Goal: Task Accomplishment & Management: Manage account settings

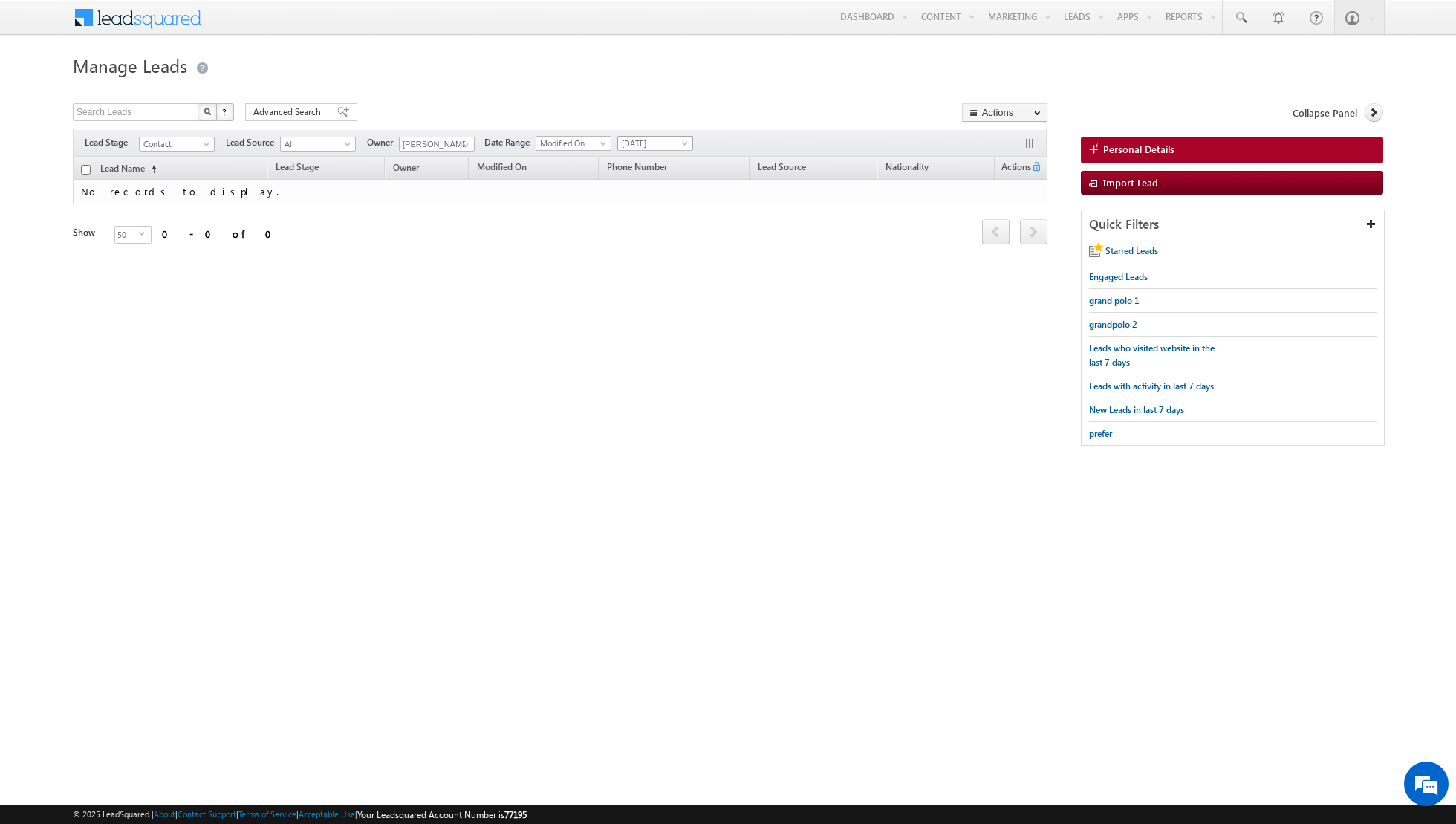
click at [663, 142] on span "[DATE]" at bounding box center [654, 143] width 71 height 13
click at [658, 157] on link "All Time" at bounding box center [648, 158] width 75 height 13
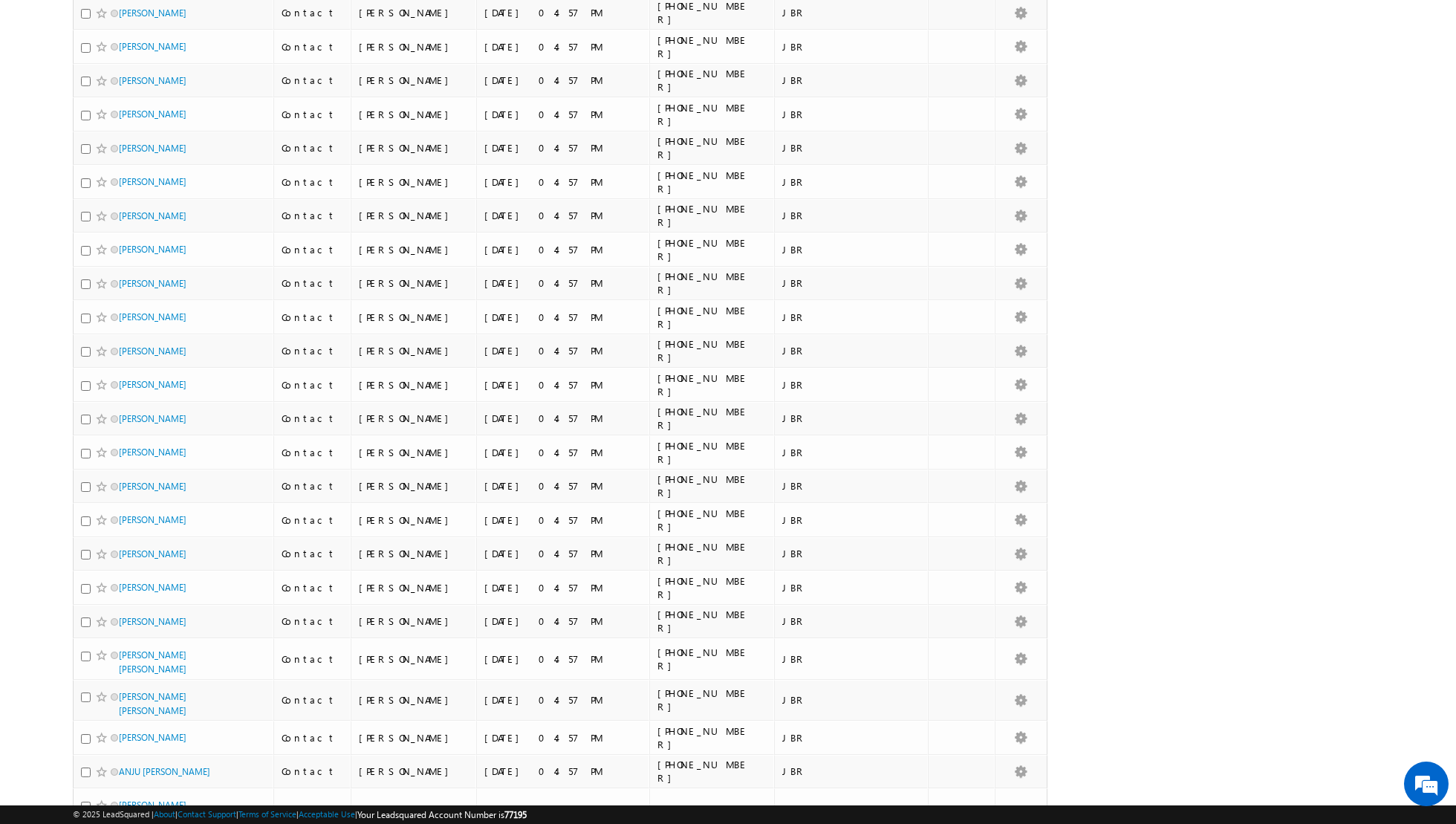
scroll to position [1229, 0]
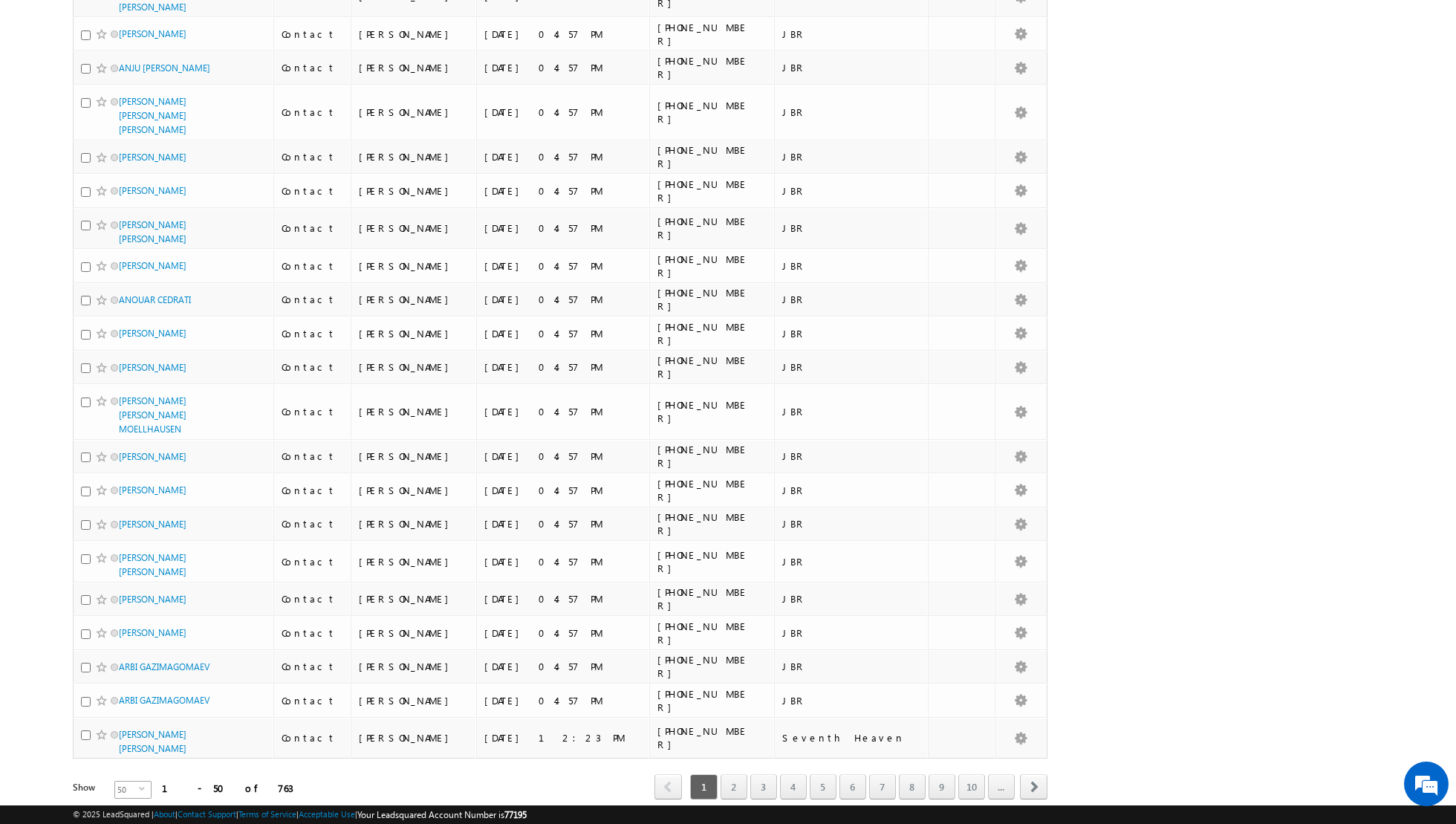
click at [139, 782] on span "select" at bounding box center [144, 795] width 12 height 25
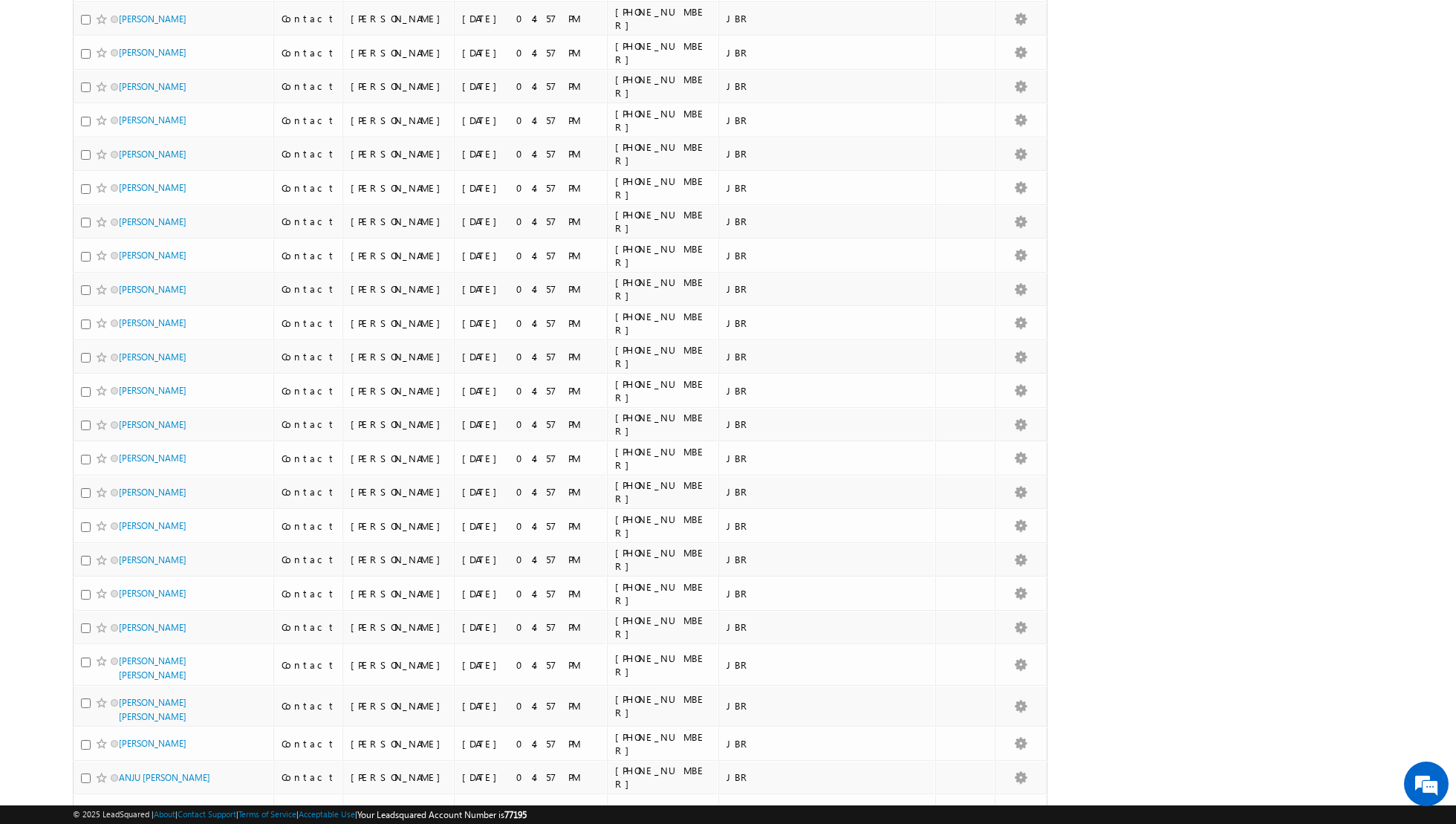
scroll to position [0, 0]
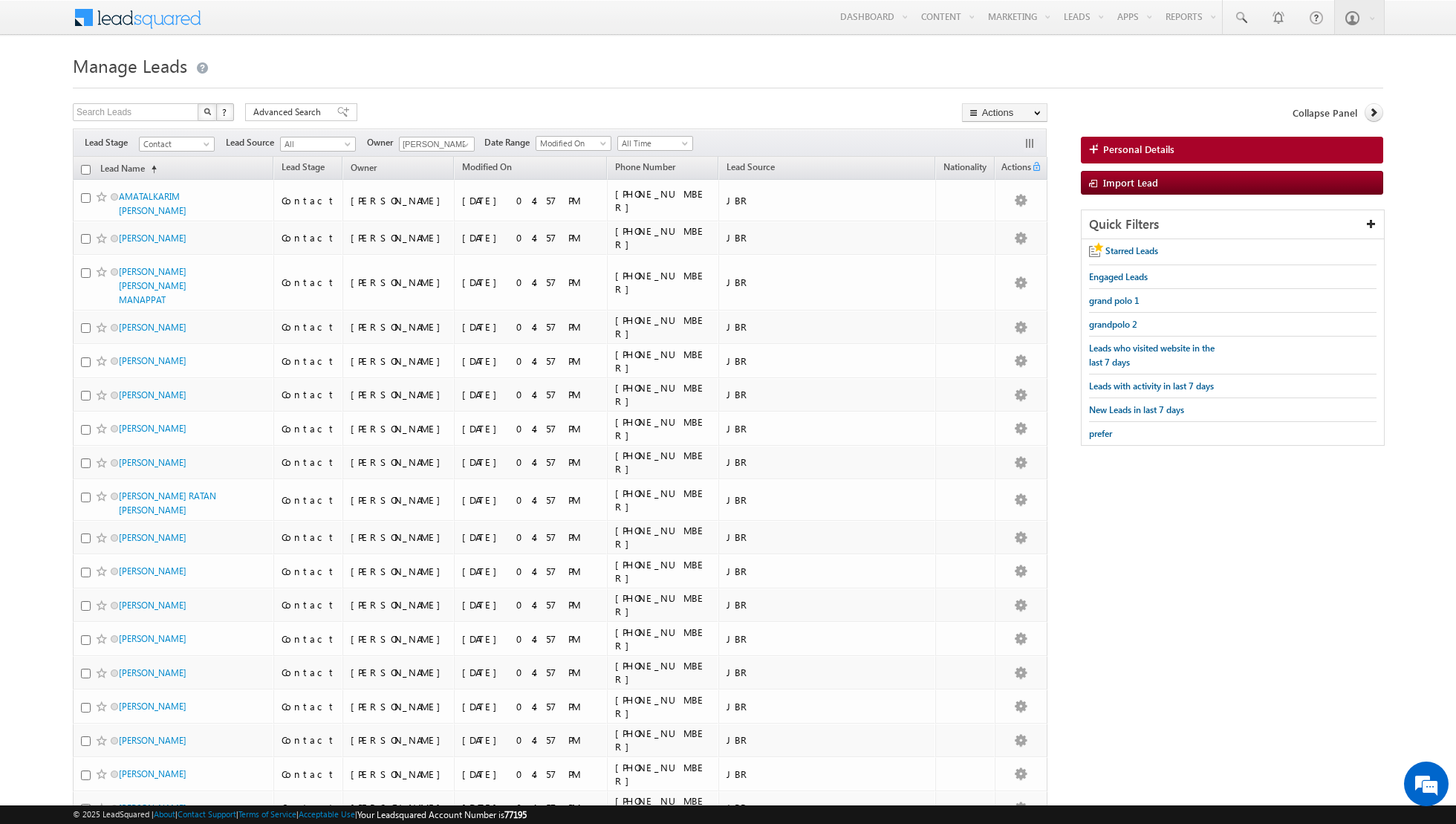
click at [85, 167] on input "checkbox" at bounding box center [86, 169] width 9 height 9
checkbox input "true"
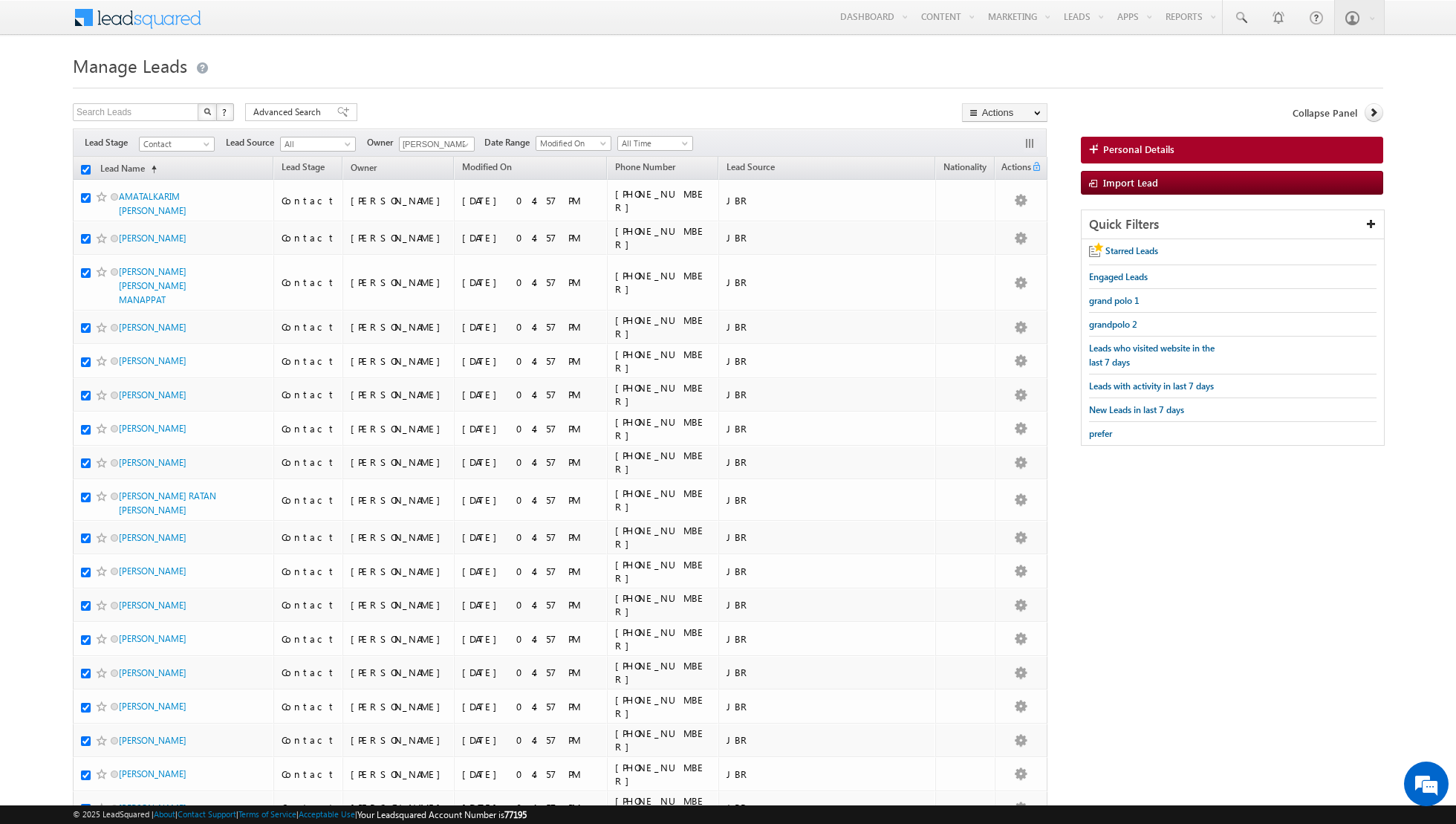
checkbox input "true"
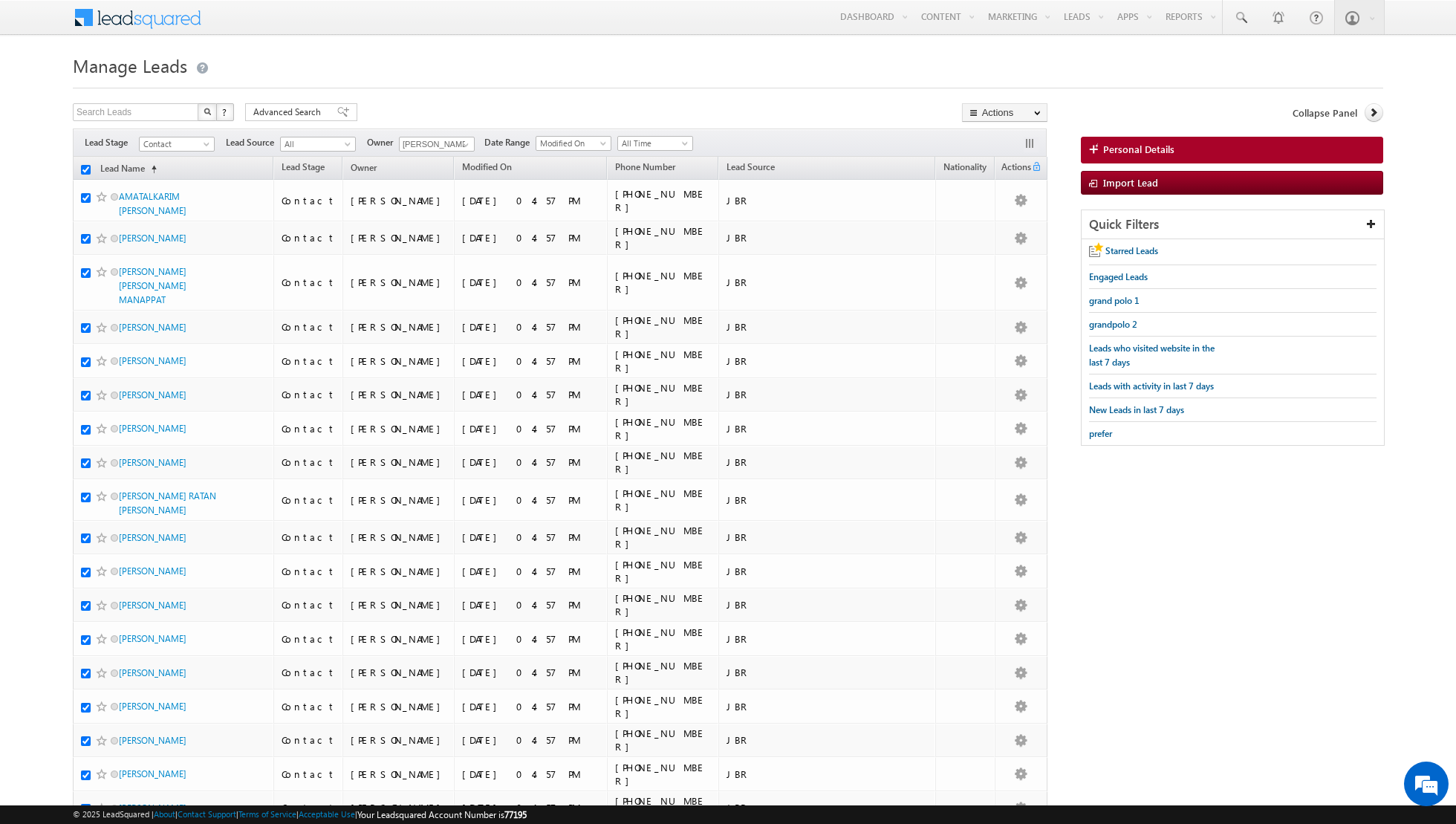
checkbox input "true"
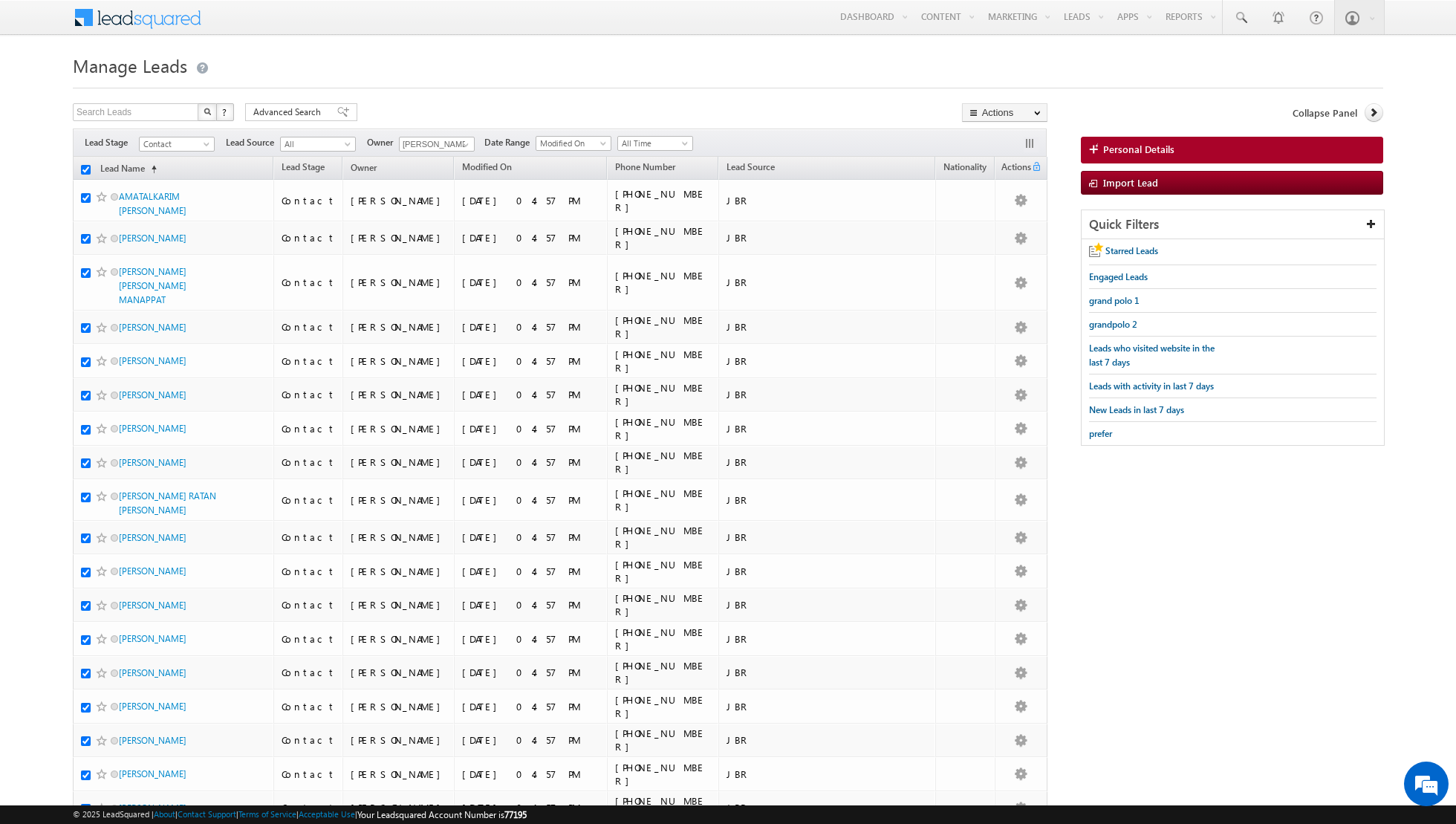
checkbox input "true"
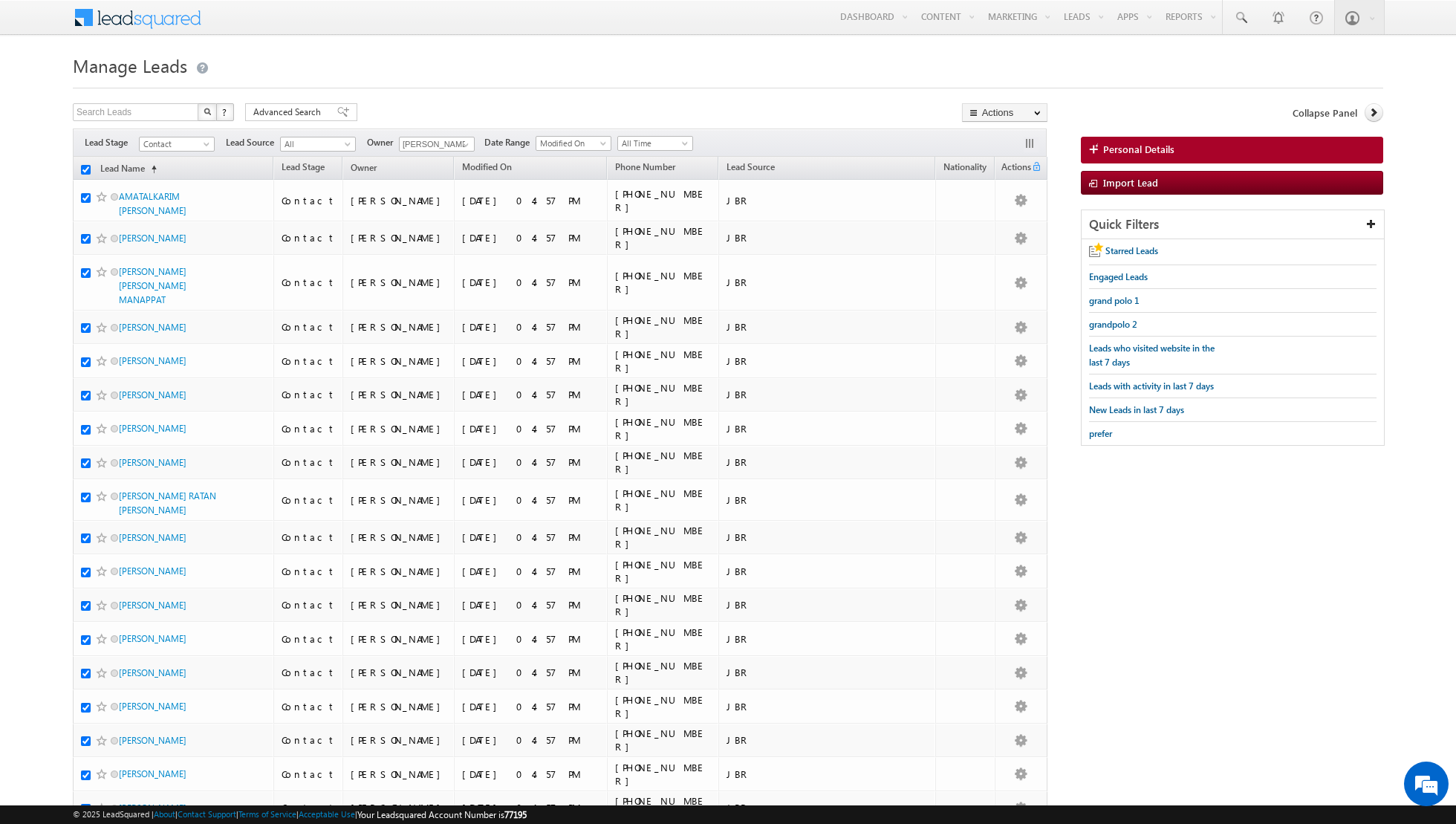
checkbox input "true"
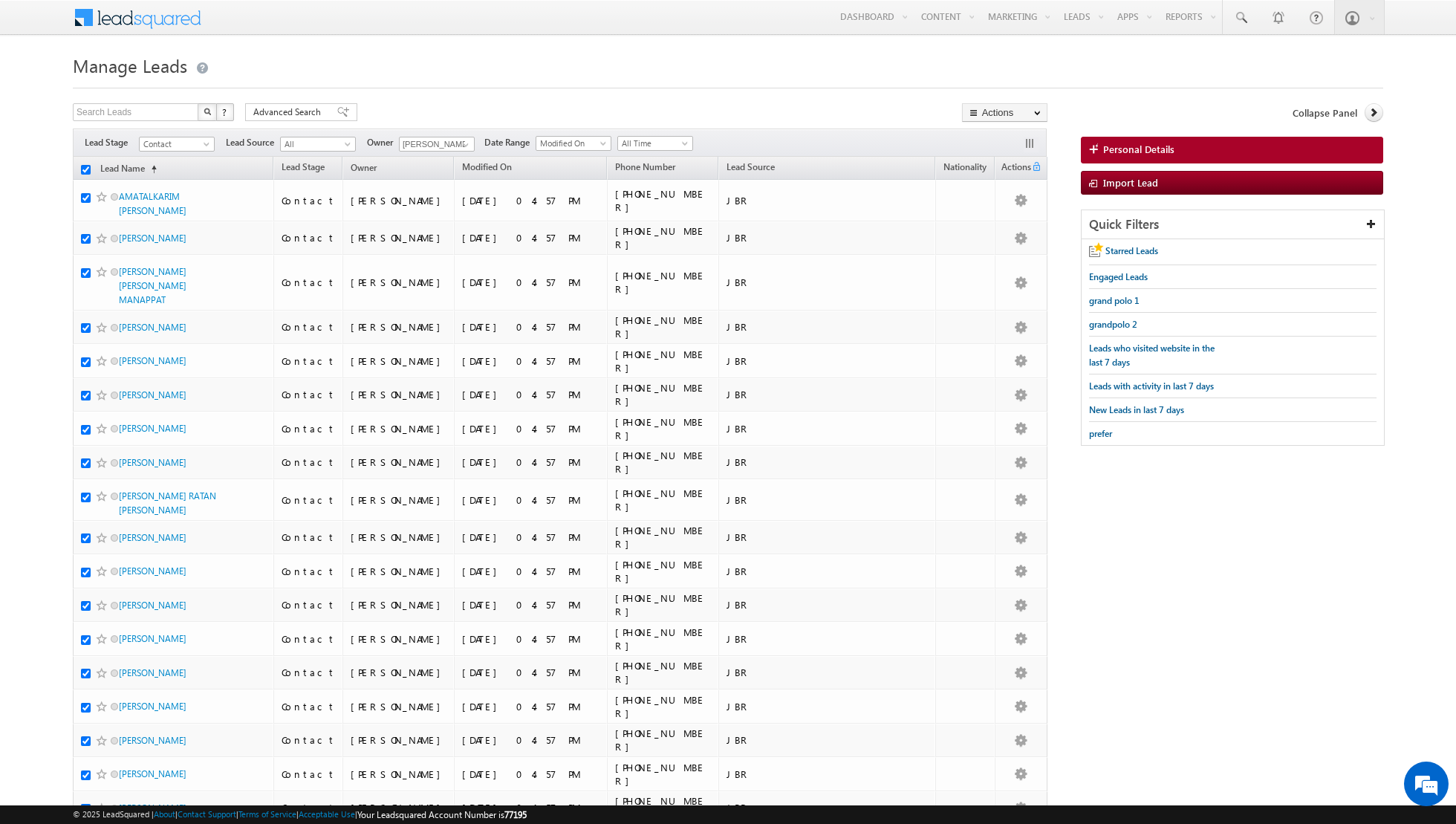
checkbox input "true"
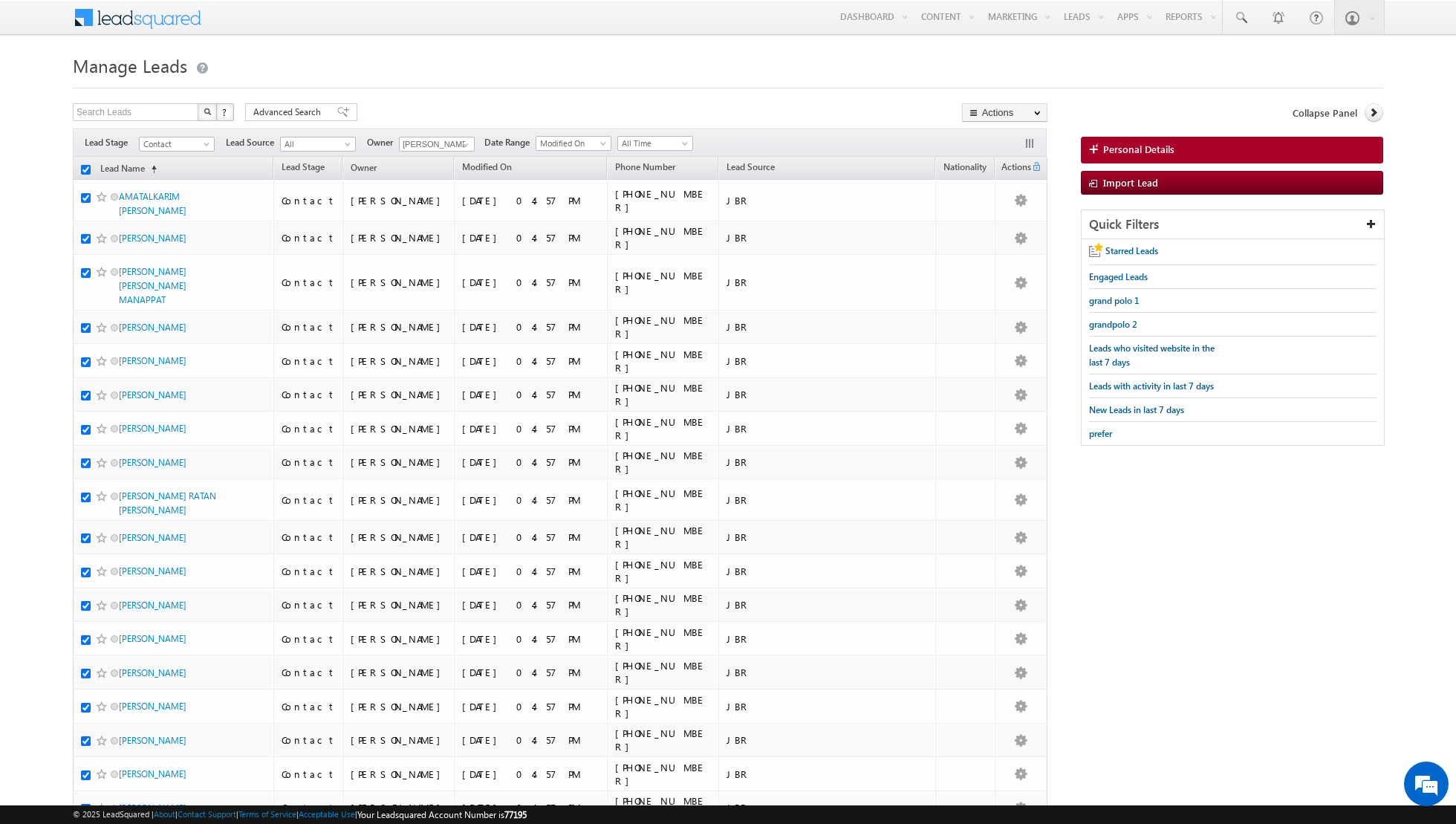
checkbox input "true"
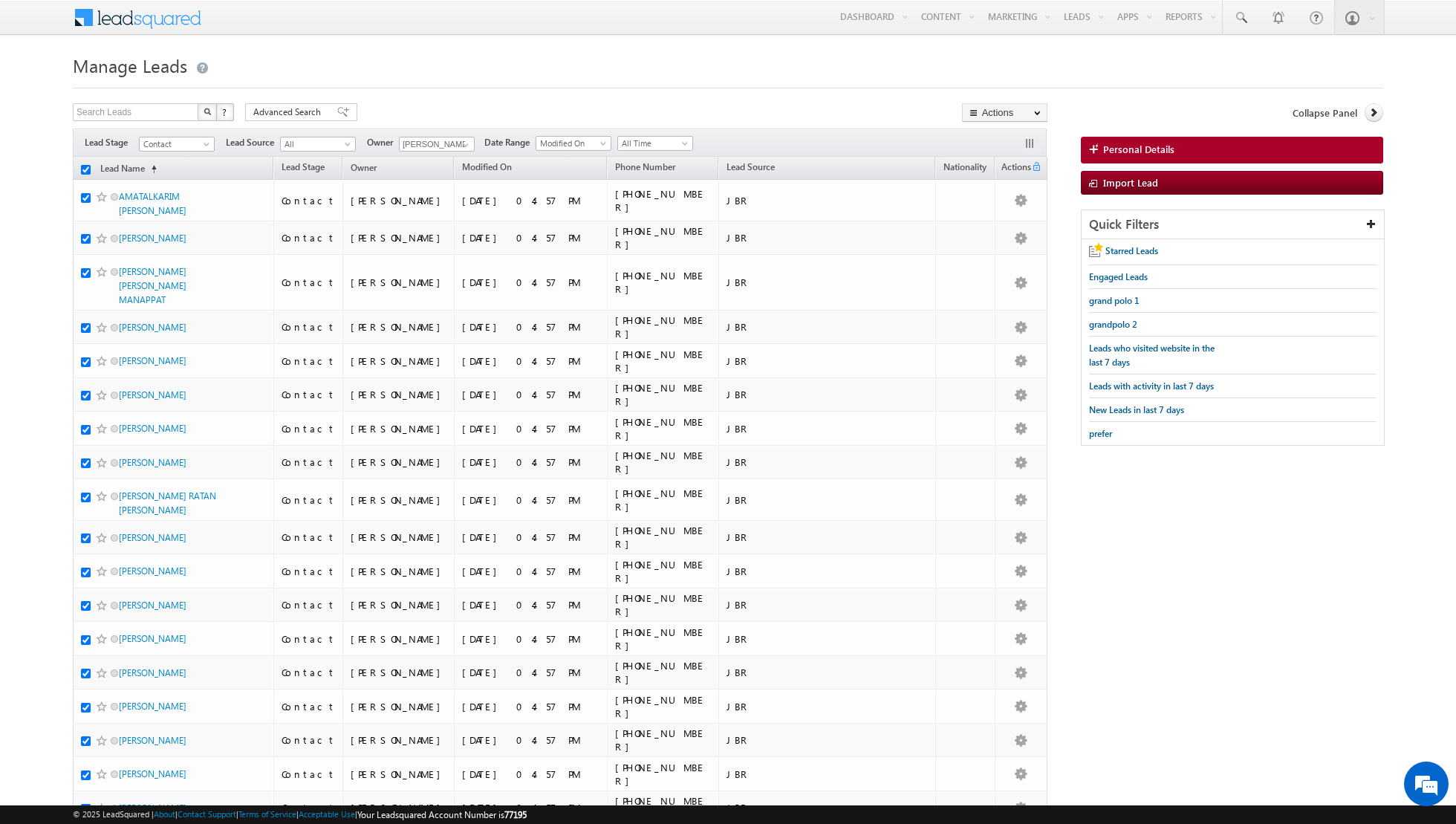
checkbox input "true"
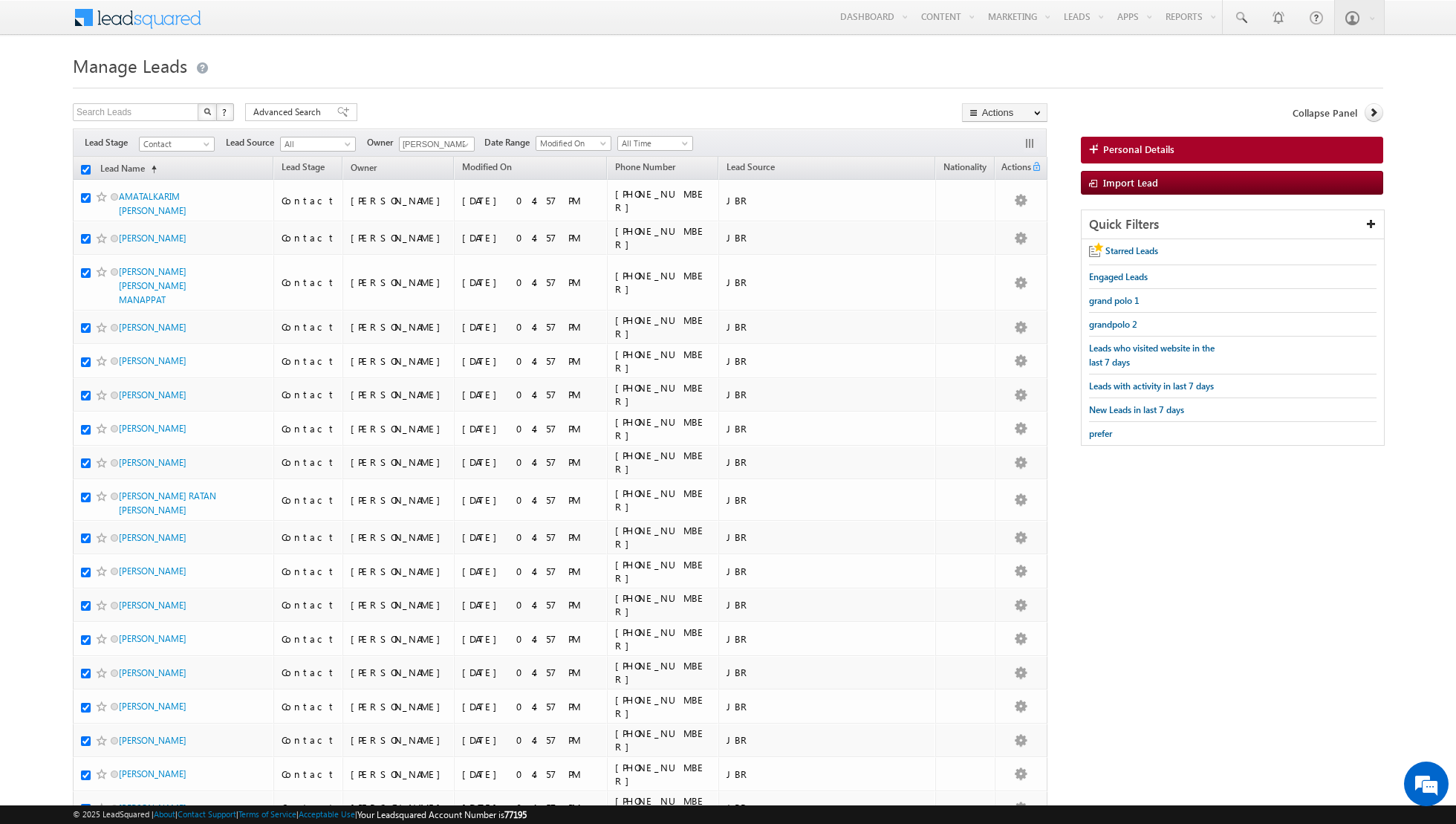
checkbox input "true"
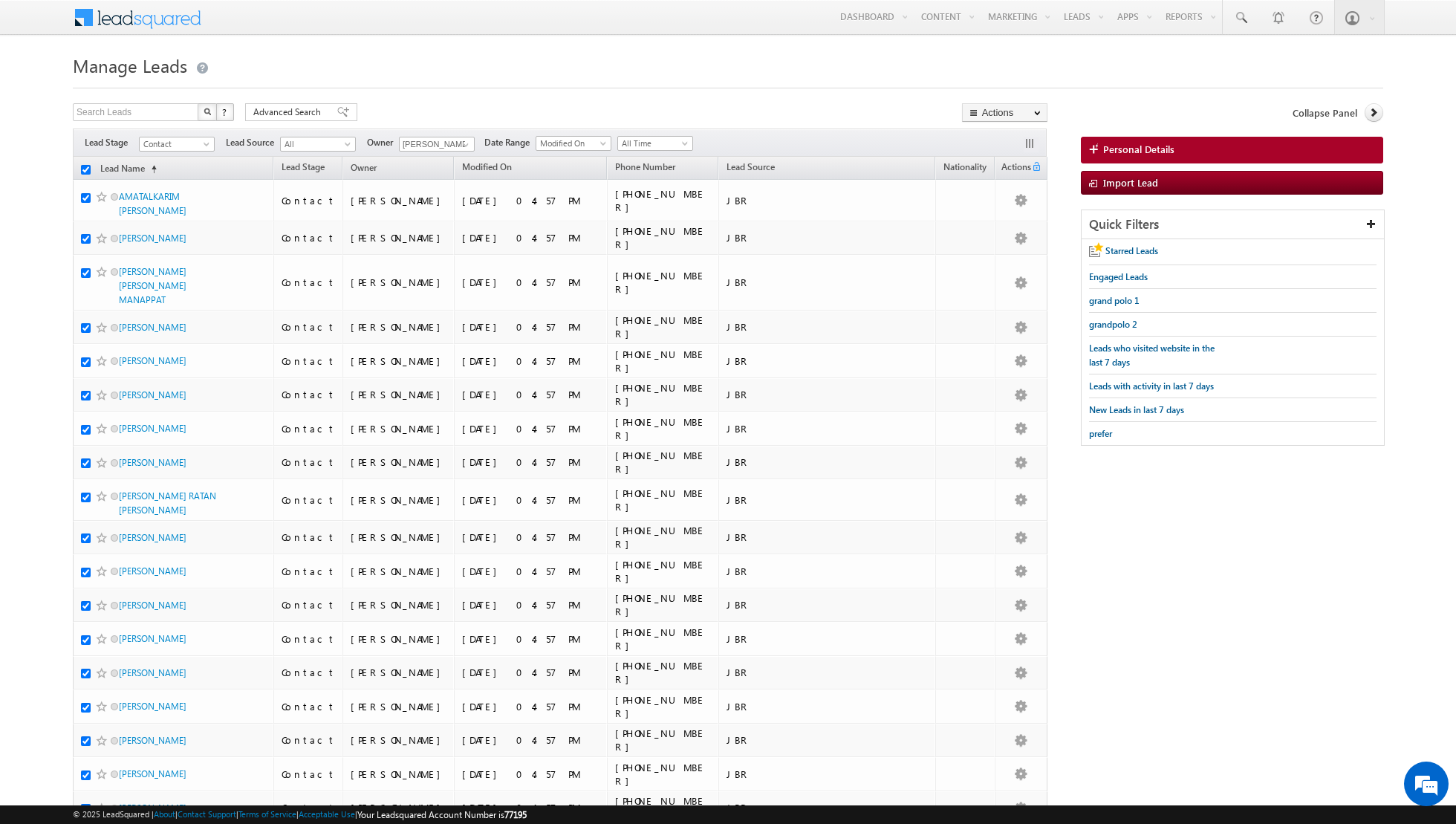
checkbox input "true"
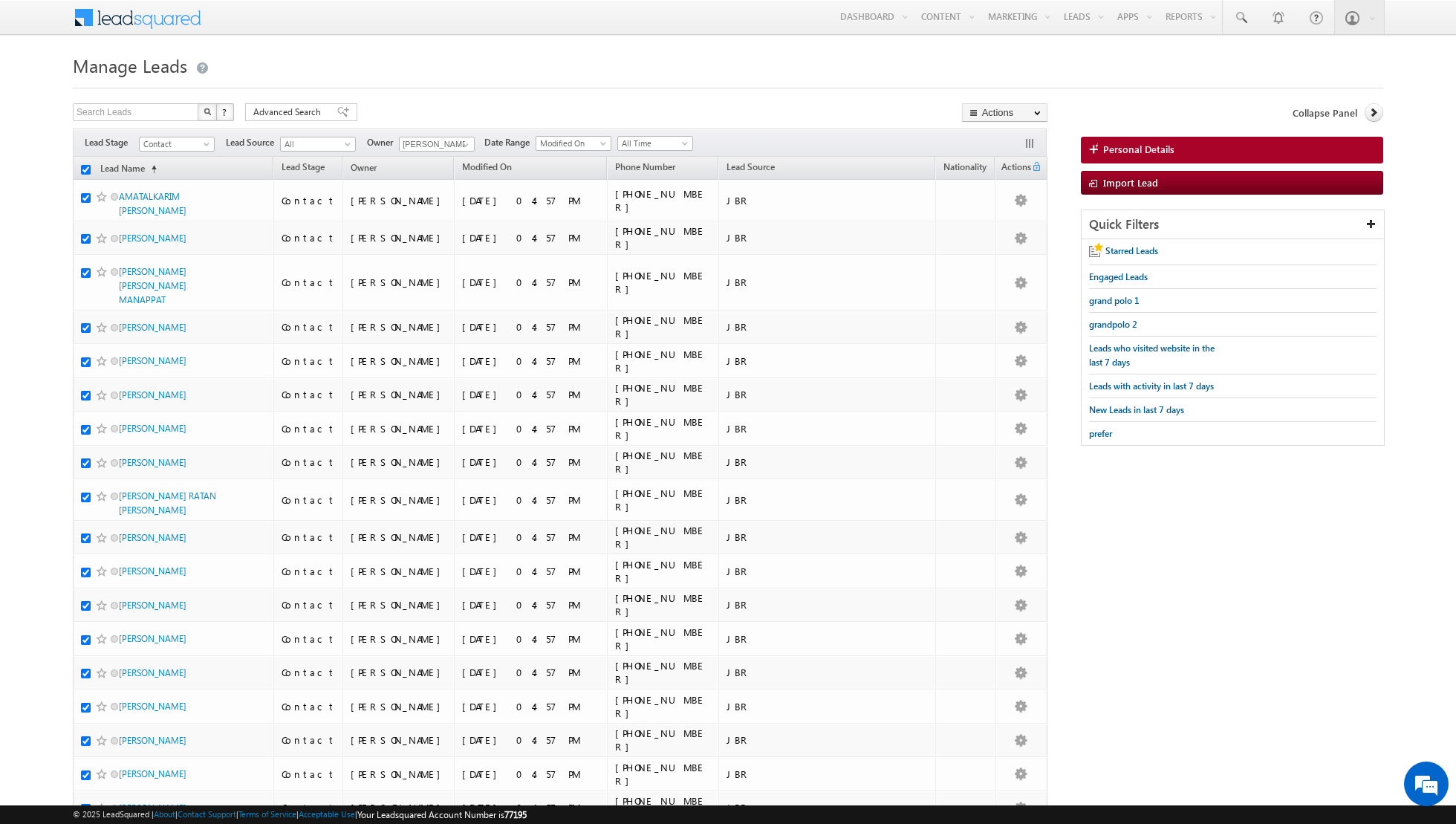
checkbox input "true"
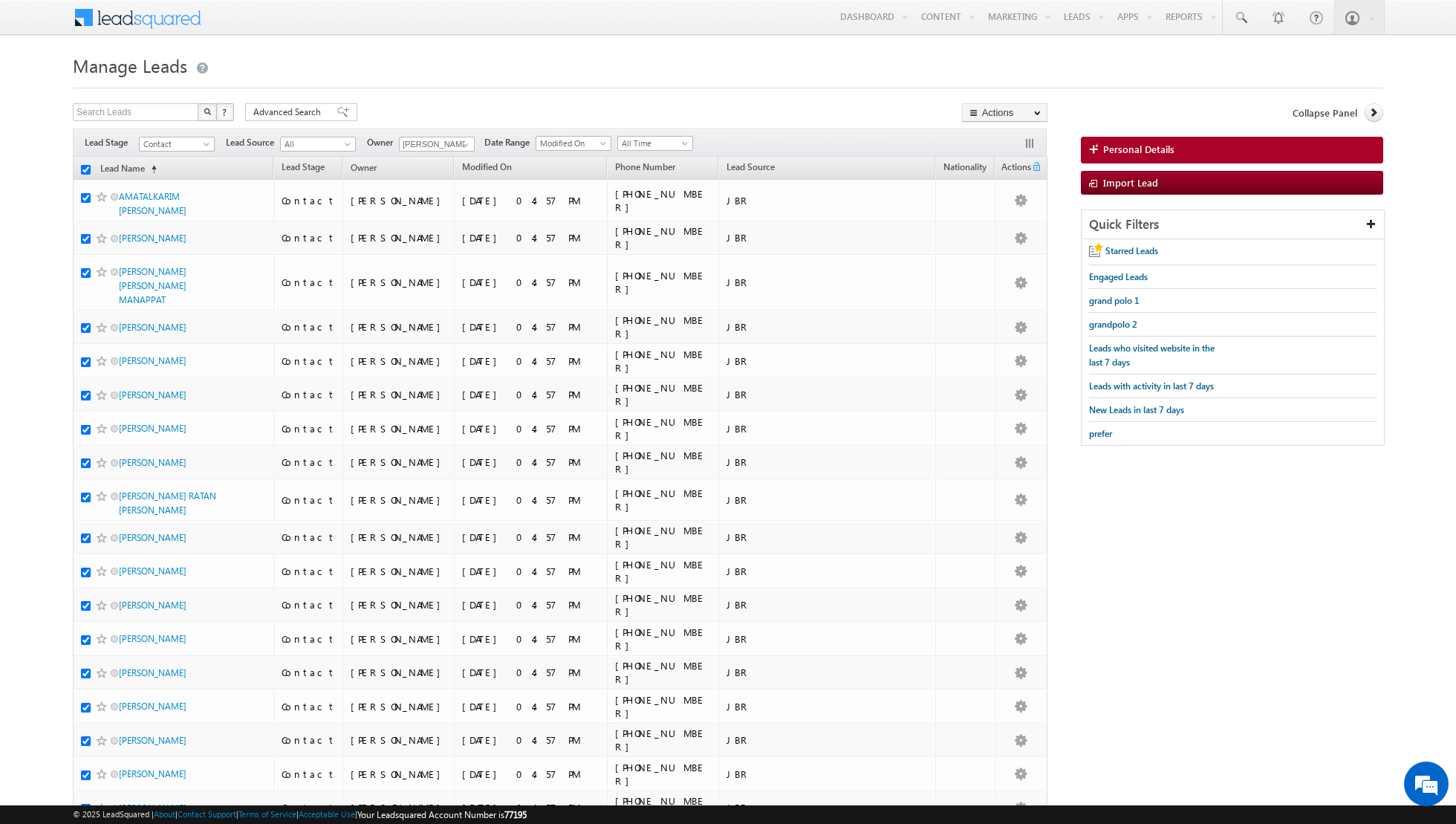
checkbox input "true"
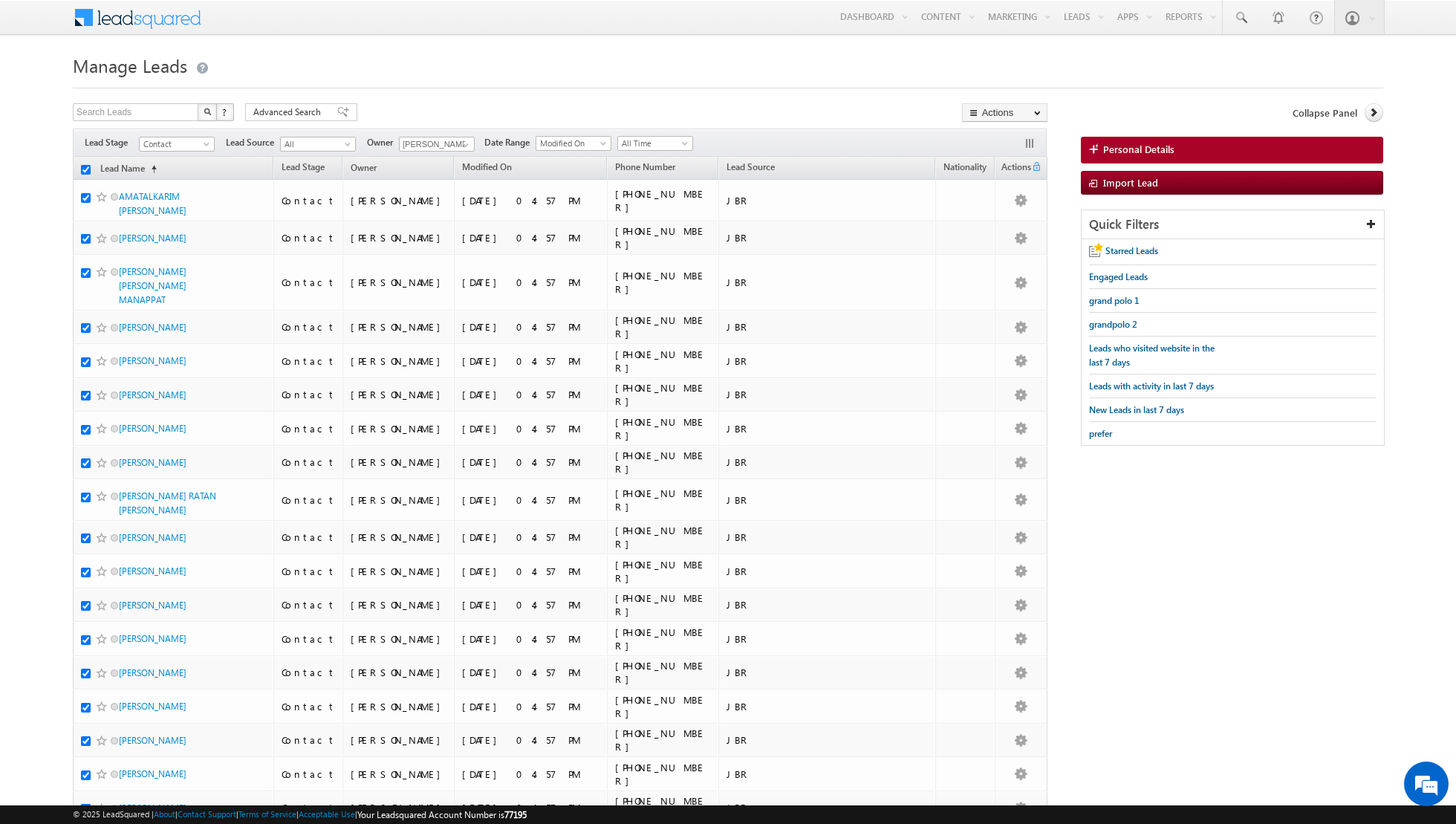
checkbox input "true"
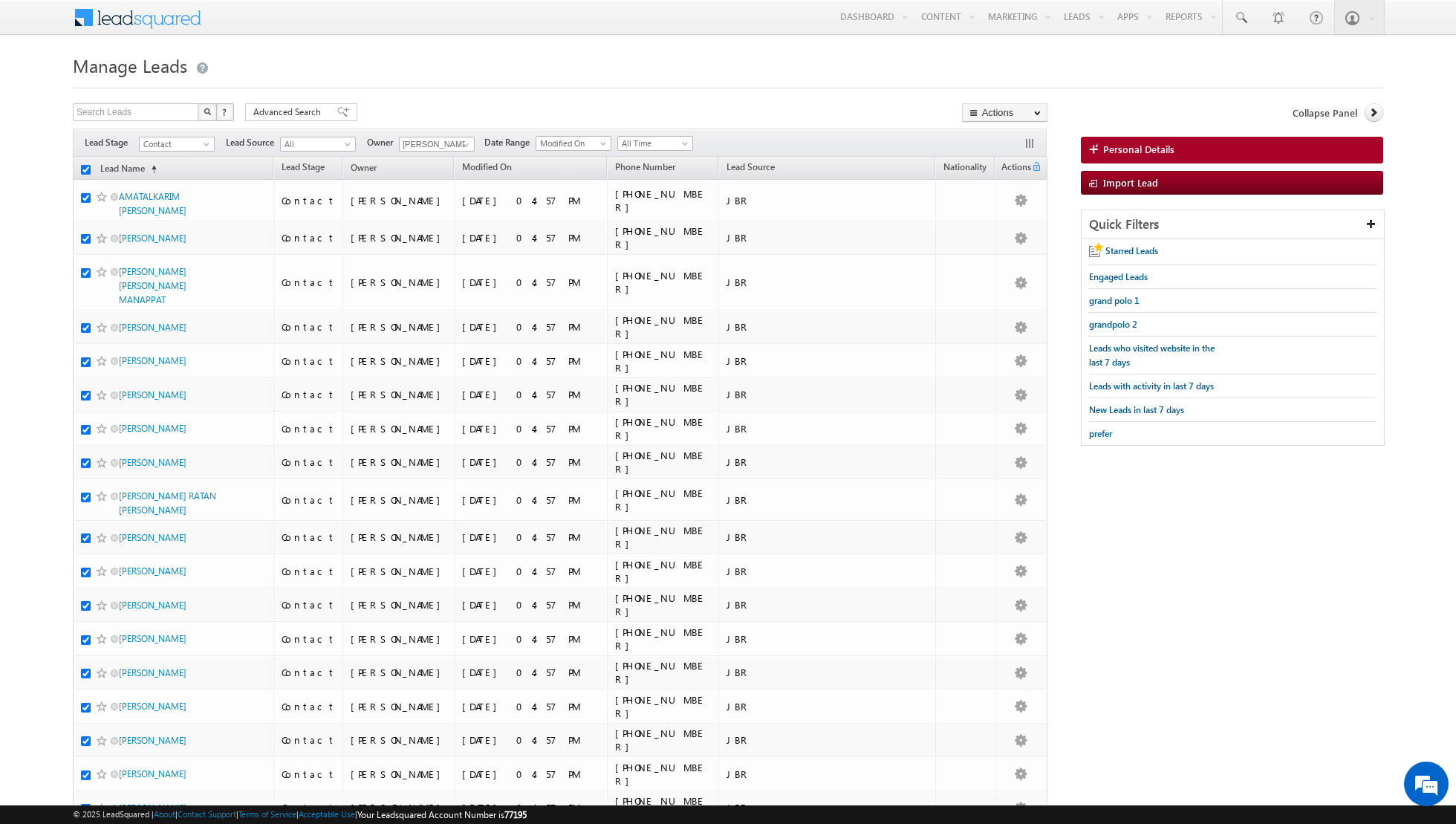
checkbox input "true"
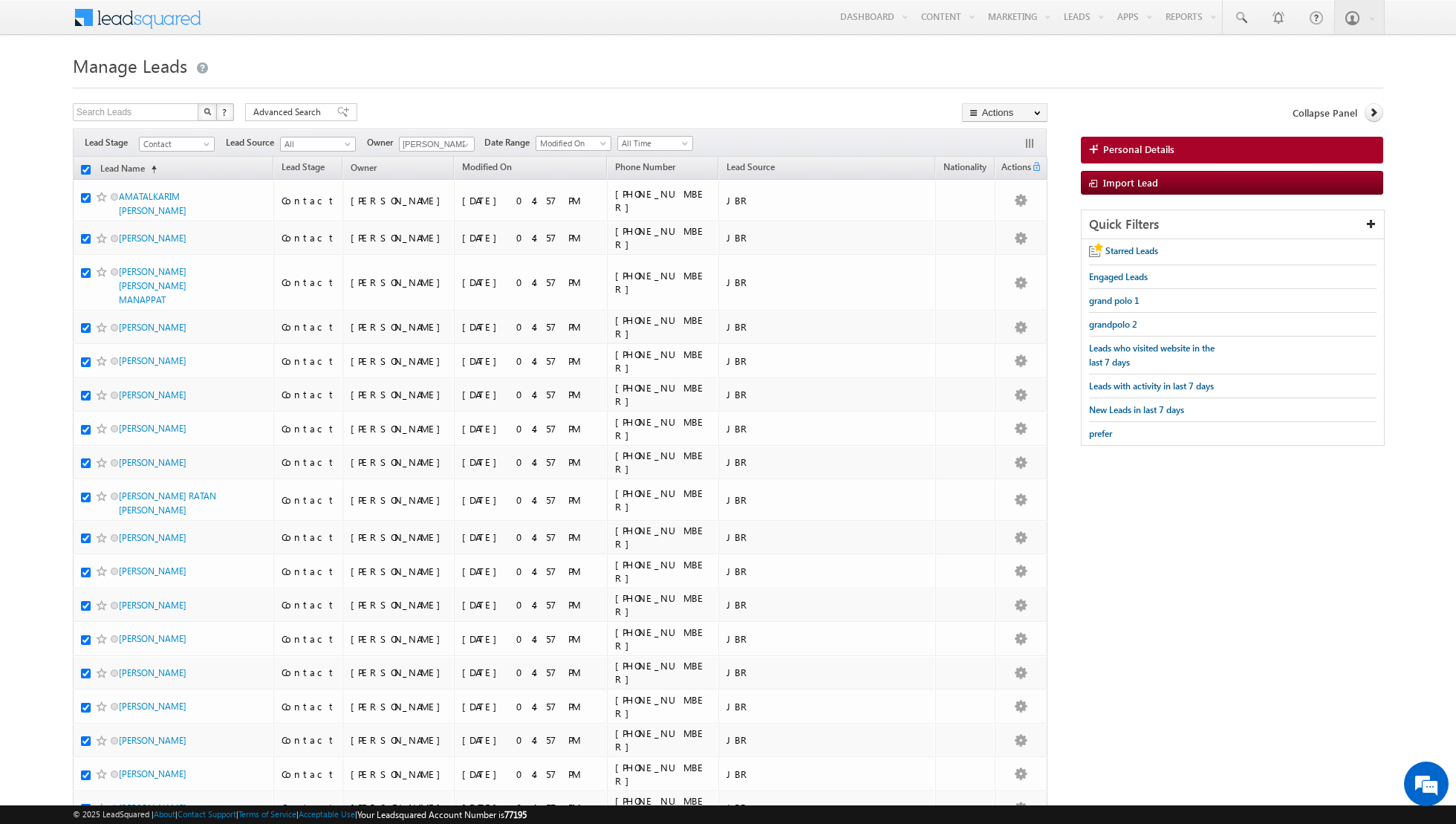
checkbox input "true"
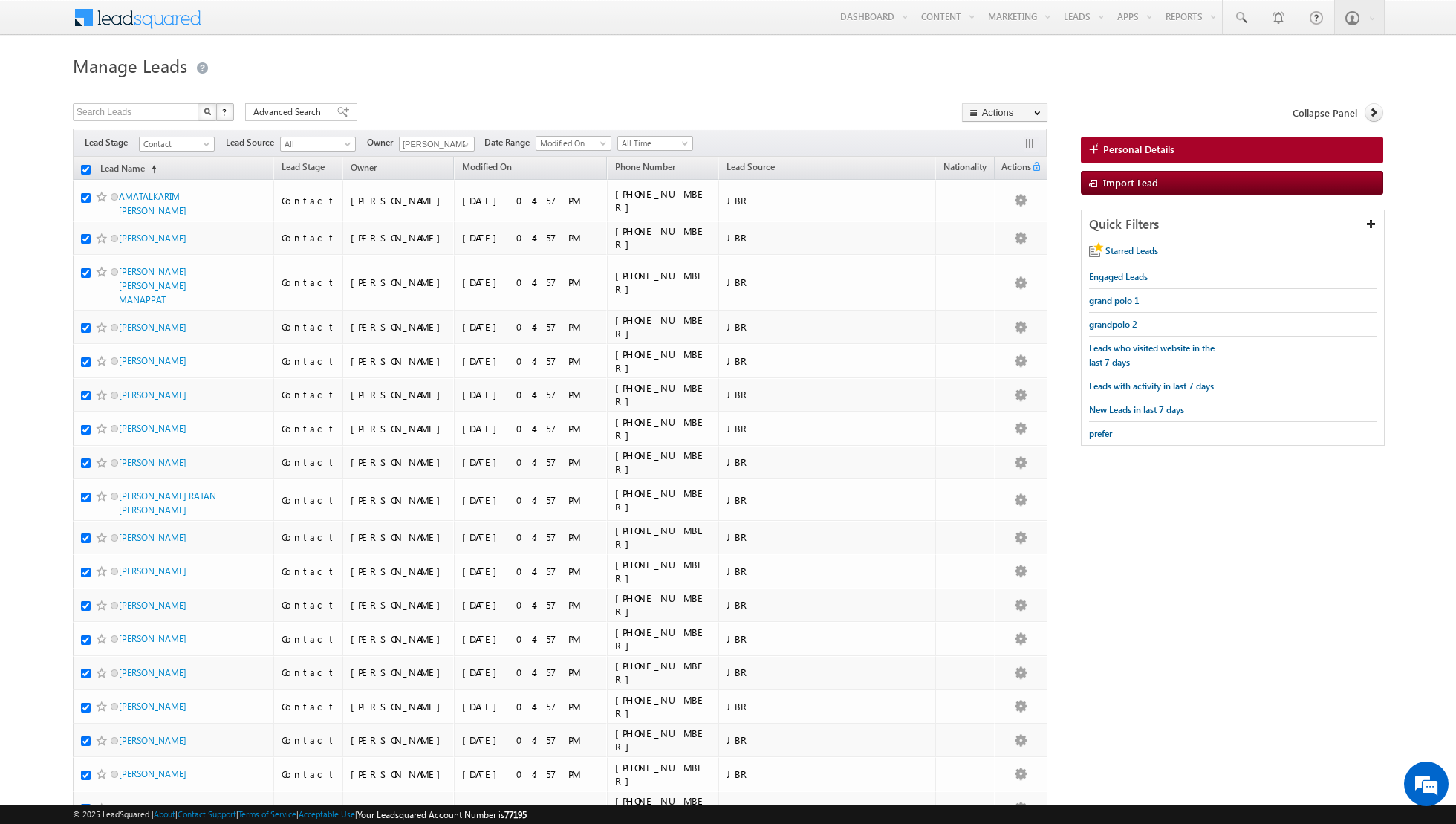
checkbox input "true"
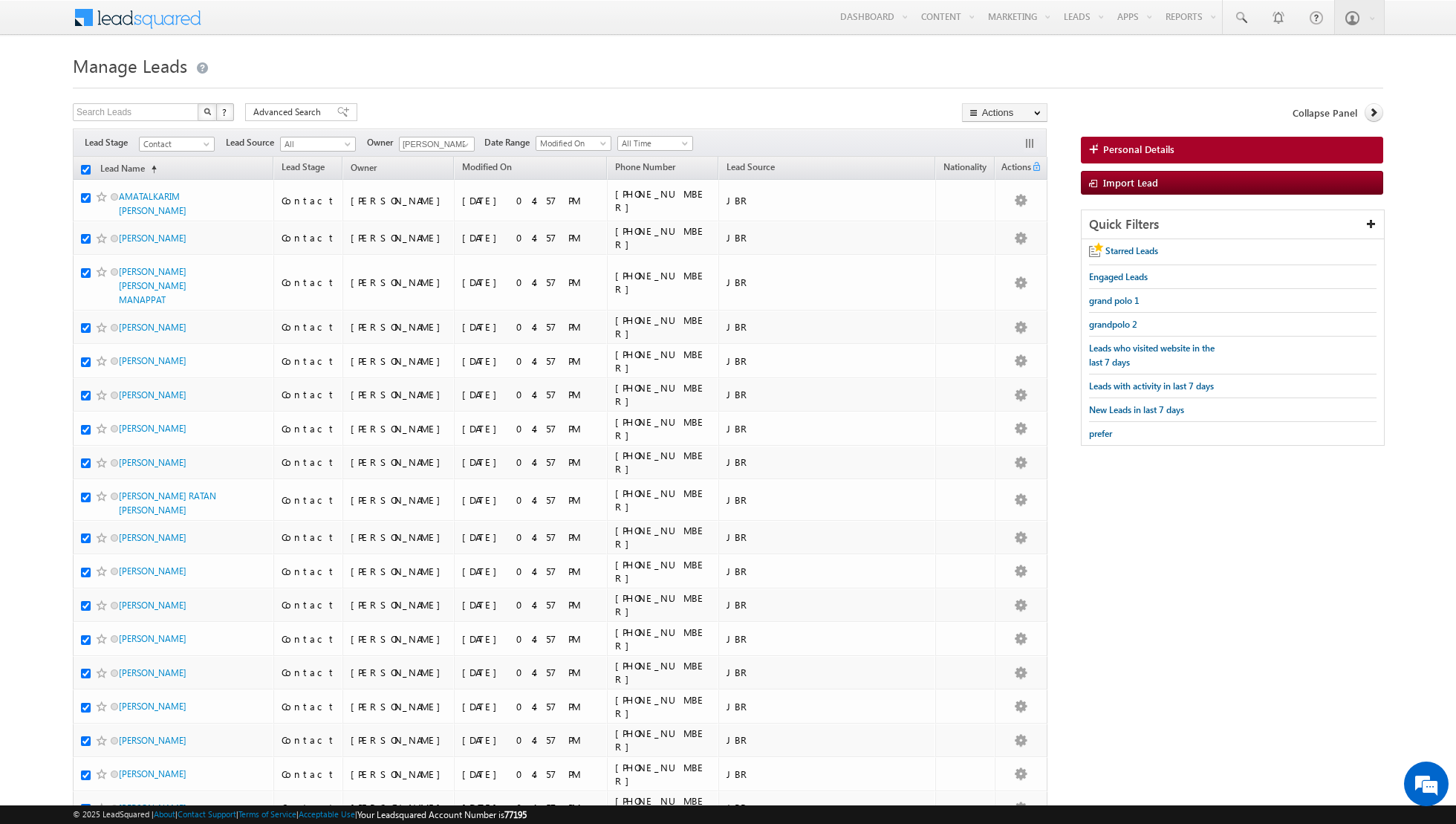
checkbox input "true"
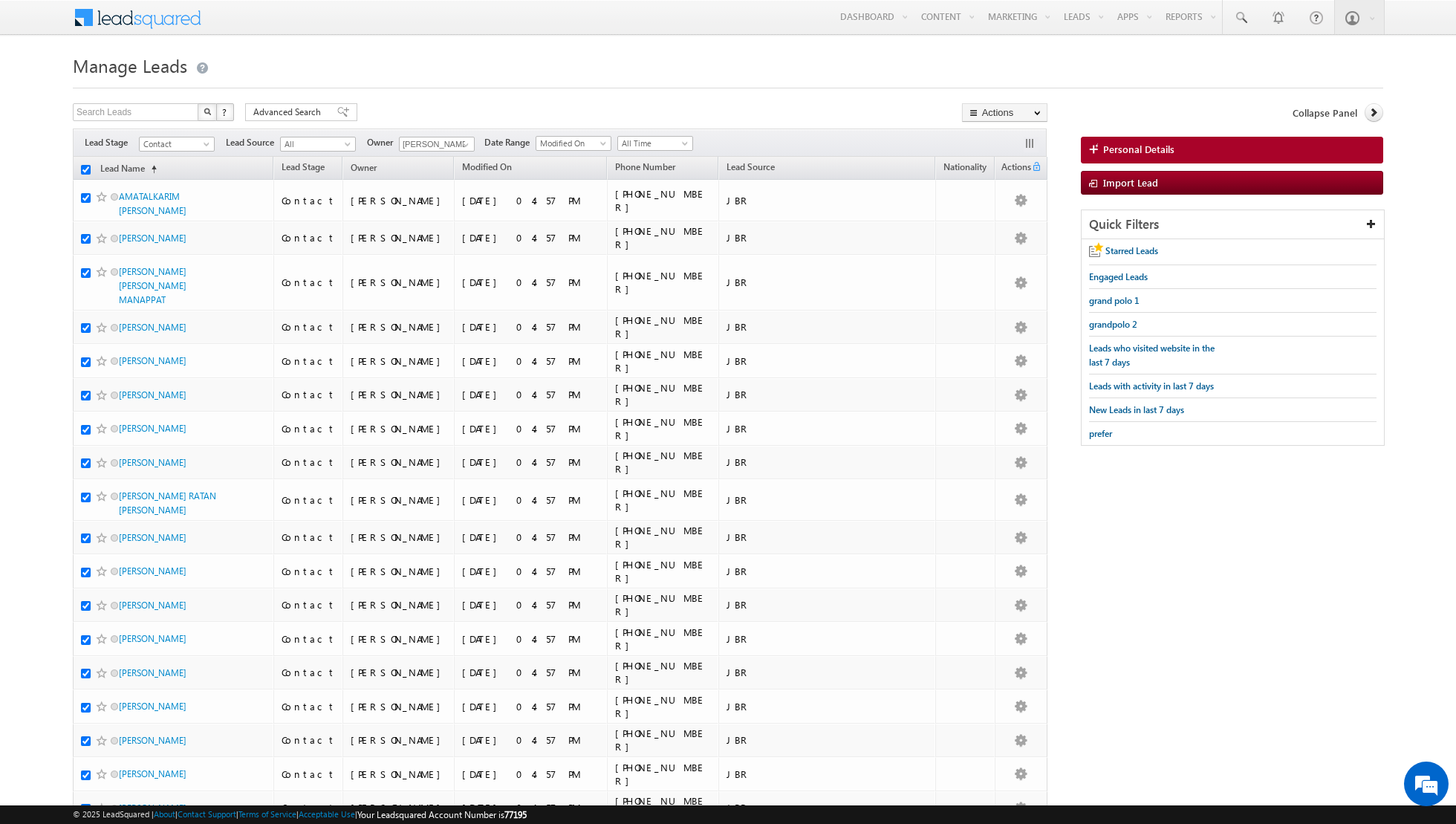
checkbox input "true"
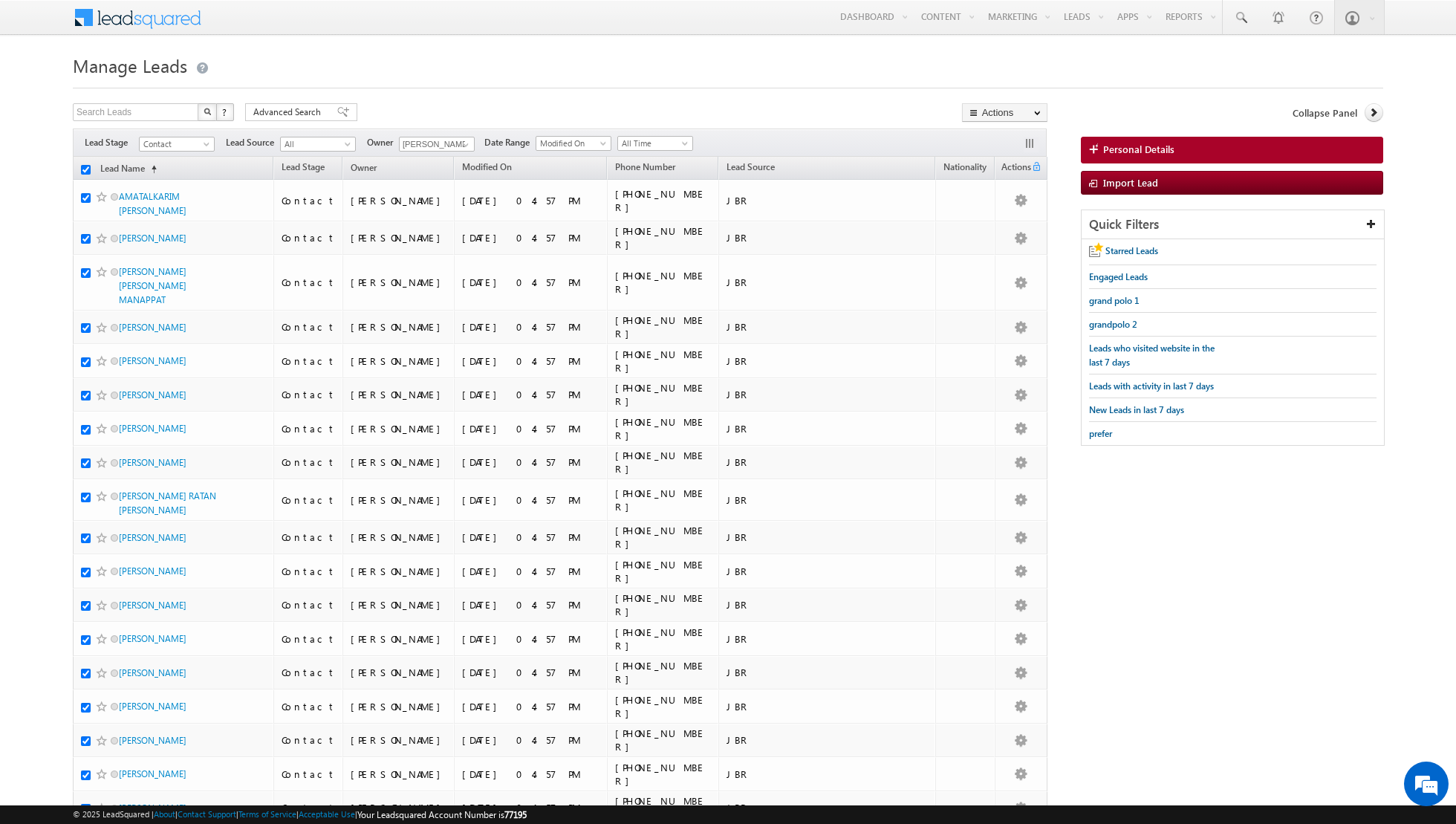
checkbox input "true"
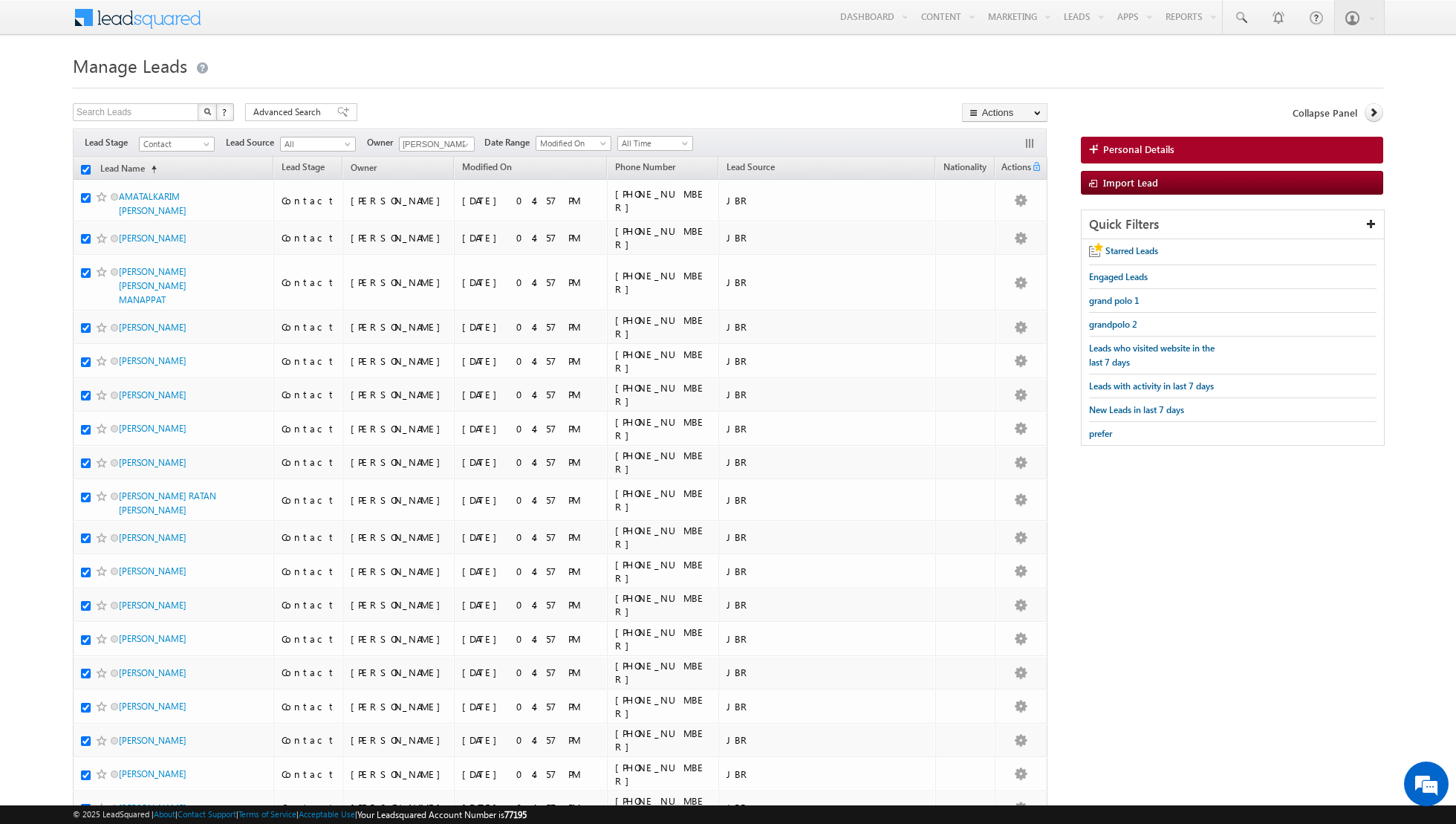
checkbox input "true"
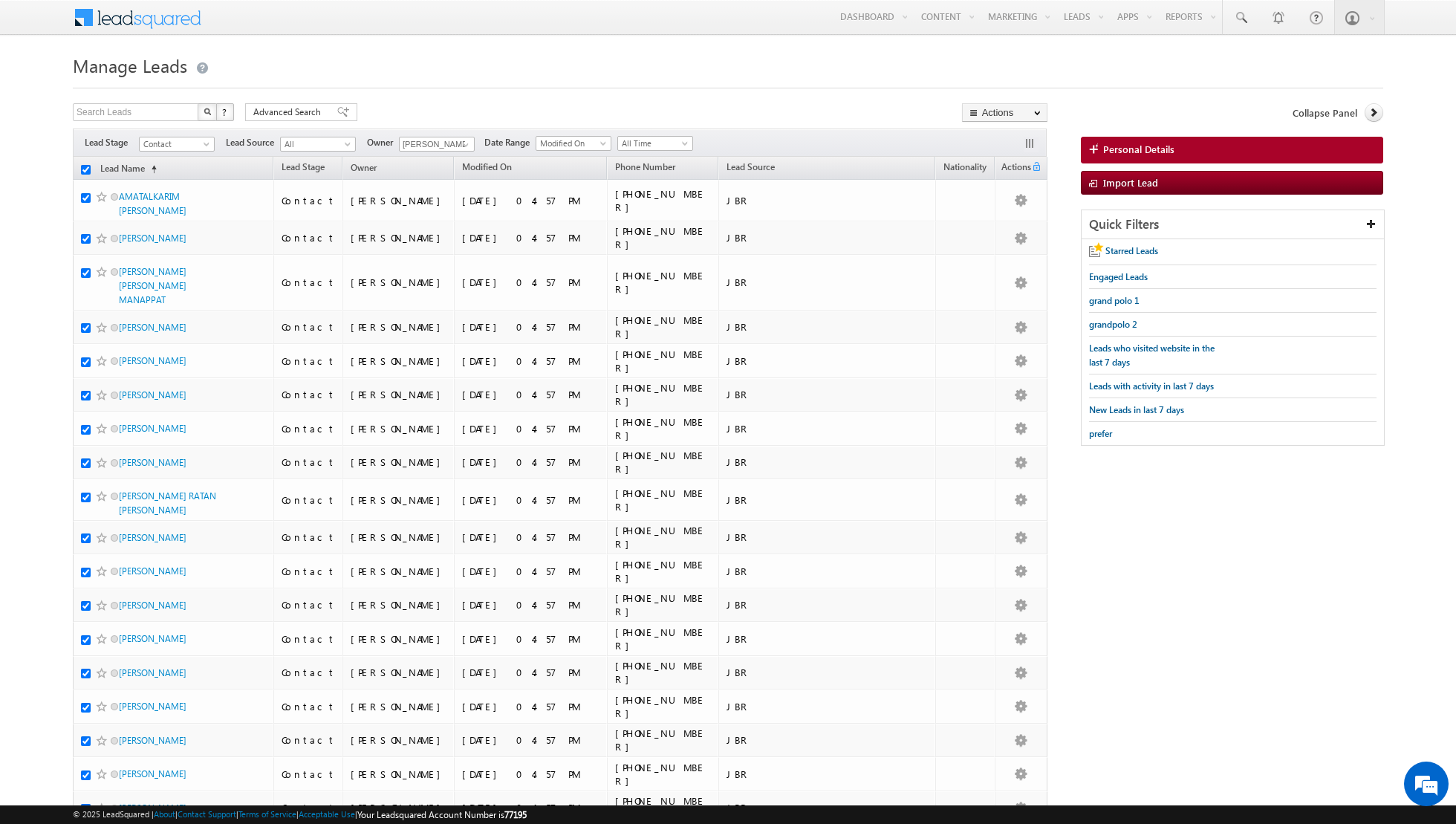
checkbox input "true"
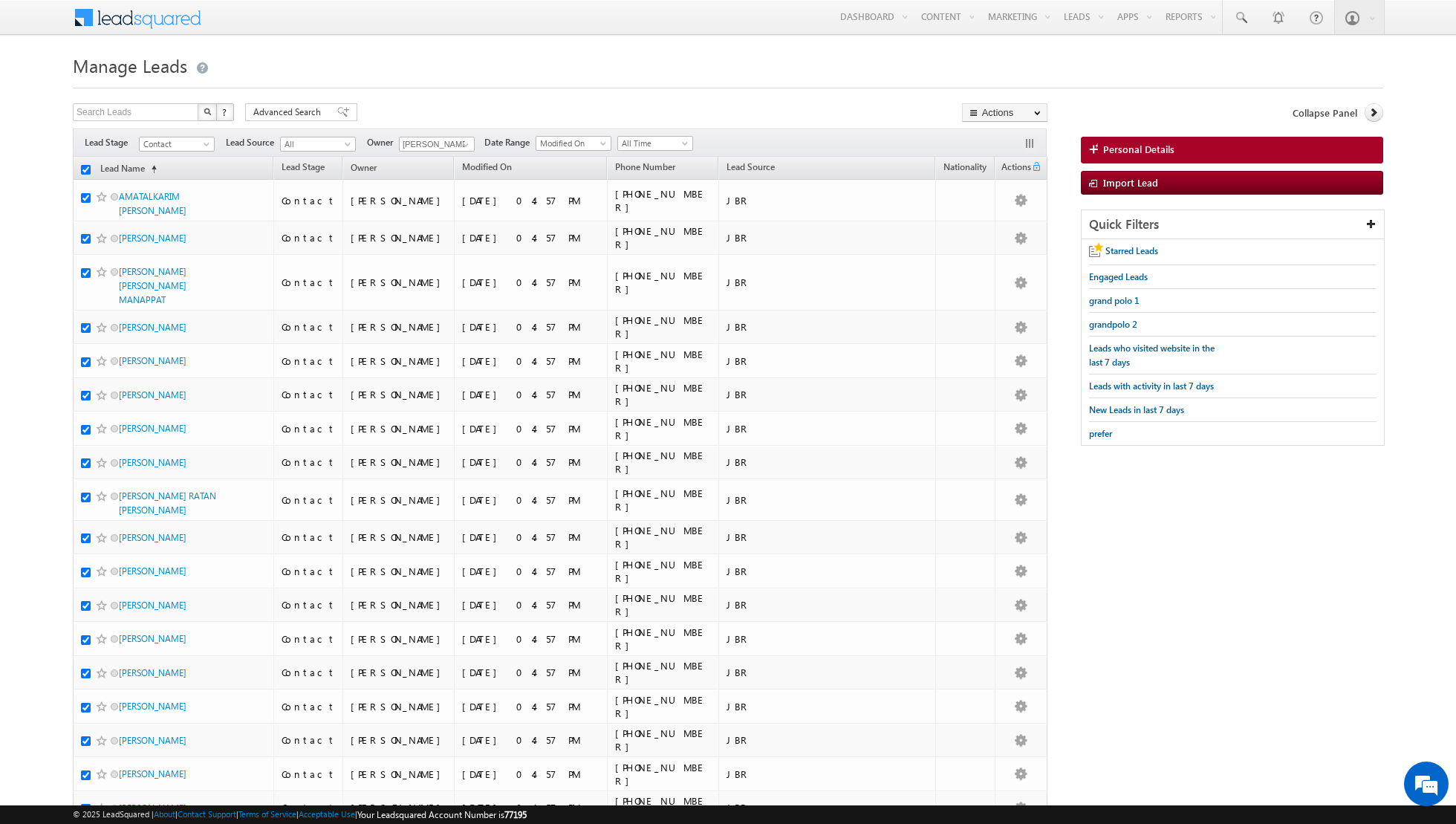
checkbox input "true"
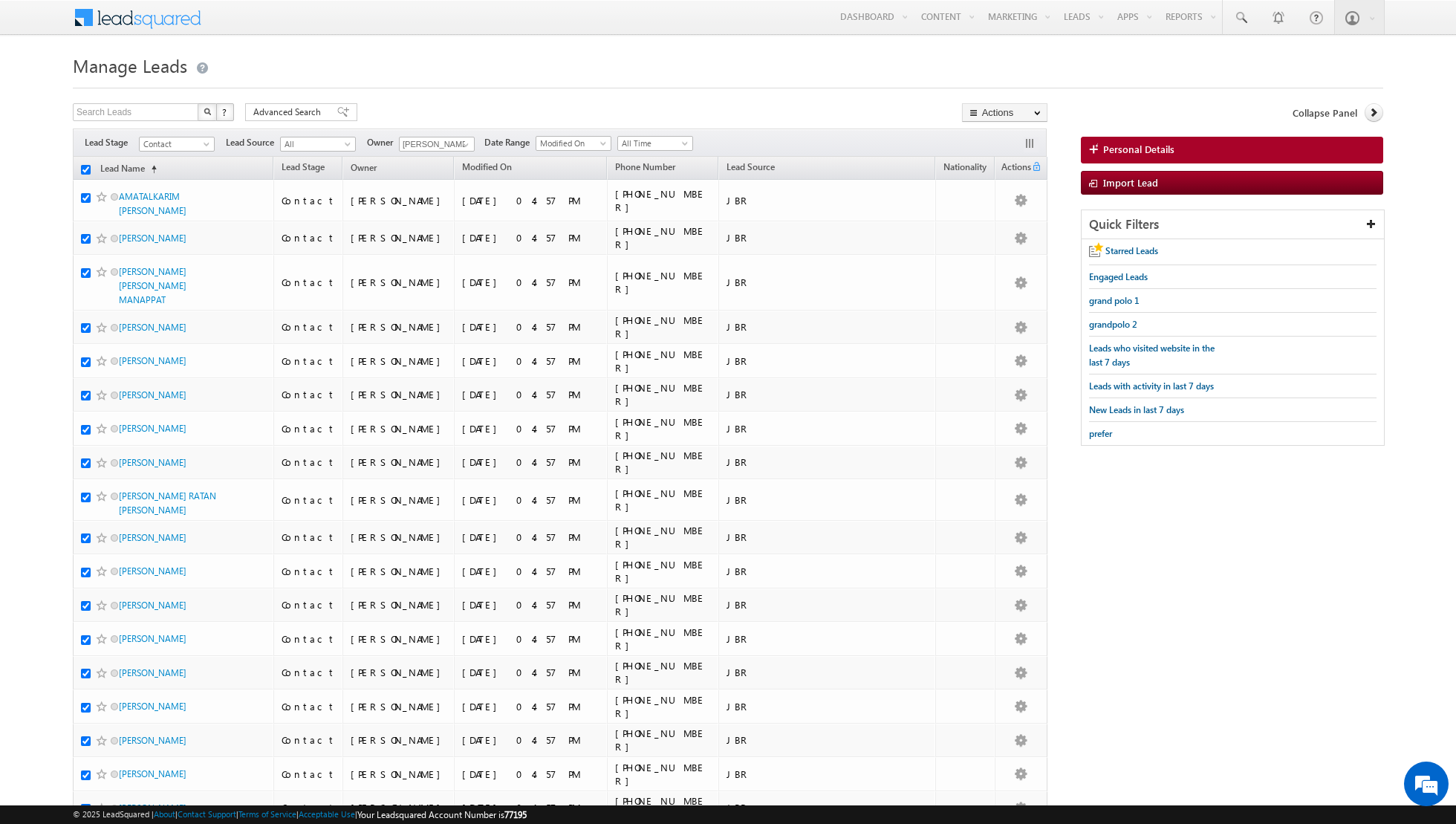
checkbox input "true"
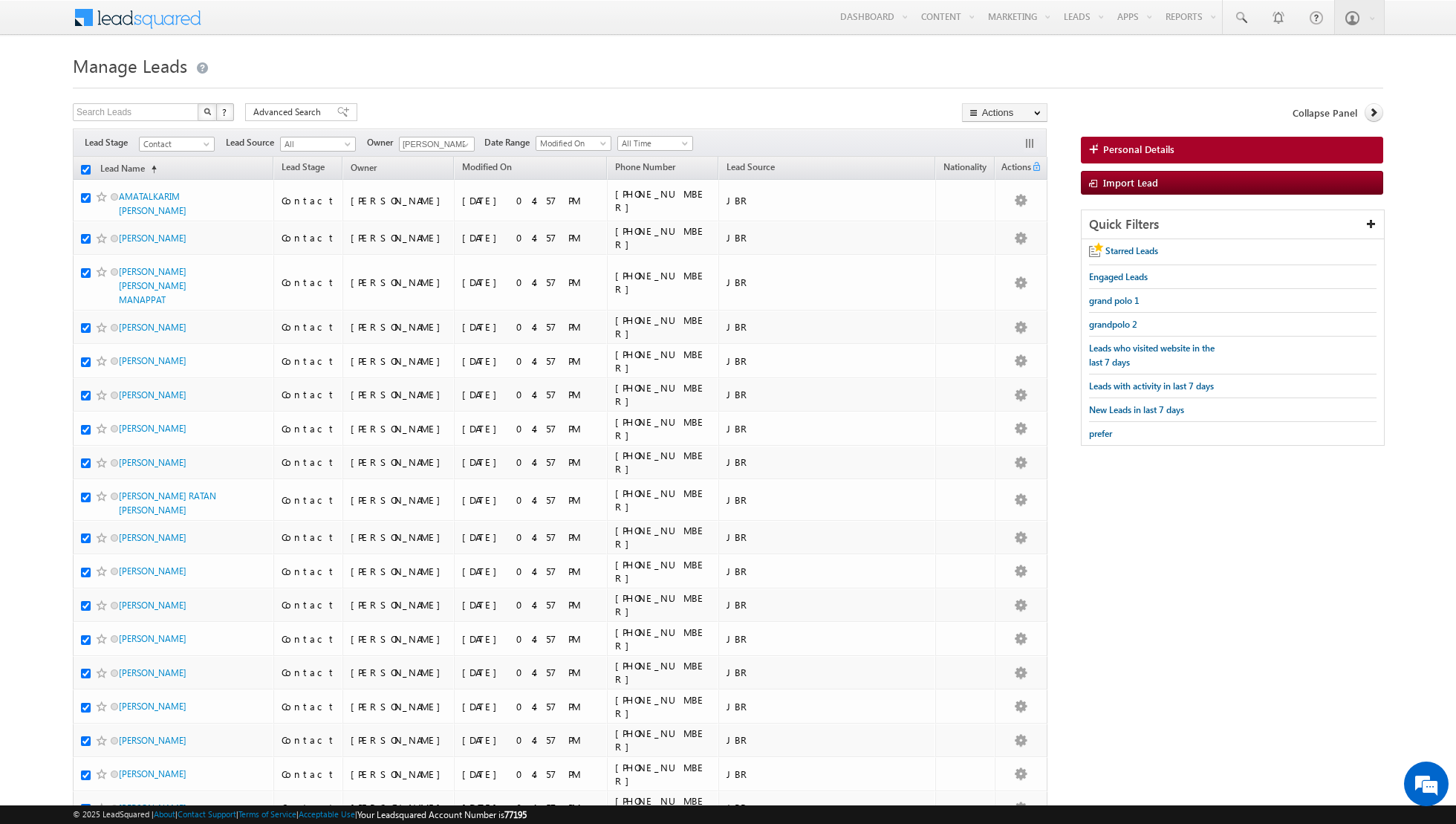
checkbox input "true"
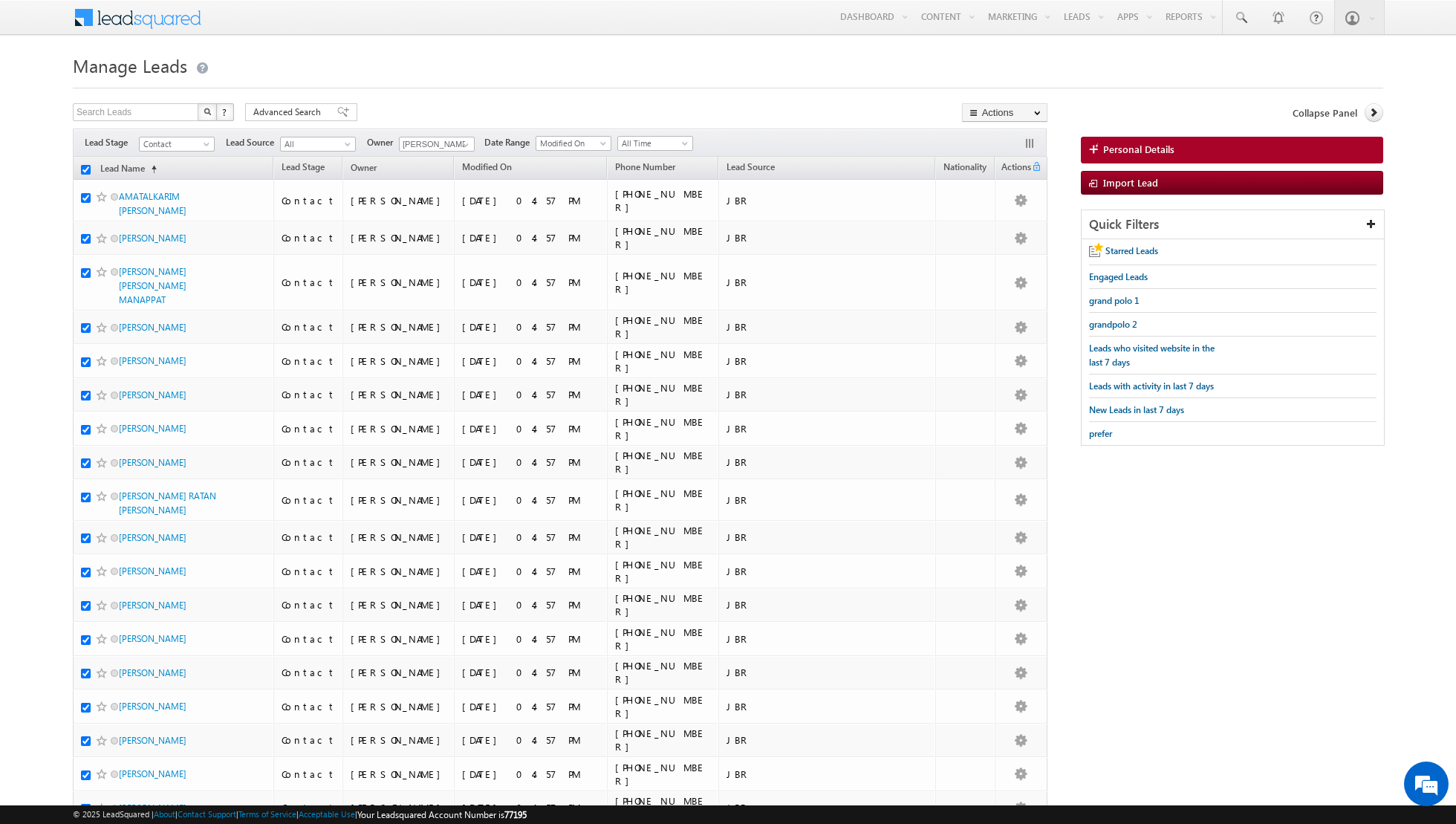
checkbox input "true"
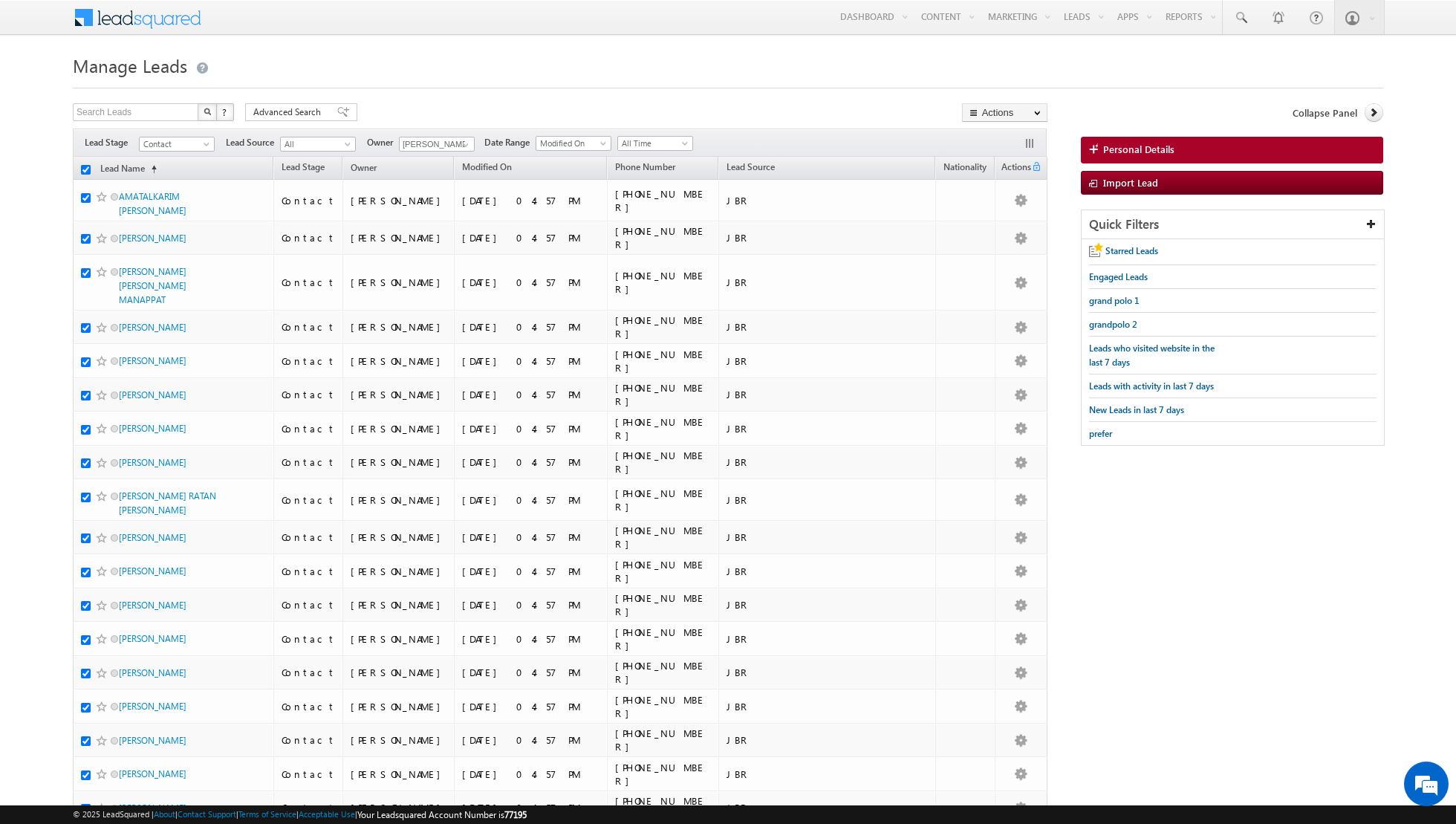
checkbox input "true"
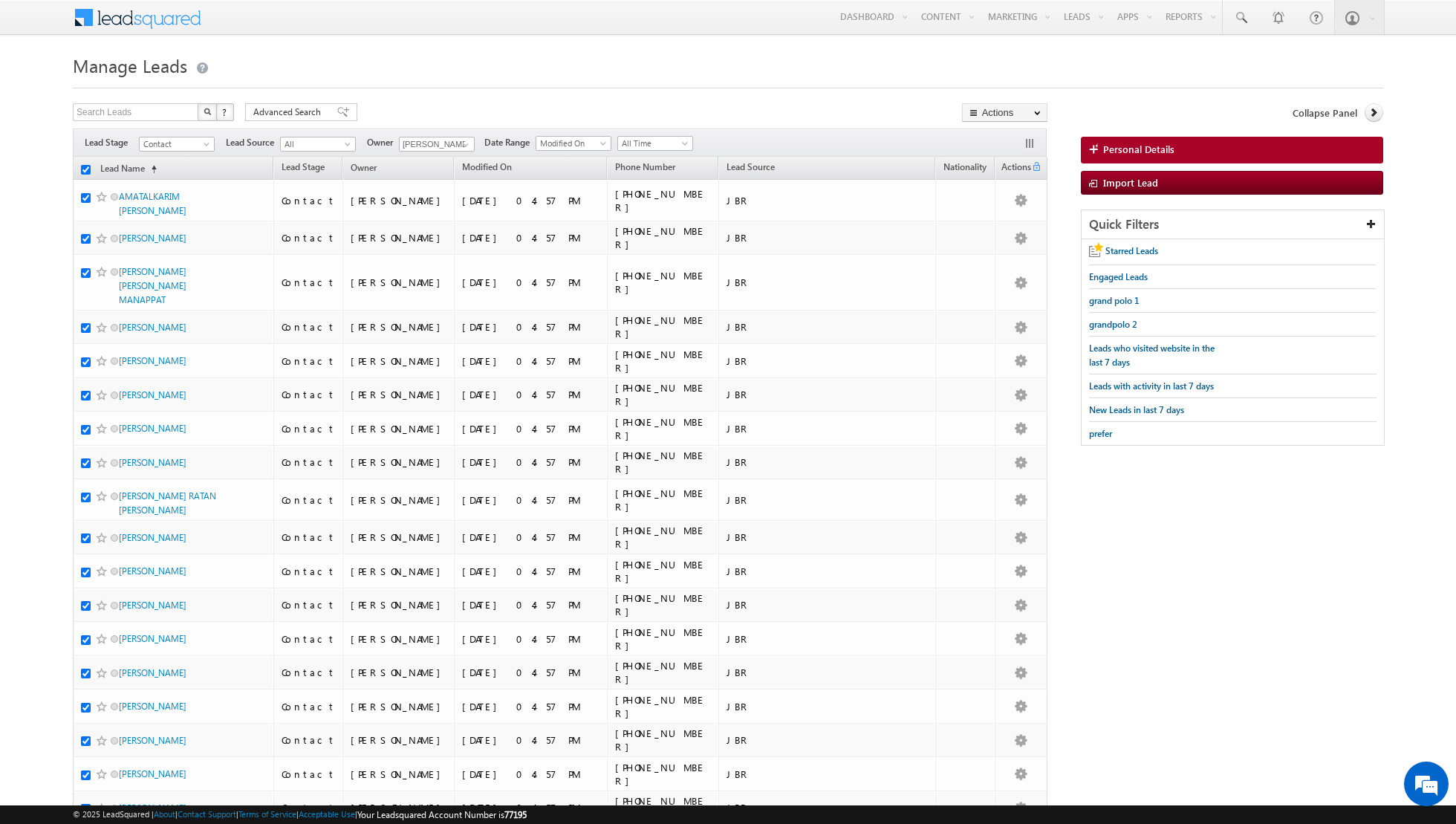
checkbox input "true"
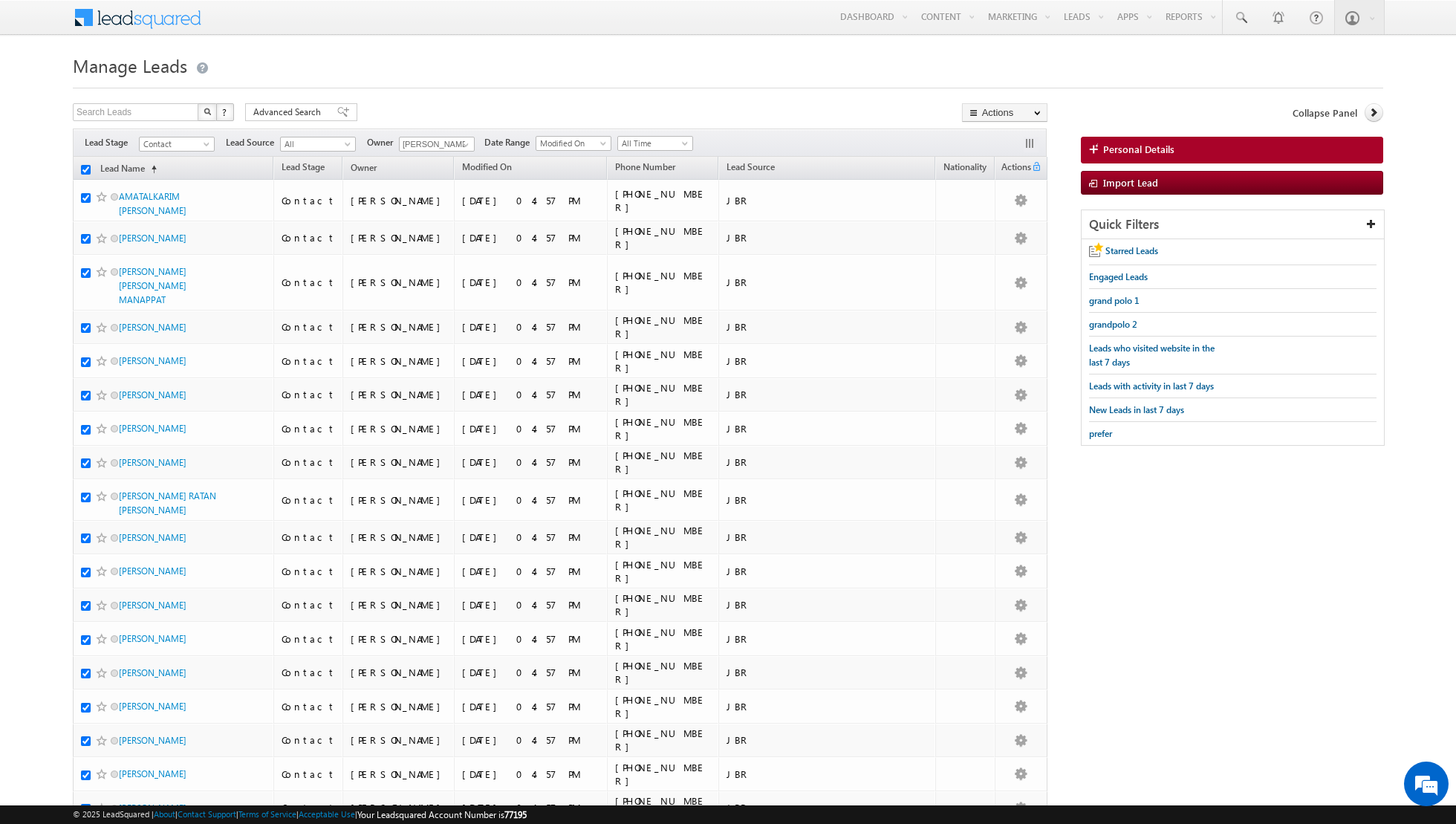
checkbox input "true"
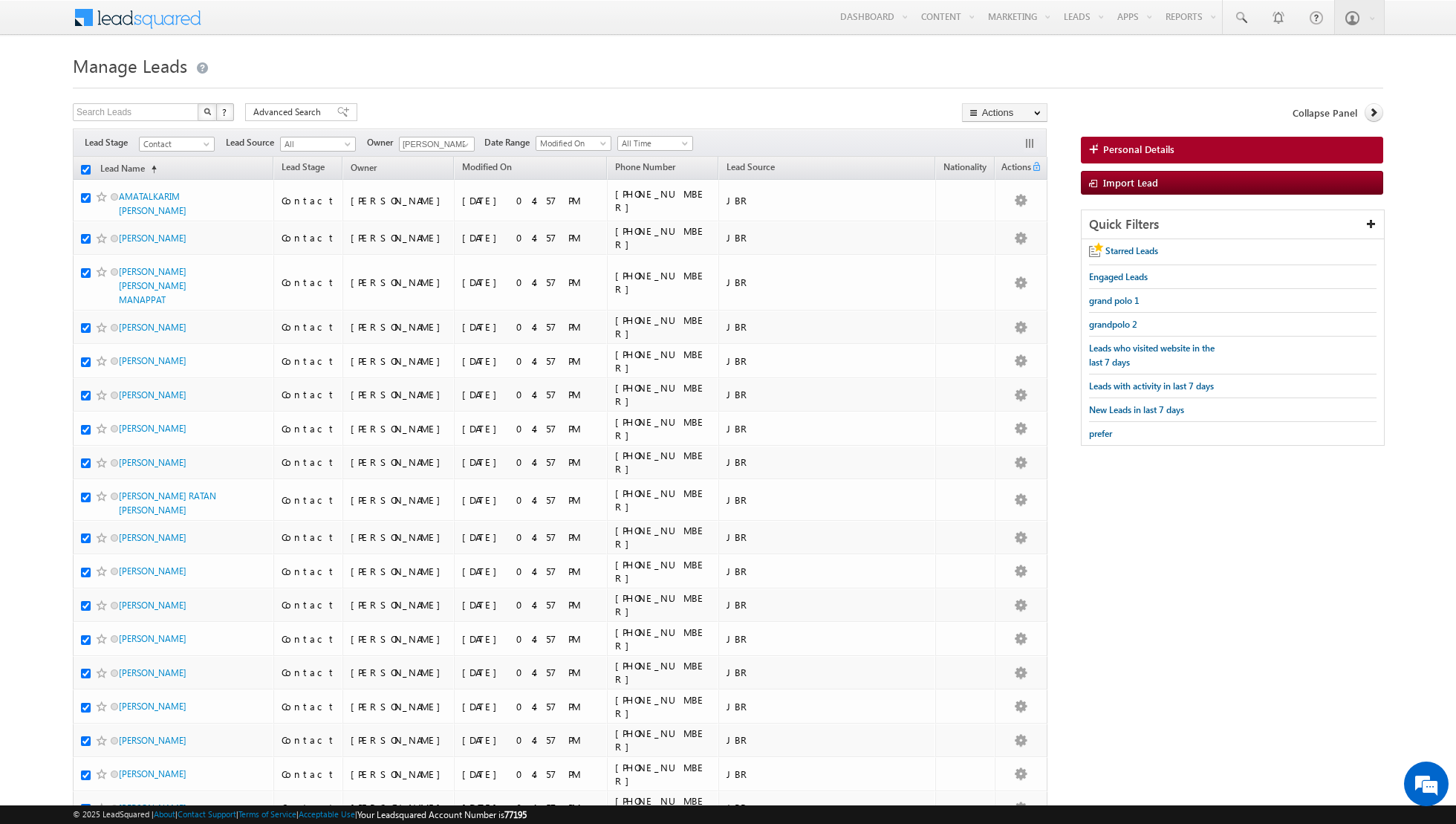
checkbox input "true"
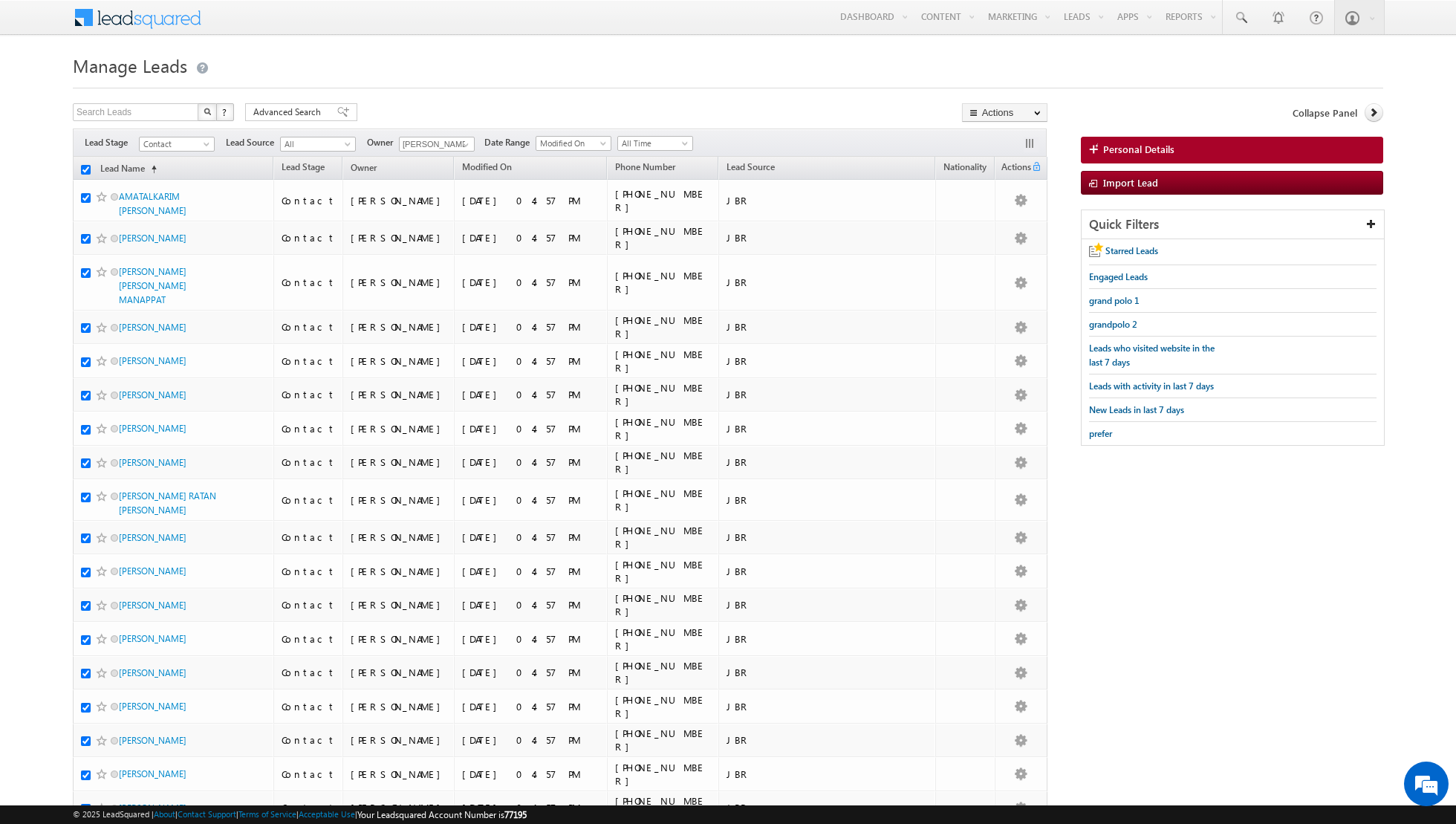
checkbox input "true"
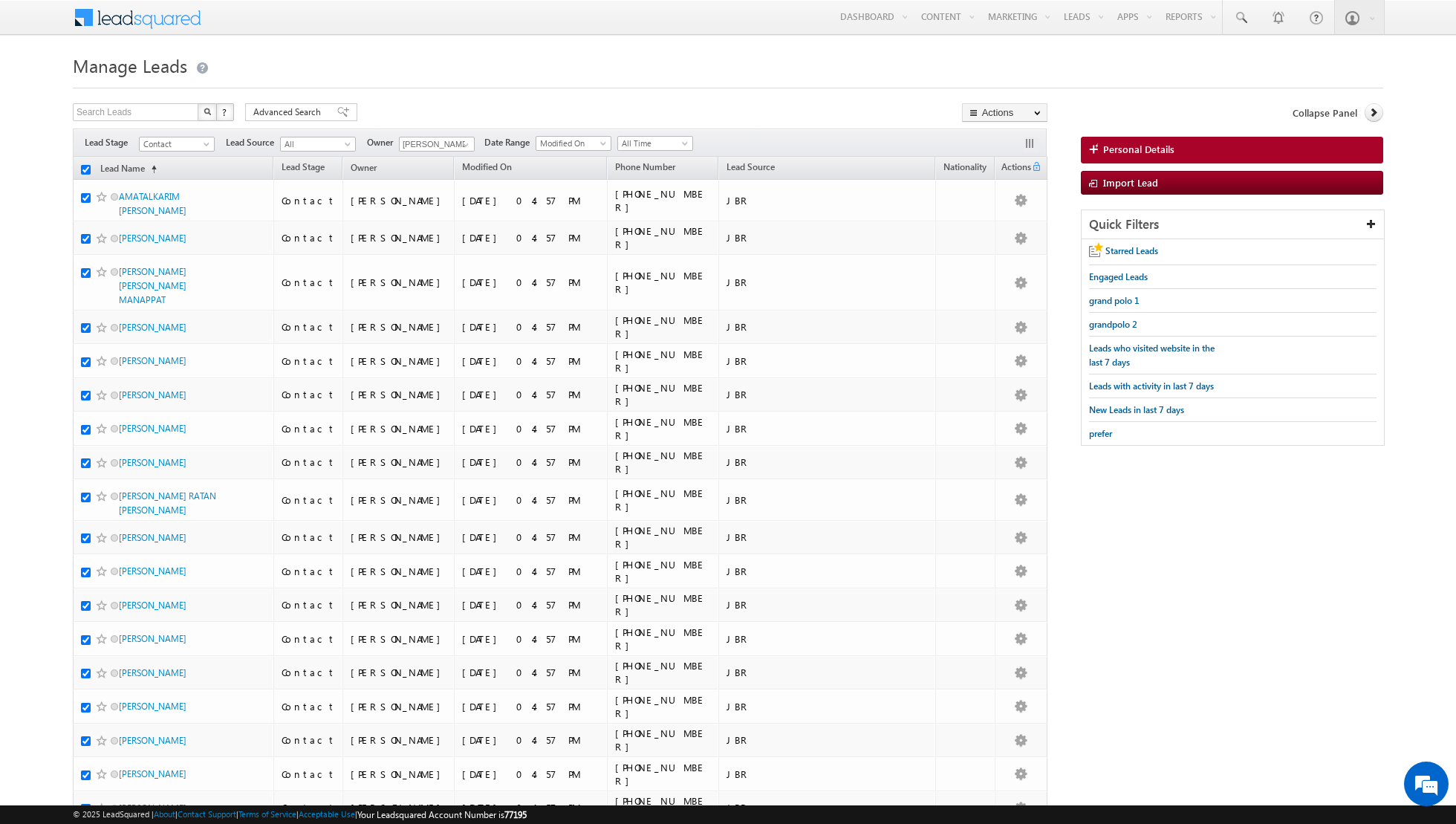
checkbox input "true"
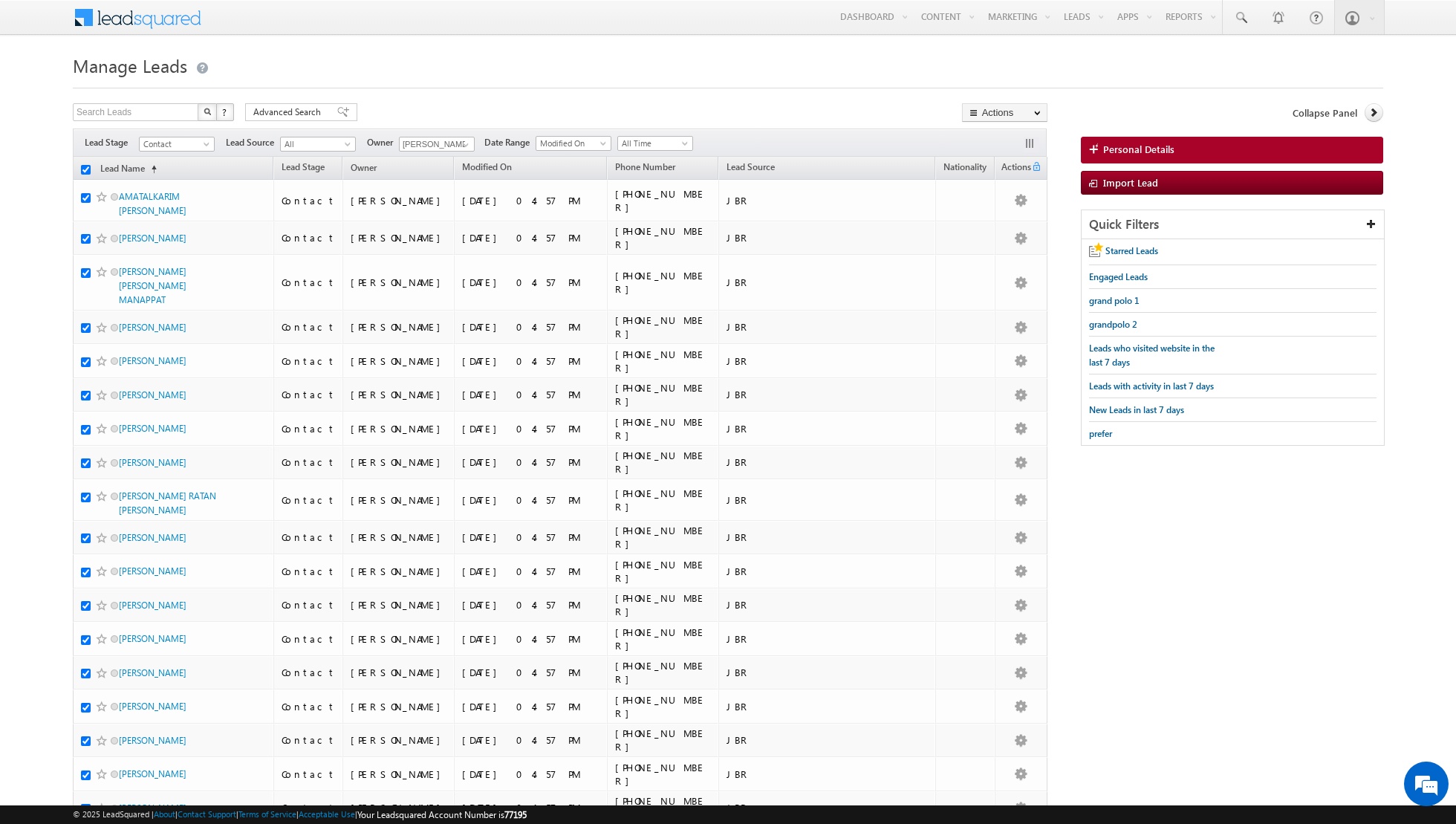
checkbox input "true"
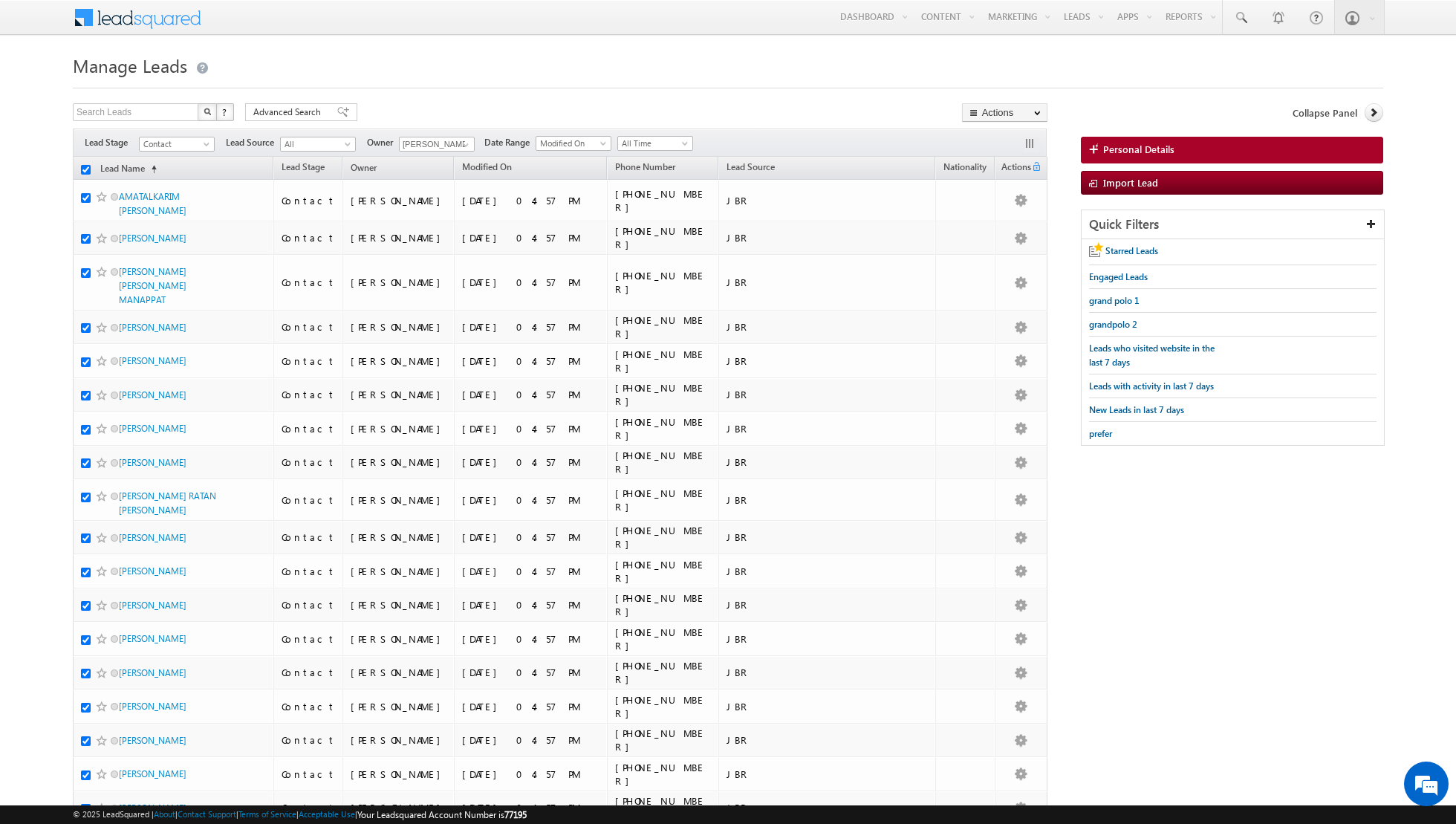
checkbox input "true"
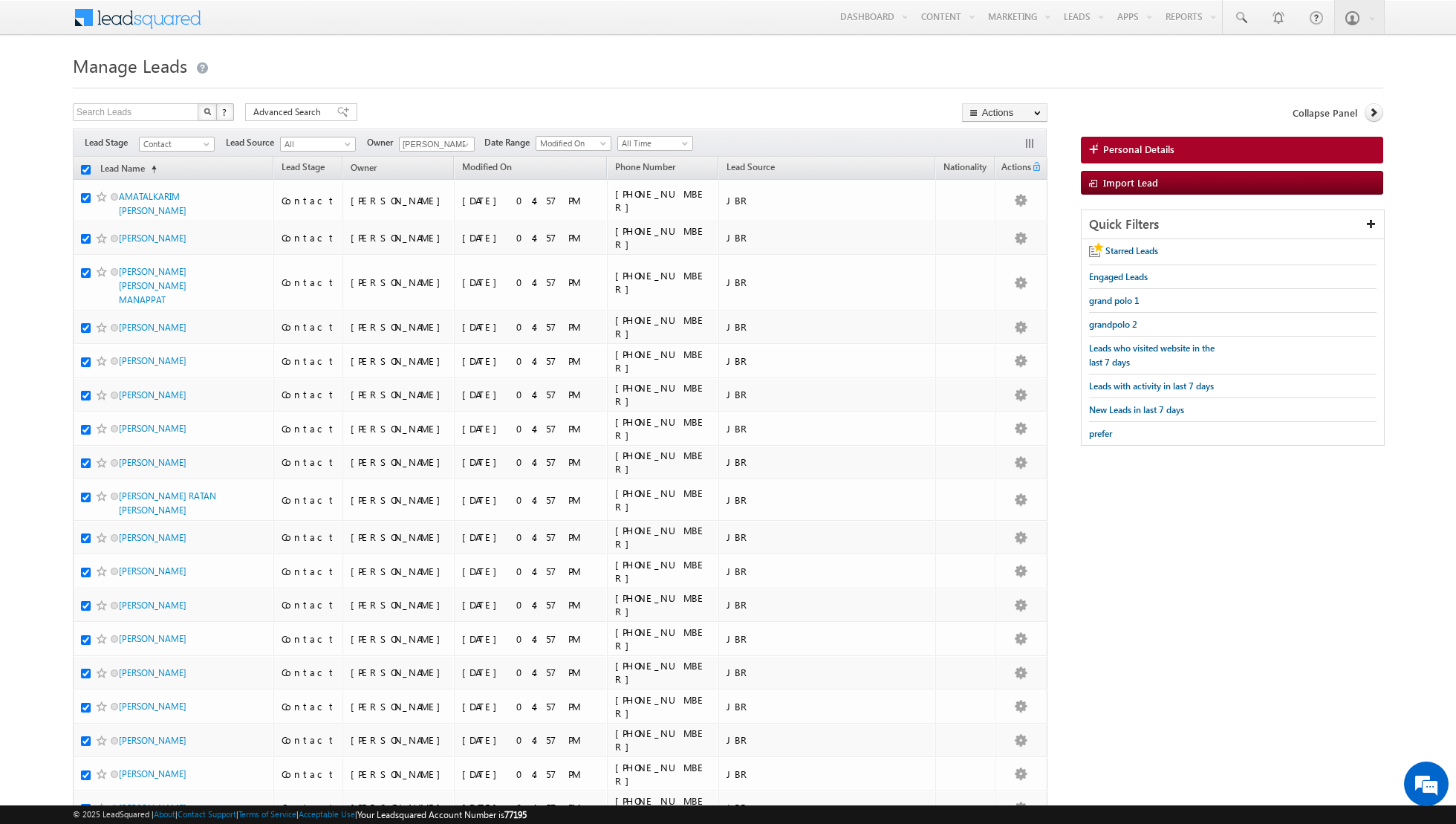
checkbox input "true"
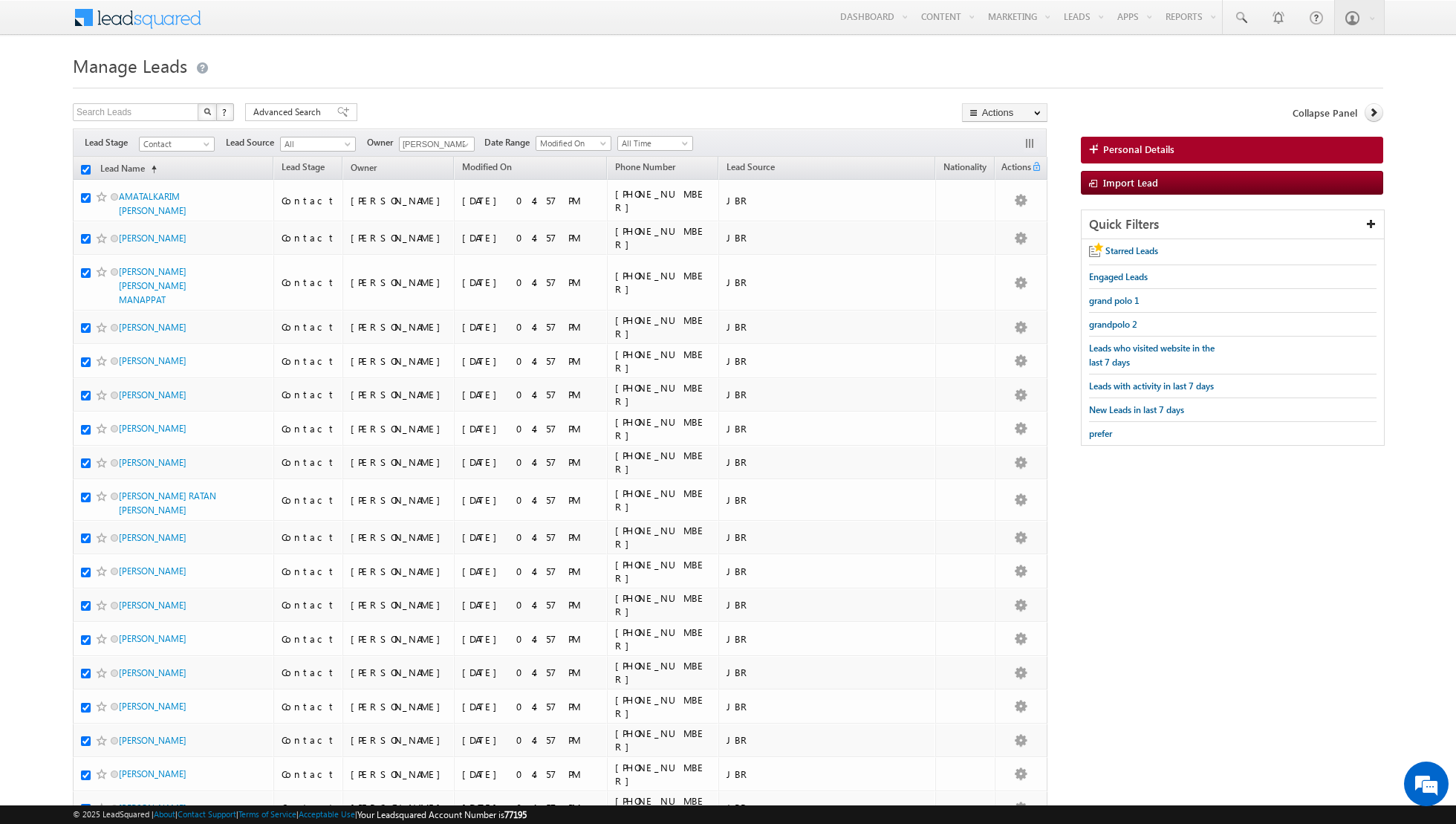
checkbox input "true"
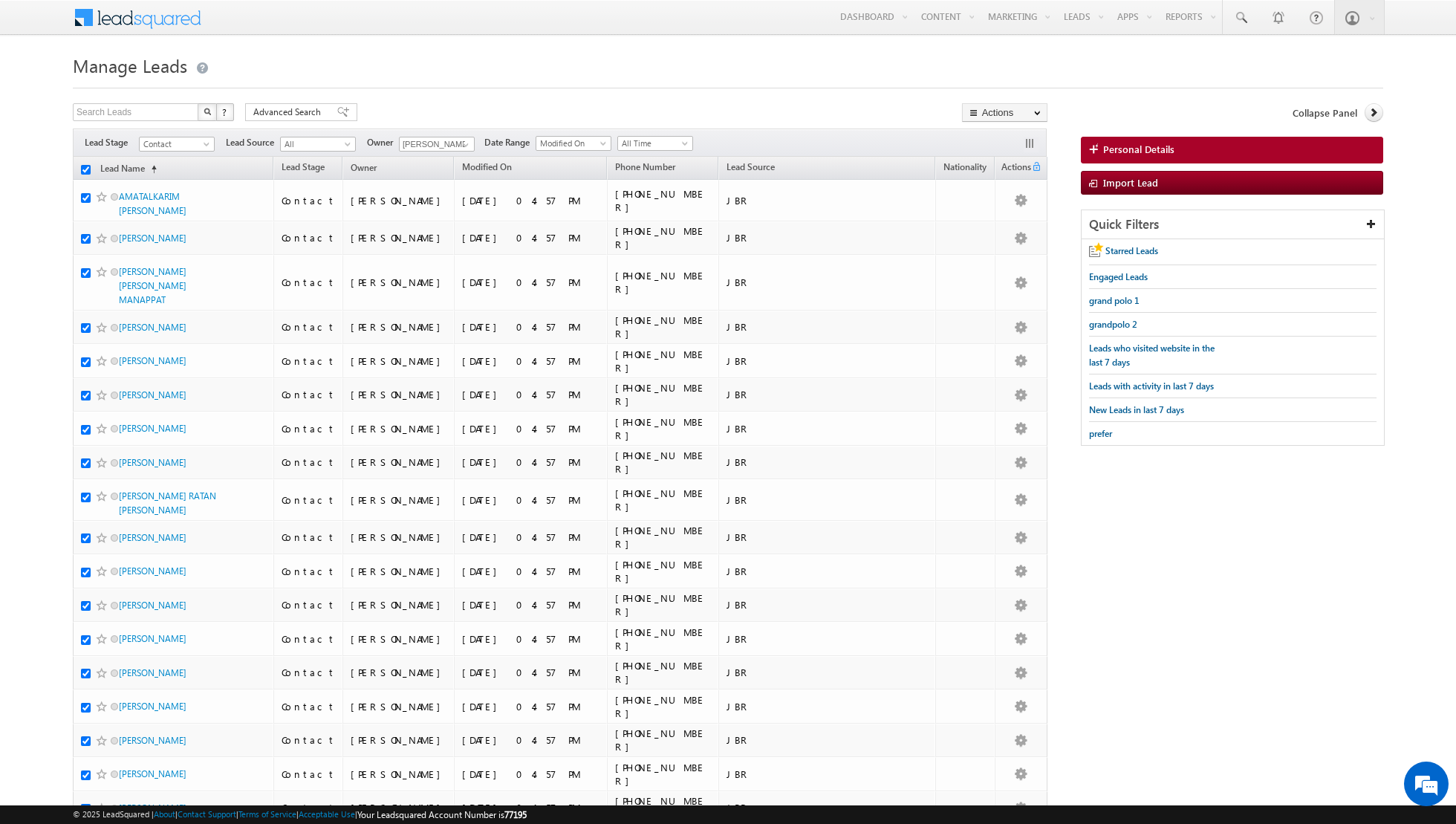
checkbox input "true"
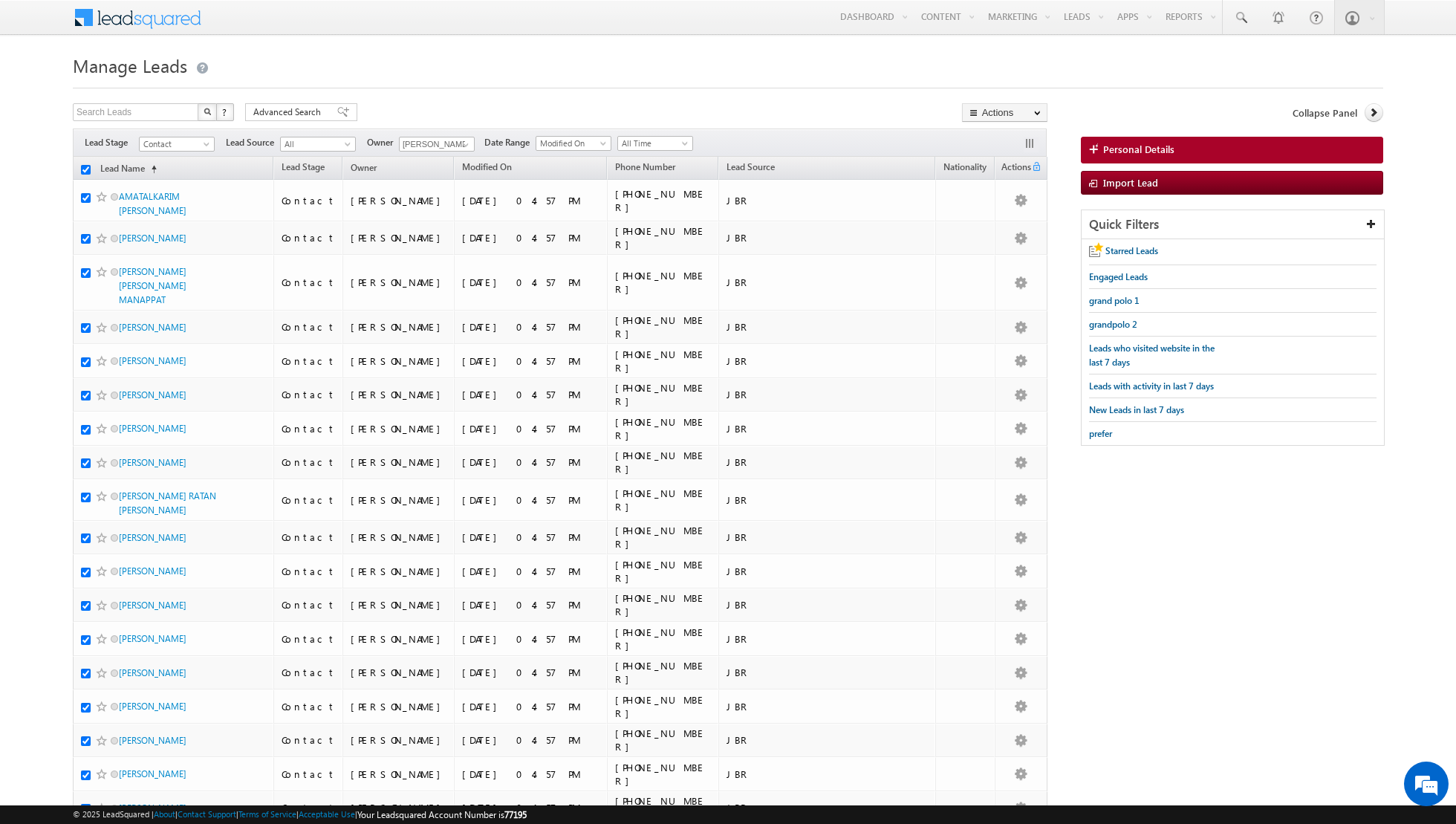
checkbox input "true"
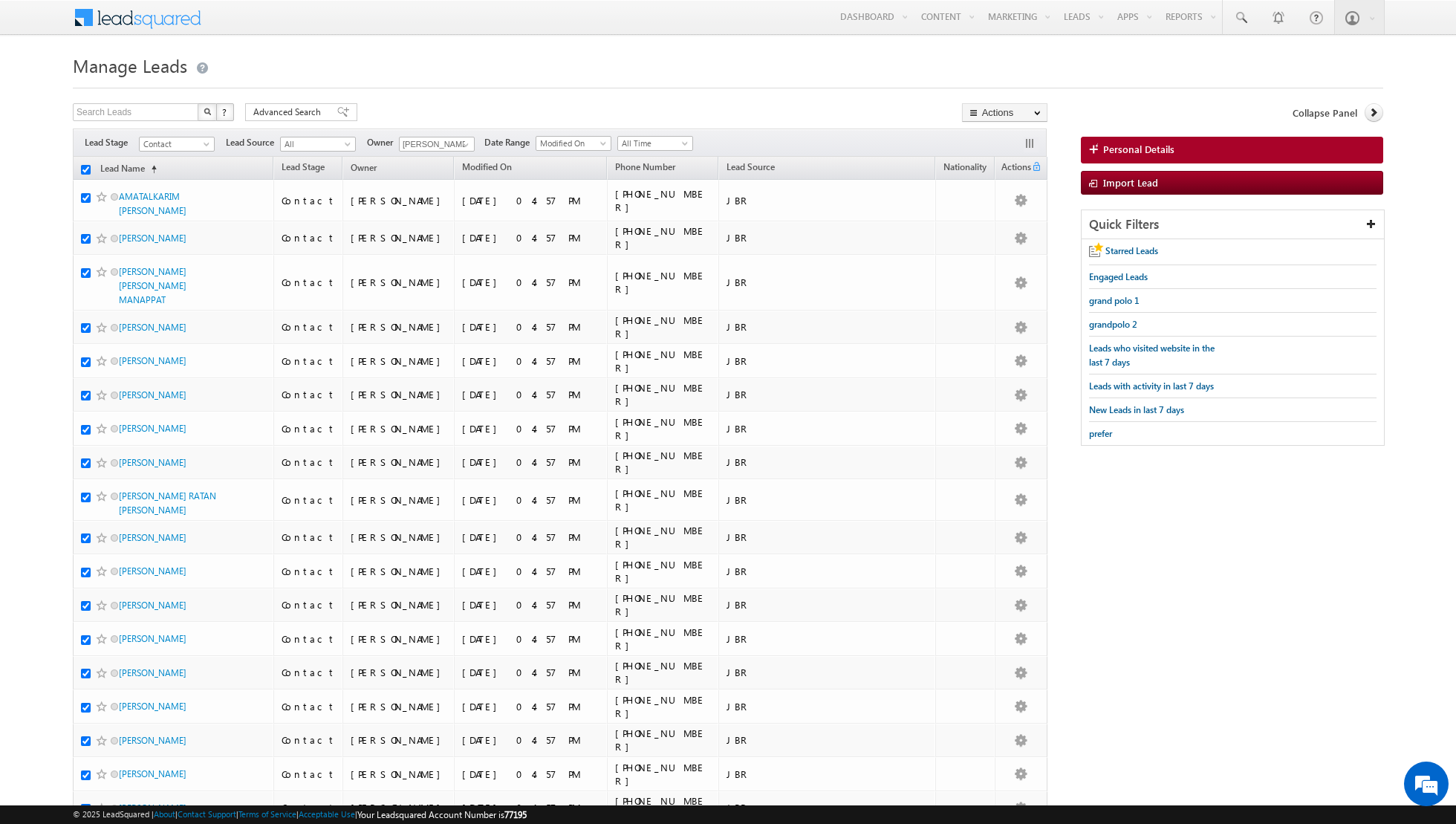
checkbox input "true"
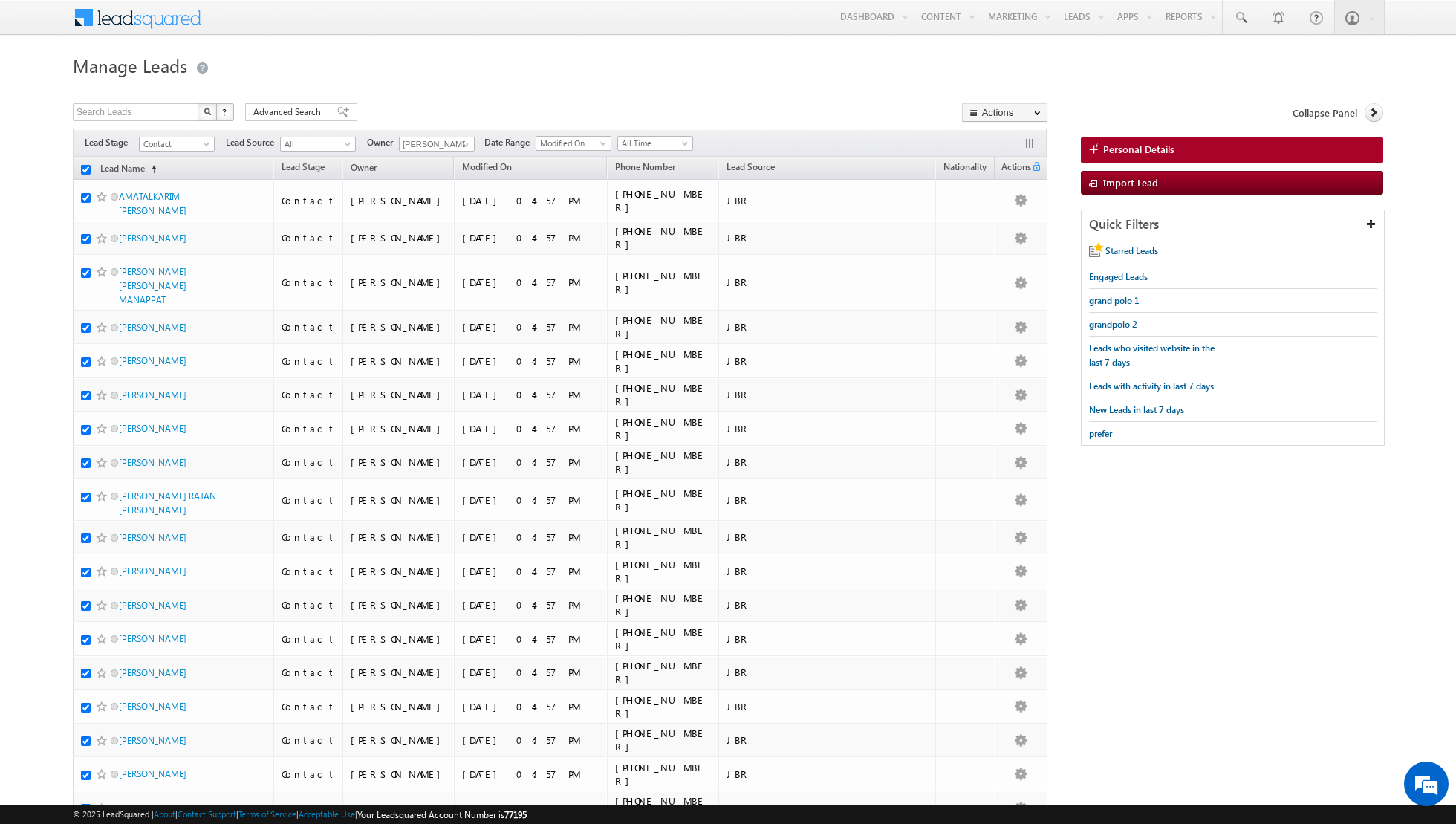
checkbox input "true"
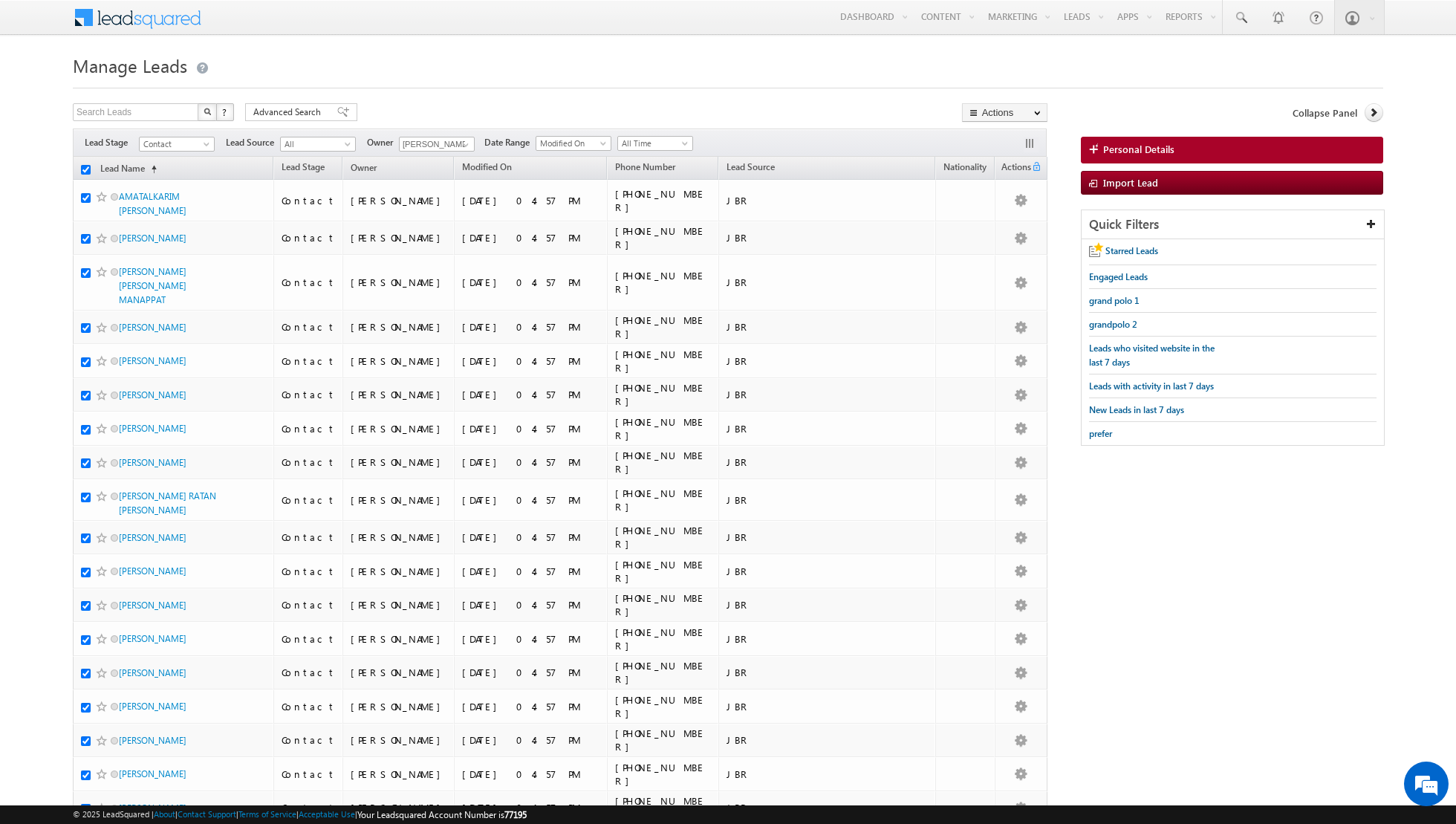
checkbox input "true"
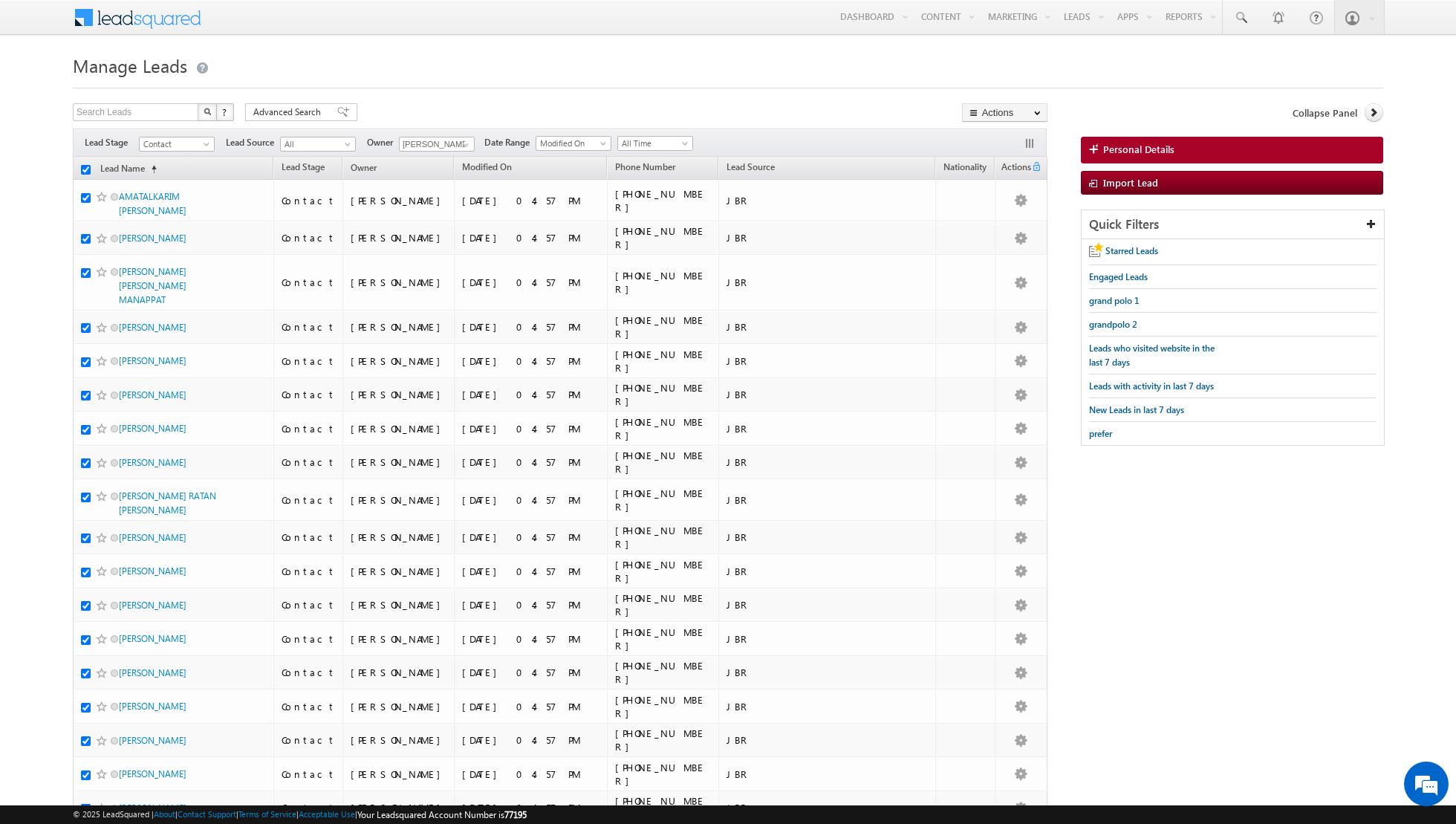
checkbox input "true"
click at [992, 239] on link "Change Owner" at bounding box center [1005, 240] width 84 height 18
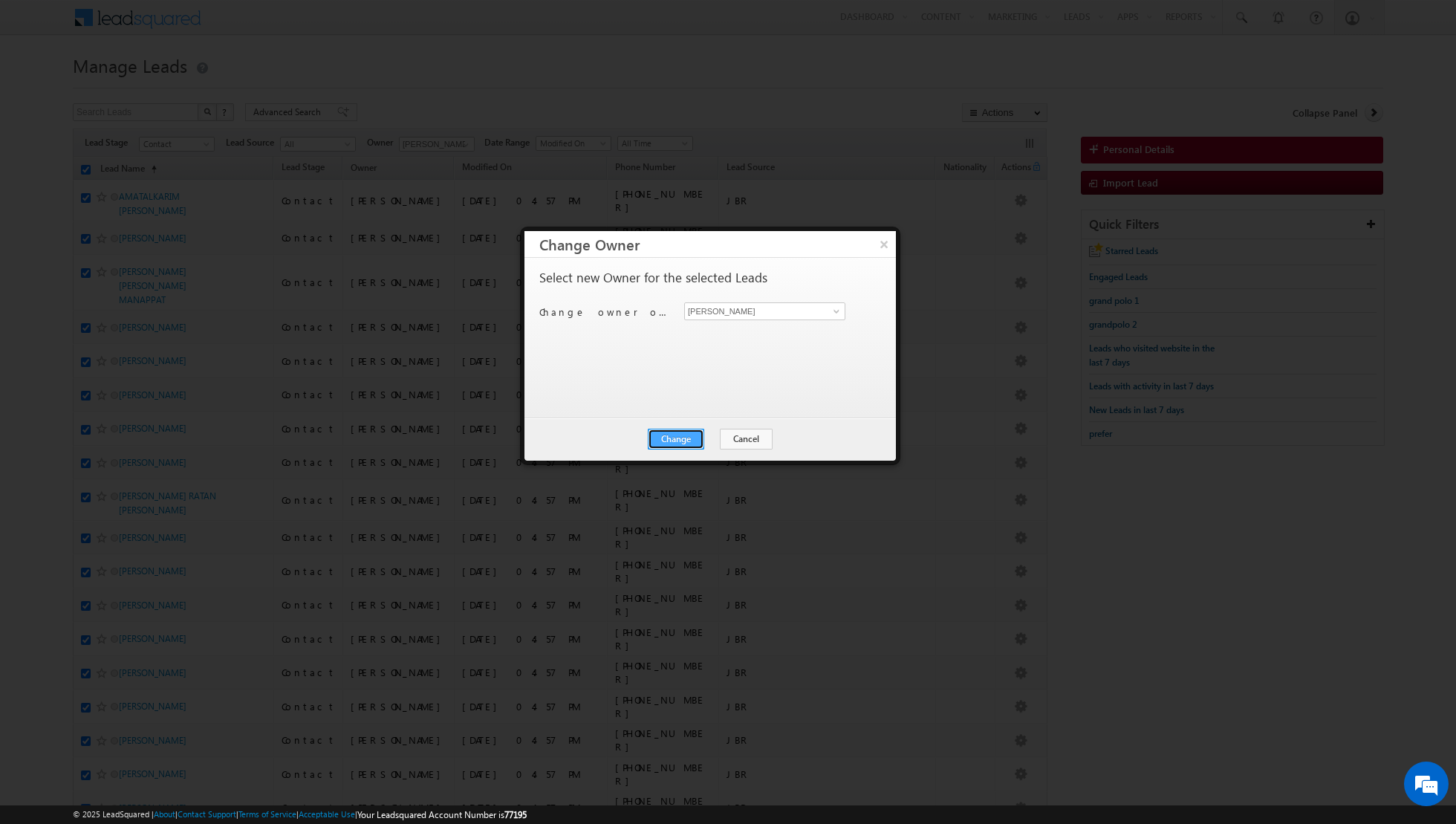
click at [681, 438] on button "Change" at bounding box center [676, 439] width 57 height 20
click at [703, 437] on button "Close" at bounding box center [713, 439] width 47 height 20
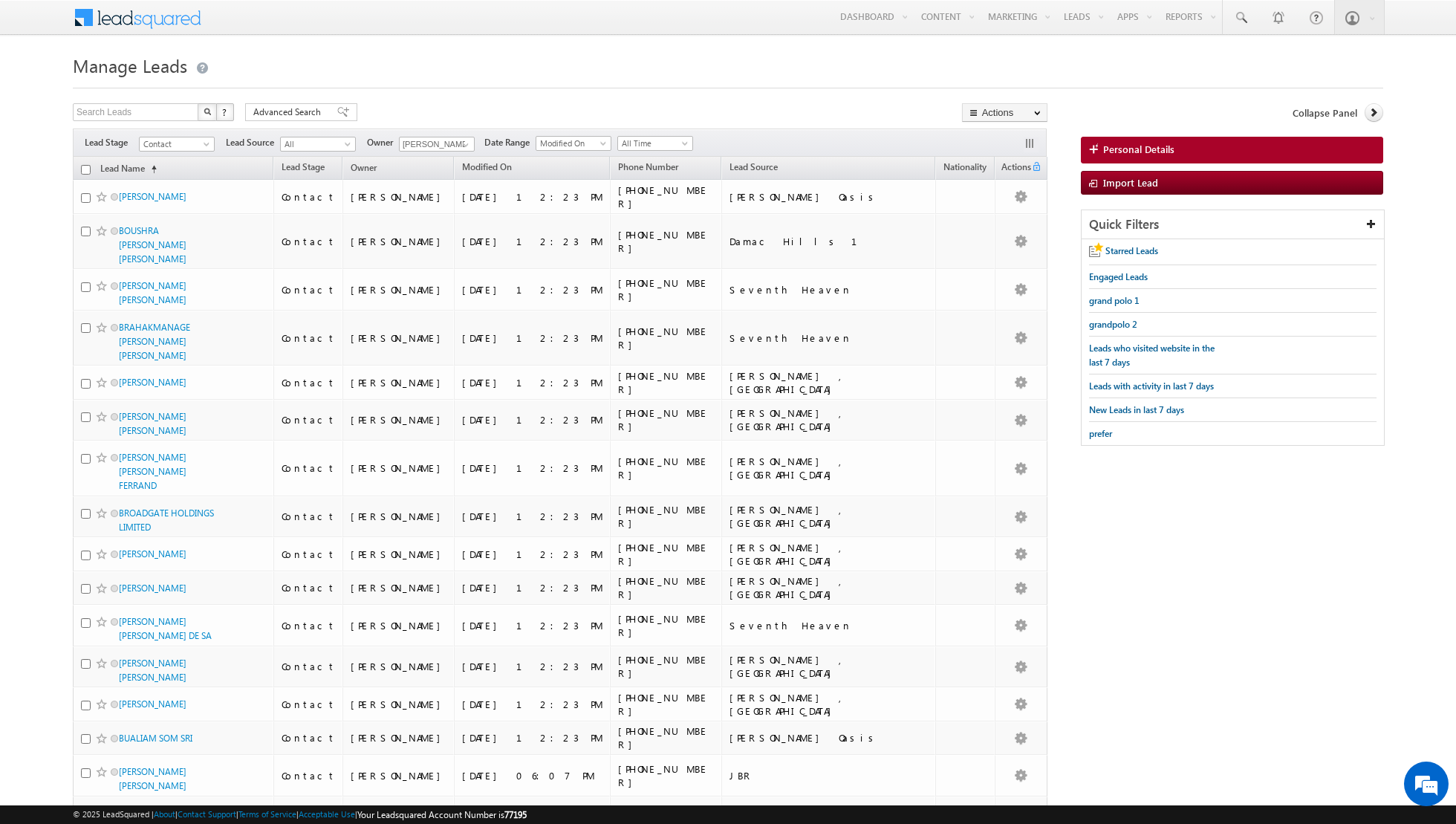
click at [87, 171] on input "checkbox" at bounding box center [86, 169] width 9 height 9
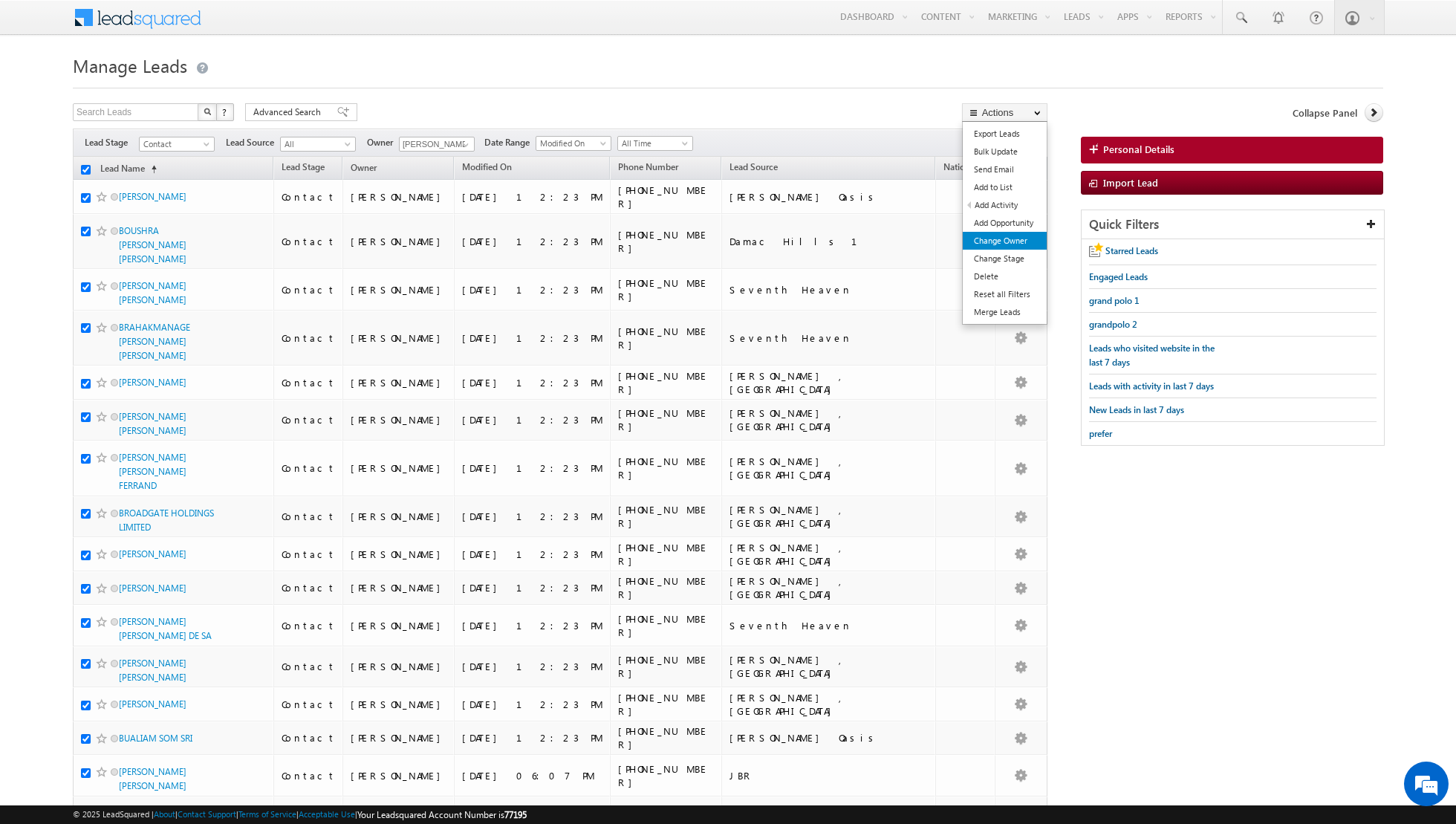
click at [1009, 239] on link "Change Owner" at bounding box center [1005, 240] width 84 height 18
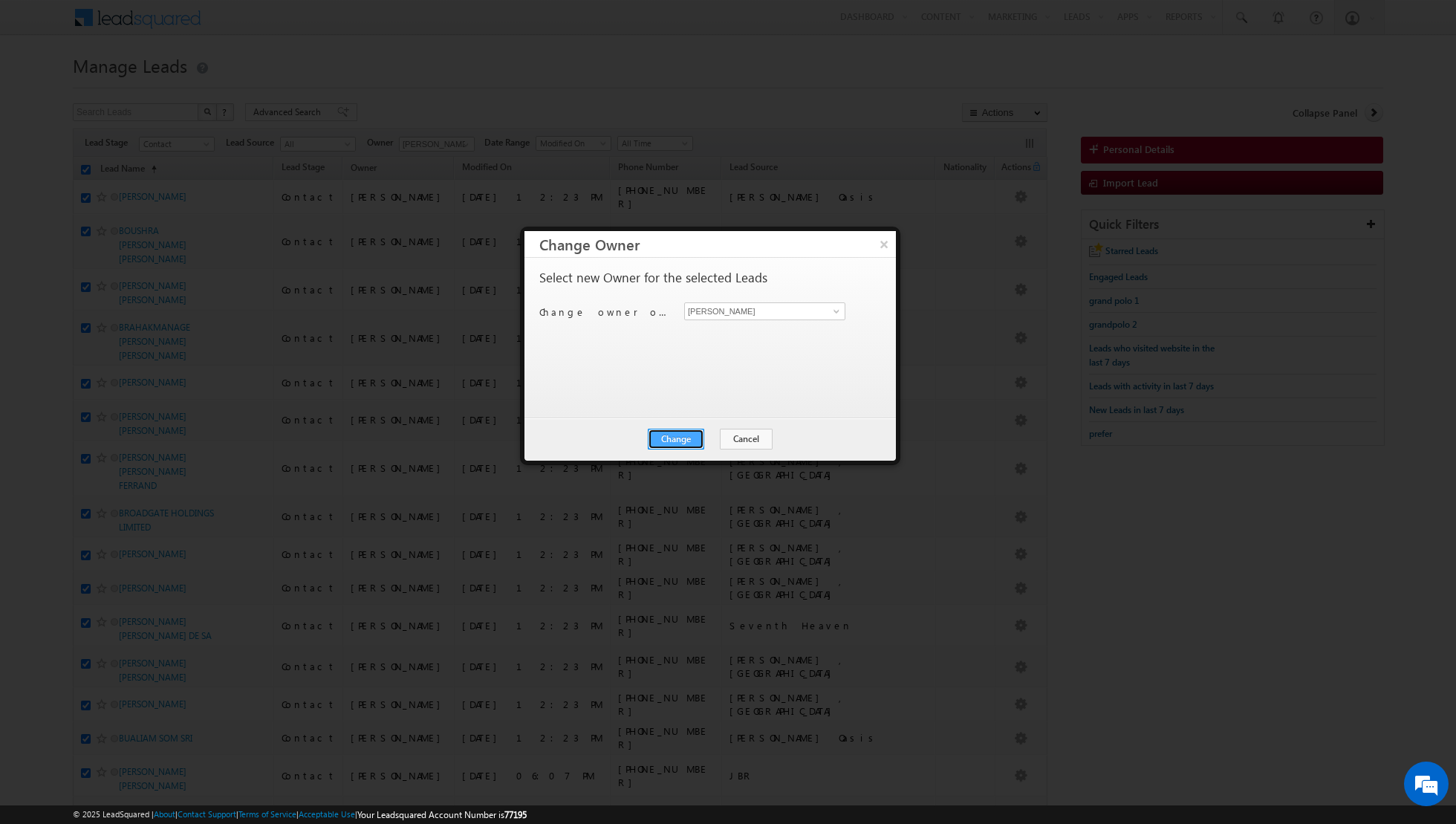
click at [676, 441] on button "Change" at bounding box center [676, 439] width 57 height 20
click at [702, 443] on button "Close" at bounding box center [713, 439] width 47 height 20
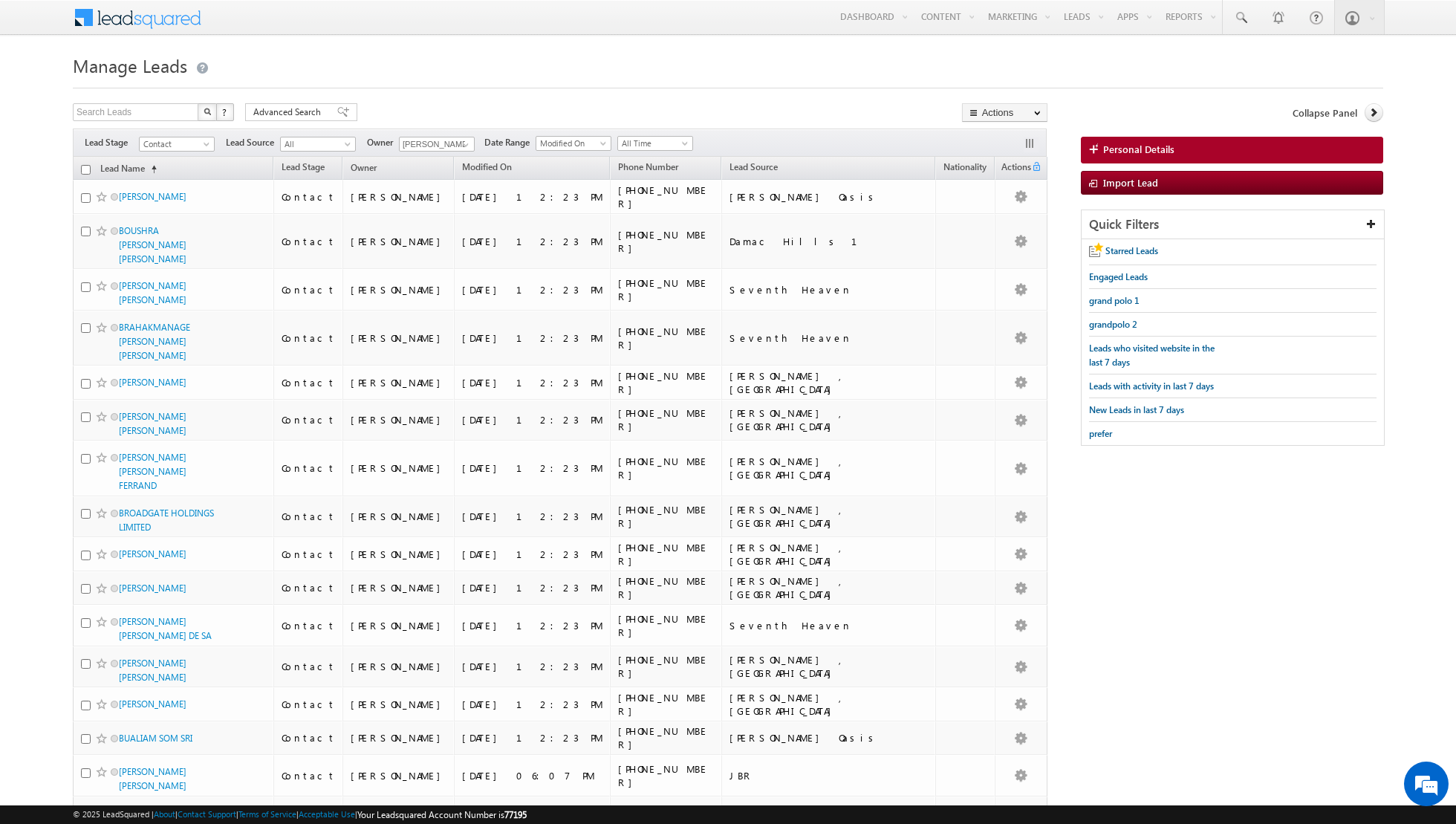
click at [87, 168] on input "checkbox" at bounding box center [86, 169] width 9 height 9
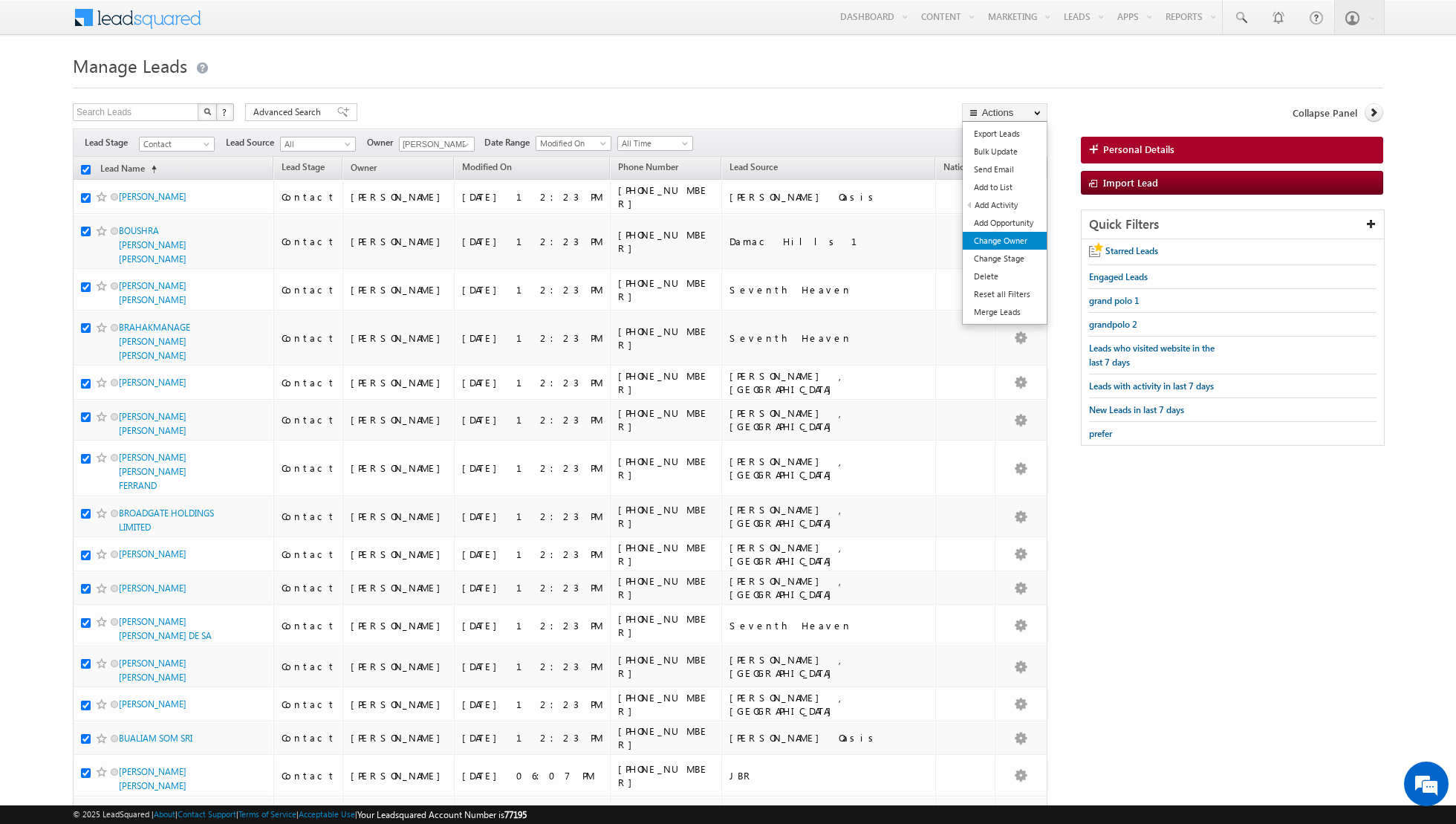
click at [985, 239] on link "Change Owner" at bounding box center [1005, 240] width 84 height 18
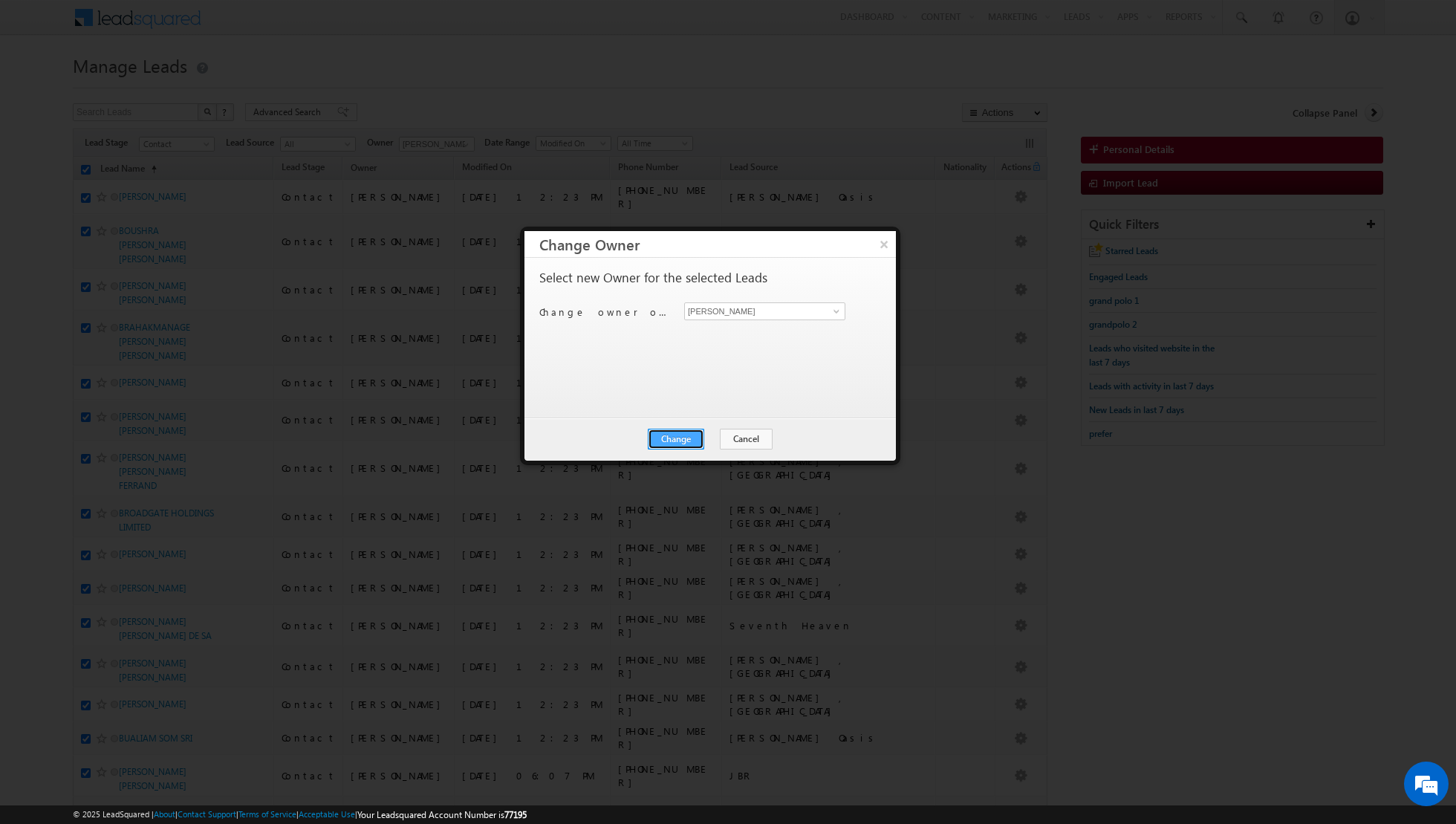
click at [678, 430] on button "Change" at bounding box center [676, 439] width 57 height 20
click at [706, 441] on button "Close" at bounding box center [713, 439] width 47 height 20
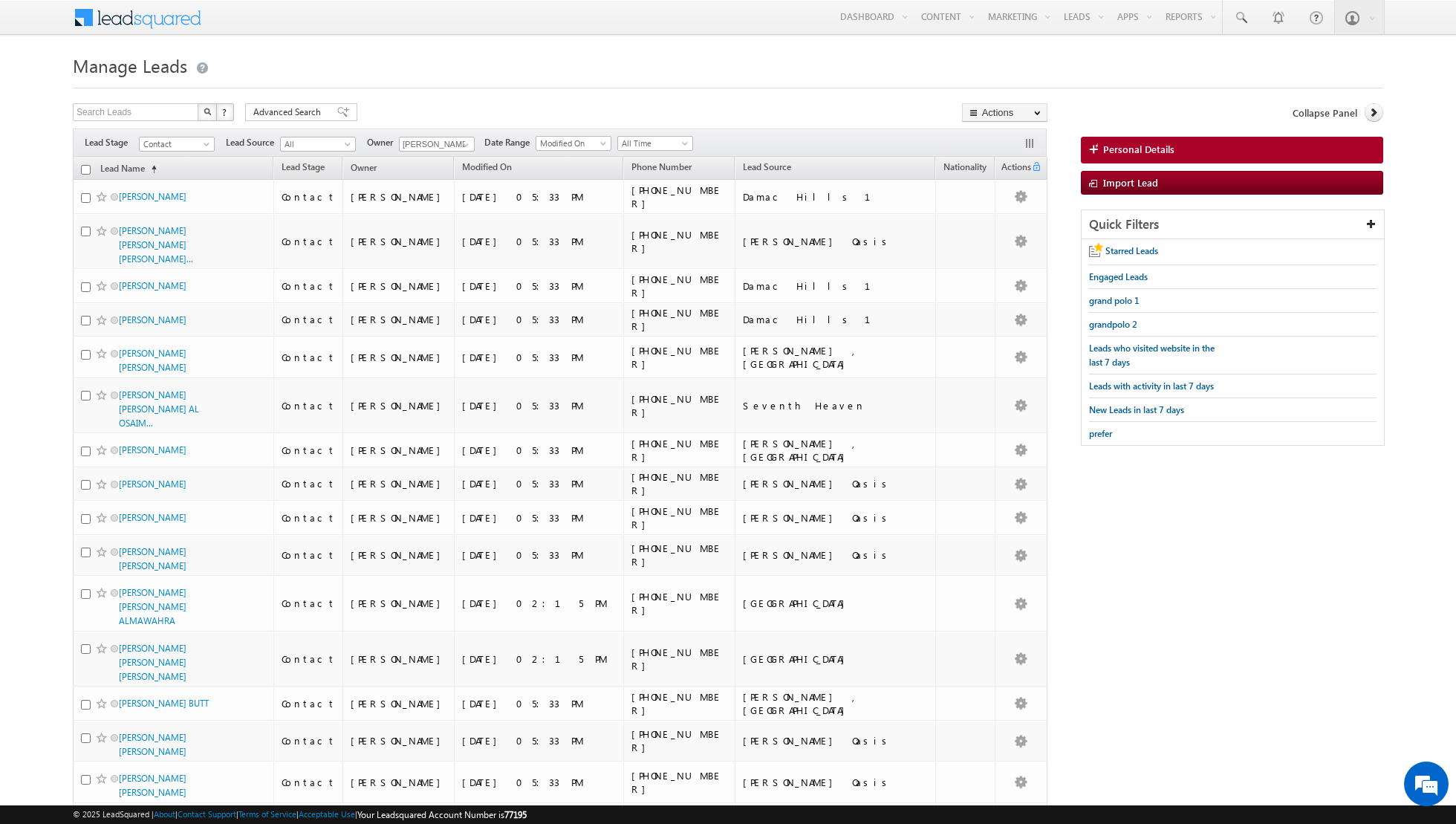
click at [88, 169] on input "checkbox" at bounding box center [86, 169] width 9 height 9
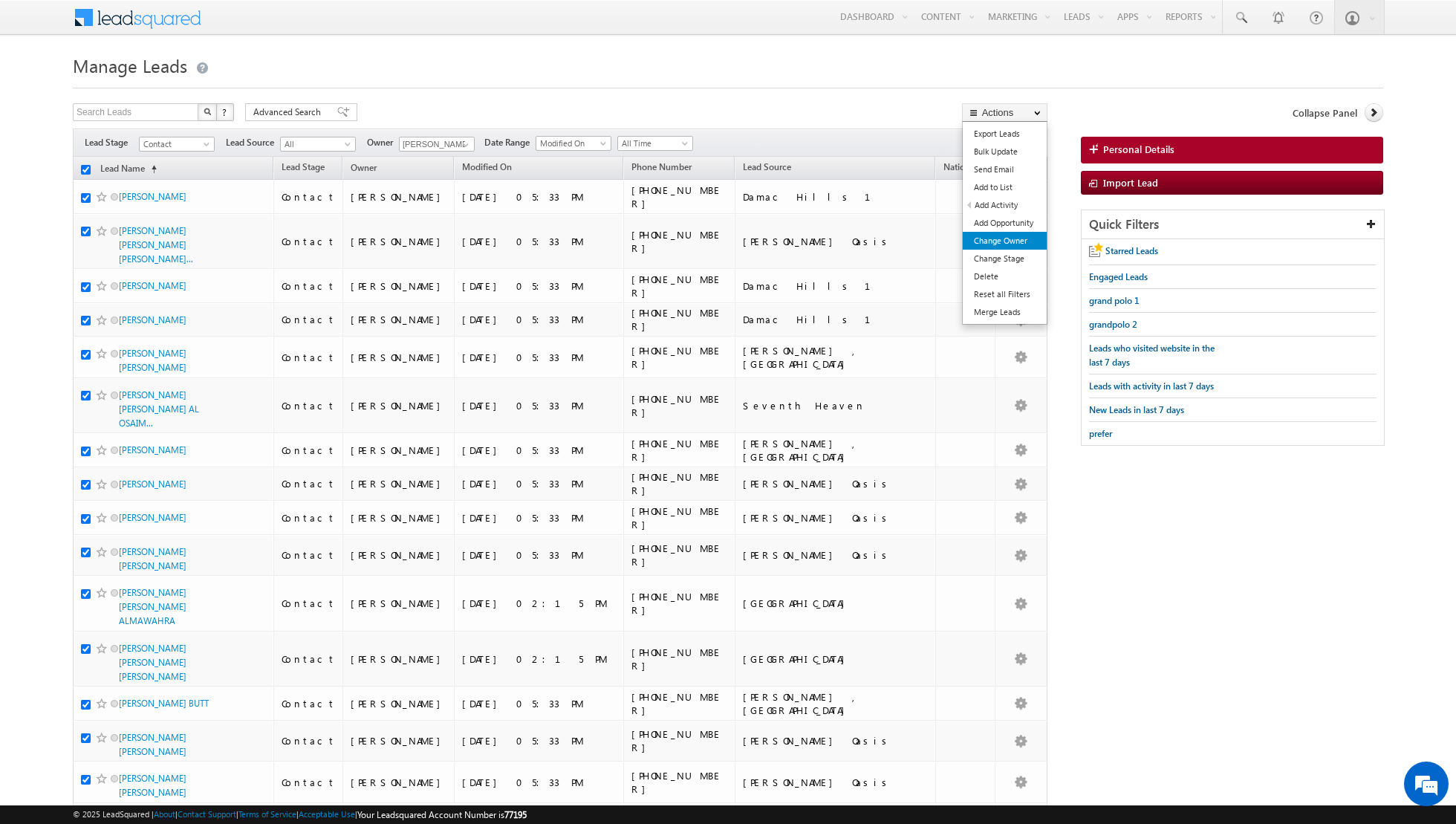
click at [1004, 241] on link "Change Owner" at bounding box center [1005, 240] width 84 height 18
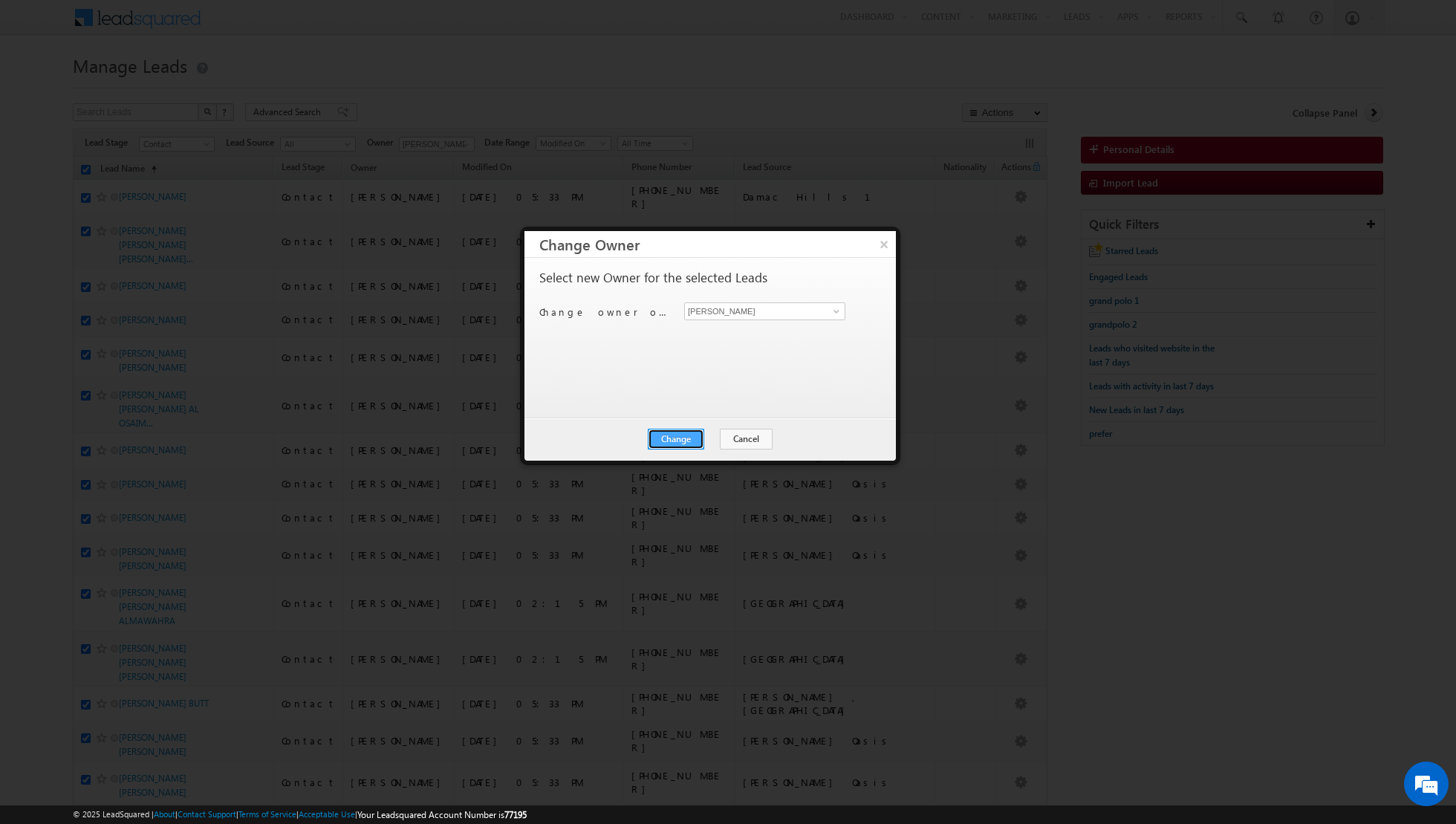
click at [671, 441] on button "Change" at bounding box center [676, 439] width 57 height 20
click at [714, 433] on button "Close" at bounding box center [713, 439] width 47 height 20
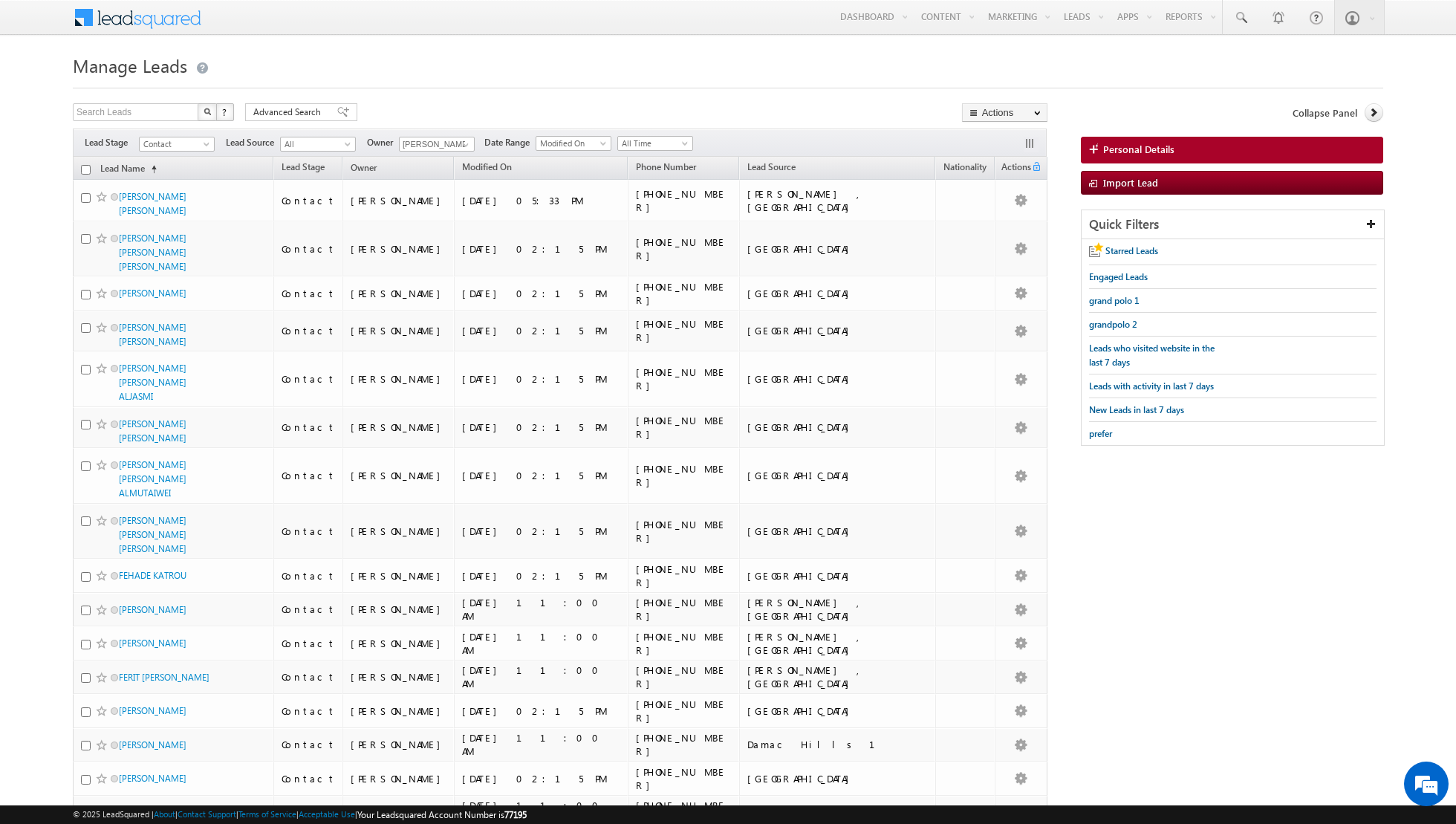
click at [85, 165] on input "checkbox" at bounding box center [86, 169] width 9 height 9
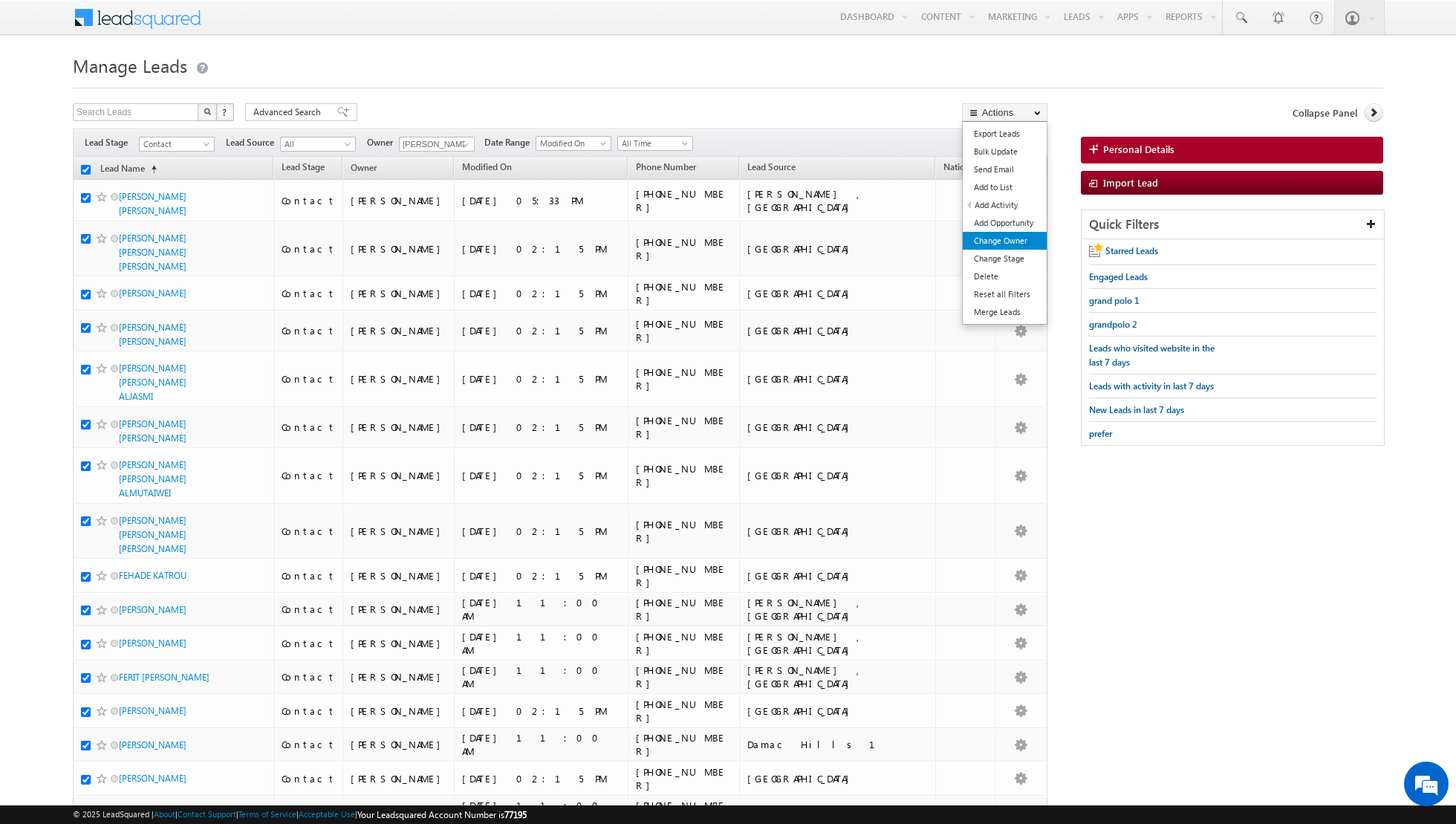
click at [990, 240] on link "Change Owner" at bounding box center [1005, 240] width 84 height 18
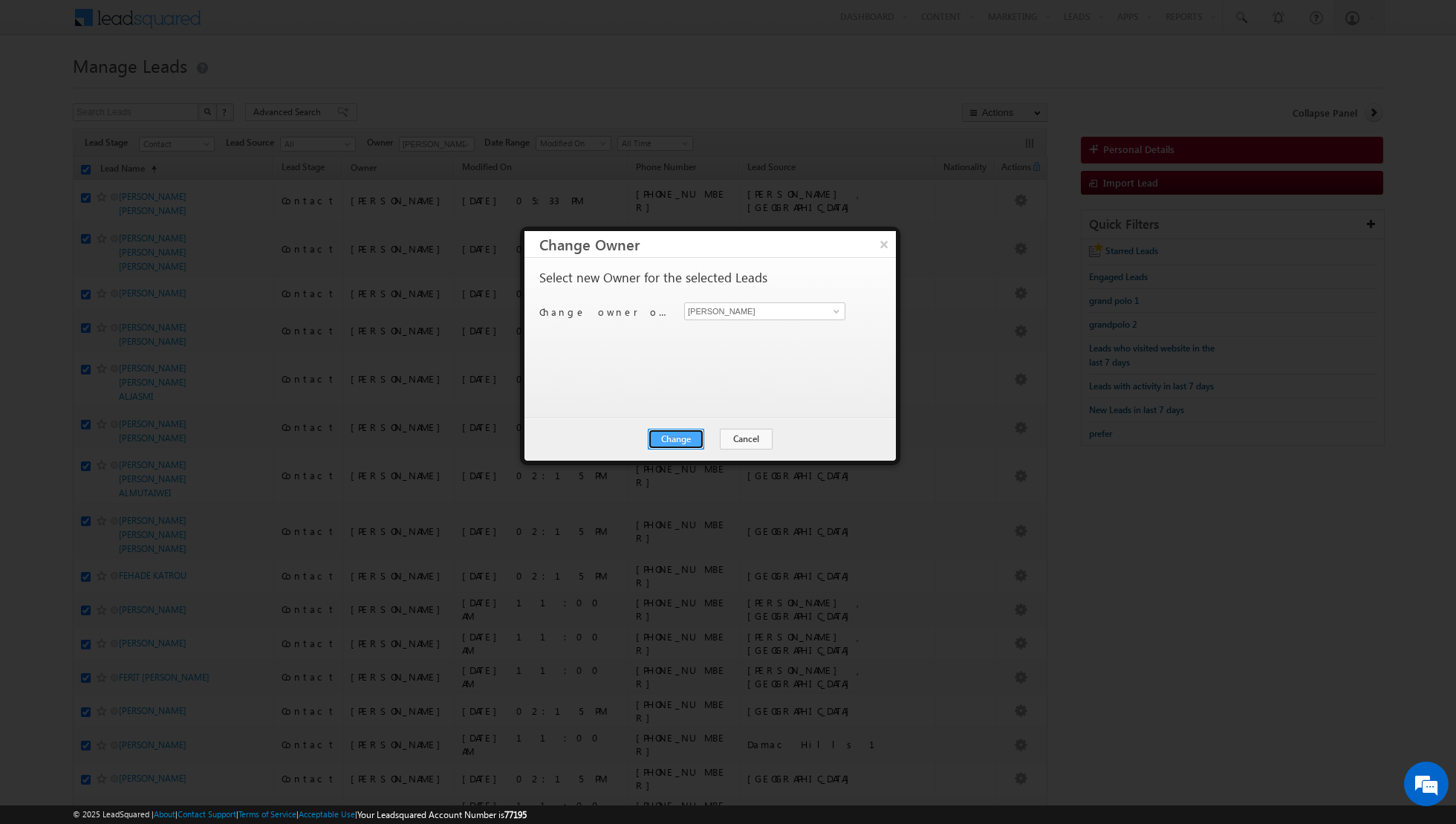
click at [674, 430] on button "Change" at bounding box center [676, 439] width 57 height 20
click at [702, 437] on button "Close" at bounding box center [713, 439] width 47 height 20
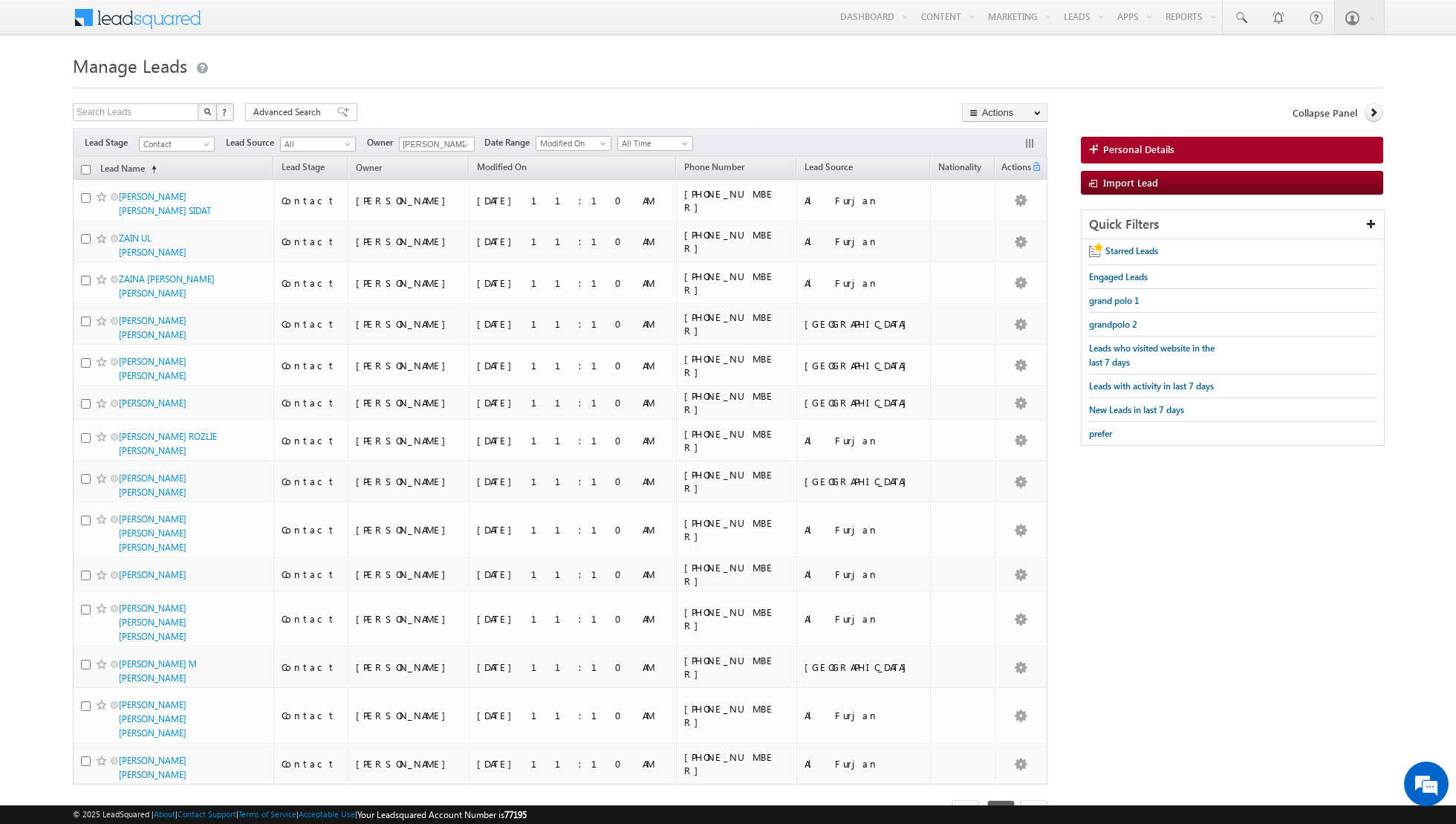
click at [85, 169] on input "checkbox" at bounding box center [86, 169] width 9 height 9
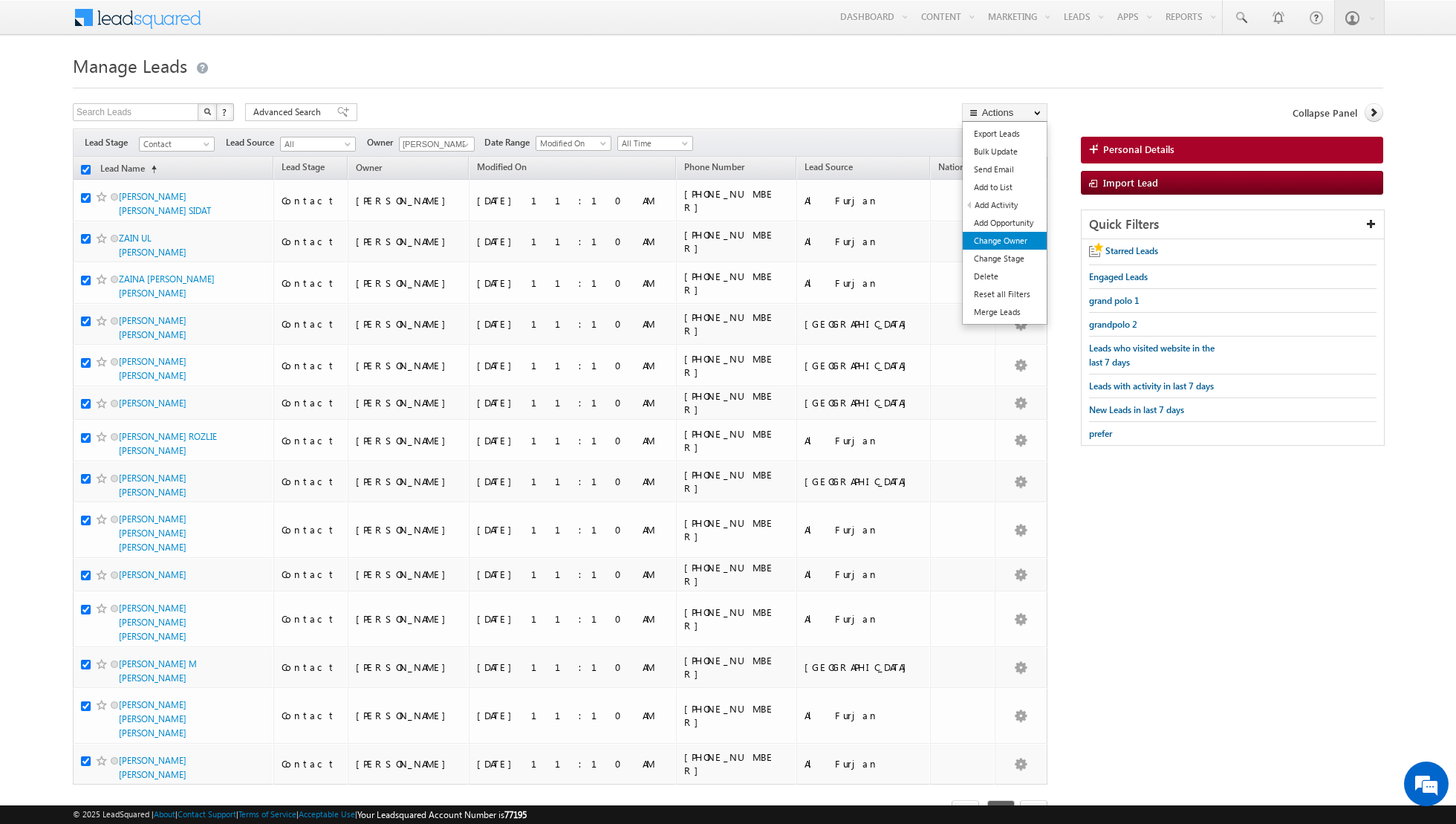
click at [991, 242] on link "Change Owner" at bounding box center [1005, 240] width 84 height 18
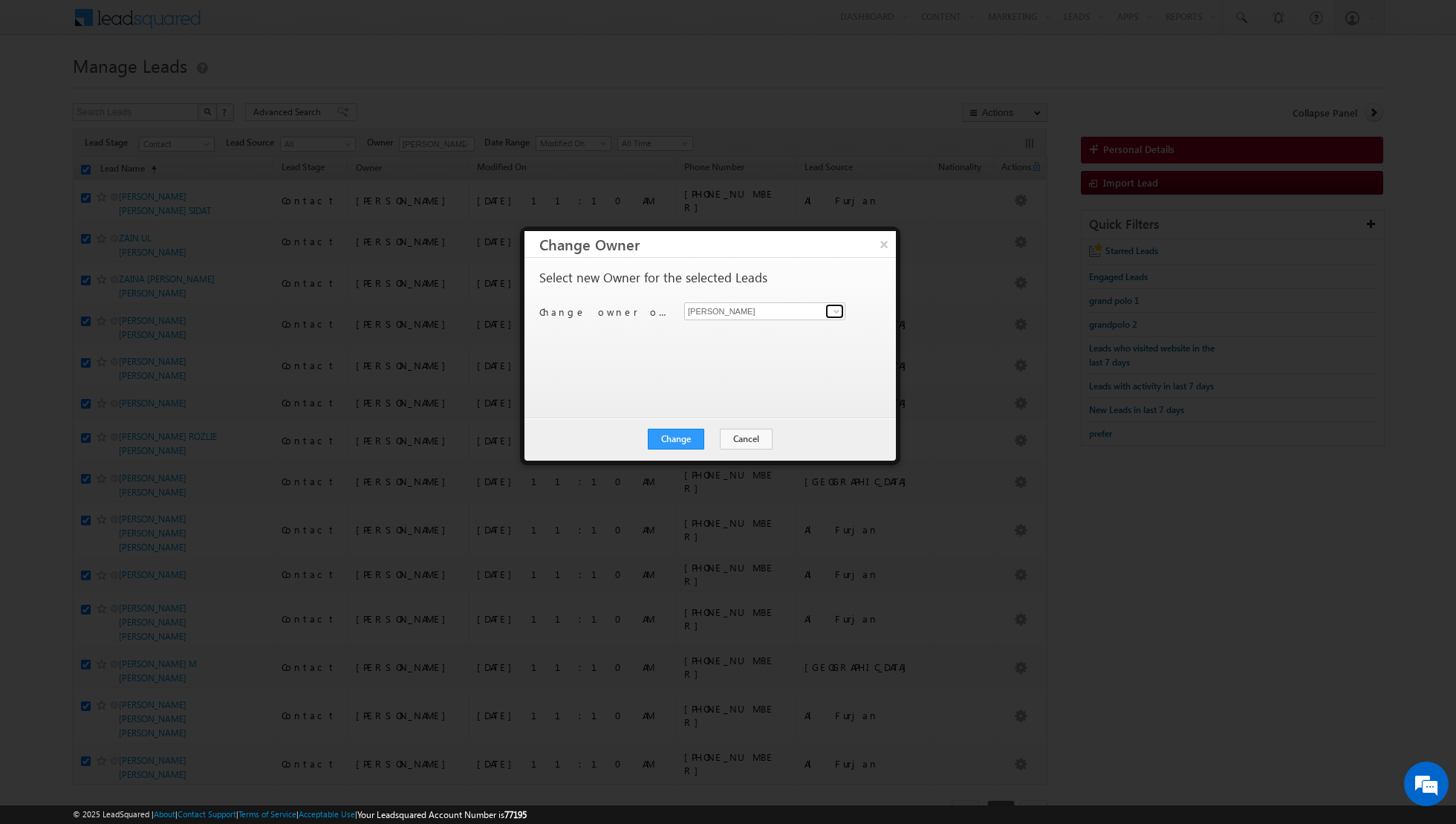
click at [838, 313] on span at bounding box center [836, 311] width 12 height 12
click at [678, 440] on button "Change" at bounding box center [676, 439] width 57 height 20
click at [705, 440] on button "Close" at bounding box center [713, 439] width 47 height 20
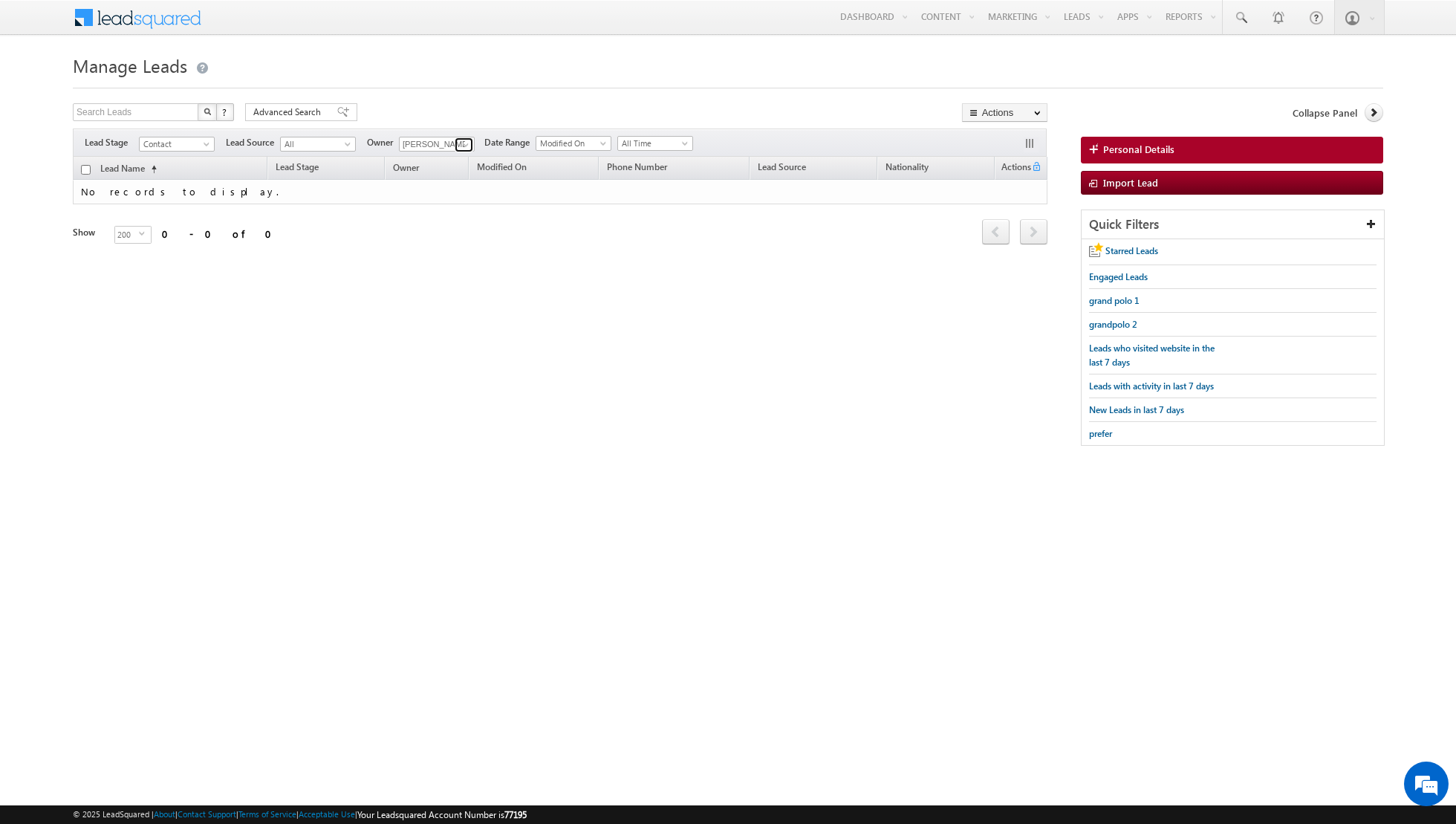
click at [466, 145] on span at bounding box center [465, 144] width 12 height 12
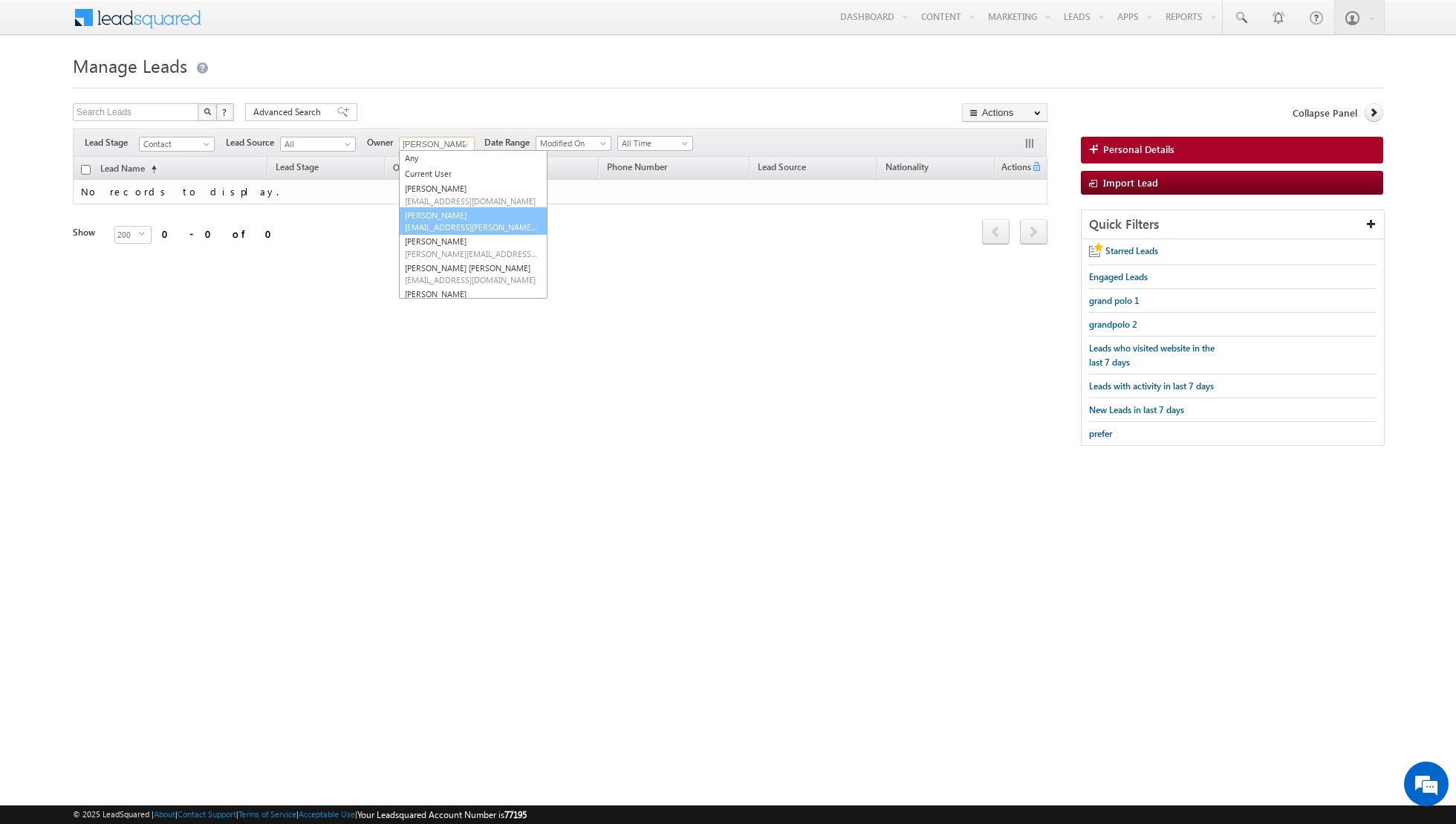
click at [448, 212] on link "Isha Mehndiratta isha.mehndiratta@indglobal.ae" at bounding box center [473, 221] width 149 height 28
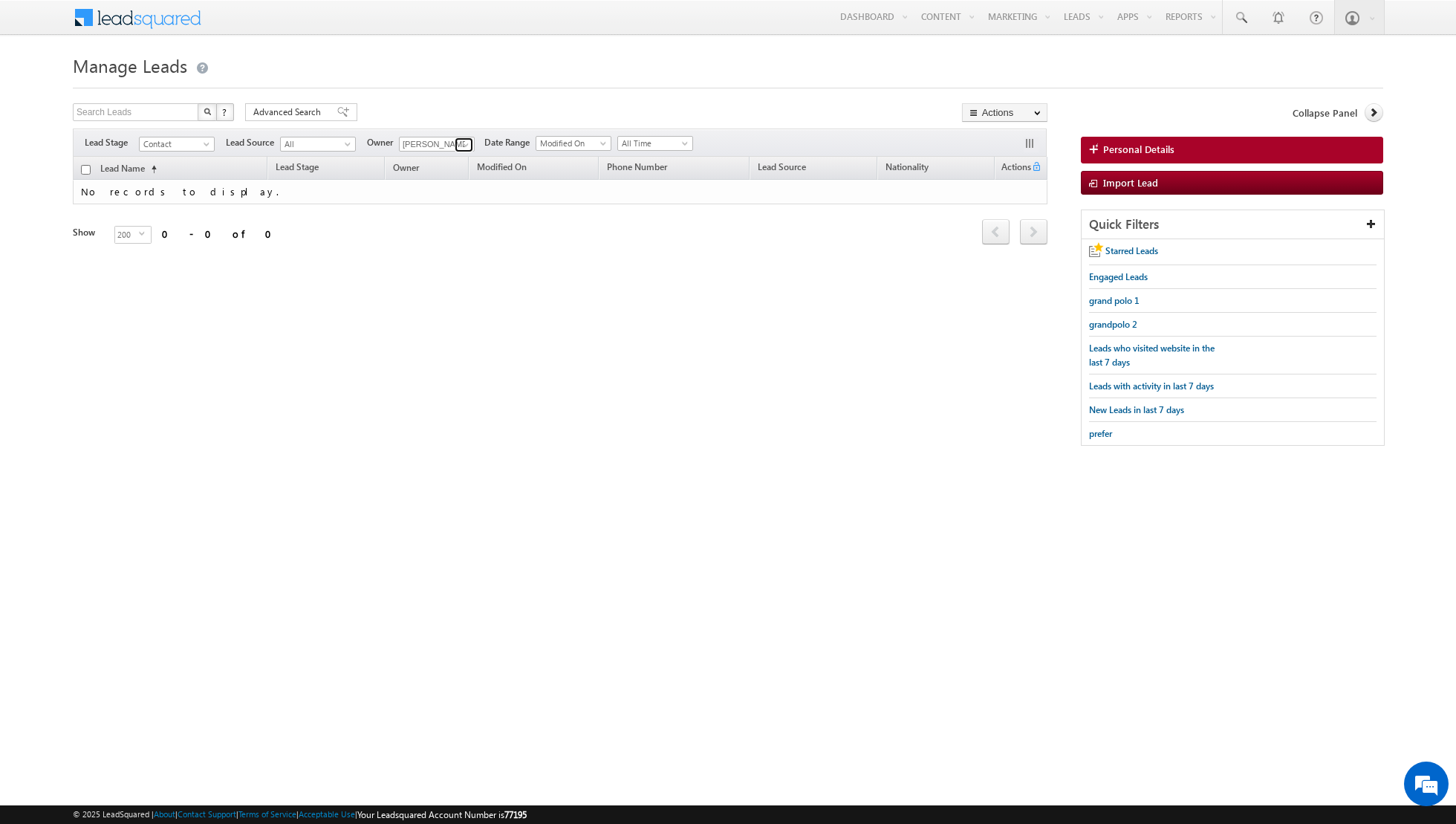
click at [466, 147] on span at bounding box center [465, 144] width 12 height 12
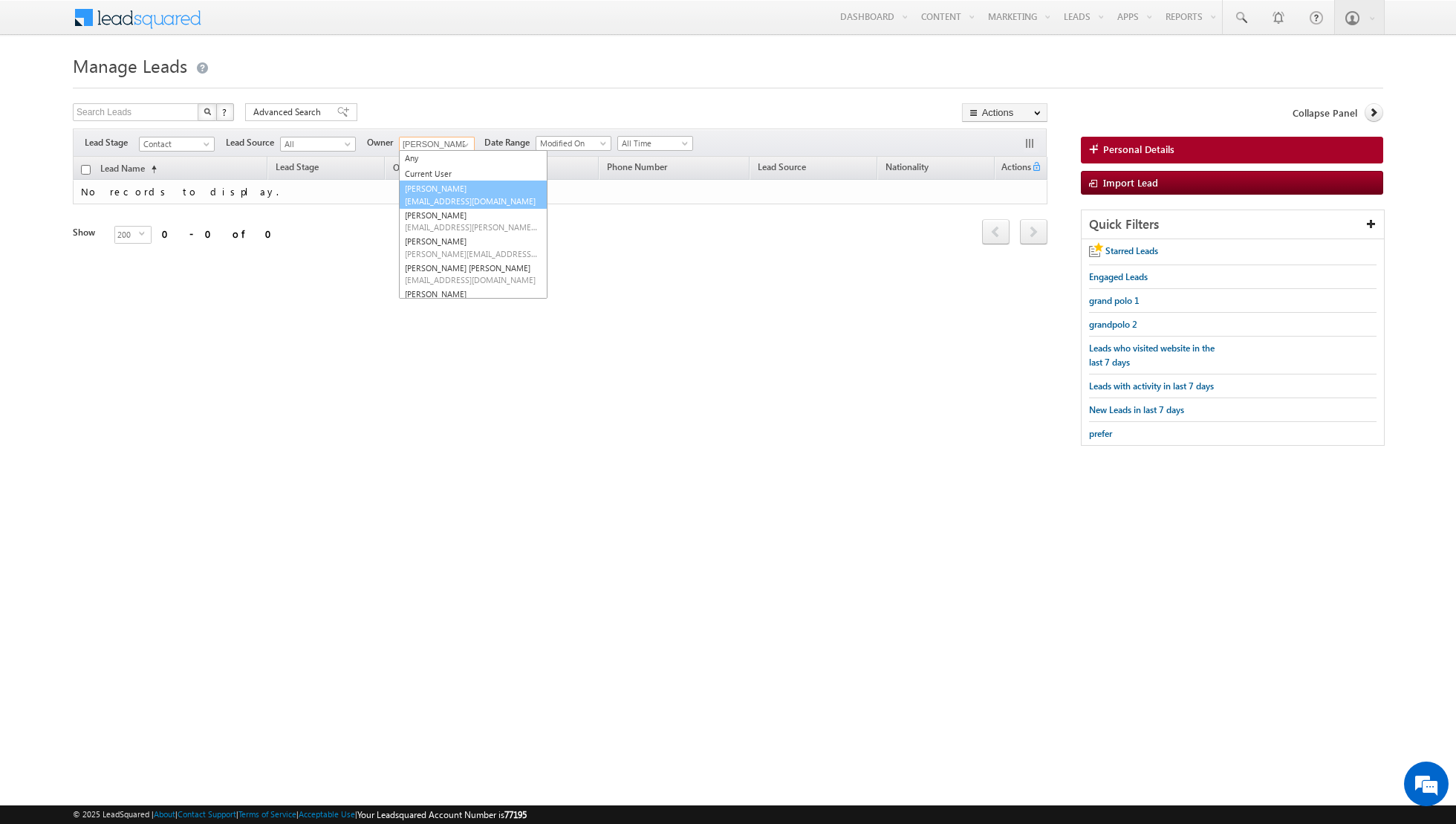
click at [448, 193] on link "Asma Kazi asma.kazi@indglobal.ae" at bounding box center [473, 195] width 149 height 28
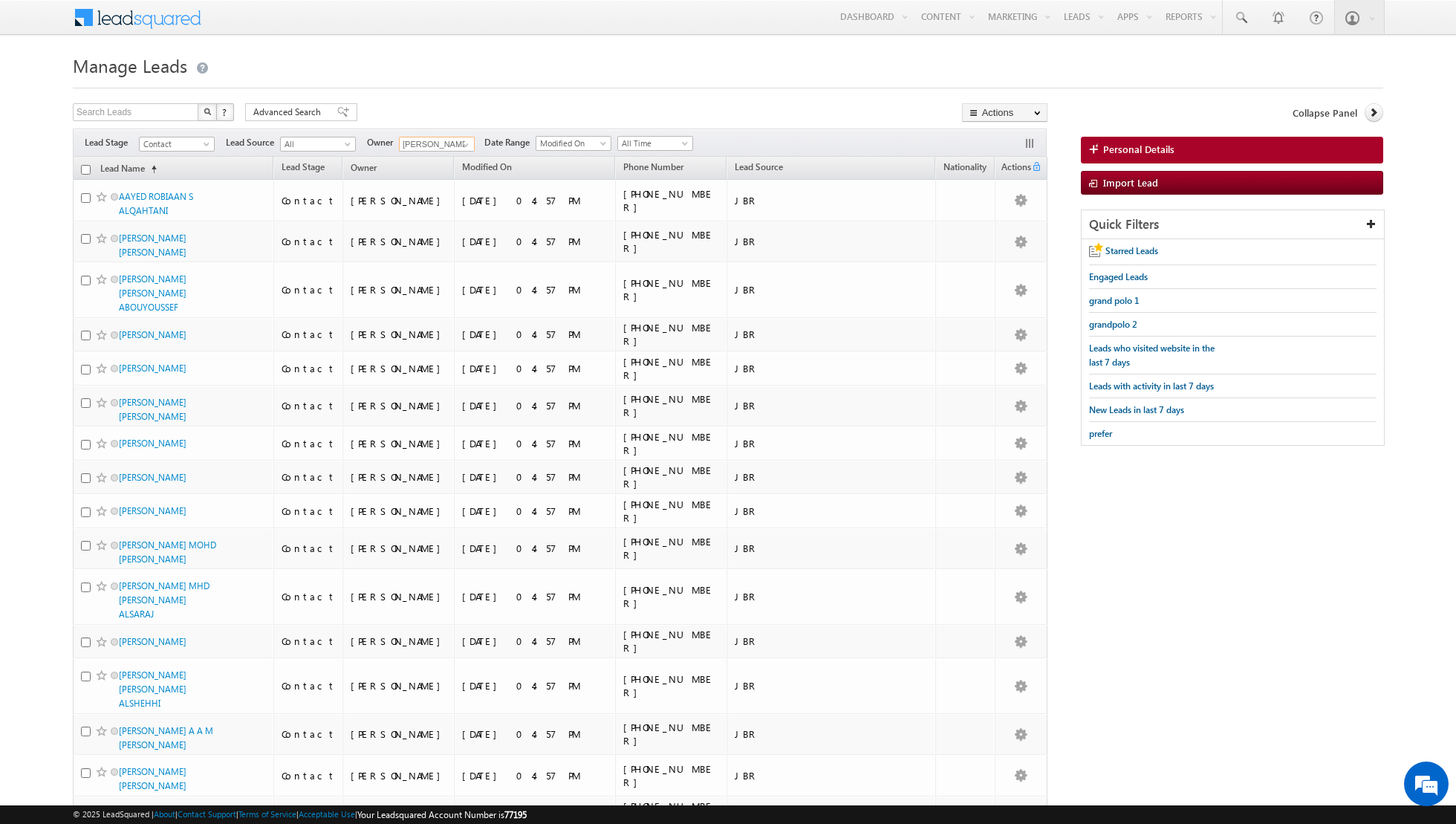
click at [85, 166] on input "checkbox" at bounding box center [86, 169] width 9 height 9
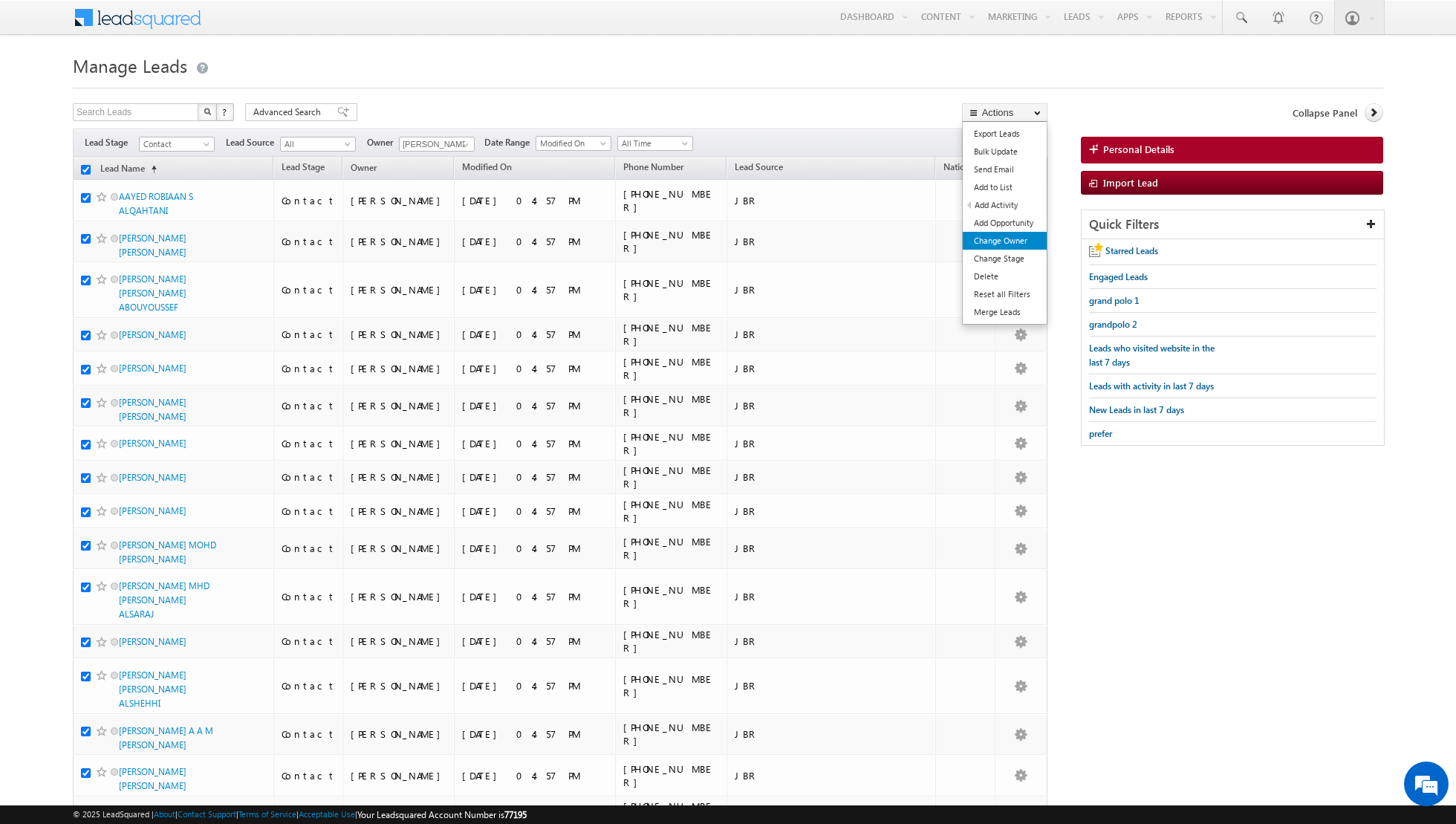
click at [983, 246] on link "Change Owner" at bounding box center [1005, 240] width 84 height 18
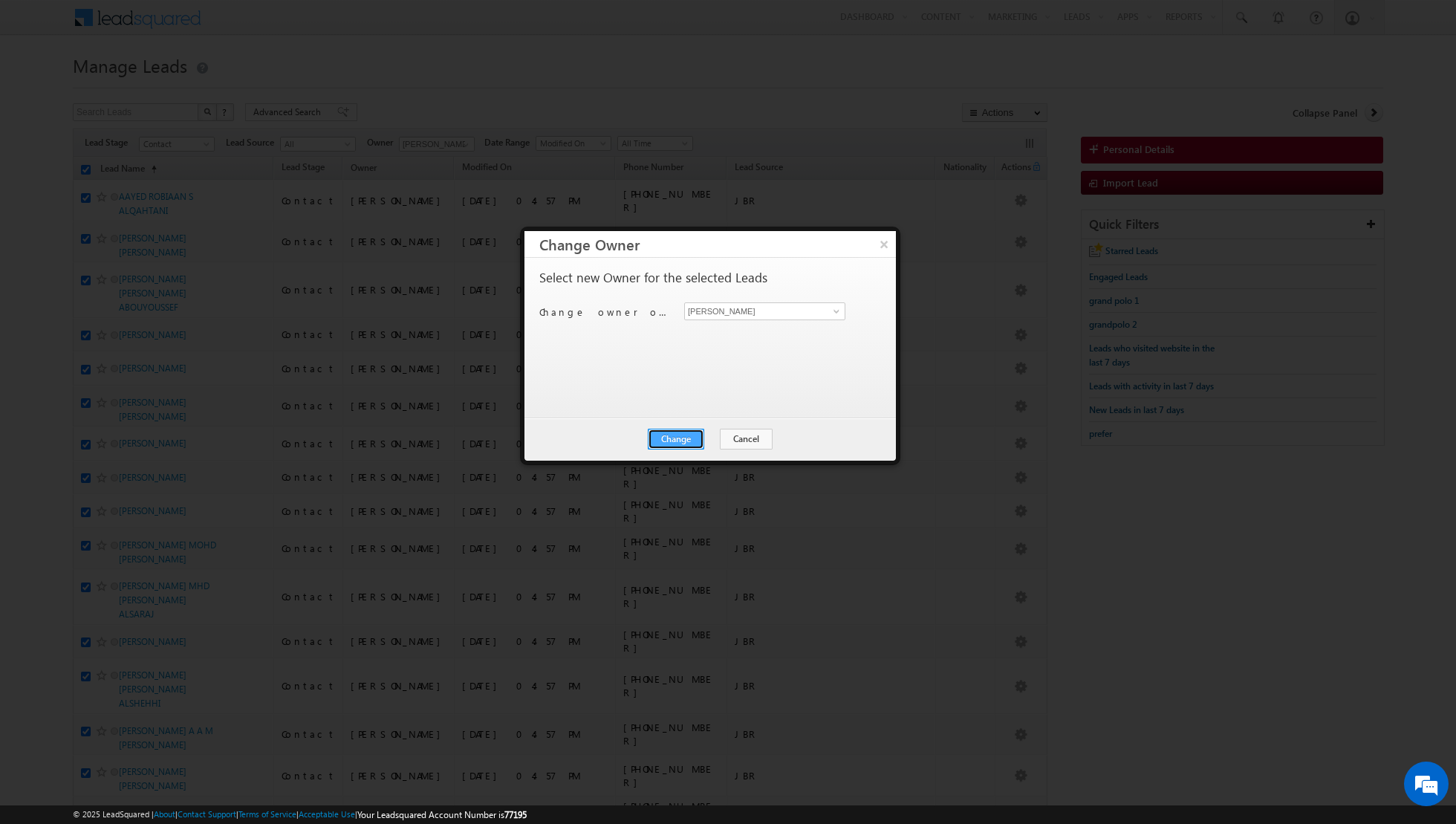
click at [677, 434] on button "Change" at bounding box center [676, 439] width 57 height 20
click at [713, 436] on button "Close" at bounding box center [713, 439] width 47 height 20
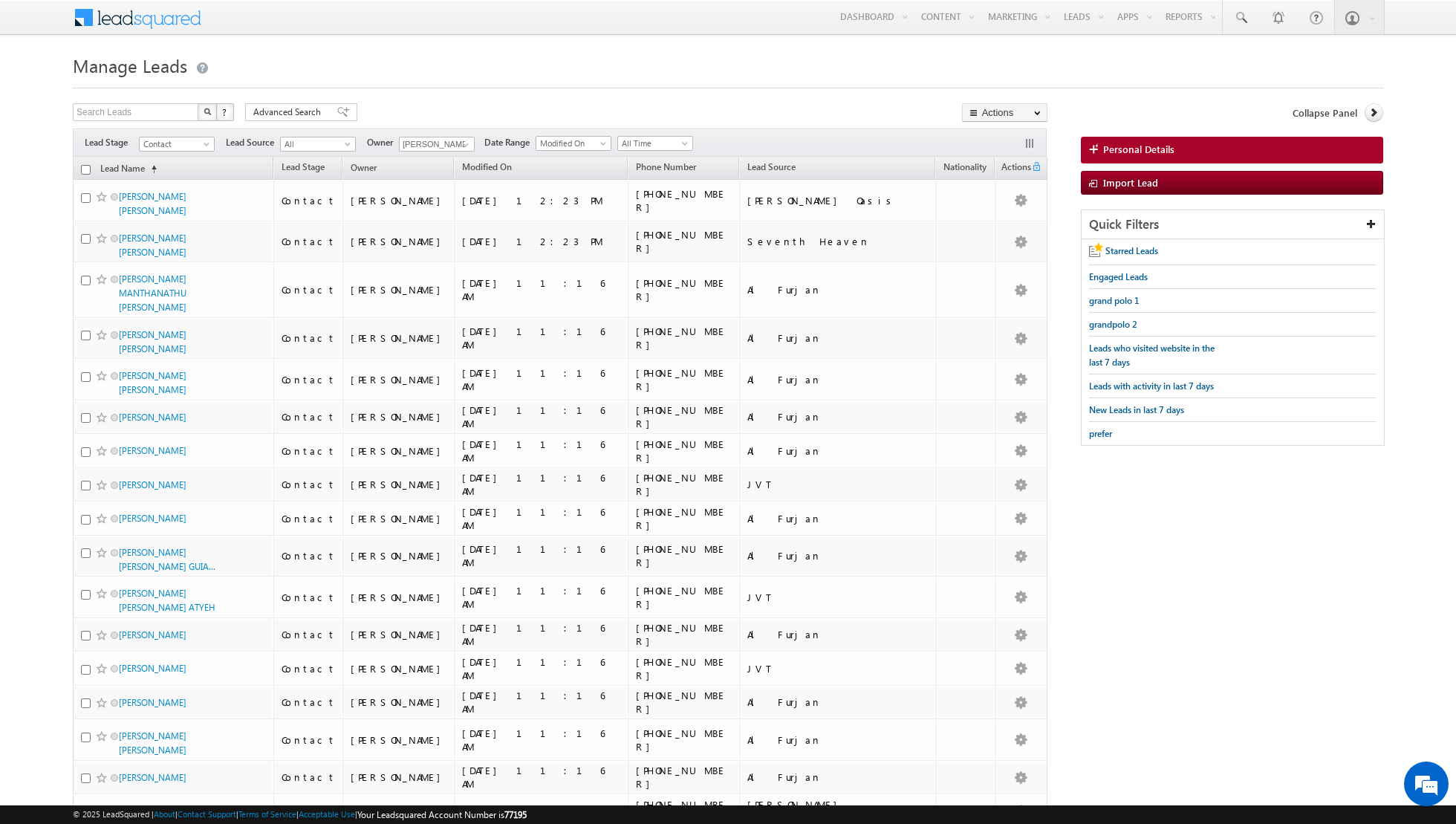
click at [84, 169] on input "checkbox" at bounding box center [86, 169] width 9 height 9
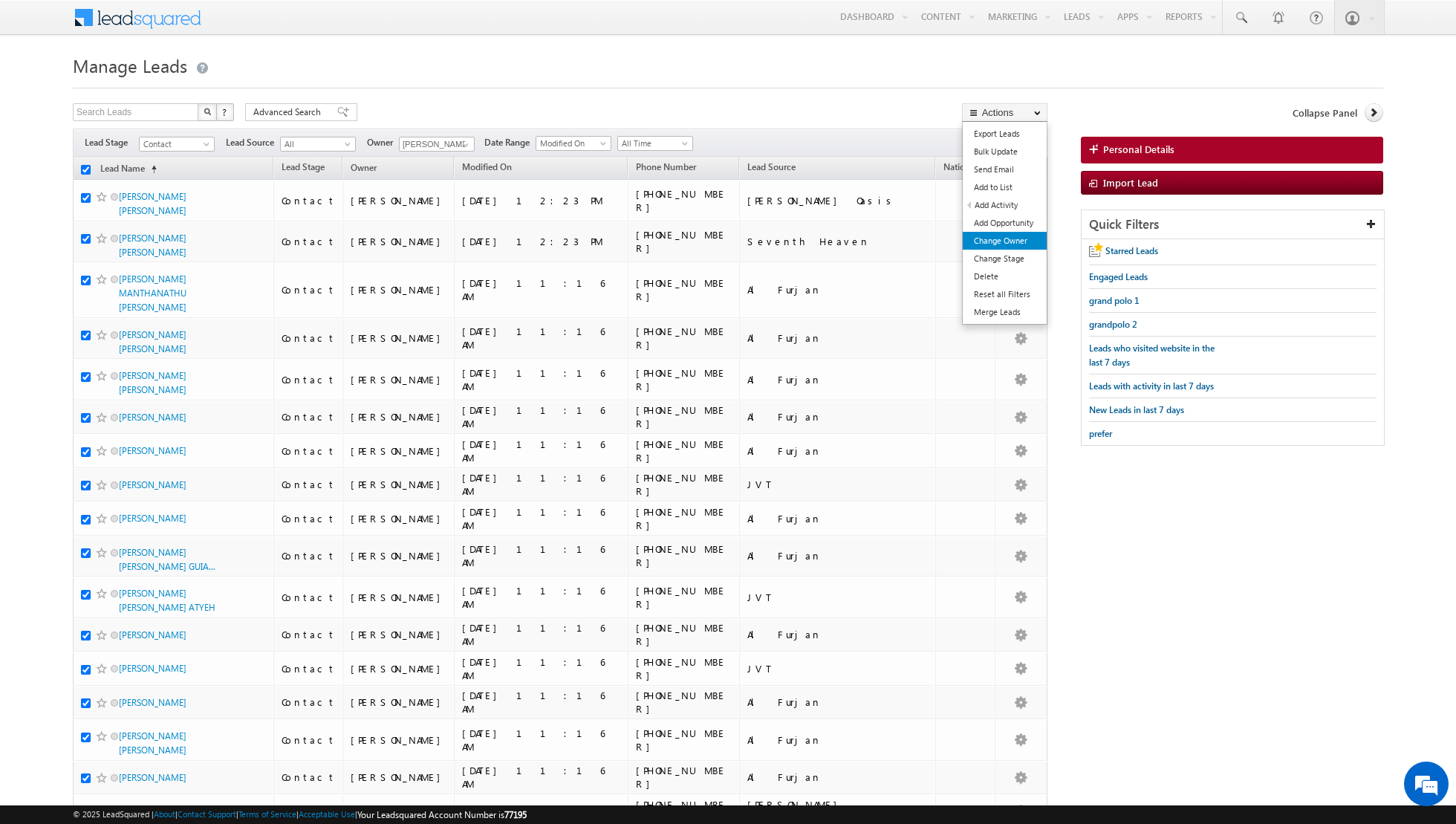
click at [995, 239] on link "Change Owner" at bounding box center [1005, 240] width 84 height 18
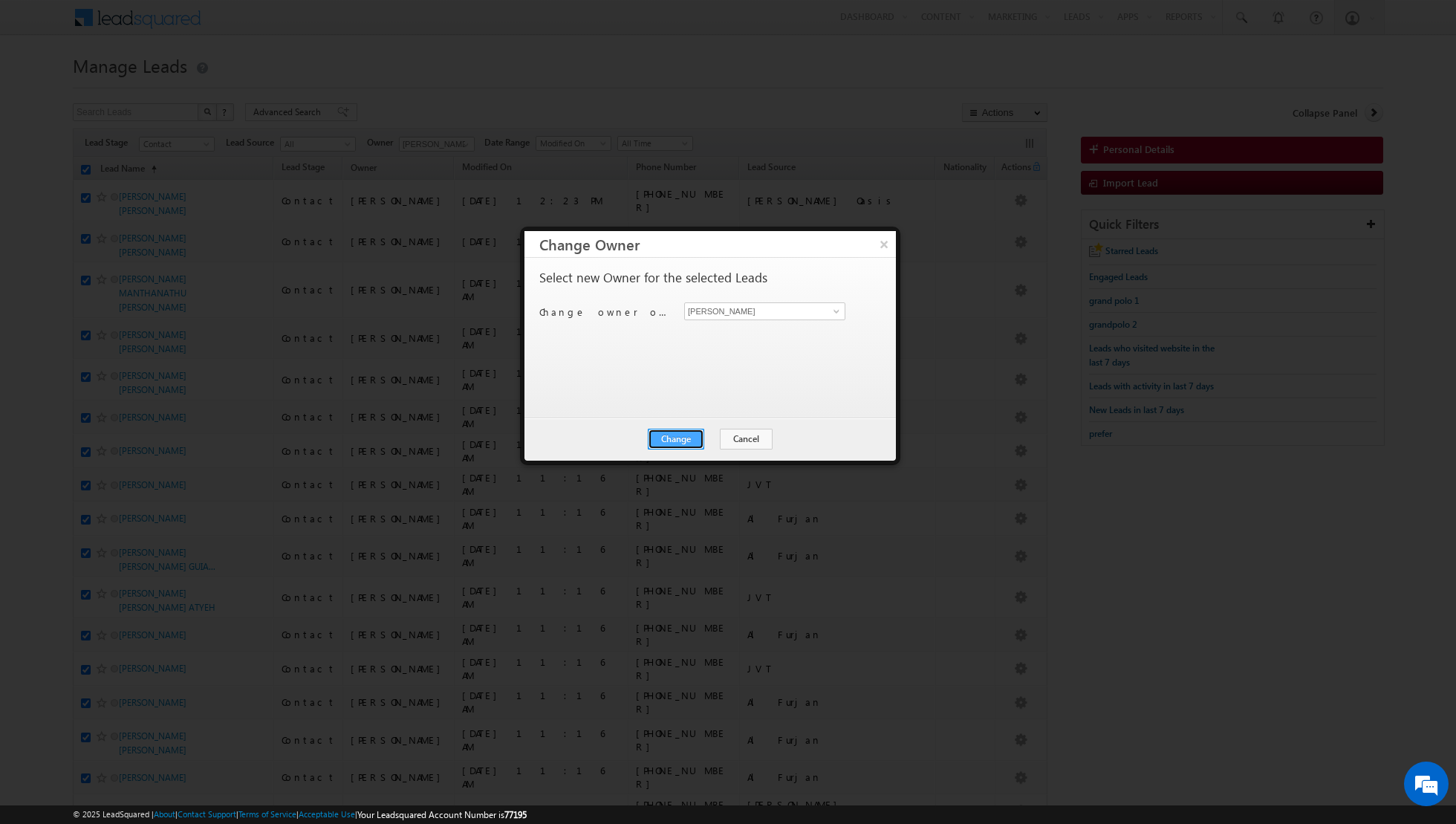
click at [675, 436] on button "Change" at bounding box center [676, 439] width 57 height 20
click at [712, 445] on button "Close" at bounding box center [713, 439] width 47 height 20
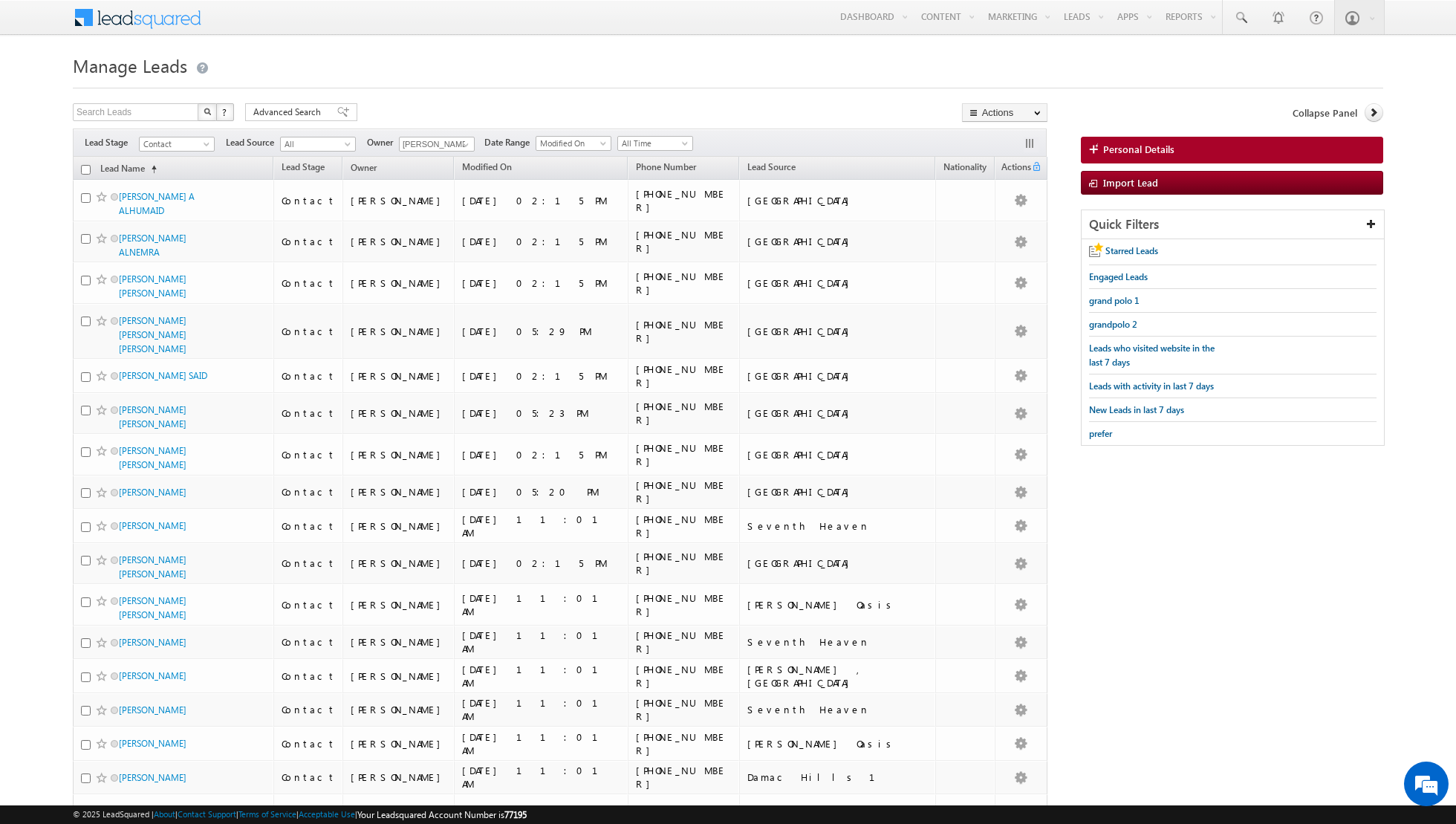
click at [84, 169] on input "checkbox" at bounding box center [86, 169] width 9 height 9
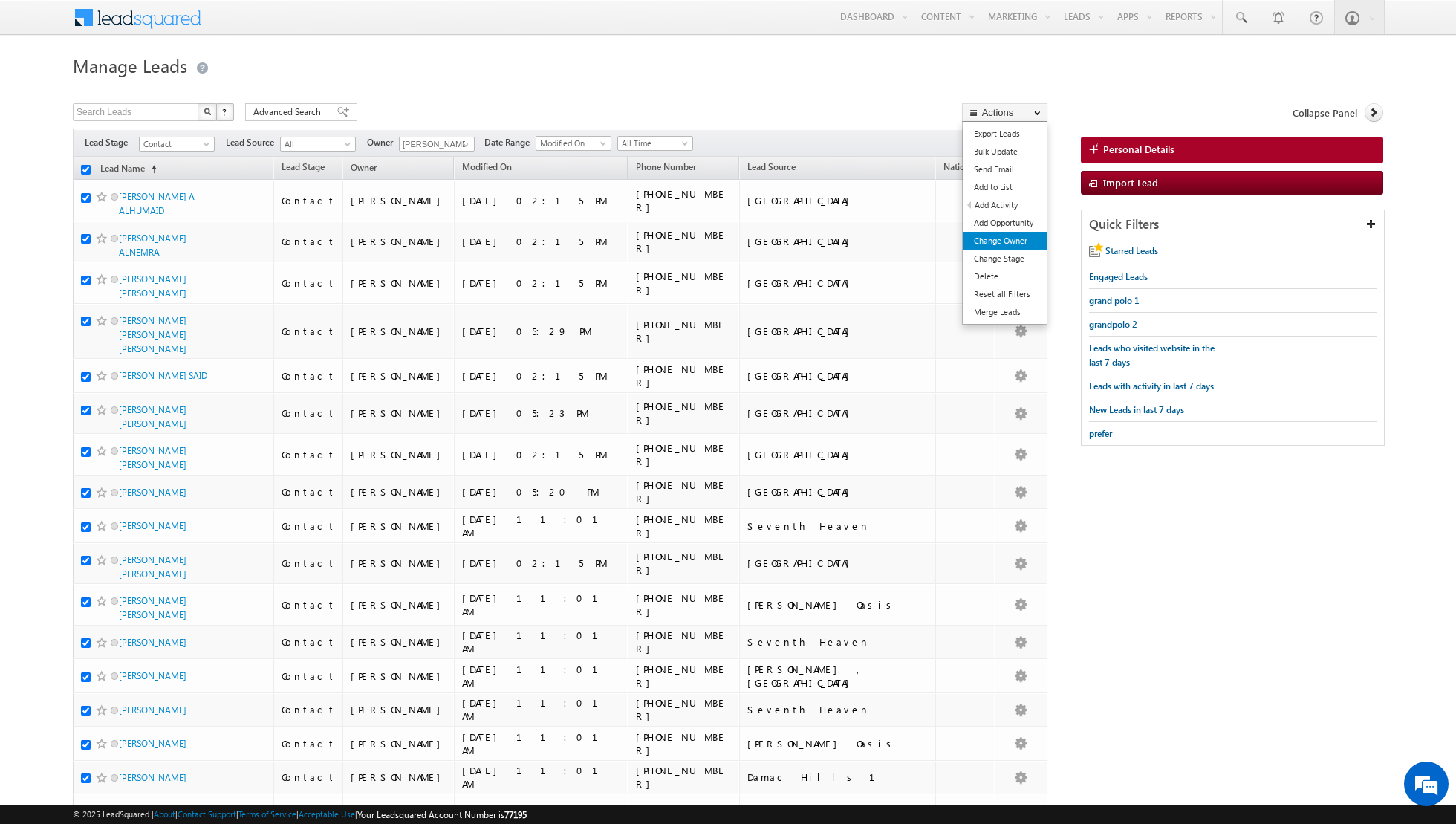
click at [989, 237] on link "Change Owner" at bounding box center [1005, 240] width 84 height 18
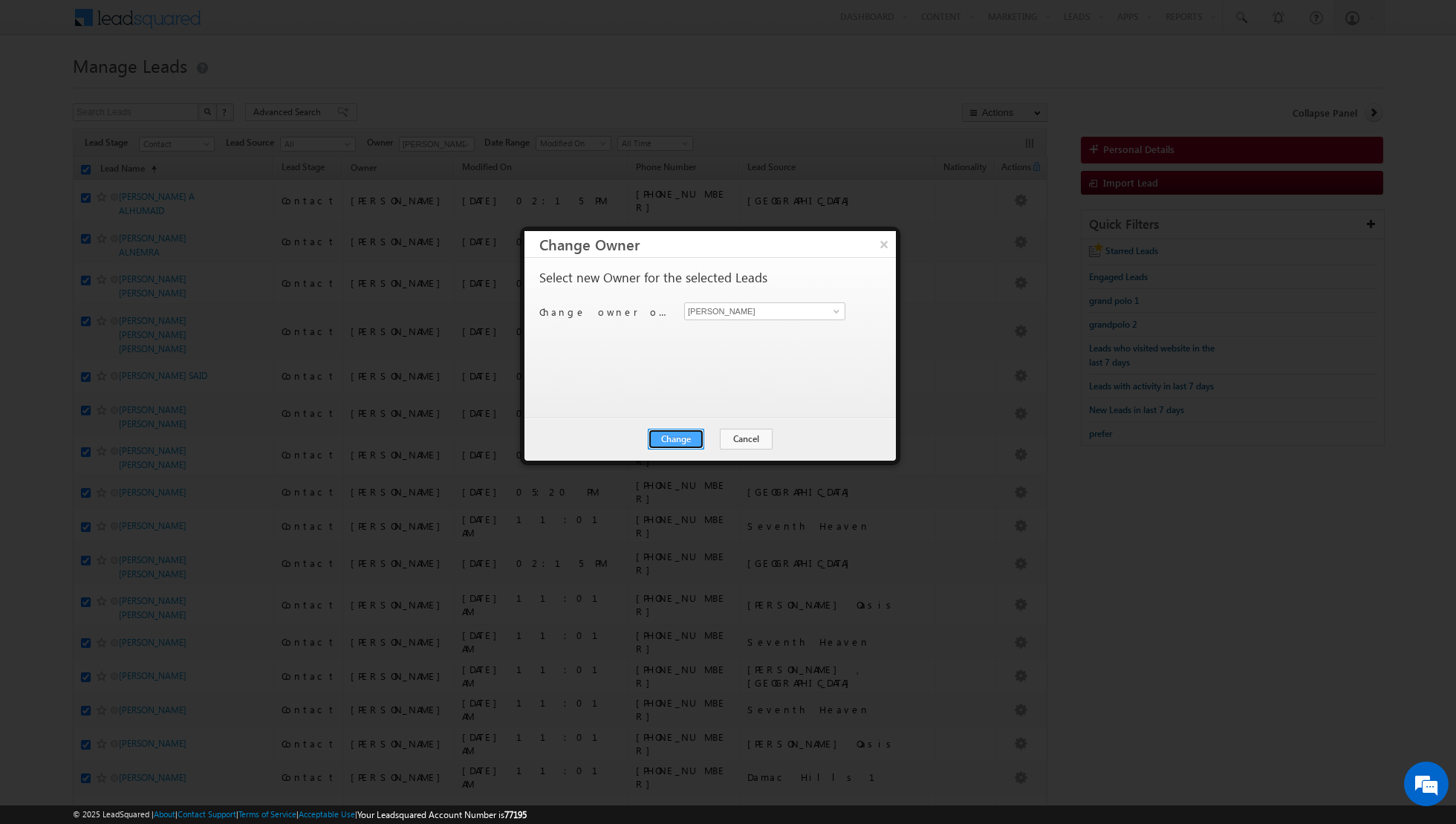
click at [668, 447] on button "Change" at bounding box center [676, 439] width 57 height 20
click at [704, 440] on button "Close" at bounding box center [713, 439] width 47 height 20
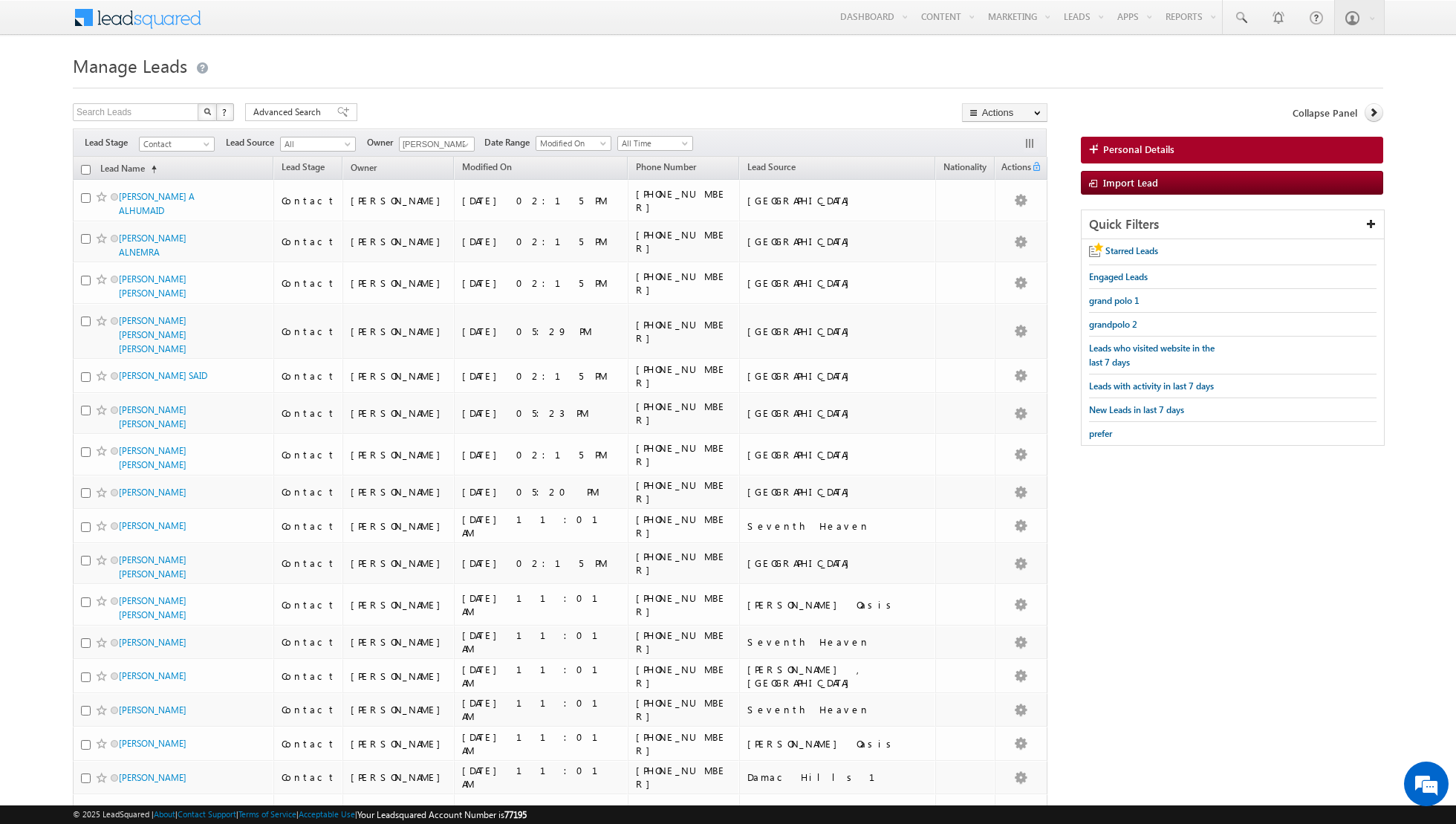
click at [87, 166] on input "checkbox" at bounding box center [86, 169] width 9 height 9
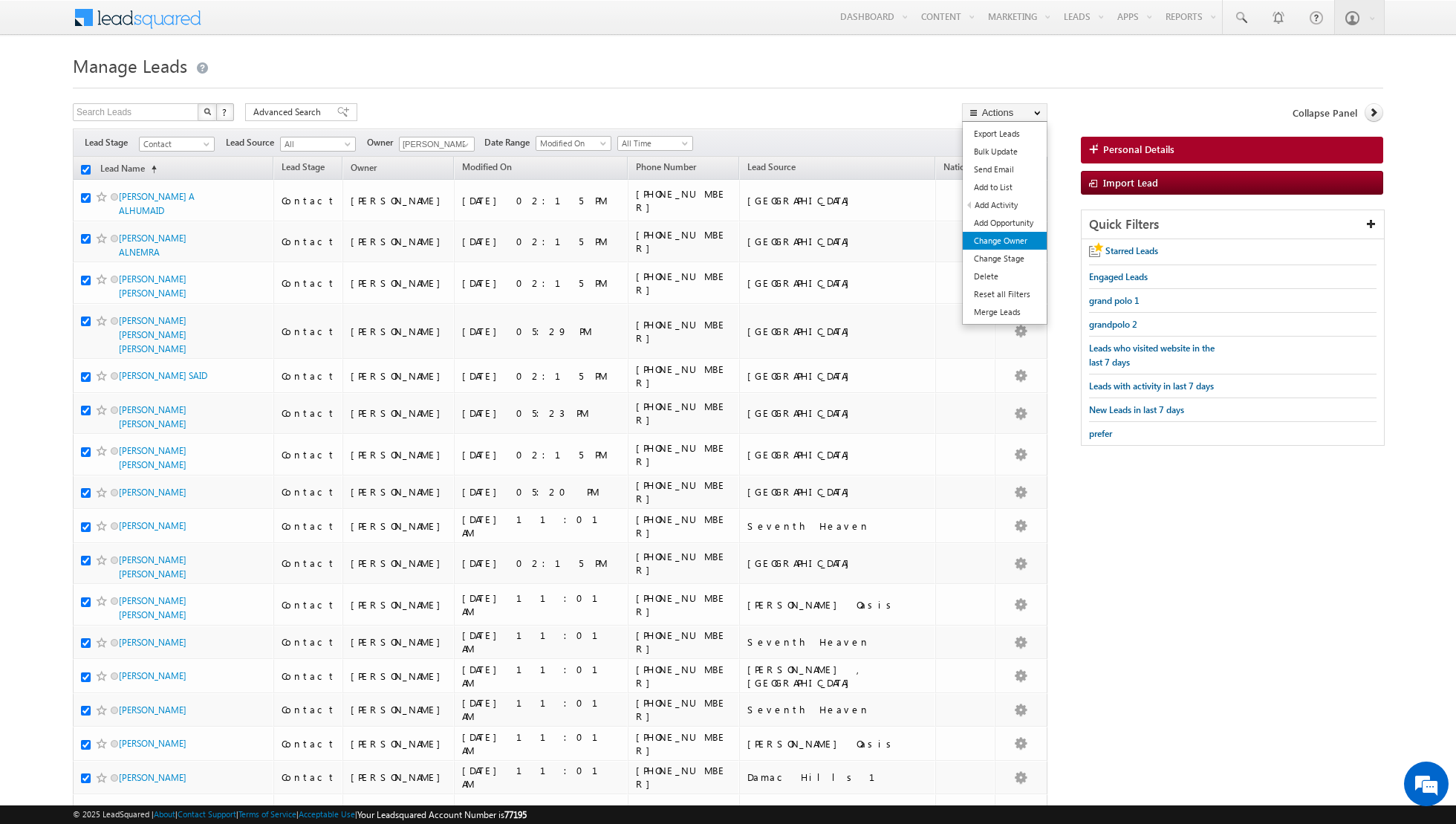
click at [976, 236] on link "Change Owner" at bounding box center [1005, 240] width 84 height 18
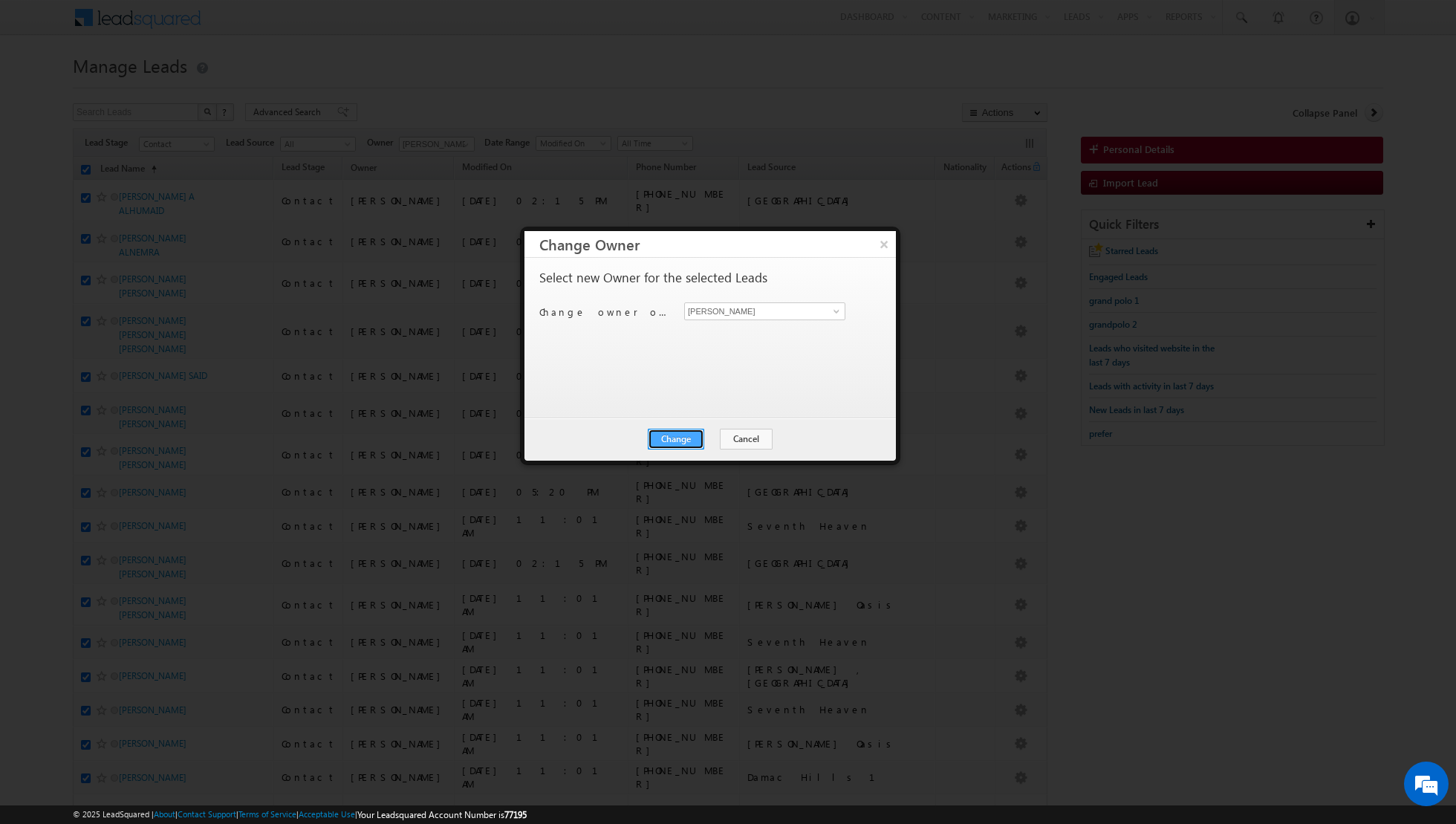
click at [679, 430] on button "Change" at bounding box center [676, 439] width 57 height 20
click at [698, 432] on button "Close" at bounding box center [713, 439] width 47 height 20
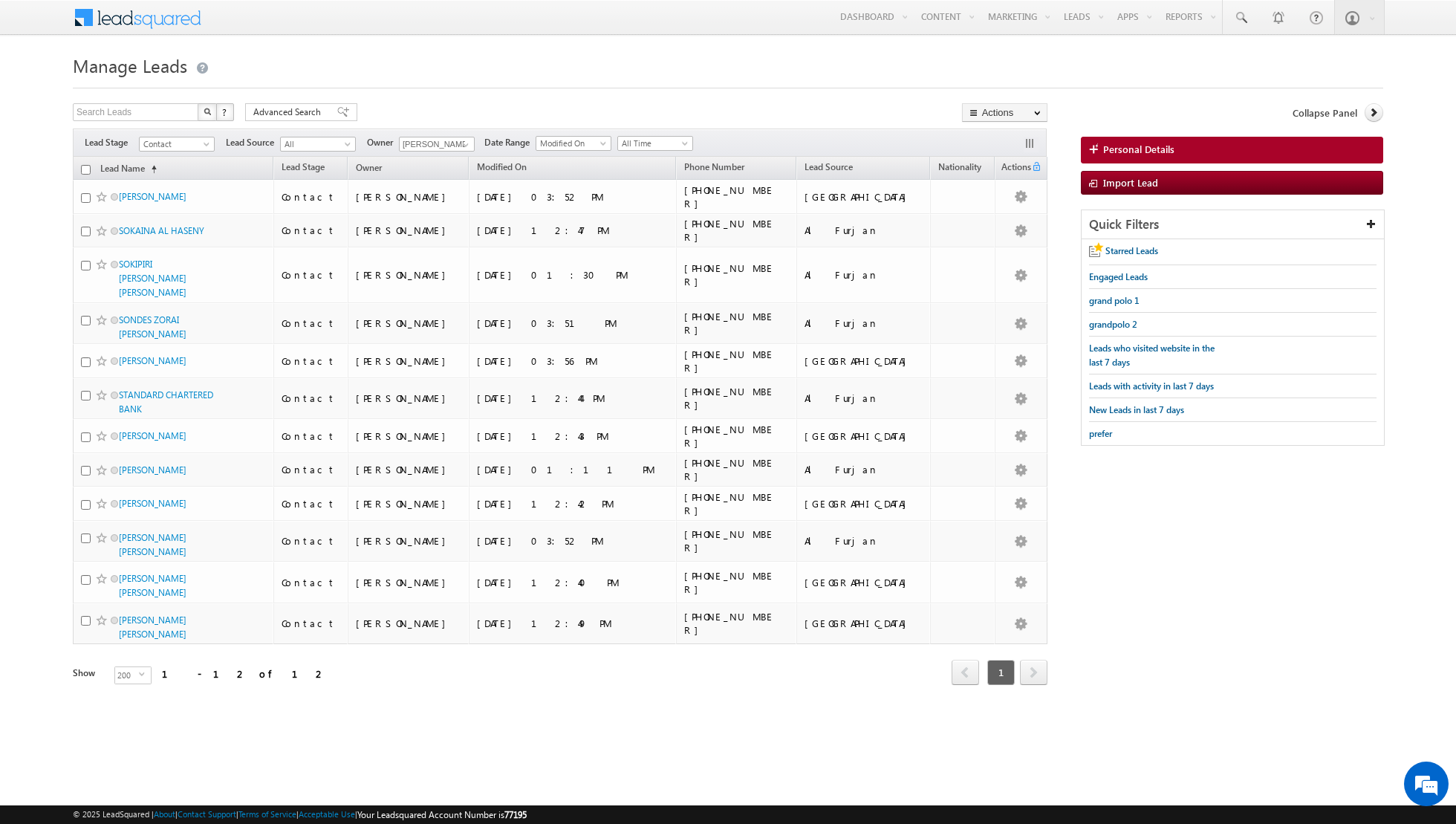
click at [85, 169] on input "checkbox" at bounding box center [86, 169] width 9 height 9
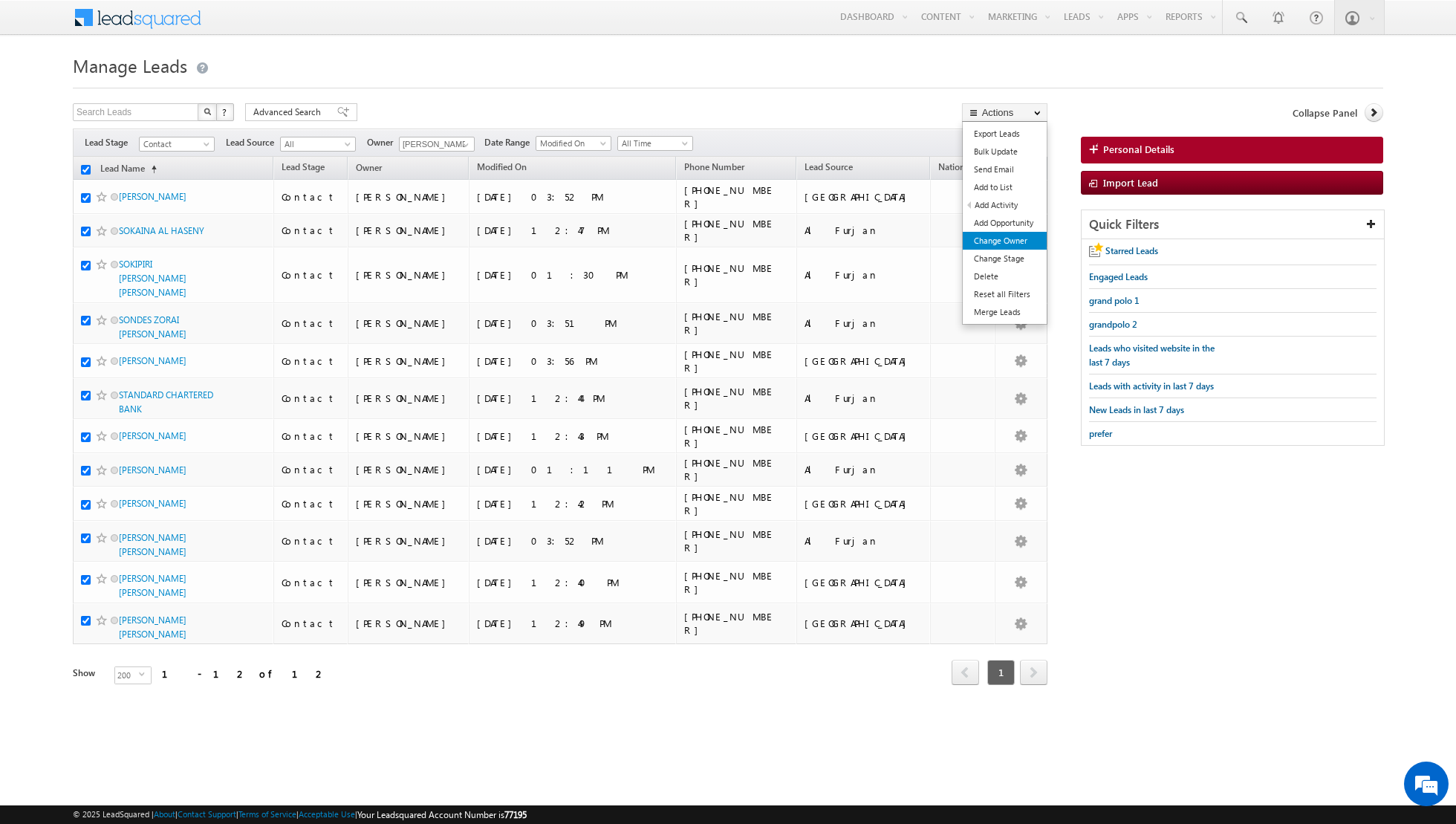
click at [997, 235] on link "Change Owner" at bounding box center [1005, 240] width 84 height 18
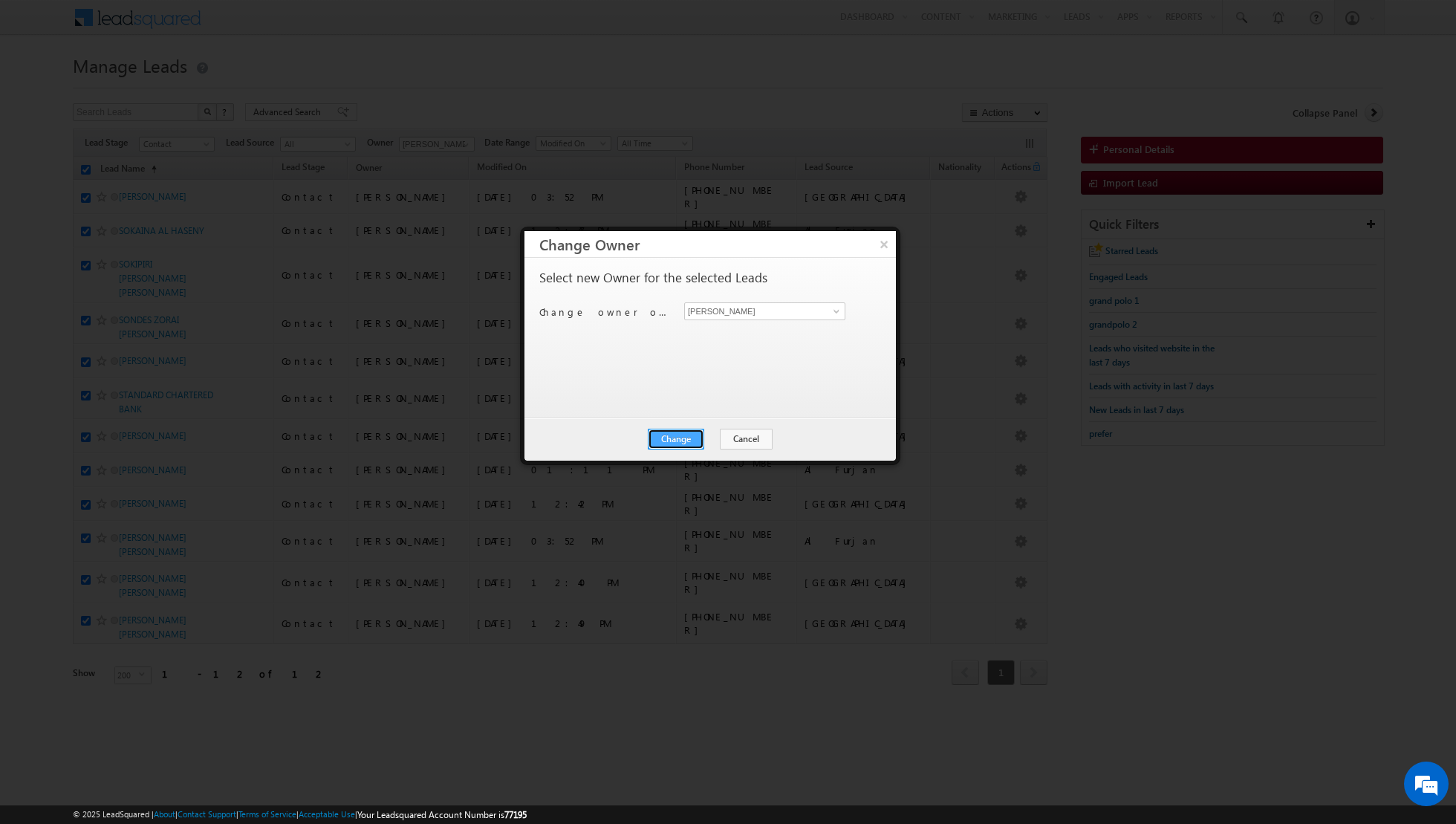
click at [669, 435] on button "Change" at bounding box center [676, 439] width 57 height 20
click at [711, 442] on button "Close" at bounding box center [713, 439] width 47 height 20
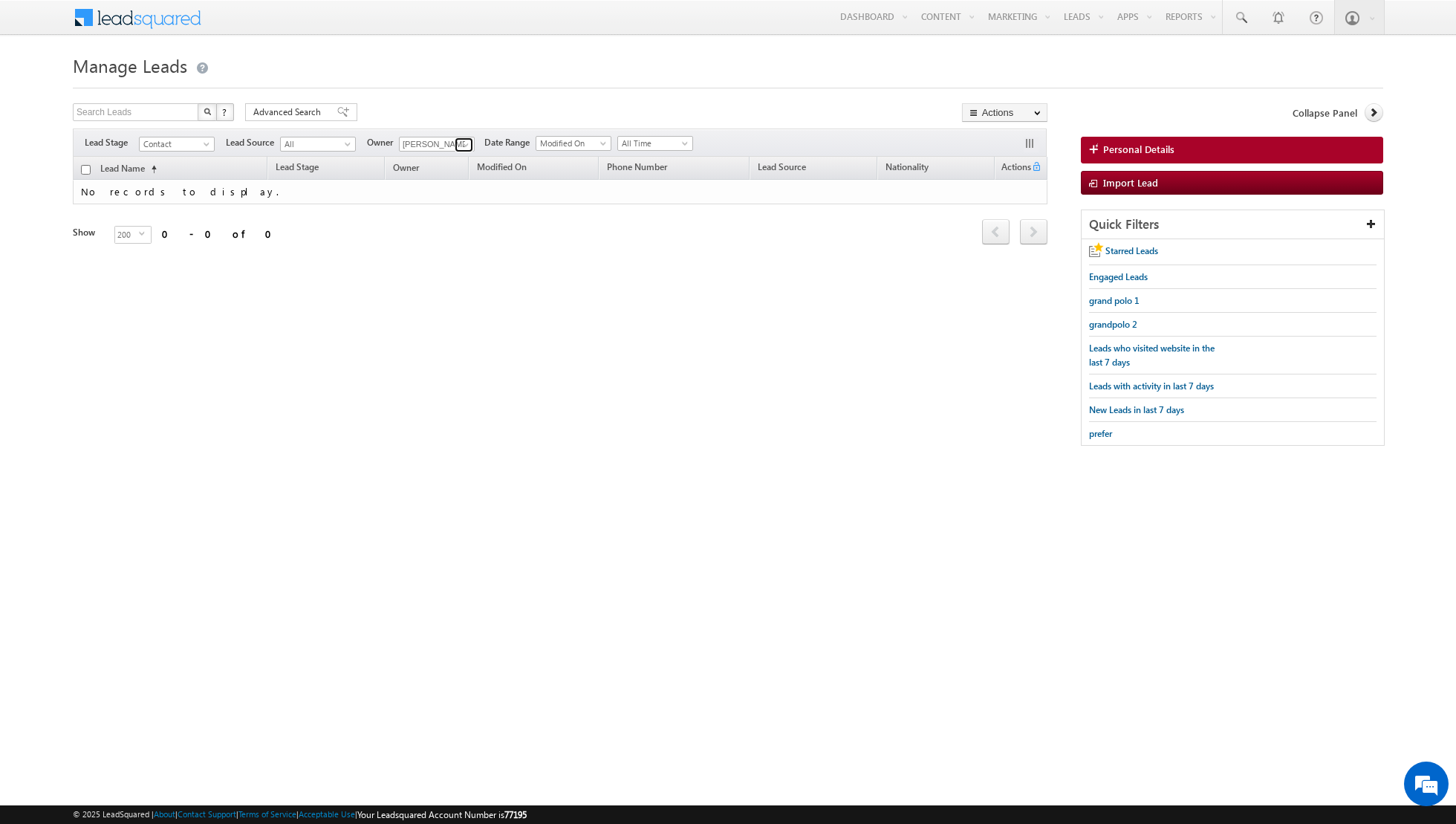
click at [460, 141] on span at bounding box center [465, 144] width 12 height 12
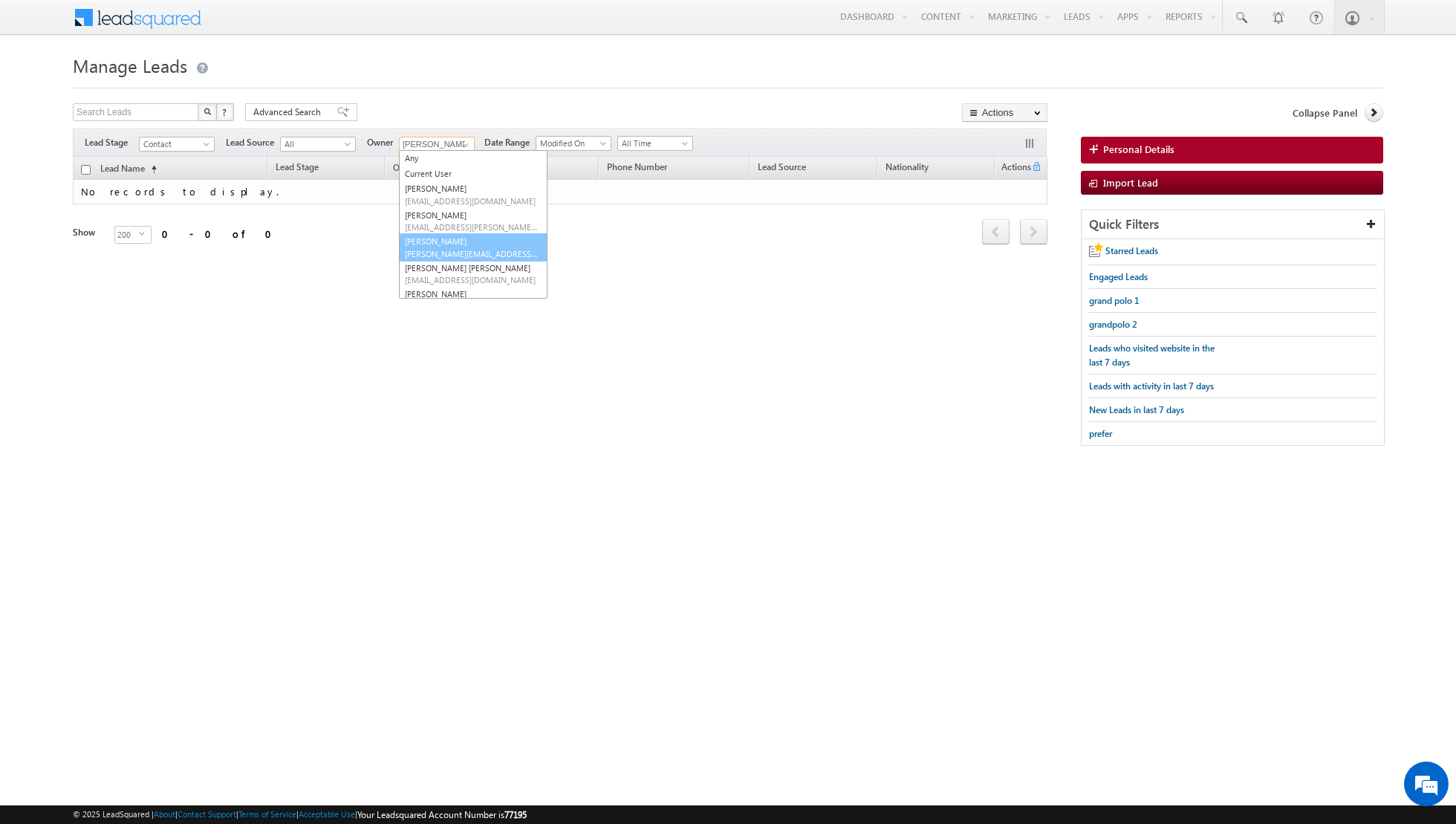
click at [439, 239] on link "Muhammad Shibily muhammad.shibily@indglobal.ae" at bounding box center [473, 247] width 149 height 28
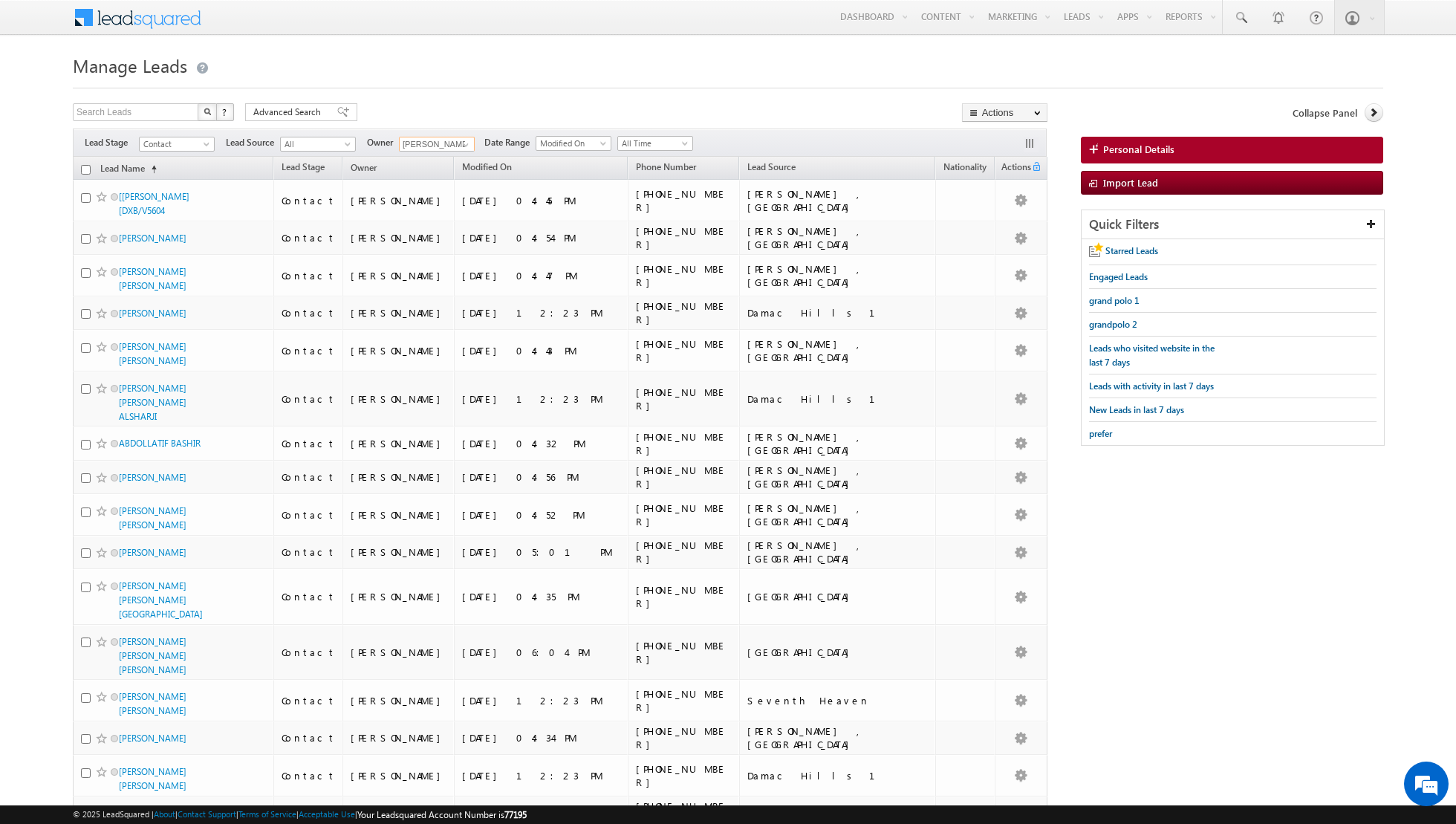
click at [84, 169] on input "checkbox" at bounding box center [86, 169] width 9 height 9
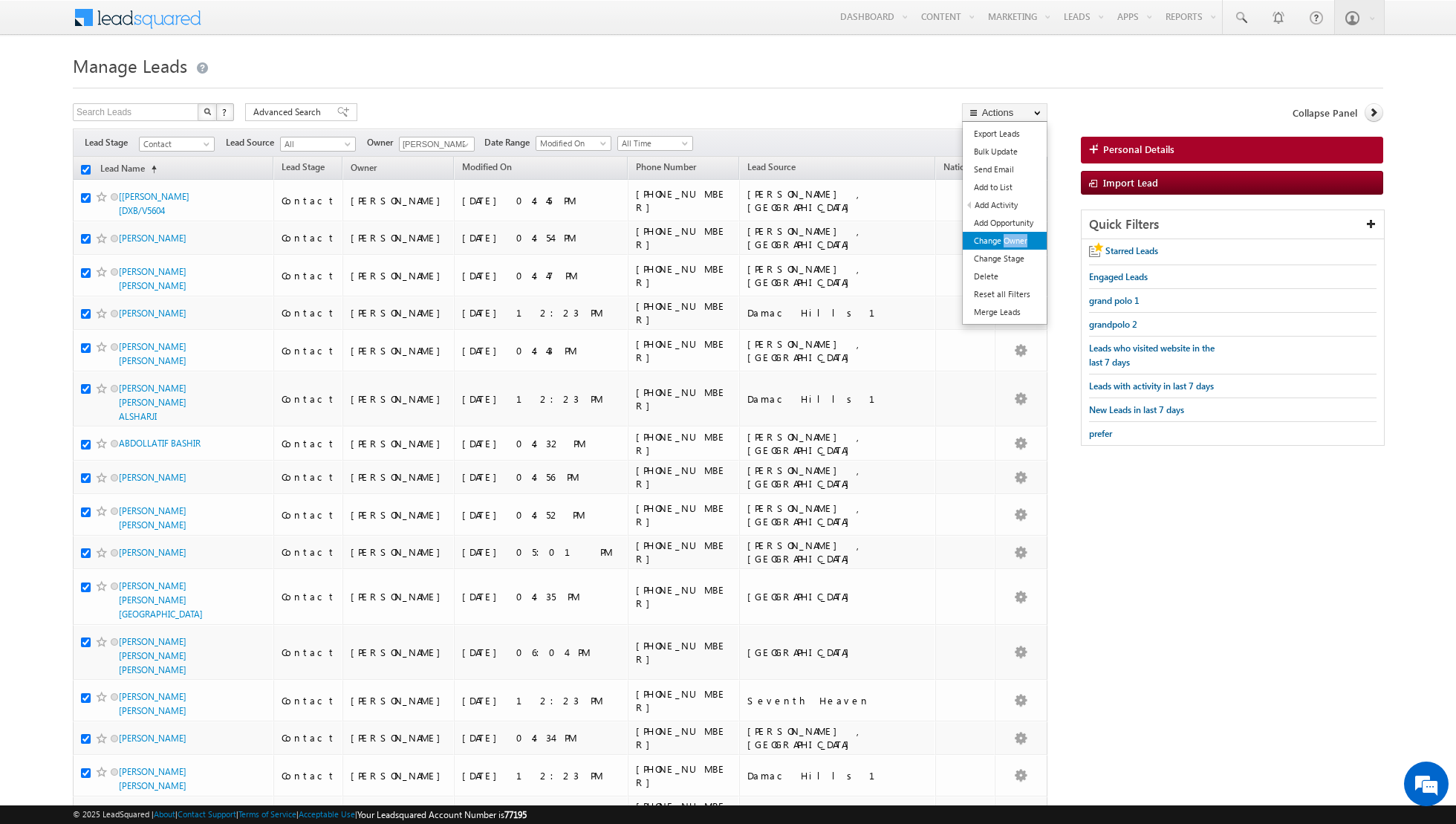
click at [991, 240] on link "Change Owner" at bounding box center [1005, 240] width 84 height 18
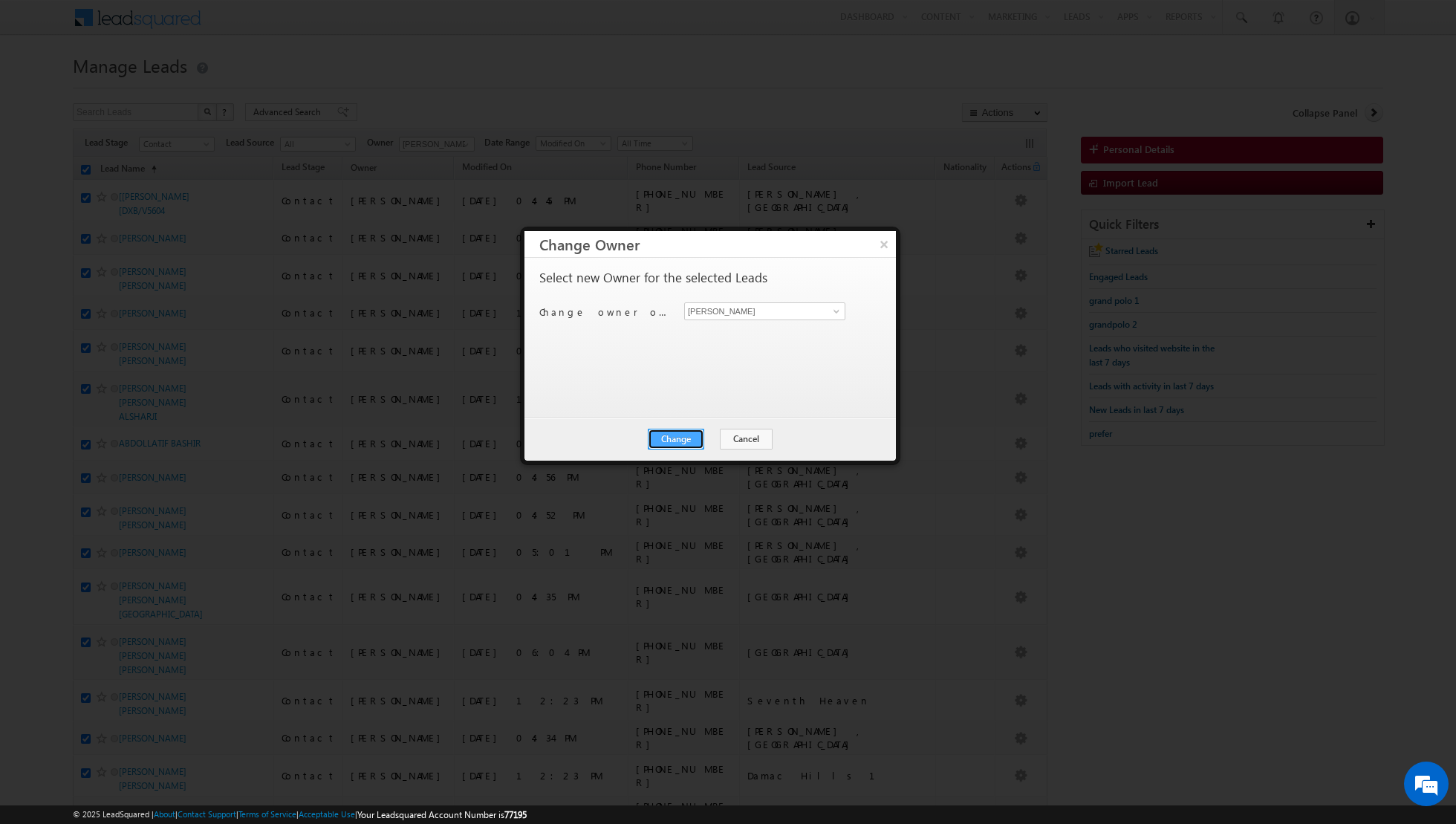
click at [684, 440] on button "Change" at bounding box center [676, 439] width 57 height 20
click at [716, 439] on button "Close" at bounding box center [713, 439] width 47 height 20
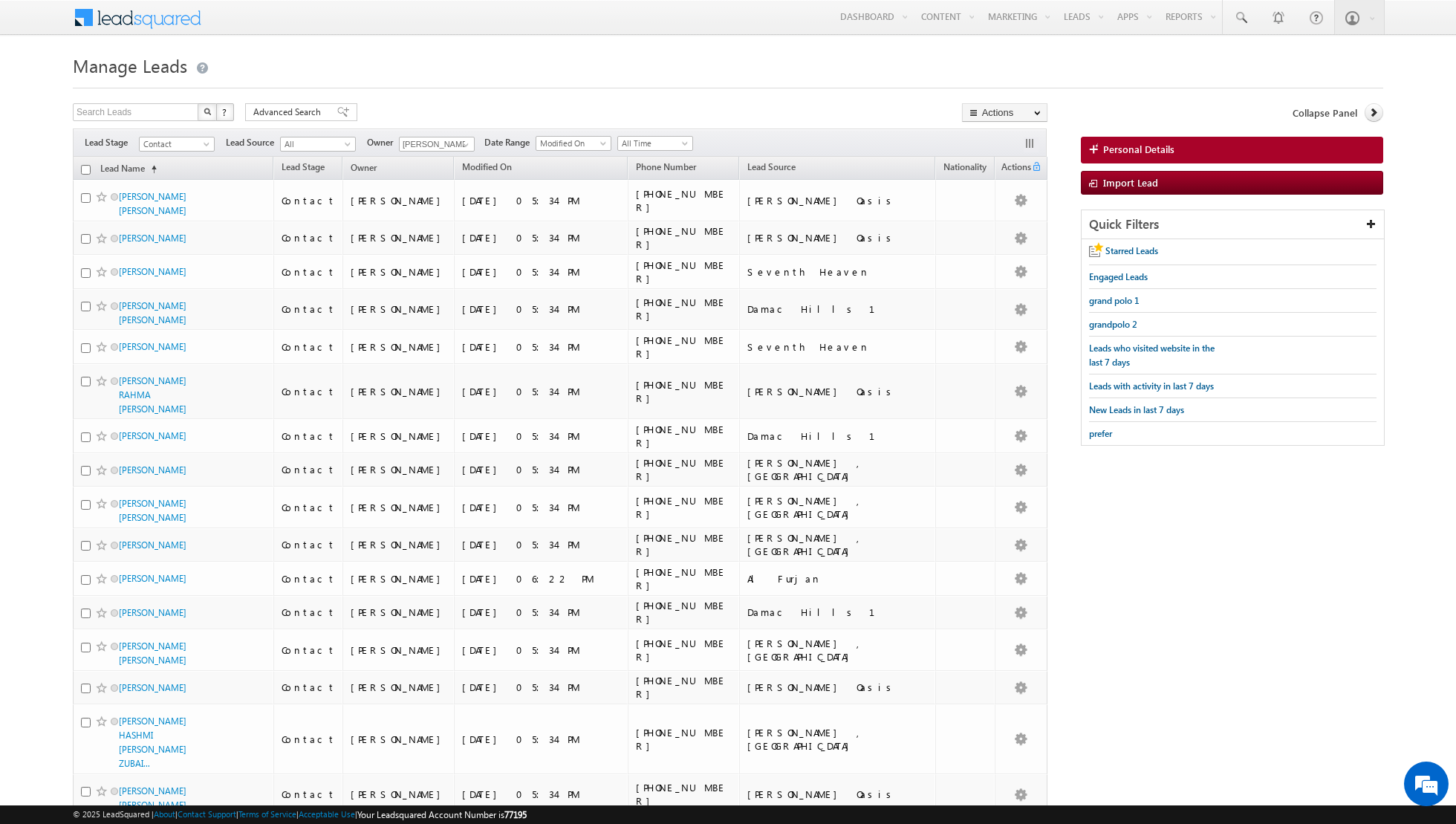
click at [85, 170] on input "checkbox" at bounding box center [86, 169] width 9 height 9
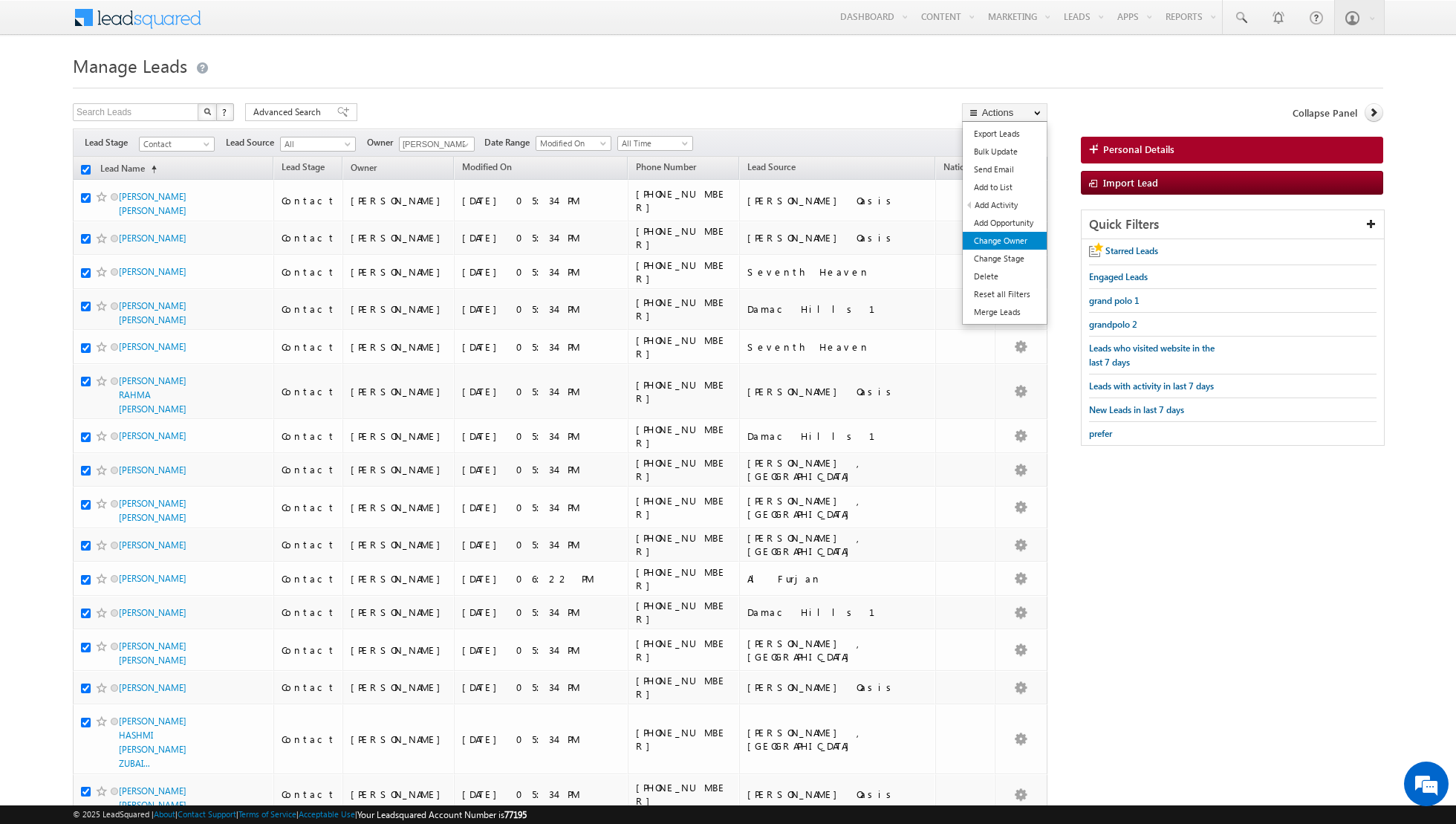
click at [987, 241] on link "Change Owner" at bounding box center [1005, 240] width 84 height 18
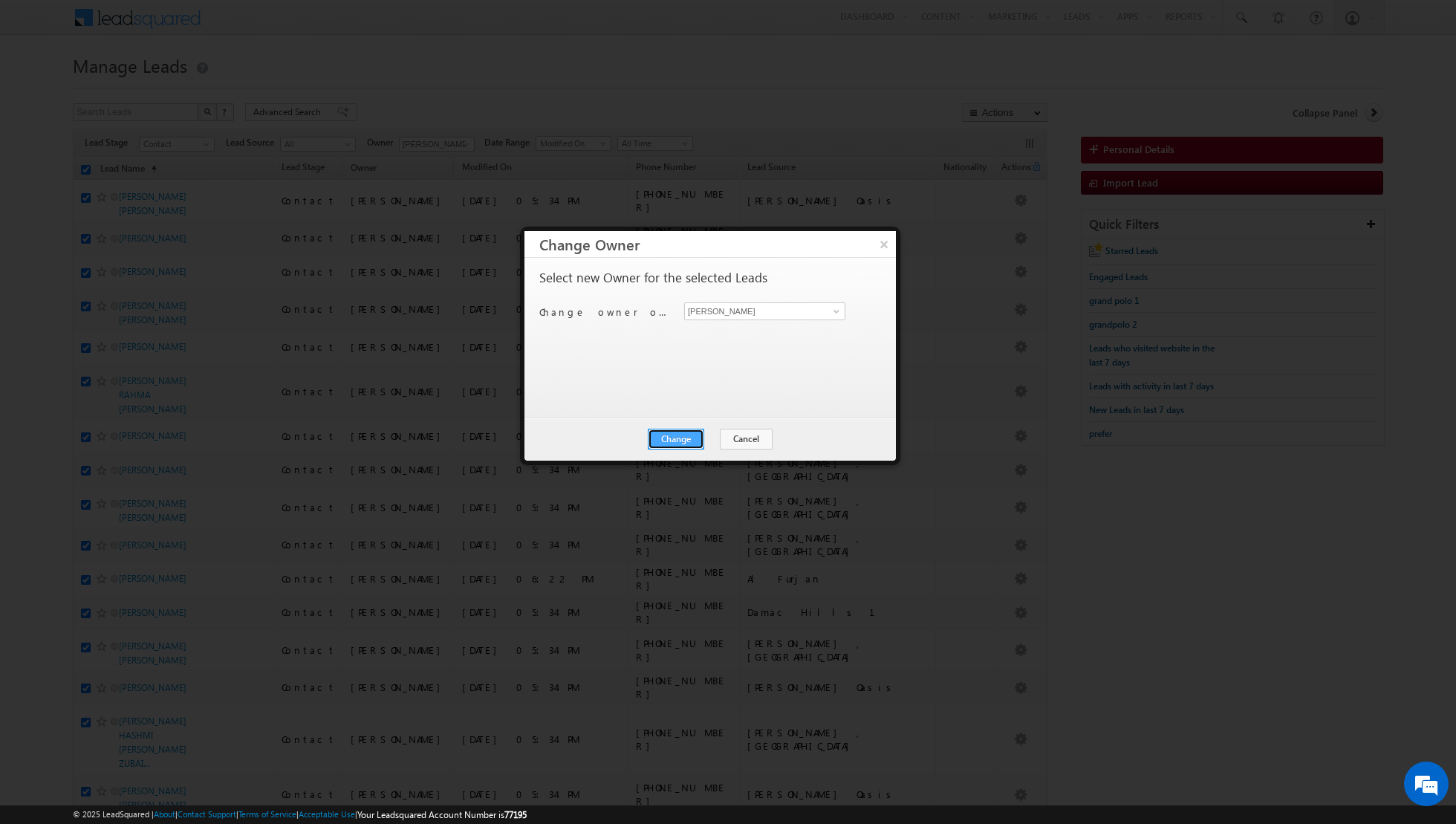
click at [678, 440] on button "Change" at bounding box center [676, 439] width 57 height 20
click at [710, 436] on button "Close" at bounding box center [713, 439] width 47 height 20
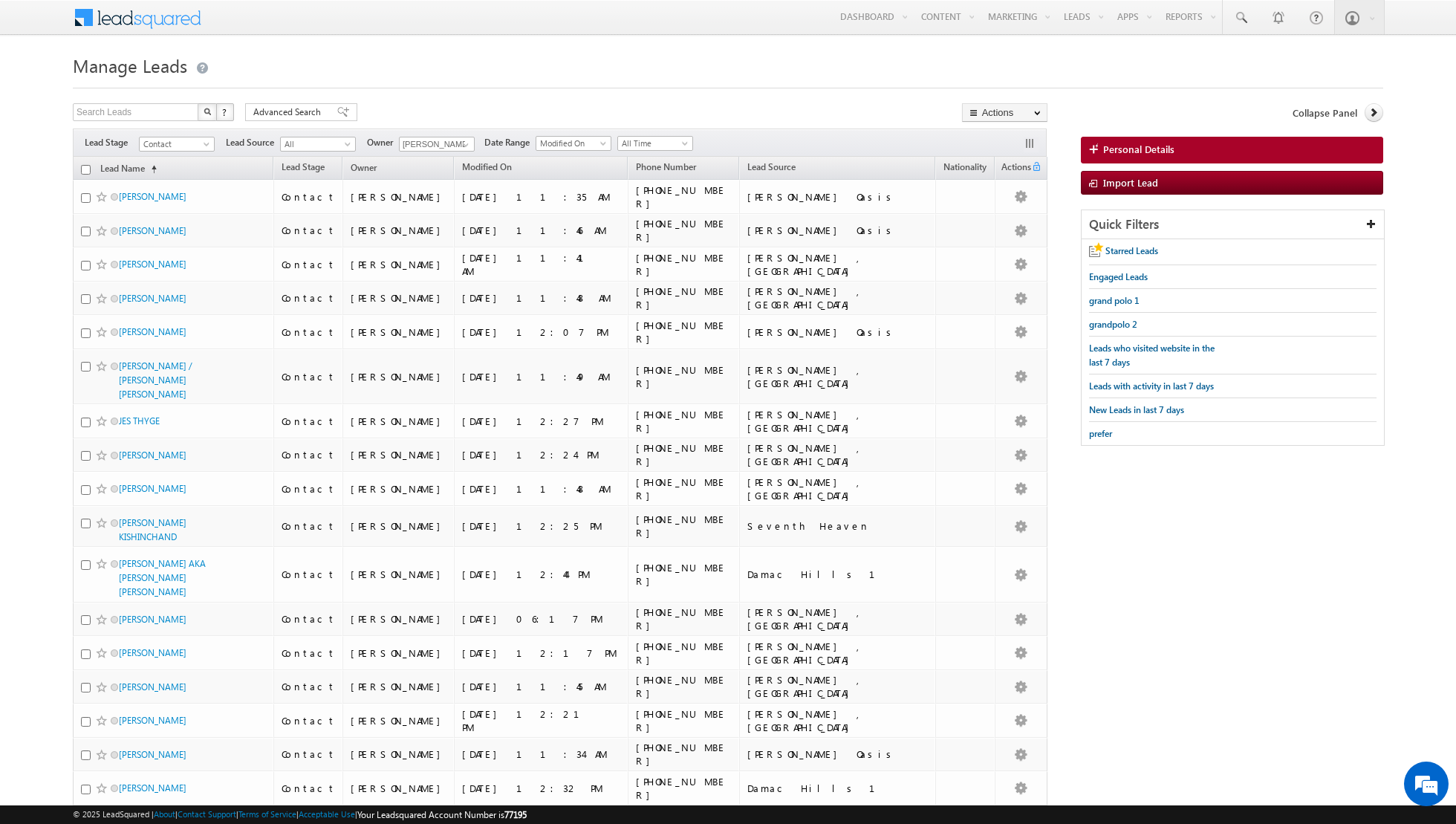
click at [85, 169] on input "checkbox" at bounding box center [86, 169] width 9 height 9
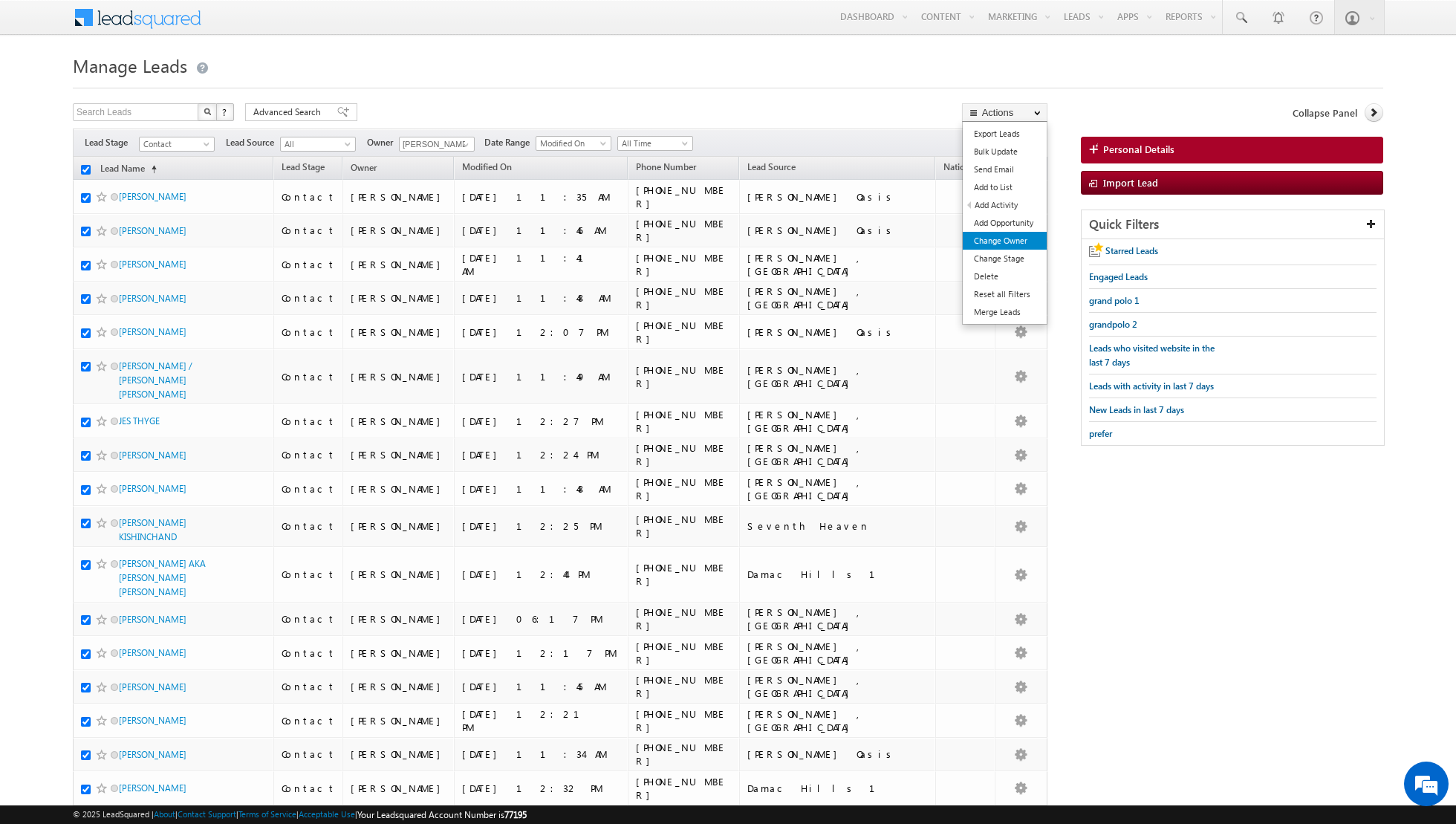
click at [1002, 241] on link "Change Owner" at bounding box center [1005, 240] width 84 height 18
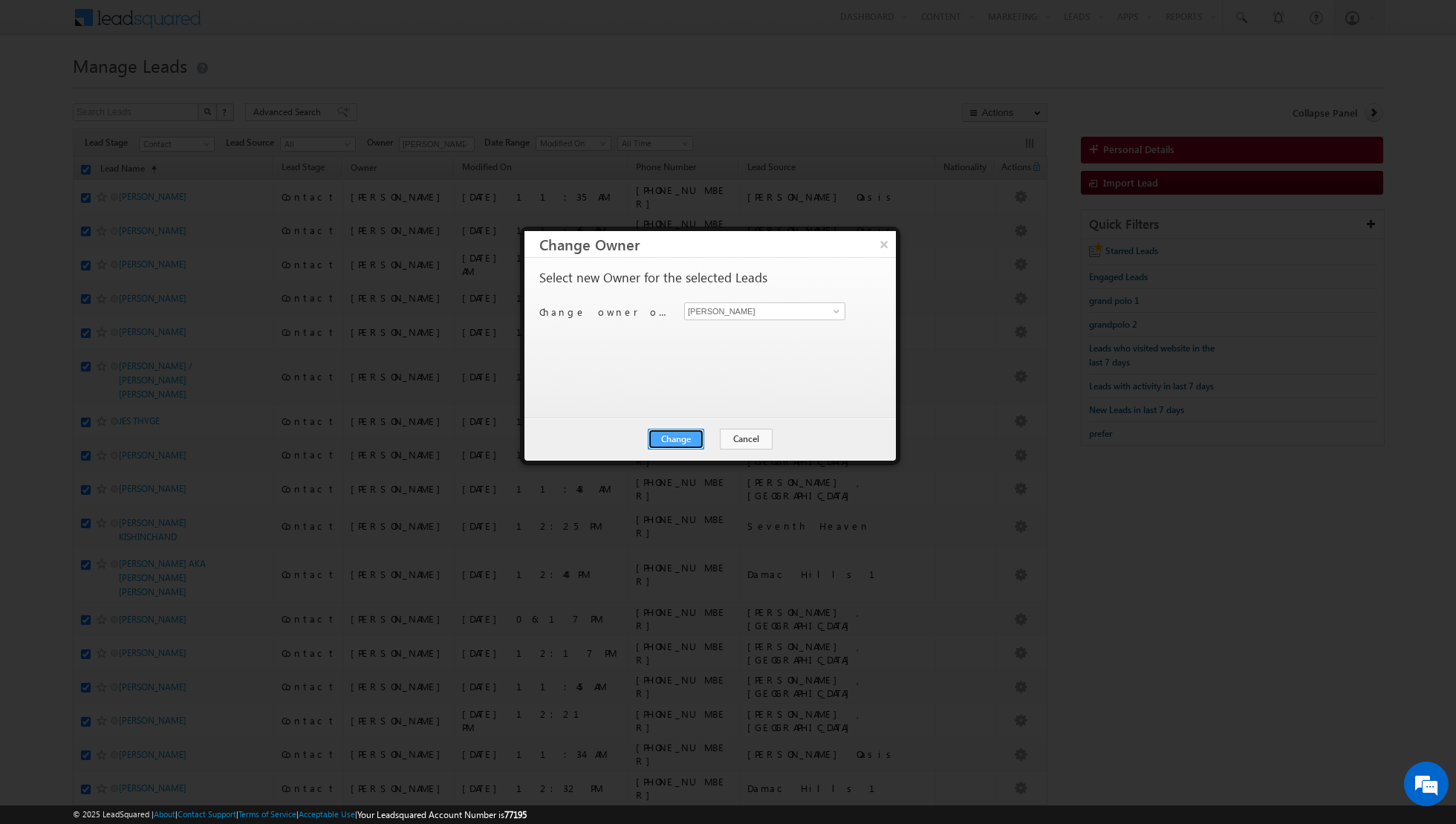
click at [672, 435] on button "Change" at bounding box center [676, 439] width 57 height 20
click at [714, 435] on button "Close" at bounding box center [713, 439] width 47 height 20
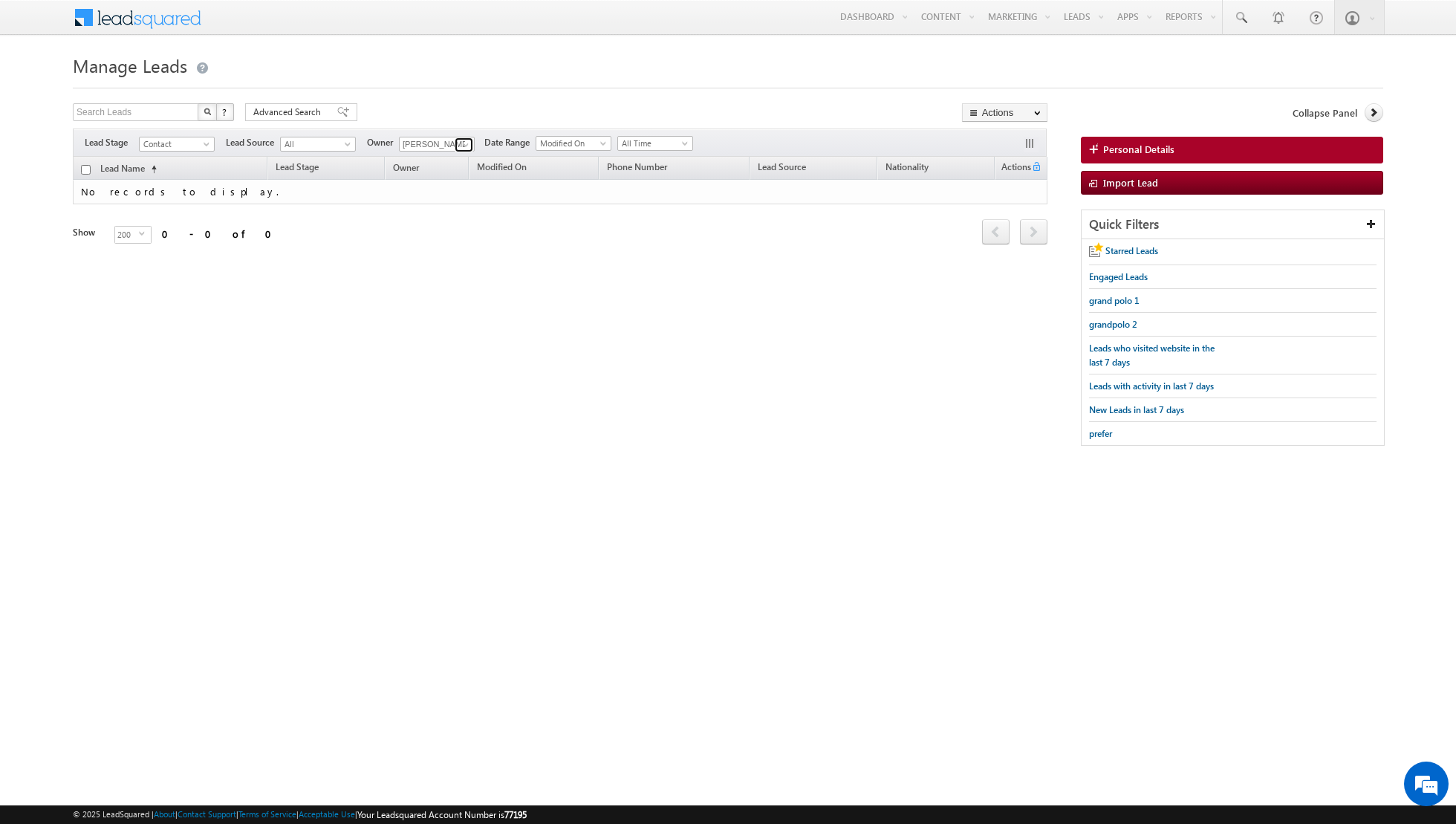
click at [463, 145] on span at bounding box center [465, 144] width 12 height 12
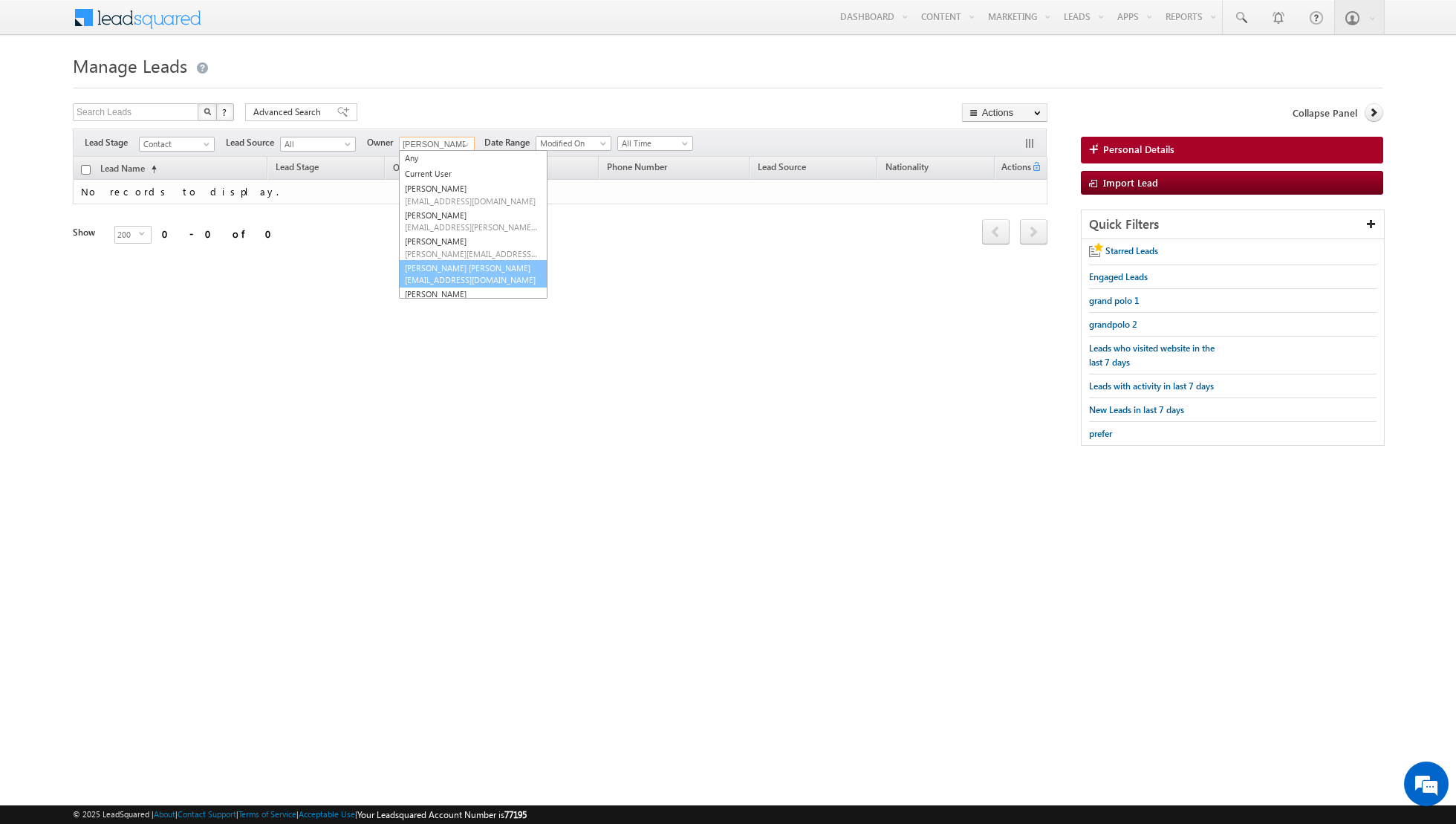
click at [439, 269] on link "Nandhana Anil nandhana.anil@indglobal.ae" at bounding box center [473, 274] width 149 height 28
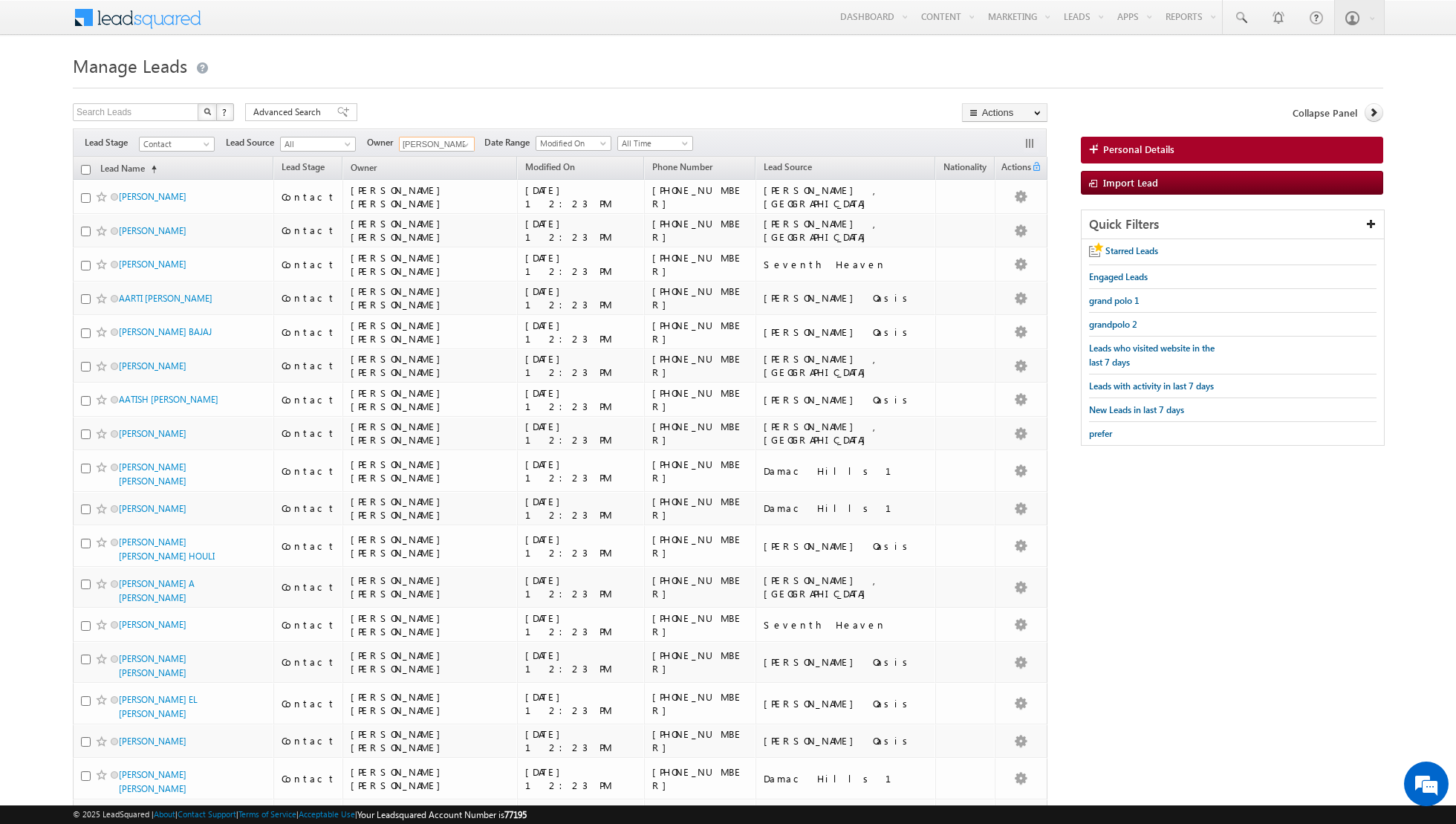
click at [85, 167] on input "checkbox" at bounding box center [86, 169] width 9 height 9
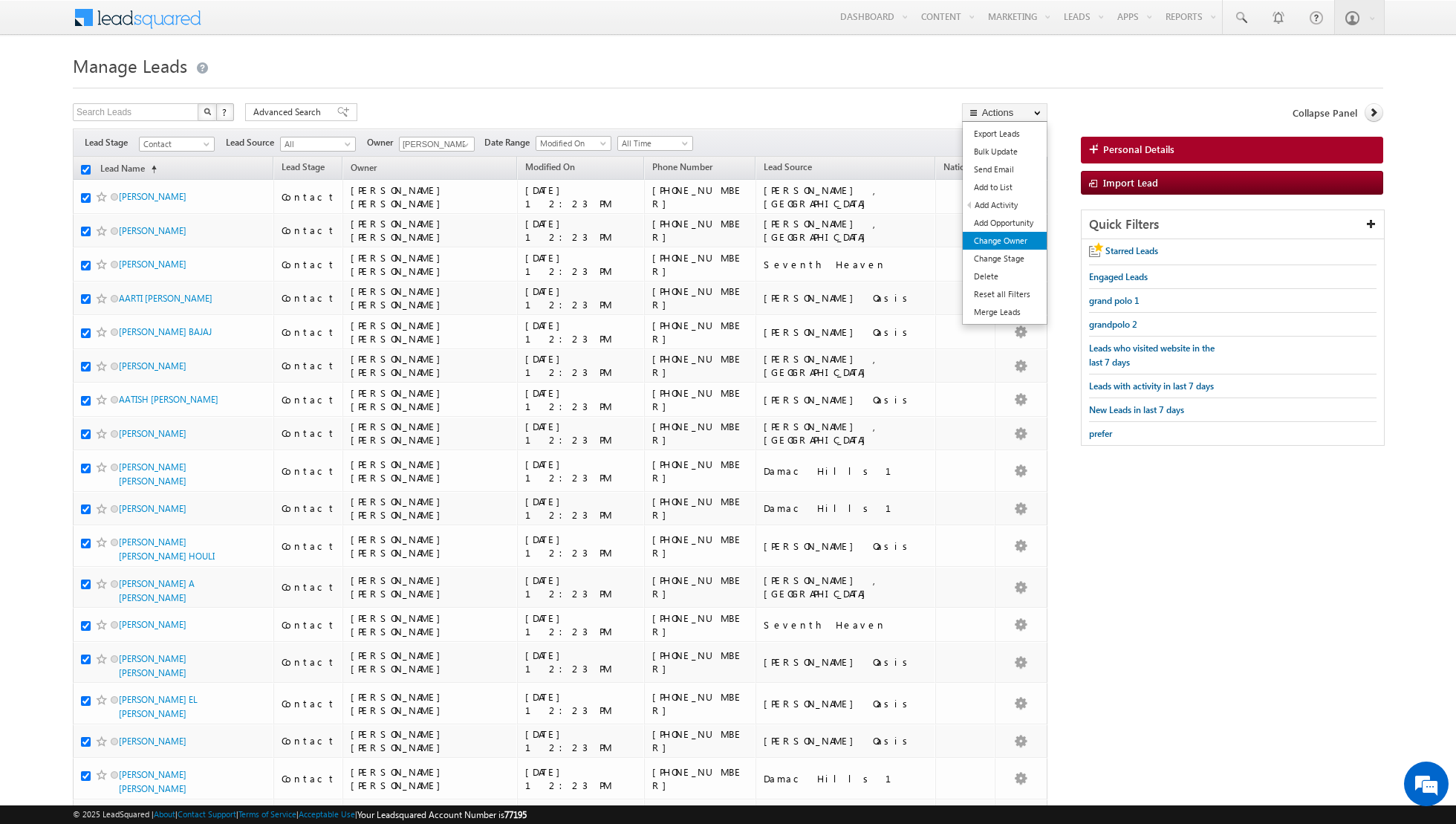
click at [998, 239] on link "Change Owner" at bounding box center [1005, 240] width 84 height 18
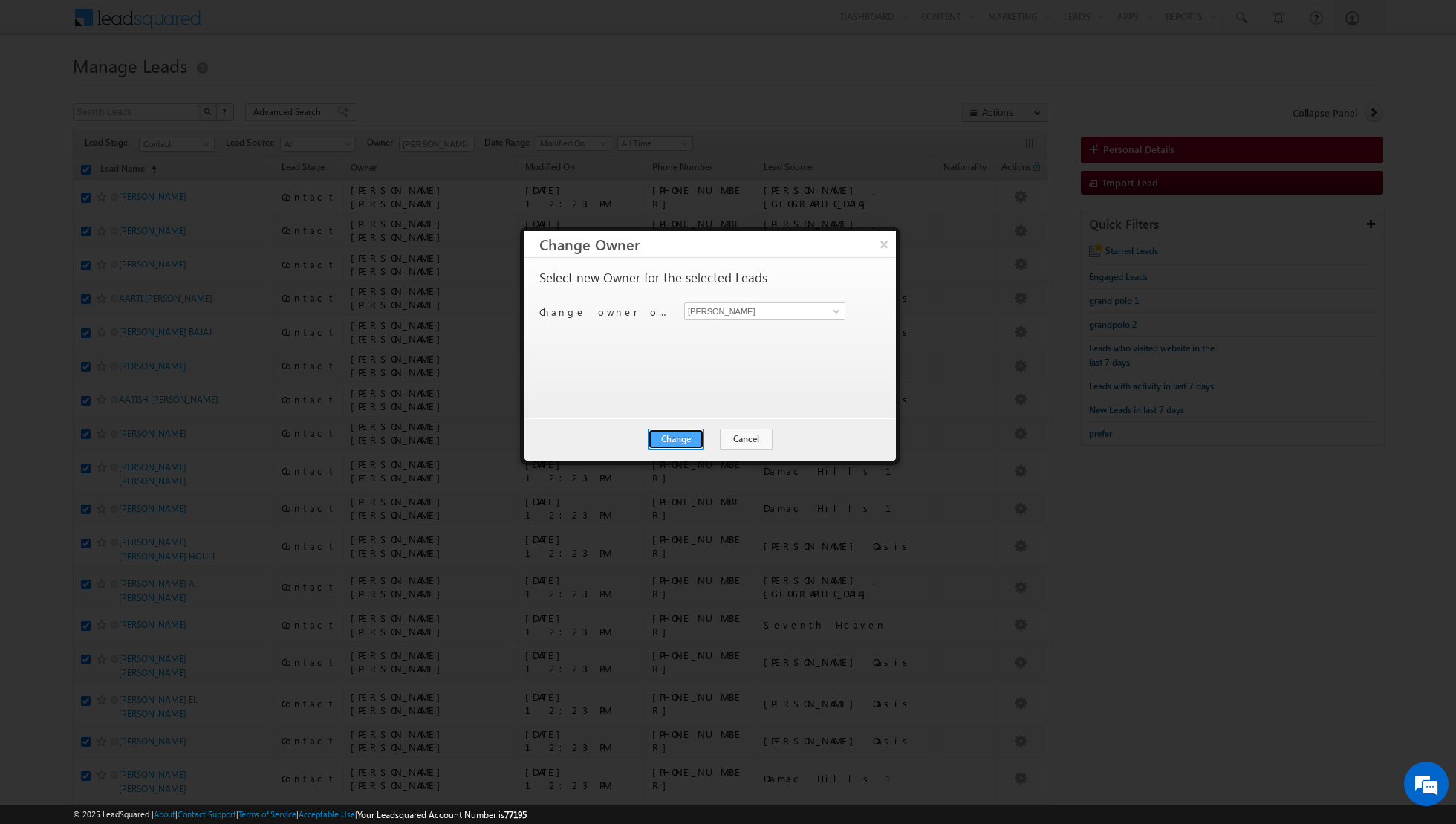
click at [676, 438] on button "Change" at bounding box center [676, 439] width 57 height 20
click at [716, 436] on button "Close" at bounding box center [713, 439] width 47 height 20
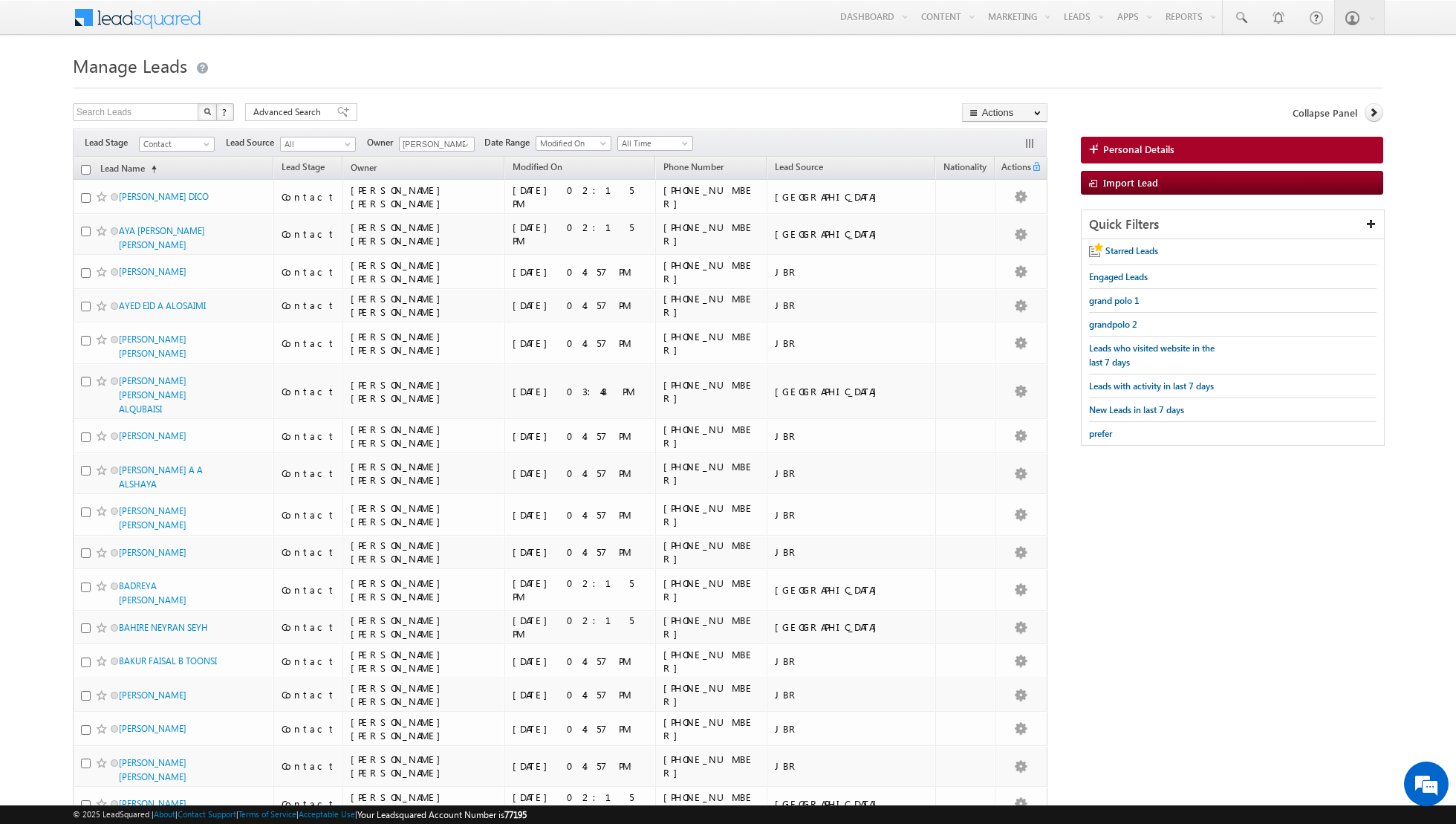
click at [85, 169] on input "checkbox" at bounding box center [86, 169] width 9 height 9
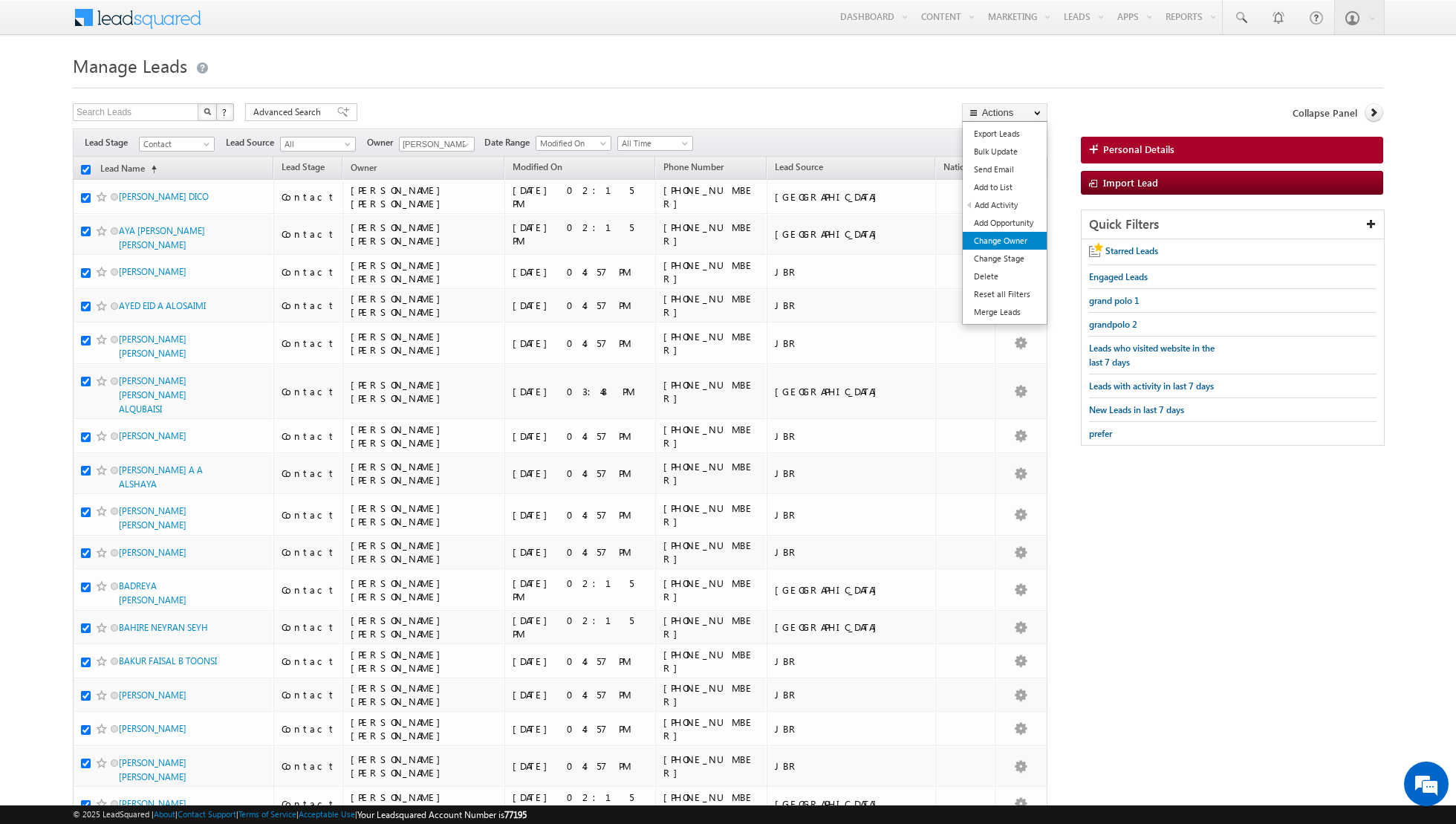
click at [989, 240] on link "Change Owner" at bounding box center [1005, 240] width 84 height 18
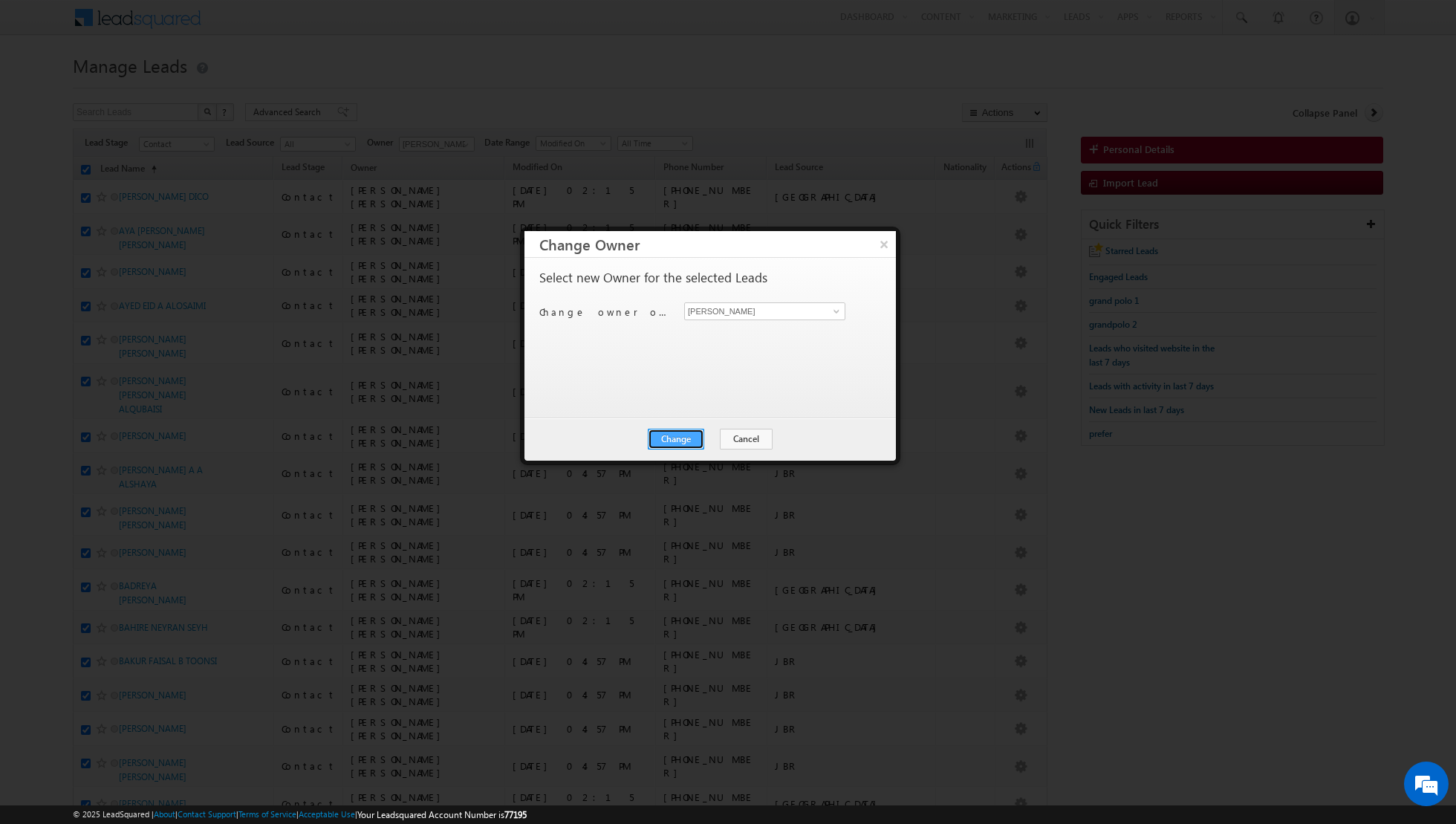
click at [677, 439] on button "Change" at bounding box center [676, 439] width 57 height 20
click at [728, 441] on button "Close" at bounding box center [713, 439] width 47 height 20
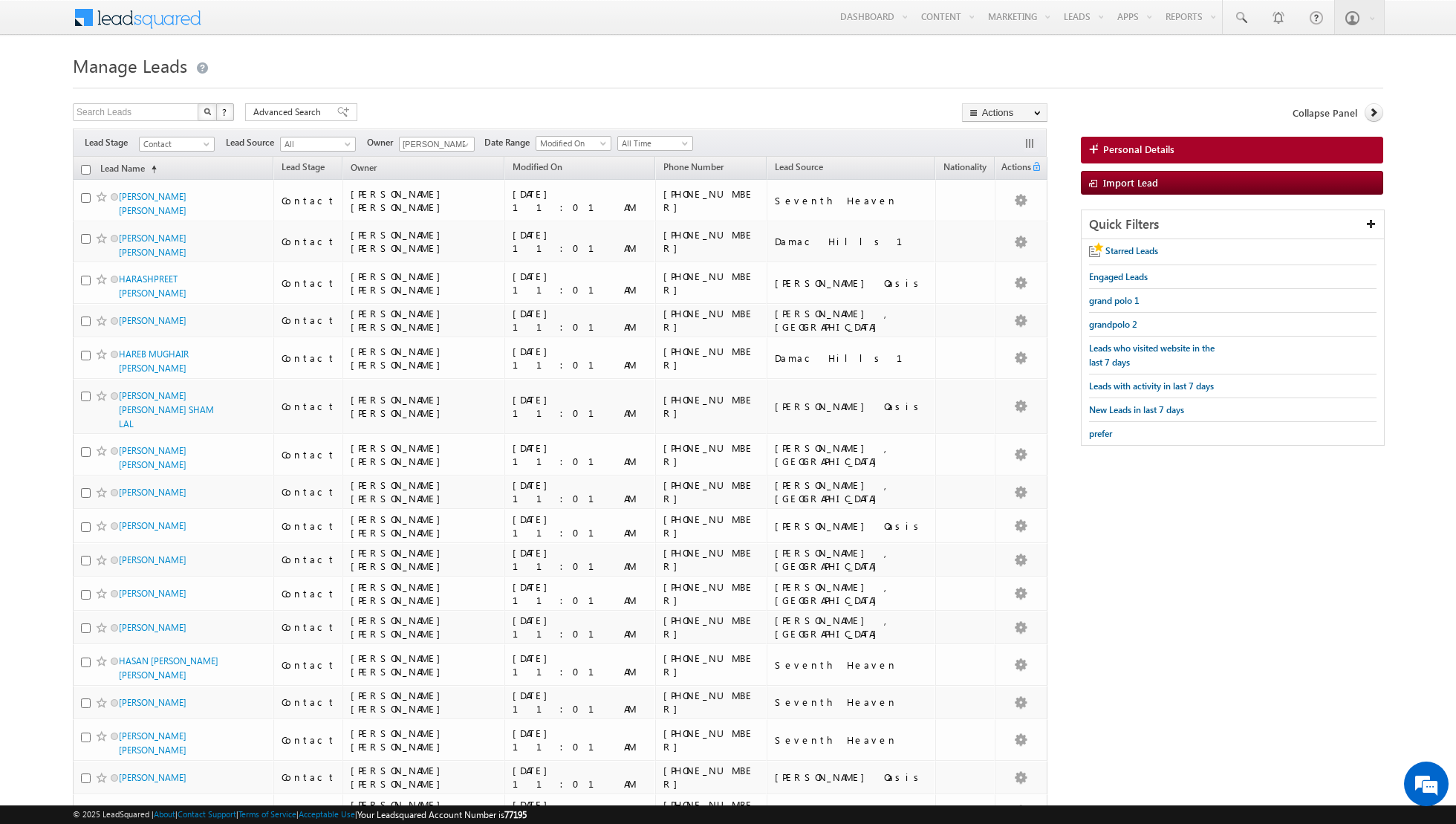
click at [85, 171] on input "checkbox" at bounding box center [86, 169] width 9 height 9
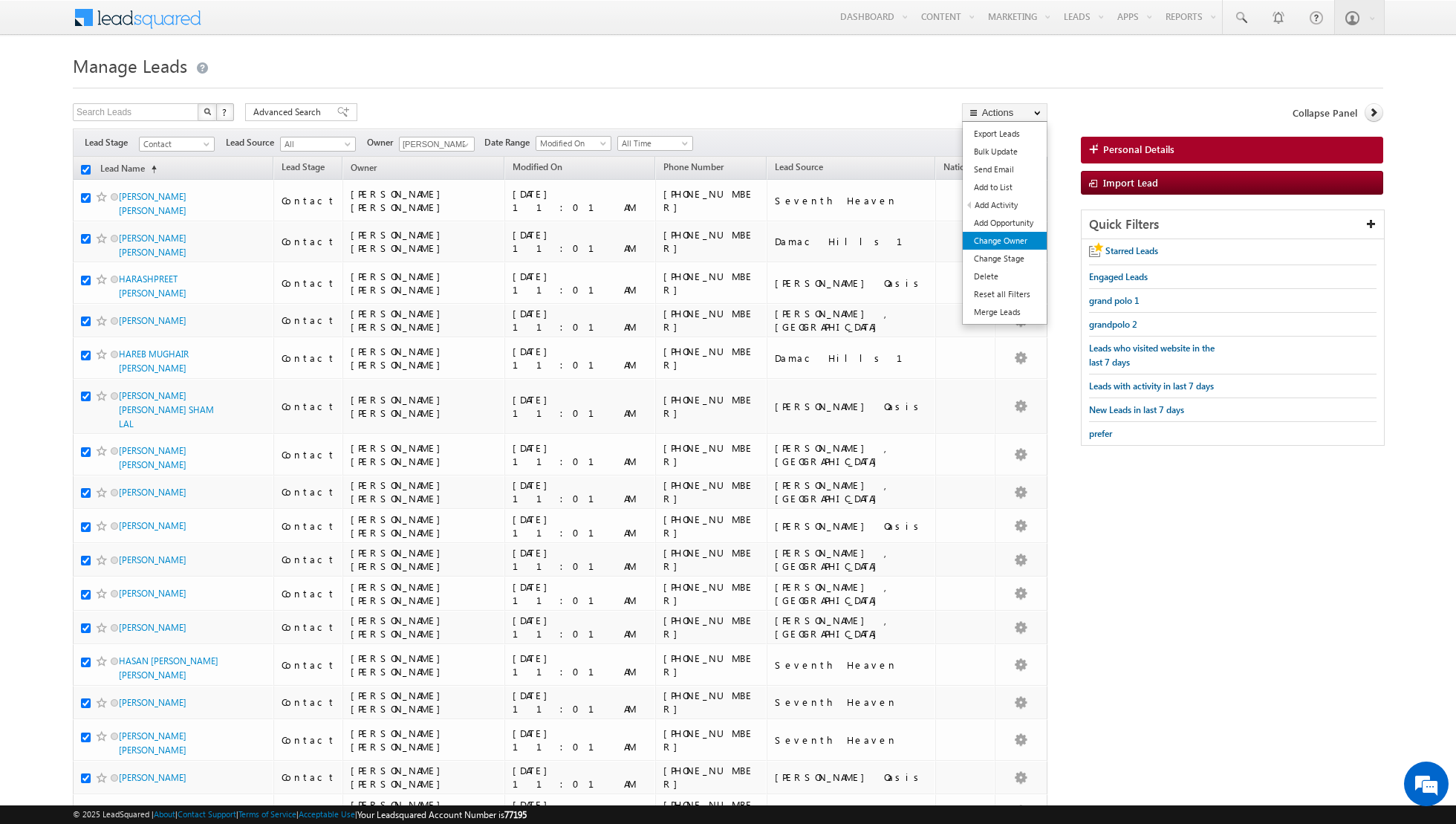
click at [1005, 239] on link "Change Owner" at bounding box center [1005, 240] width 84 height 18
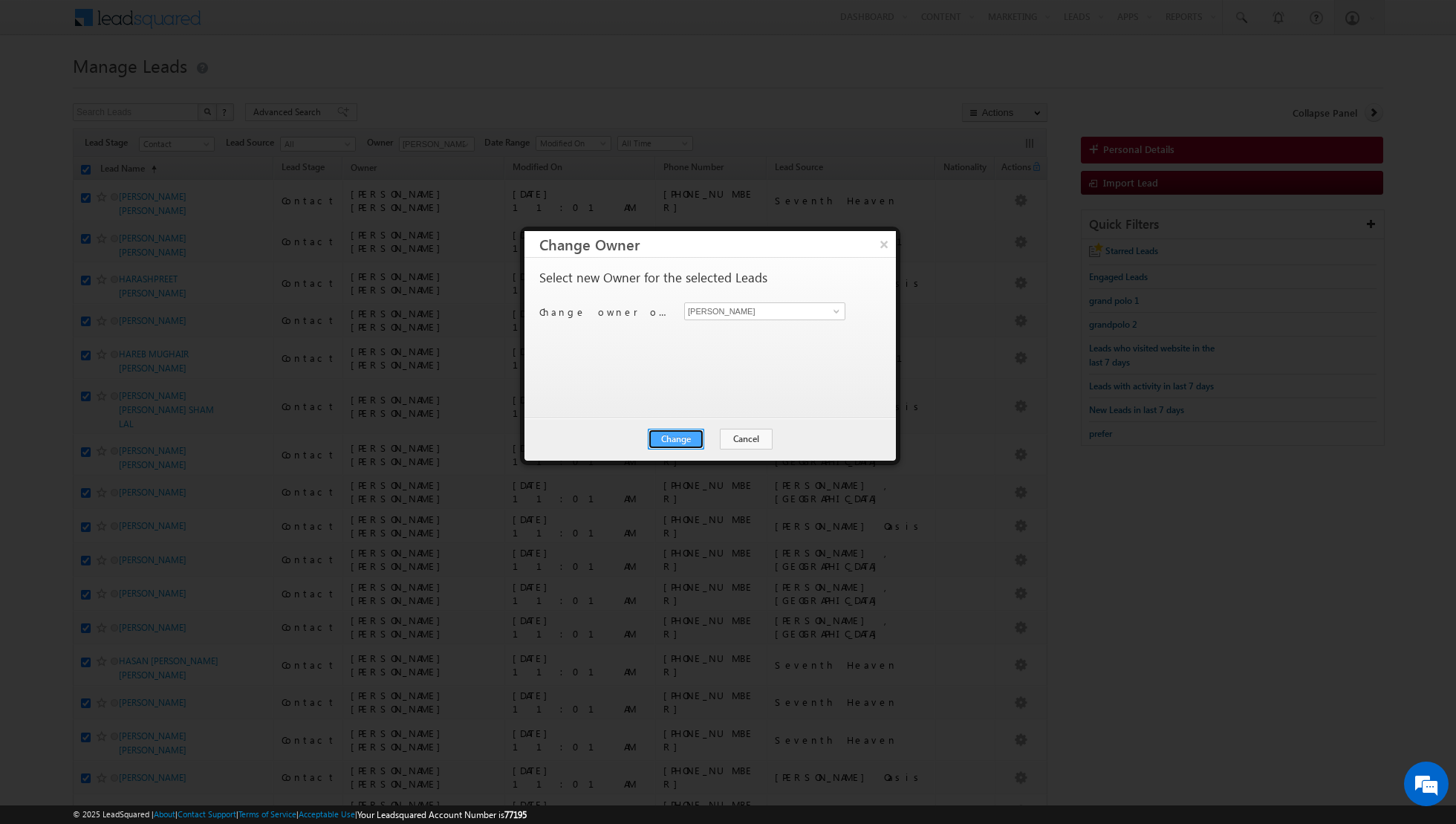
click at [676, 435] on button "Change" at bounding box center [676, 439] width 57 height 20
click at [713, 436] on button "Close" at bounding box center [713, 439] width 47 height 20
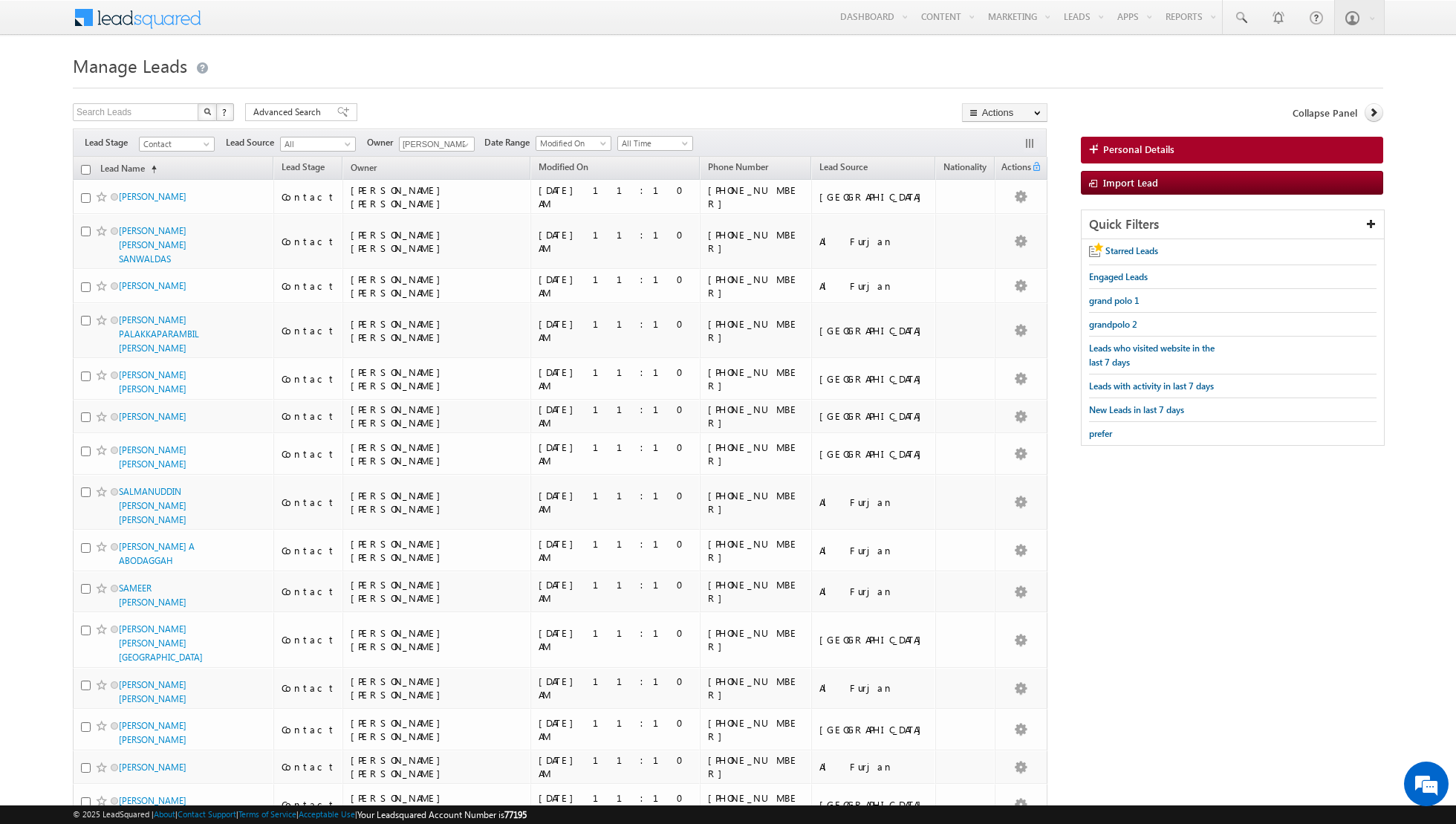
click at [83, 169] on input "checkbox" at bounding box center [86, 169] width 9 height 9
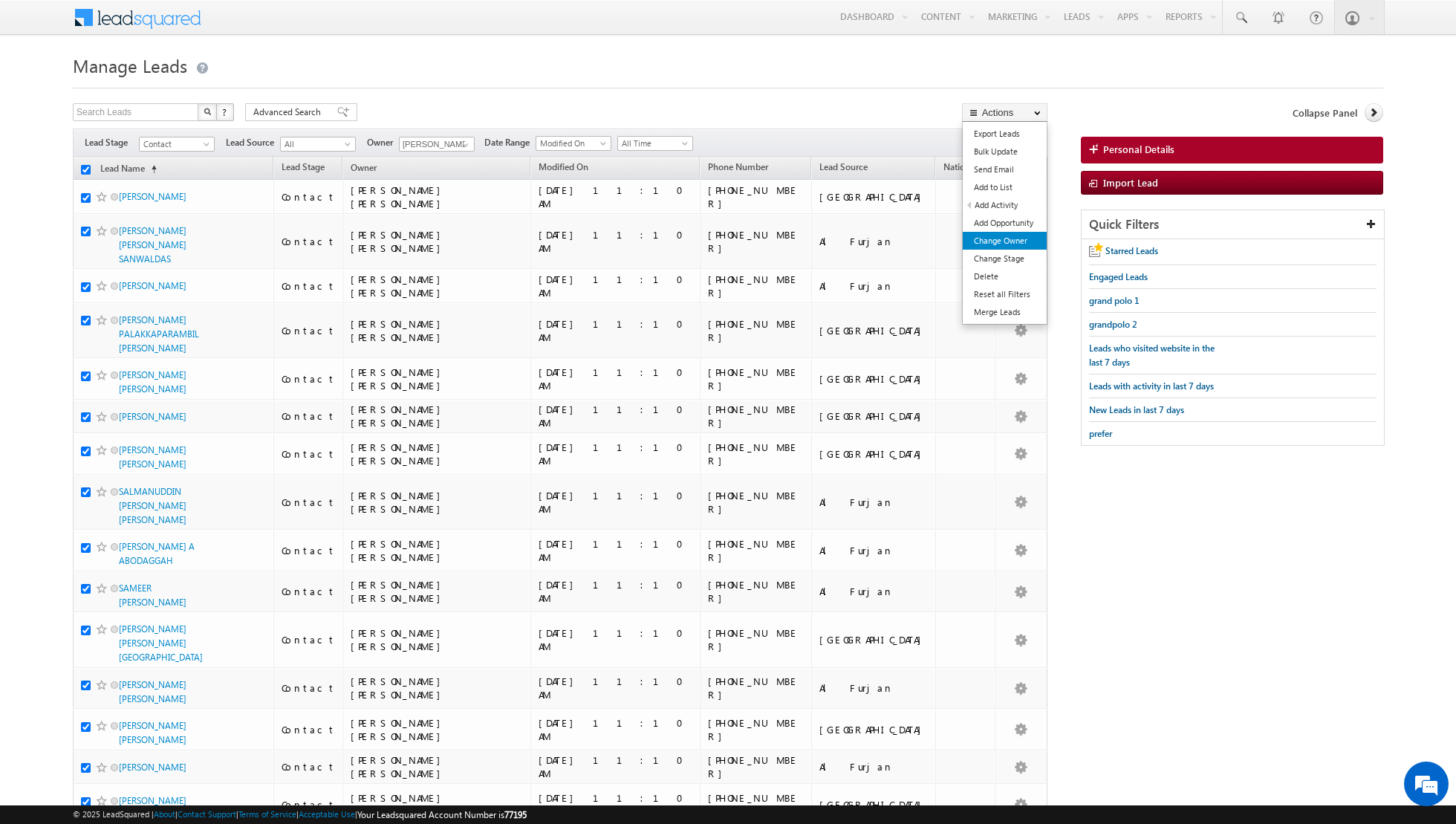
click at [996, 237] on link "Change Owner" at bounding box center [1005, 240] width 84 height 18
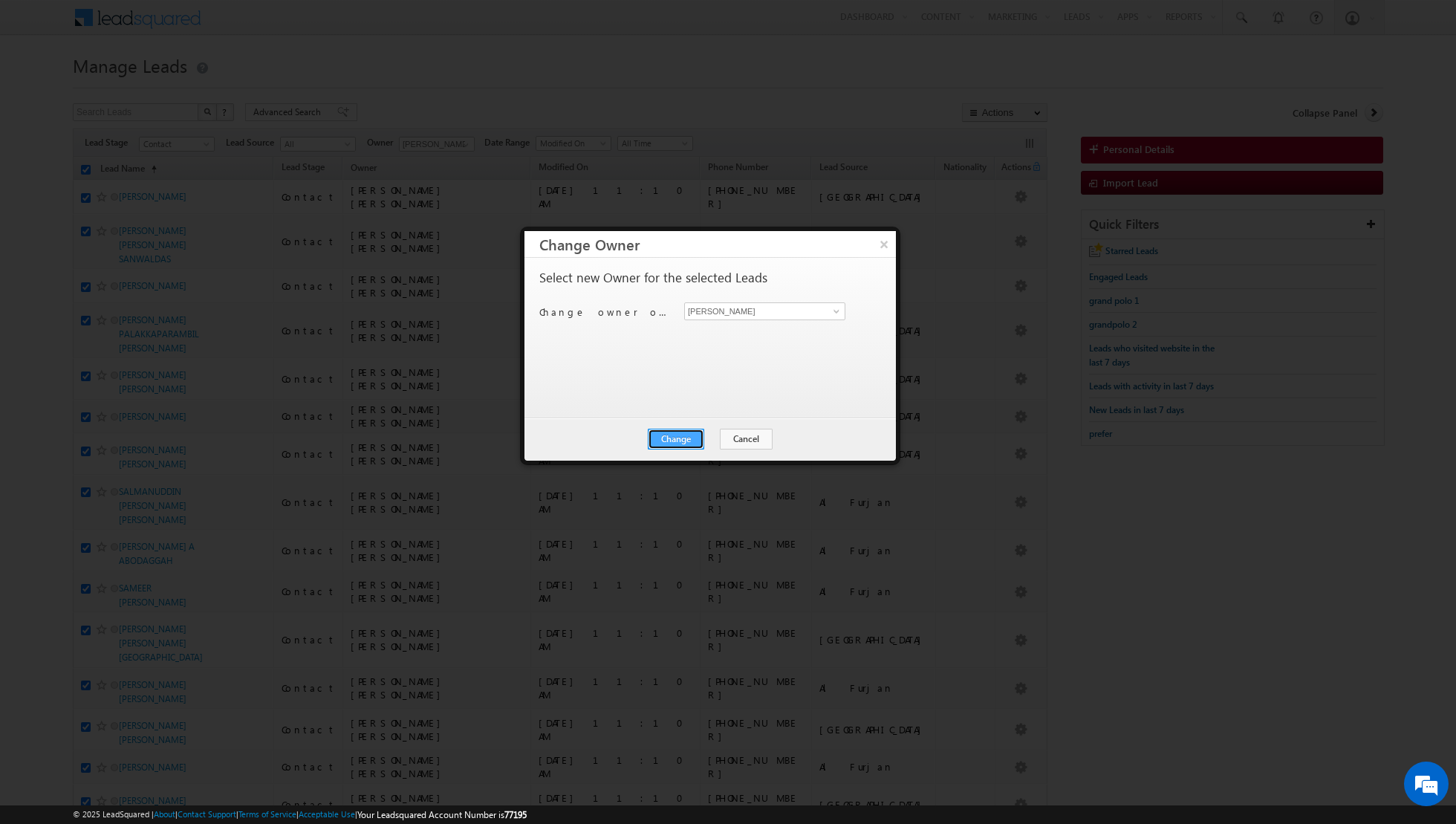
click at [677, 438] on button "Change" at bounding box center [676, 439] width 57 height 20
click at [708, 430] on button "Close" at bounding box center [713, 439] width 47 height 20
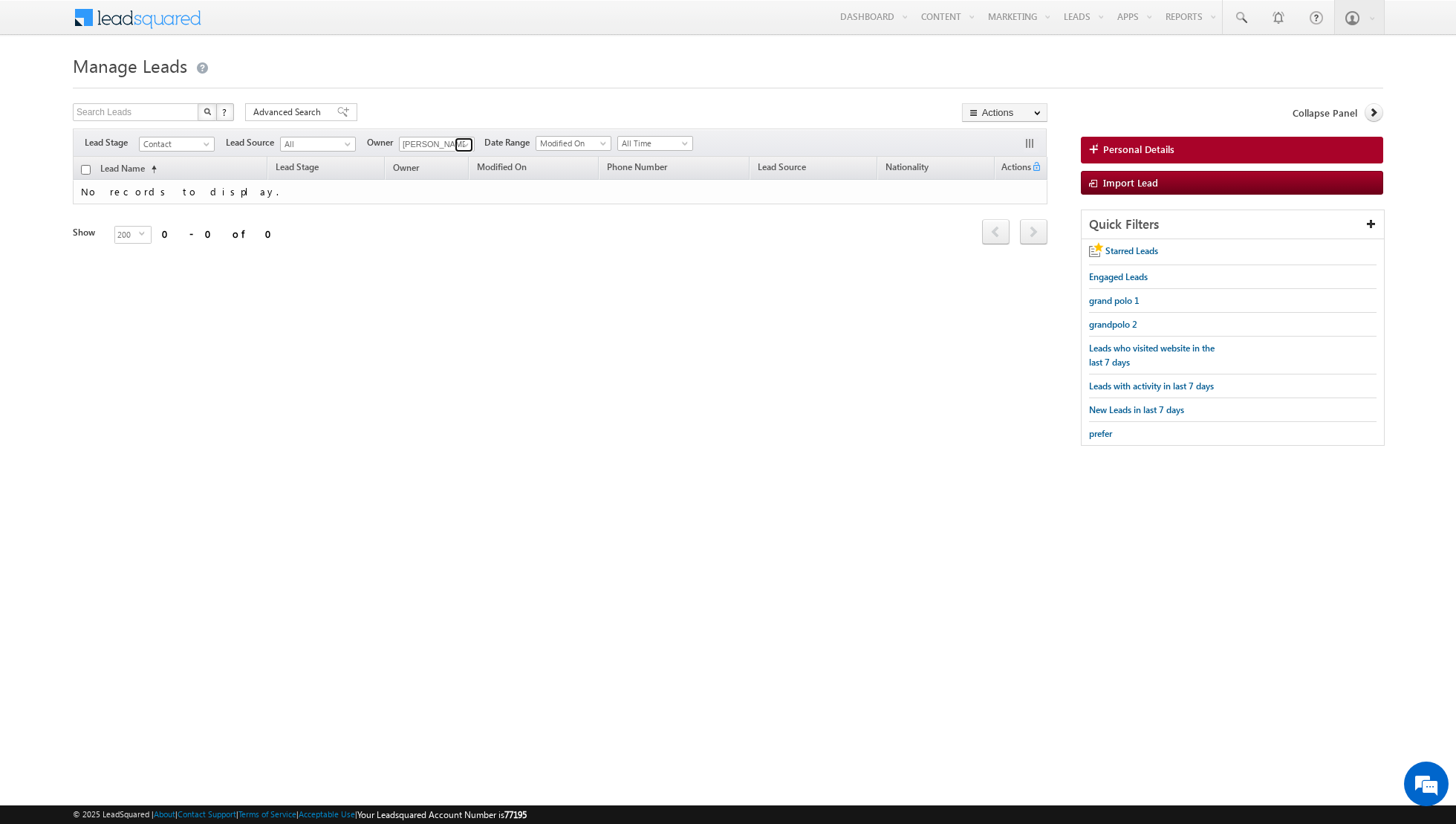
click at [454, 144] on link at bounding box center [464, 145] width 19 height 15
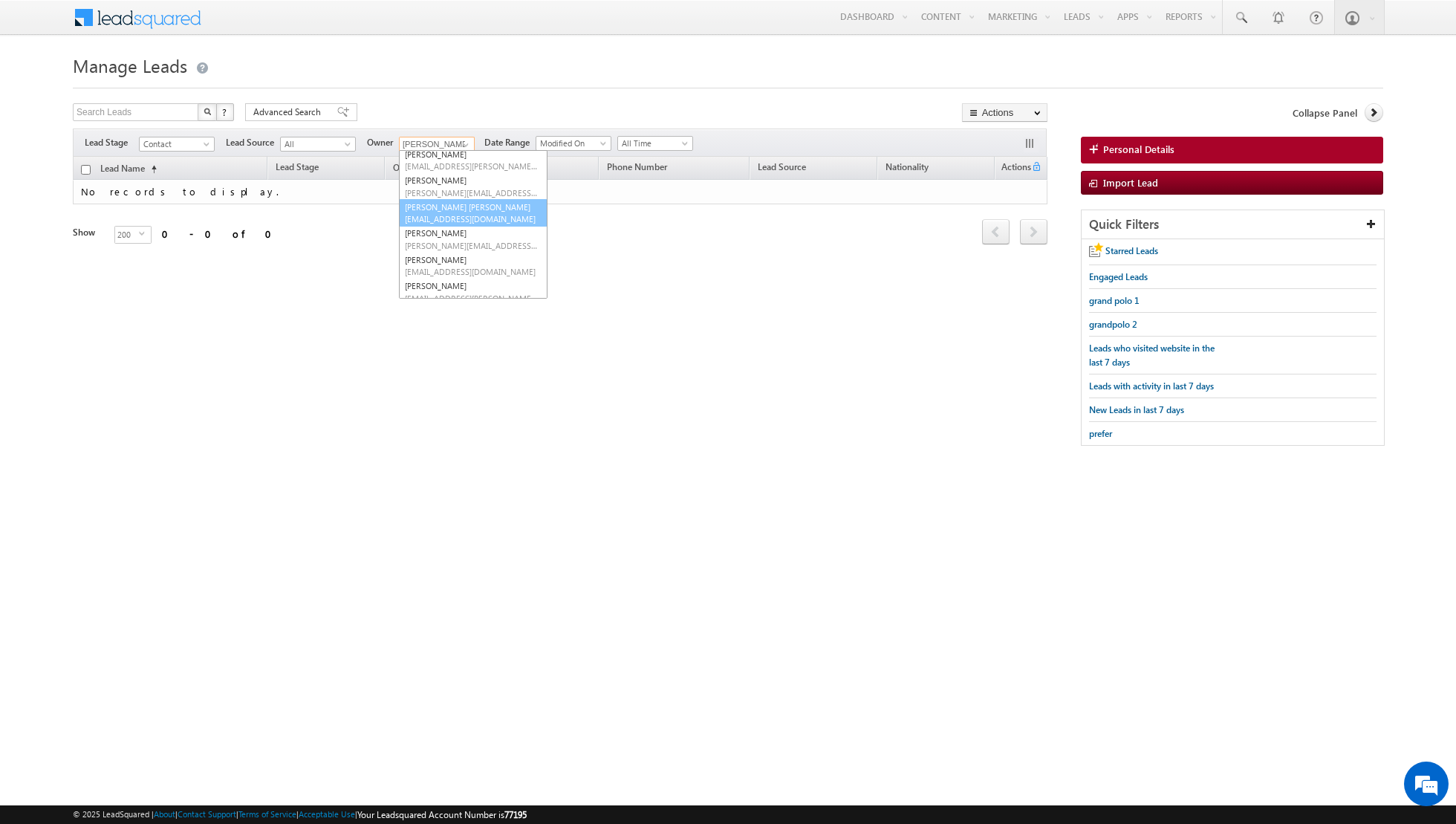
scroll to position [67, 0]
click at [460, 260] on span "[EMAIL_ADDRESS][DOMAIN_NAME]" at bounding box center [472, 265] width 134 height 11
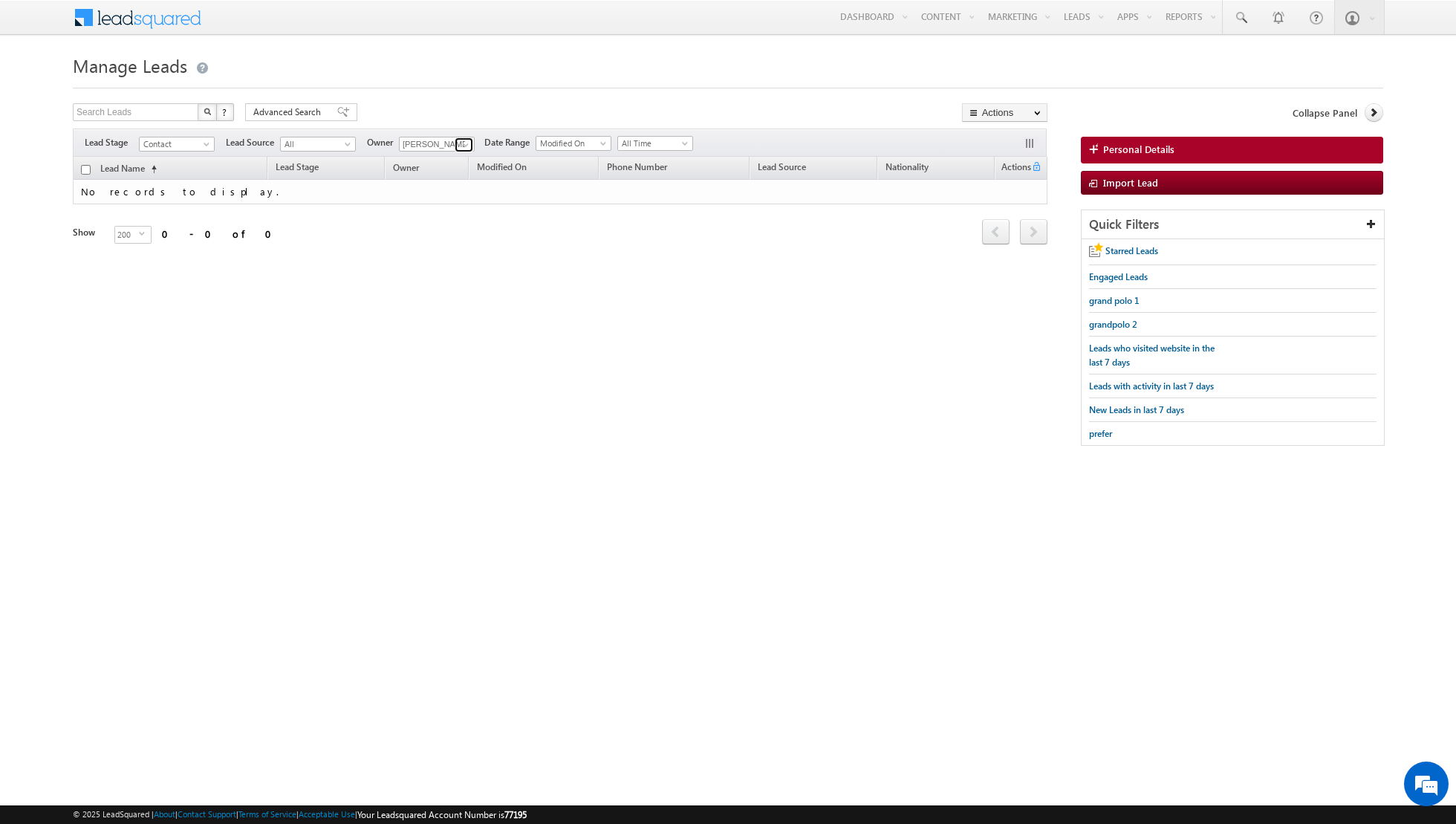
click at [460, 149] on span at bounding box center [465, 144] width 12 height 12
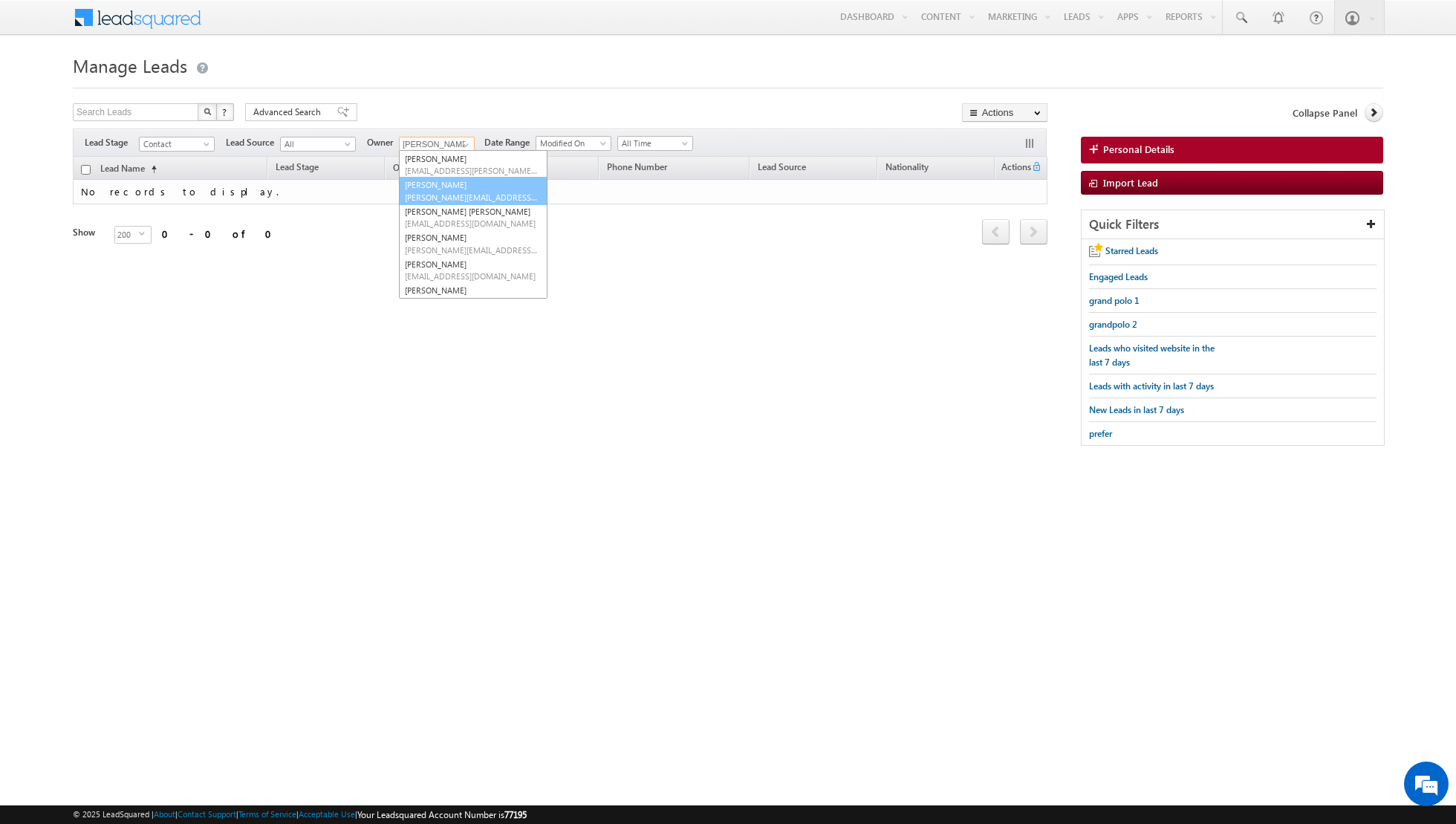
scroll to position [0, 0]
click at [450, 187] on link "Asma Kazi asma.kazi@indglobal.ae" at bounding box center [473, 195] width 149 height 28
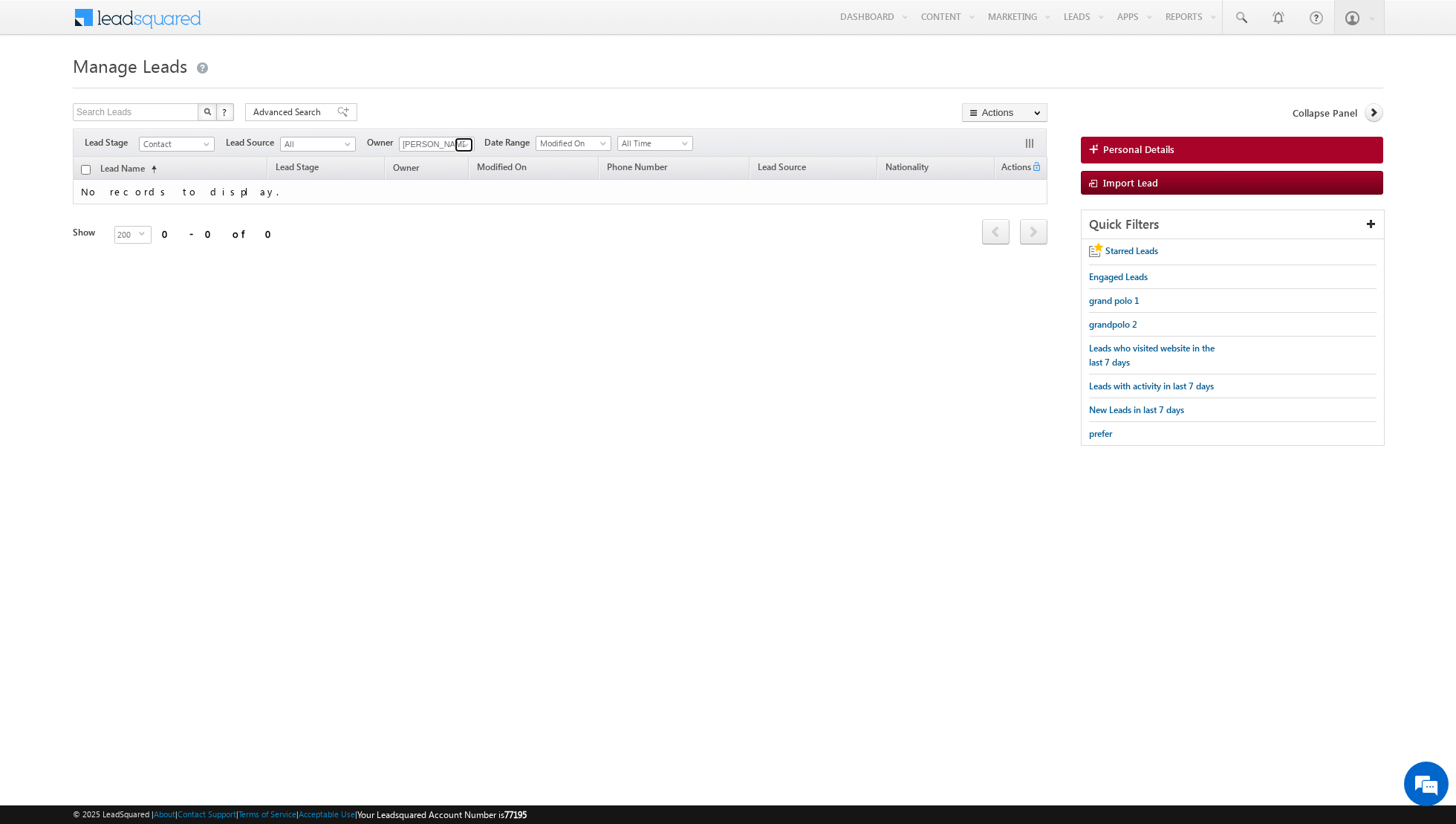
click at [456, 143] on link at bounding box center [464, 145] width 19 height 15
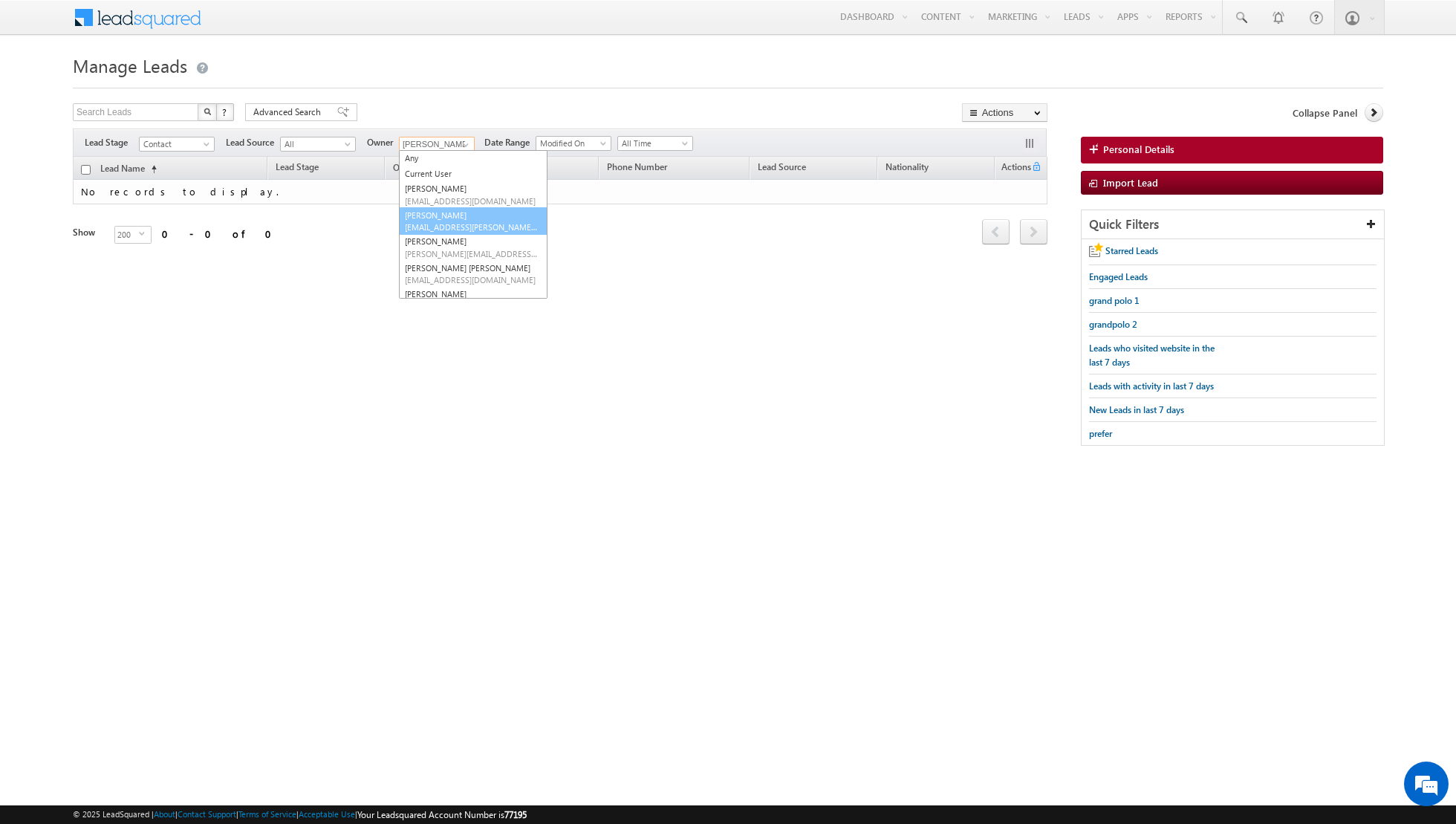
click at [458, 208] on link "Isha Mehndiratta isha.mehndiratta@indglobal.ae" at bounding box center [473, 221] width 149 height 28
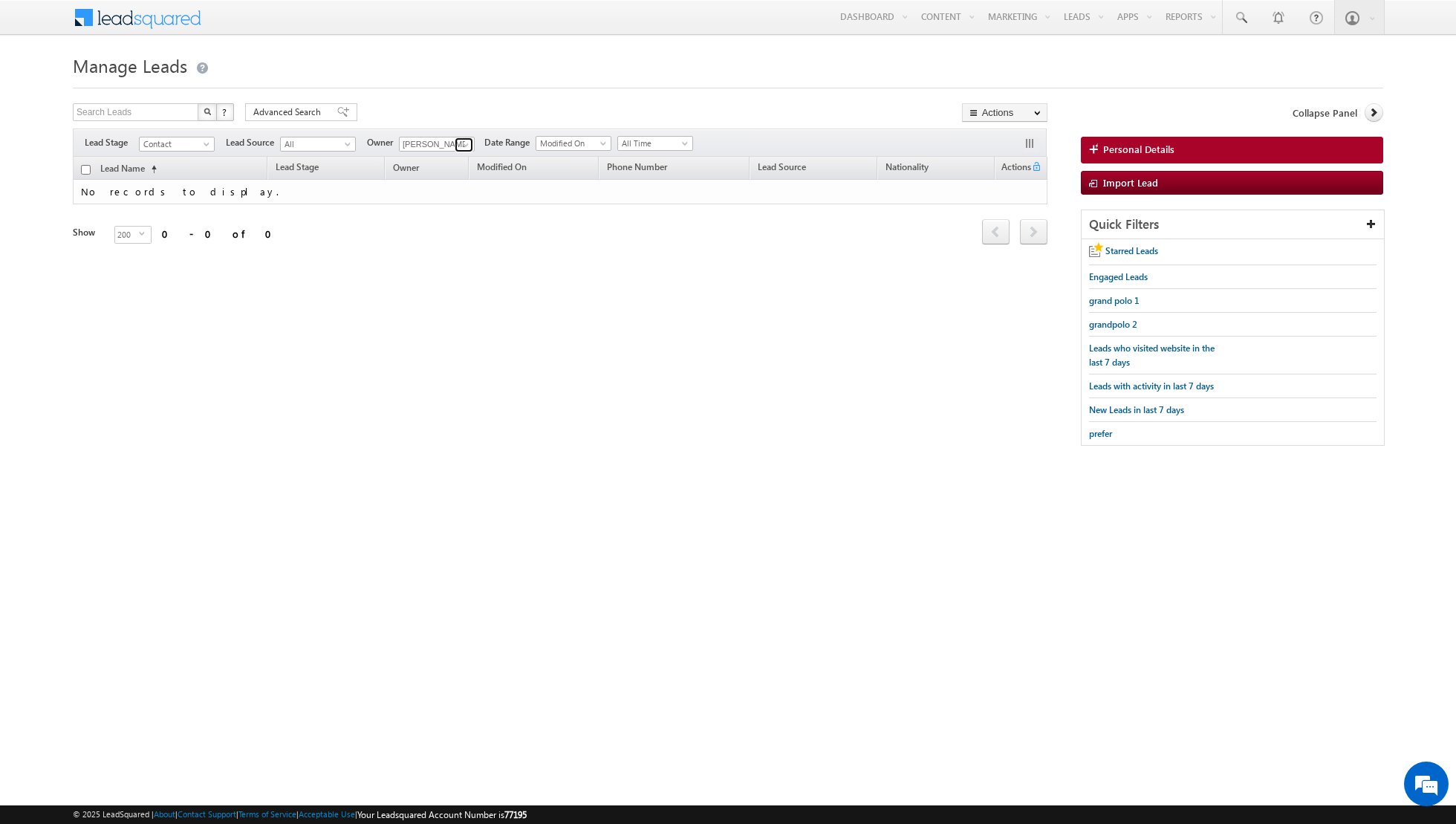
click at [463, 143] on span at bounding box center [465, 144] width 12 height 12
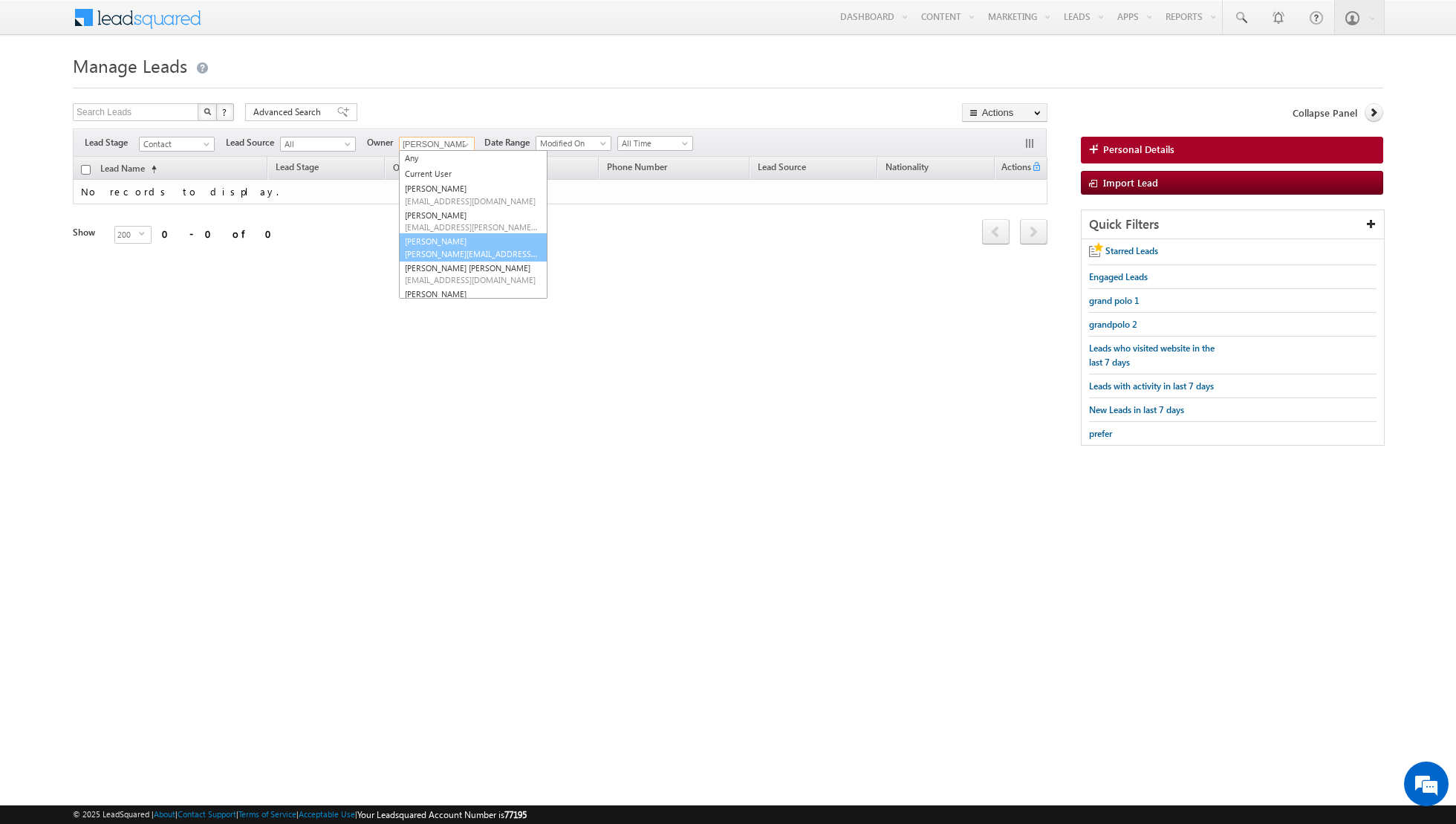
click at [450, 241] on link "Muhammad Shibily muhammad.shibily@indglobal.ae" at bounding box center [473, 247] width 149 height 28
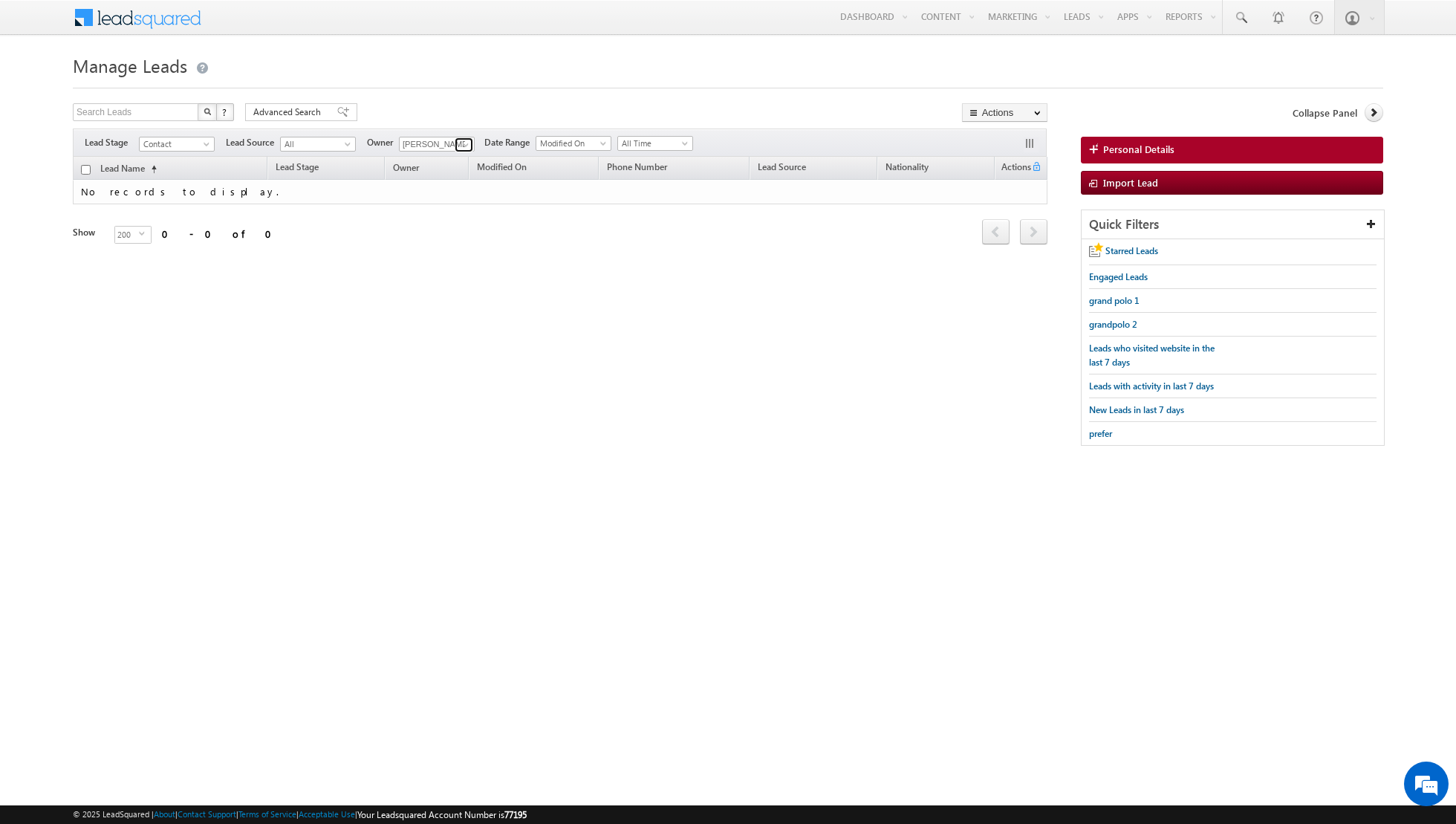
click at [460, 142] on span at bounding box center [465, 144] width 12 height 12
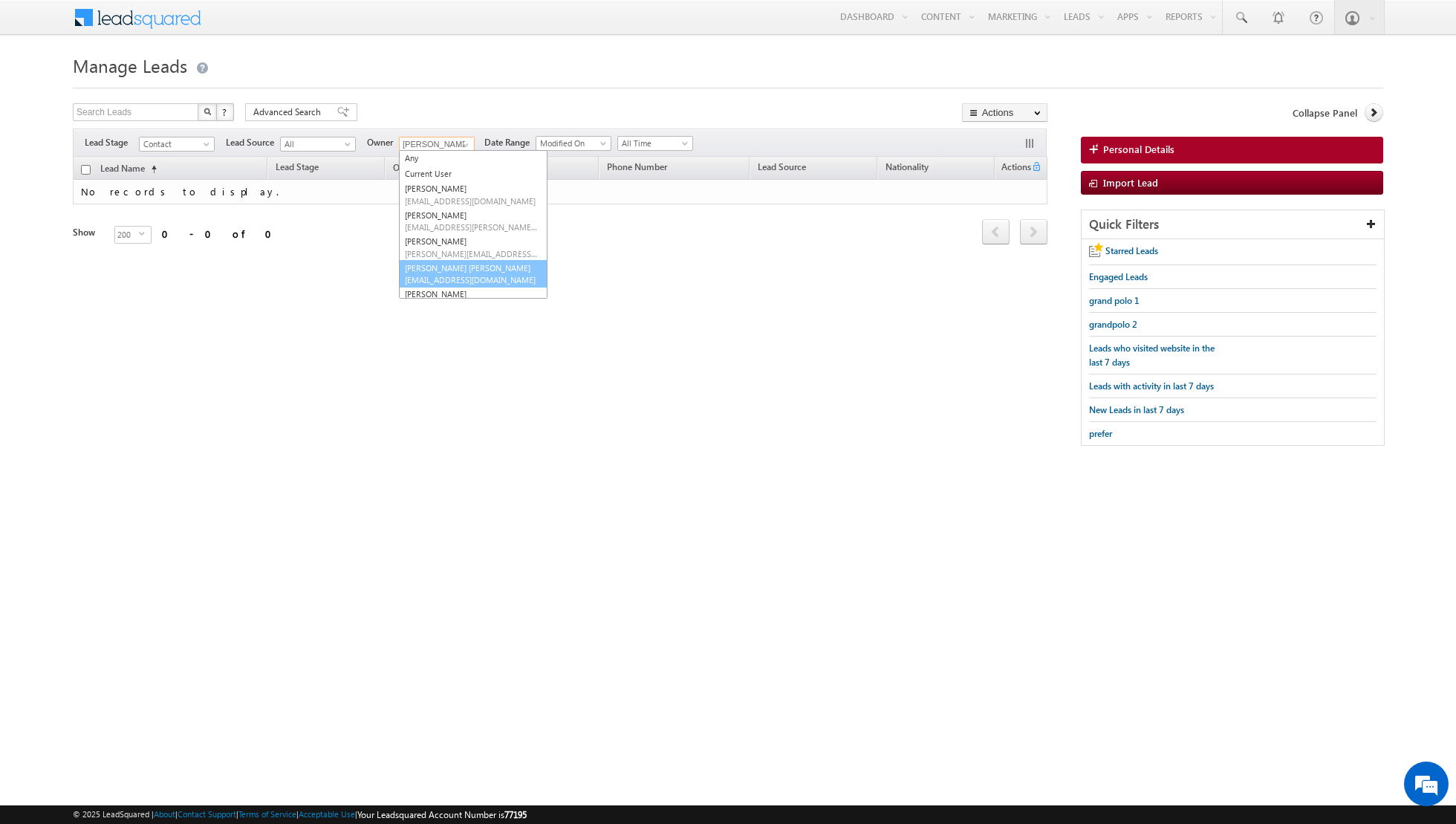
click at [454, 270] on link "Nandhana Anil nandhana.anil@indglobal.ae" at bounding box center [473, 274] width 149 height 28
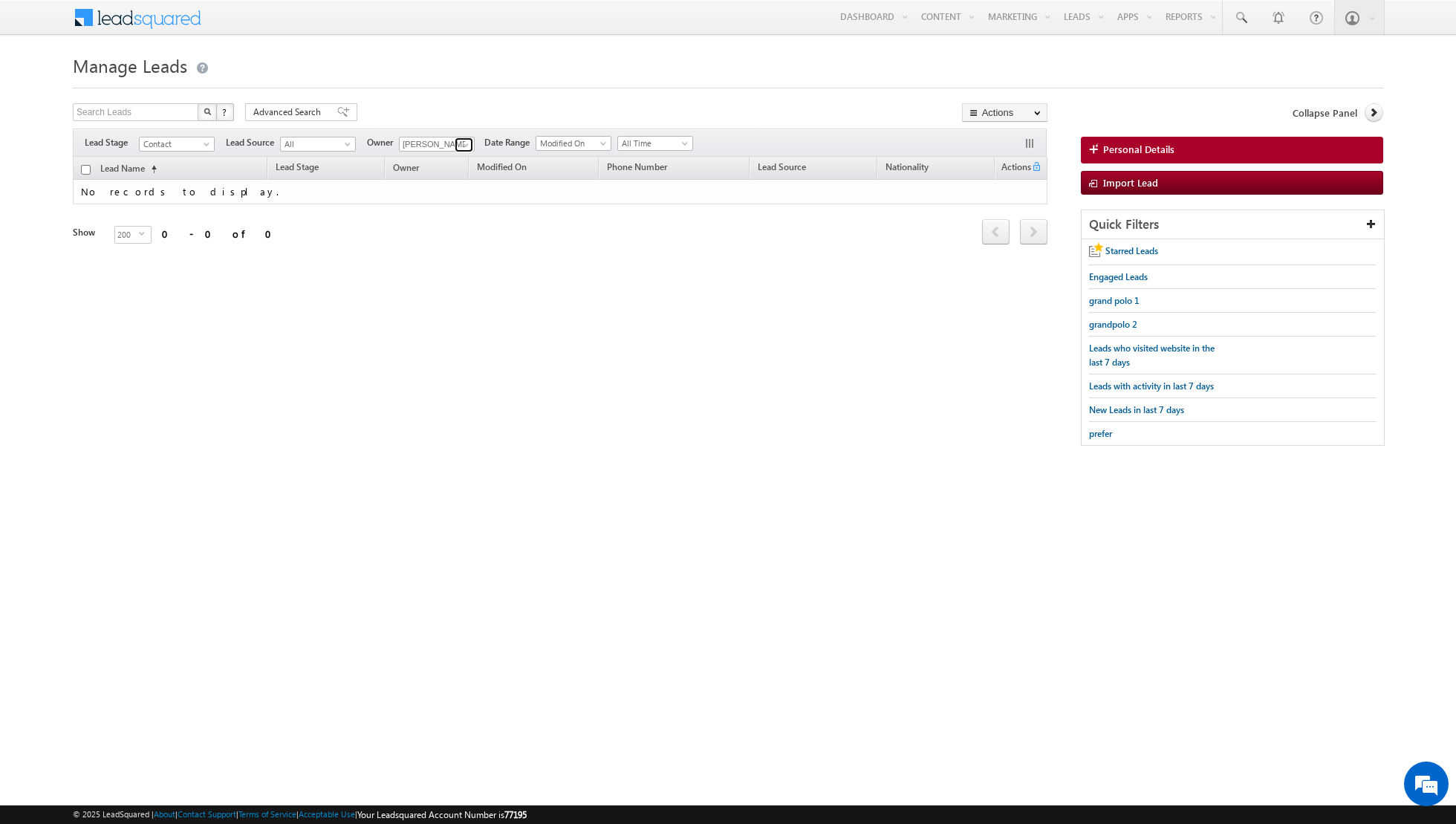
click at [460, 138] on link at bounding box center [464, 145] width 19 height 15
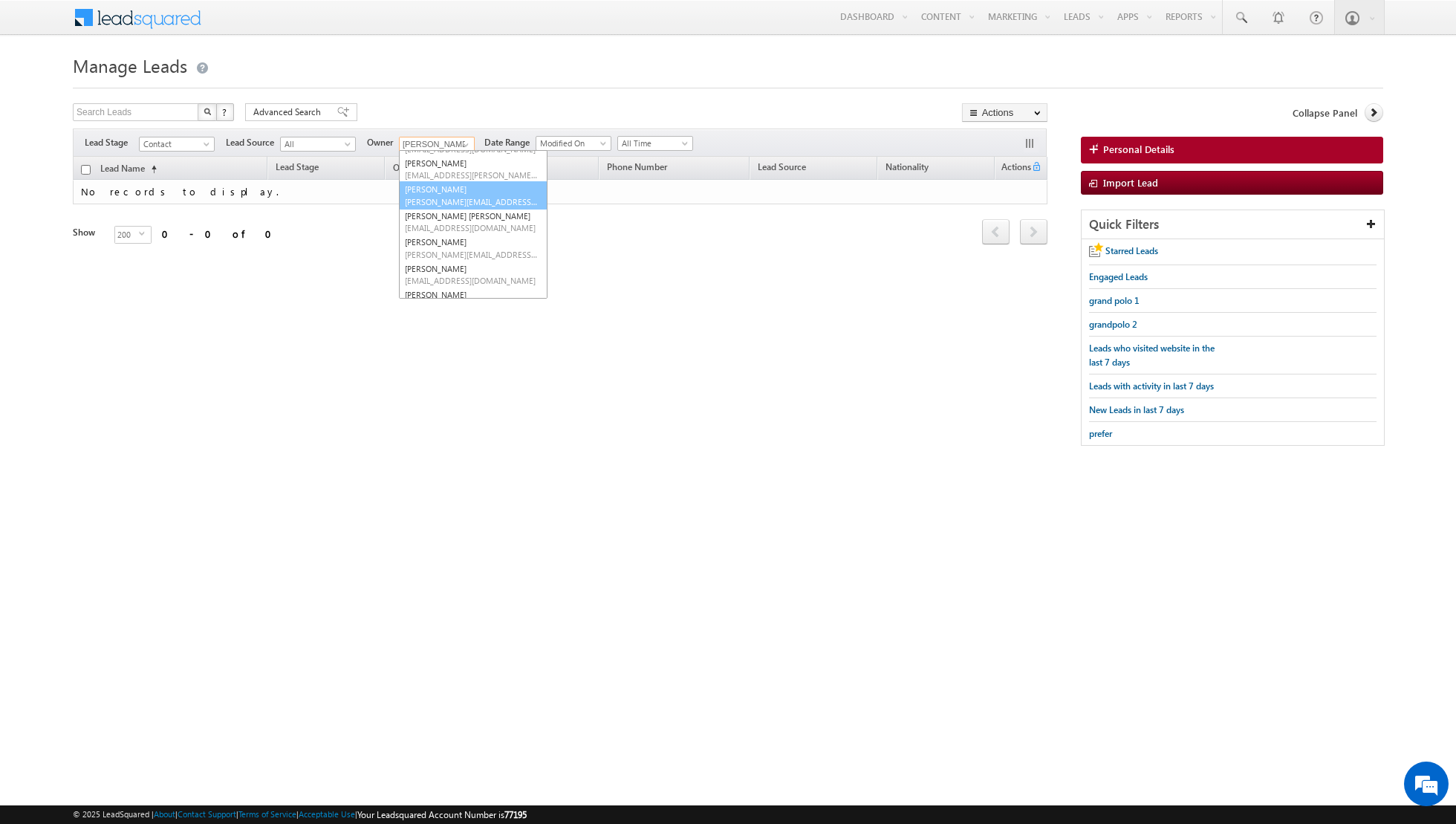
scroll to position [57, 0]
click at [450, 233] on link "Riya Raj riya.raj@indglobal.ae" at bounding box center [473, 244] width 149 height 28
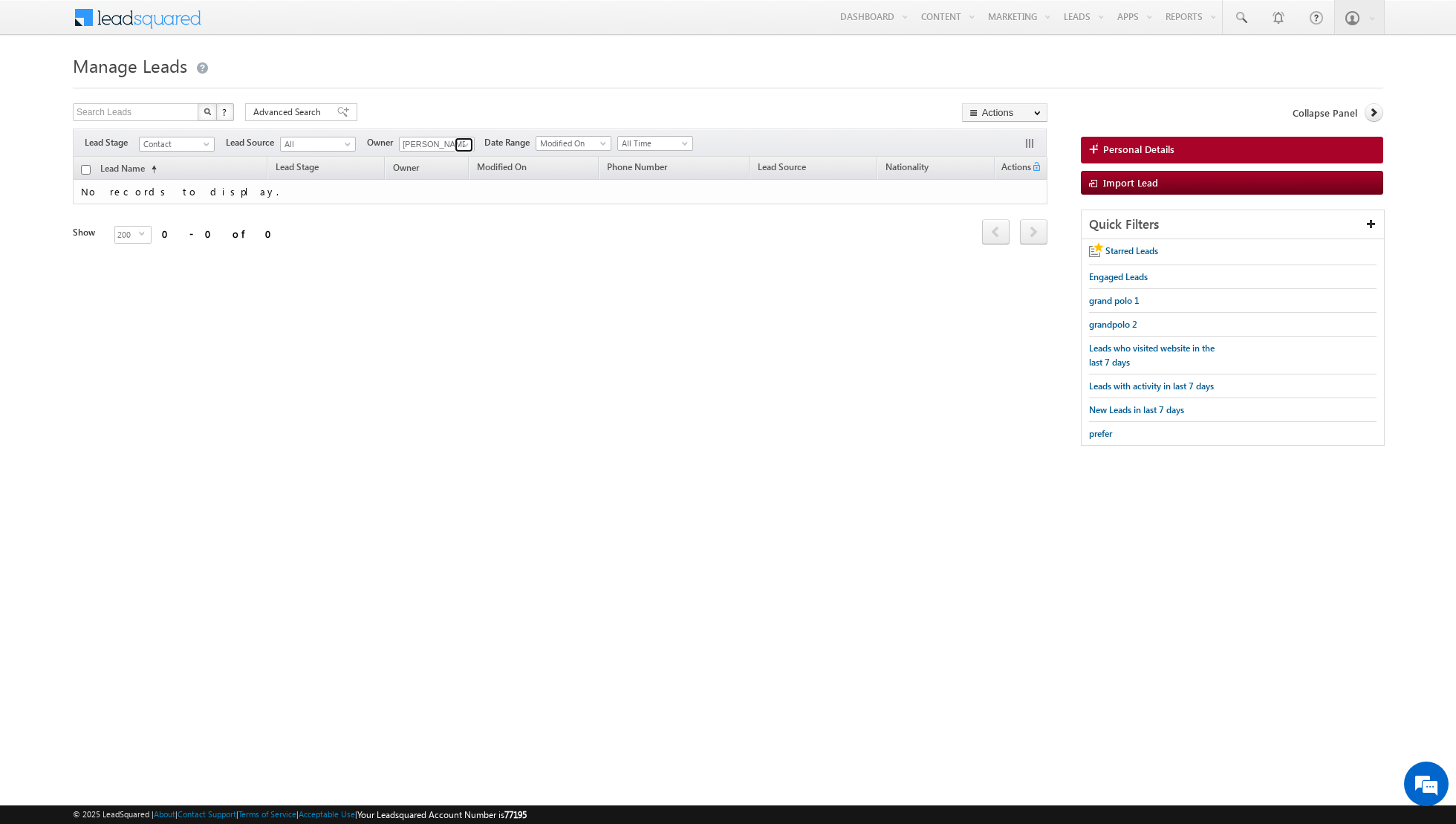
click at [454, 142] on link at bounding box center [464, 145] width 19 height 15
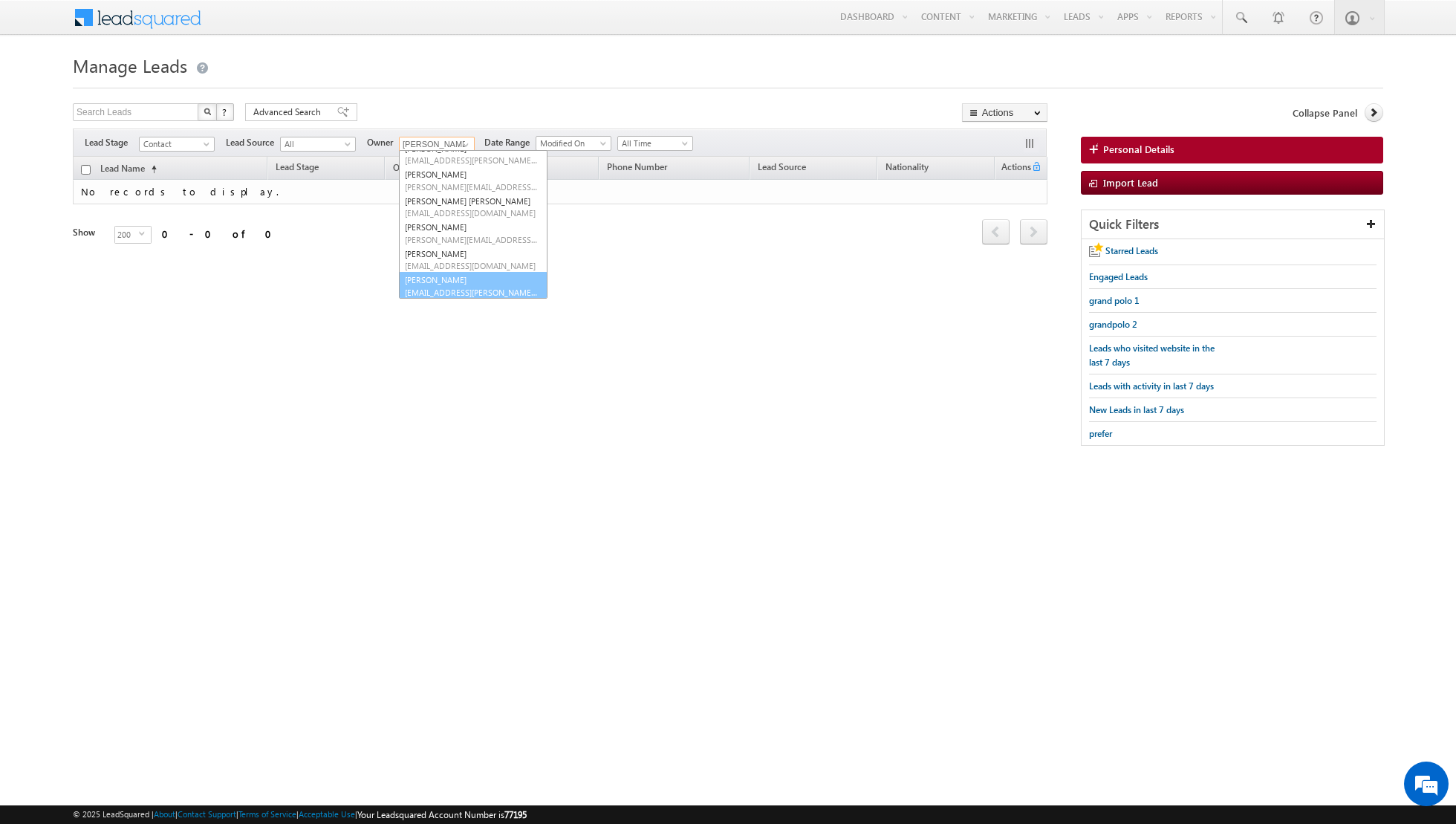
scroll to position [69, 0]
click at [452, 282] on link "Shiva Sisodia shiva.sisodia@indglobal.ae" at bounding box center [473, 284] width 149 height 28
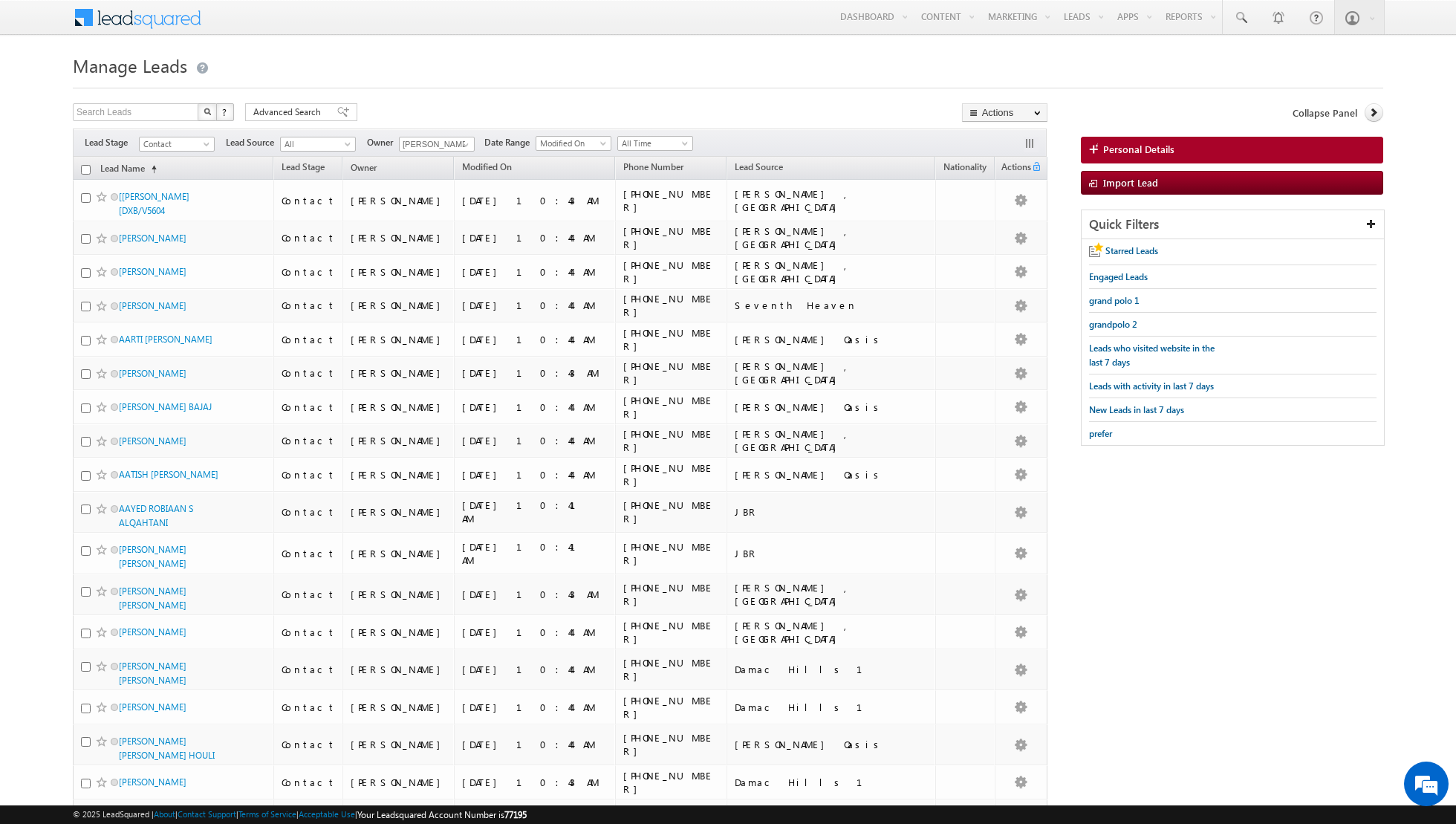
click at [644, 108] on div "Search Leads X ? 7015 results found Advanced Search Advanced Search Advanced se…" at bounding box center [560, 113] width 975 height 21
click at [337, 112] on span at bounding box center [343, 112] width 12 height 10
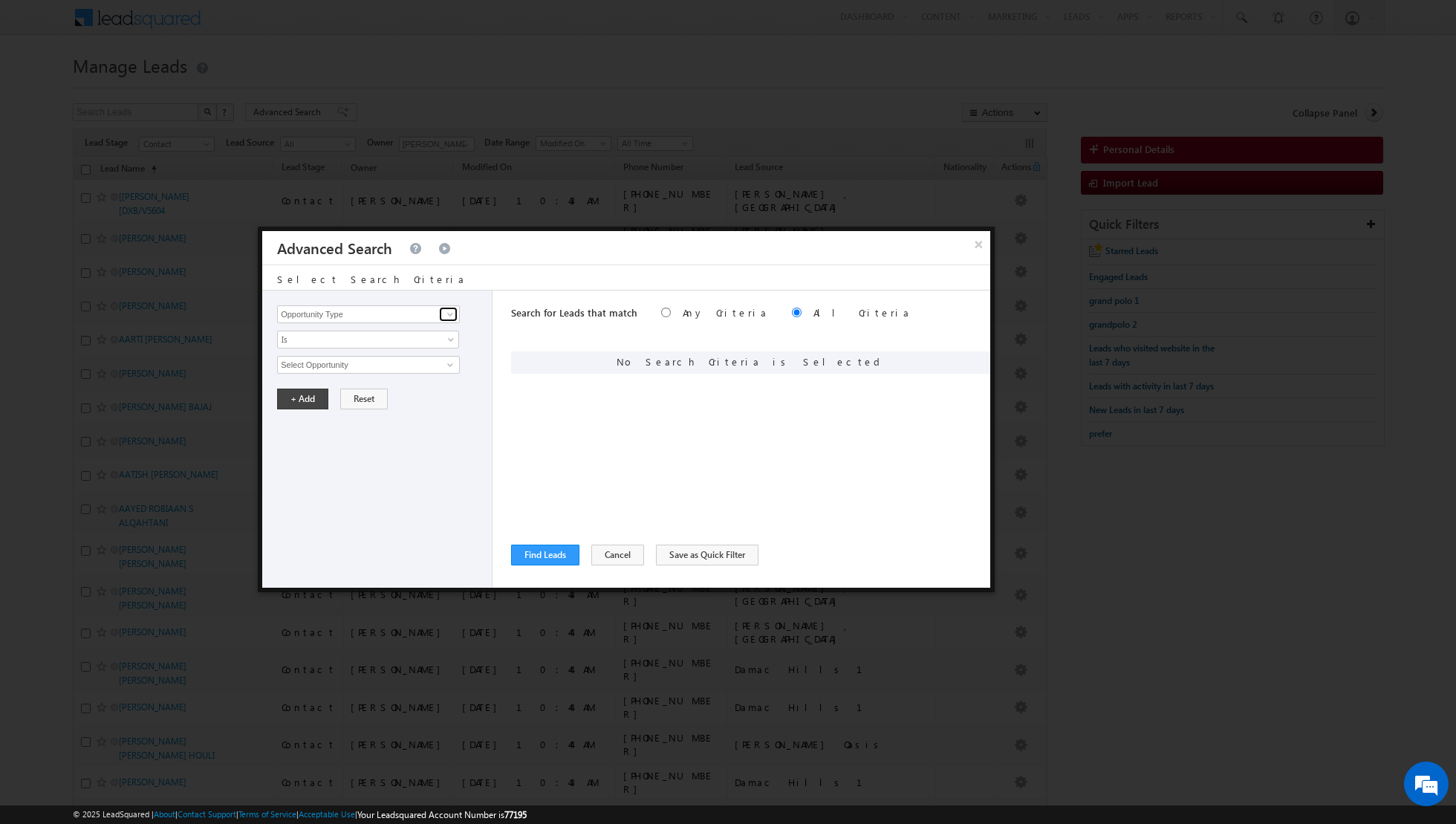
click at [446, 311] on span at bounding box center [450, 314] width 12 height 12
click at [350, 358] on link "Last Activity Date" at bounding box center [369, 359] width 183 height 17
click at [416, 363] on span "All Time" at bounding box center [358, 365] width 161 height 13
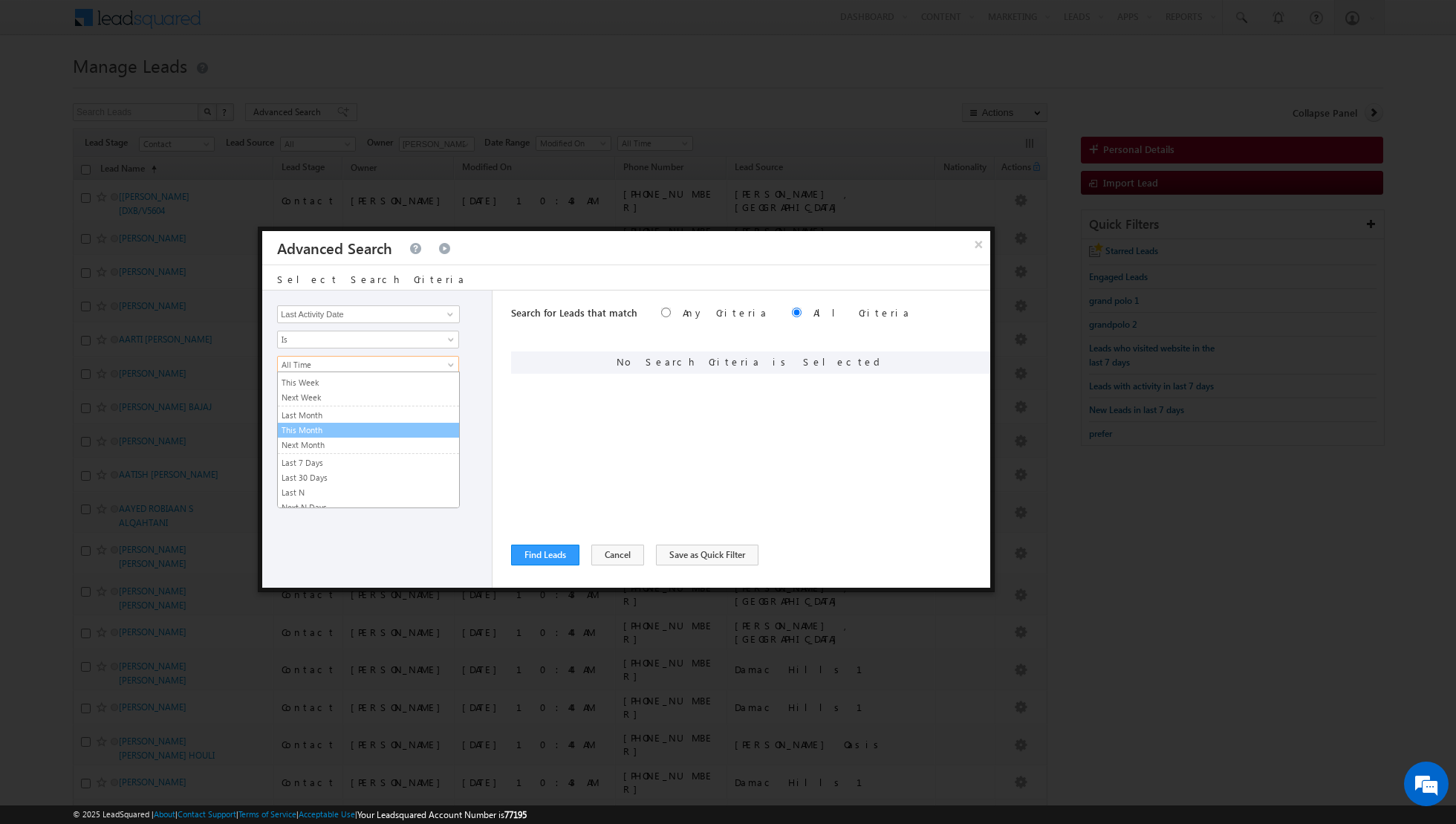
scroll to position [0, 0]
click at [365, 343] on span "Is" at bounding box center [358, 340] width 161 height 13
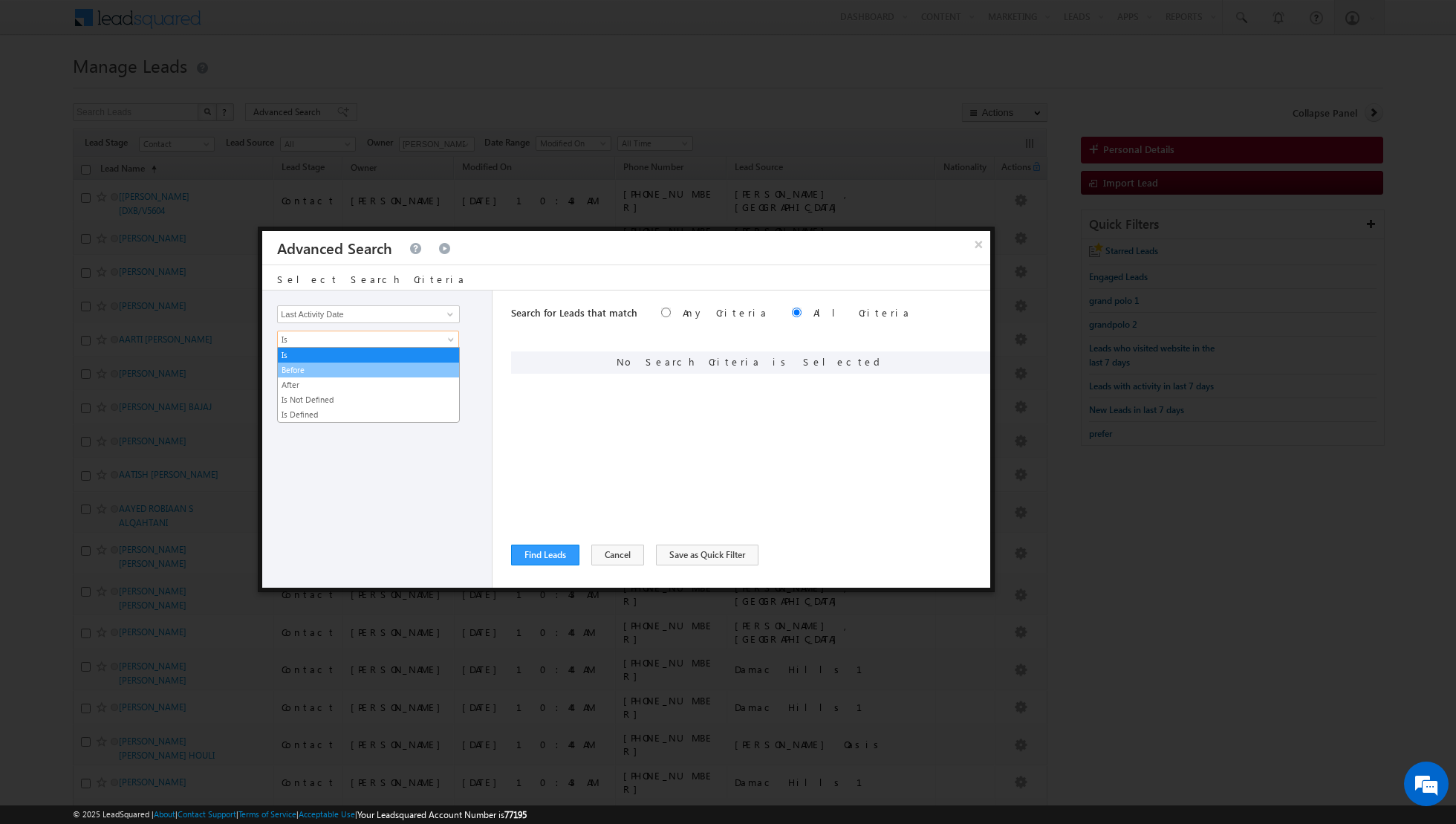
click at [346, 369] on link "Before" at bounding box center [369, 369] width 181 height 13
click at [365, 361] on span "[DATE]" at bounding box center [358, 365] width 161 height 13
click at [343, 395] on link "[DATE]" at bounding box center [369, 394] width 181 height 13
click at [299, 392] on button "+ Add" at bounding box center [302, 399] width 51 height 20
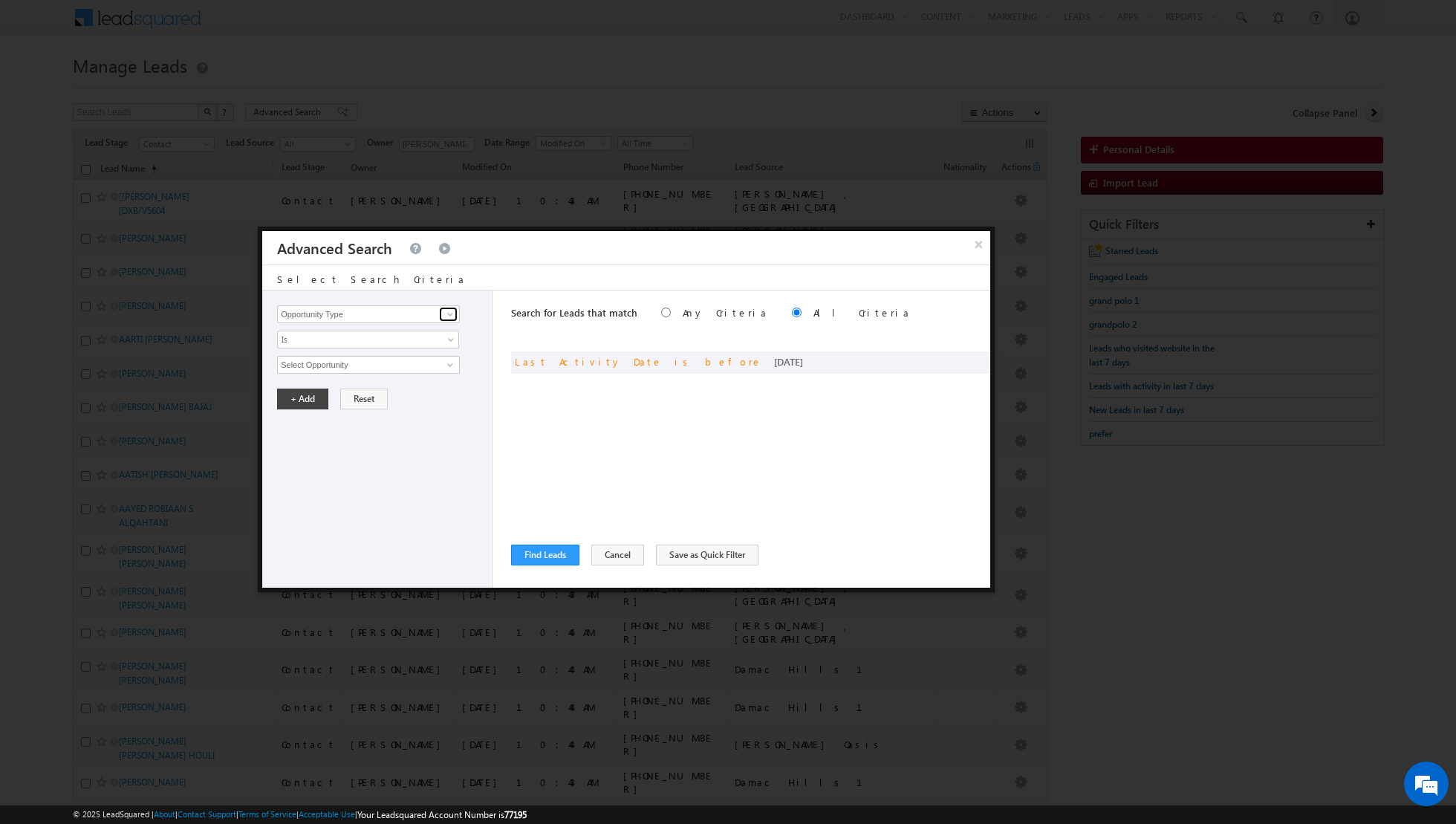
click at [445, 314] on span at bounding box center [450, 314] width 12 height 12
click at [383, 357] on link "Modified On" at bounding box center [369, 359] width 183 height 17
click at [405, 362] on span "All Time" at bounding box center [358, 365] width 161 height 13
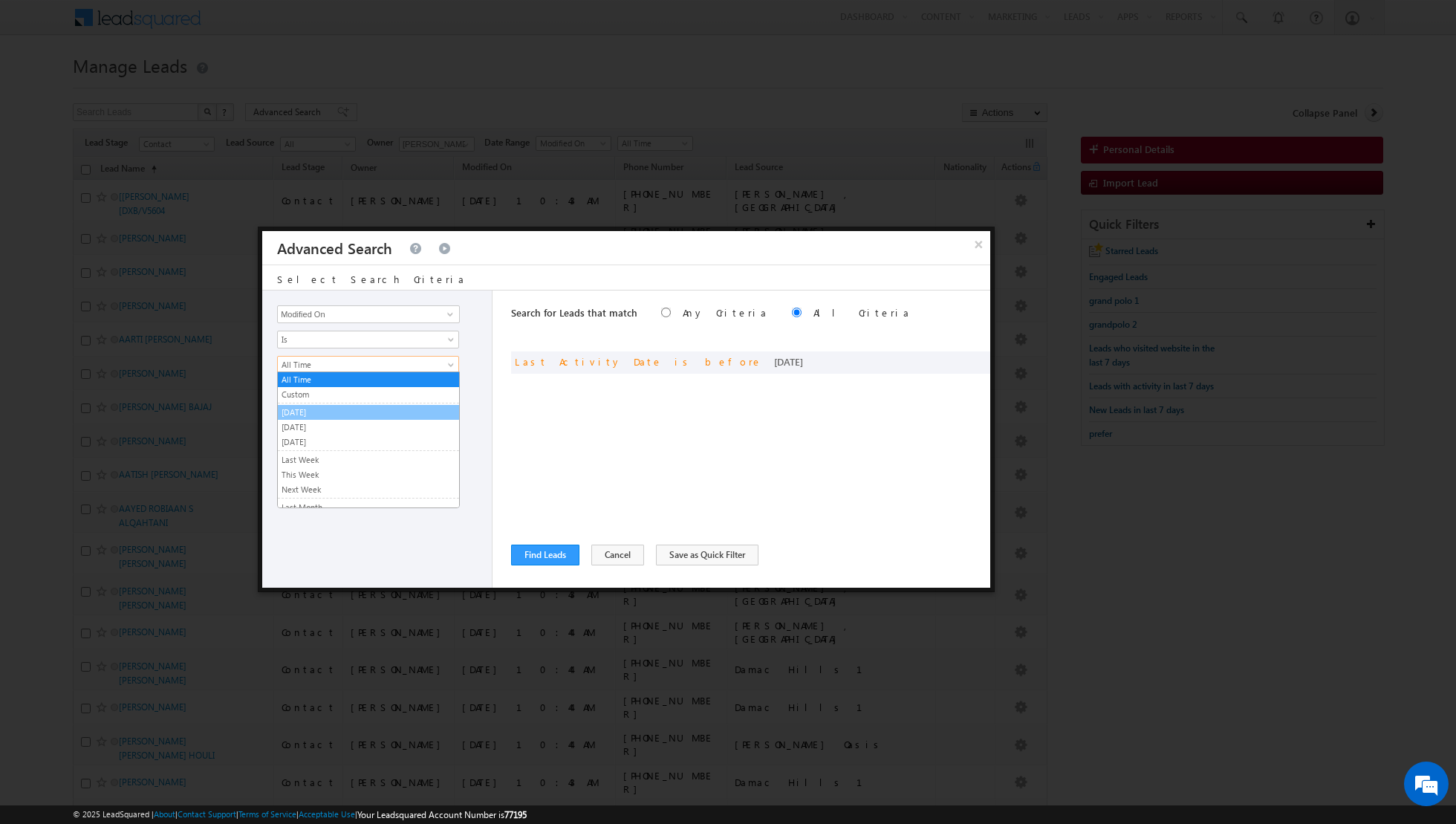
click at [361, 409] on link "[DATE]" at bounding box center [369, 412] width 181 height 13
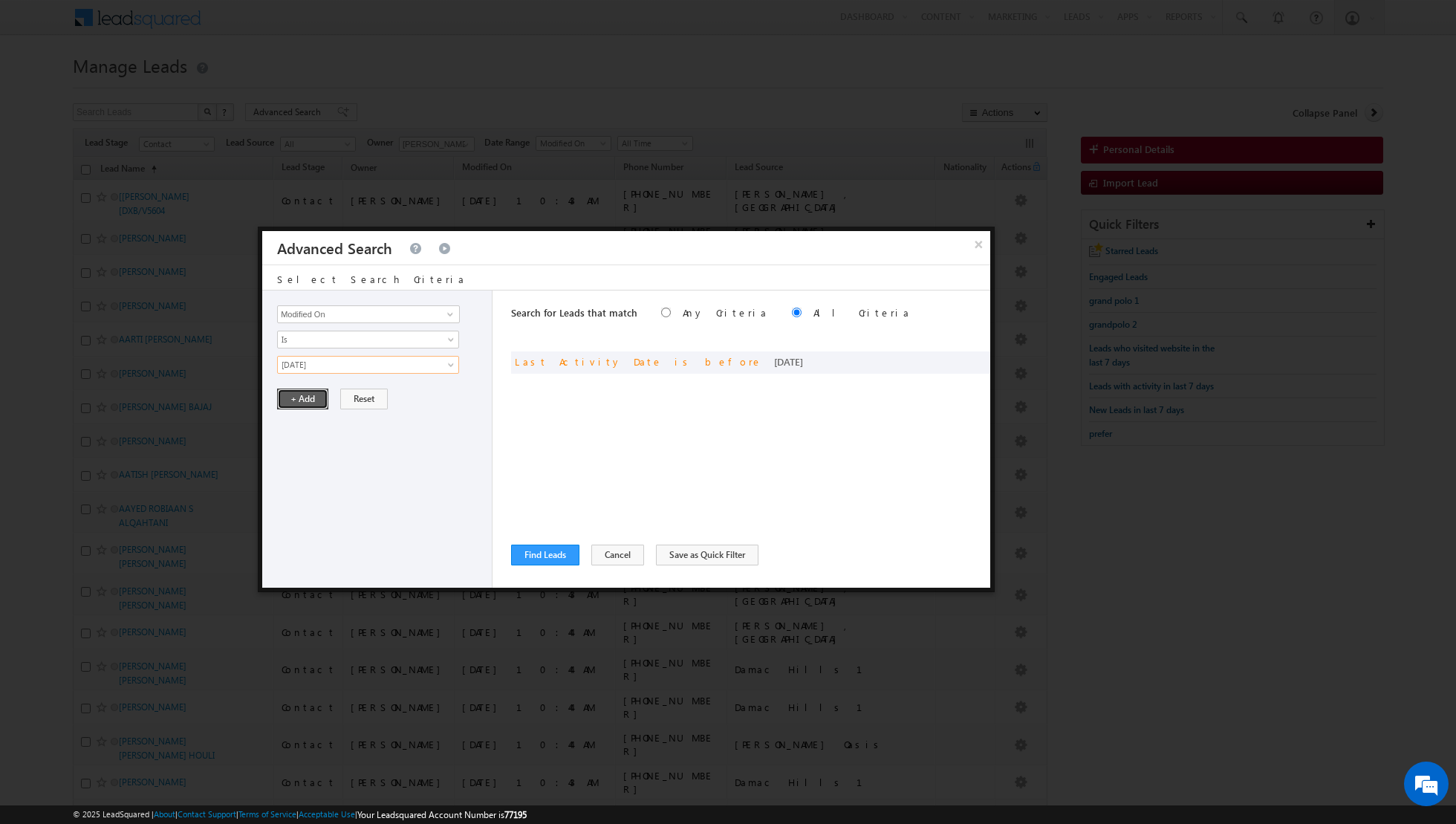
click at [301, 398] on button "+ Add" at bounding box center [302, 399] width 51 height 20
click at [447, 314] on span at bounding box center [450, 314] width 12 height 12
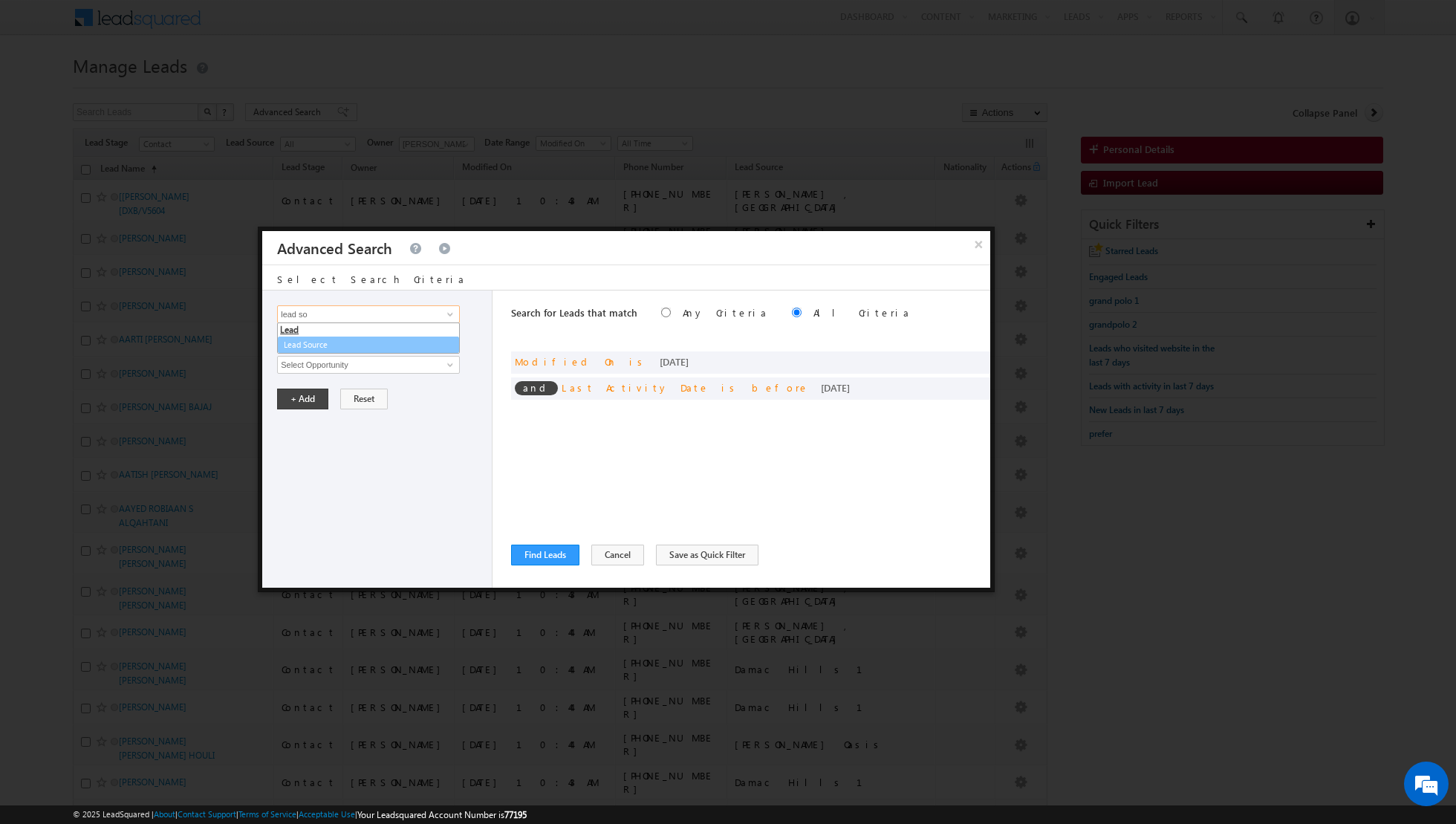
click at [387, 351] on ul "Lead Lead Source" at bounding box center [369, 338] width 183 height 32
click at [388, 345] on link "Lead Source" at bounding box center [369, 344] width 183 height 17
click at [396, 369] on span "None Selected" at bounding box center [362, 365] width 169 height 17
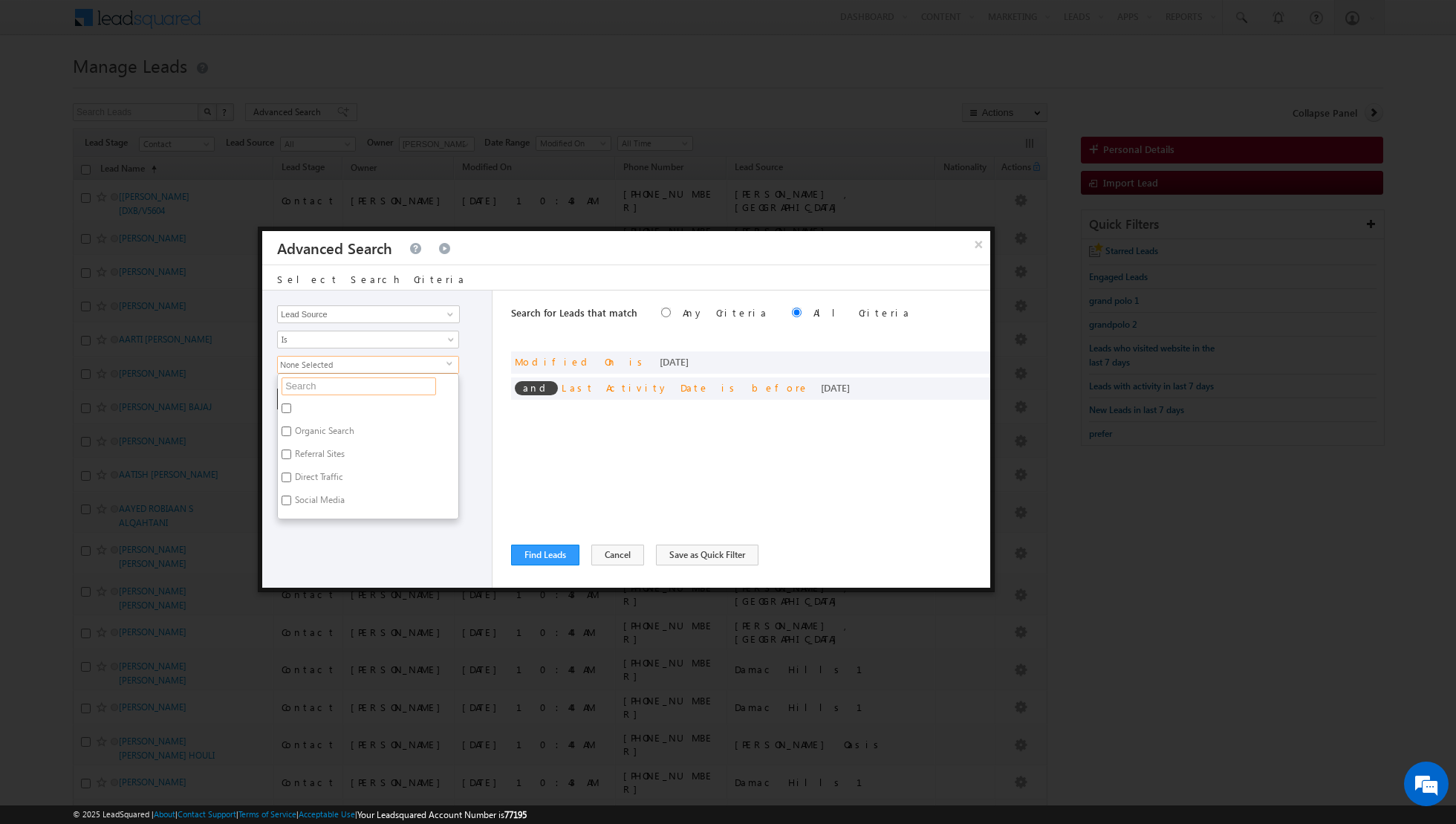
click at [369, 388] on input "text" at bounding box center [359, 386] width 154 height 18
click at [295, 407] on label "[PERSON_NAME] , [GEOGRAPHIC_DATA]" at bounding box center [368, 415] width 180 height 32
click at [291, 407] on input "[PERSON_NAME] , [GEOGRAPHIC_DATA]" at bounding box center [287, 408] width 9 height 9
click at [369, 481] on div "Opportunity Type Lead Activity Task Sales Group Prospect Id Address 1 Address 2…" at bounding box center [377, 439] width 230 height 297
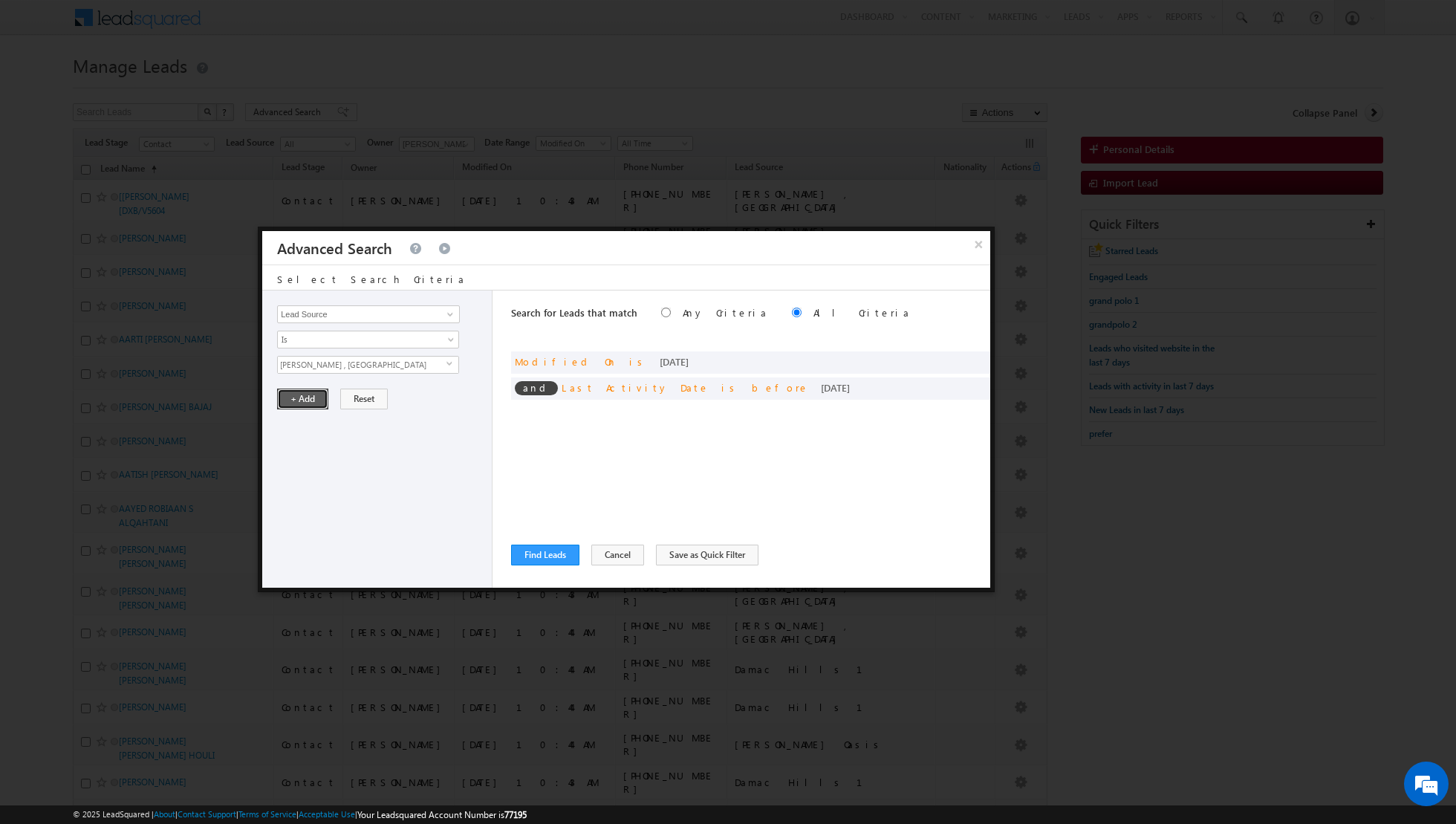
click at [296, 401] on button "+ Add" at bounding box center [302, 399] width 51 height 20
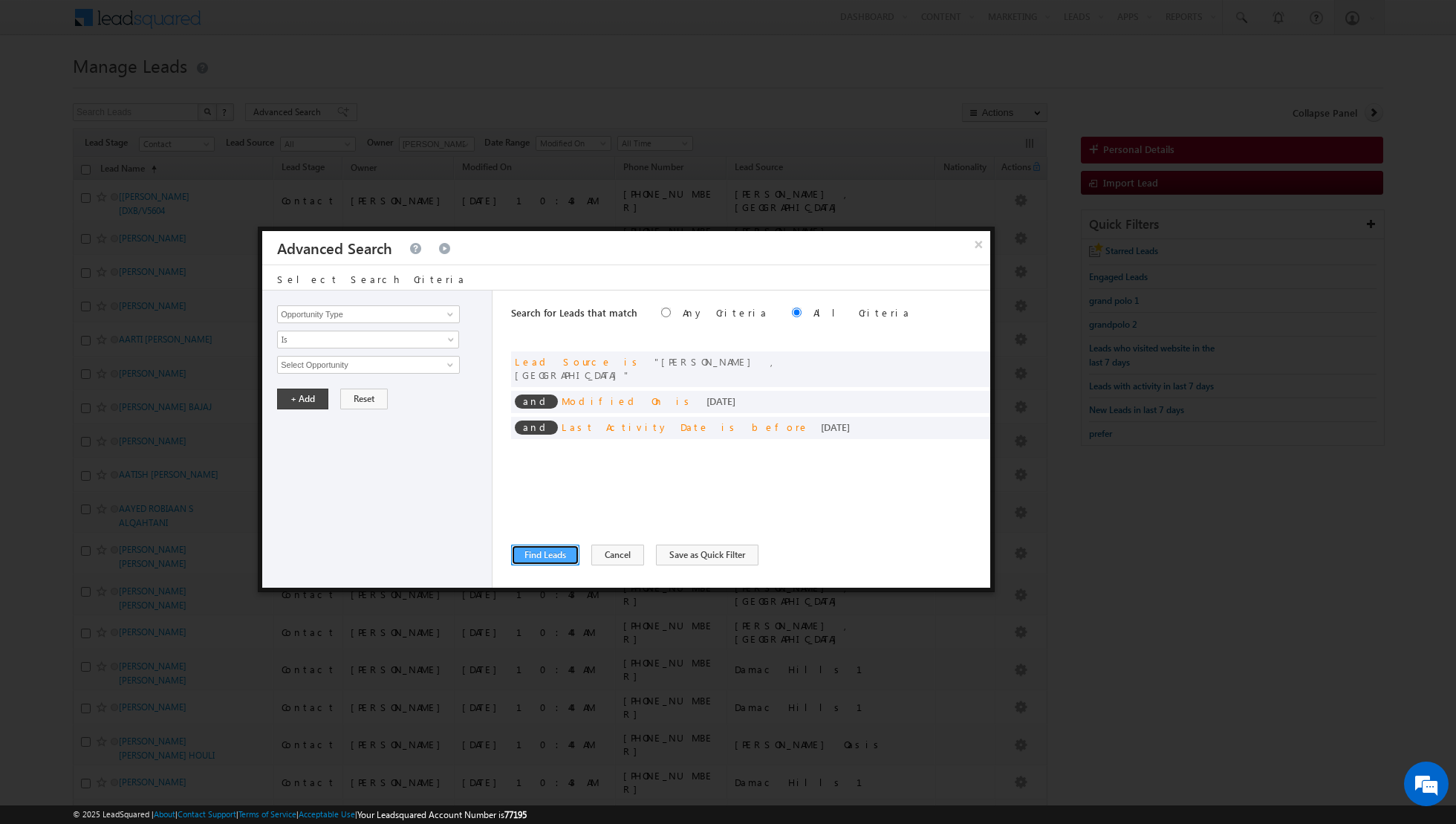
click at [550, 556] on button "Find Leads" at bounding box center [545, 555] width 69 height 20
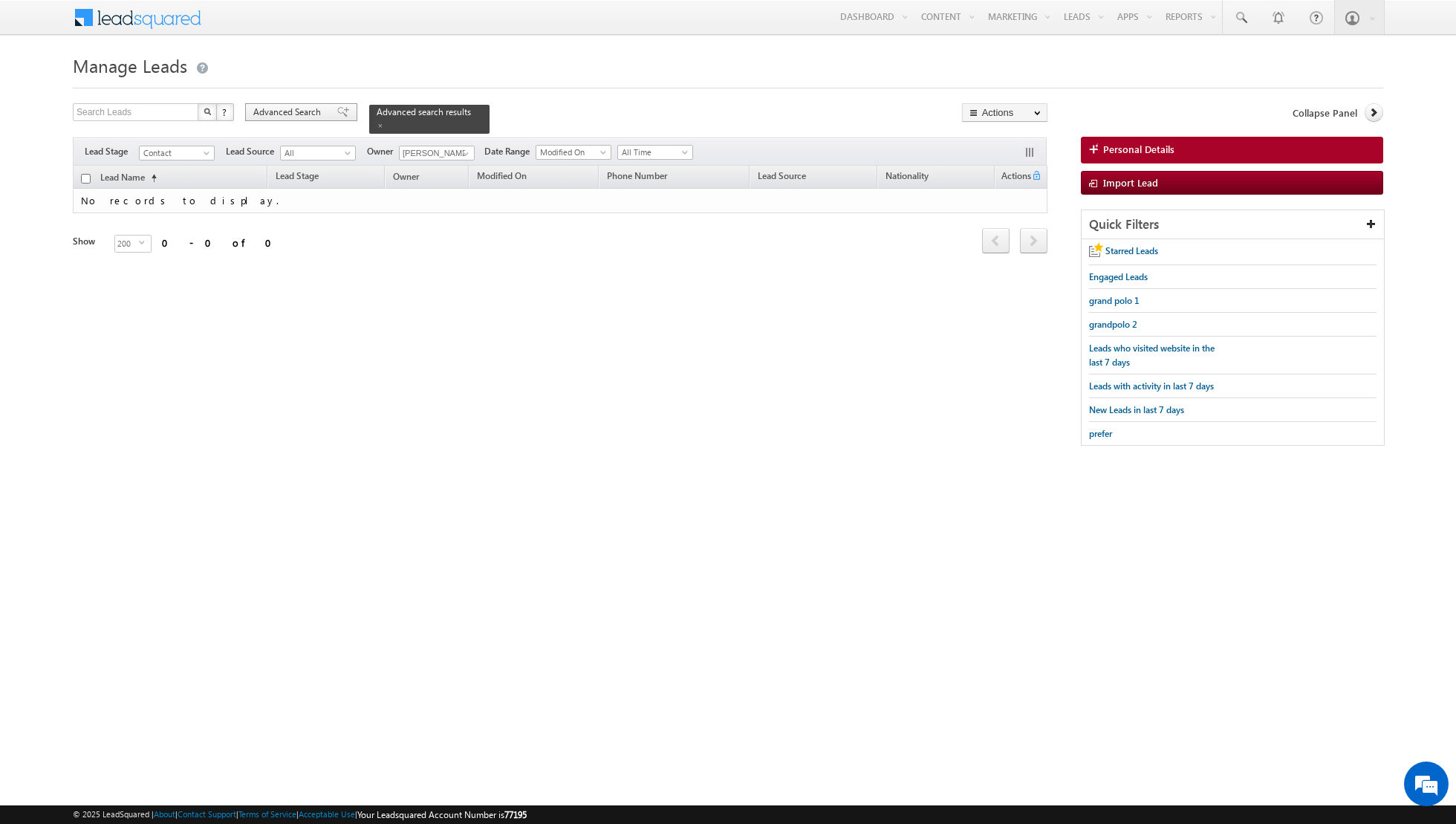
click at [337, 113] on span at bounding box center [343, 112] width 12 height 10
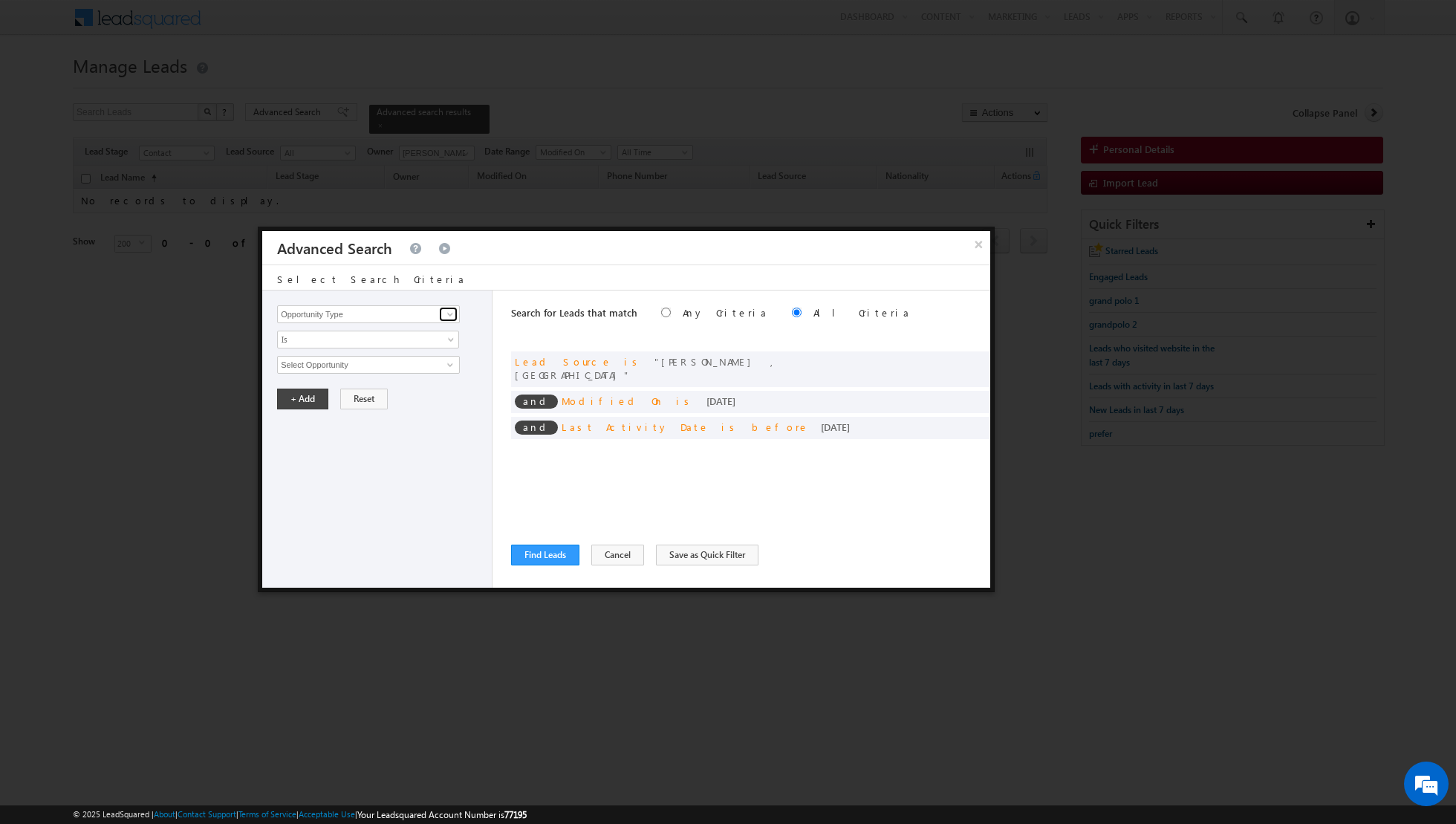
click at [450, 311] on span at bounding box center [450, 314] width 12 height 12
click at [341, 416] on link "Lead Source" at bounding box center [369, 421] width 183 height 17
click at [356, 364] on span "None Selected" at bounding box center [362, 365] width 169 height 17
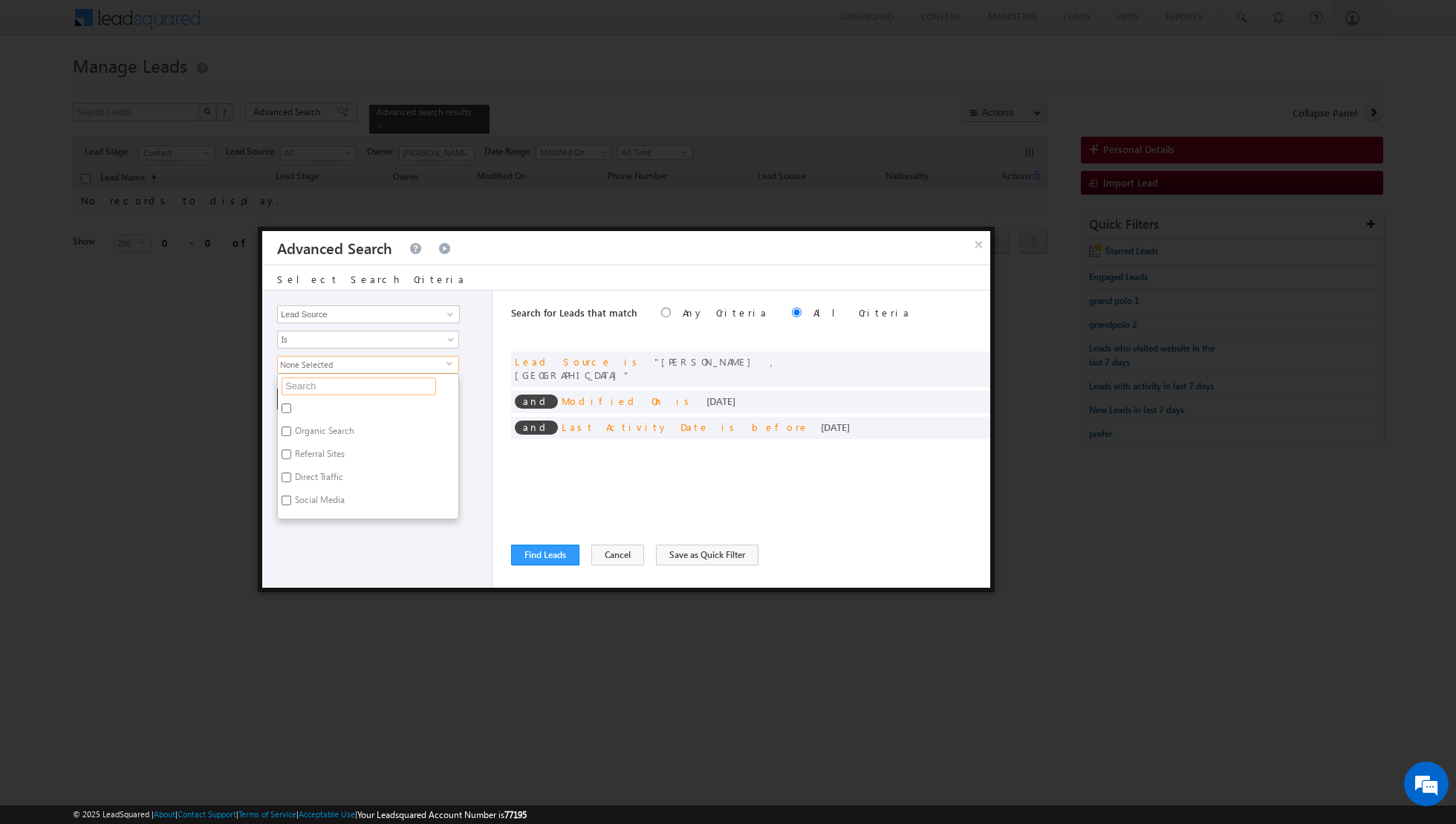
click at [349, 389] on input "text" at bounding box center [359, 386] width 154 height 18
click at [287, 403] on input "Al Barari" at bounding box center [287, 408] width 9 height 9
click at [334, 505] on div "Opportunity Type Lead Activity Task Sales Group Prospect Id Address 1 Address 2…" at bounding box center [377, 439] width 230 height 297
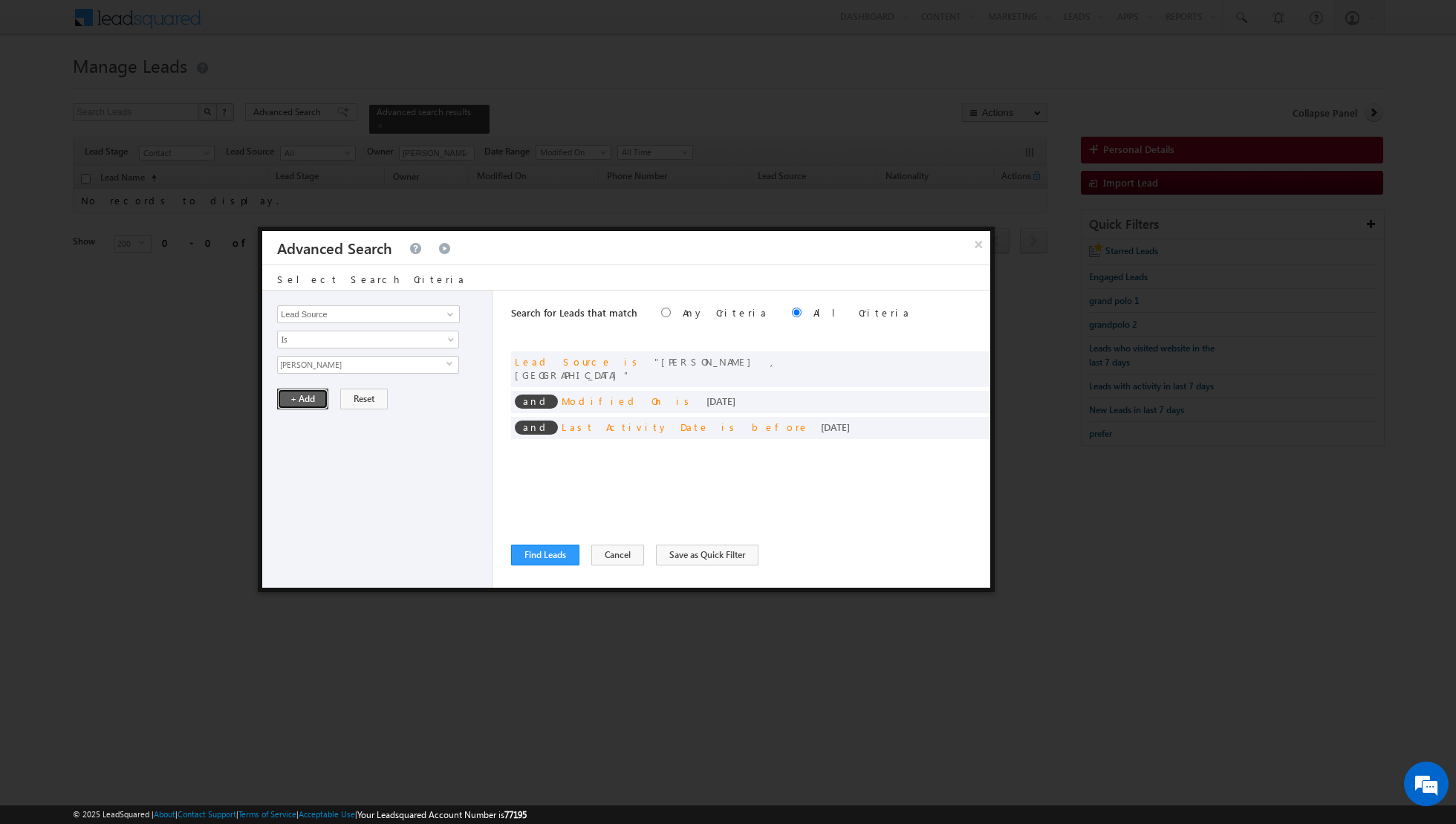
click at [309, 401] on button "+ Add" at bounding box center [302, 399] width 51 height 20
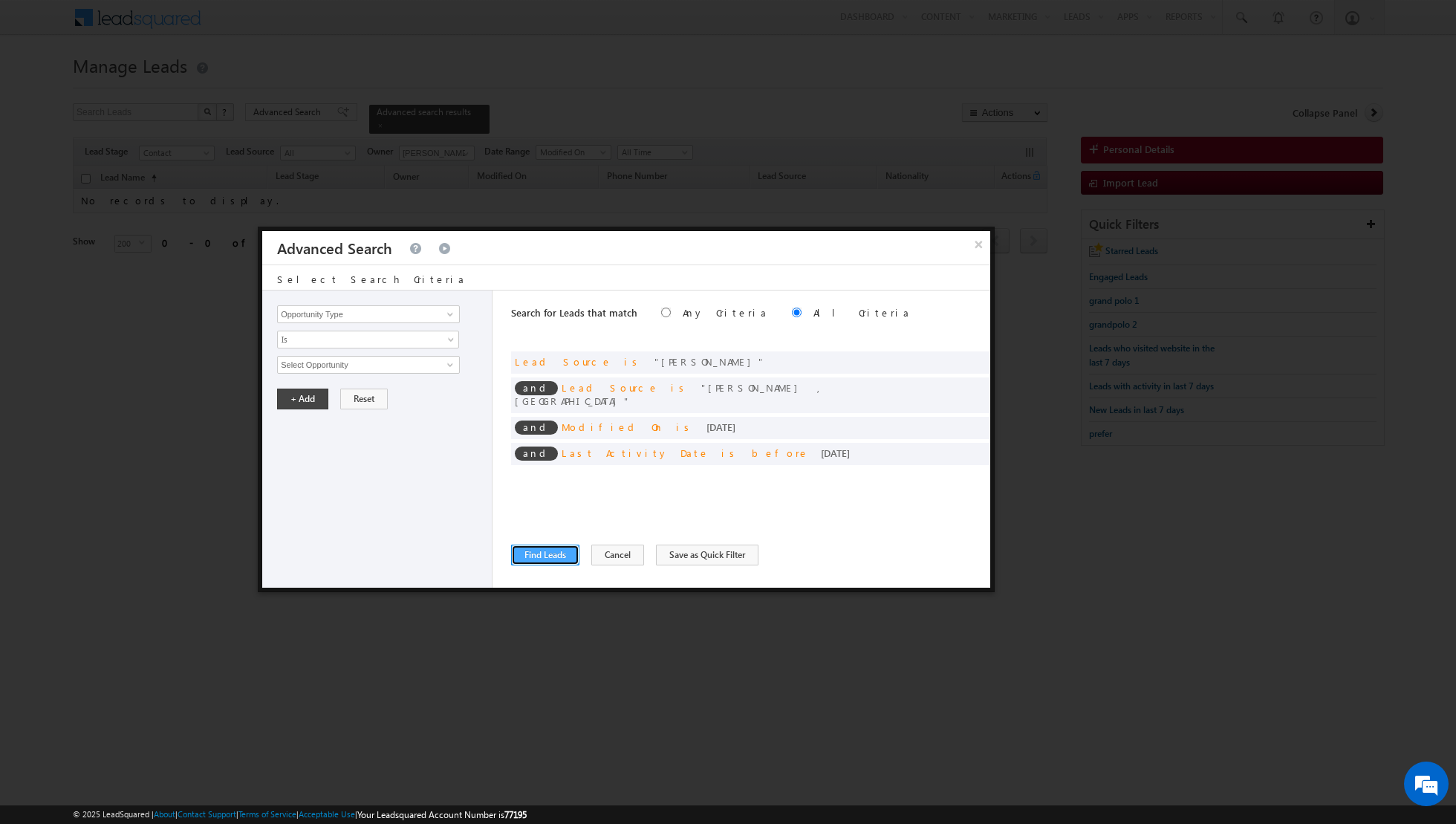
click at [541, 556] on button "Find Leads" at bounding box center [545, 555] width 69 height 20
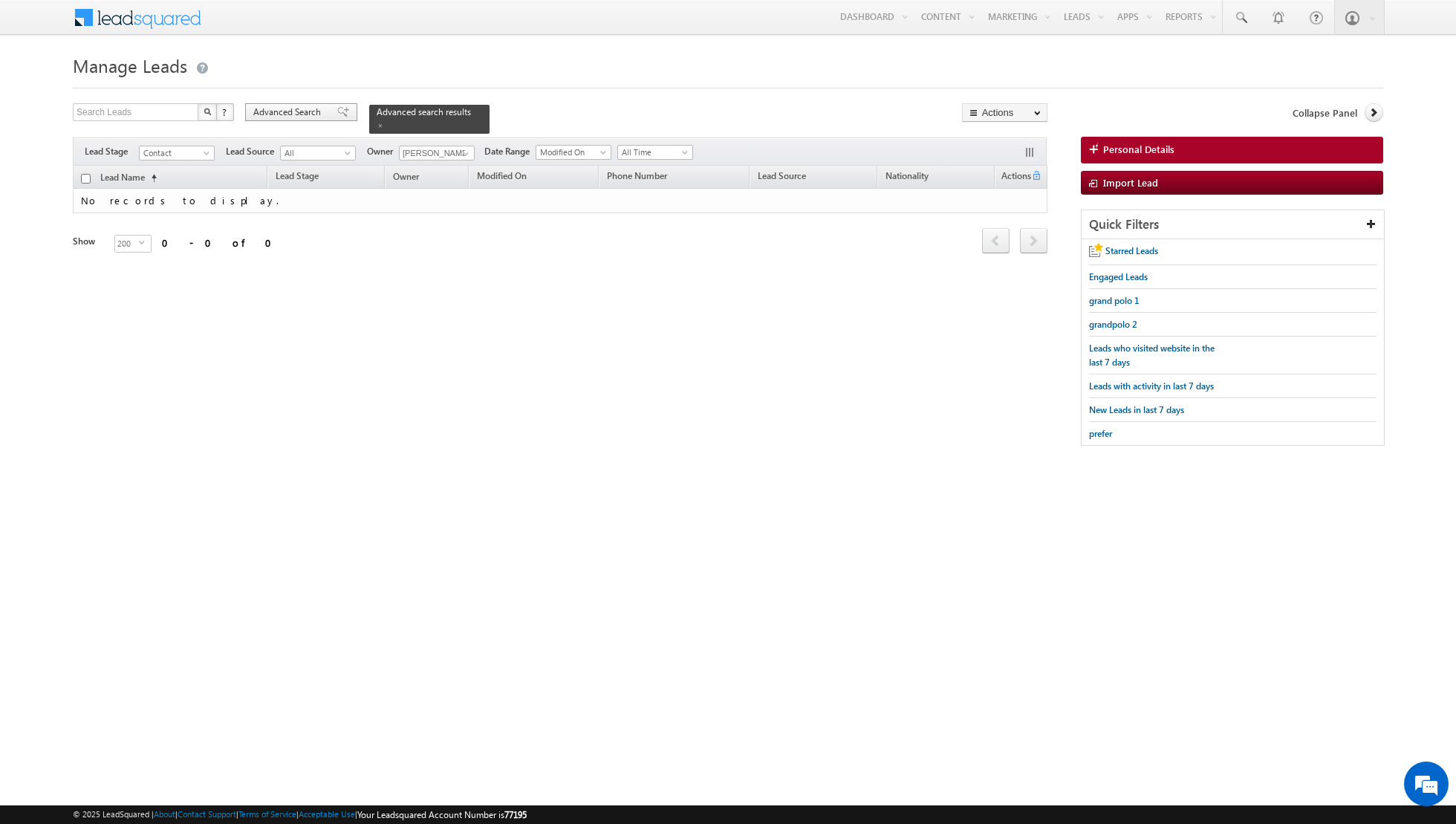
click at [337, 111] on span at bounding box center [343, 112] width 12 height 10
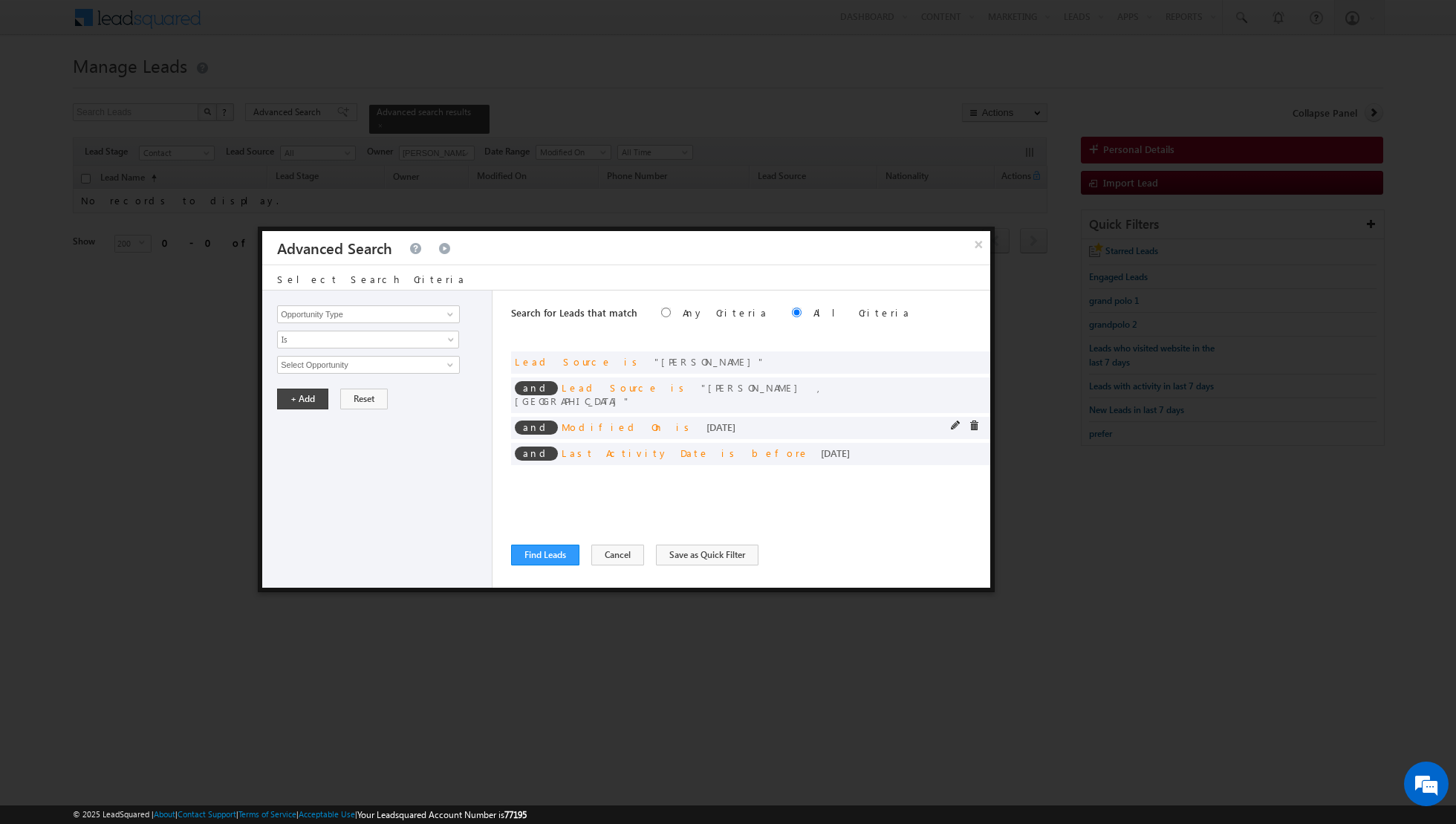
click at [958, 421] on span at bounding box center [956, 425] width 10 height 10
click at [454, 362] on span at bounding box center [452, 367] width 12 height 12
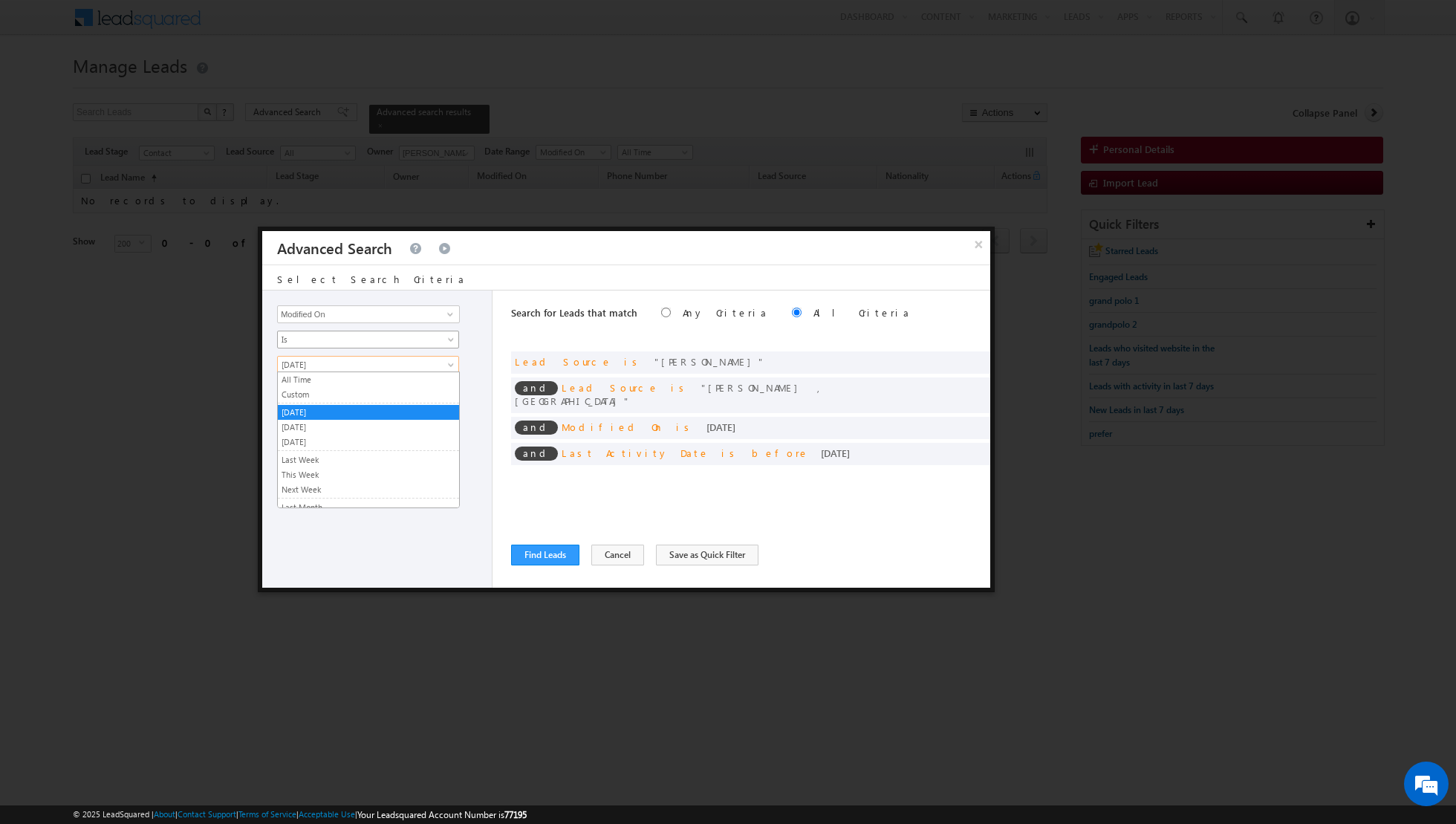
click at [448, 336] on span at bounding box center [452, 342] width 12 height 12
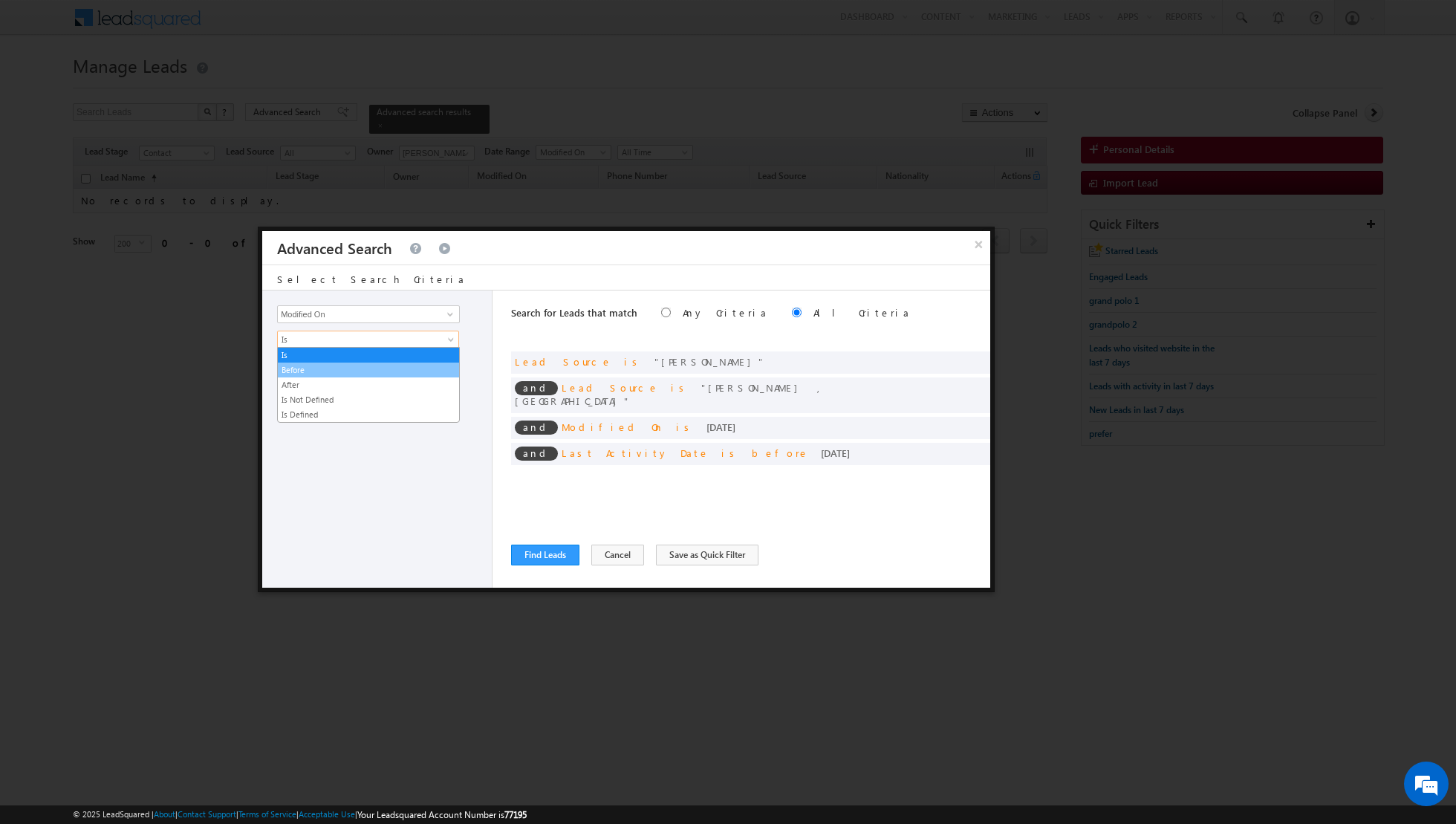
click at [389, 369] on link "Before" at bounding box center [369, 369] width 181 height 13
click at [435, 362] on span "[DATE]" at bounding box center [358, 365] width 161 height 13
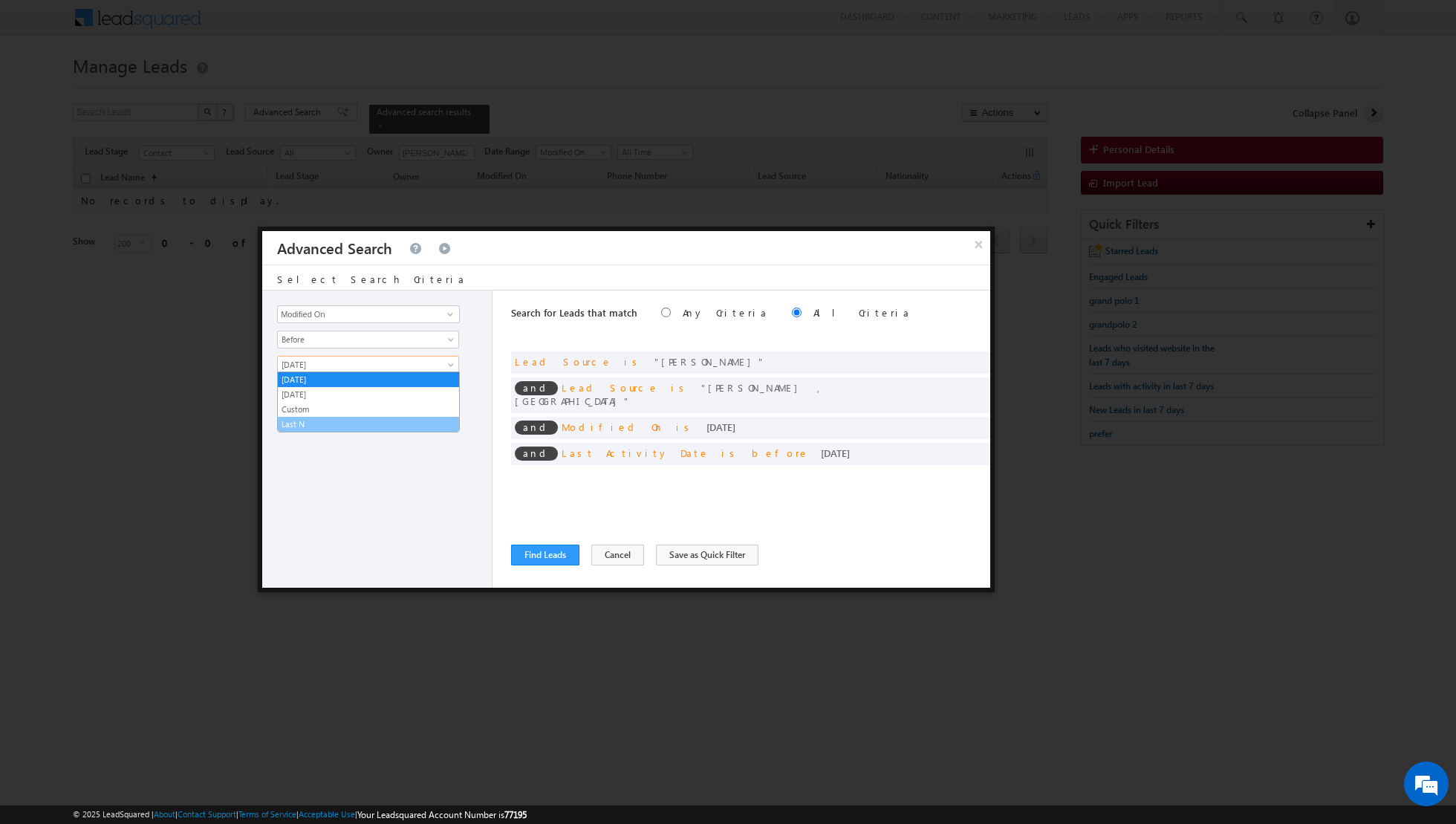
click at [364, 422] on link "Last N" at bounding box center [369, 424] width 181 height 13
click at [386, 384] on input "text" at bounding box center [413, 390] width 93 height 18
click at [306, 425] on button "+ Add" at bounding box center [302, 431] width 51 height 20
click at [536, 531] on div "Search for Leads that match Any Criteria All Criteria Note that the current tri…" at bounding box center [750, 439] width 480 height 297
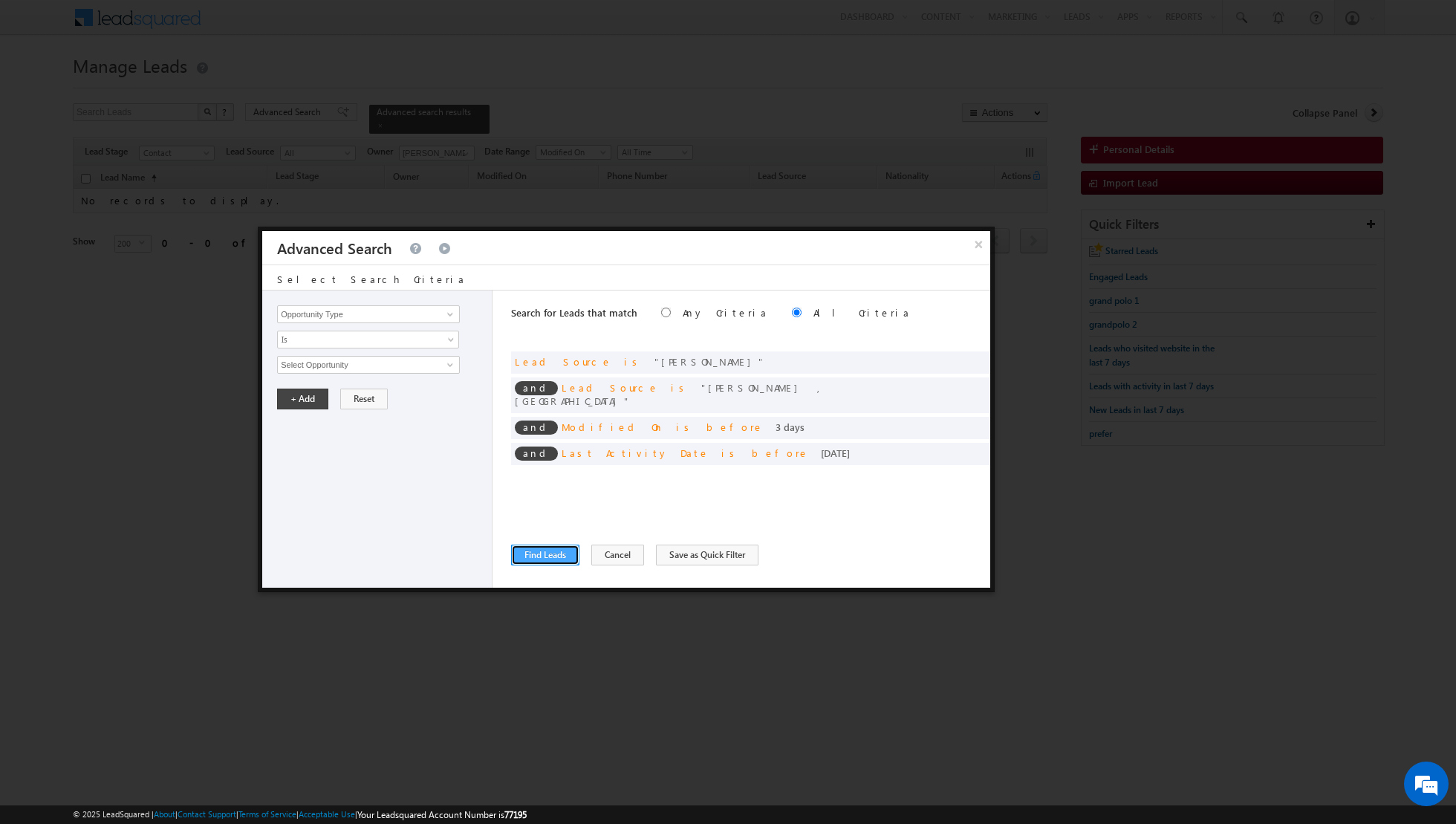
click at [535, 550] on button "Find Leads" at bounding box center [545, 555] width 69 height 20
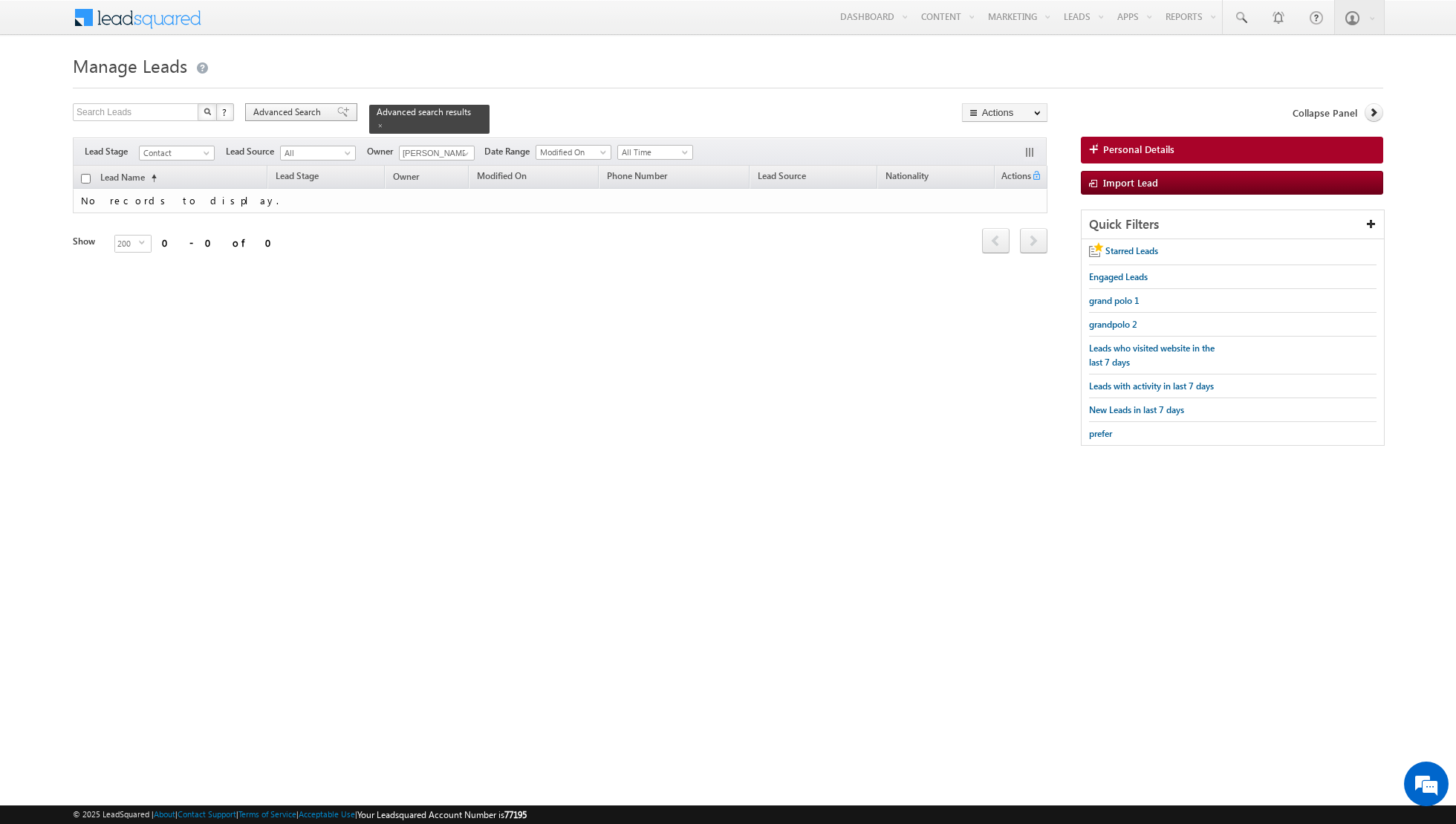
click at [337, 113] on span at bounding box center [343, 112] width 12 height 10
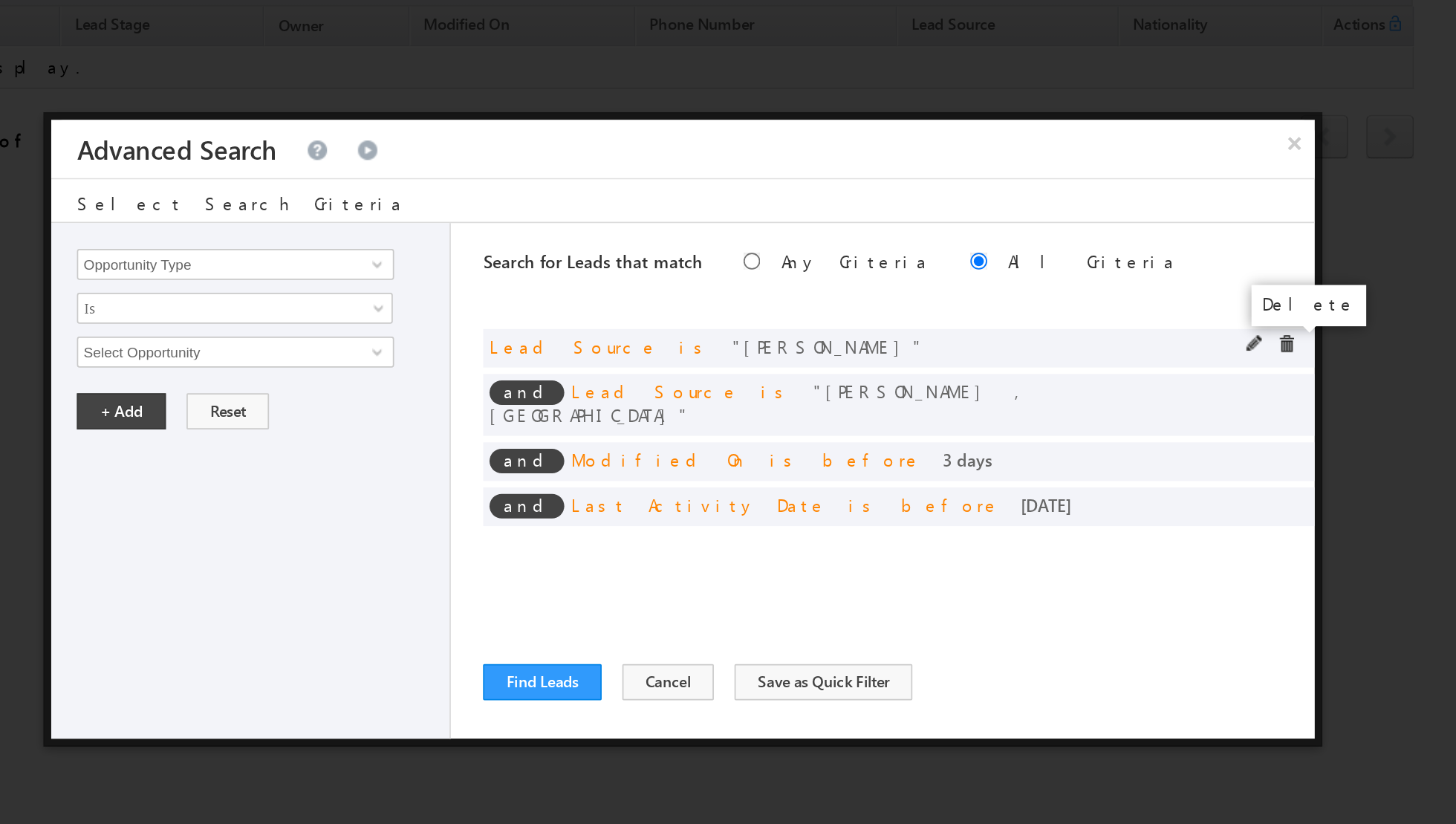
click at [974, 362] on span at bounding box center [973, 360] width 10 height 10
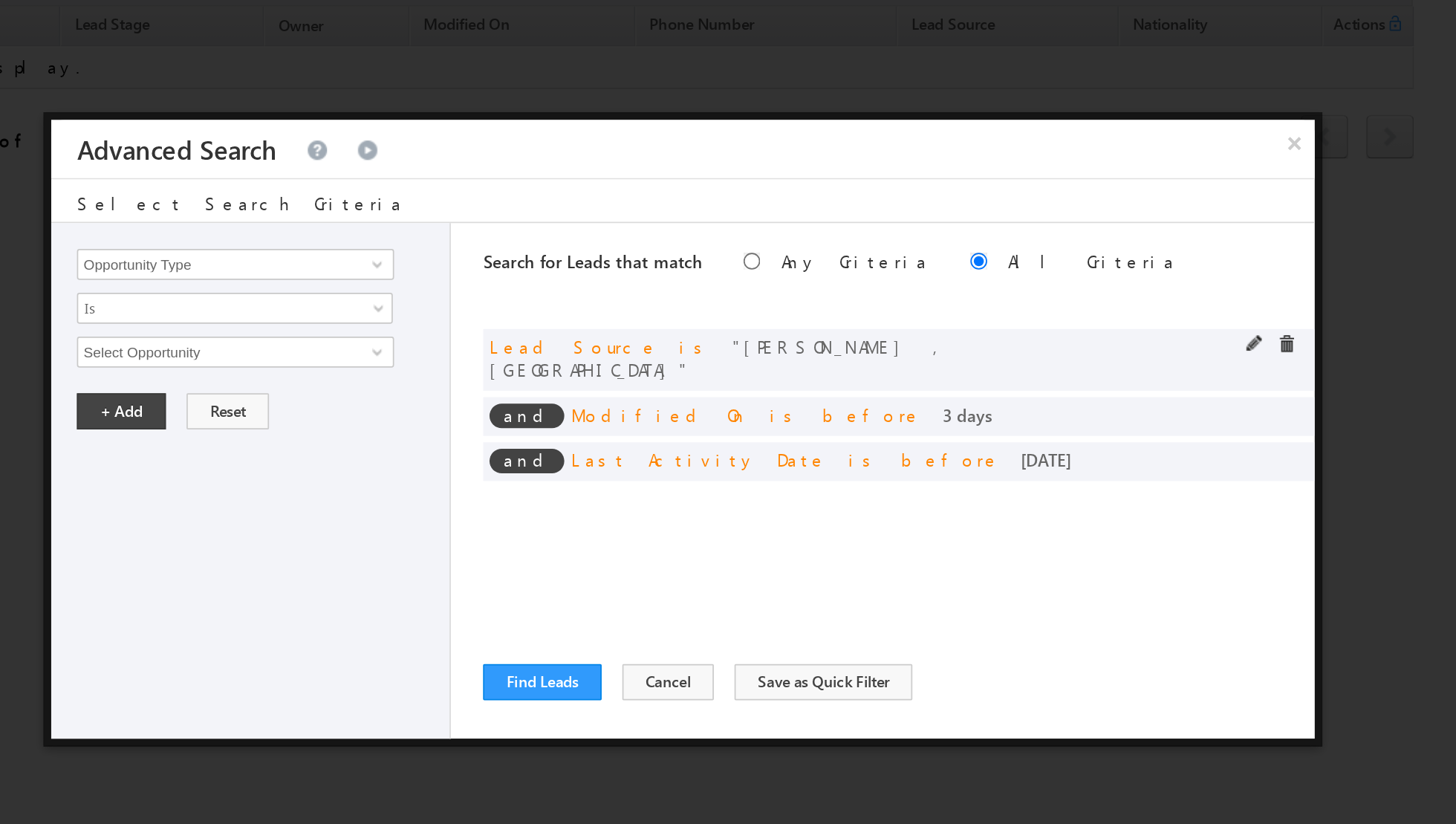
click at [975, 360] on span at bounding box center [973, 360] width 10 height 10
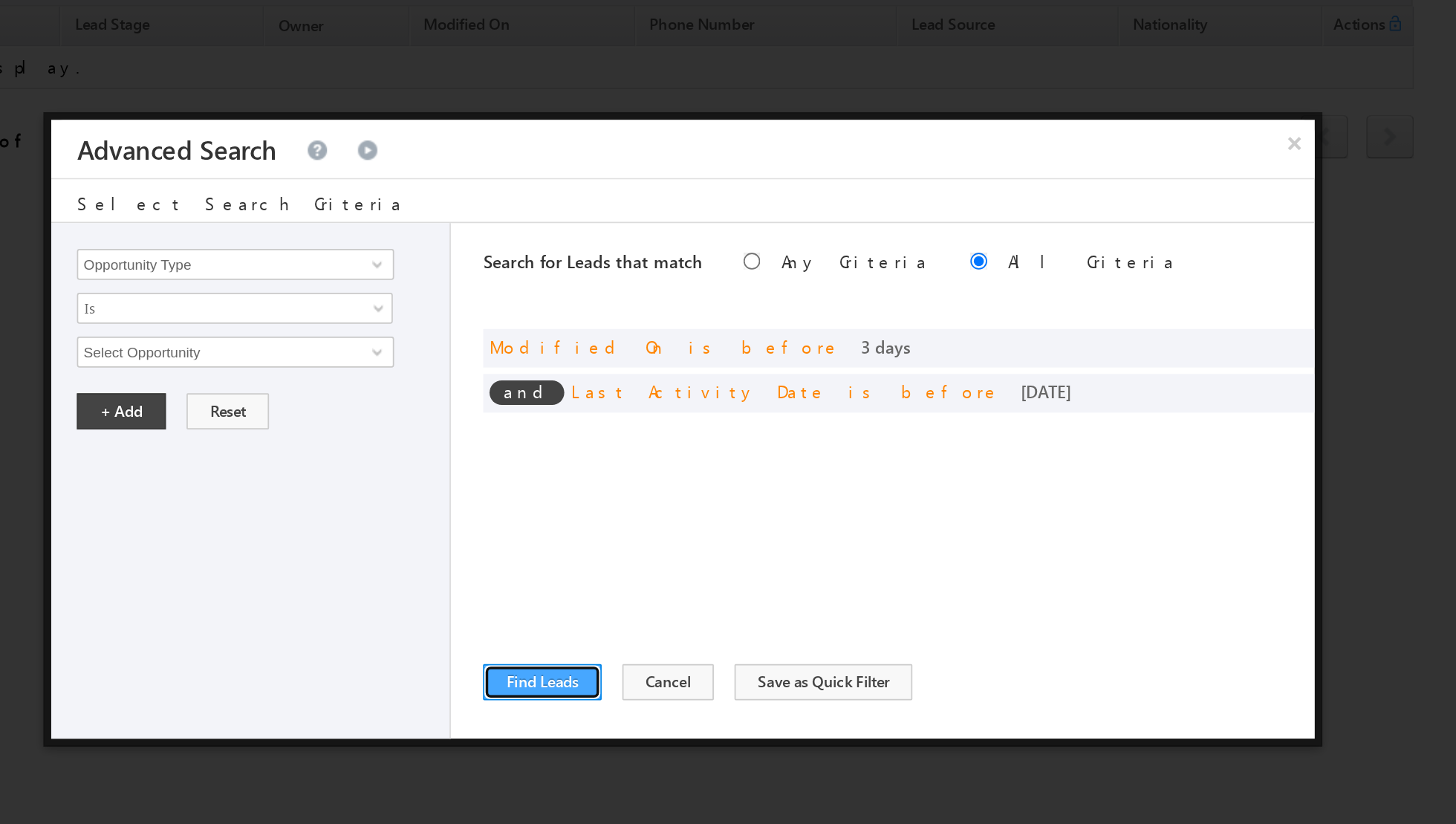
click at [533, 549] on button "Find Leads" at bounding box center [545, 555] width 69 height 20
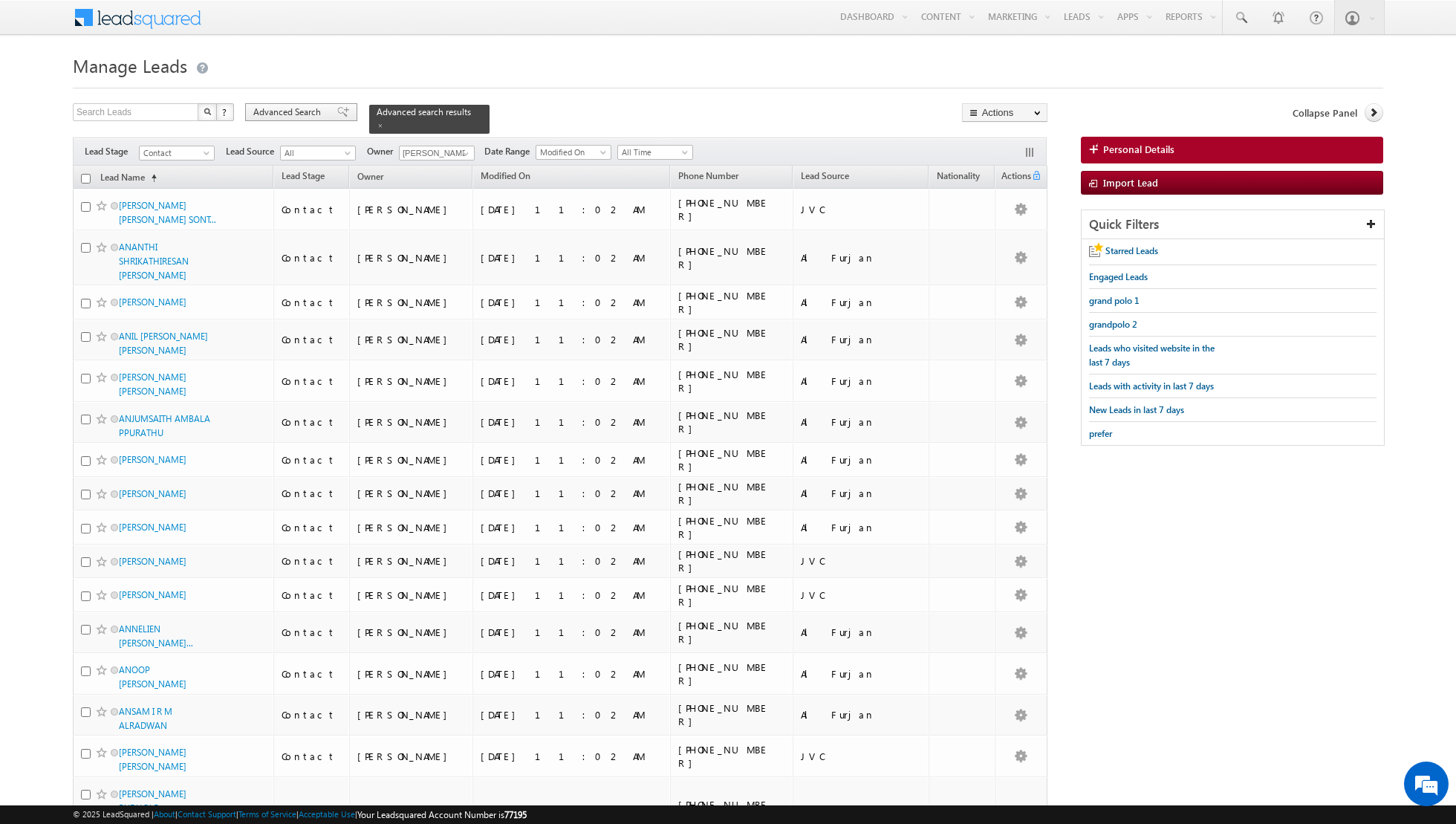
click at [315, 109] on span "Advanced Search" at bounding box center [290, 112] width 72 height 13
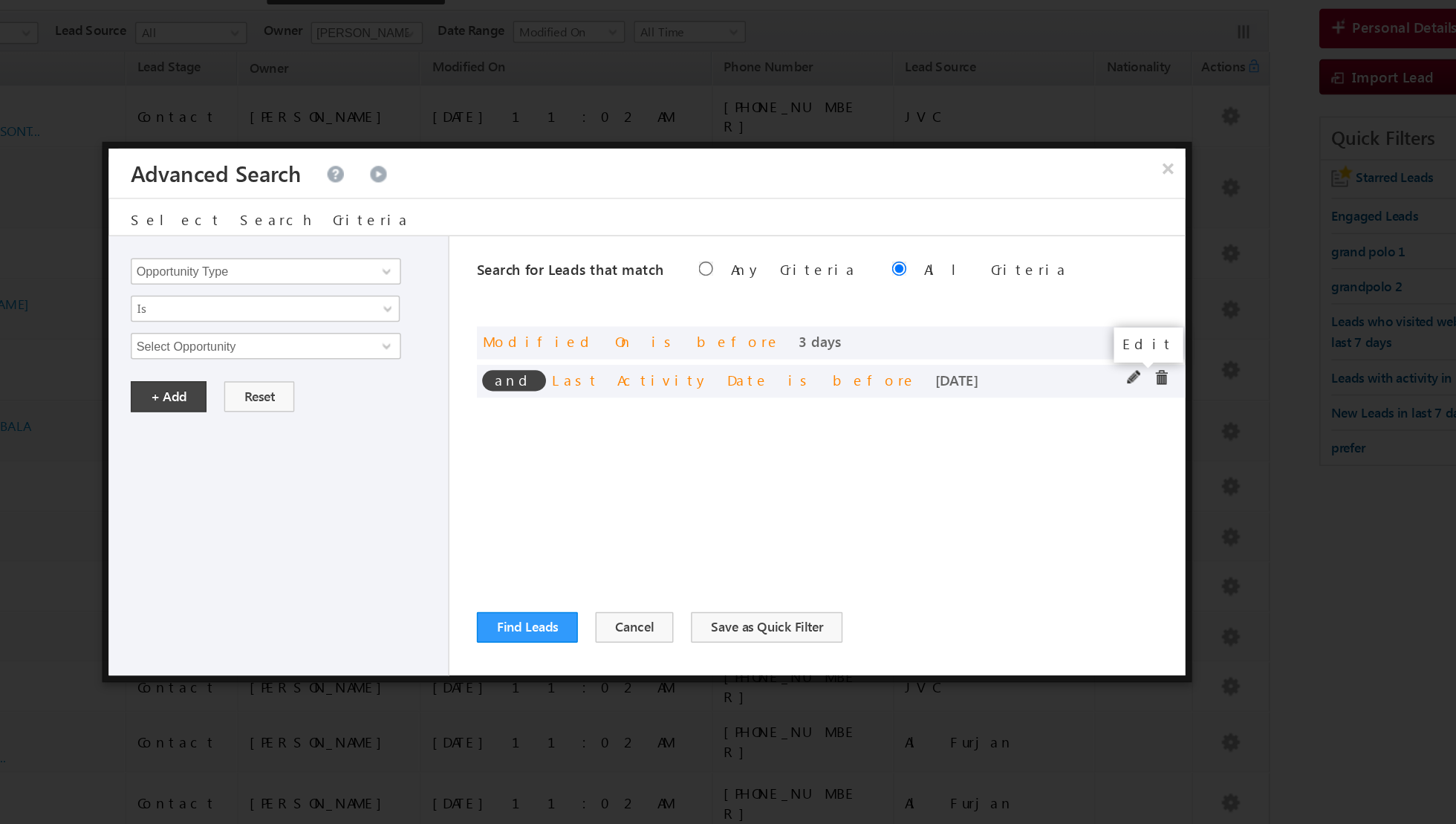
click at [956, 386] on span at bounding box center [956, 386] width 10 height 10
click at [422, 363] on span "[DATE]" at bounding box center [358, 365] width 161 height 13
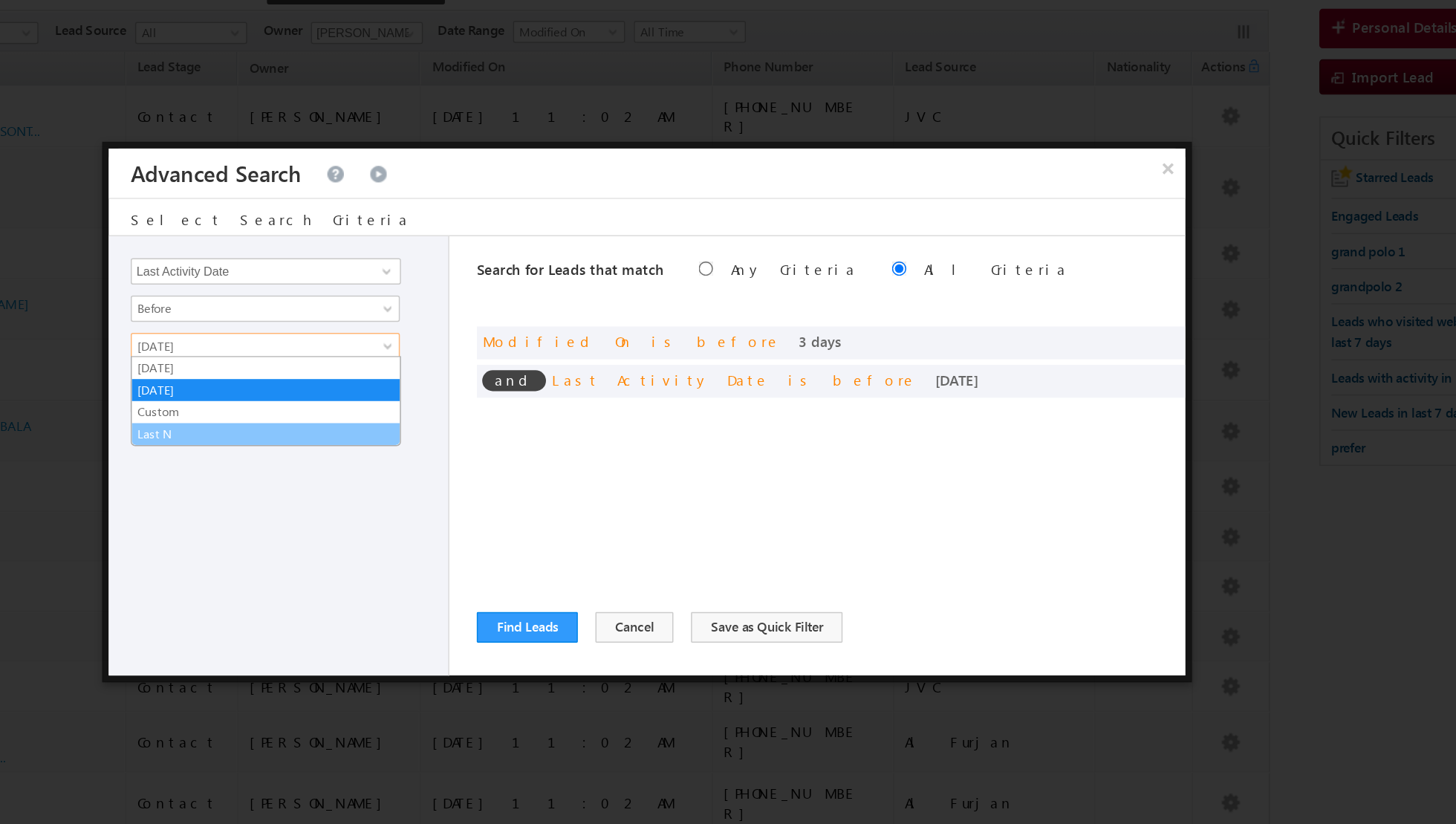
click at [318, 418] on link "Last N" at bounding box center [369, 424] width 181 height 13
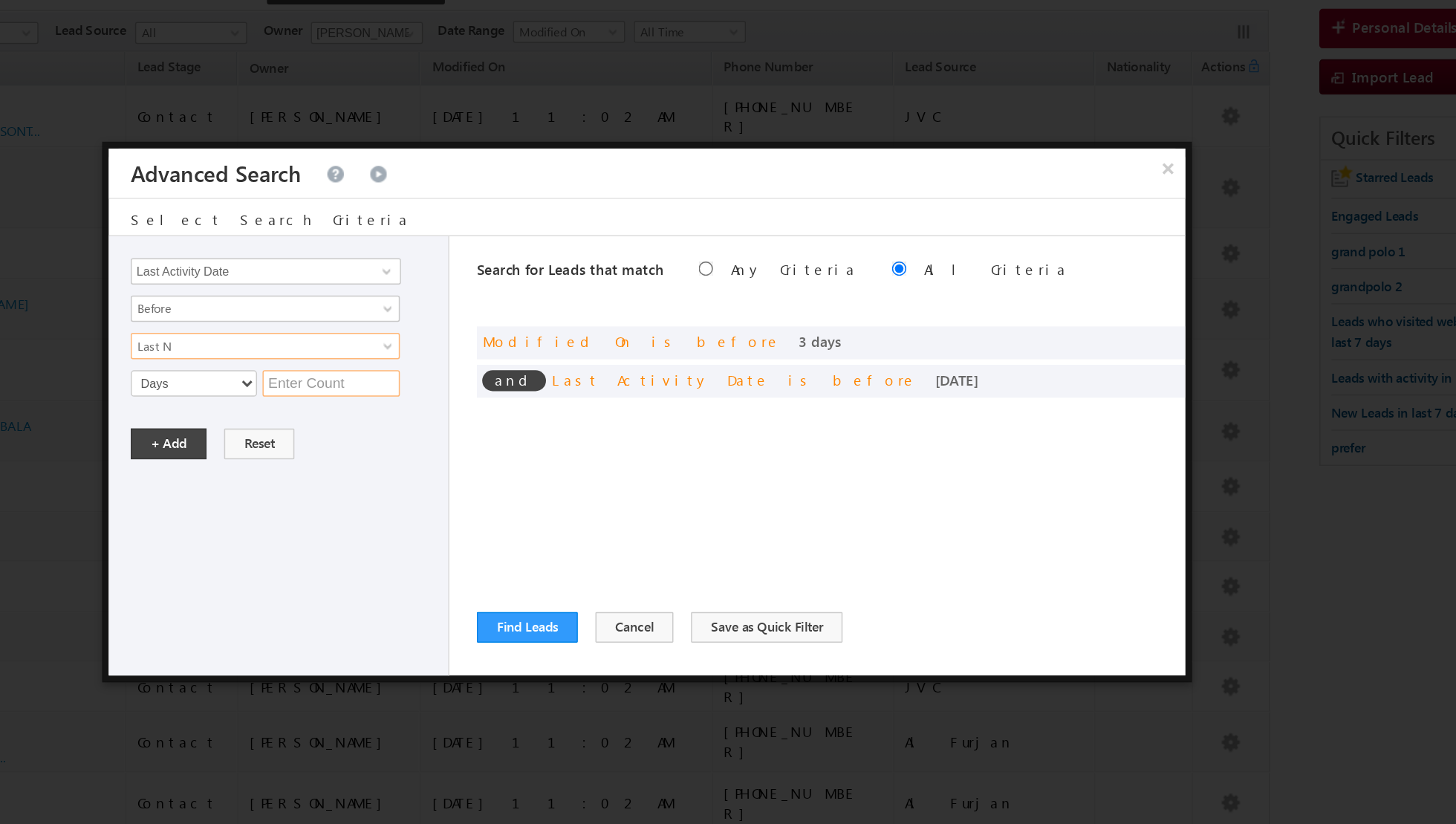
click at [407, 393] on input "text" at bounding box center [413, 390] width 93 height 18
click at [309, 424] on button "+ Add" at bounding box center [302, 431] width 51 height 20
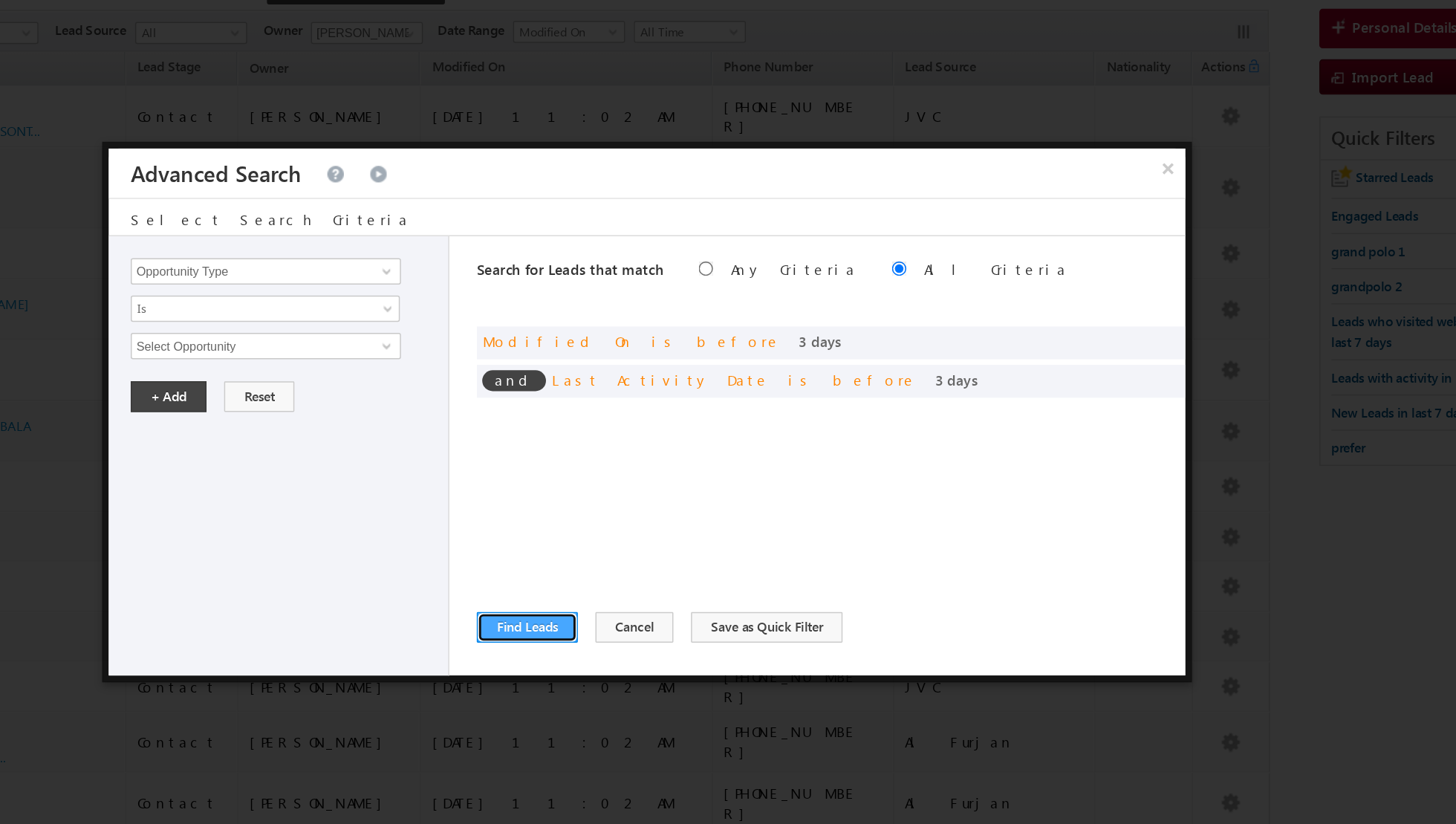
click at [535, 547] on button "Find Leads" at bounding box center [545, 555] width 69 height 20
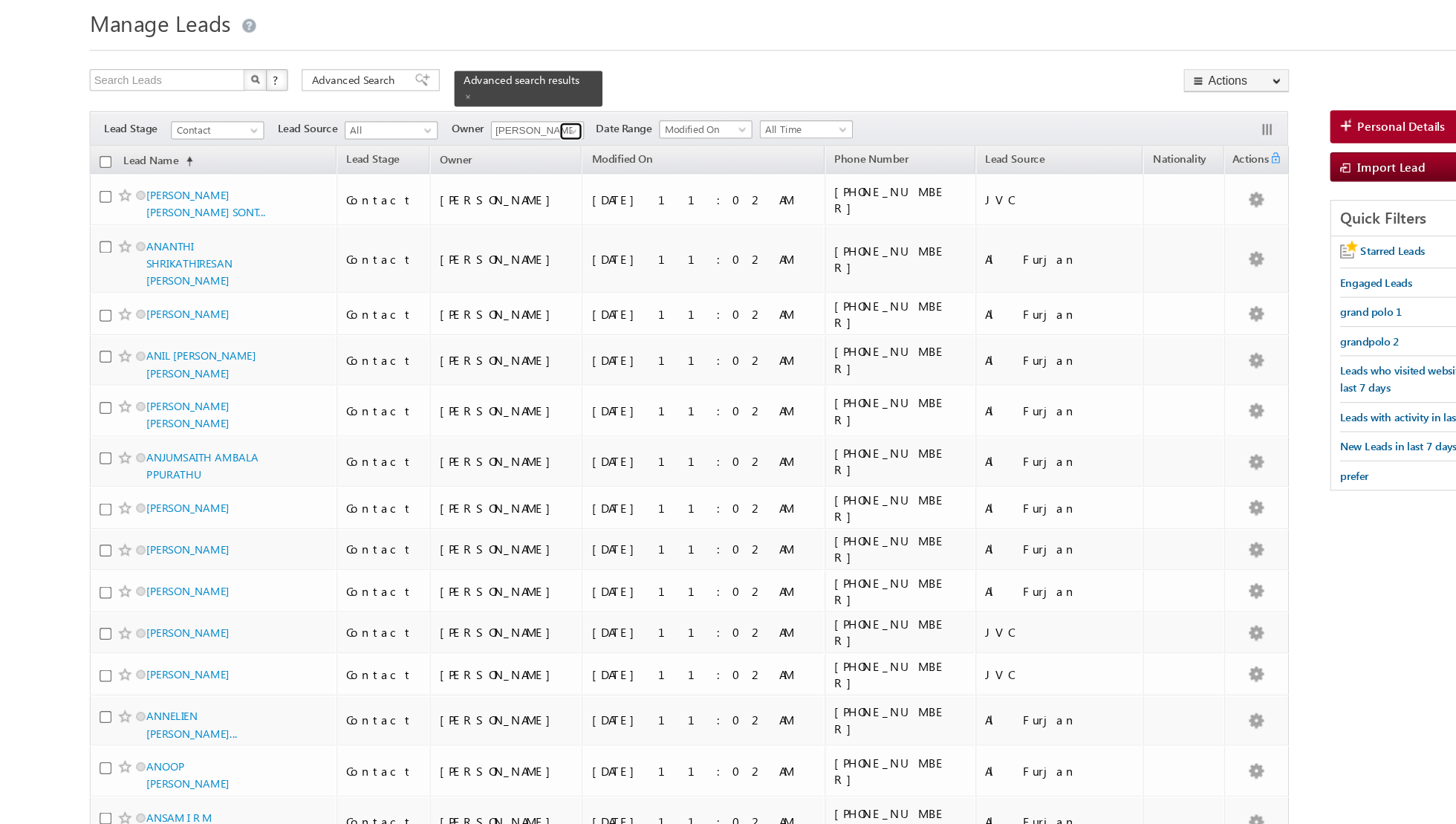
click at [466, 155] on span at bounding box center [465, 154] width 12 height 12
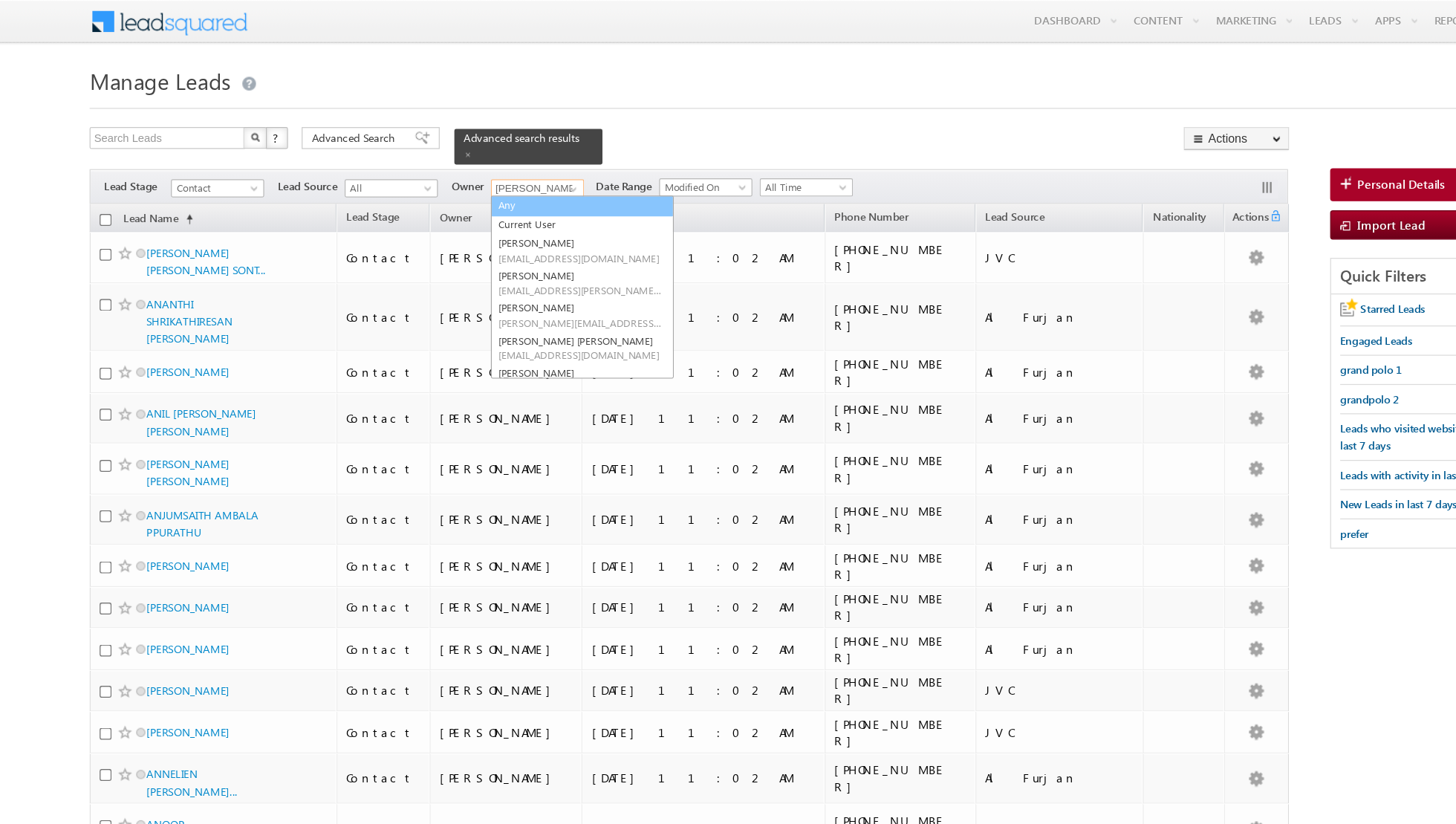
click at [454, 163] on link "Any" at bounding box center [473, 168] width 149 height 17
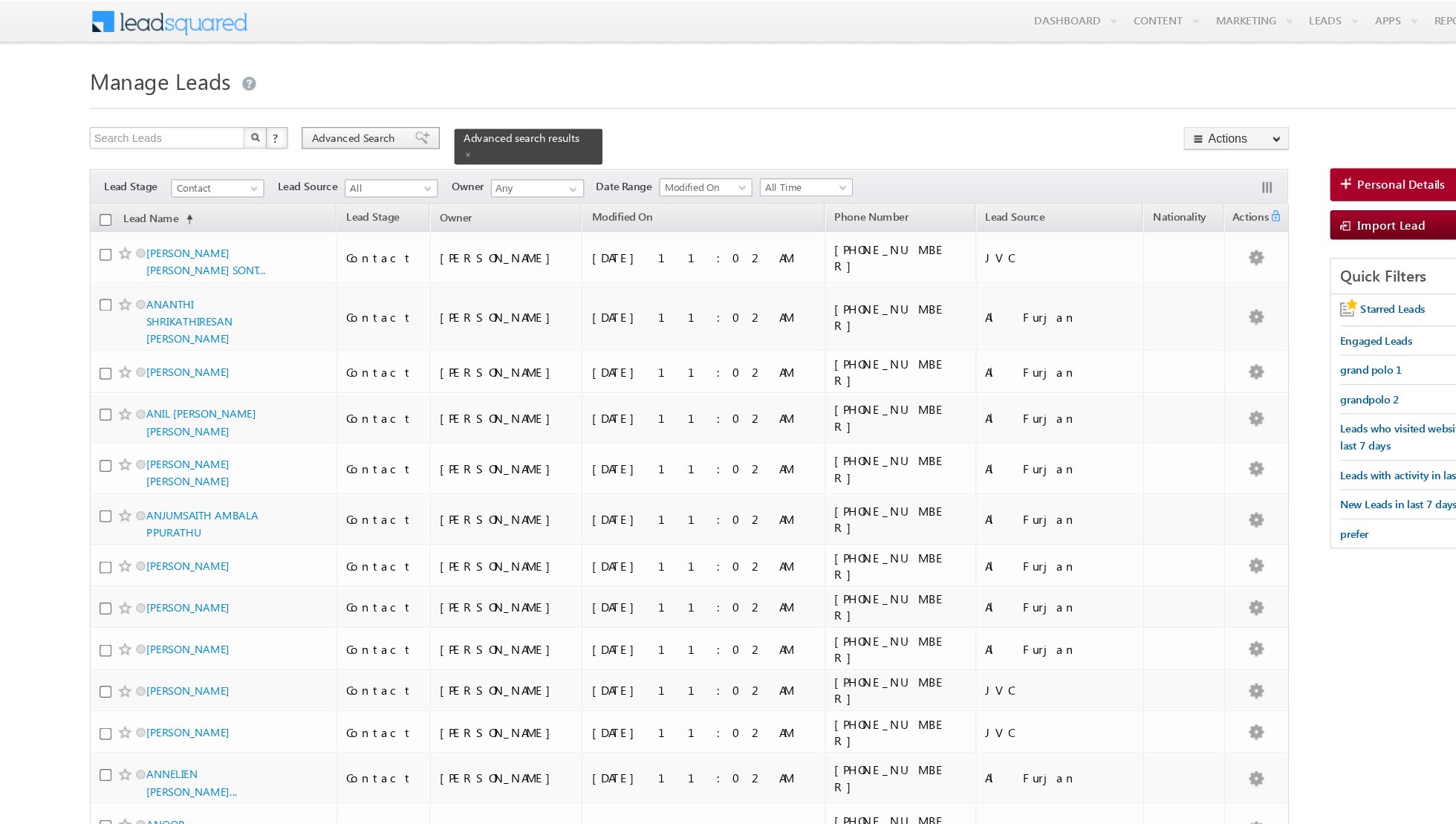
click at [312, 114] on span "Advanced Search" at bounding box center [290, 112] width 72 height 13
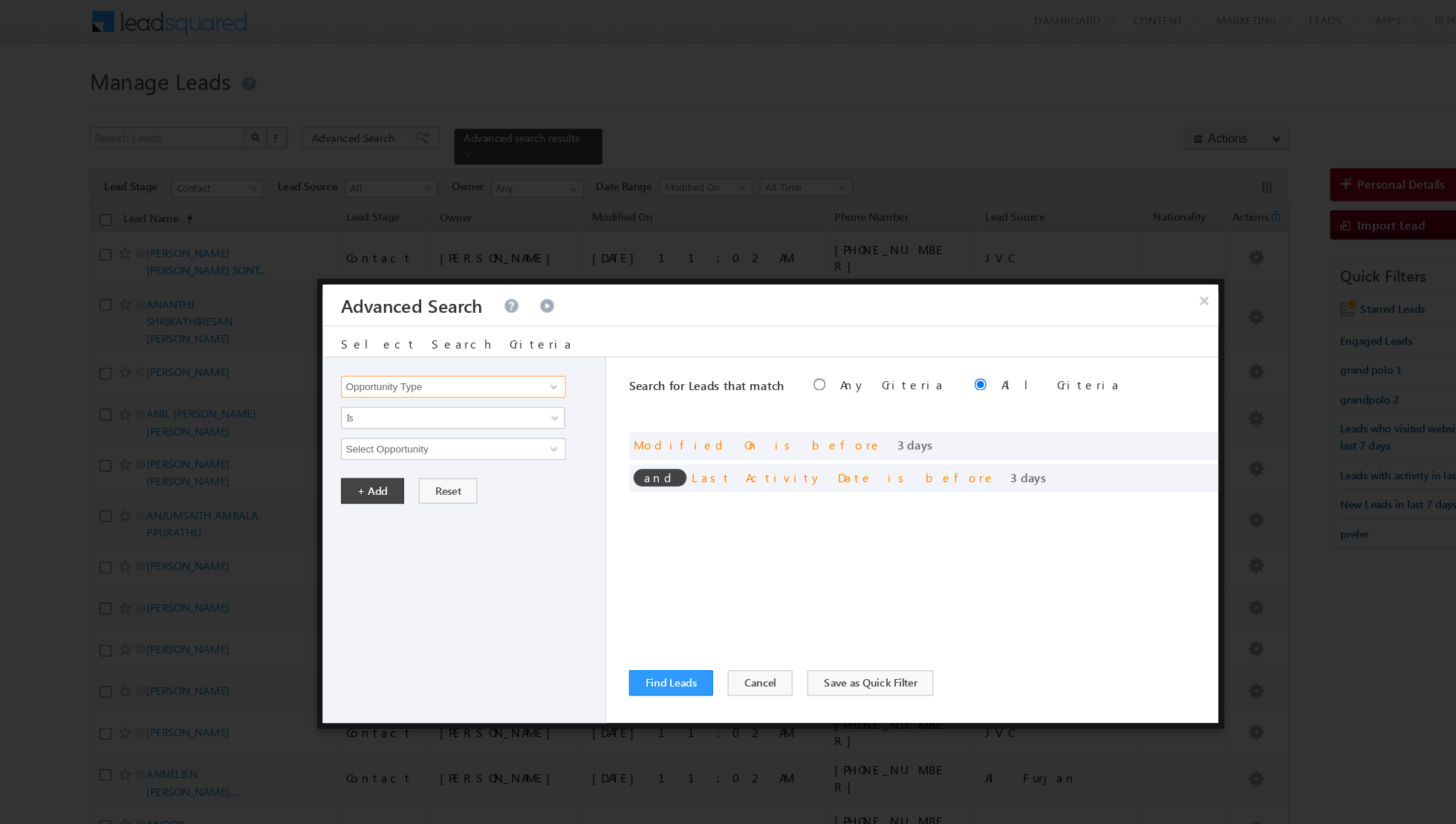
click at [406, 317] on input "Opportunity Type" at bounding box center [369, 314] width 183 height 18
click at [387, 334] on span "Is" at bounding box center [358, 340] width 161 height 13
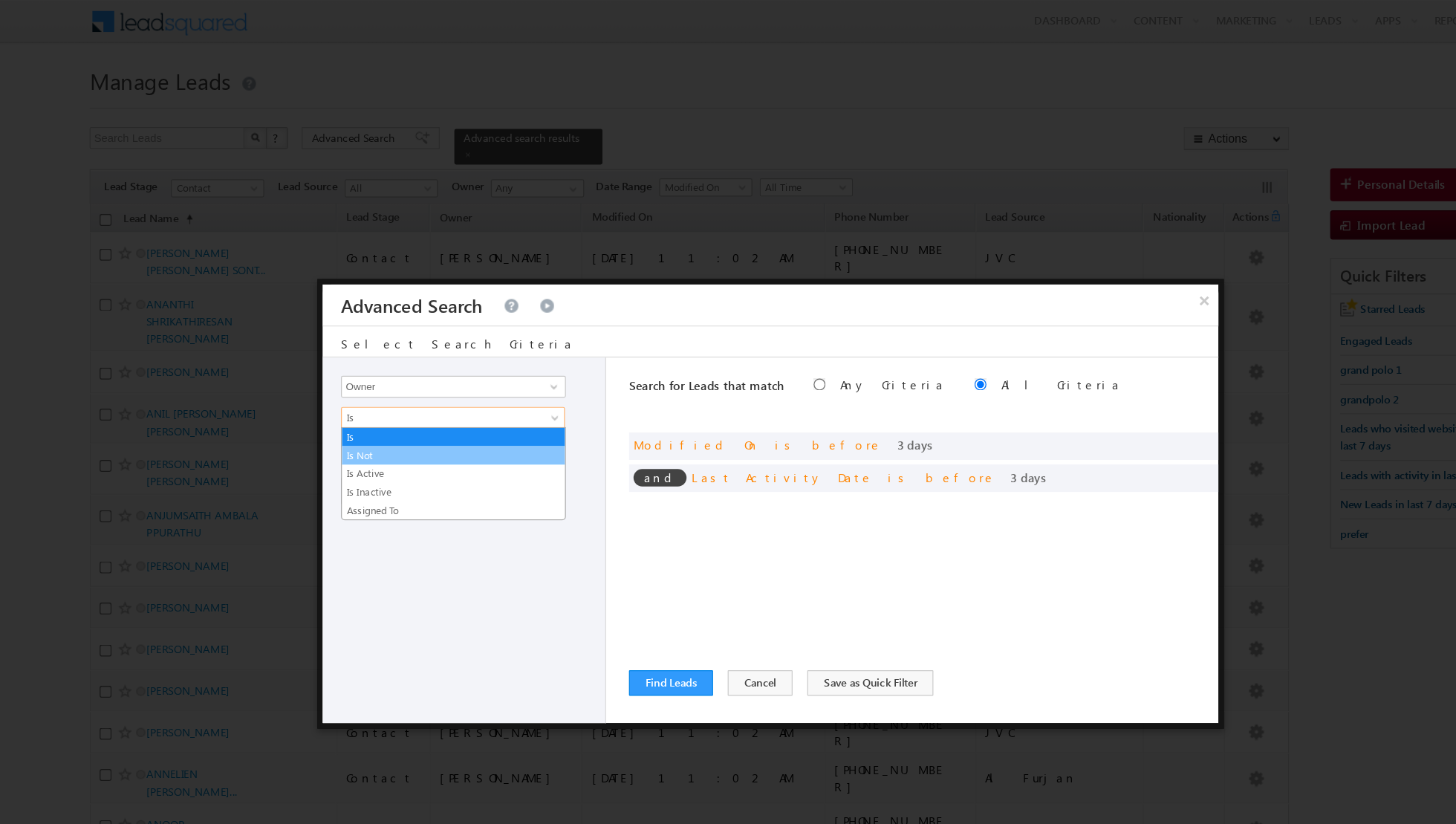
click at [348, 366] on link "Is Not" at bounding box center [369, 369] width 181 height 13
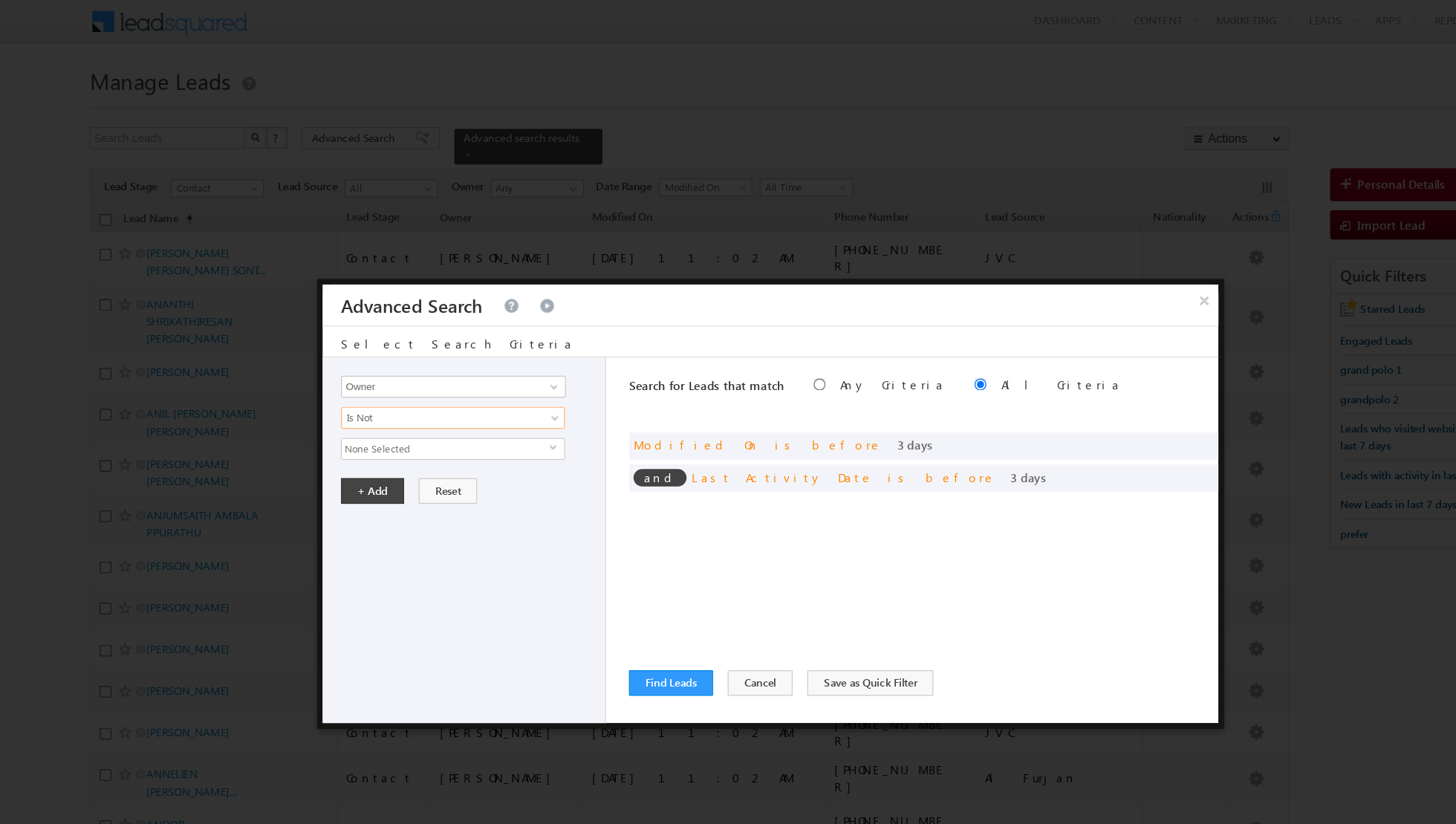
click at [325, 363] on span "None Selected" at bounding box center [362, 365] width 169 height 17
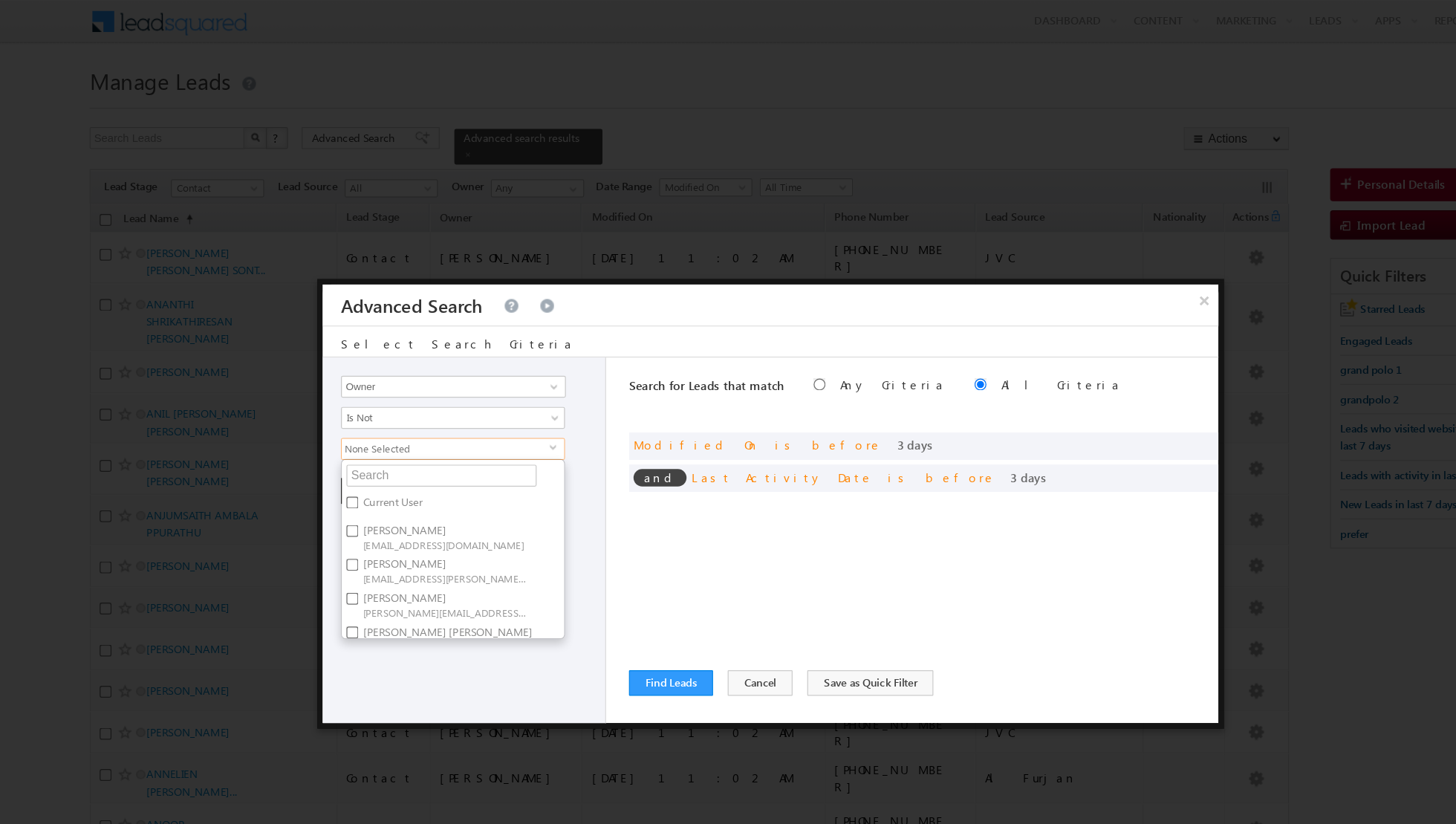
click at [315, 408] on label "Current User" at bounding box center [318, 410] width 80 height 23
click at [291, 408] on input "Current User" at bounding box center [287, 408] width 9 height 9
click at [481, 422] on div "Opportunity Type Lead Activity Task Sales Group Prospect Id Address 1 Address 2…" at bounding box center [377, 439] width 230 height 297
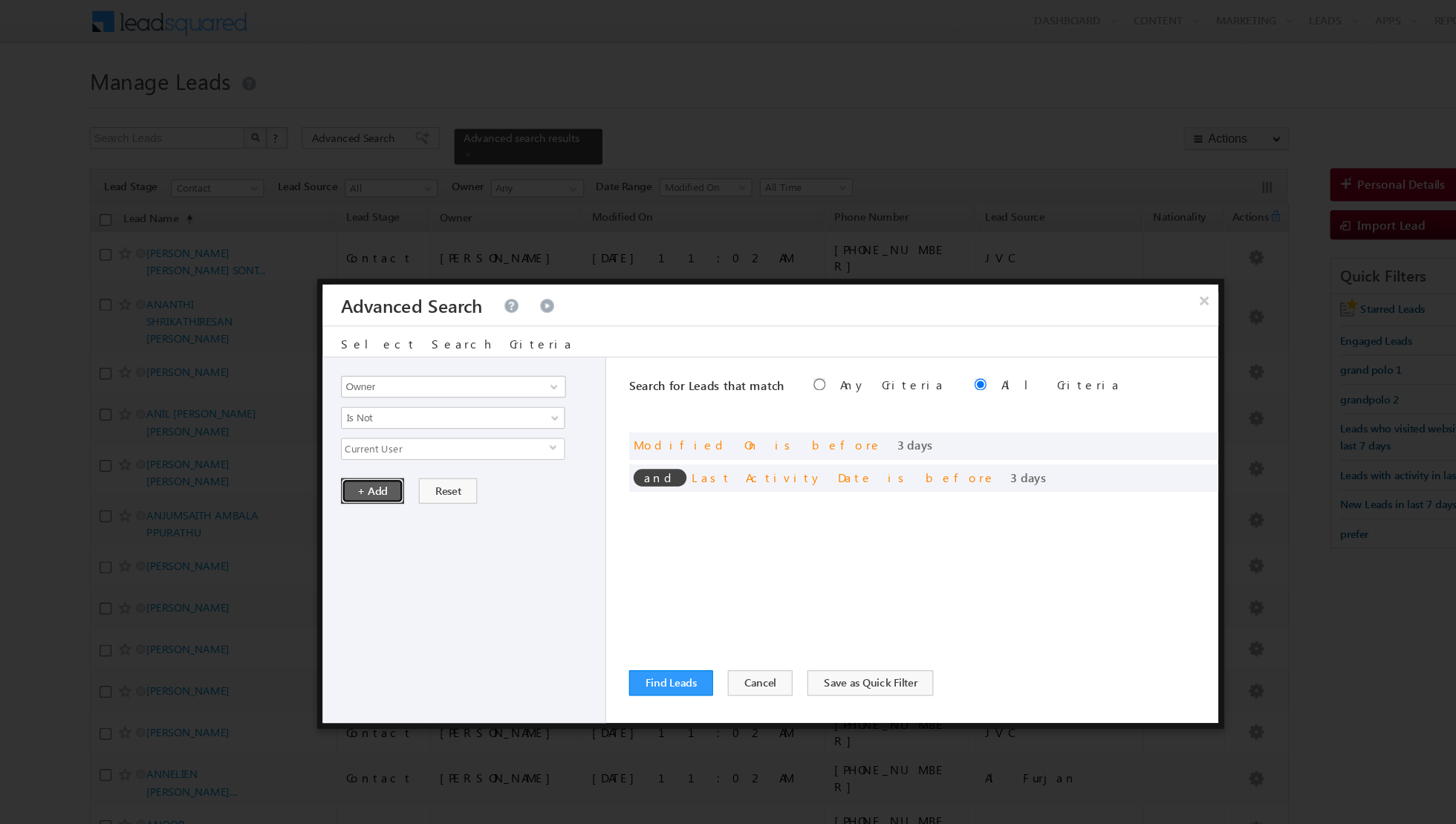
click at [305, 396] on button "+ Add" at bounding box center [302, 399] width 51 height 20
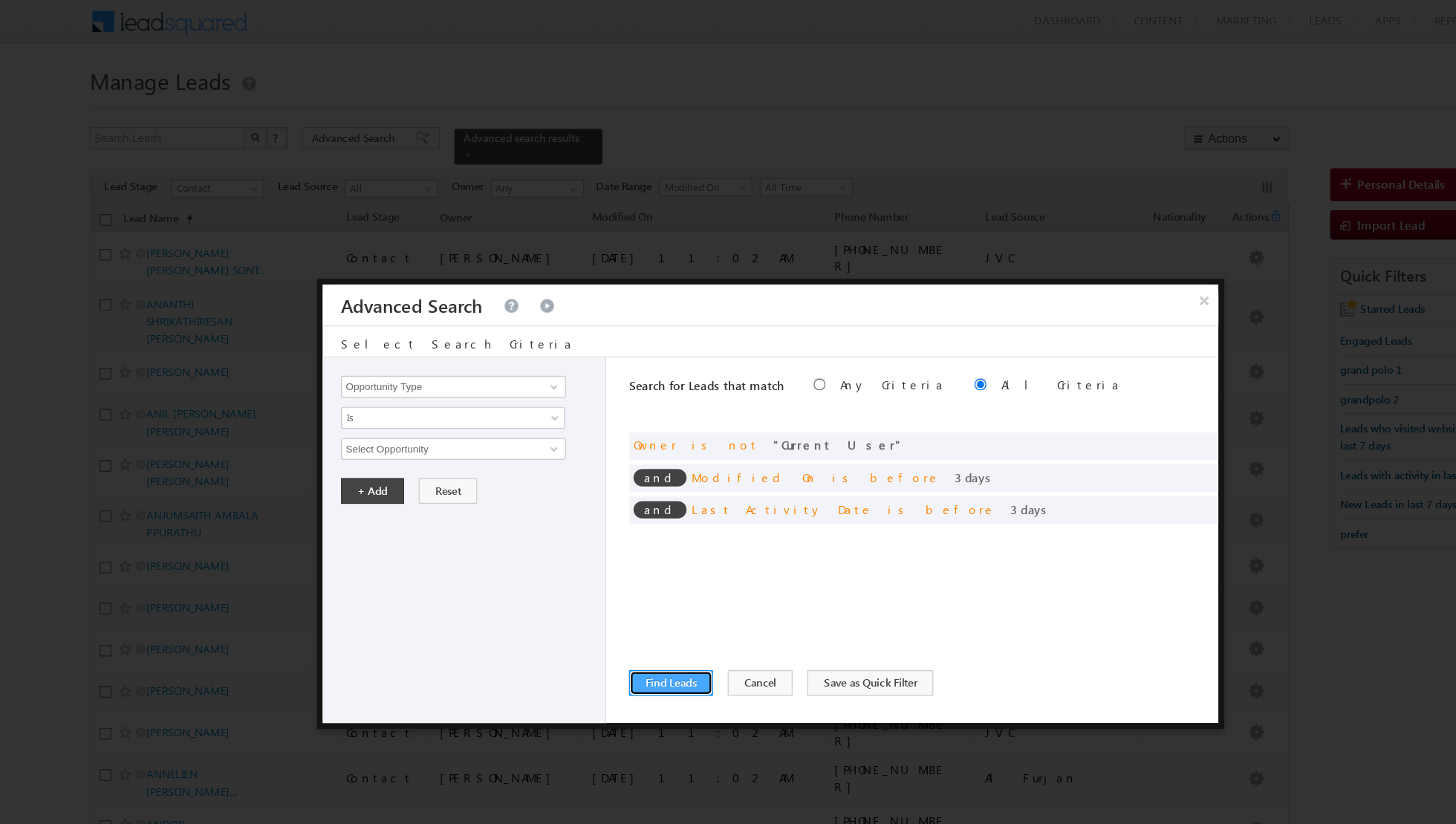
click at [545, 556] on button "Find Leads" at bounding box center [545, 555] width 69 height 20
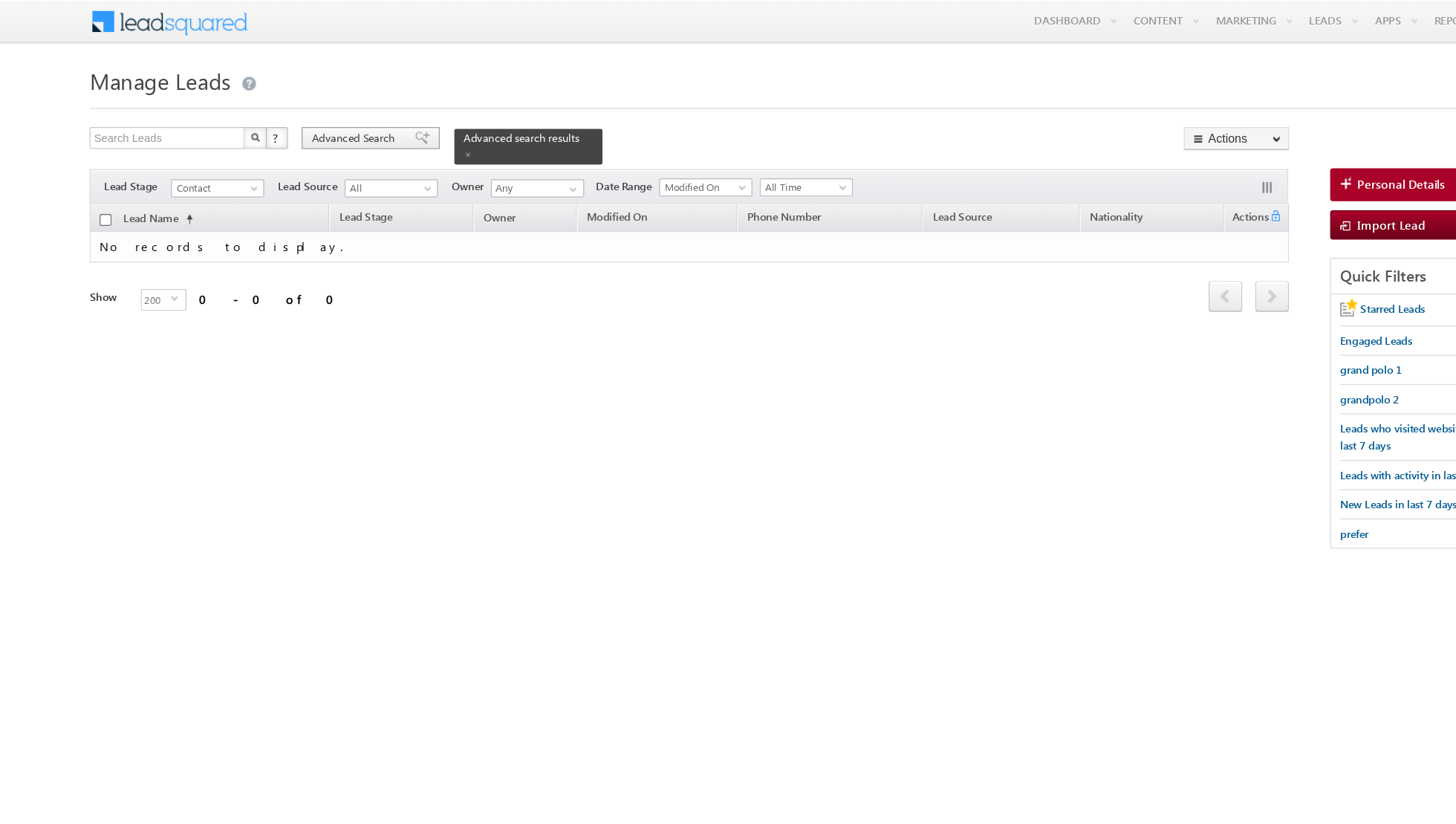
click at [290, 113] on span "Advanced Search" at bounding box center [290, 112] width 72 height 13
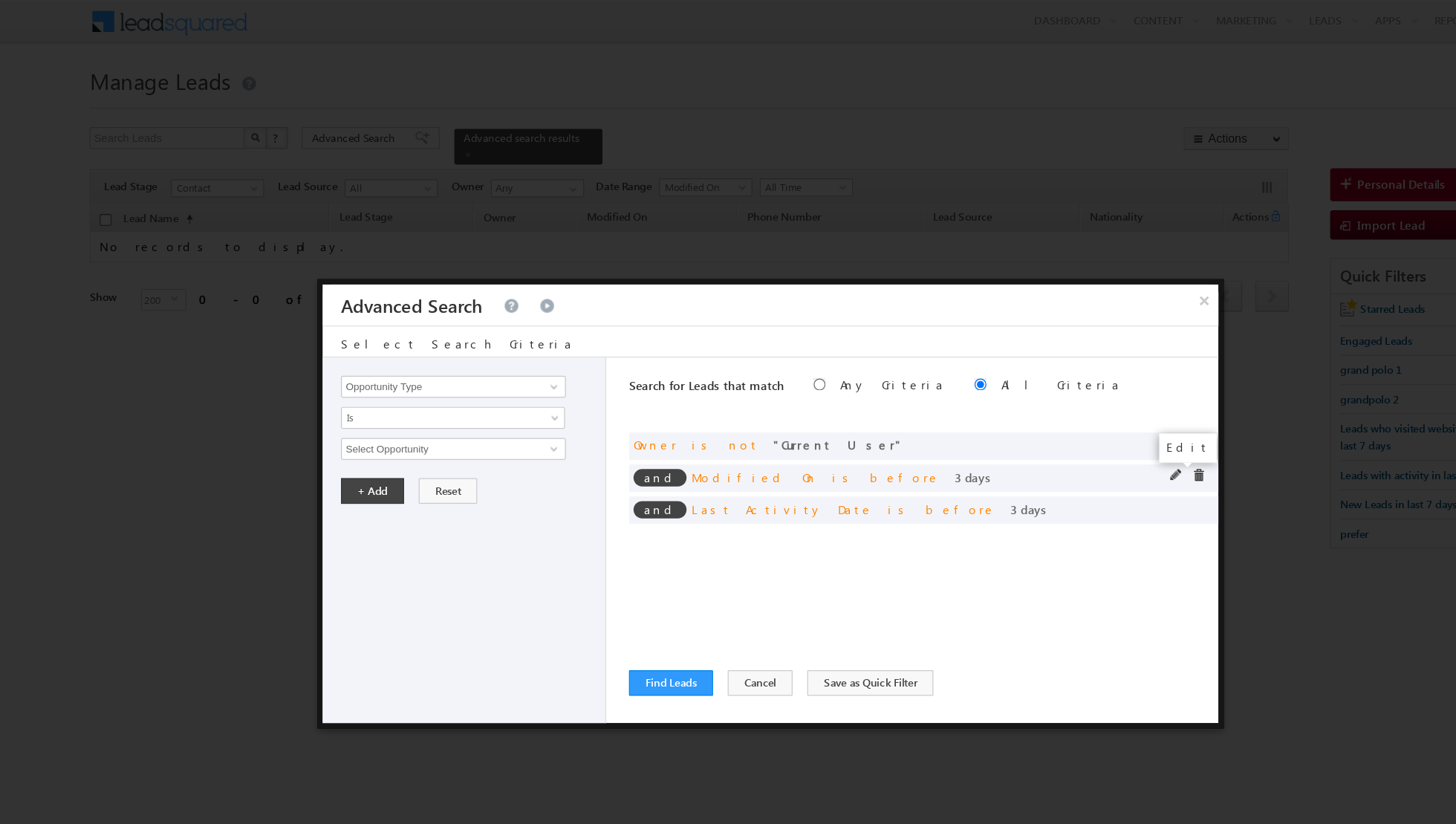
click at [956, 383] on span at bounding box center [956, 386] width 10 height 10
click at [420, 392] on input "3" at bounding box center [413, 390] width 93 height 18
click at [306, 426] on button "+ Add" at bounding box center [302, 431] width 51 height 20
click at [958, 412] on span at bounding box center [956, 412] width 10 height 10
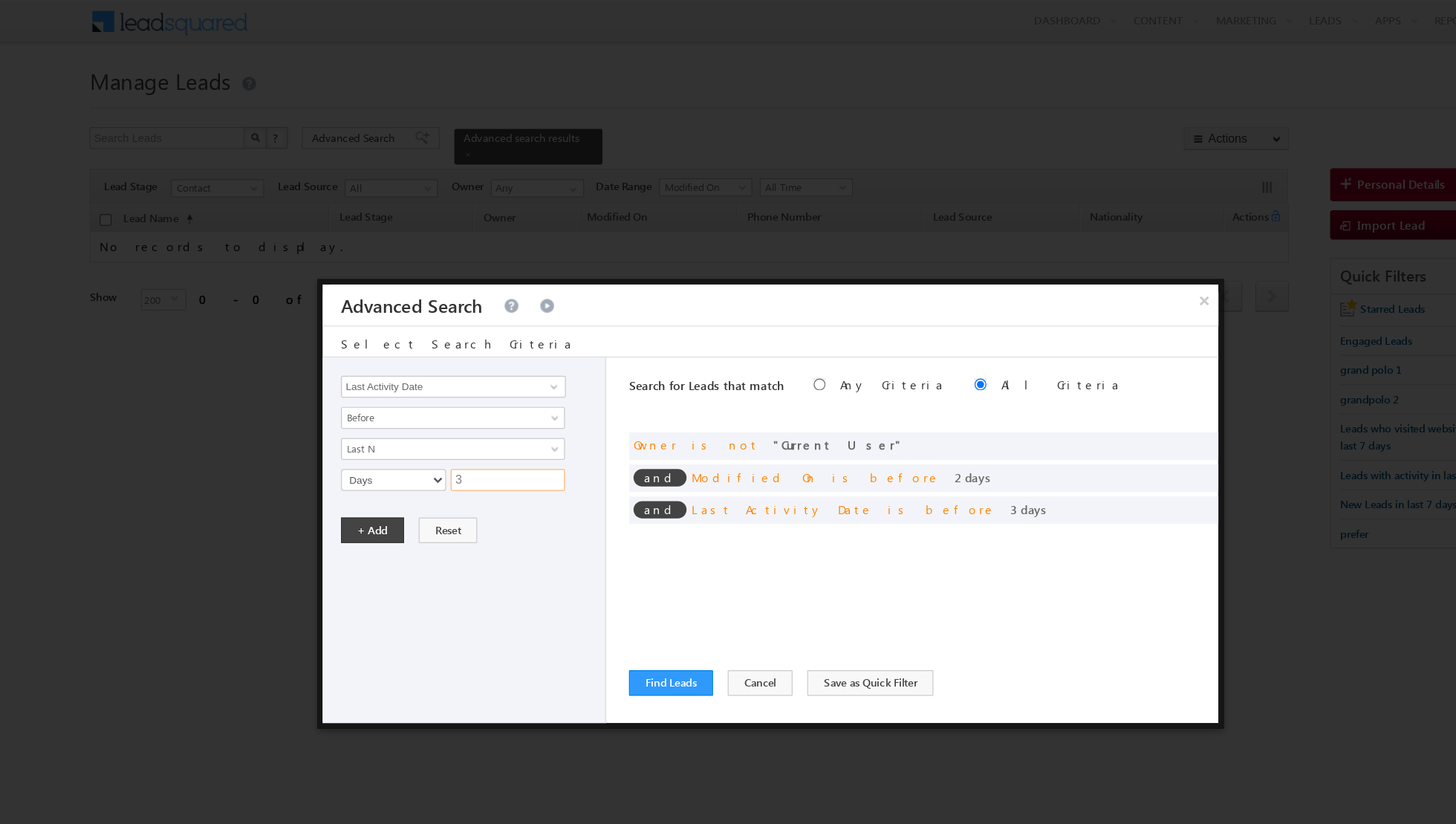
click at [413, 392] on input "3" at bounding box center [413, 390] width 93 height 18
click at [302, 429] on button "+ Add" at bounding box center [302, 431] width 51 height 20
click at [562, 555] on button "Find Leads" at bounding box center [545, 555] width 69 height 20
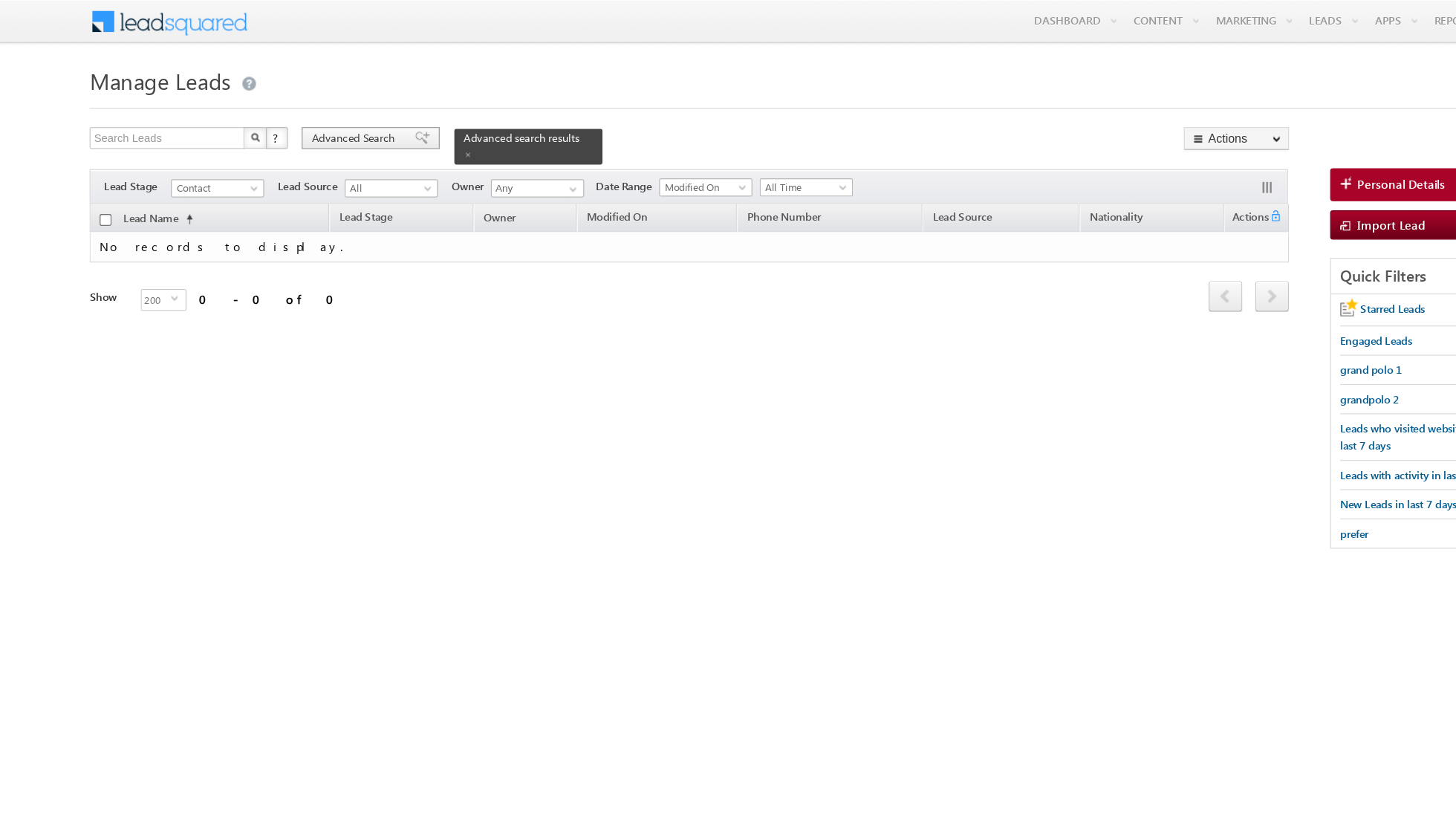
click at [285, 118] on span "Advanced Search" at bounding box center [290, 112] width 72 height 13
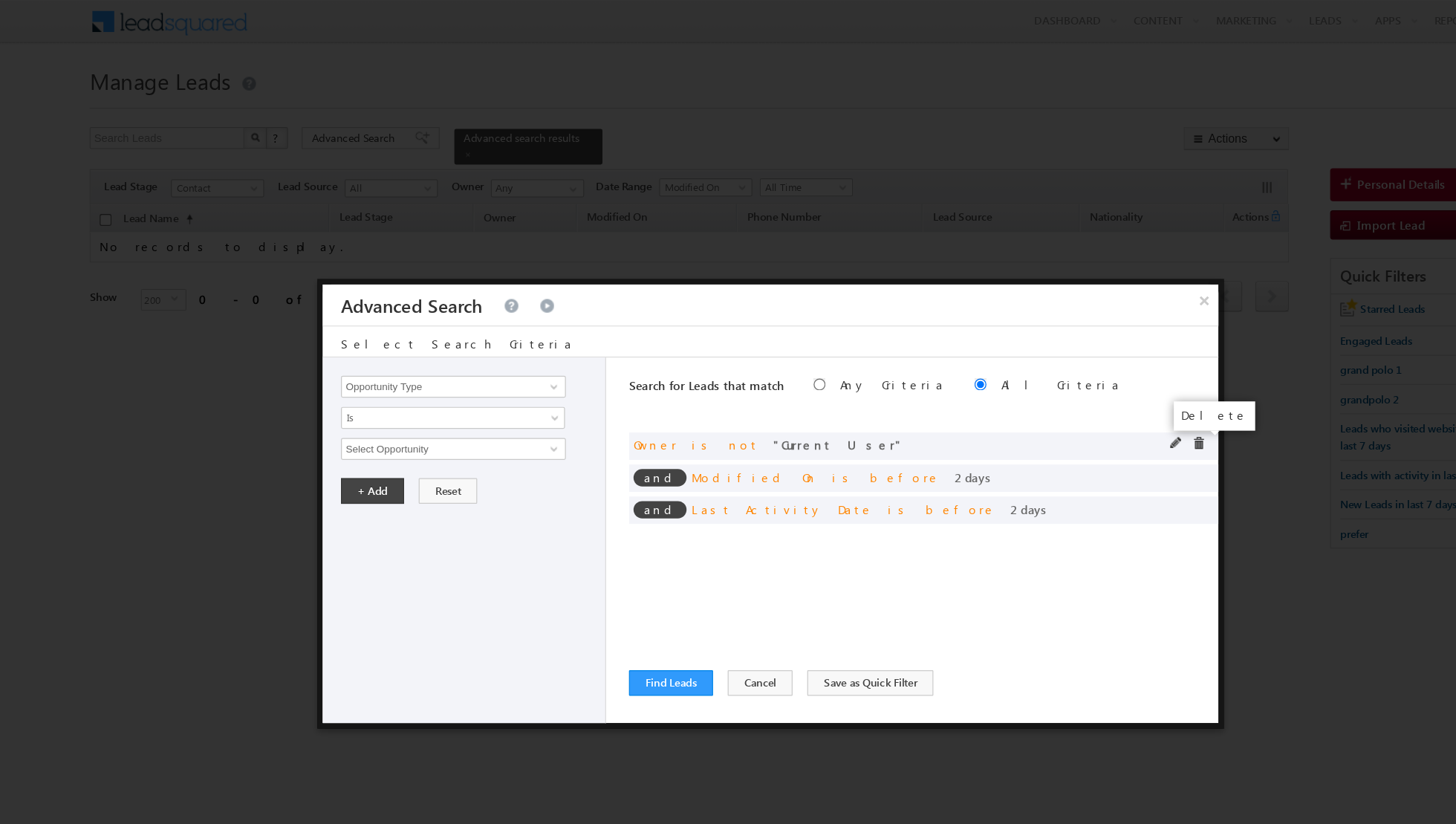
click at [978, 361] on span at bounding box center [973, 360] width 10 height 10
click at [0, 0] on span at bounding box center [0, 0] width 0 height 0
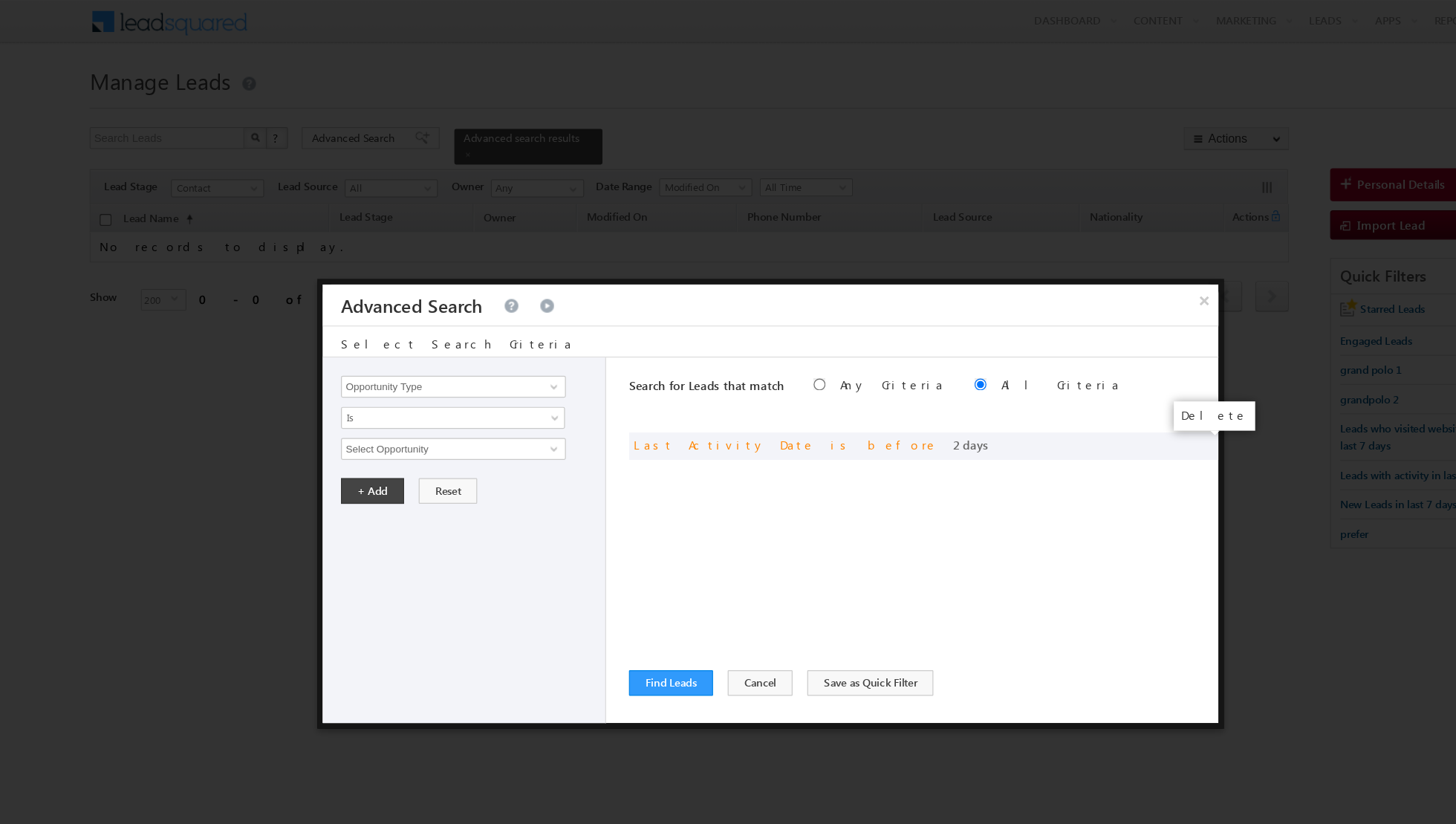
click at [0, 0] on span at bounding box center [0, 0] width 0 height 0
click at [599, 553] on button "Cancel" at bounding box center [617, 555] width 53 height 20
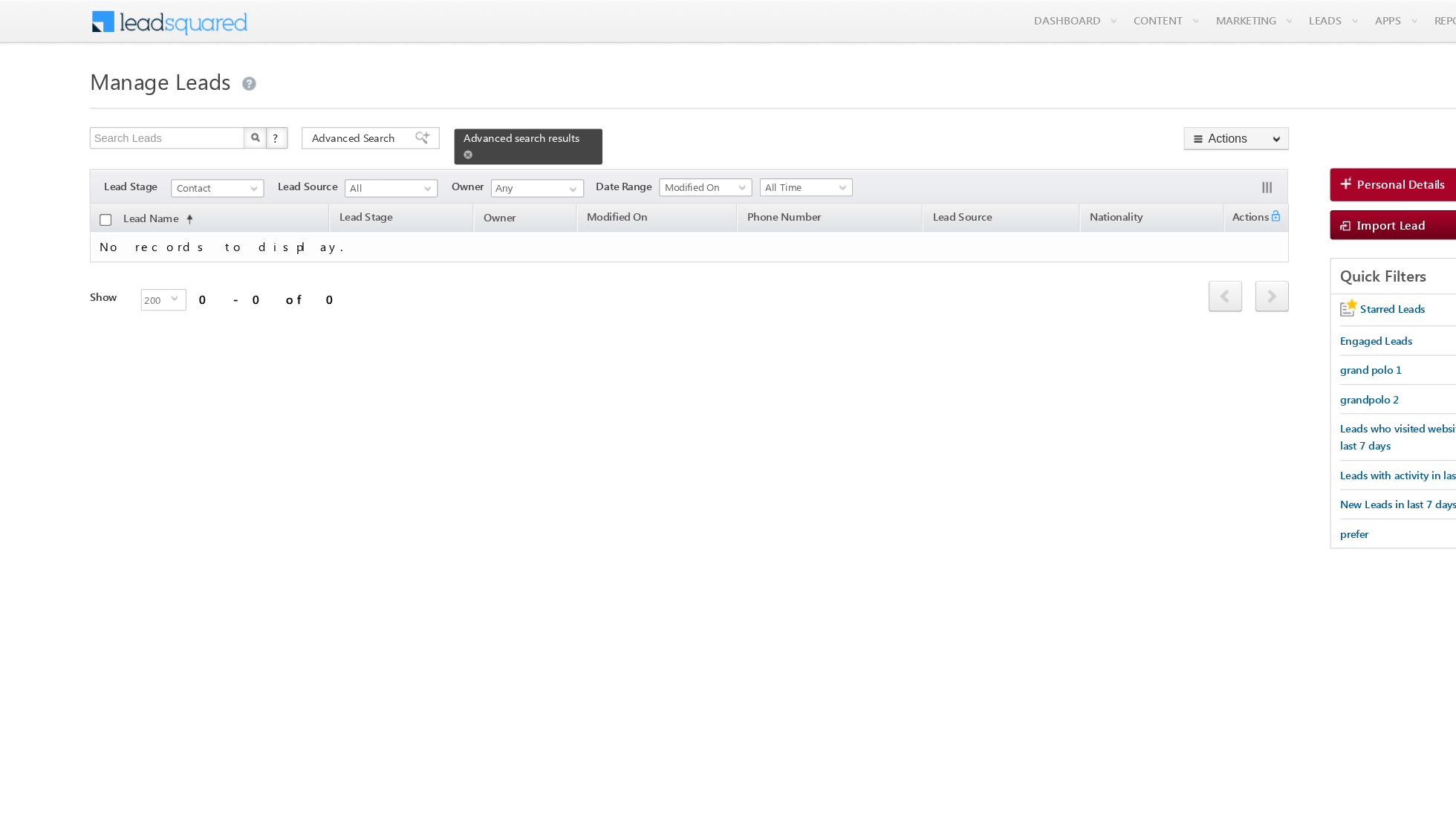
click at [376, 126] on span at bounding box center [380, 125] width 7 height 7
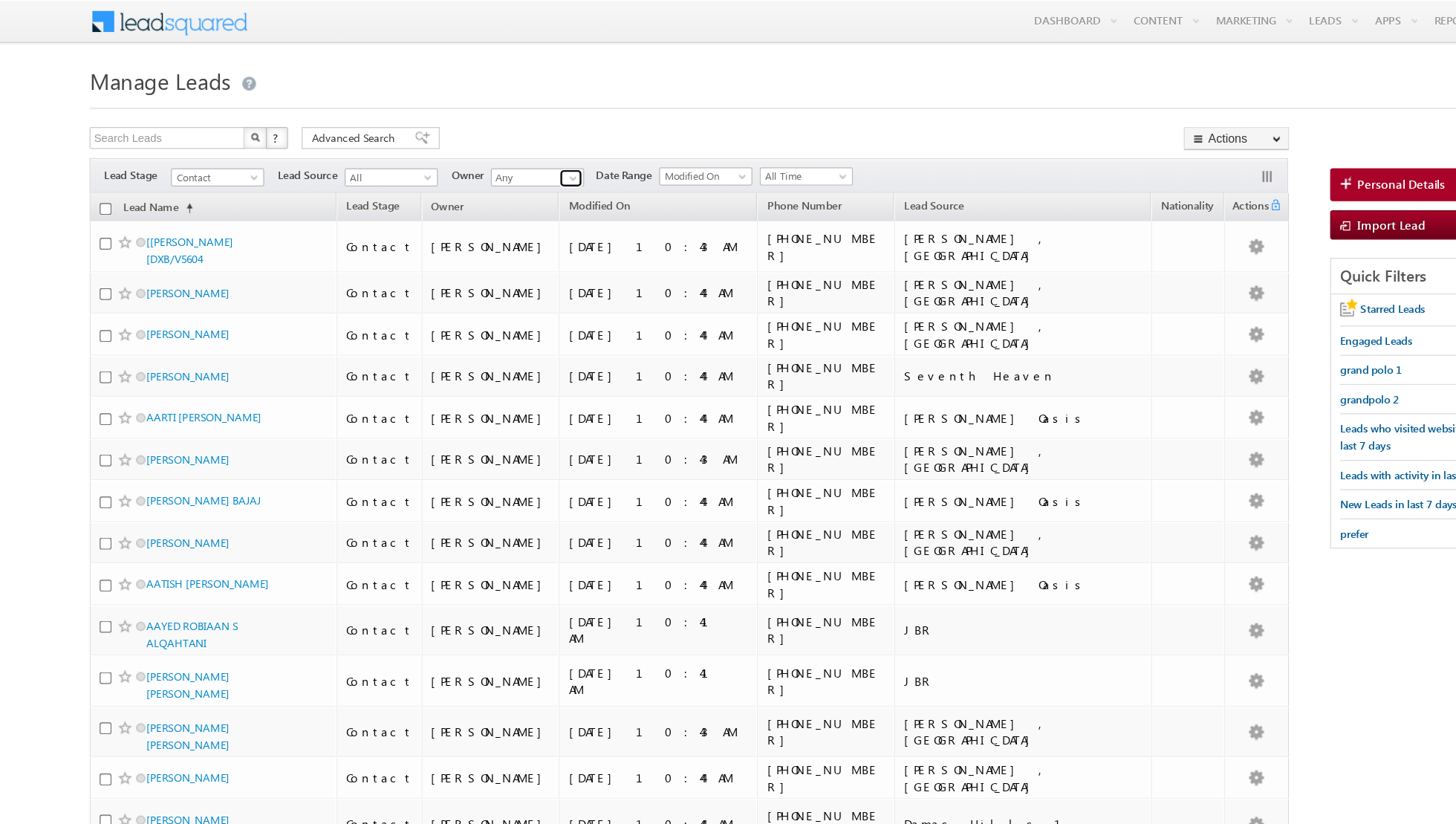
click at [464, 143] on span at bounding box center [465, 144] width 12 height 12
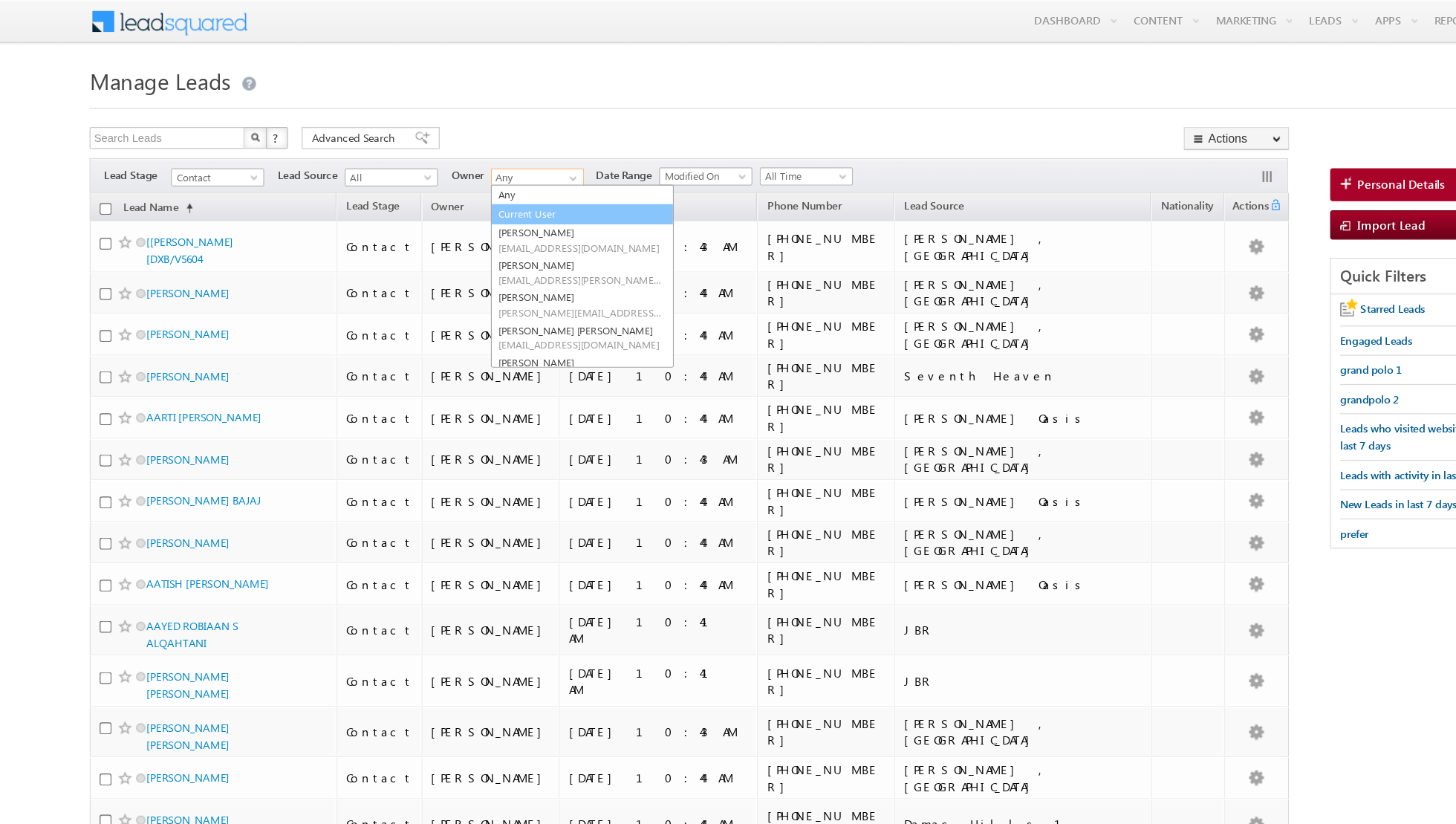
click at [443, 173] on link "Current User" at bounding box center [473, 174] width 149 height 17
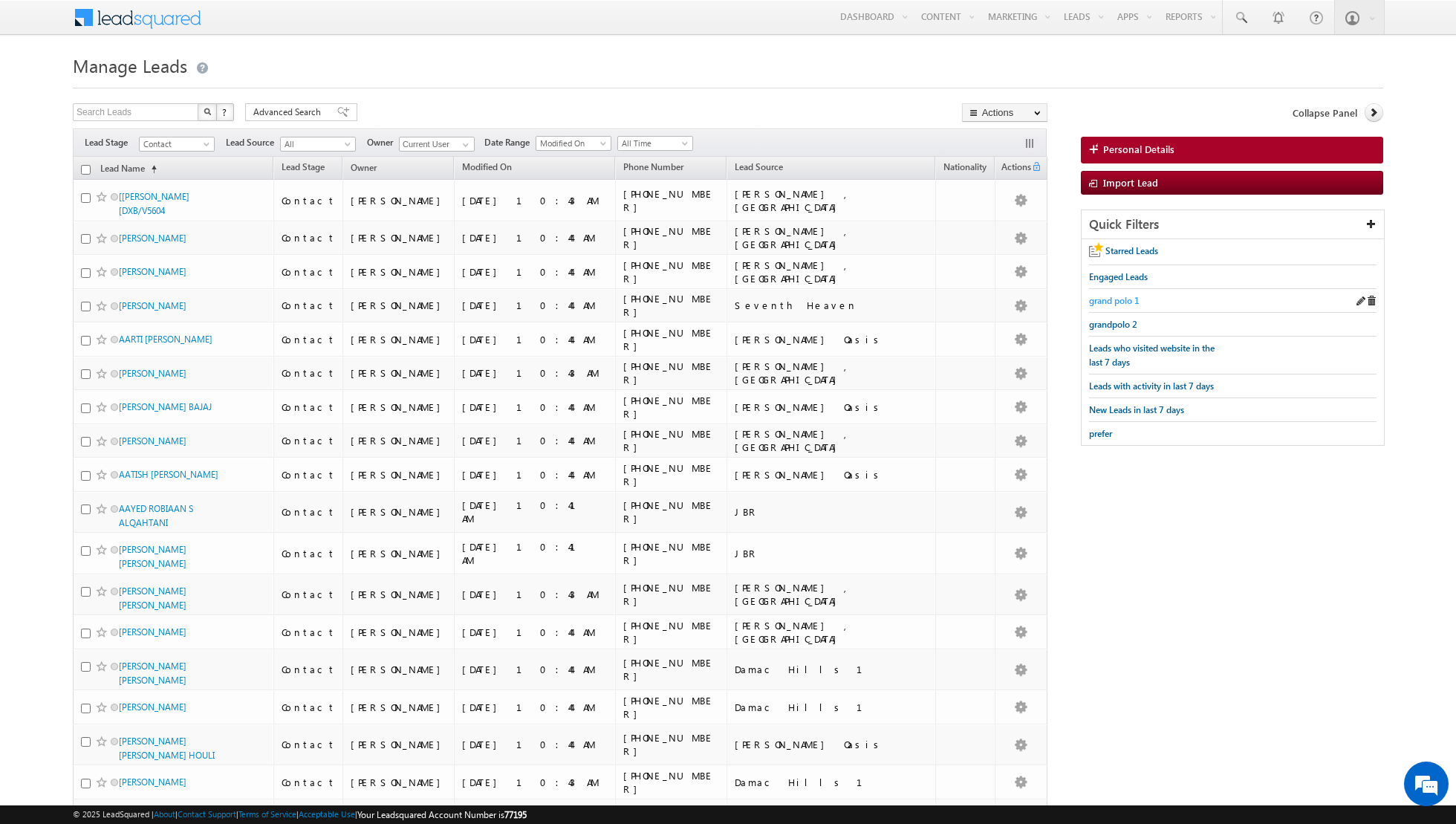
click at [1110, 299] on span "grand polo 1" at bounding box center [1114, 301] width 50 height 11
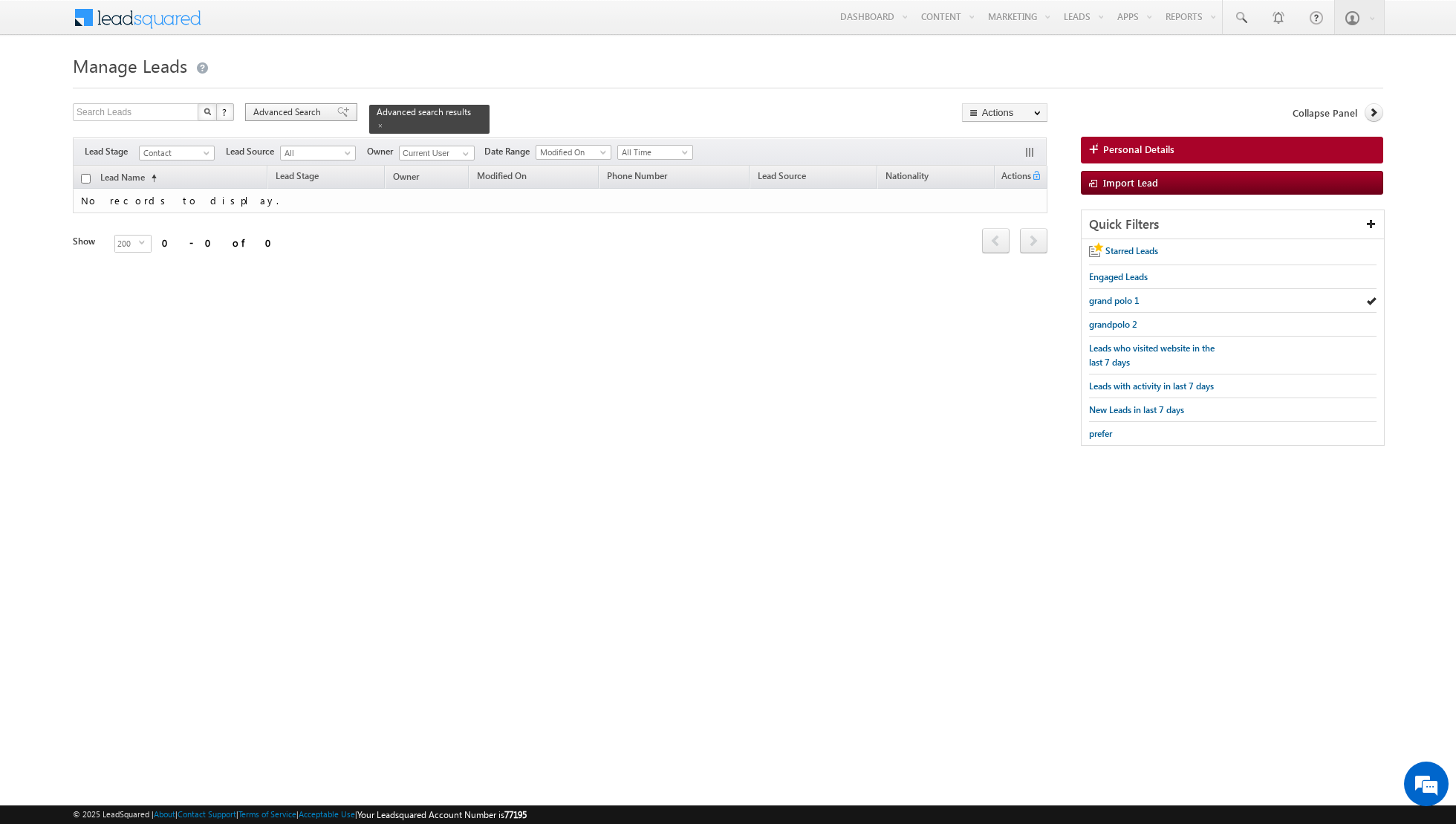
click at [337, 115] on span at bounding box center [343, 112] width 12 height 10
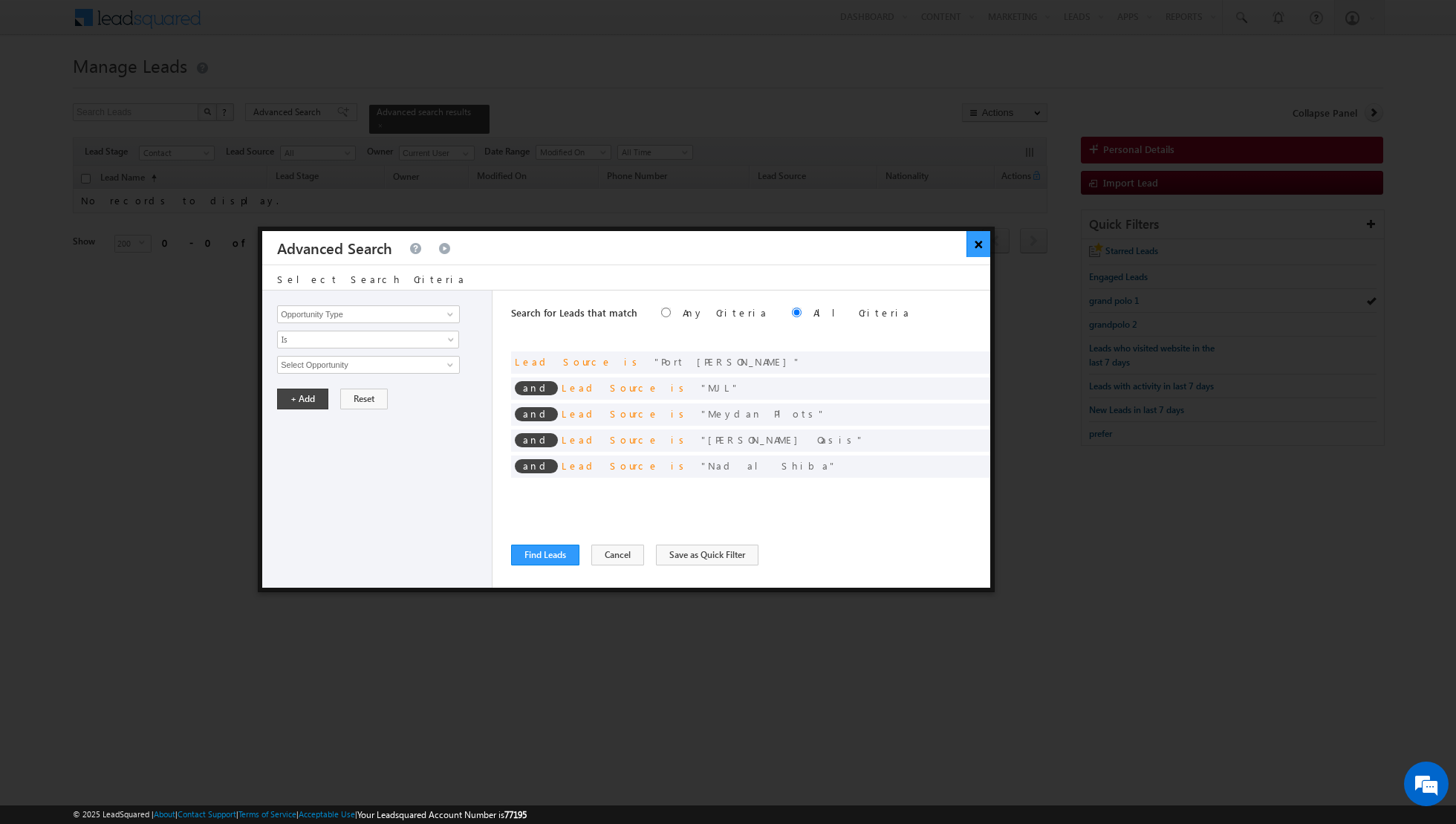
click at [979, 248] on button "×" at bounding box center [978, 243] width 24 height 26
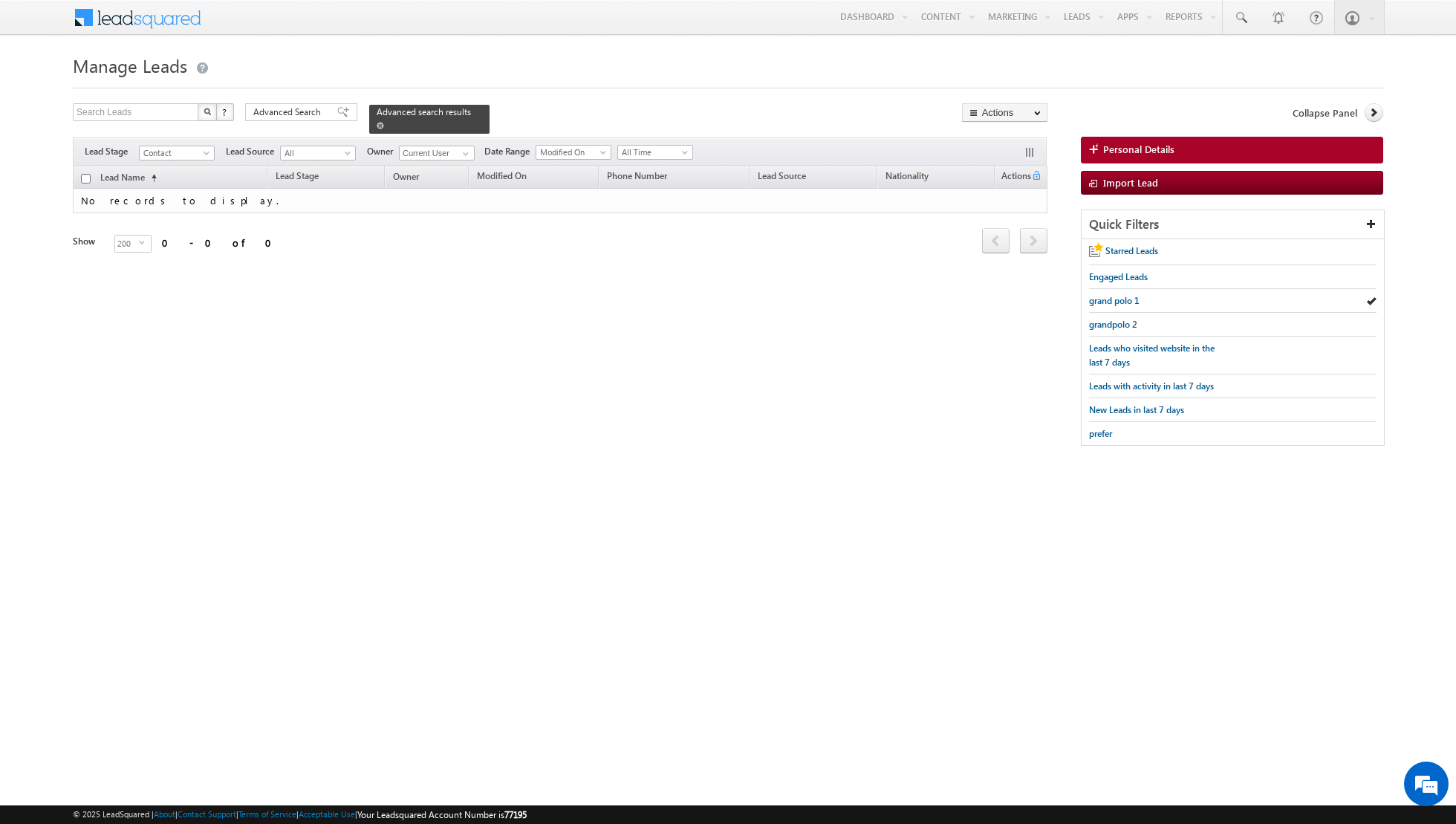
click at [376, 124] on span at bounding box center [380, 125] width 7 height 7
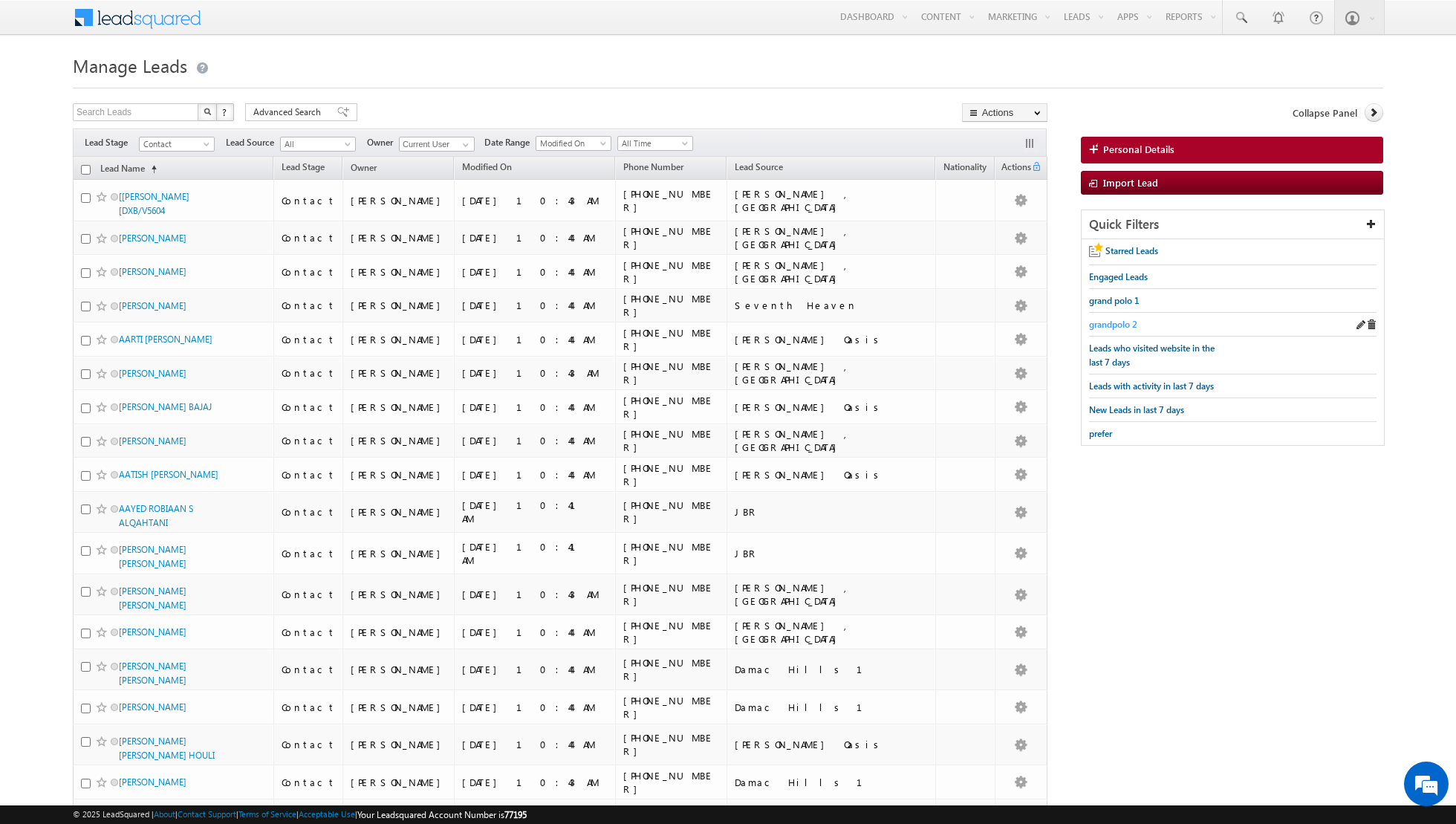
click at [1123, 322] on span "grandpolo 2" at bounding box center [1113, 325] width 48 height 11
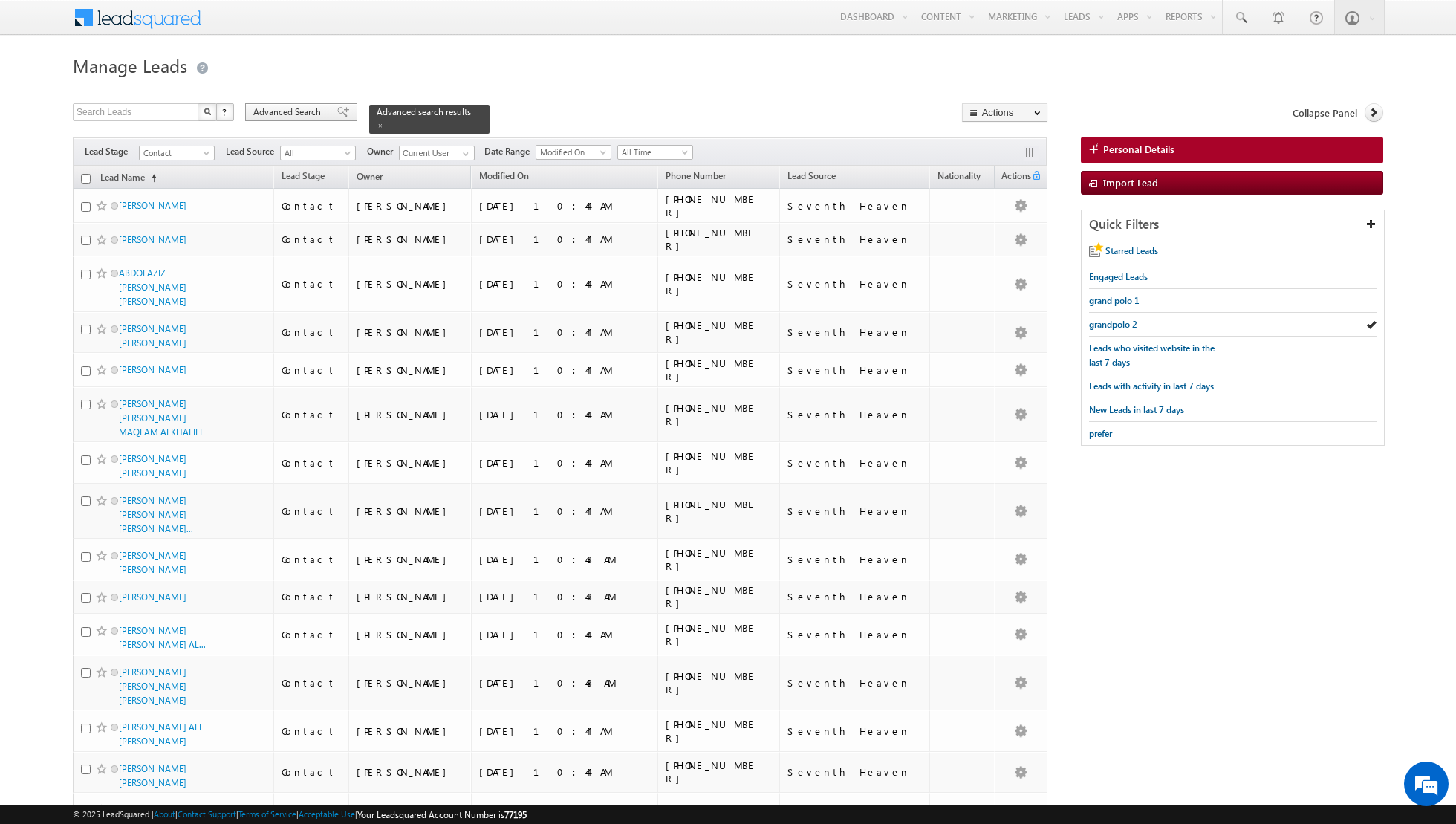
click at [337, 117] on span at bounding box center [343, 112] width 12 height 10
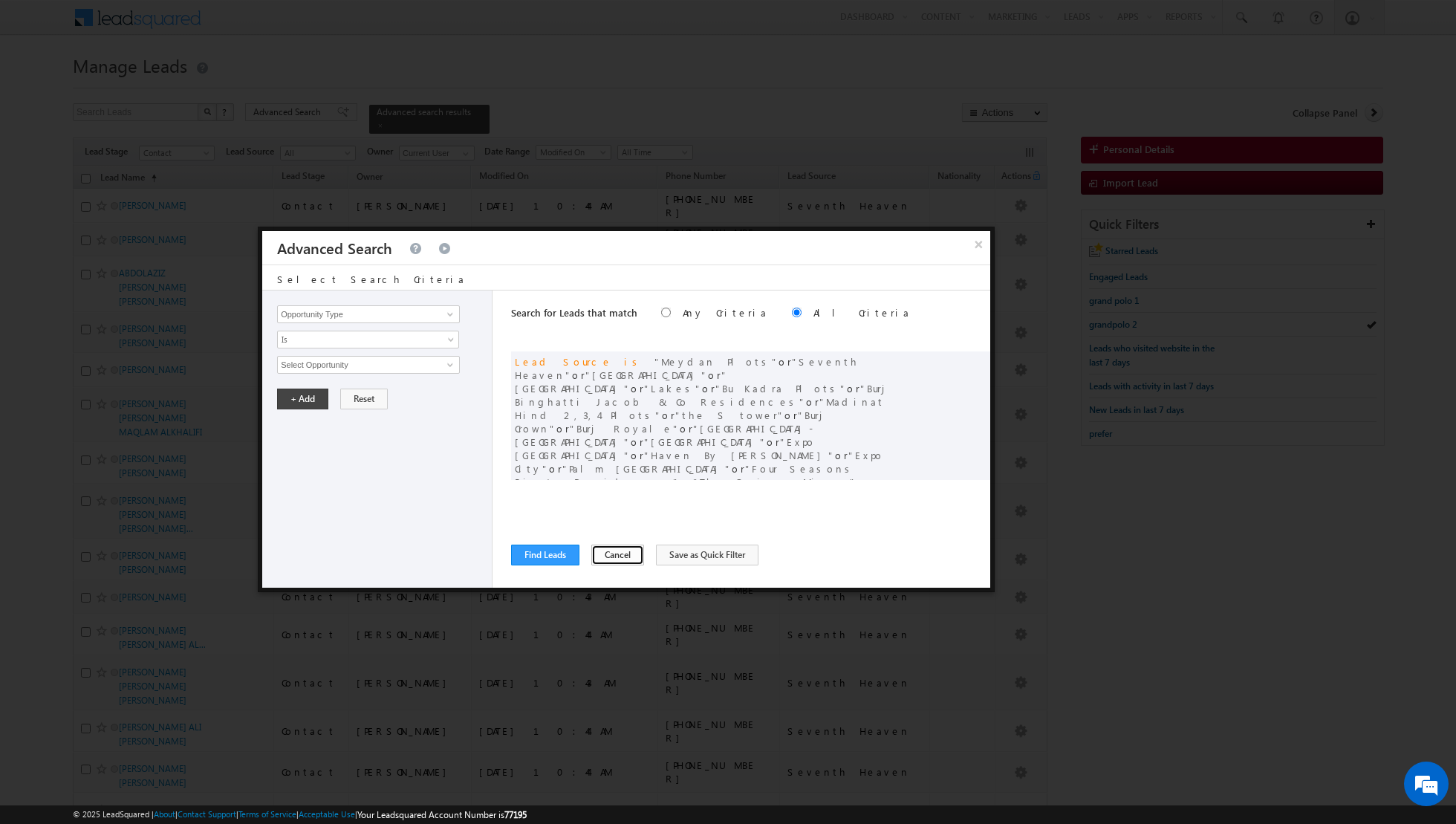
click at [604, 555] on button "Cancel" at bounding box center [617, 555] width 53 height 20
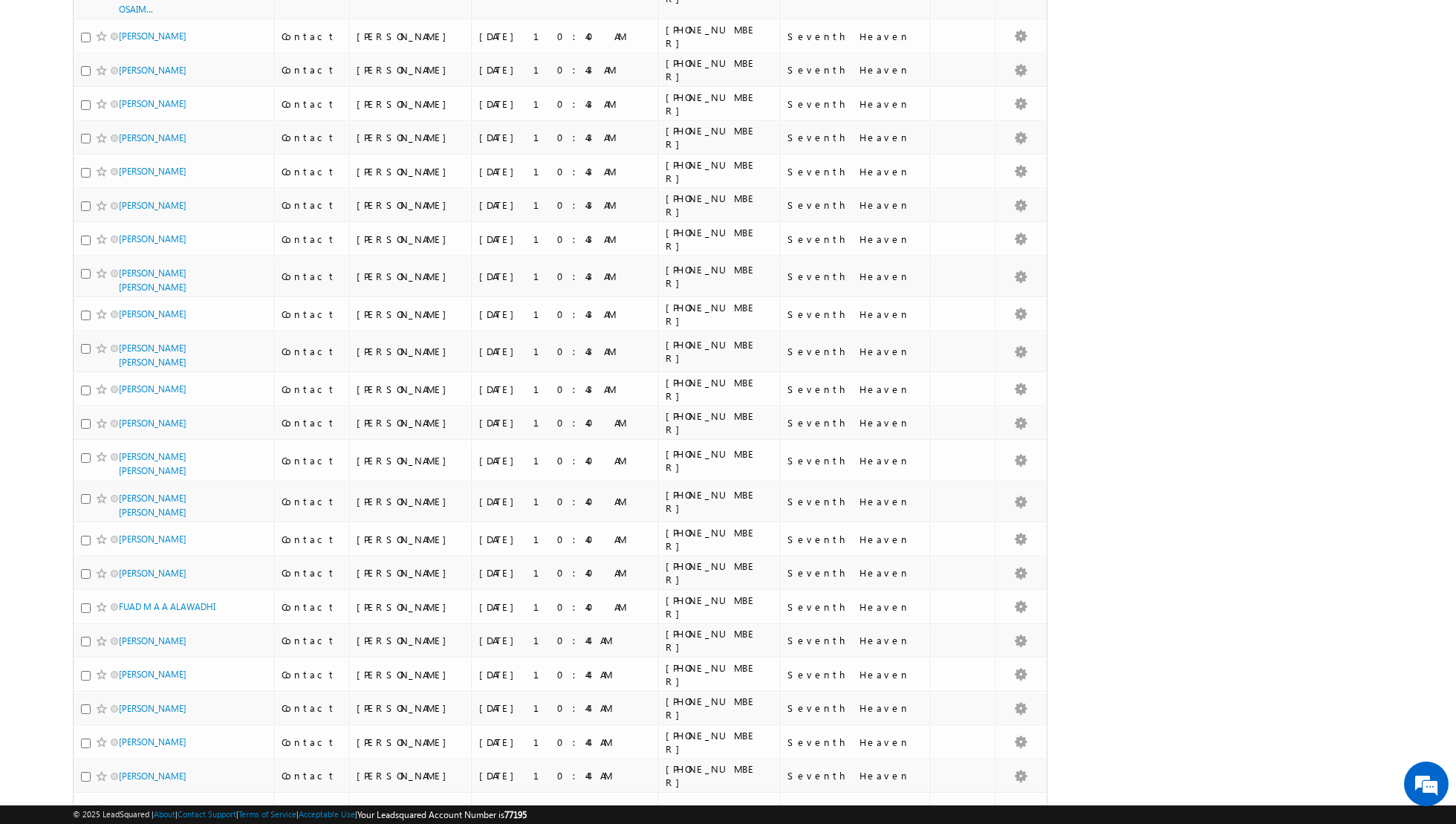
scroll to position [7036, 0]
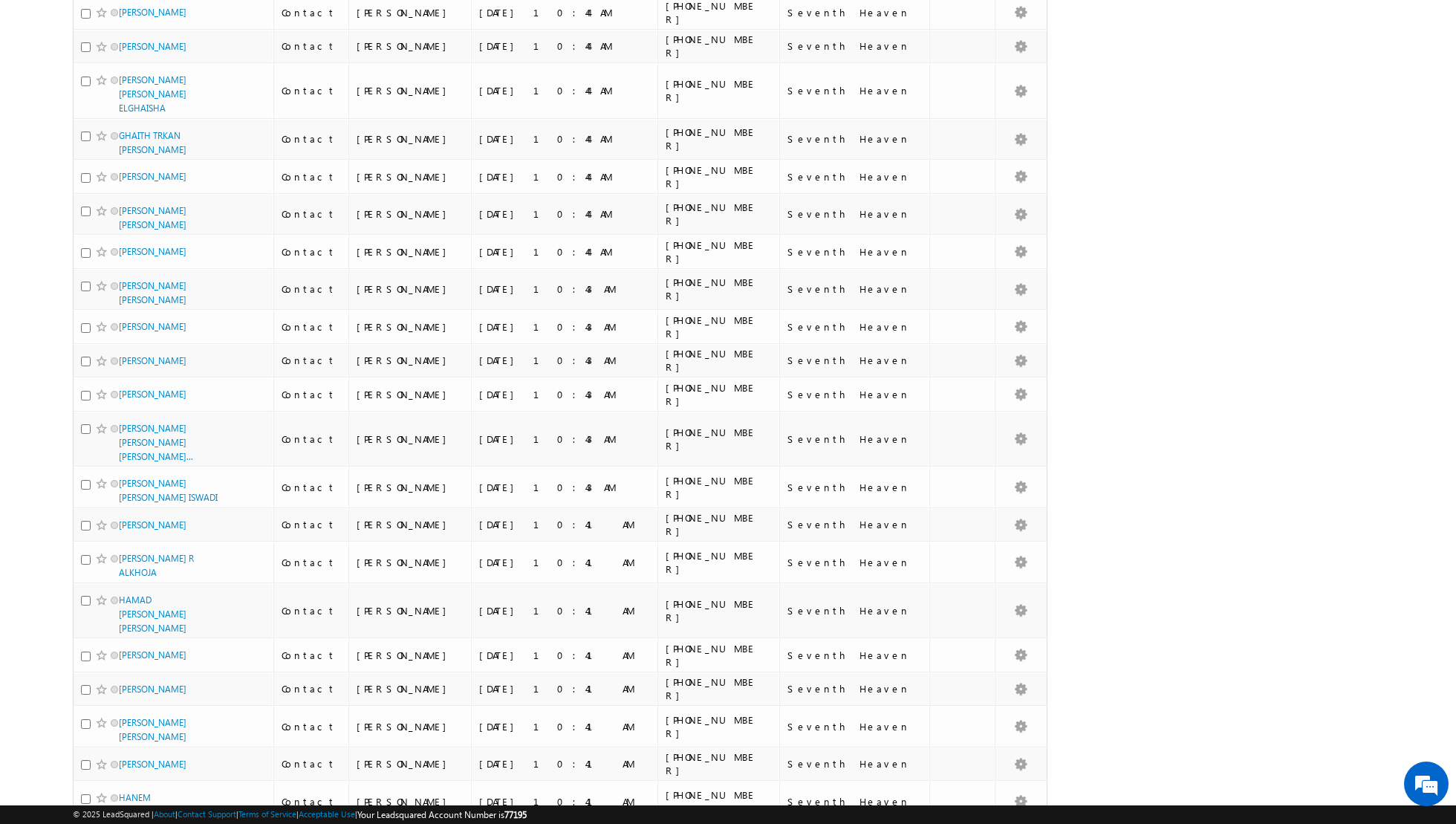
click at [122, 795] on li "100" at bounding box center [124, 796] width 35 height 15
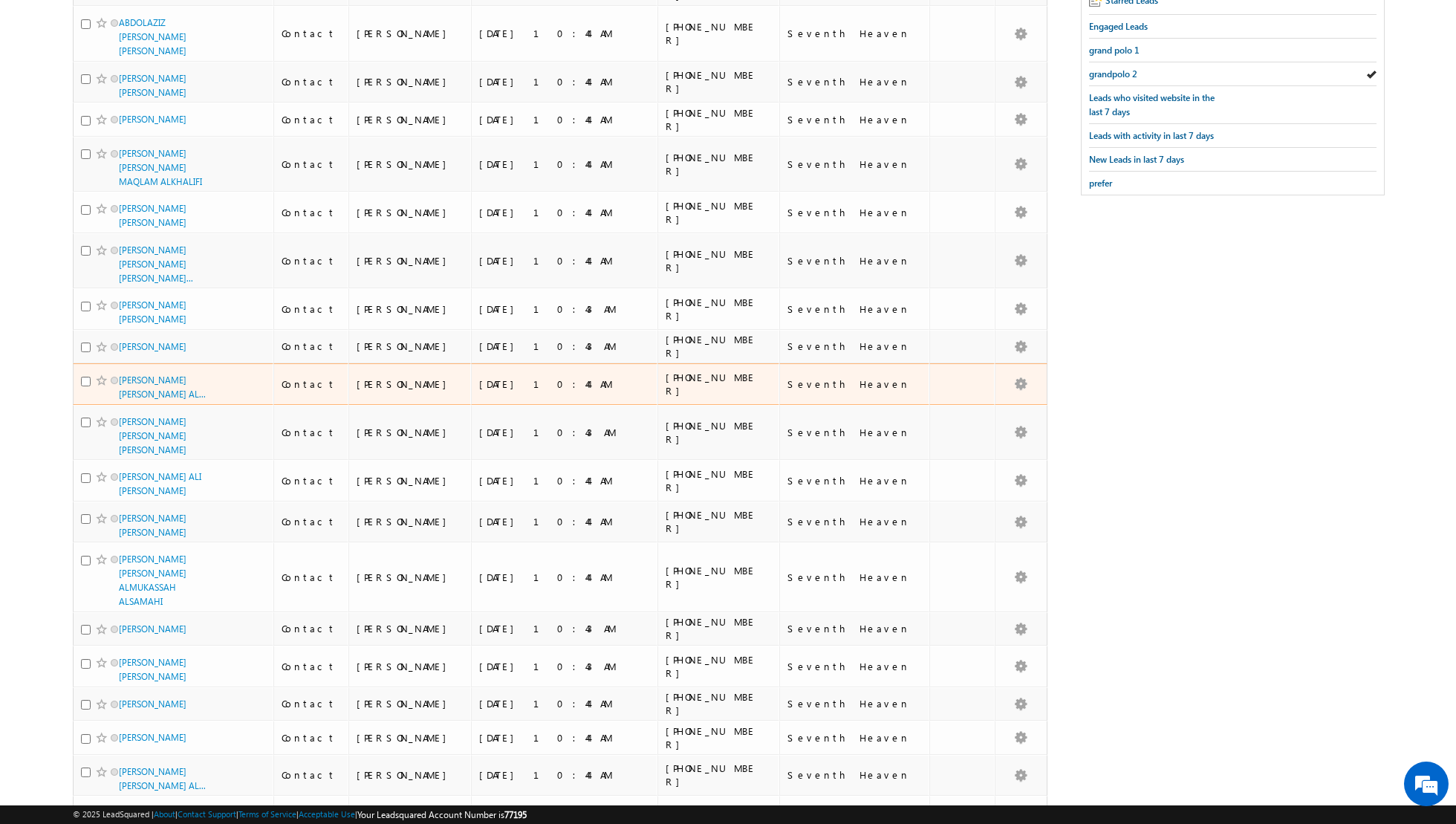
scroll to position [0, 0]
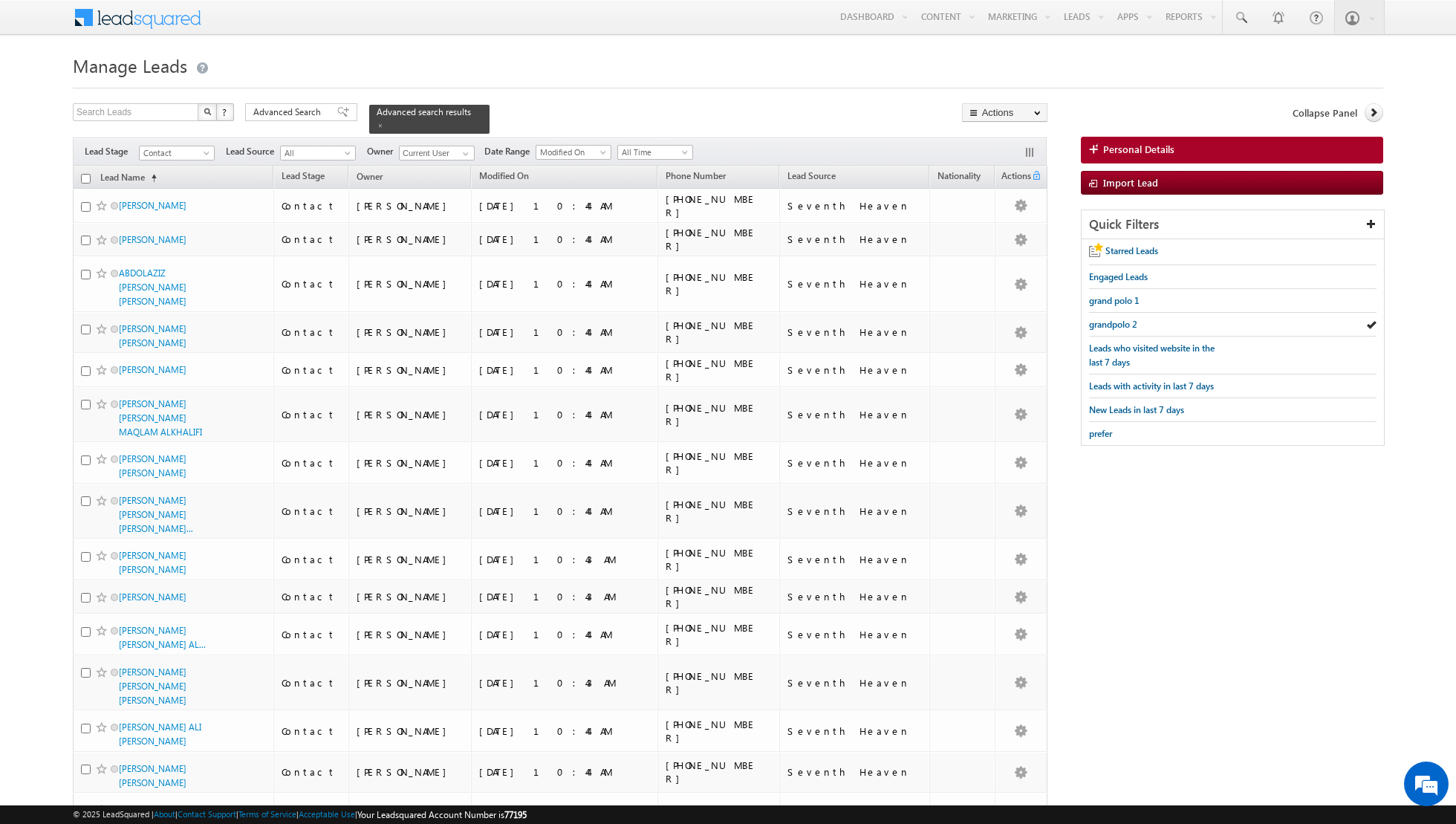
click at [85, 176] on input "checkbox" at bounding box center [86, 179] width 9 height 9
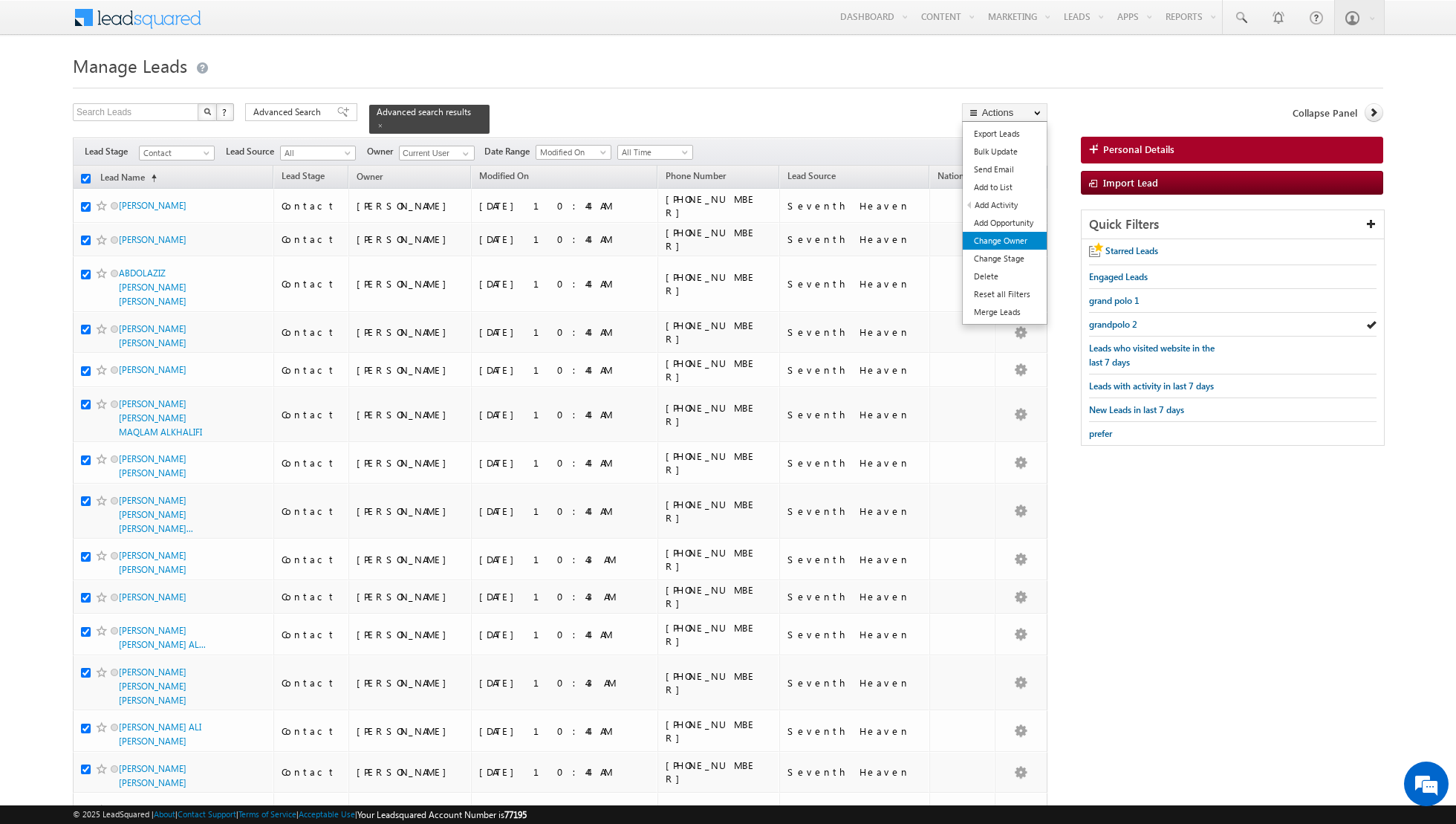
click at [999, 243] on link "Change Owner" at bounding box center [1005, 240] width 84 height 18
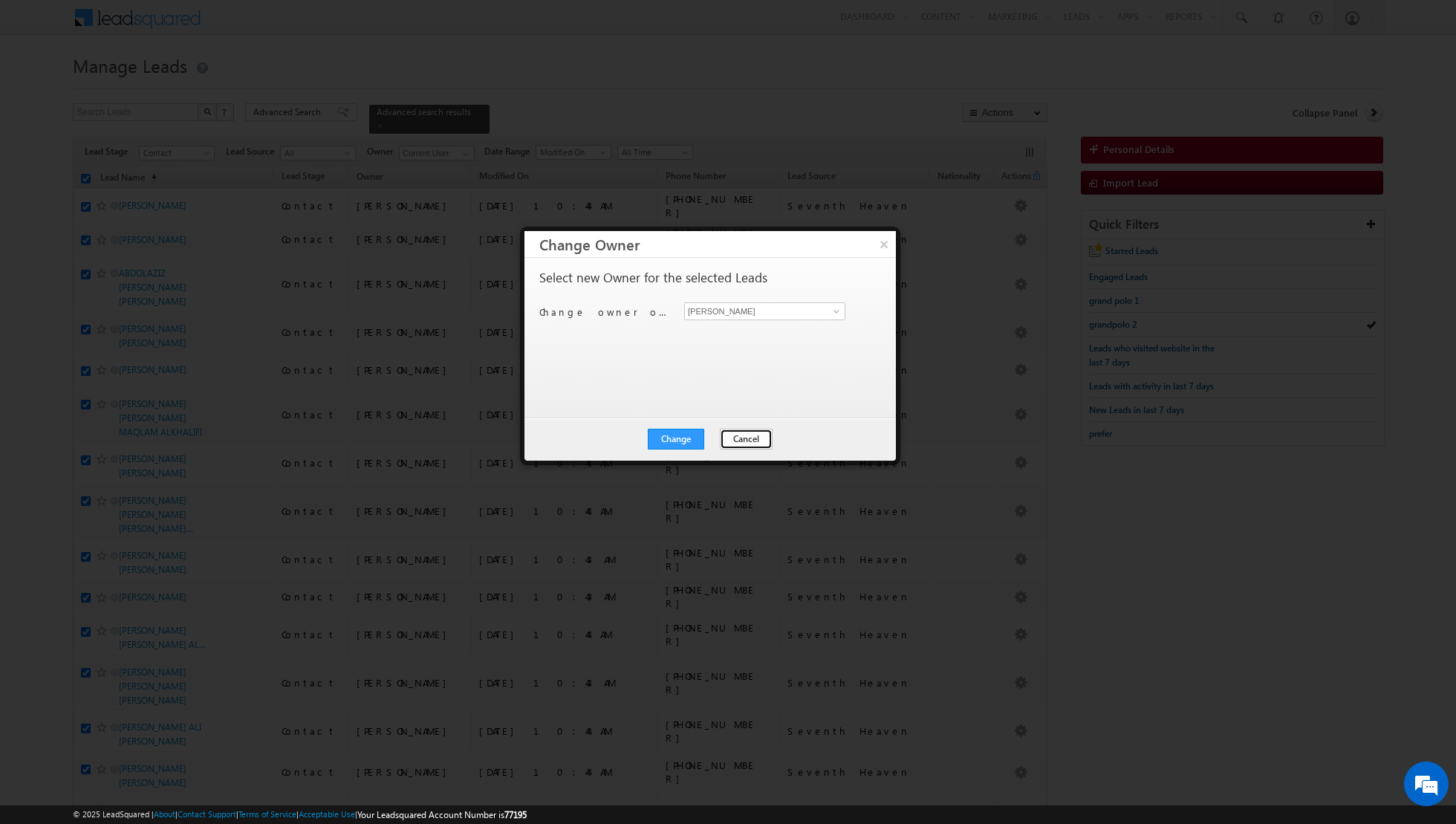
click at [735, 437] on button "Cancel" at bounding box center [746, 439] width 53 height 20
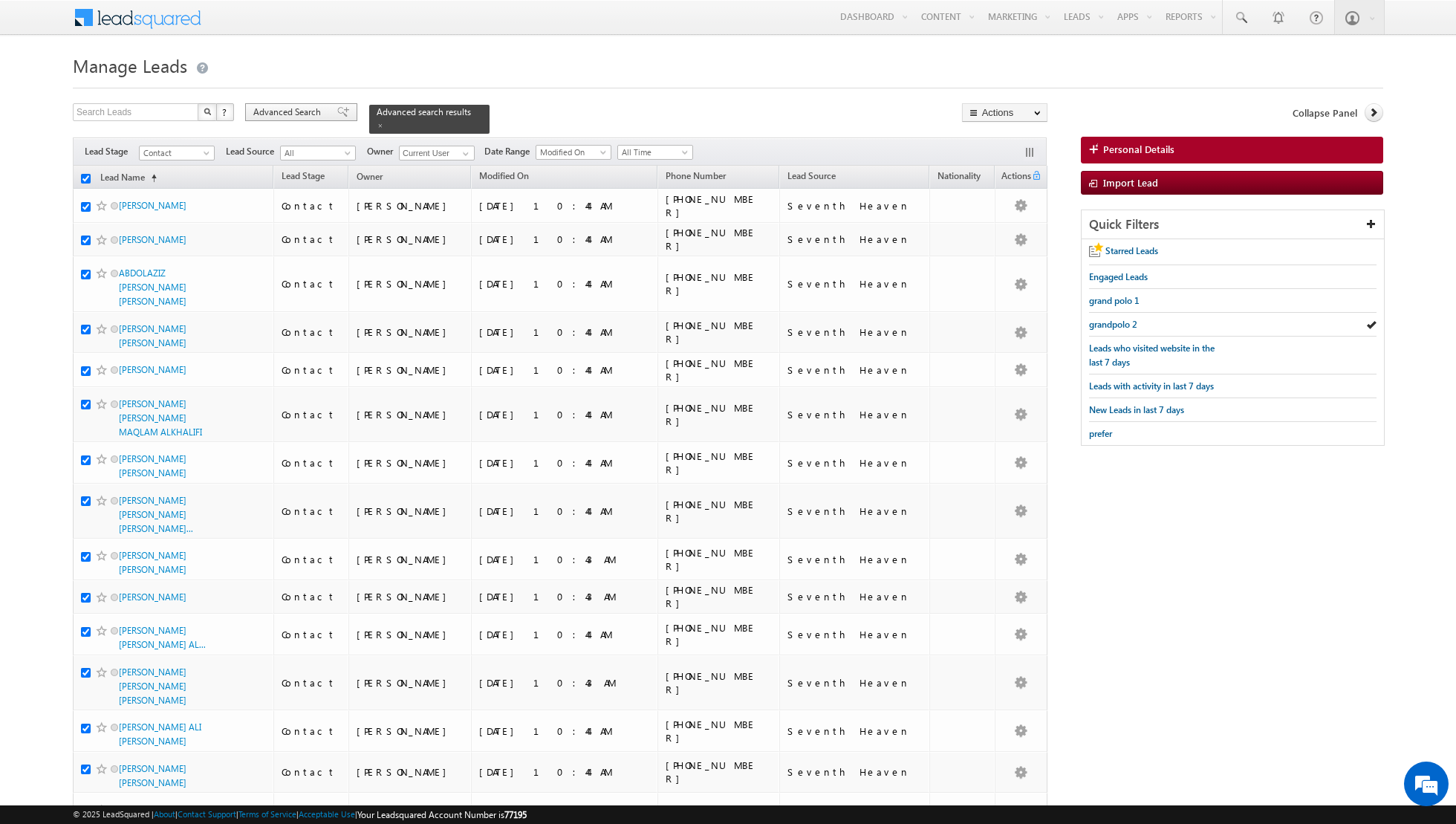
click at [337, 112] on span at bounding box center [343, 112] width 12 height 10
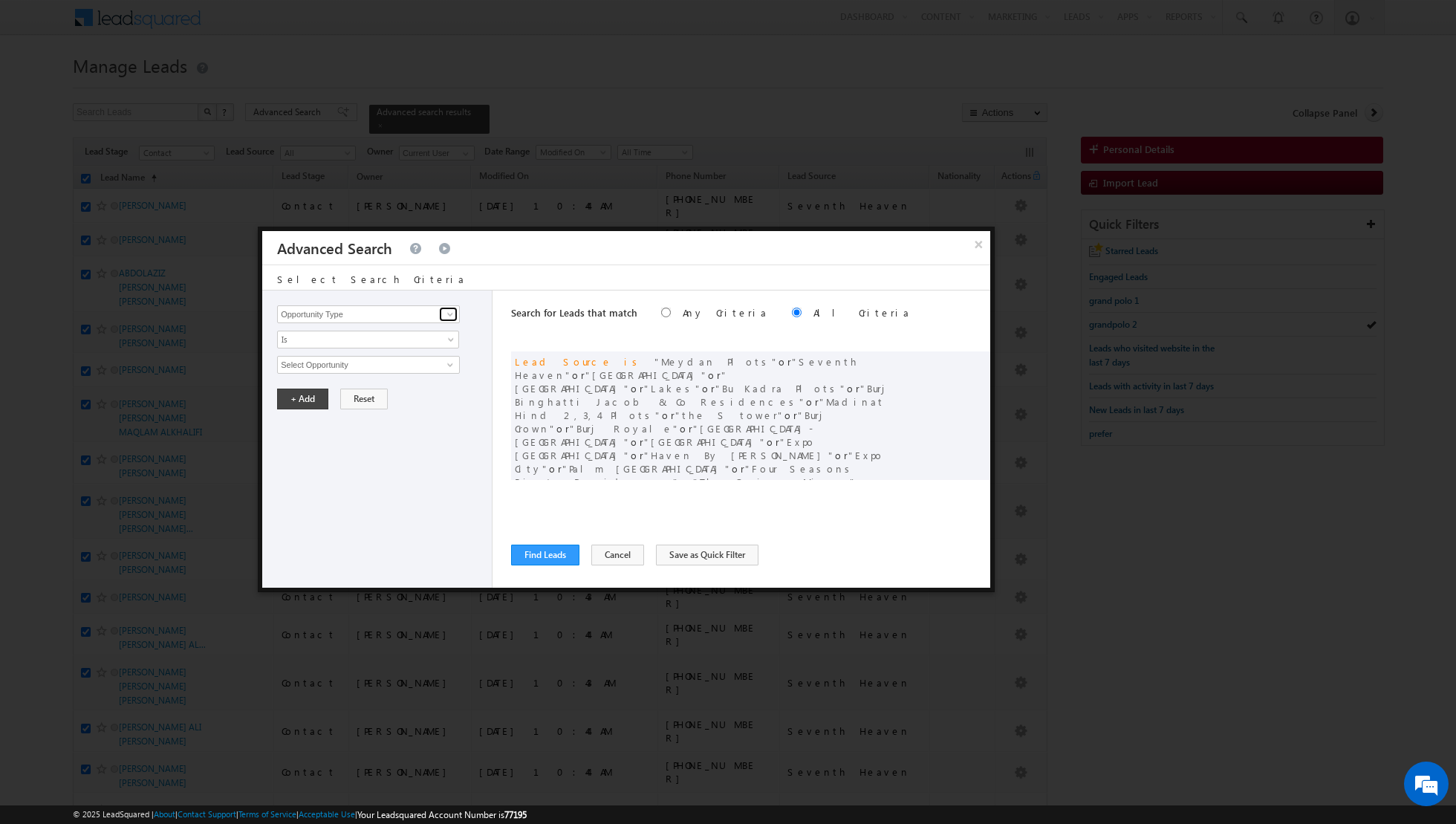
click at [452, 314] on span at bounding box center [450, 314] width 12 height 12
click at [353, 332] on link "Lead Activity" at bounding box center [369, 331] width 183 height 17
click at [395, 340] on span "Is" at bounding box center [358, 340] width 161 height 13
click at [375, 363] on link "Is Not" at bounding box center [369, 369] width 181 height 13
click at [402, 368] on input "Select Activity" at bounding box center [369, 365] width 183 height 18
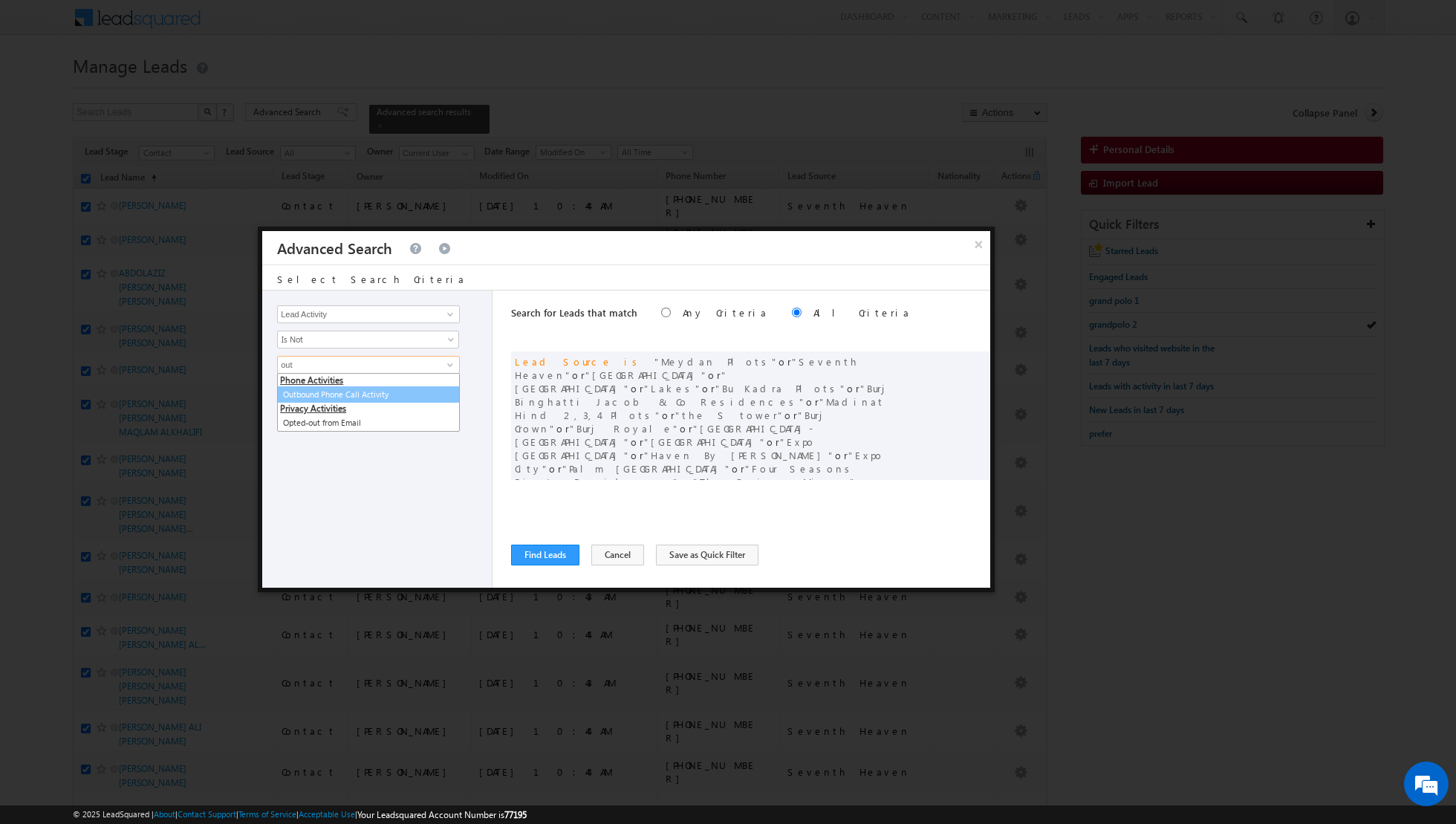
click at [368, 393] on link "Outbound Phone Call Activity" at bounding box center [369, 395] width 183 height 17
click at [446, 384] on link at bounding box center [368, 390] width 182 height 18
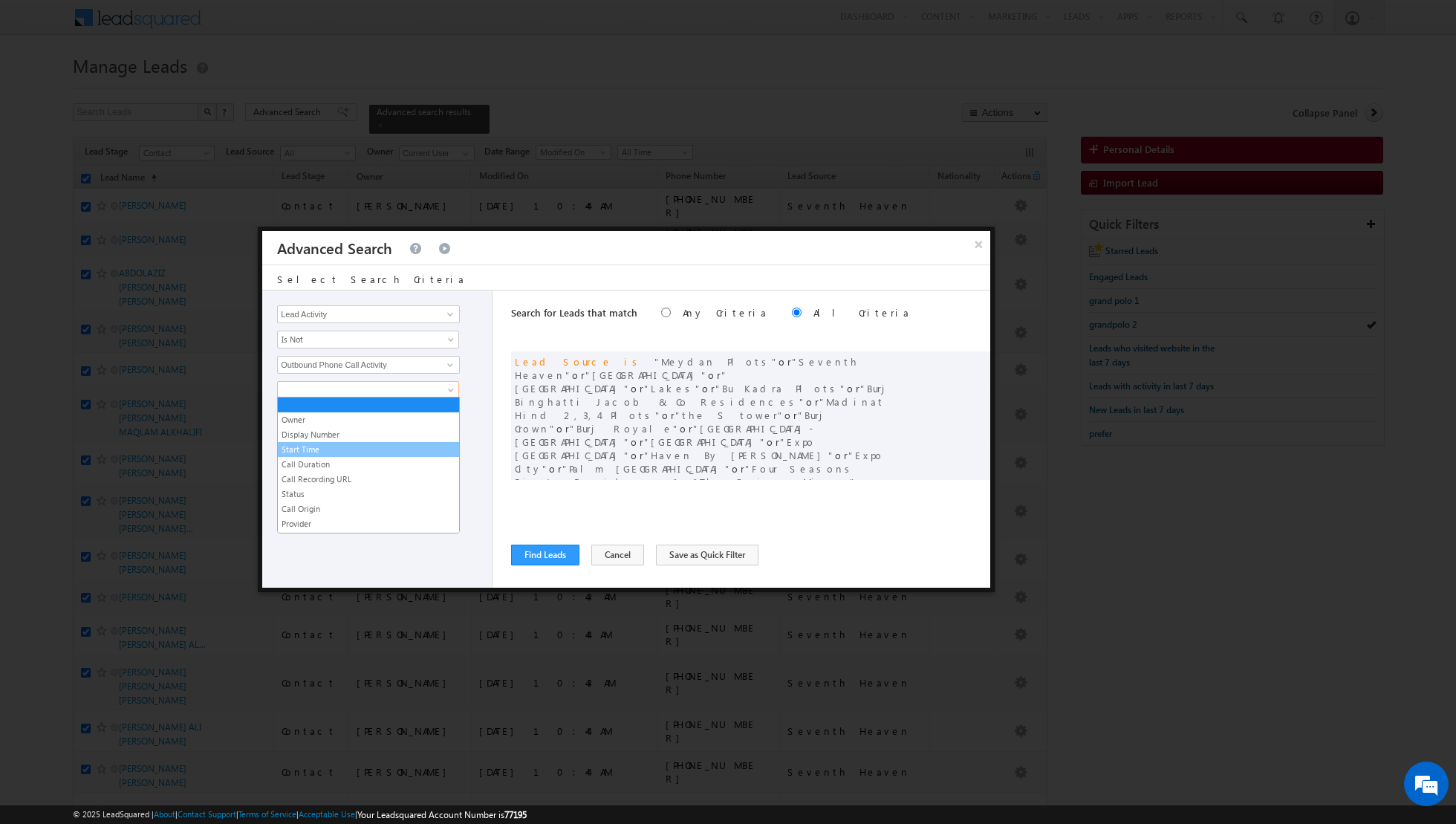
click at [324, 447] on link "Start Time" at bounding box center [369, 449] width 181 height 13
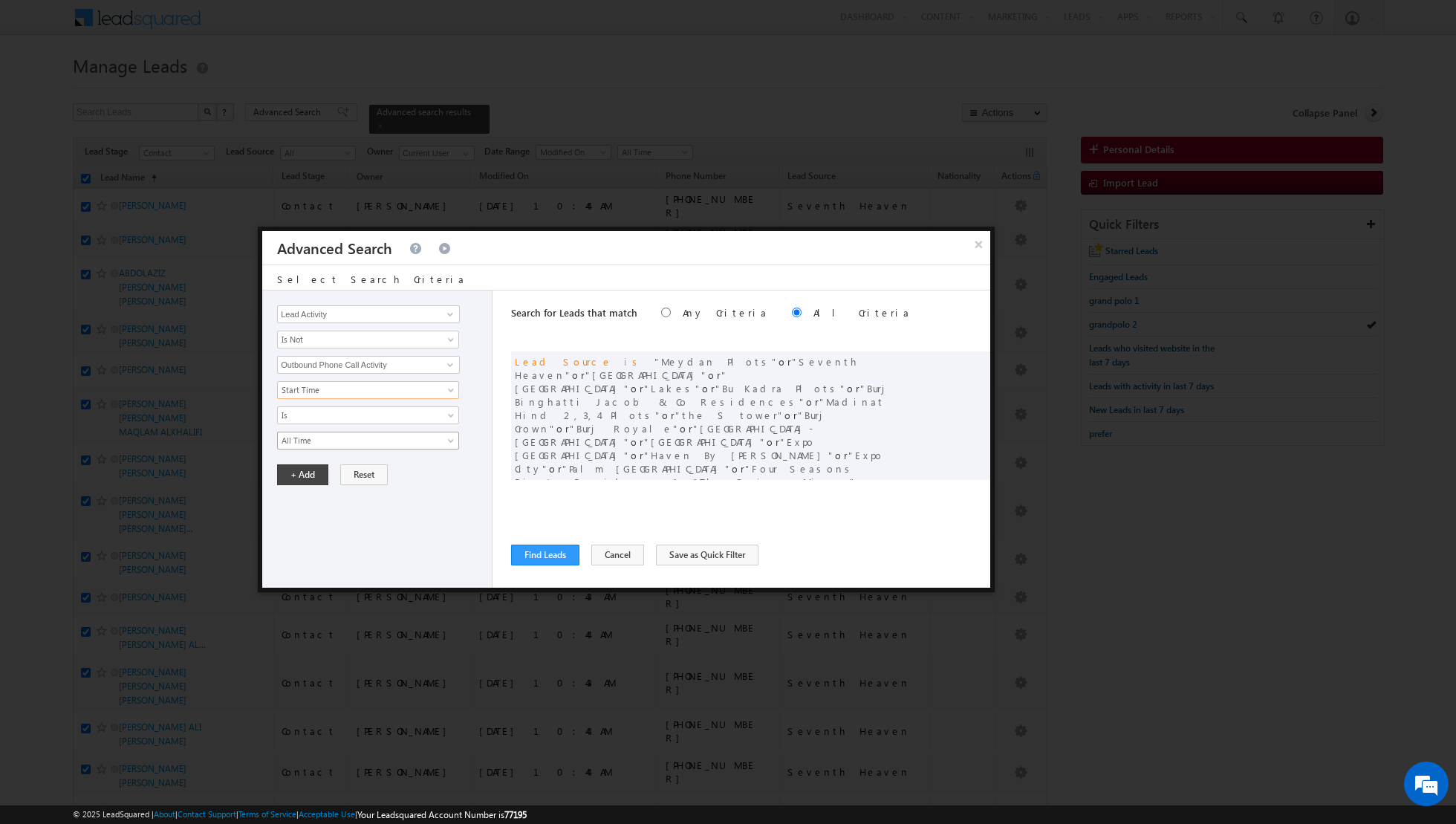
click at [447, 438] on span at bounding box center [452, 444] width 12 height 12
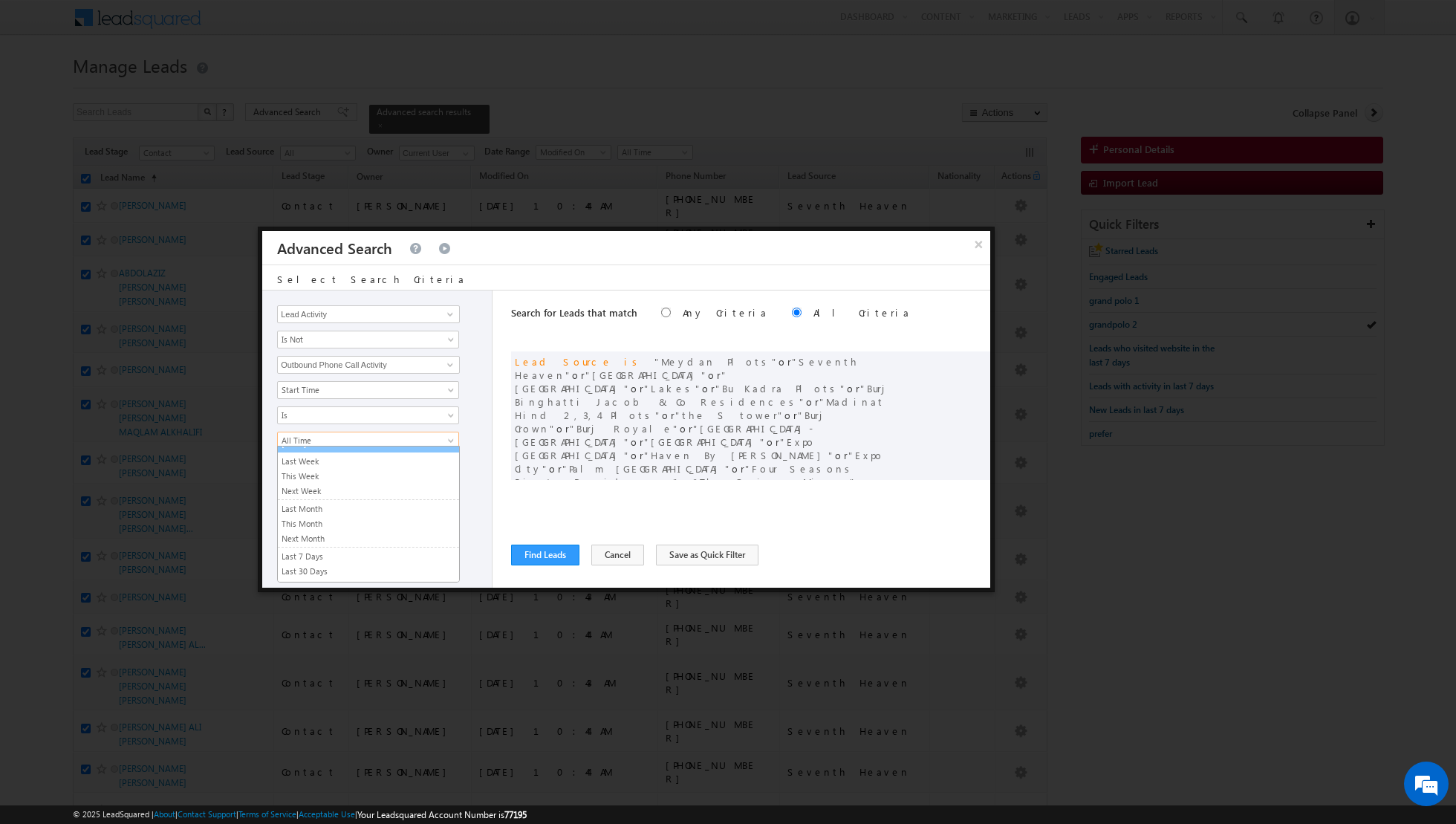
scroll to position [80, 0]
click at [402, 406] on link "Is" at bounding box center [368, 415] width 182 height 18
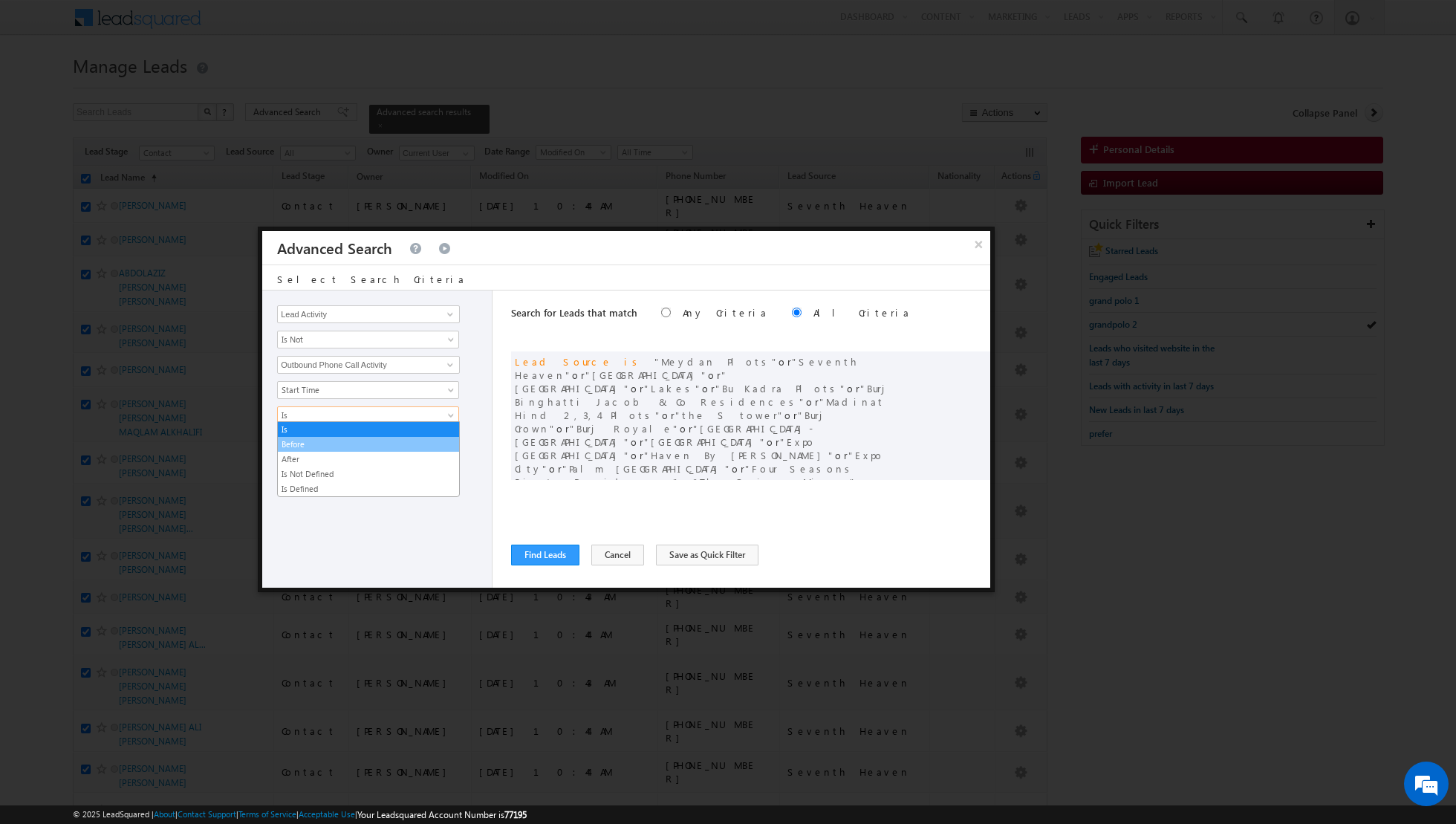
click at [364, 440] on link "Before" at bounding box center [369, 444] width 181 height 13
click at [392, 434] on span "[DATE]" at bounding box center [358, 440] width 161 height 13
click at [339, 469] on link "[DATE]" at bounding box center [369, 469] width 181 height 13
click at [387, 436] on span "[DATE]" at bounding box center [358, 440] width 161 height 13
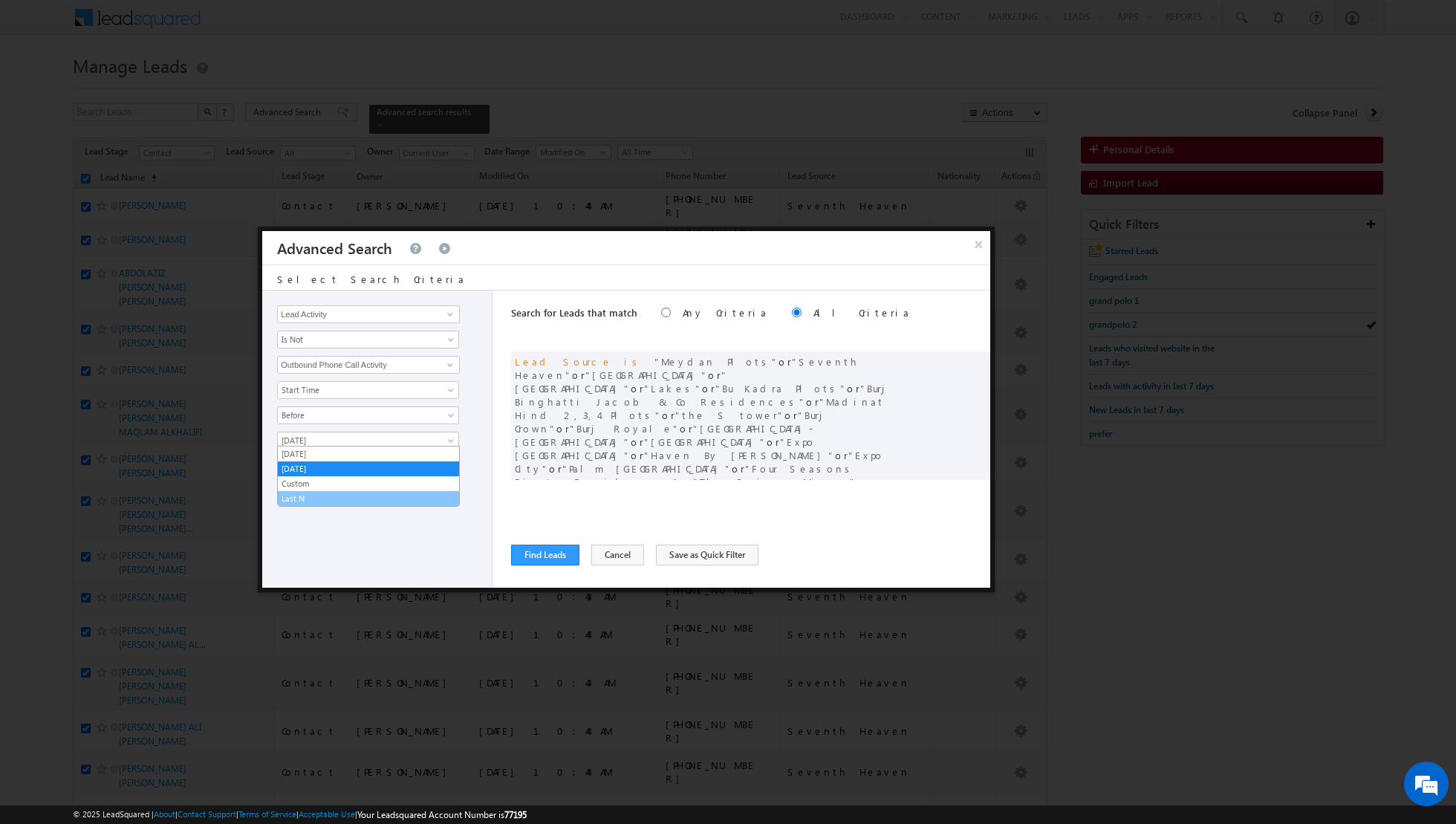
click at [326, 496] on link "Last N" at bounding box center [369, 499] width 181 height 13
click at [414, 457] on input "text" at bounding box center [413, 466] width 93 height 18
click at [305, 504] on button "+ Add" at bounding box center [302, 507] width 51 height 20
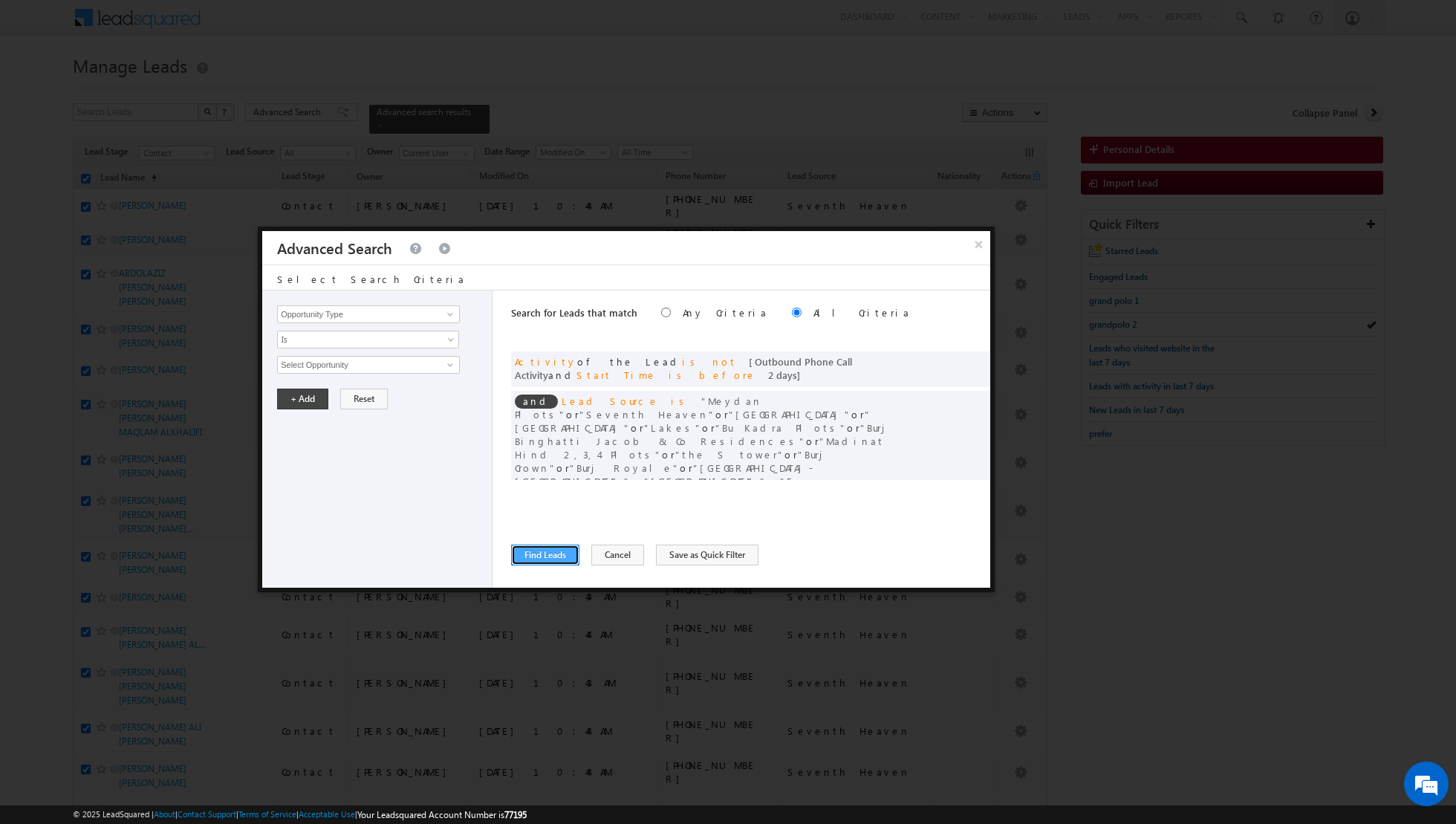
click at [536, 546] on button "Find Leads" at bounding box center [545, 555] width 69 height 20
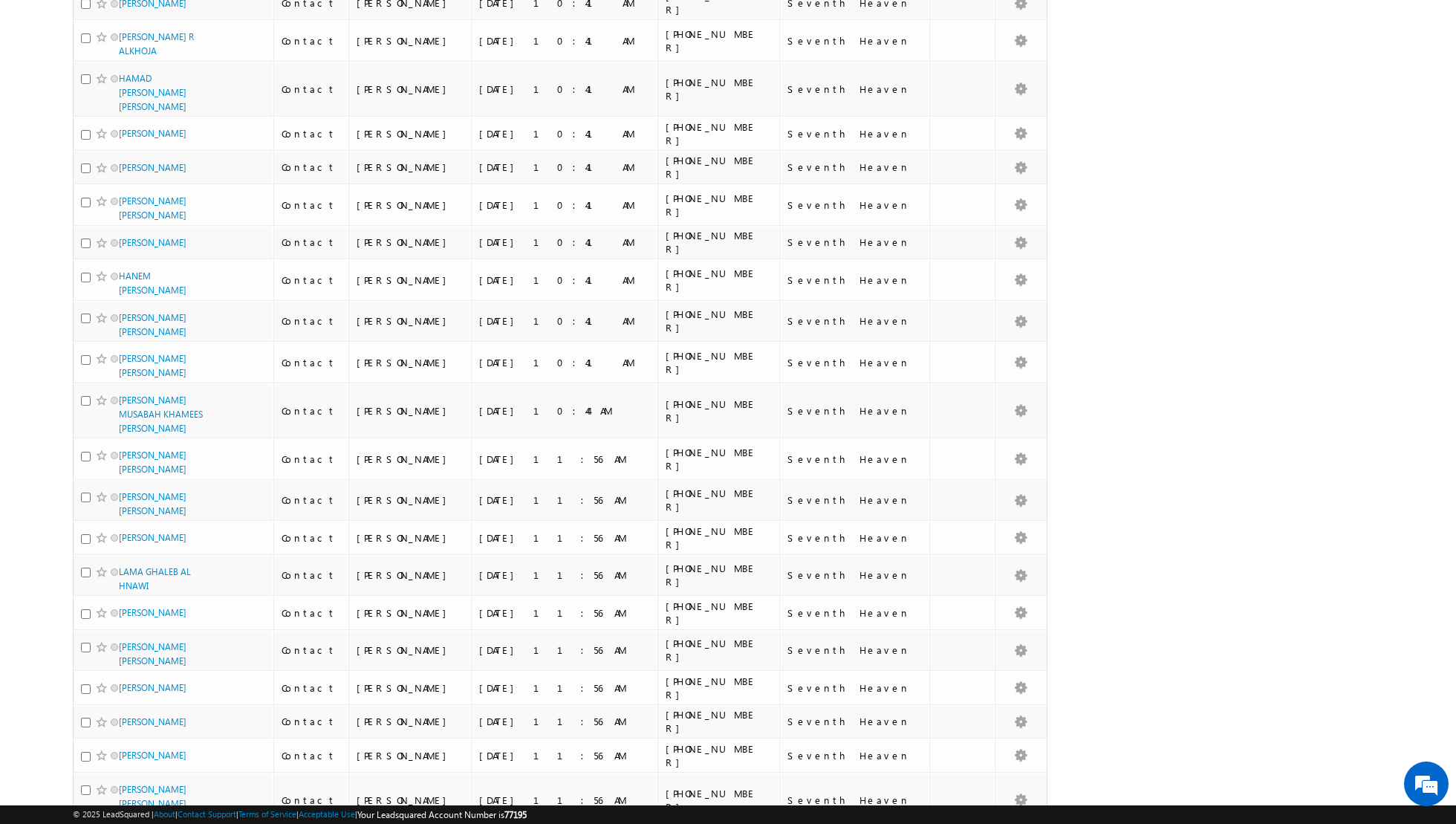
scroll to position [3261, 0]
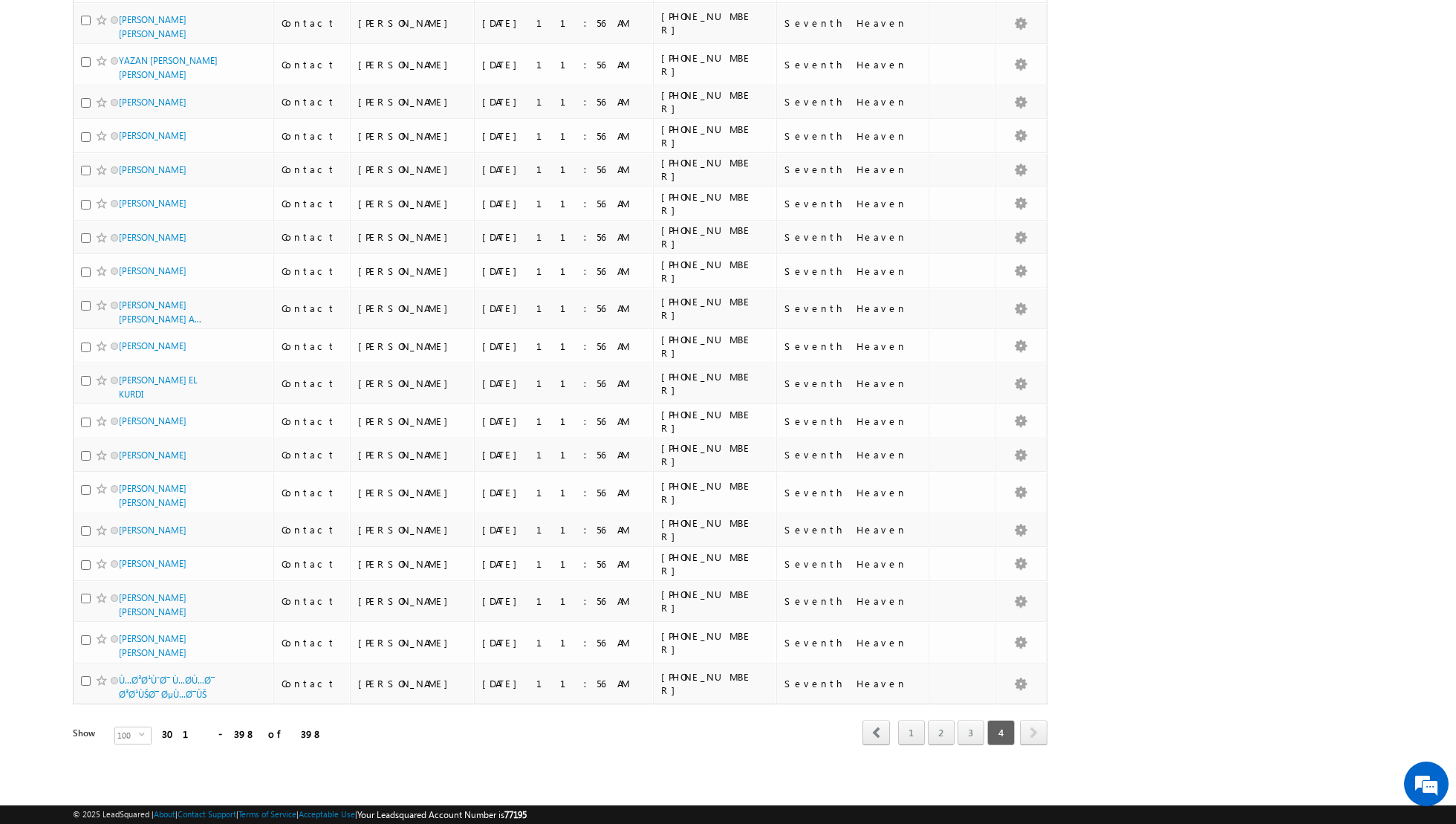
scroll to position [3105, 0]
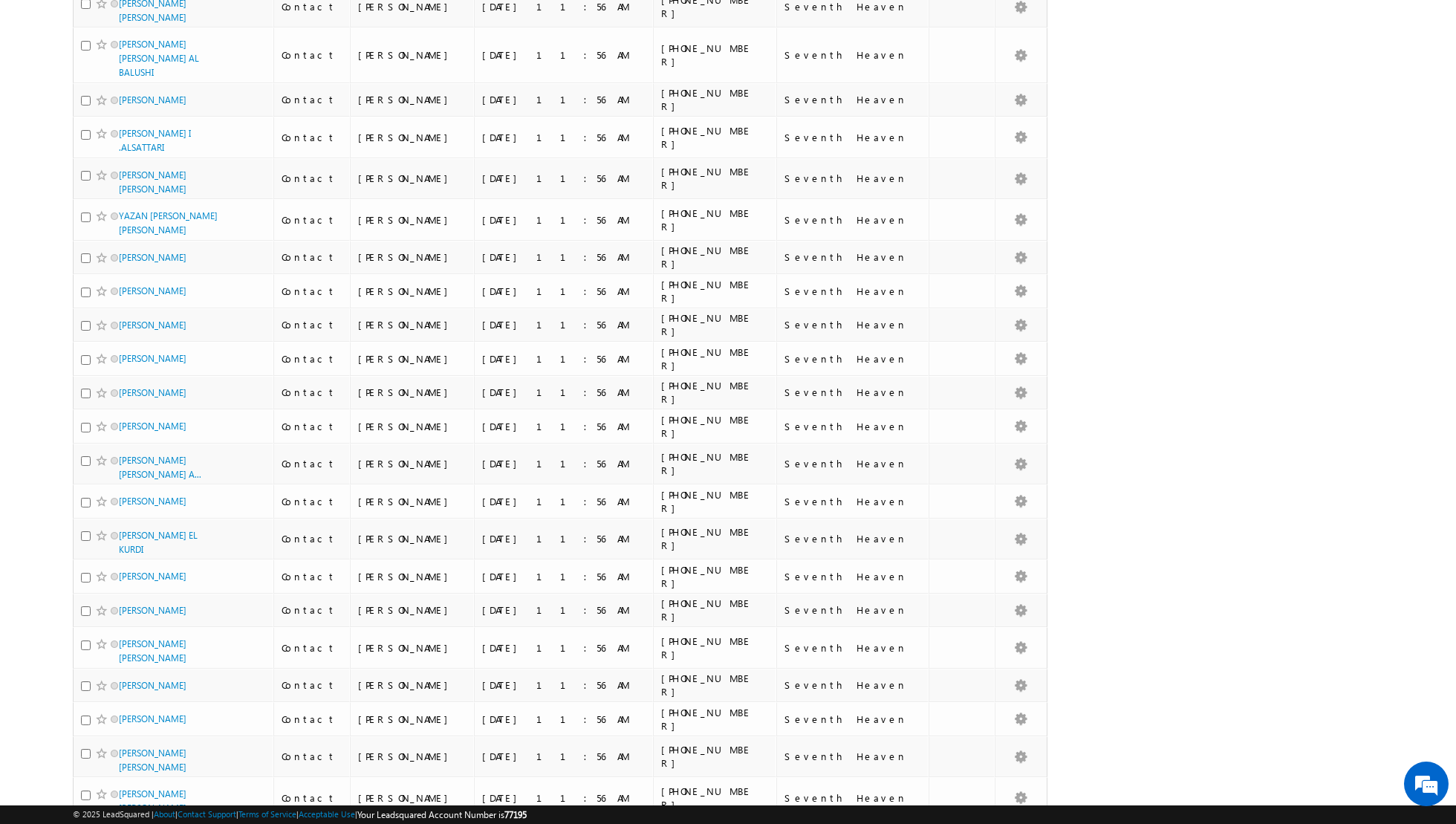
click at [119, 784] on li "50" at bounding box center [124, 782] width 35 height 15
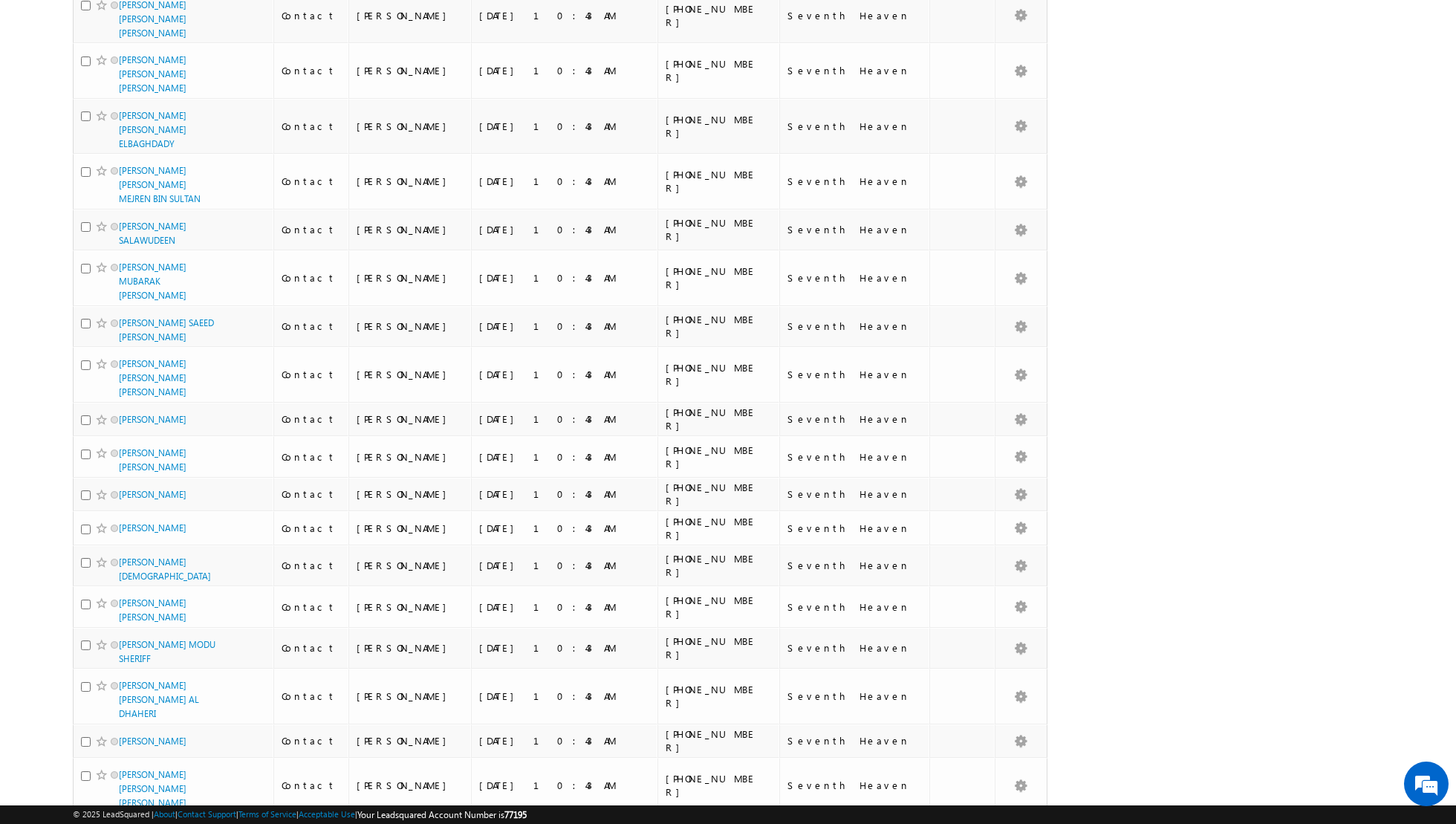
scroll to position [0, 0]
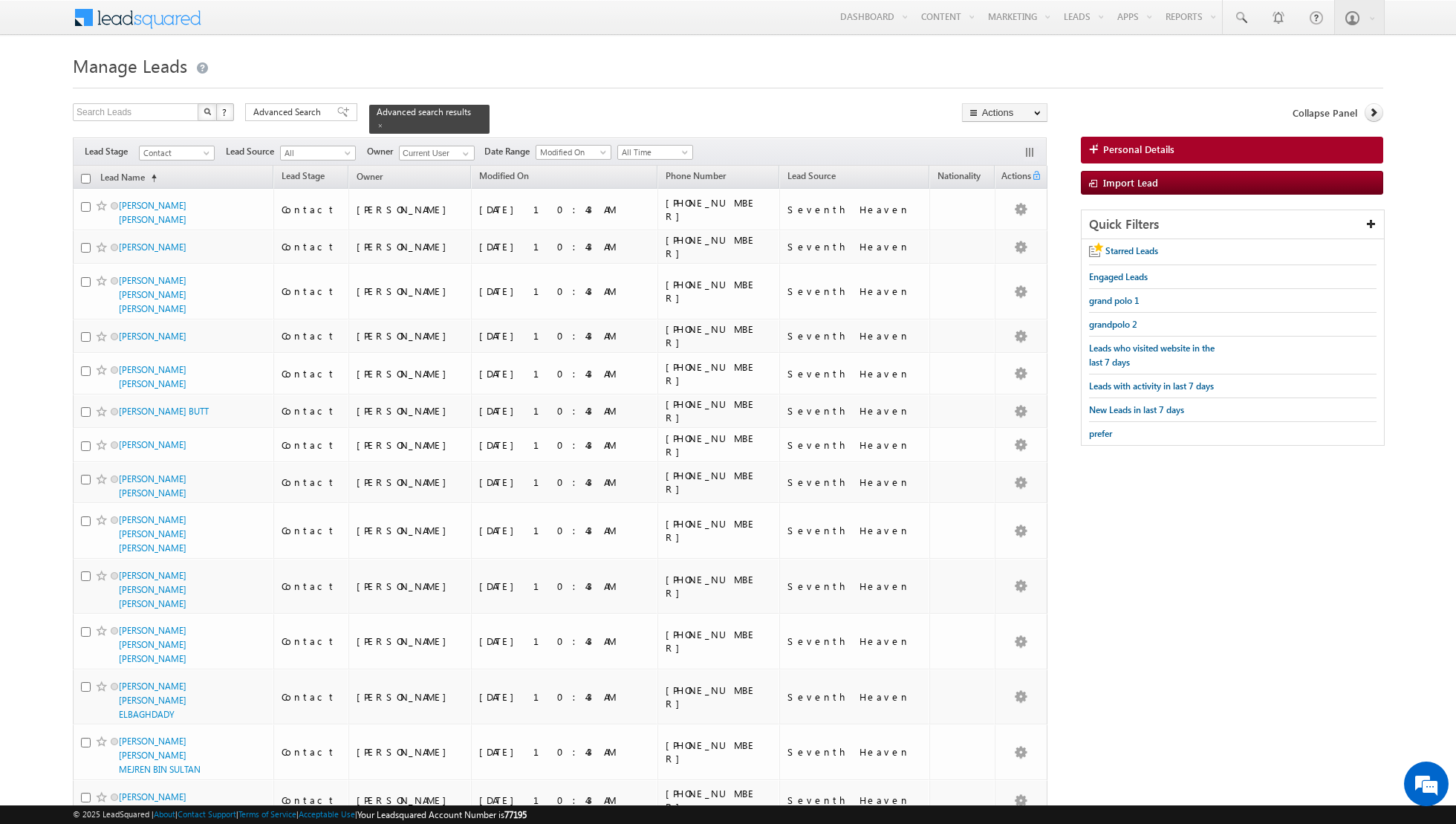
click at [88, 179] on input "checkbox" at bounding box center [86, 179] width 9 height 9
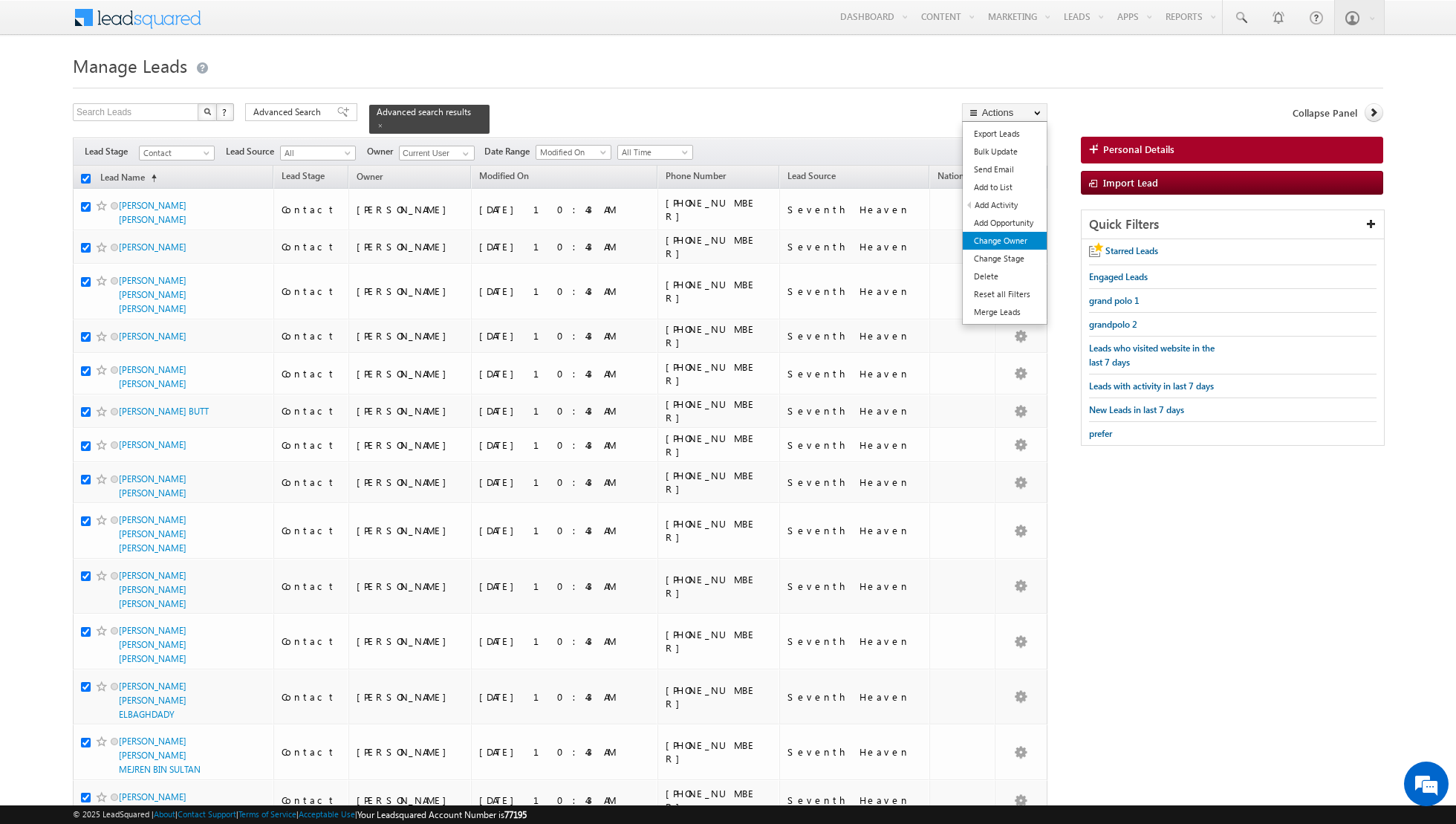
click at [995, 241] on link "Change Owner" at bounding box center [1005, 240] width 84 height 18
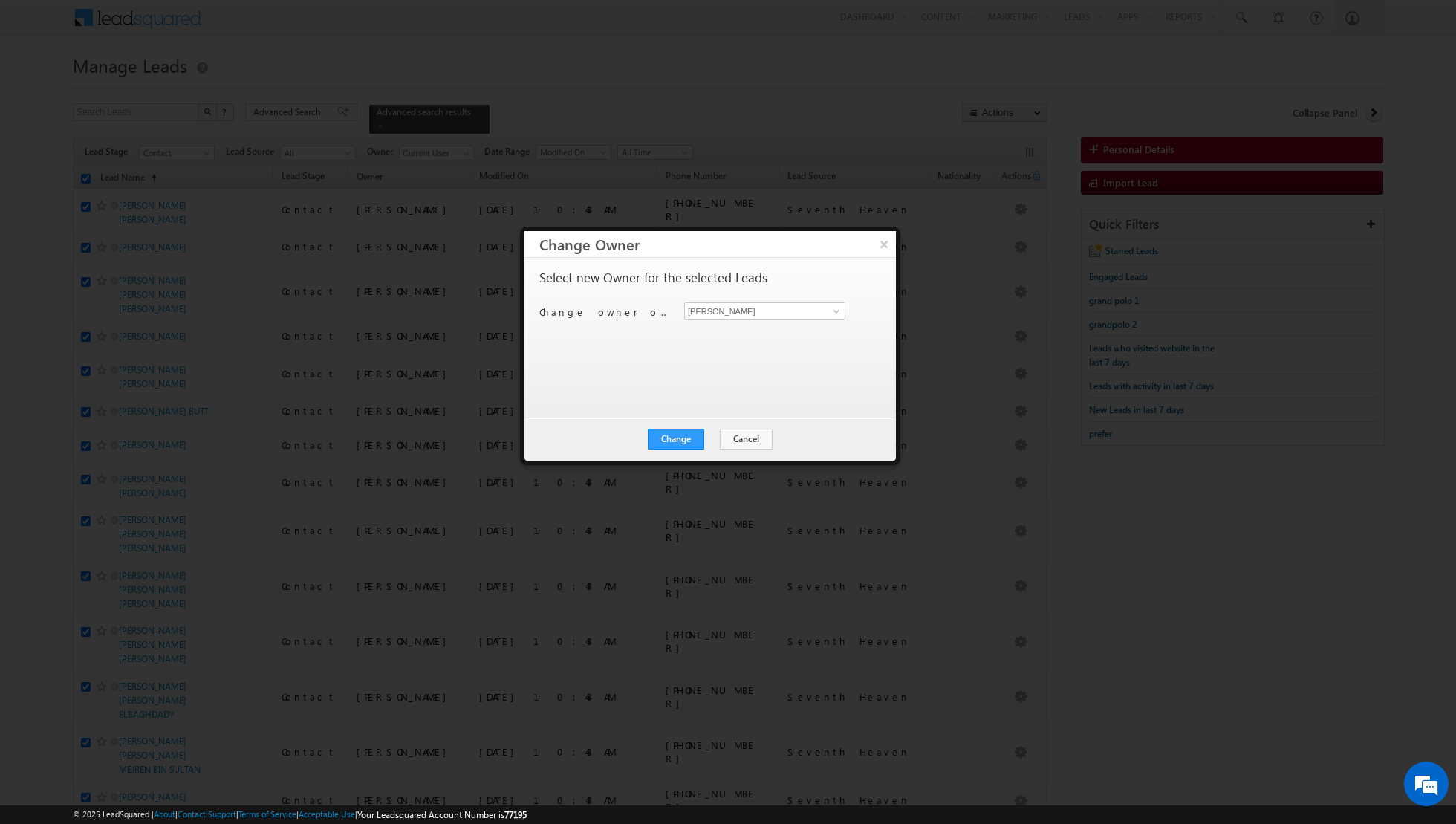
click at [847, 310] on div "Shiva Sisodia Shiva Sisodia" at bounding box center [773, 311] width 178 height 18
click at [835, 312] on span at bounding box center [836, 311] width 12 height 12
click at [748, 361] on span "[EMAIL_ADDRESS][PERSON_NAME][DOMAIN_NAME]" at bounding box center [757, 366] width 134 height 11
click at [684, 442] on button "Change" at bounding box center [676, 439] width 57 height 20
click at [716, 438] on button "Close" at bounding box center [713, 439] width 47 height 20
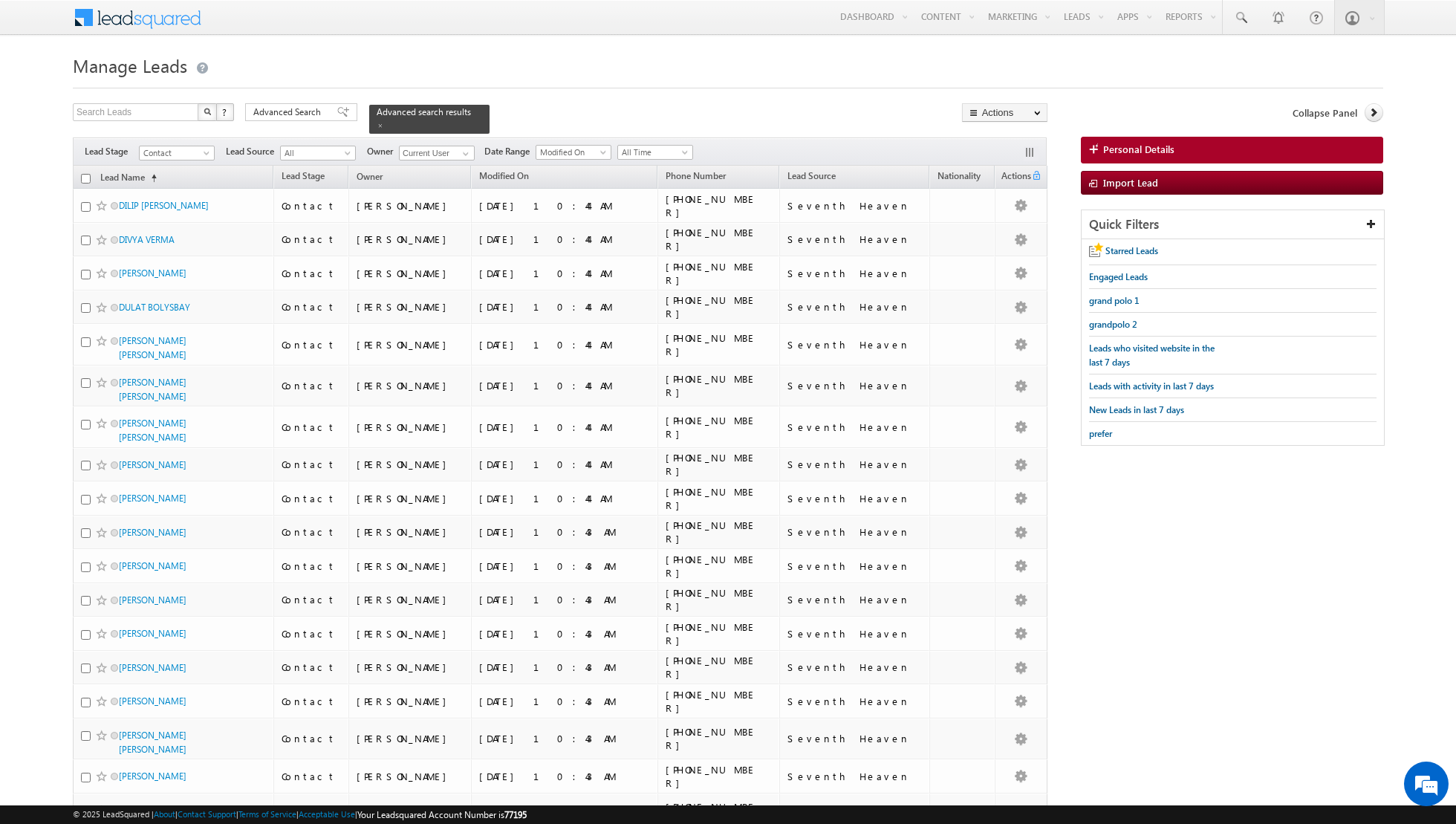
click at [83, 177] on input "checkbox" at bounding box center [86, 179] width 9 height 9
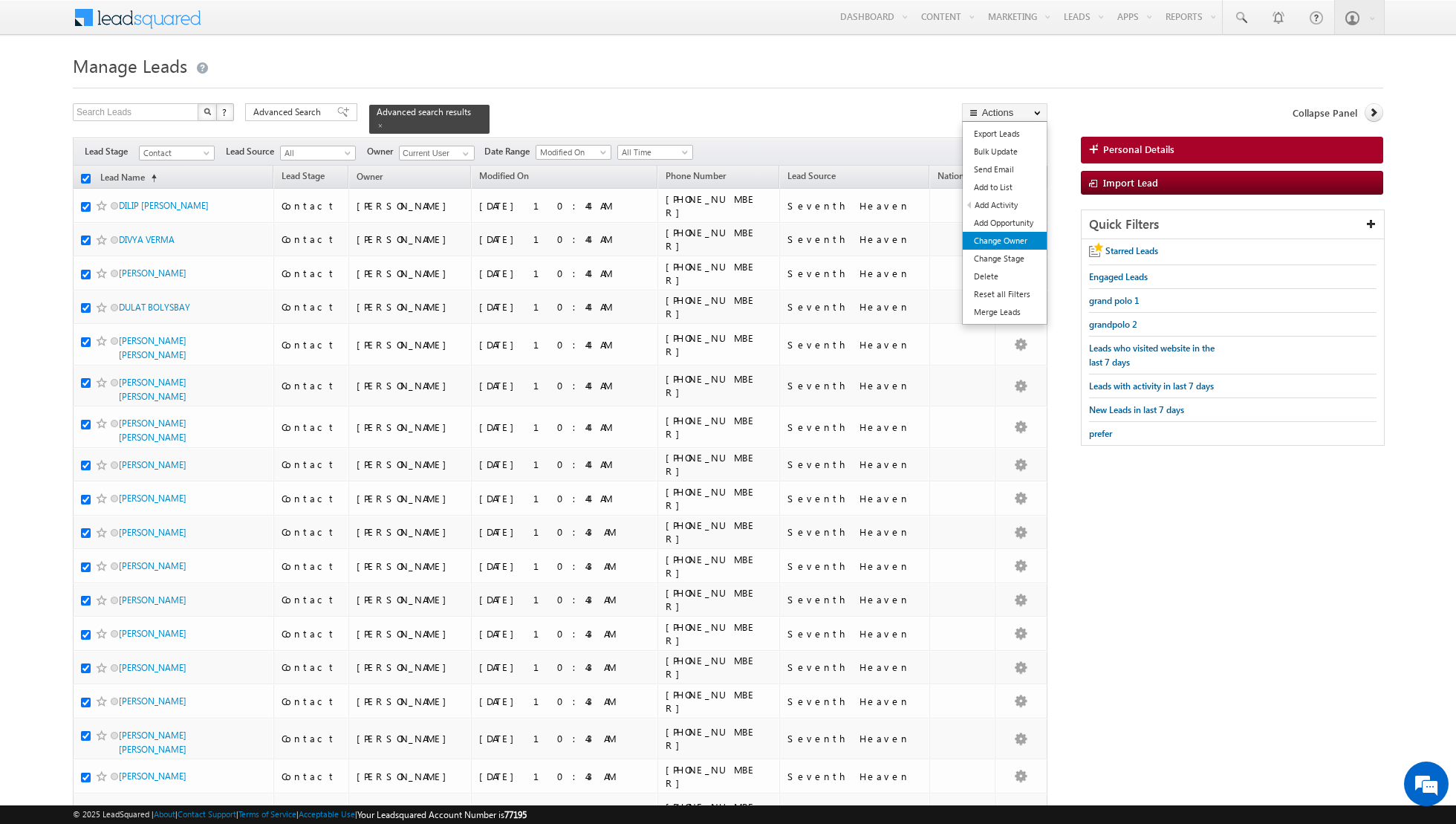
click at [998, 243] on link "Change Owner" at bounding box center [1005, 240] width 84 height 18
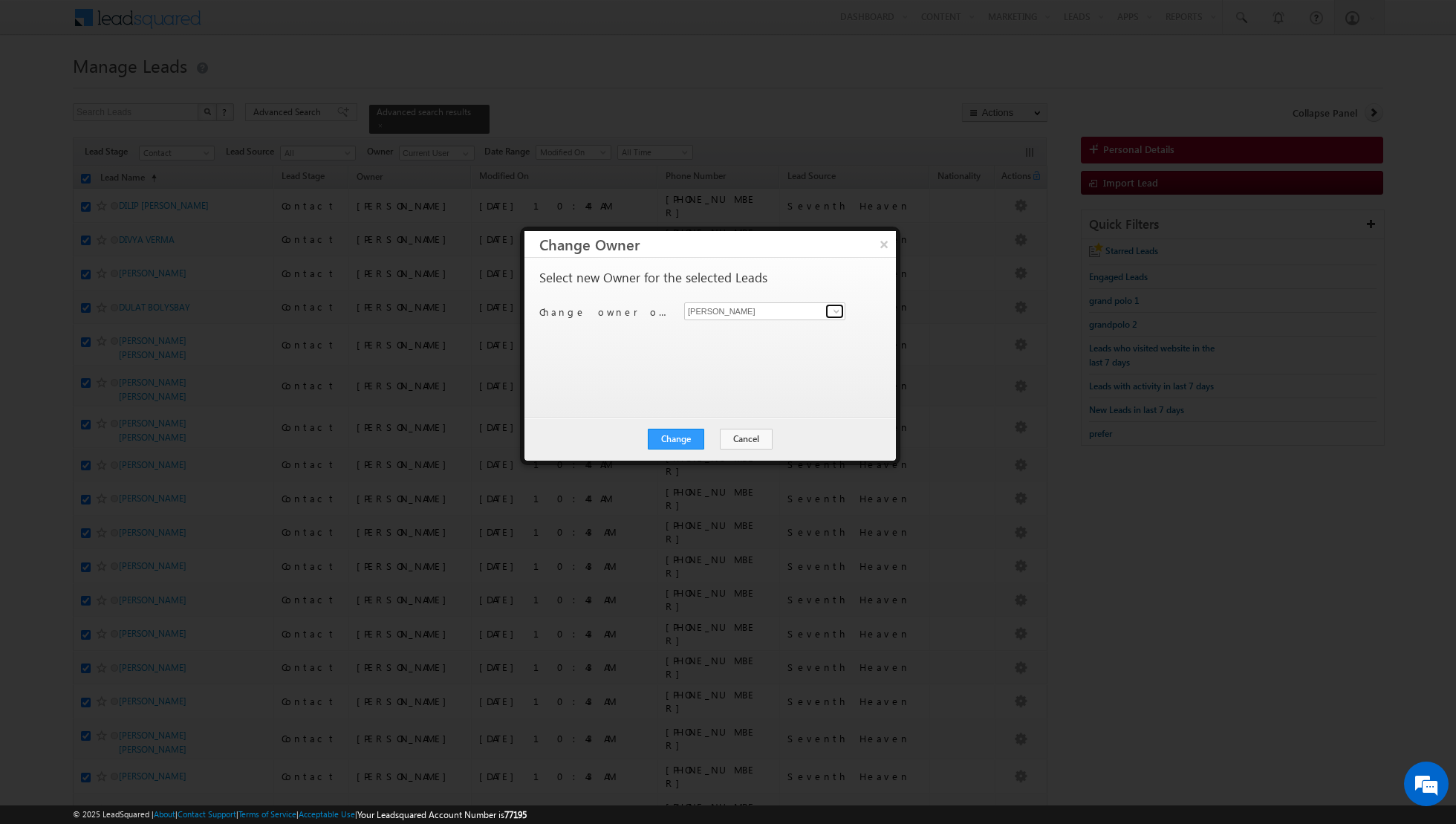
click at [828, 312] on link at bounding box center [835, 311] width 19 height 15
click at [743, 376] on link "Muhammad Shibily muhammad.shibily@indglobal.ae" at bounding box center [765, 387] width 161 height 28
click at [683, 440] on button "Change" at bounding box center [676, 439] width 57 height 20
click at [722, 438] on button "Close" at bounding box center [713, 439] width 47 height 20
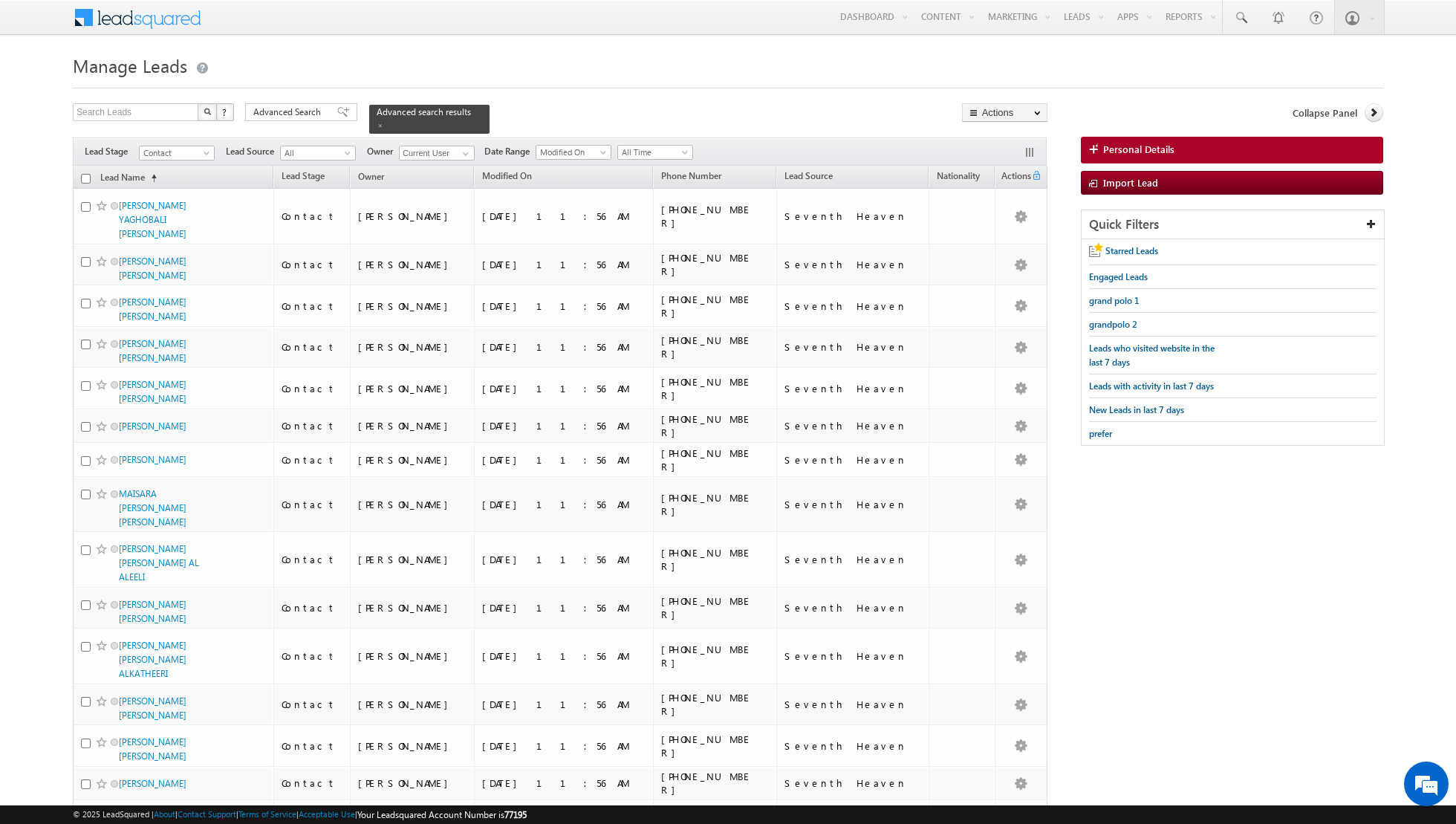
click at [85, 175] on input "checkbox" at bounding box center [86, 179] width 9 height 9
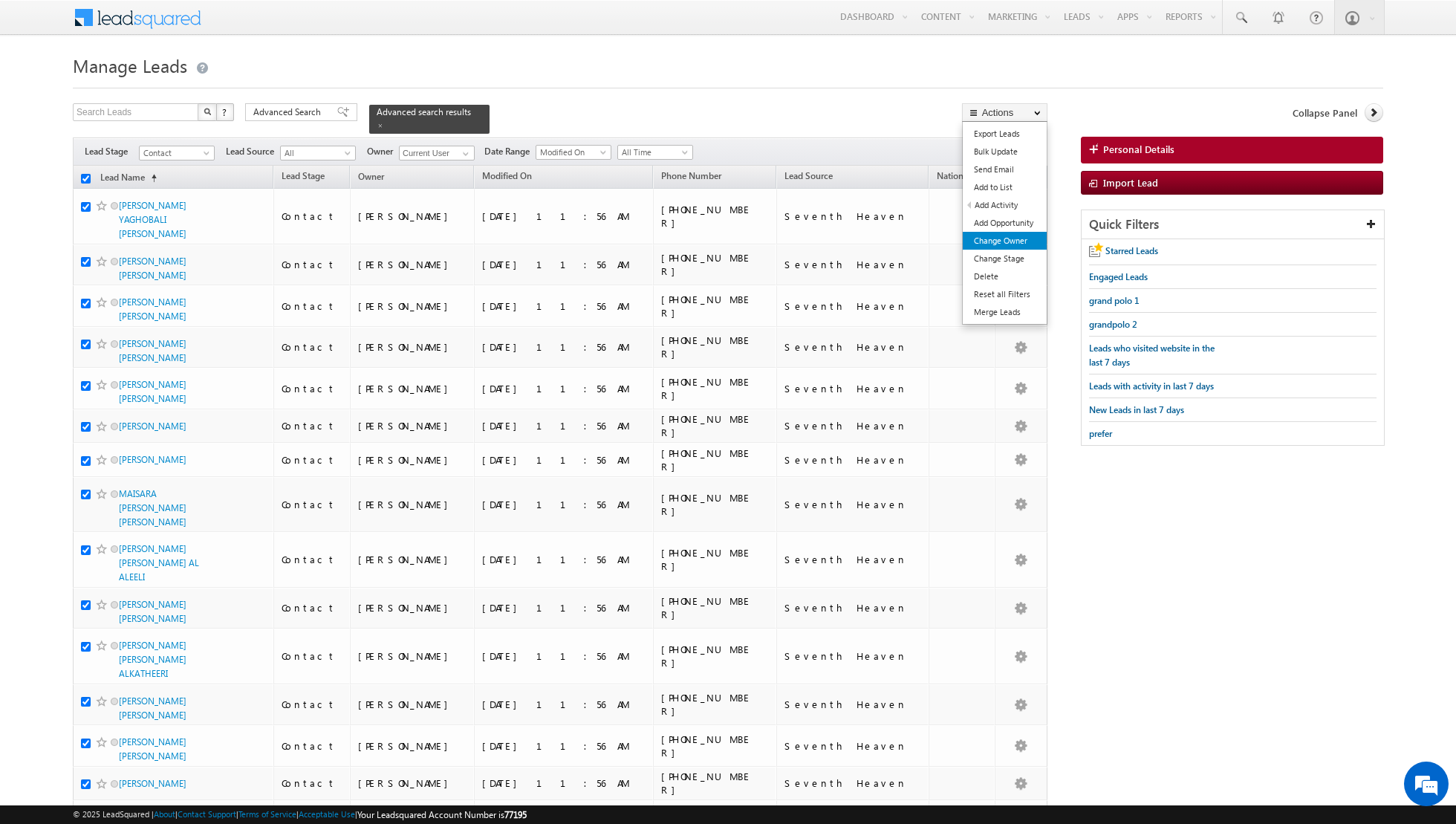
click at [990, 243] on link "Change Owner" at bounding box center [1005, 240] width 84 height 18
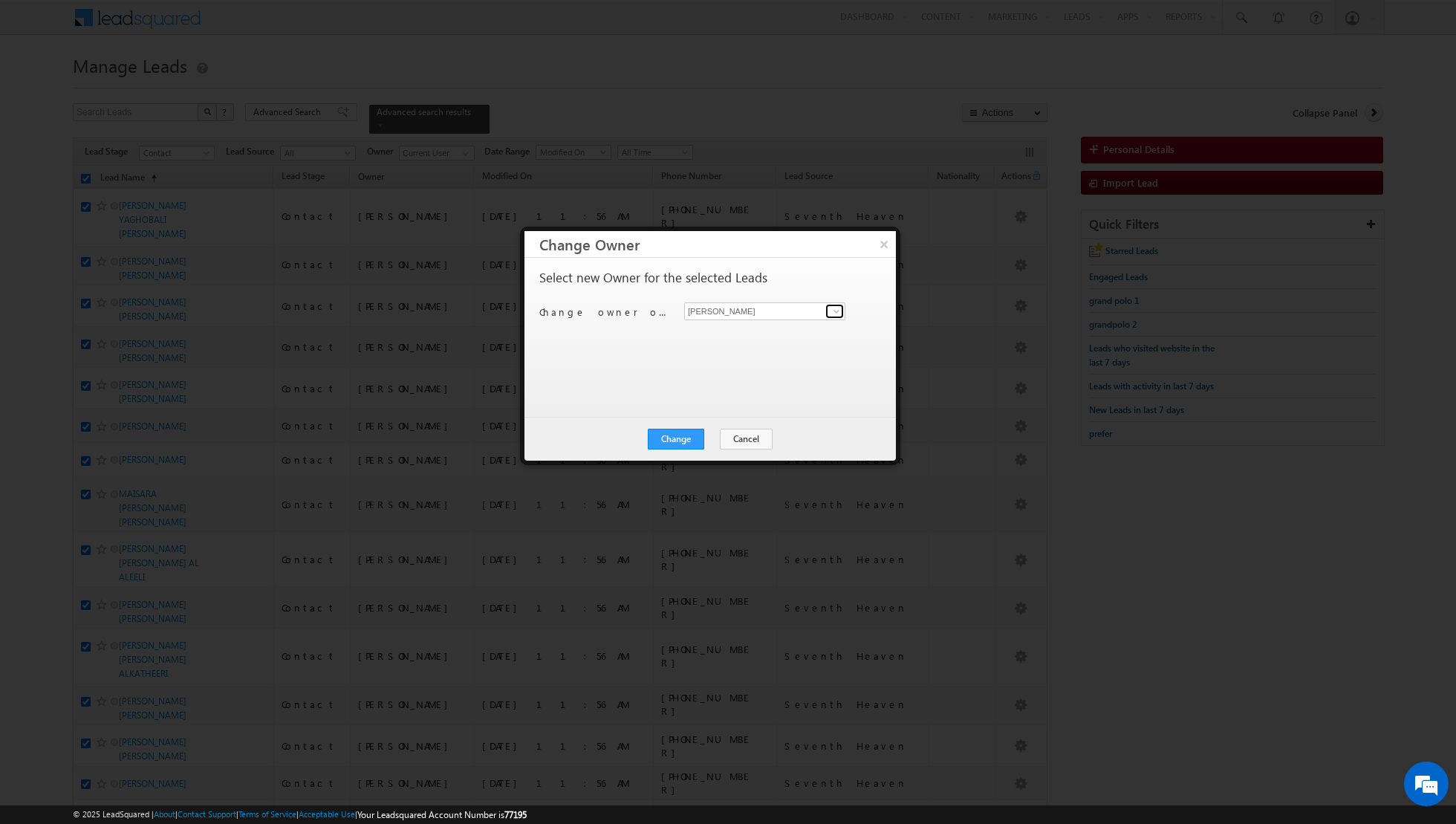
click at [838, 306] on span at bounding box center [836, 311] width 12 height 12
click at [726, 410] on link "Nandhana Anil nandhana.anil@indglobal.ae" at bounding box center [765, 413] width 161 height 28
click at [664, 442] on button "Change" at bounding box center [676, 439] width 57 height 20
click at [722, 438] on button "Close" at bounding box center [713, 439] width 47 height 20
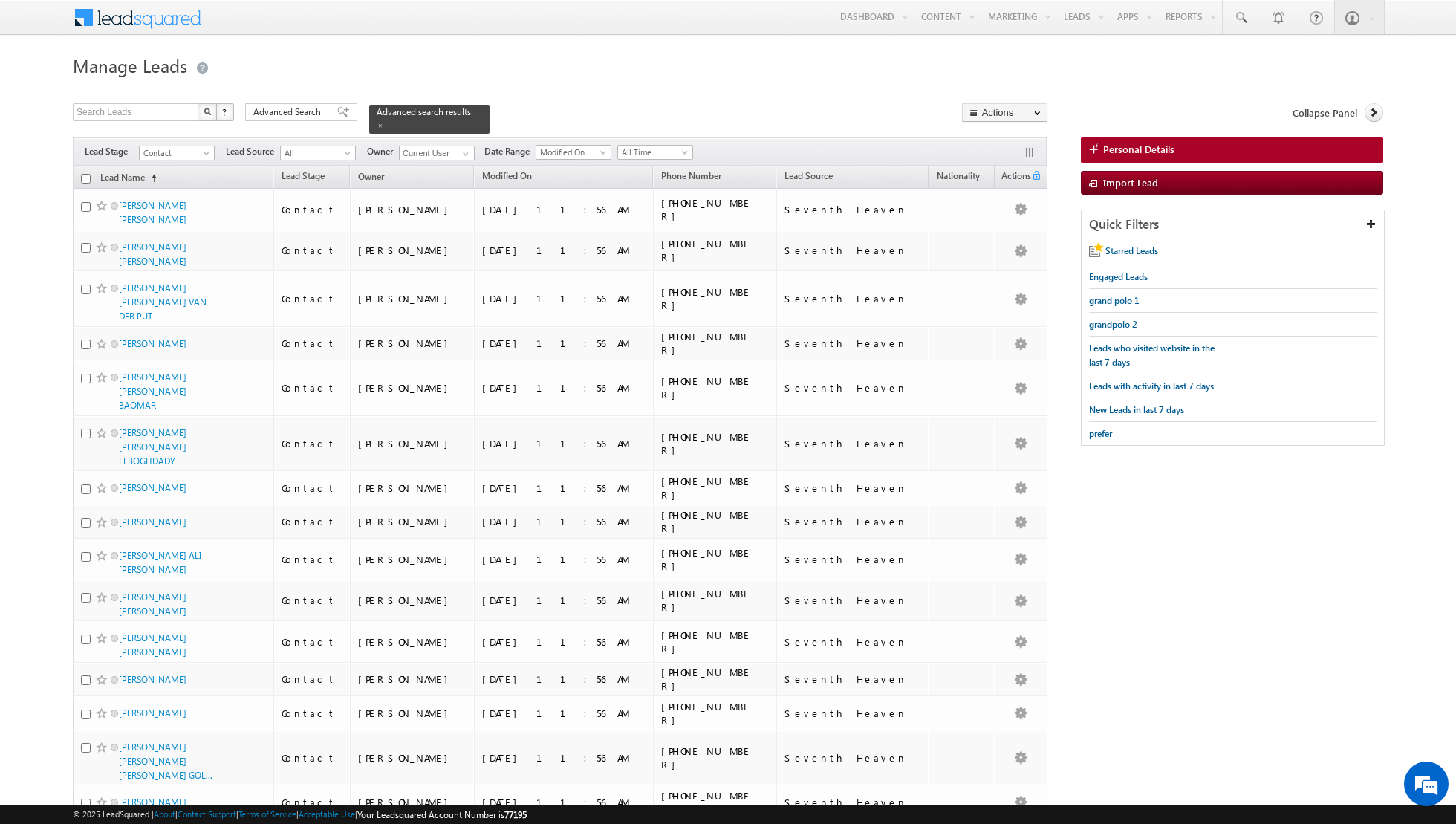
click at [83, 177] on input "checkbox" at bounding box center [86, 179] width 9 height 9
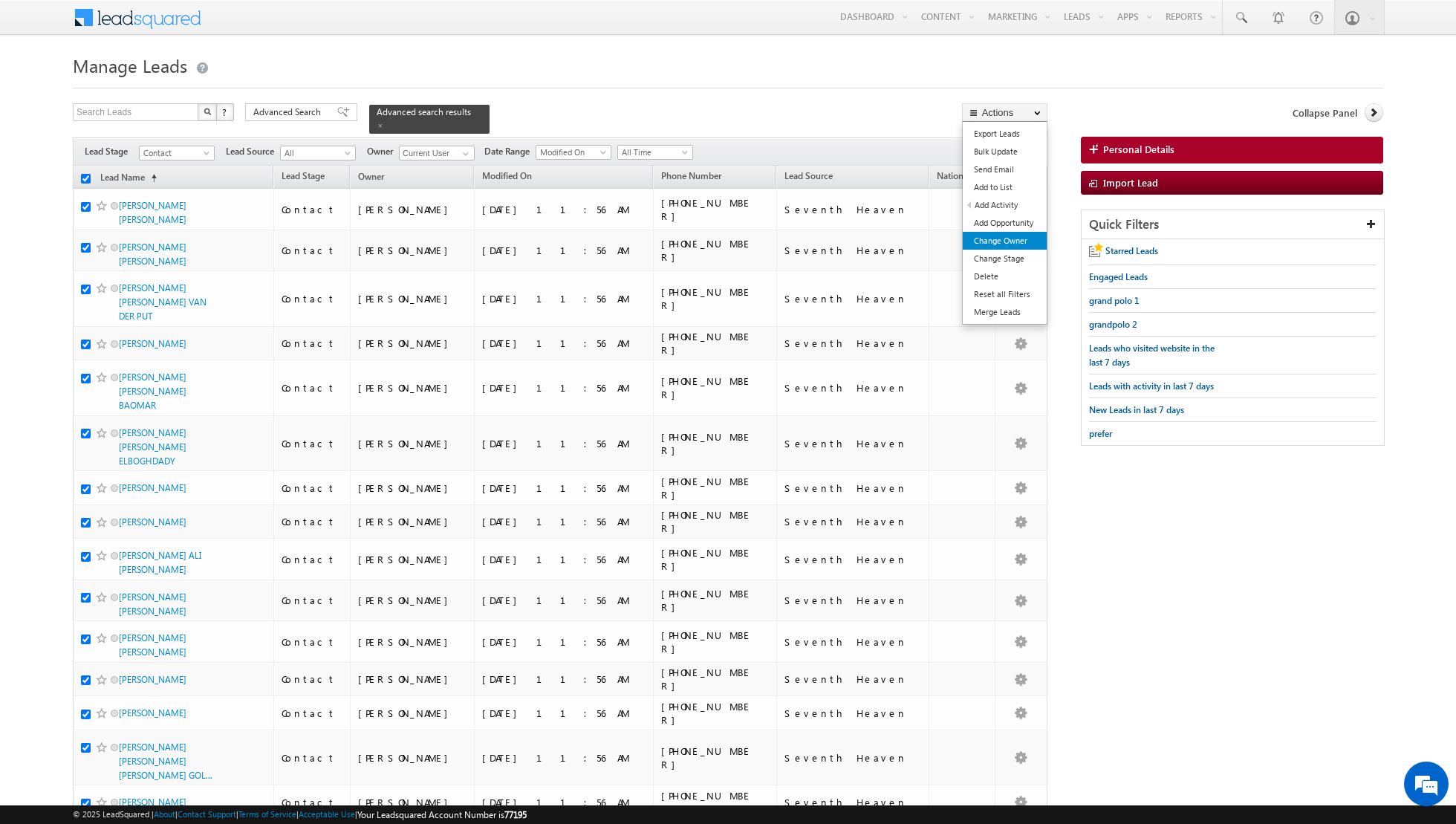
click at [986, 238] on link "Change Owner" at bounding box center [1005, 240] width 84 height 18
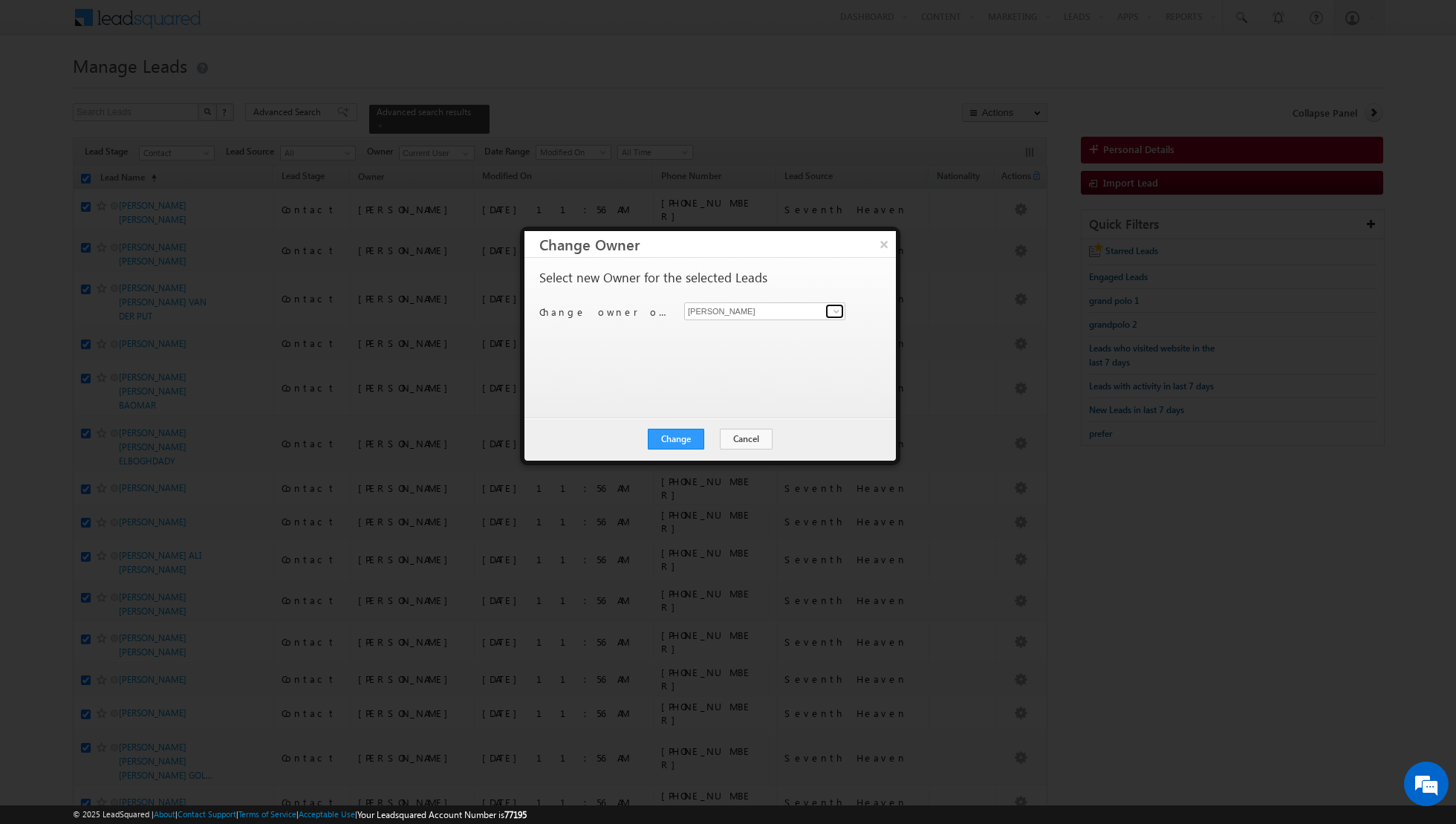
click at [831, 312] on span at bounding box center [836, 311] width 12 height 12
click at [728, 431] on link "Riya Raj riya.raj@indglobal.ae" at bounding box center [765, 436] width 161 height 28
click at [684, 442] on button "Change" at bounding box center [676, 439] width 57 height 20
click at [728, 440] on button "Close" at bounding box center [713, 439] width 47 height 20
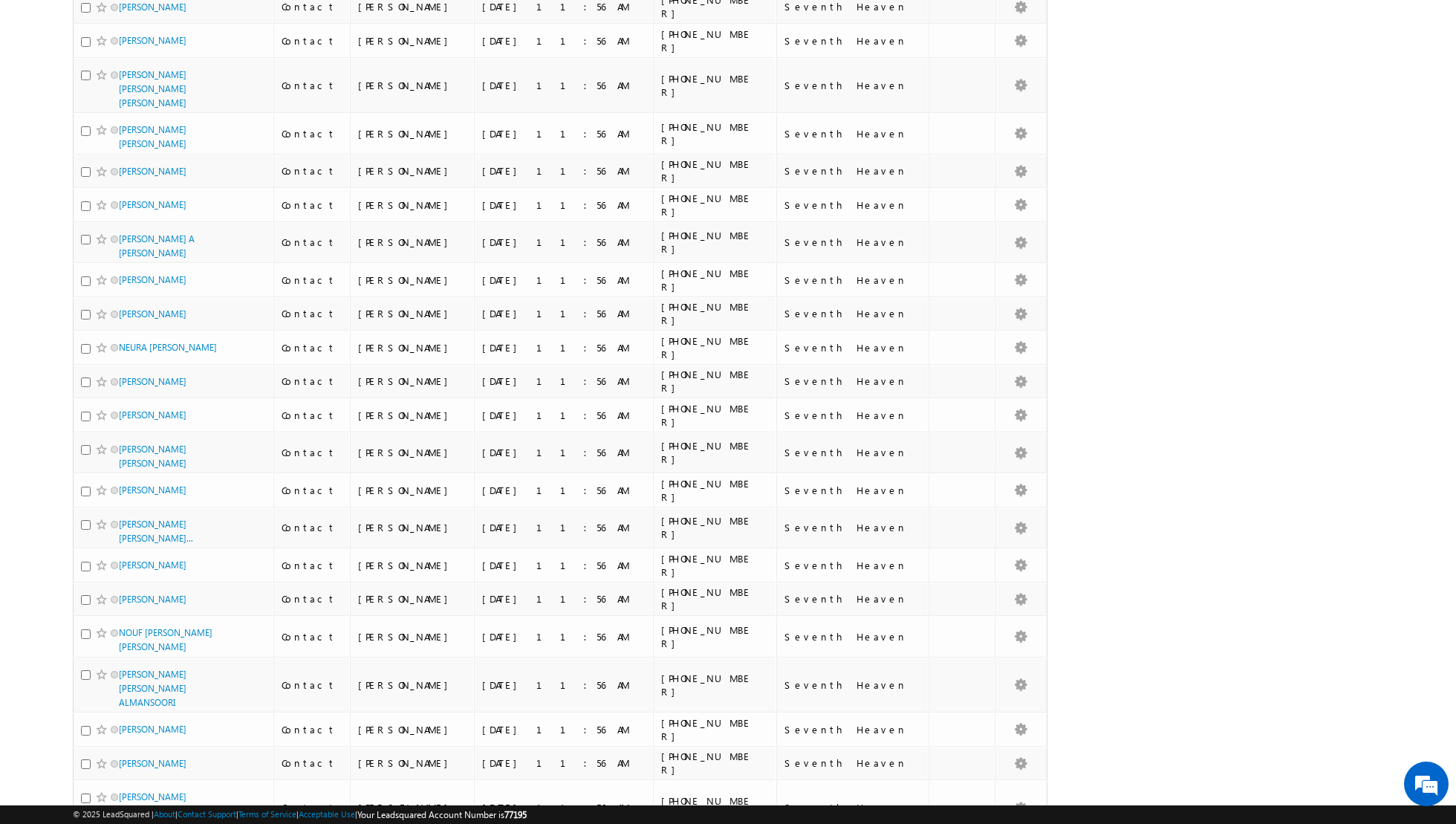
scroll to position [0, 0]
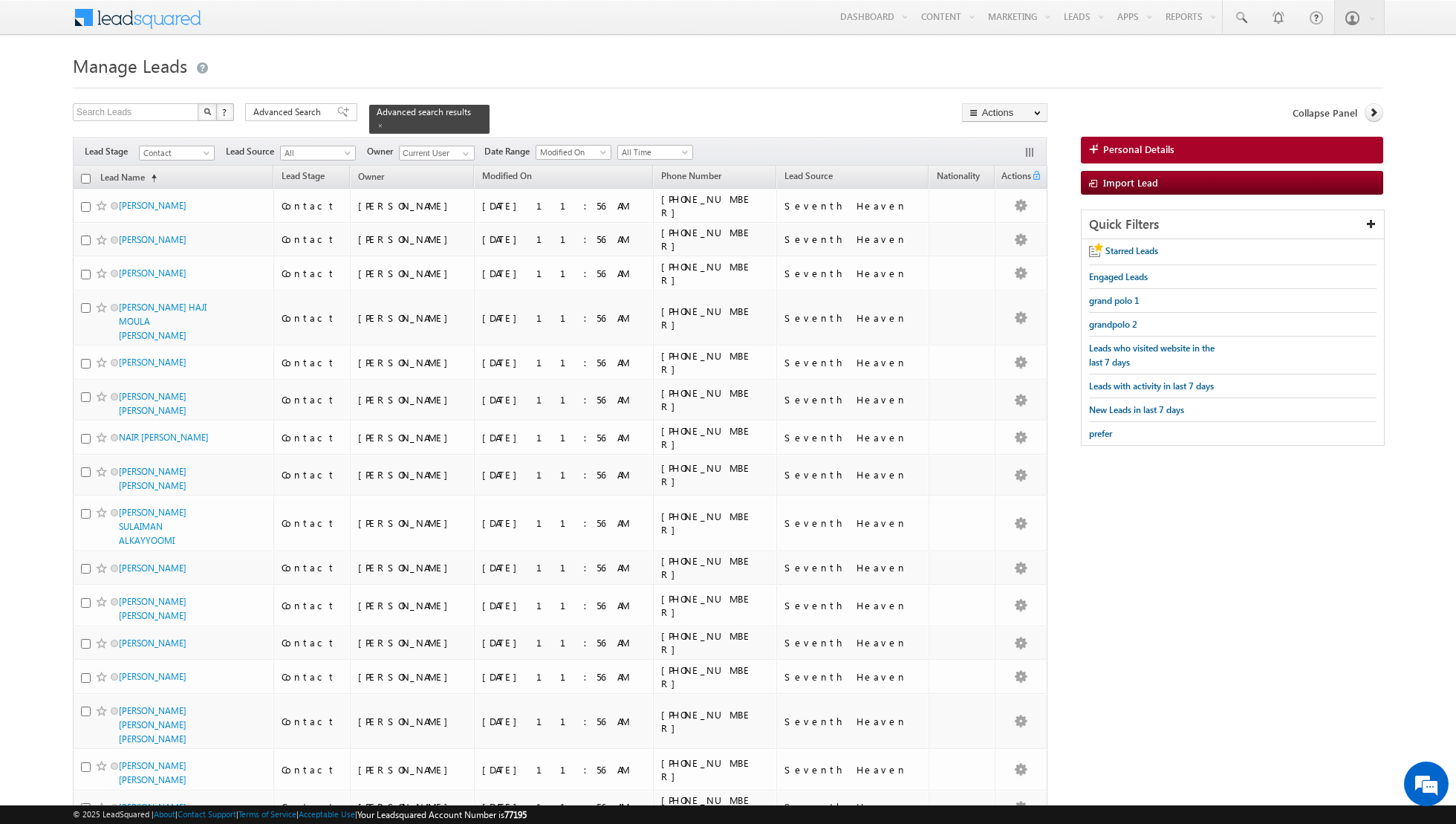
click at [85, 176] on input "checkbox" at bounding box center [86, 179] width 9 height 9
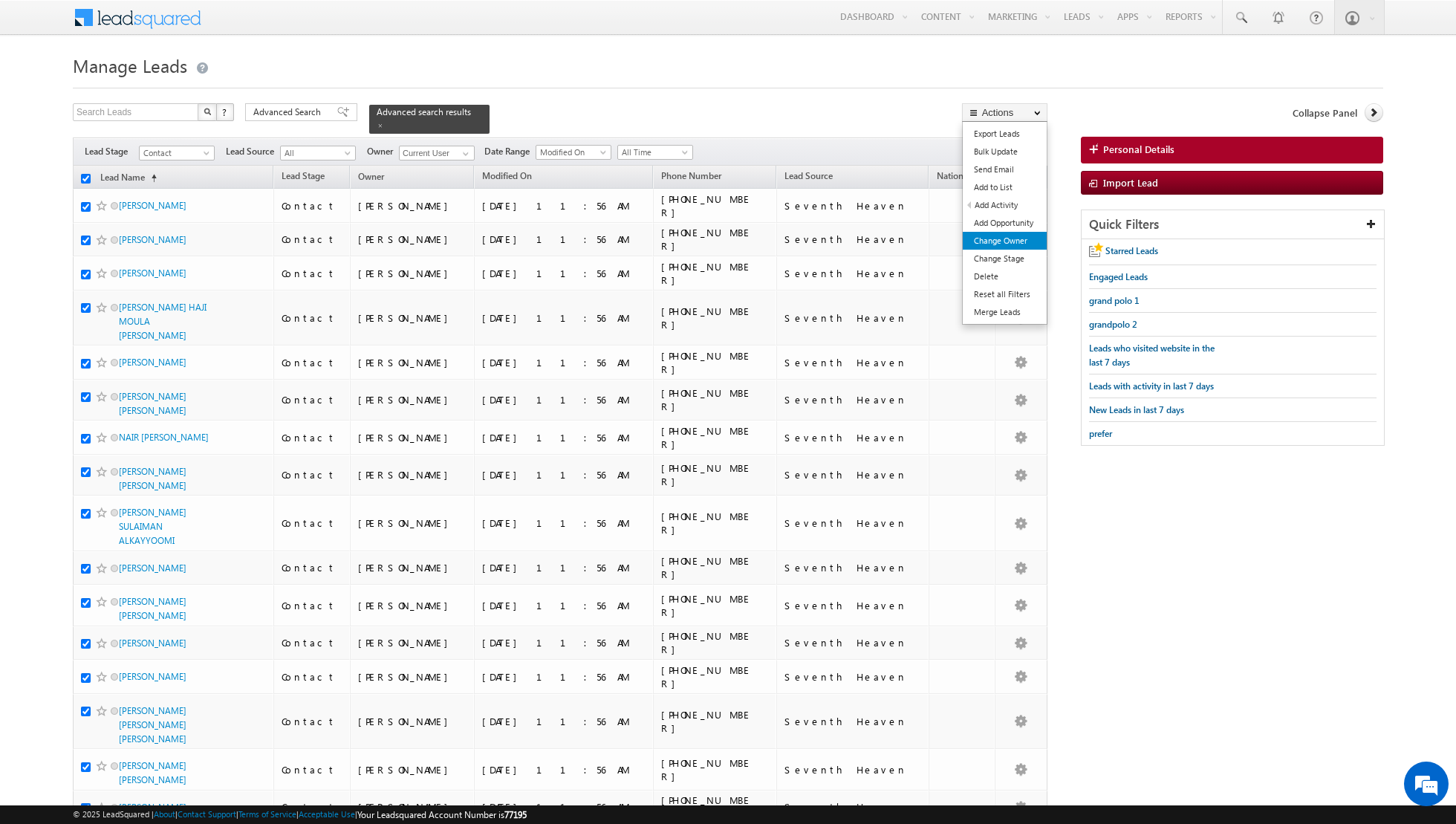
click at [982, 239] on link "Change Owner" at bounding box center [1005, 240] width 84 height 18
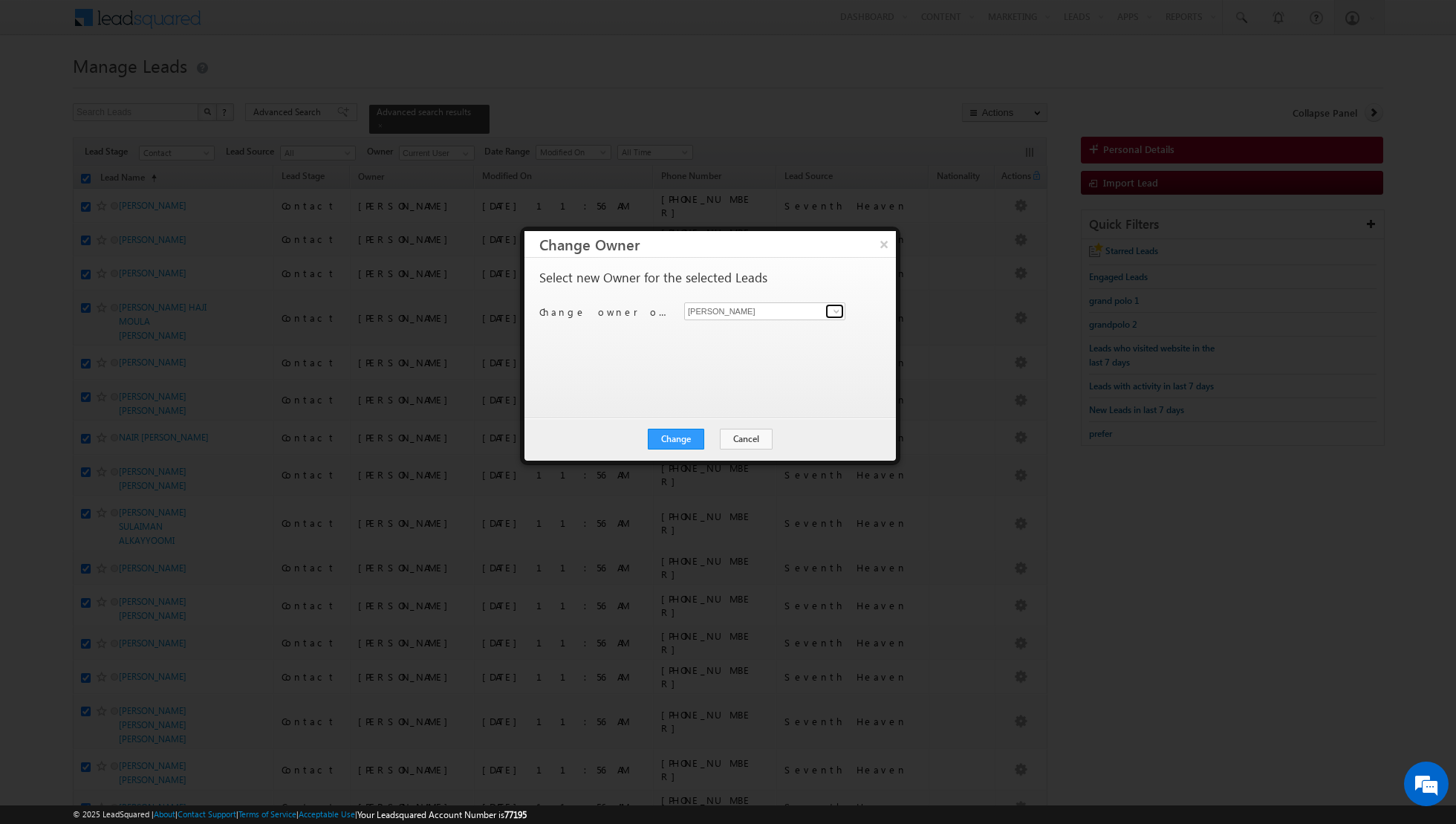
click at [837, 310] on span at bounding box center [836, 311] width 12 height 12
click at [752, 361] on span "[EMAIL_ADDRESS][PERSON_NAME][DOMAIN_NAME]" at bounding box center [757, 366] width 134 height 11
click at [678, 436] on button "Change" at bounding box center [676, 439] width 57 height 20
click at [708, 436] on button "Close" at bounding box center [713, 439] width 47 height 20
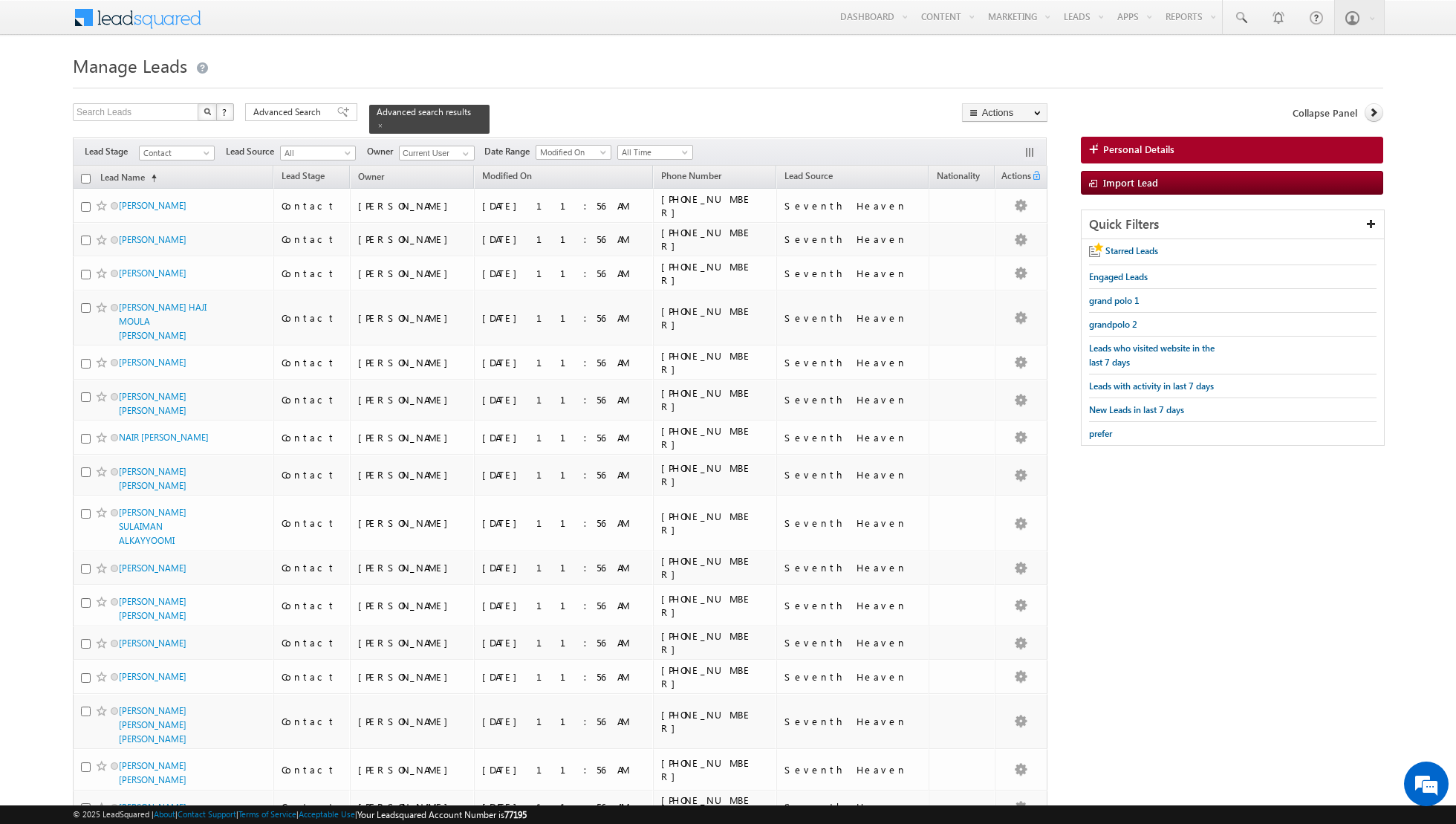
click at [80, 179] on th "Lead Name (sorted ascending)" at bounding box center [172, 176] width 201 height 23
click at [82, 179] on input "checkbox" at bounding box center [86, 179] width 9 height 9
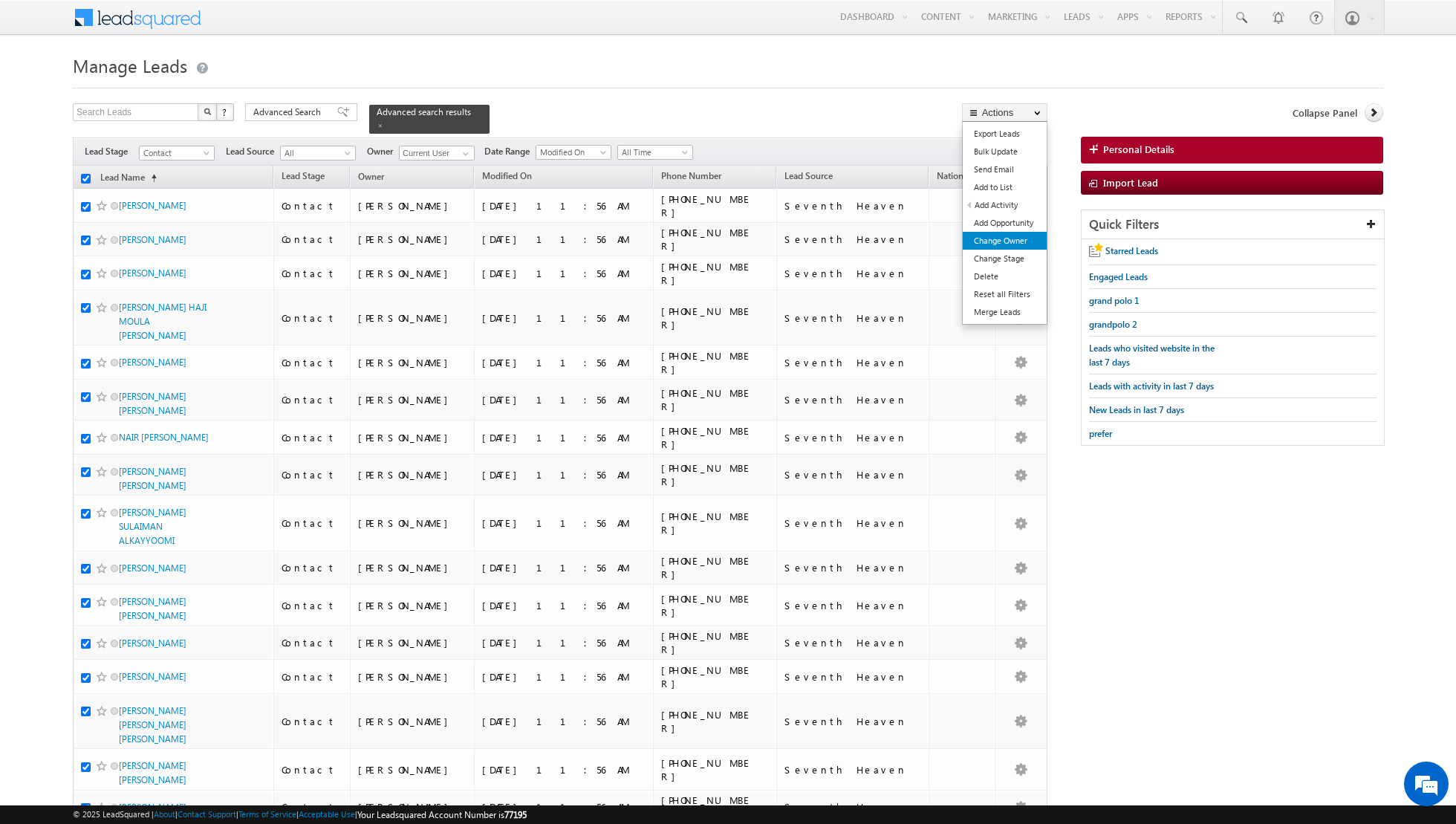
click at [992, 240] on link "Change Owner" at bounding box center [1005, 240] width 84 height 18
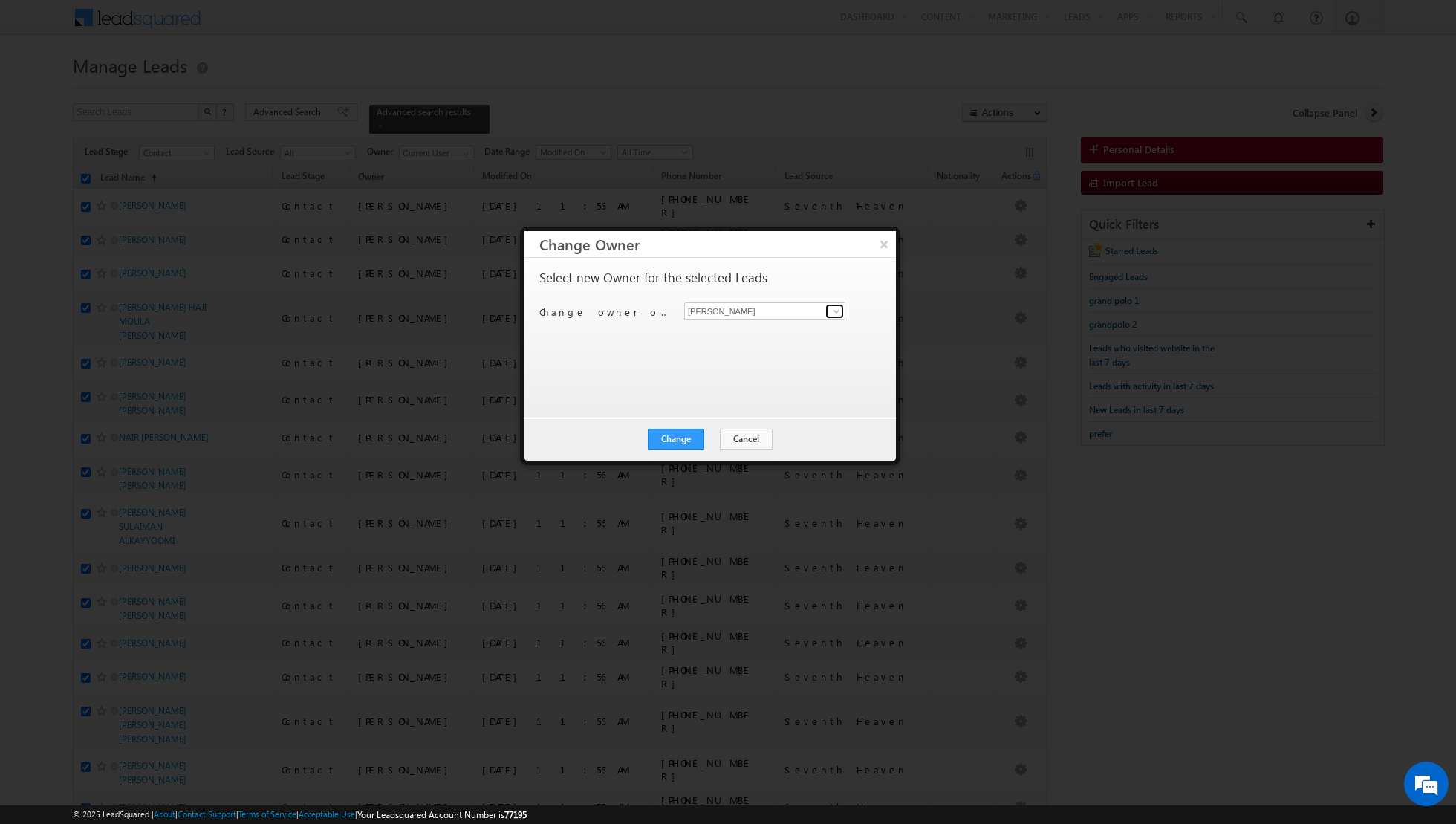
click at [837, 313] on span at bounding box center [836, 311] width 12 height 12
click at [748, 382] on link "Muhammad Shibily muhammad.shibily@indglobal.ae" at bounding box center [765, 387] width 161 height 28
click at [684, 439] on button "Change" at bounding box center [676, 439] width 57 height 20
click at [708, 436] on button "Close" at bounding box center [713, 439] width 47 height 20
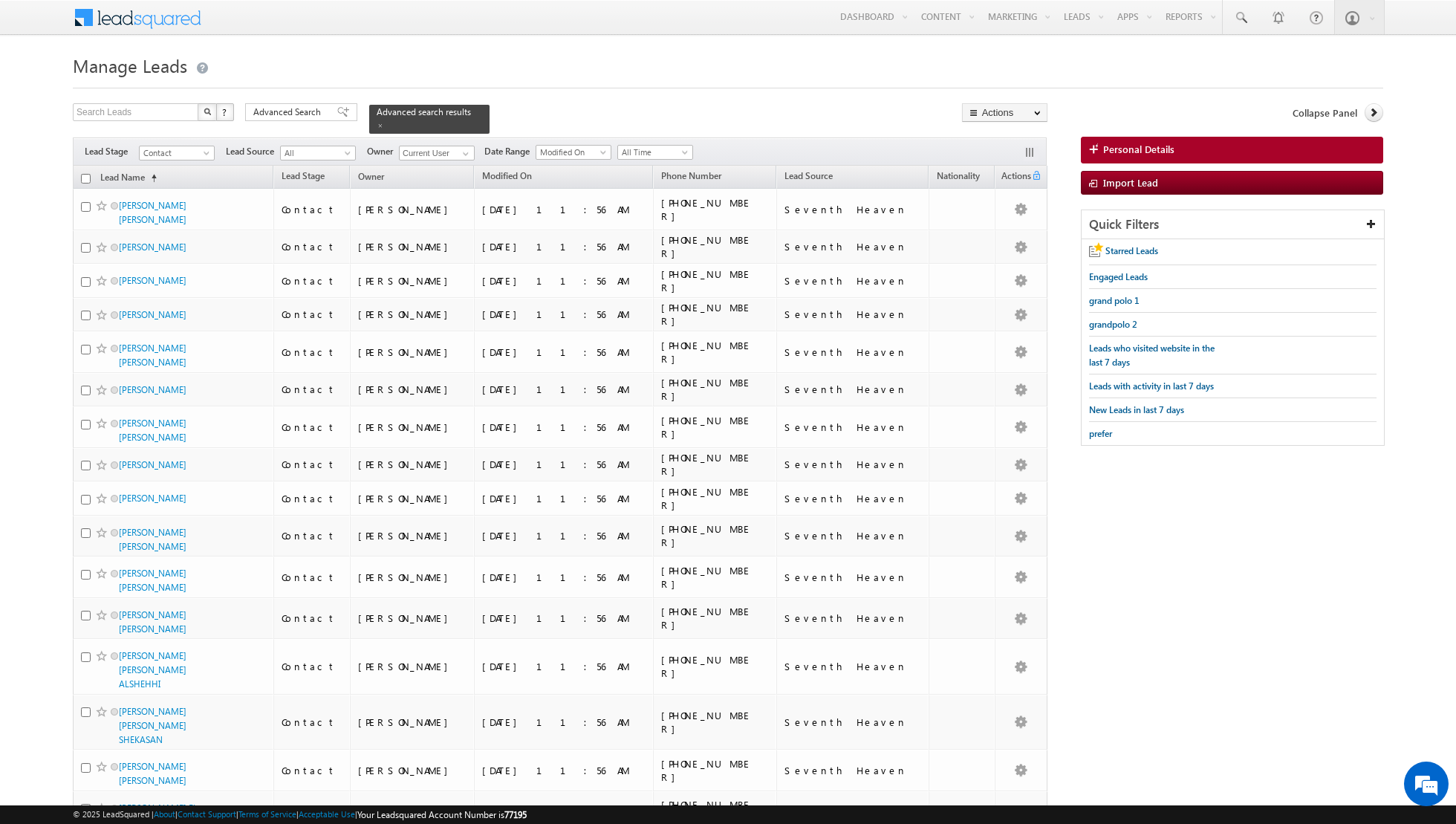
click at [87, 176] on input "checkbox" at bounding box center [86, 179] width 9 height 9
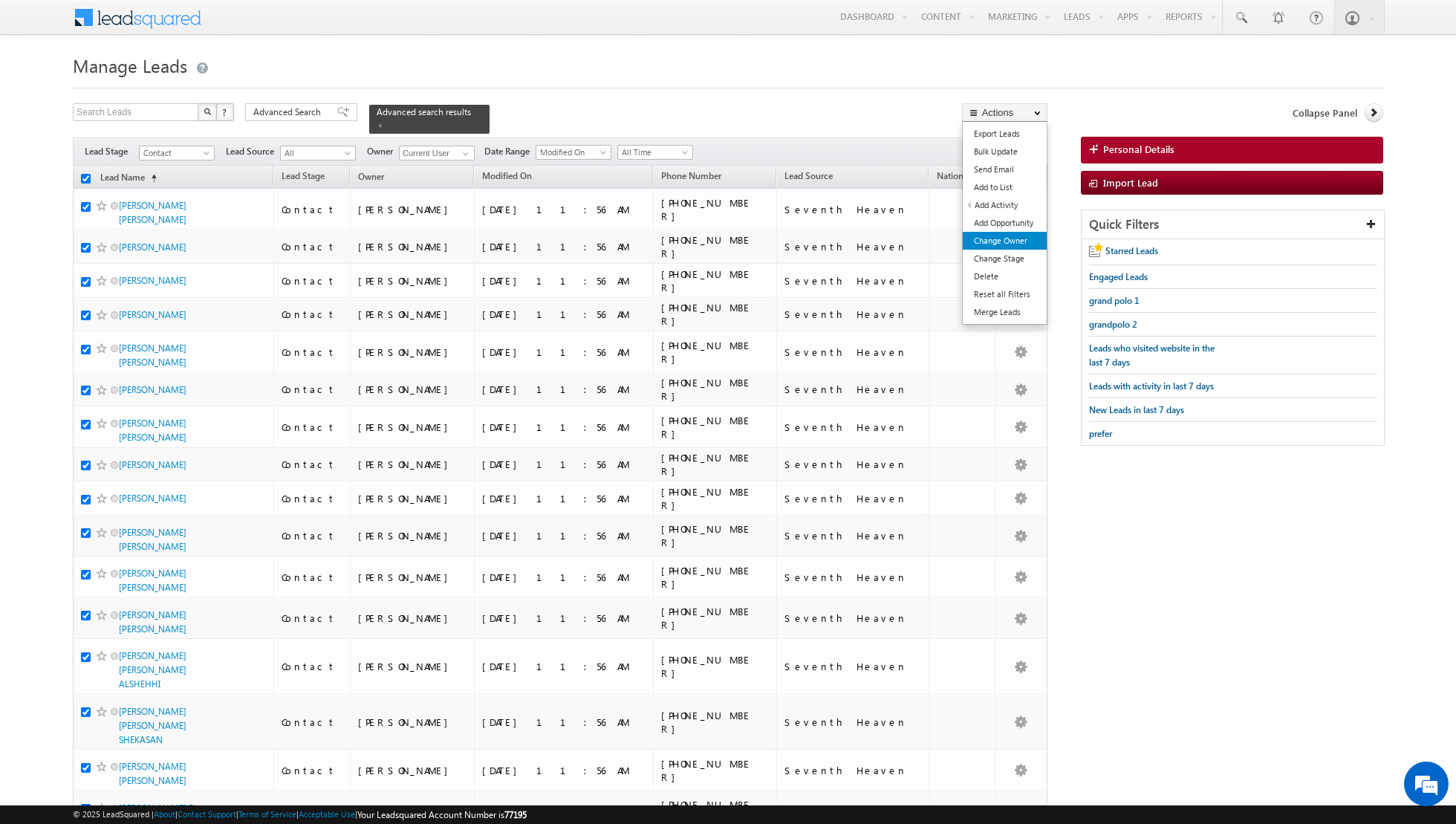
click at [986, 239] on link "Change Owner" at bounding box center [1005, 240] width 84 height 18
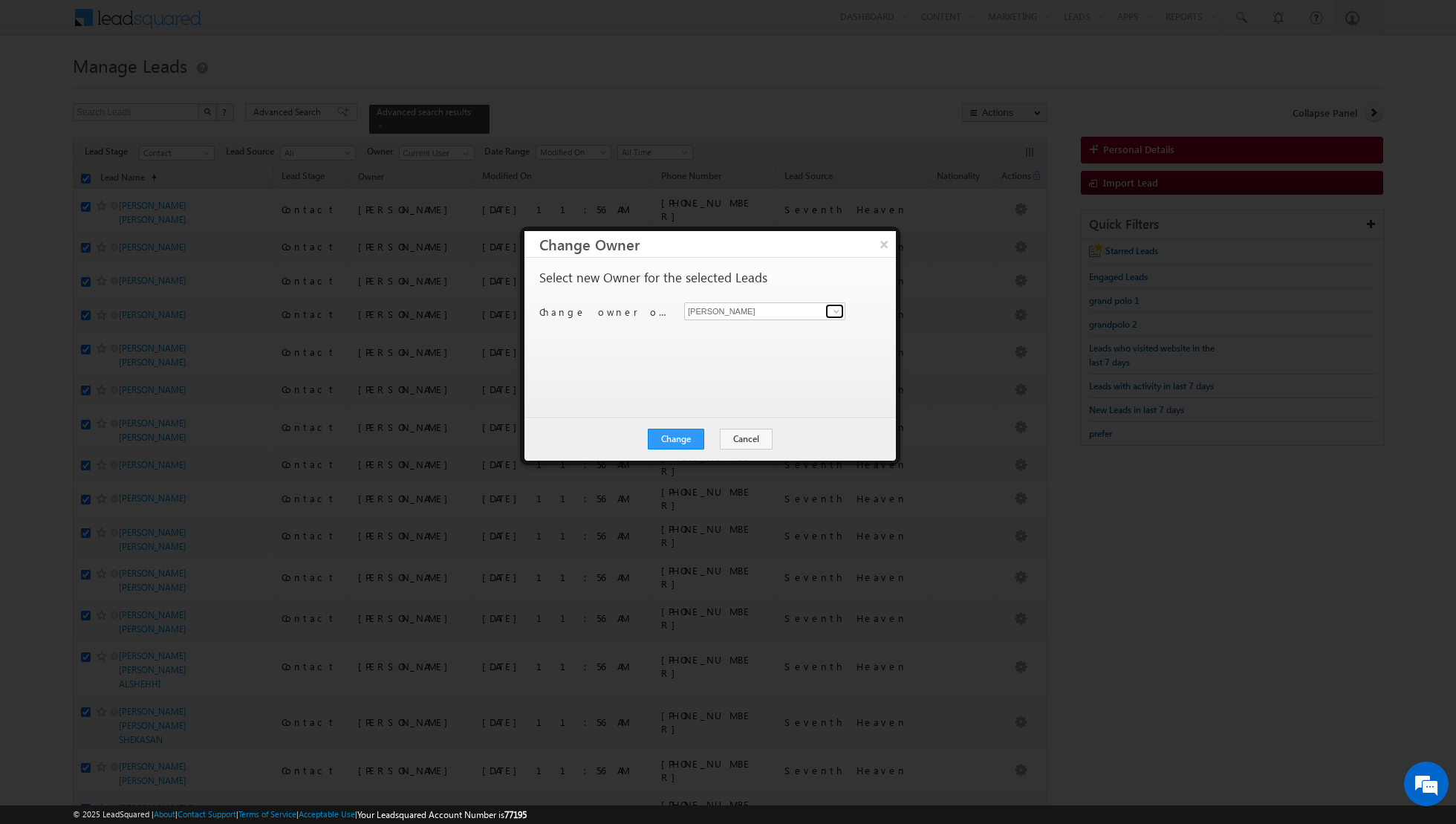
click at [835, 308] on span at bounding box center [836, 311] width 12 height 12
click at [745, 407] on link "Nandhana Anil nandhana.anil@indglobal.ae" at bounding box center [765, 413] width 161 height 28
click at [685, 438] on button "Change" at bounding box center [676, 439] width 57 height 20
click at [718, 436] on button "Close" at bounding box center [713, 439] width 47 height 20
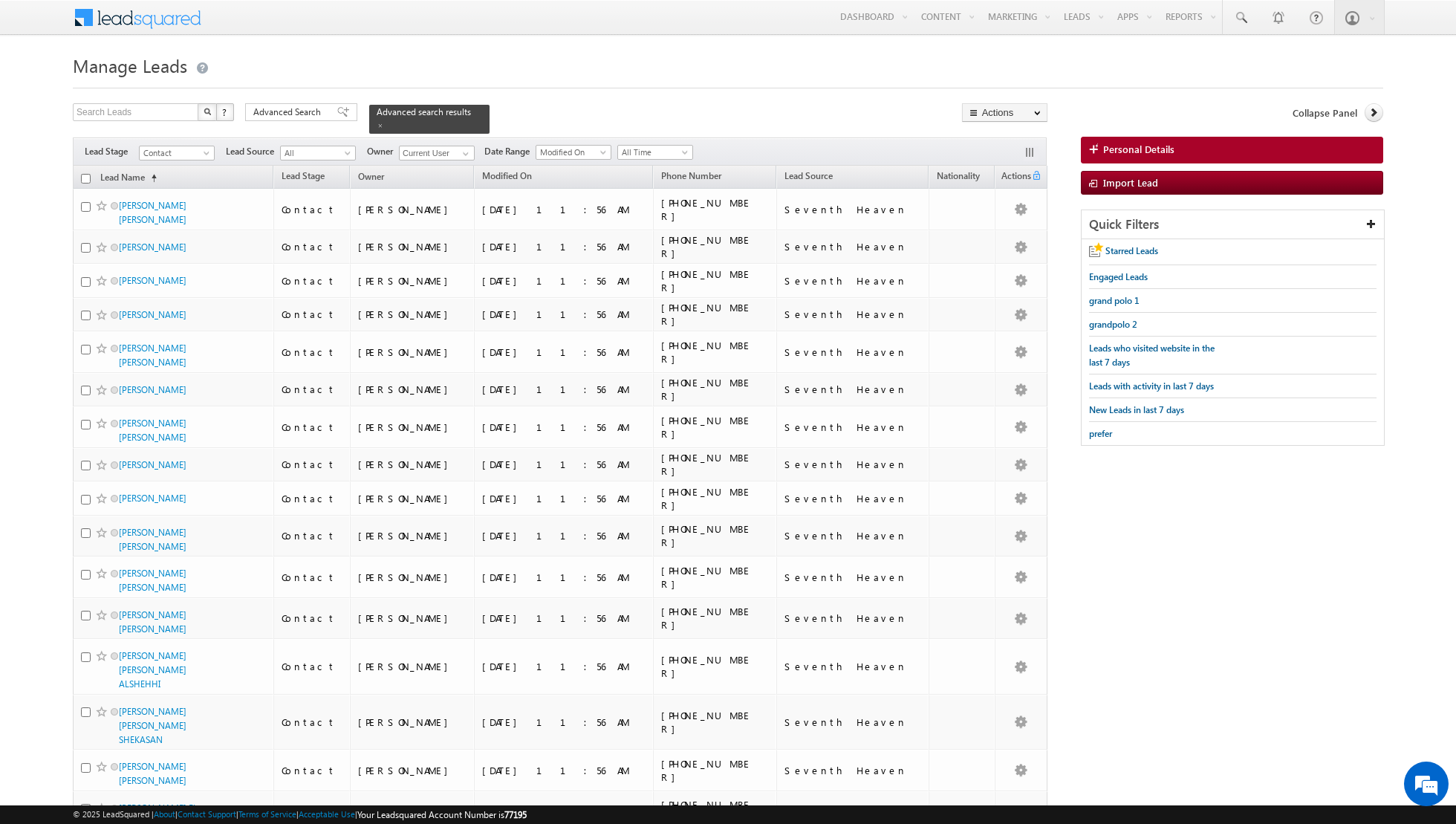
click at [81, 177] on input "checkbox" at bounding box center [86, 179] width 9 height 9
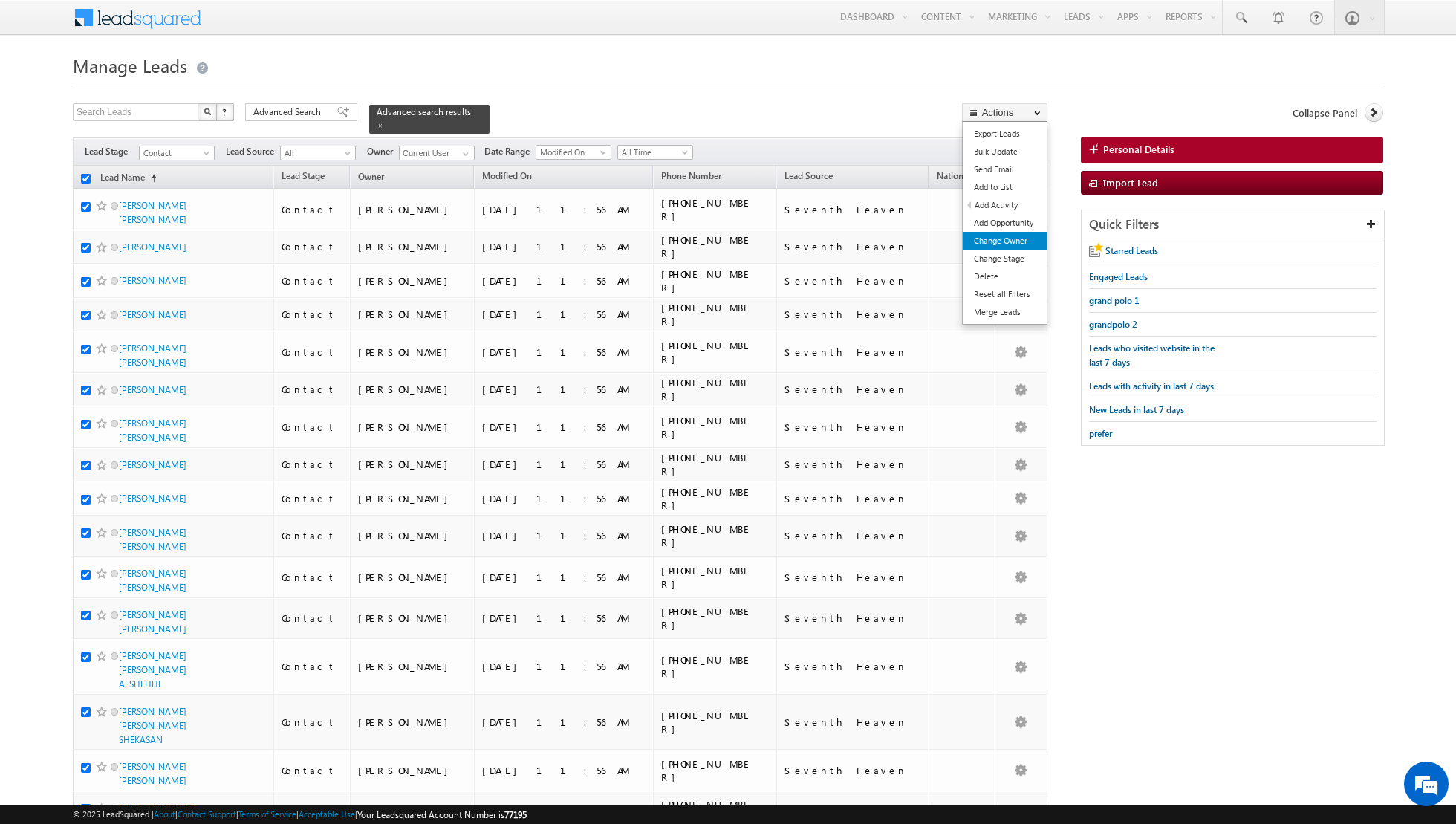
click at [1002, 241] on link "Change Owner" at bounding box center [1005, 240] width 84 height 18
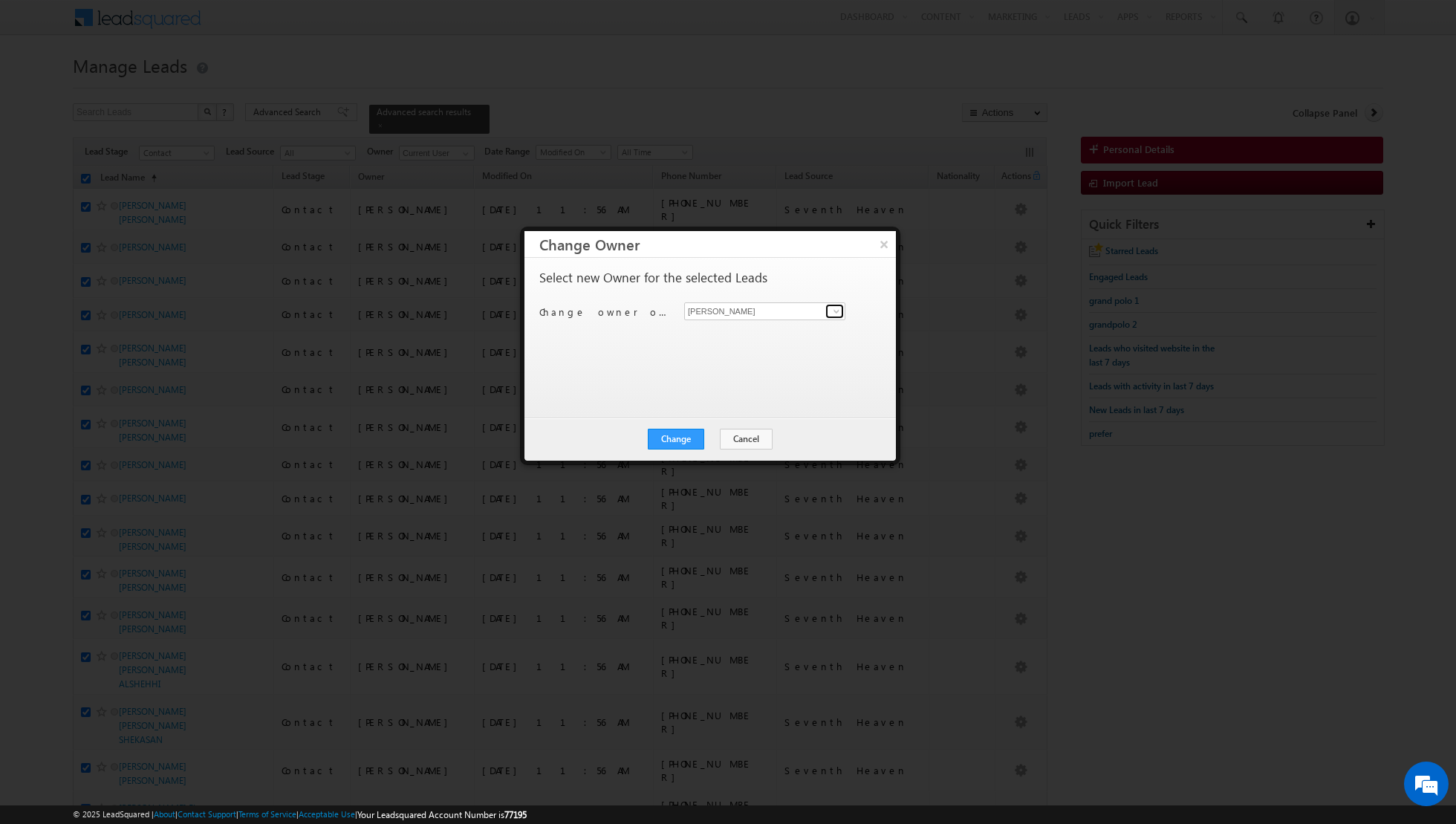
click at [836, 306] on span at bounding box center [836, 311] width 12 height 12
click at [730, 429] on link "Riya Raj riya.raj@indglobal.ae" at bounding box center [765, 436] width 161 height 28
click at [677, 440] on button "Change" at bounding box center [676, 439] width 57 height 20
click at [718, 436] on button "Close" at bounding box center [713, 439] width 47 height 20
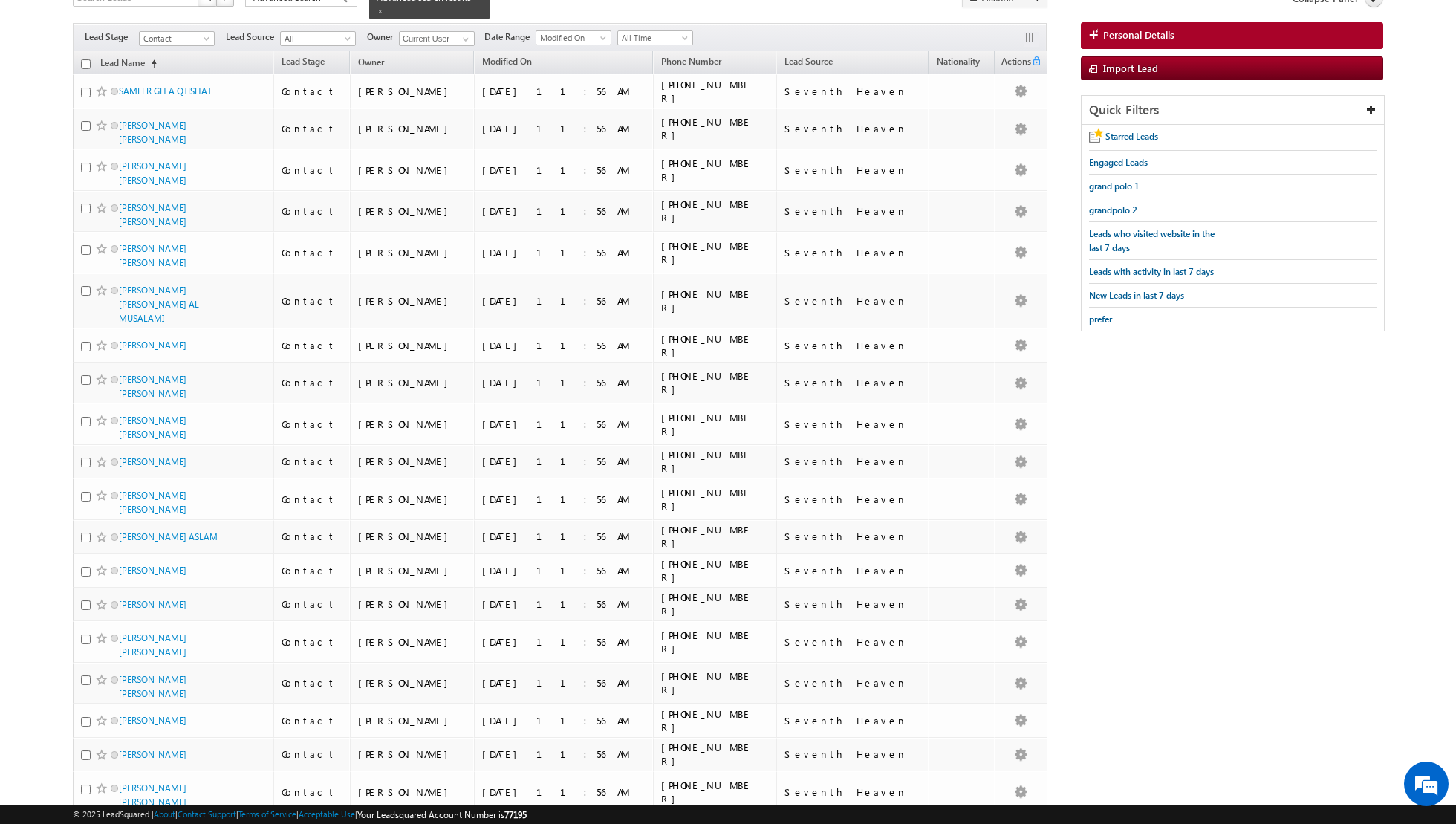
scroll to position [0, 0]
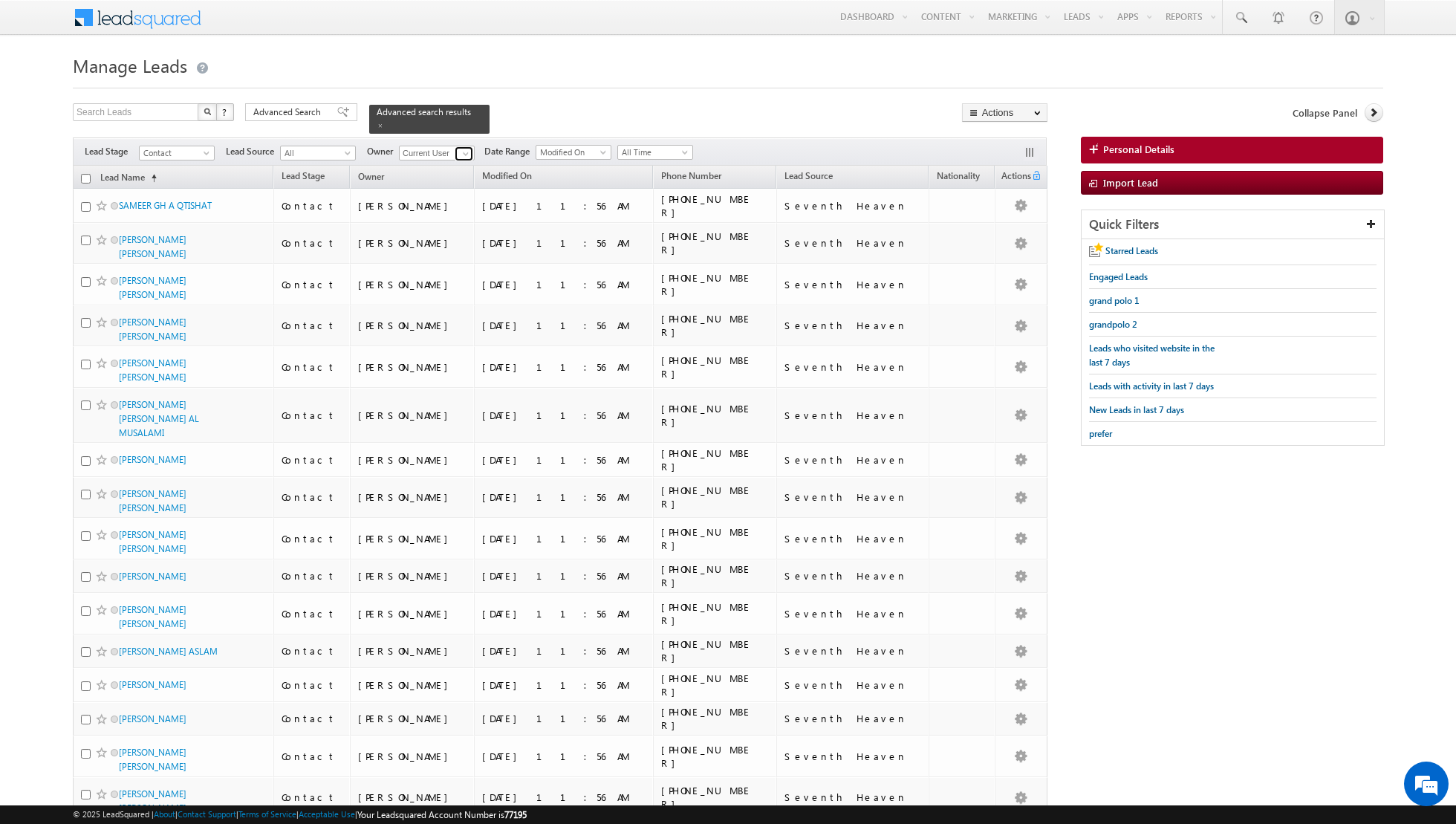
click at [454, 152] on link at bounding box center [464, 154] width 19 height 15
click at [439, 199] on link "Asma Kazi asma.kazi@indglobal.ae" at bounding box center [473, 204] width 149 height 28
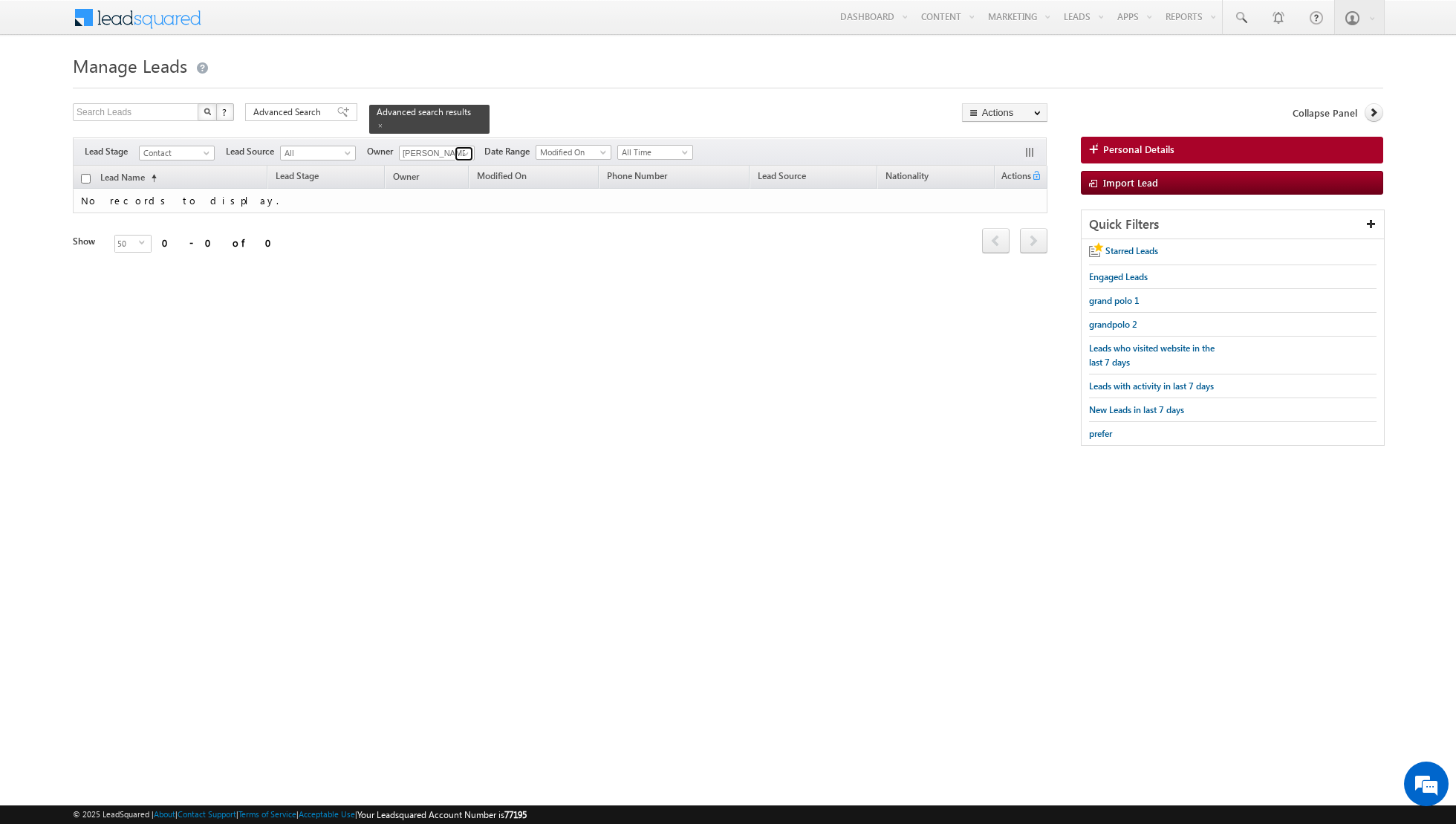
click at [460, 148] on span at bounding box center [465, 154] width 12 height 12
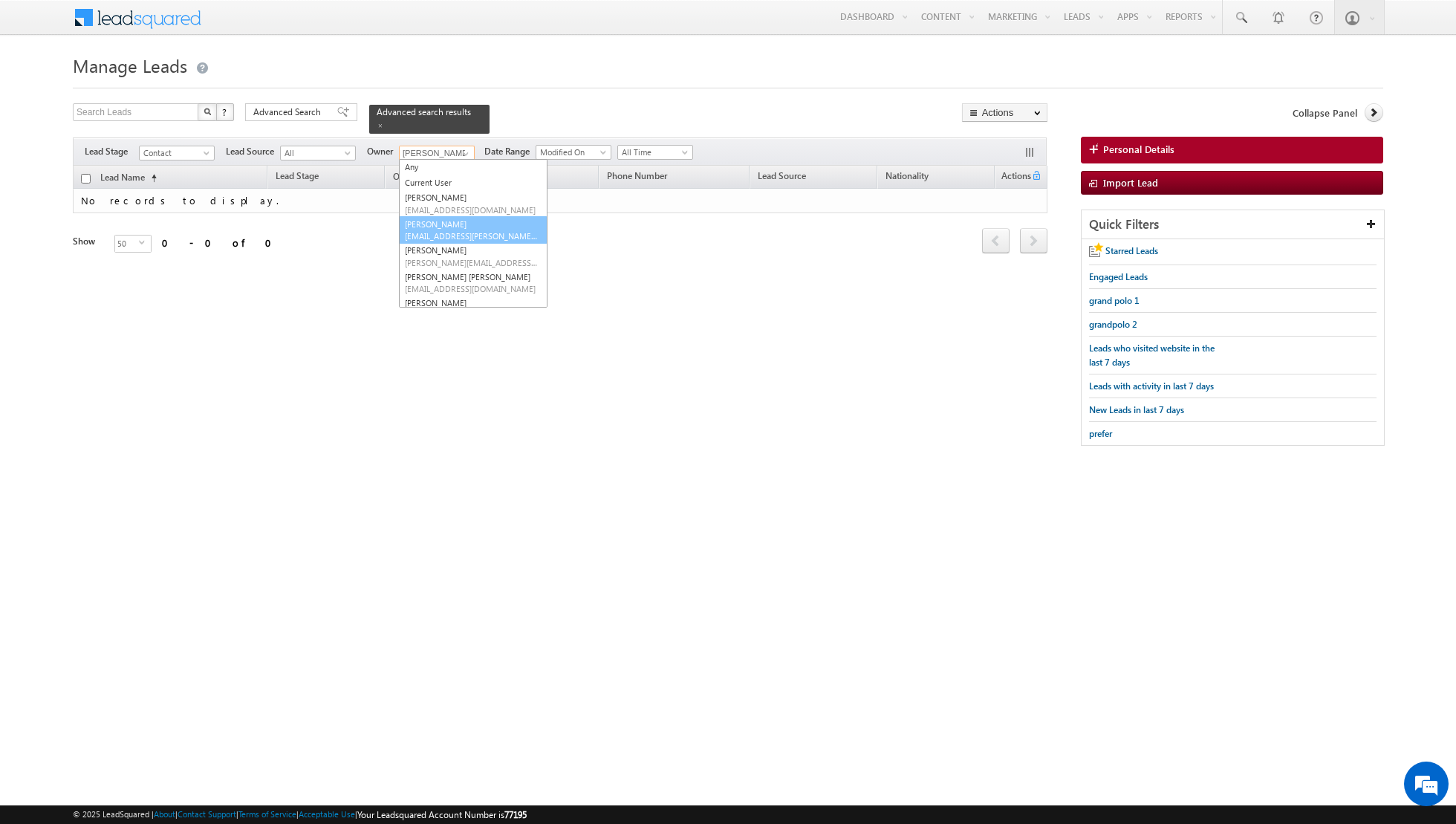
click at [440, 219] on link "Isha Mehndiratta isha.mehndiratta@indglobal.ae" at bounding box center [473, 231] width 149 height 28
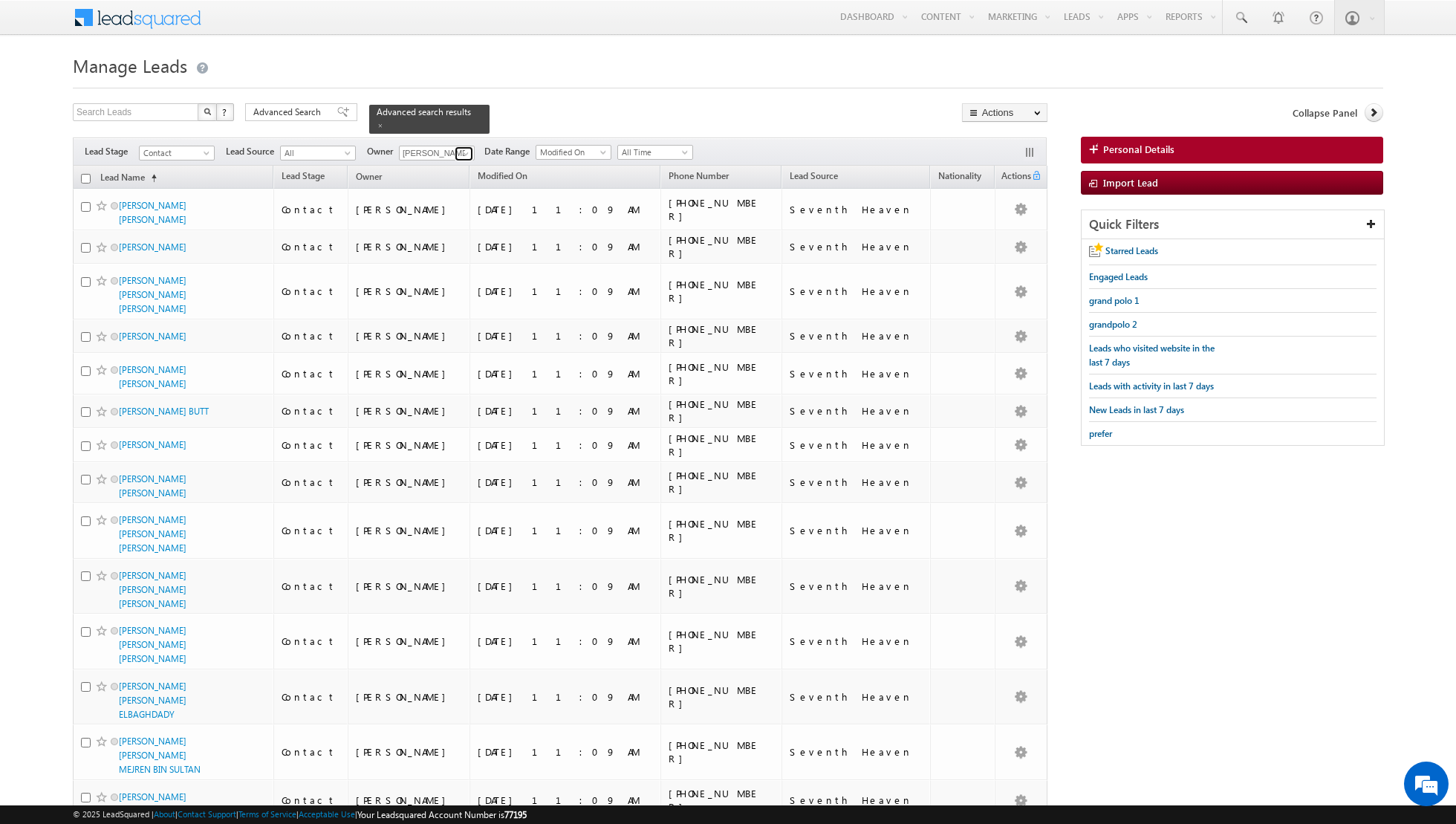
click at [462, 154] on span at bounding box center [465, 154] width 12 height 12
click at [450, 249] on link "Muhammad Shibily muhammad.shibily@indglobal.ae" at bounding box center [473, 257] width 149 height 28
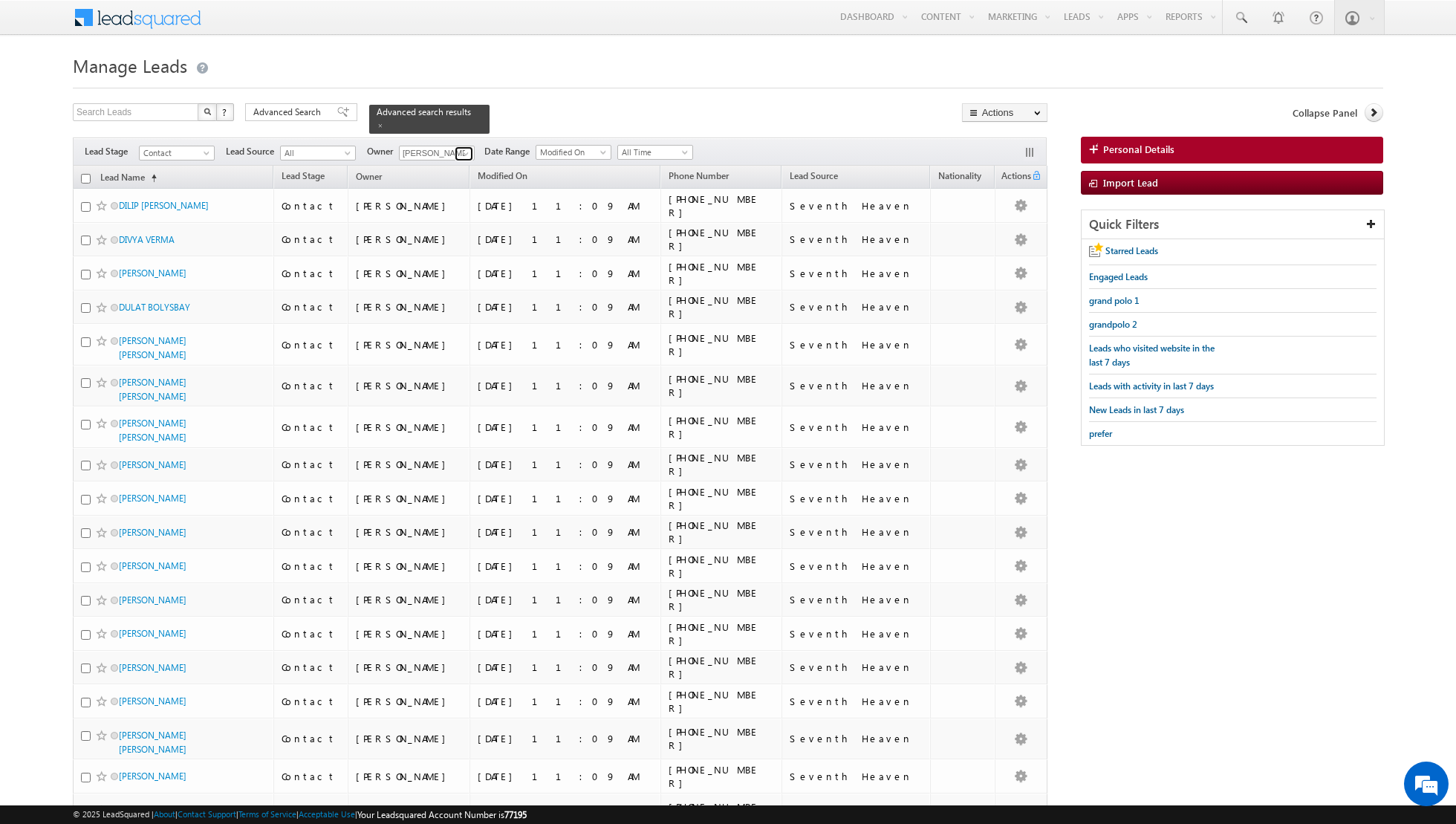
click at [461, 150] on span at bounding box center [465, 154] width 12 height 12
click at [449, 281] on link "Nandhana Anil nandhana.anil@indglobal.ae" at bounding box center [473, 284] width 149 height 28
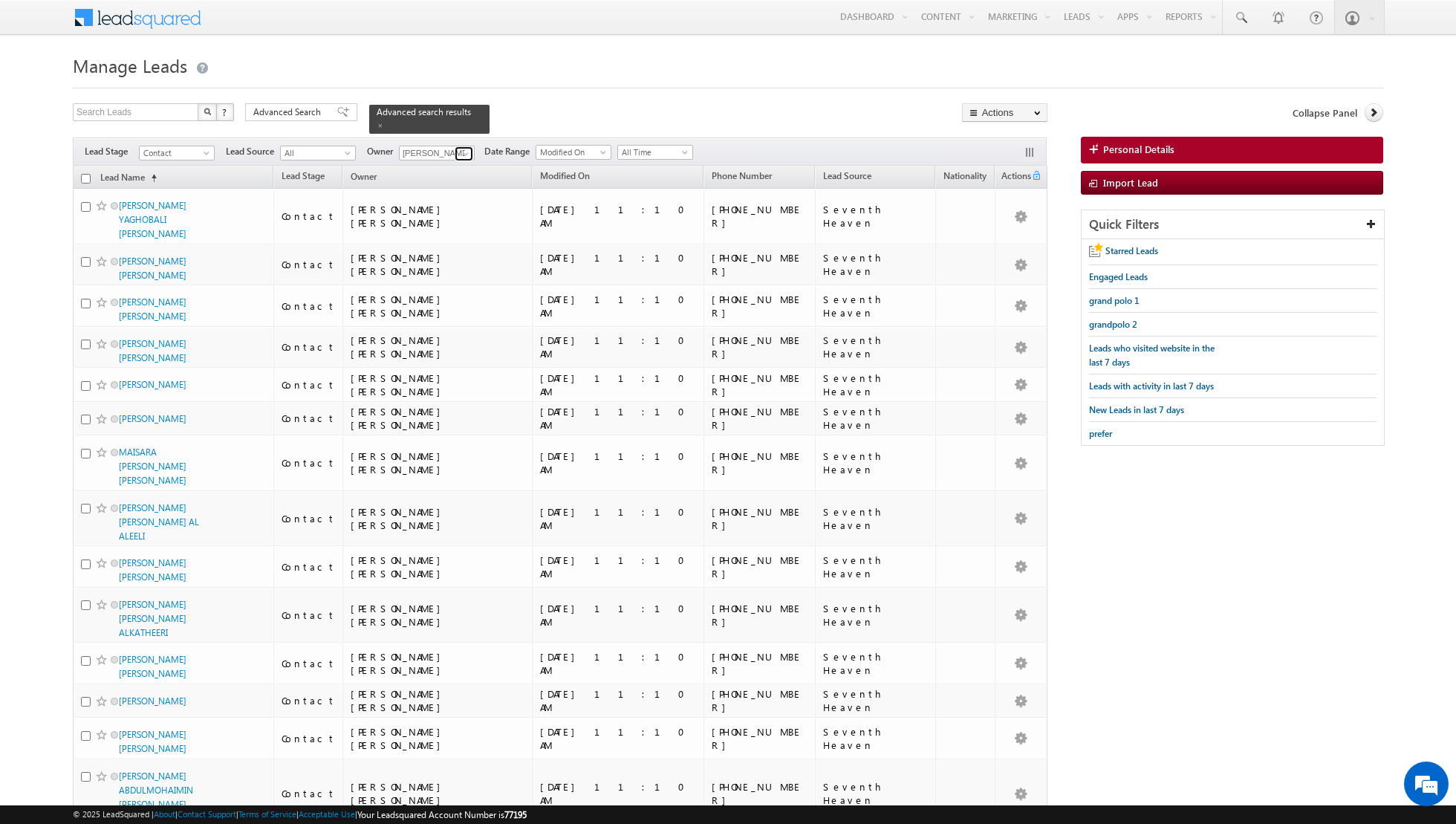
click at [460, 149] on span at bounding box center [465, 154] width 12 height 12
click at [440, 243] on span "[PERSON_NAME][EMAIL_ADDRESS][PERSON_NAME][DOMAIN_NAME]" at bounding box center [472, 249] width 134 height 11
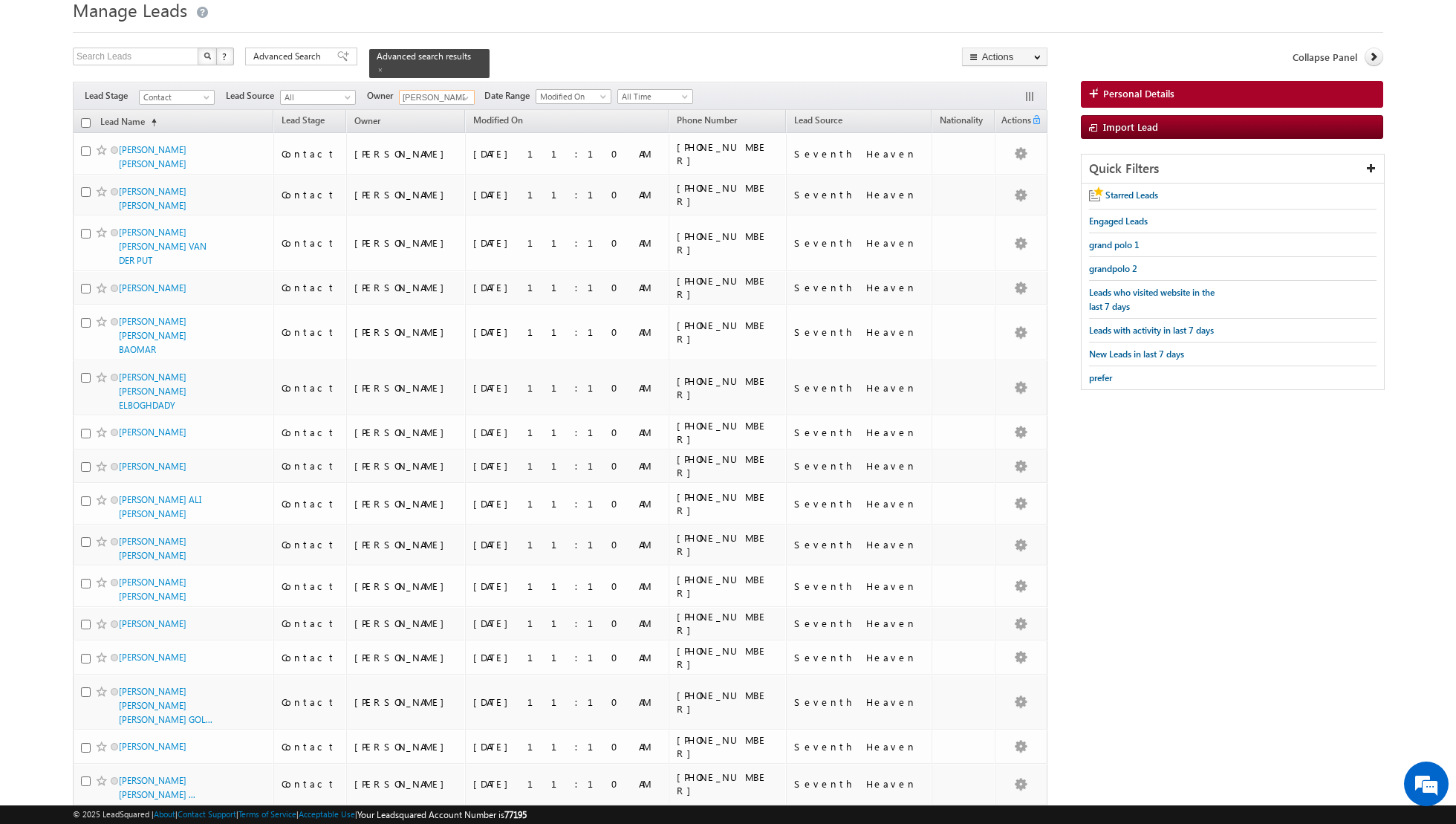
scroll to position [0, 0]
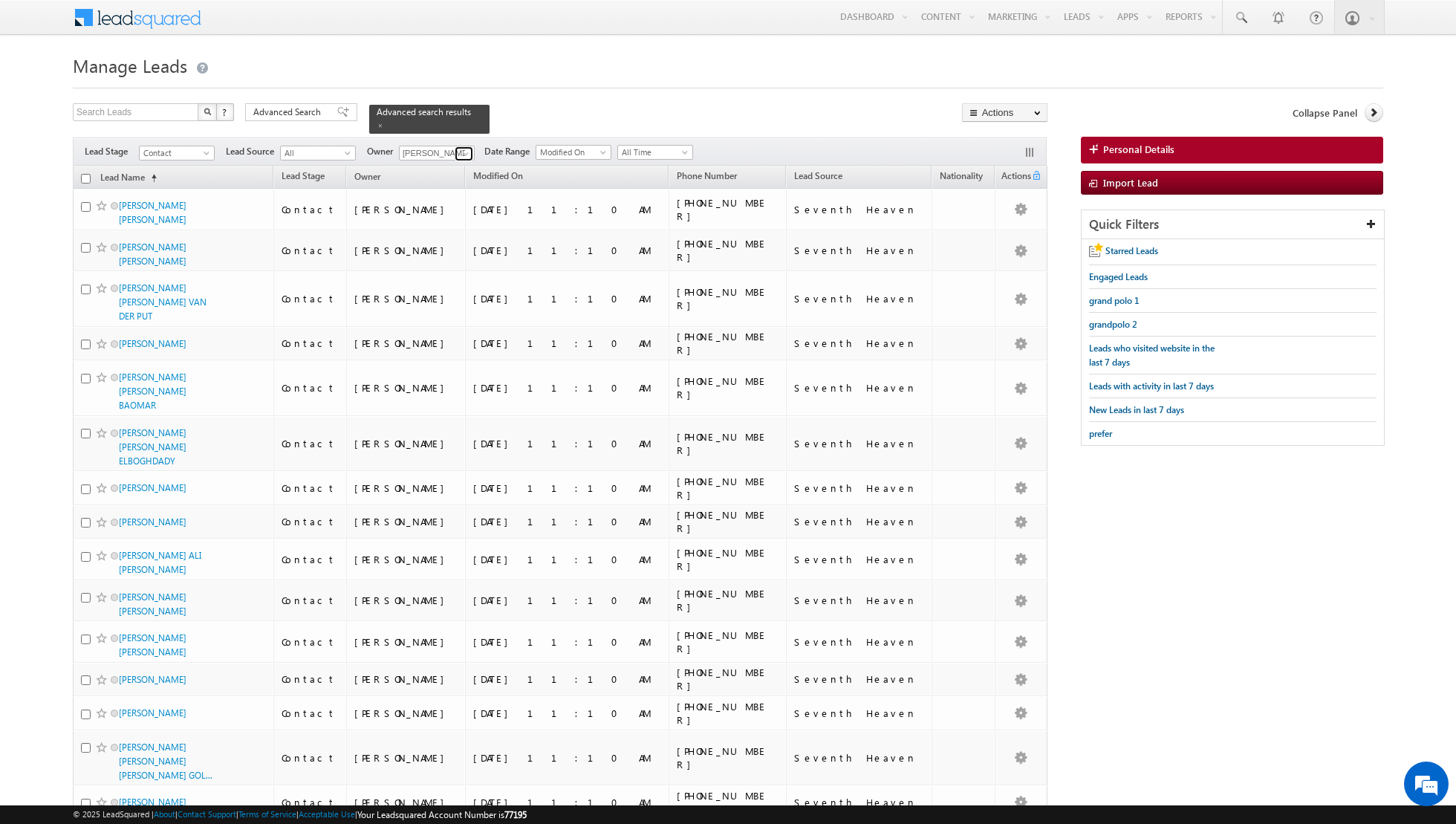
click at [460, 153] on span at bounding box center [465, 154] width 12 height 12
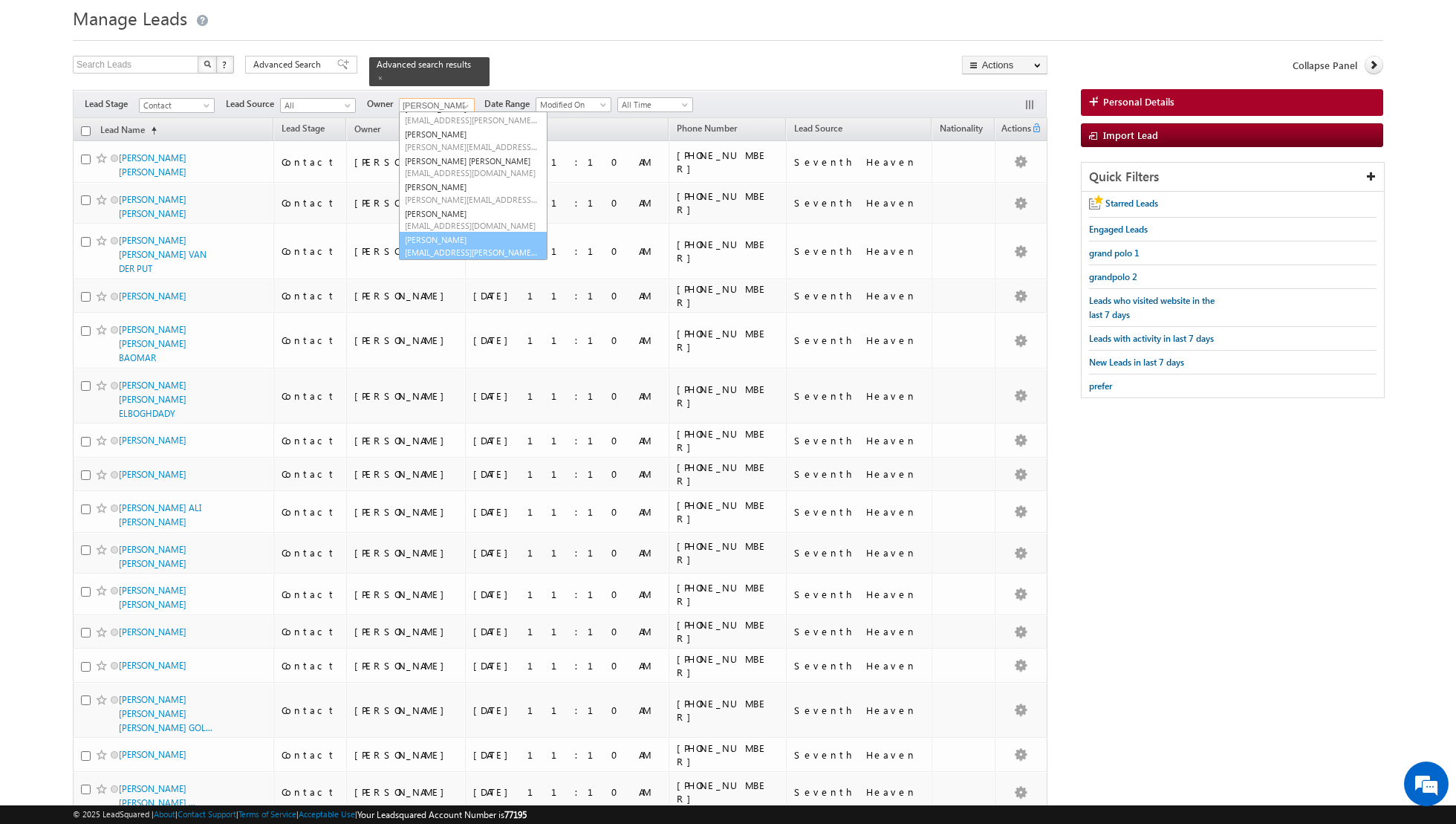
scroll to position [48, 0]
click at [449, 253] on span "[EMAIL_ADDRESS][PERSON_NAME][DOMAIN_NAME]" at bounding box center [472, 251] width 134 height 11
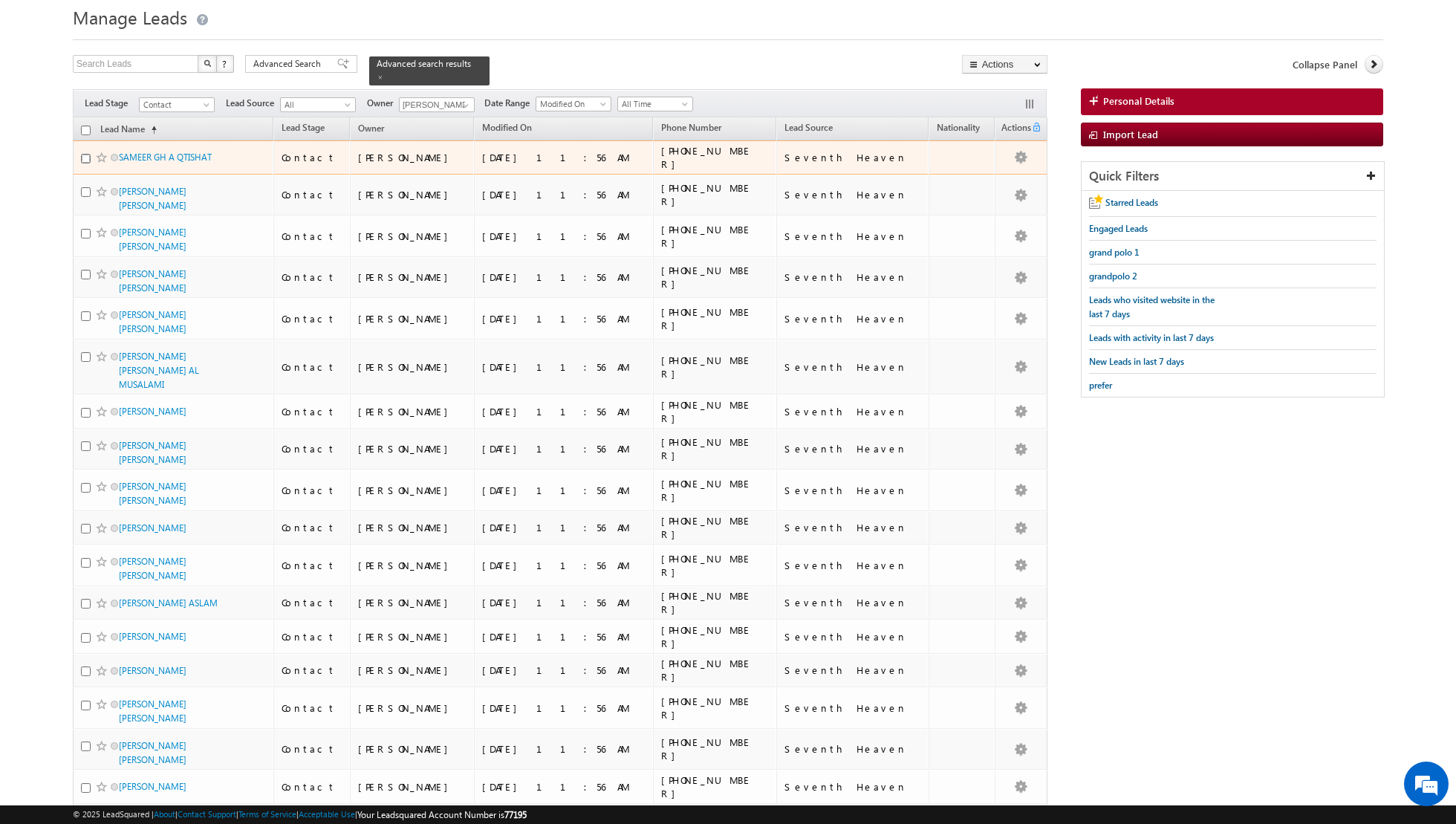
click at [86, 156] on input "checkbox" at bounding box center [86, 158] width 9 height 9
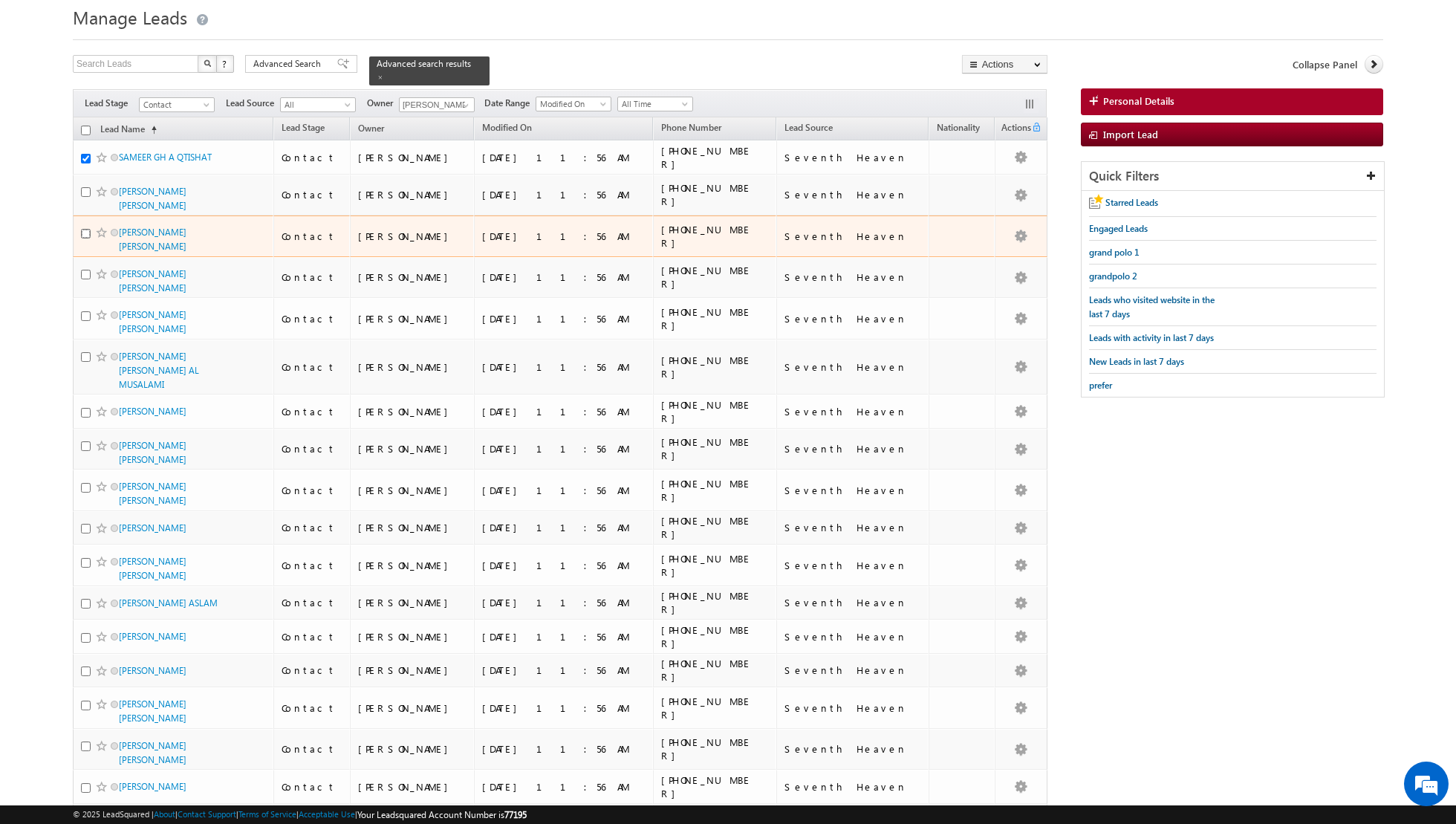
click at [87, 229] on input "checkbox" at bounding box center [86, 234] width 9 height 9
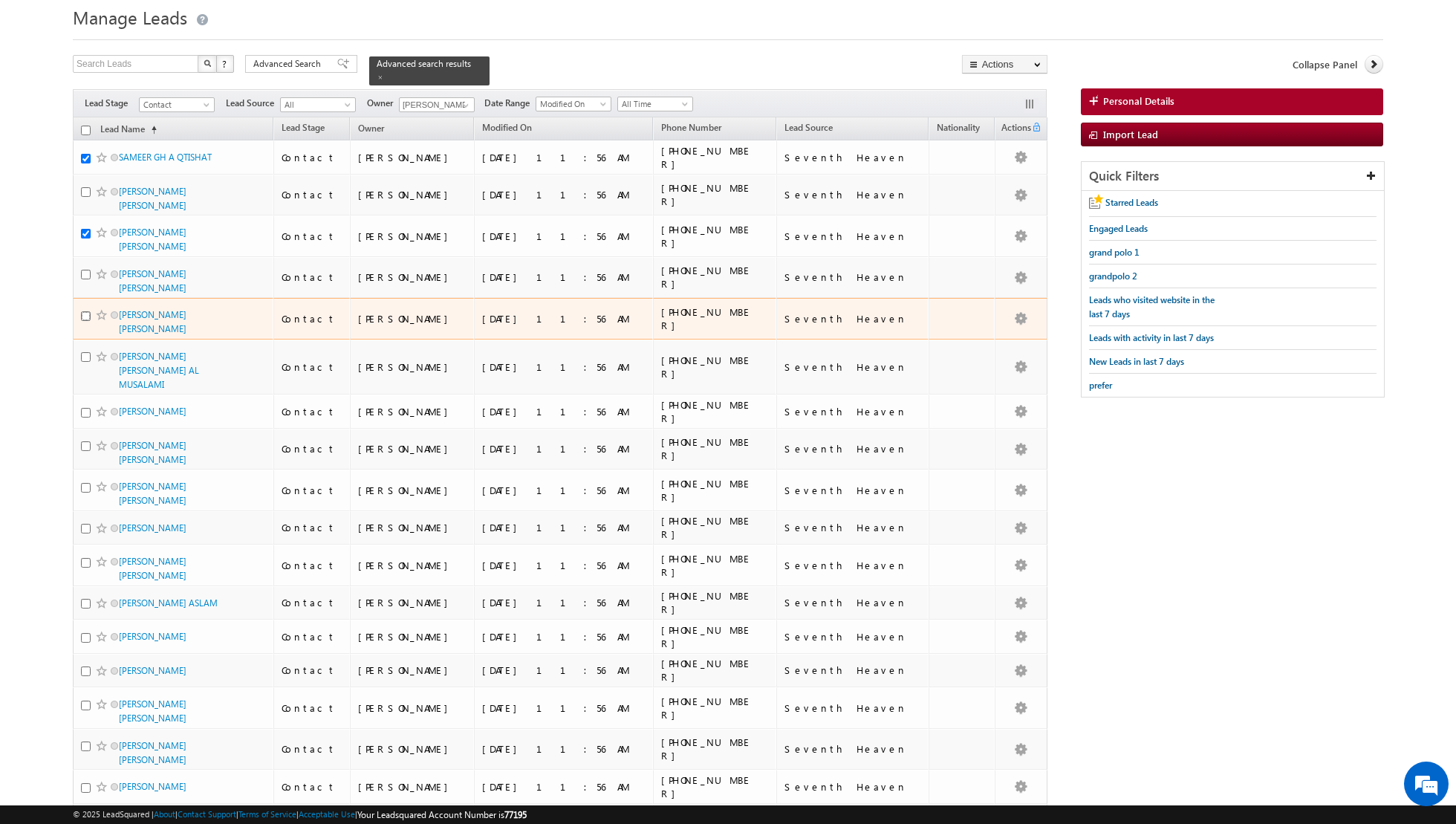
click at [86, 311] on input "checkbox" at bounding box center [86, 316] width 9 height 9
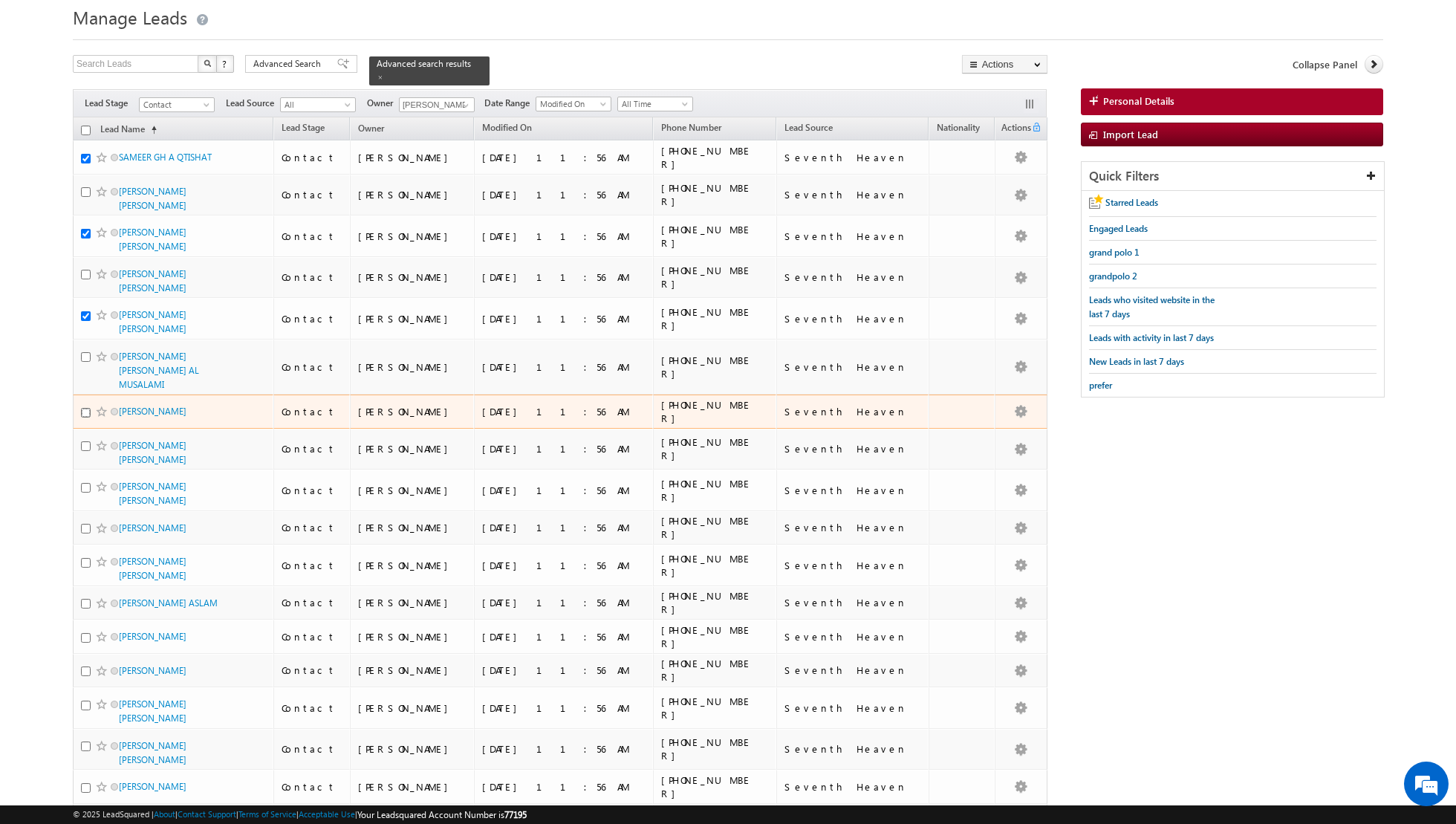
click at [86, 408] on input "checkbox" at bounding box center [86, 413] width 9 height 9
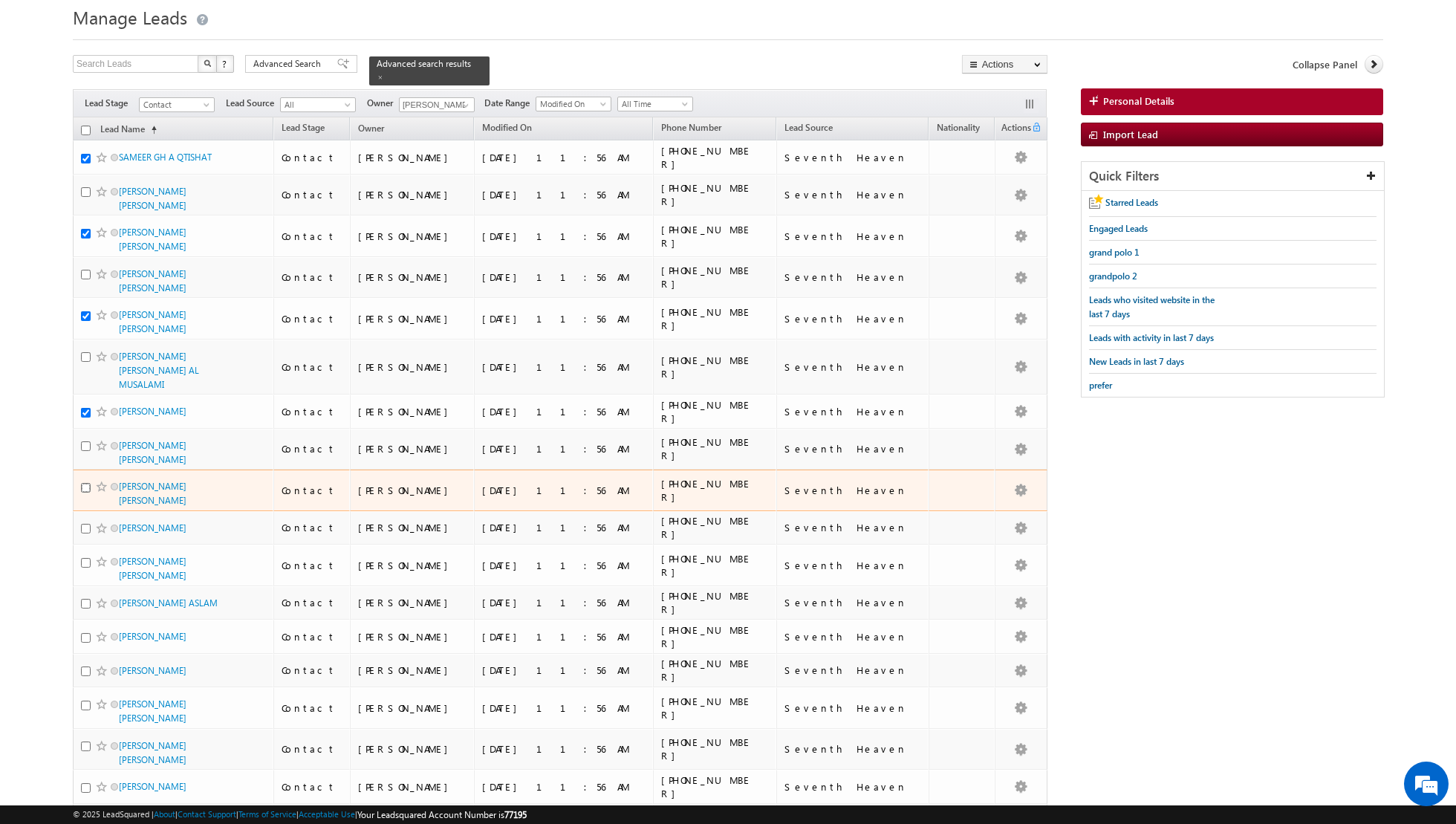
click at [86, 483] on input "checkbox" at bounding box center [86, 488] width 9 height 9
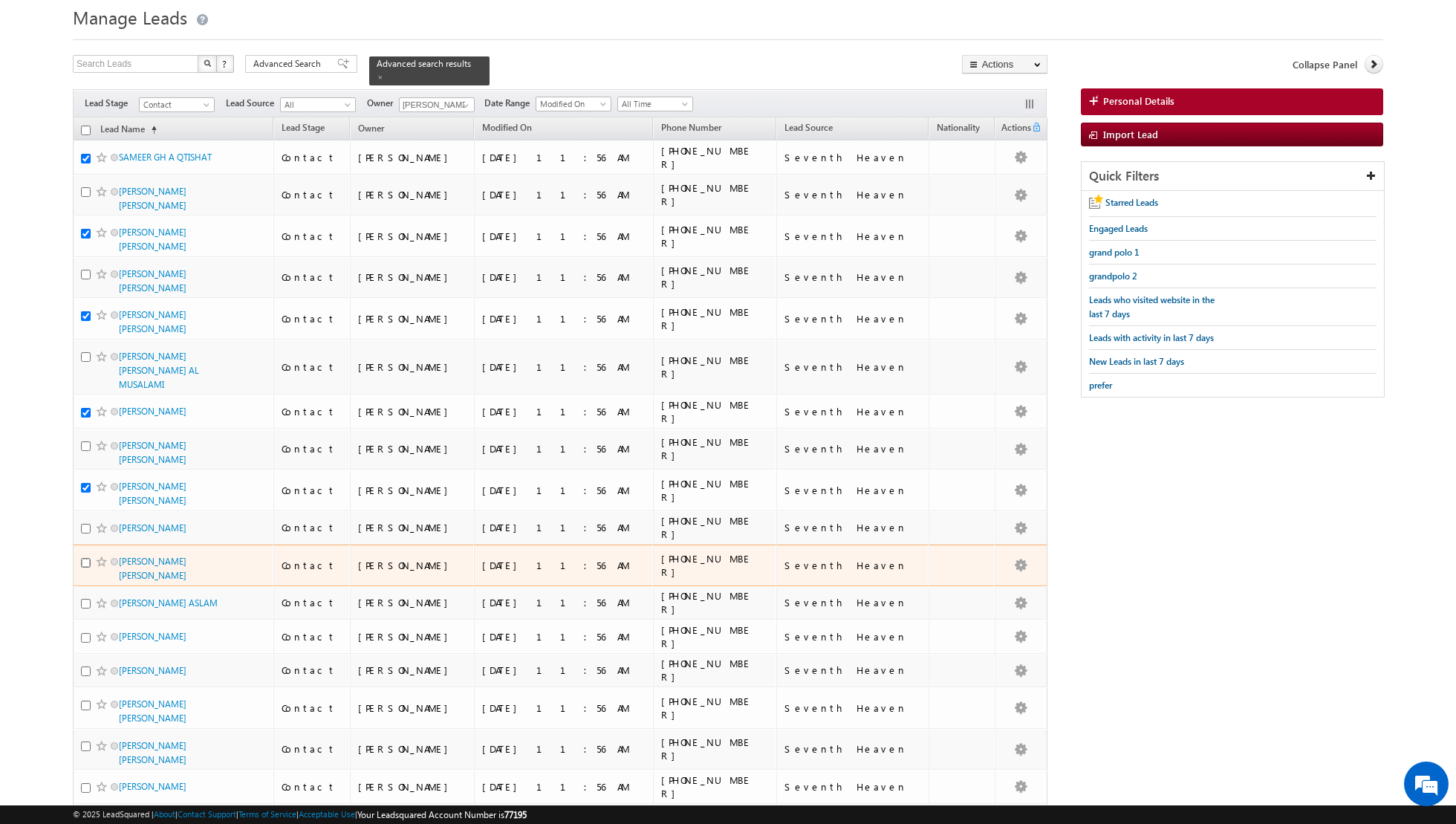
click at [87, 559] on input "checkbox" at bounding box center [86, 563] width 9 height 9
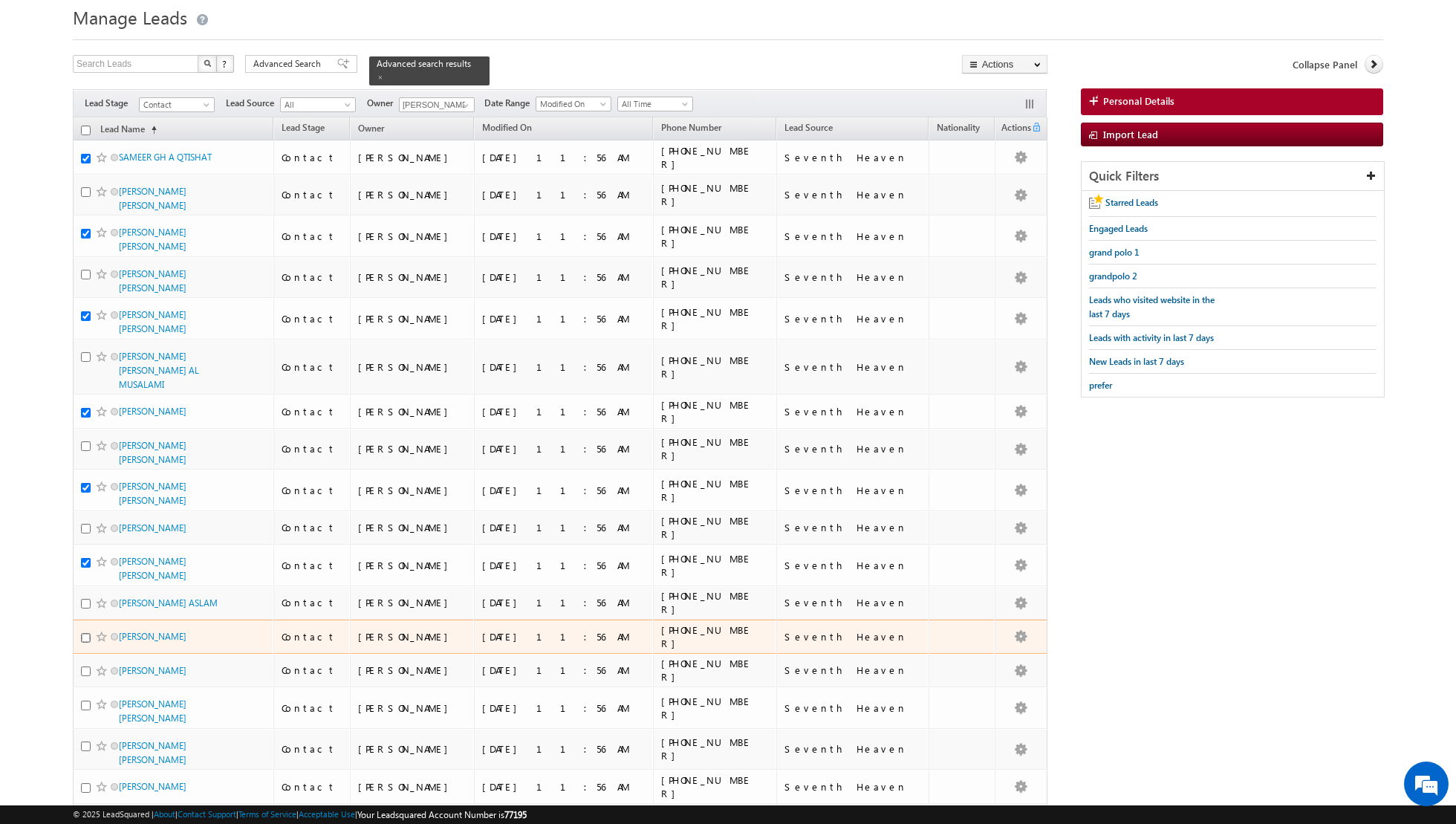
click at [83, 633] on input "checkbox" at bounding box center [86, 638] width 9 height 9
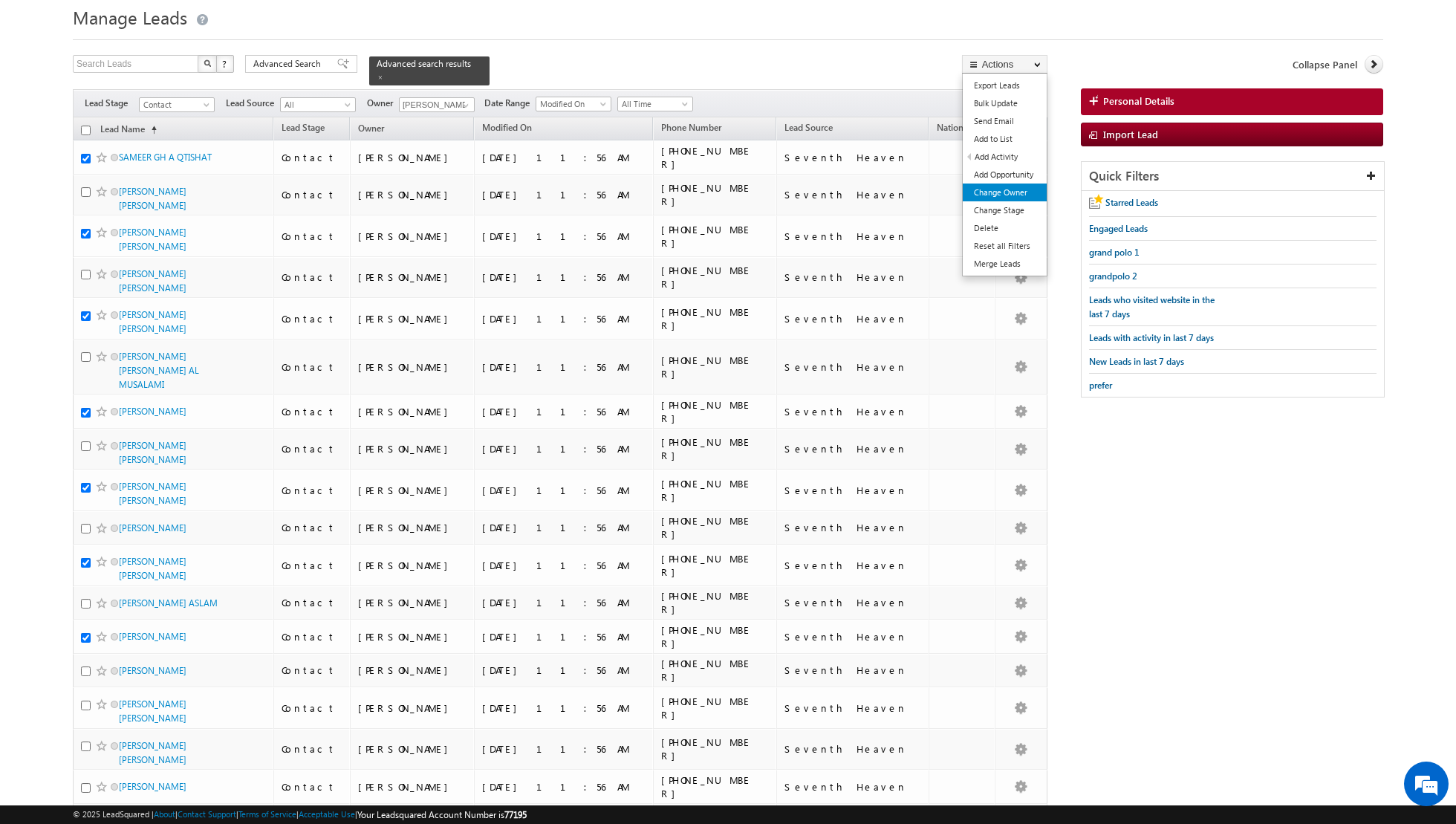
click at [978, 192] on link "Change Owner" at bounding box center [1005, 192] width 84 height 18
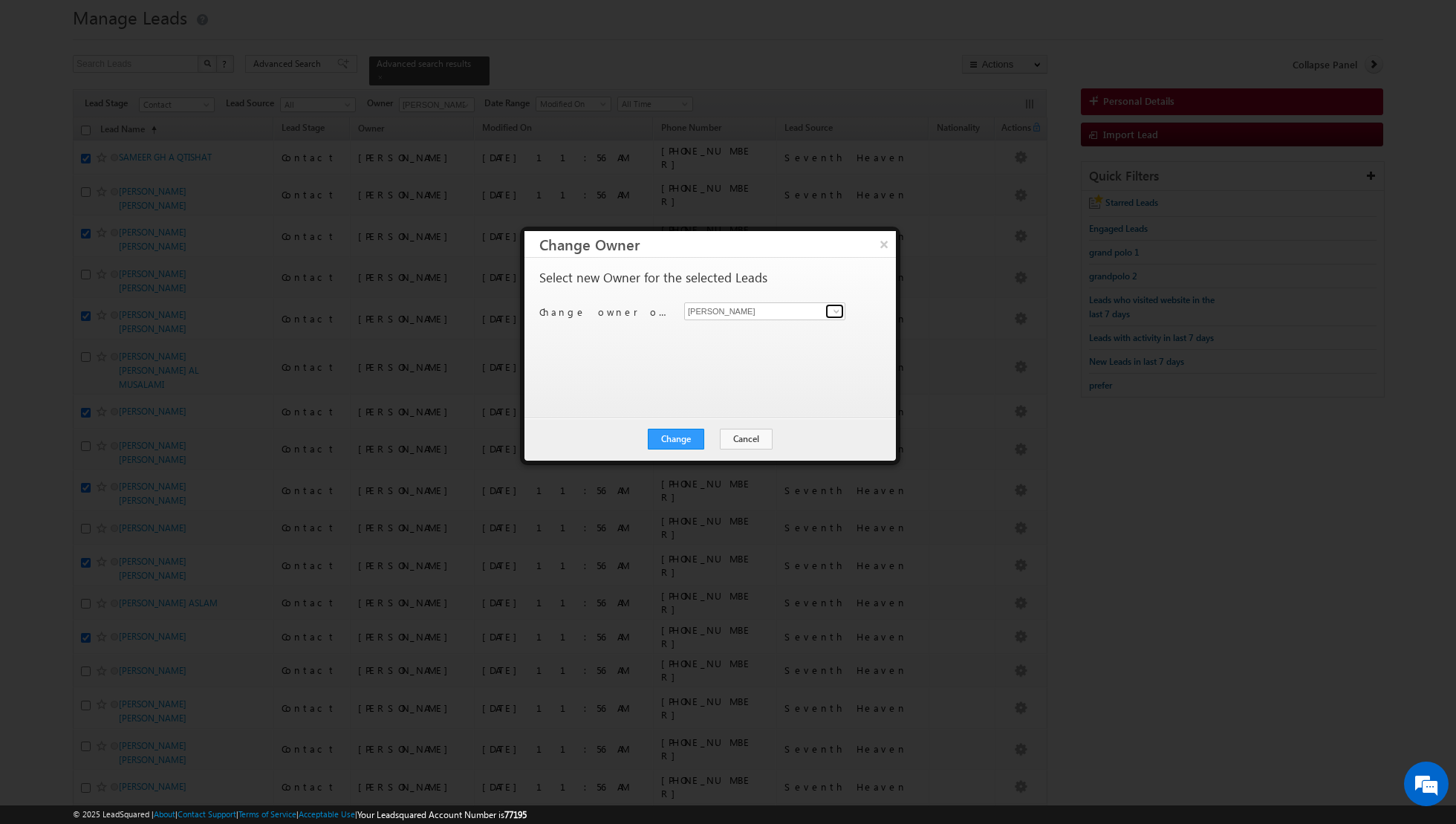
click at [832, 310] on span at bounding box center [836, 311] width 12 height 12
click at [717, 416] on span "[EMAIL_ADDRESS][DOMAIN_NAME]" at bounding box center [757, 419] width 134 height 11
click at [681, 433] on button "Change" at bounding box center [676, 439] width 57 height 20
click at [708, 434] on button "Close" at bounding box center [713, 439] width 47 height 20
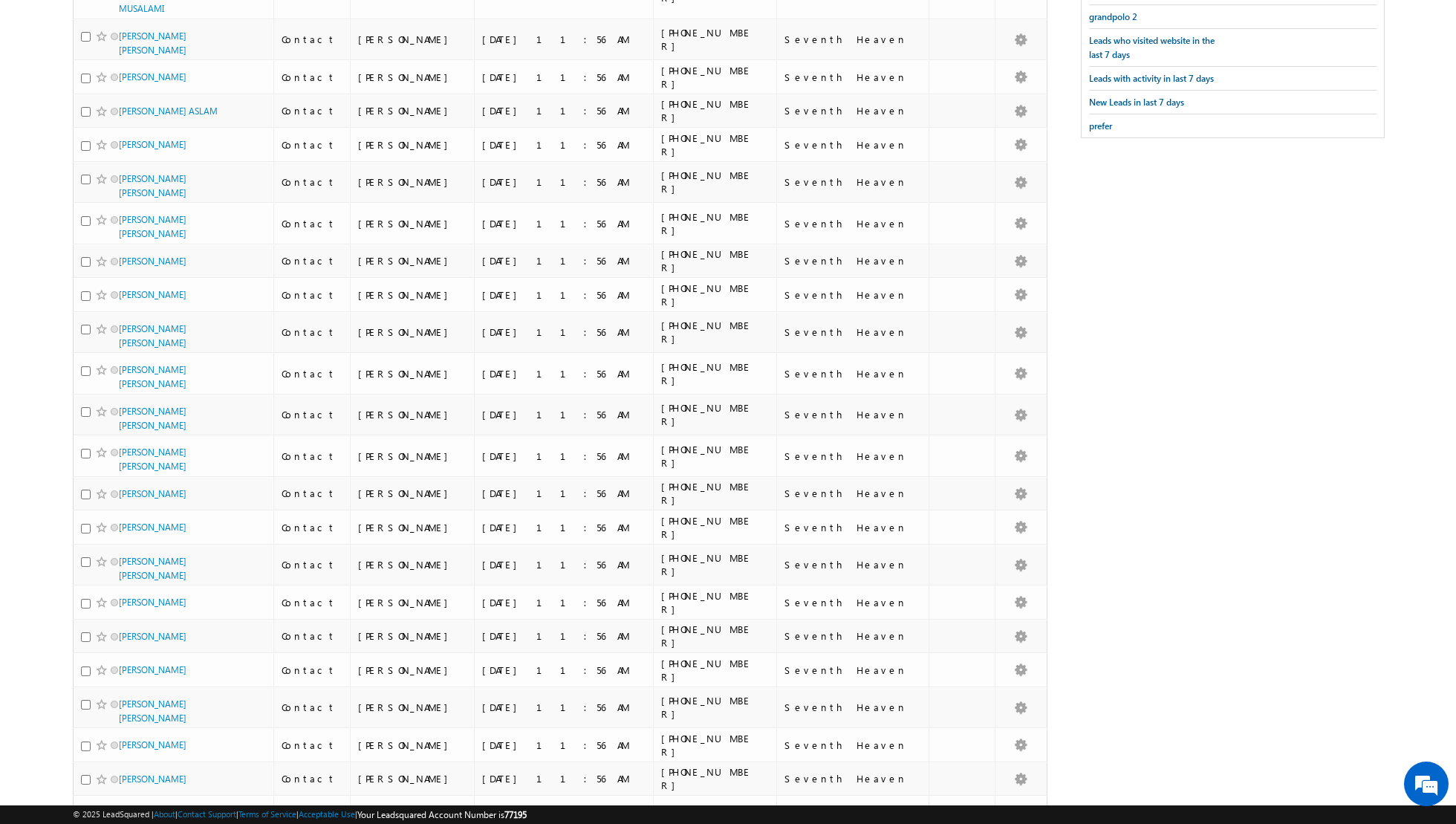
scroll to position [0, 0]
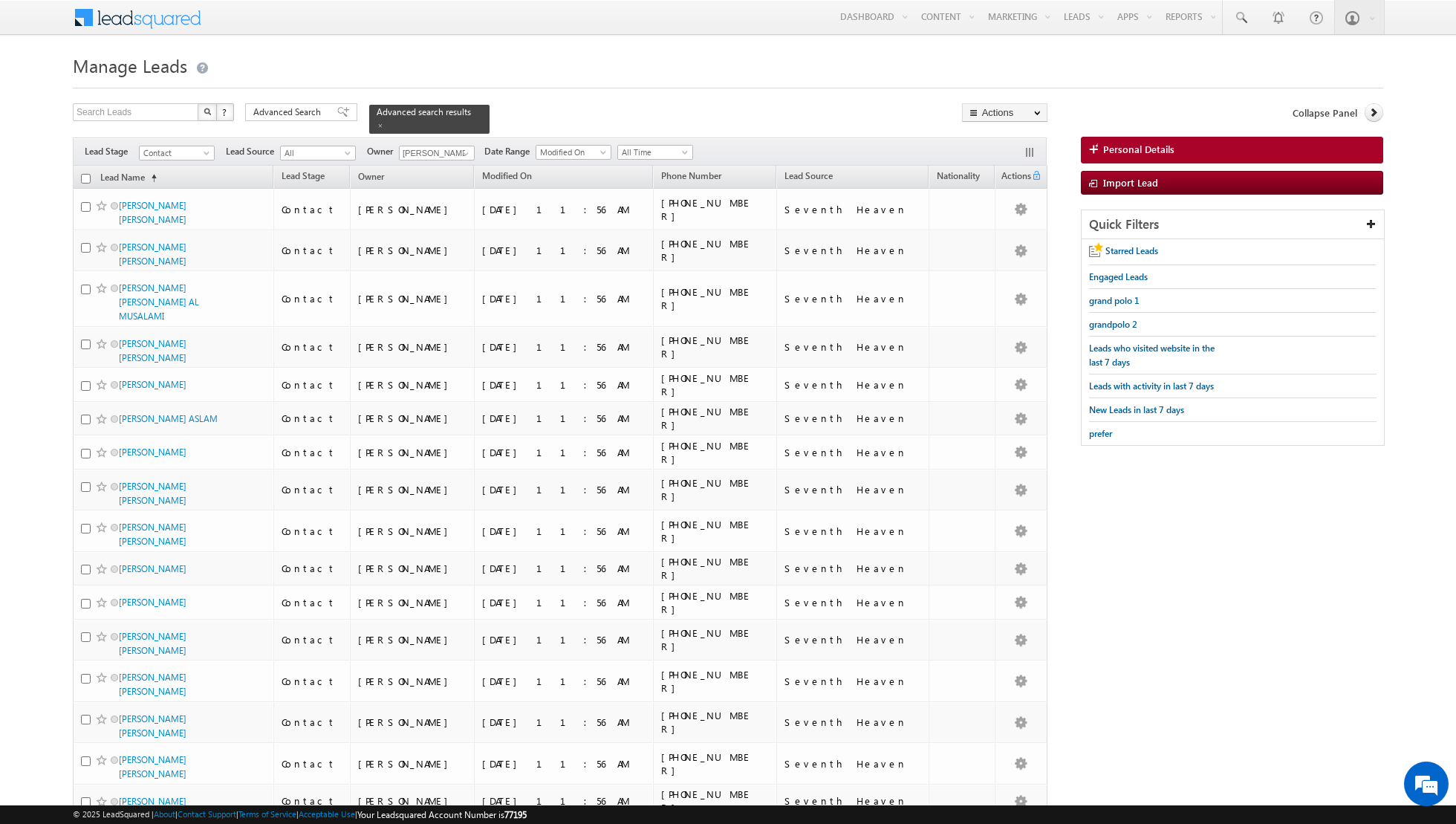
click at [84, 179] on input "checkbox" at bounding box center [86, 179] width 9 height 9
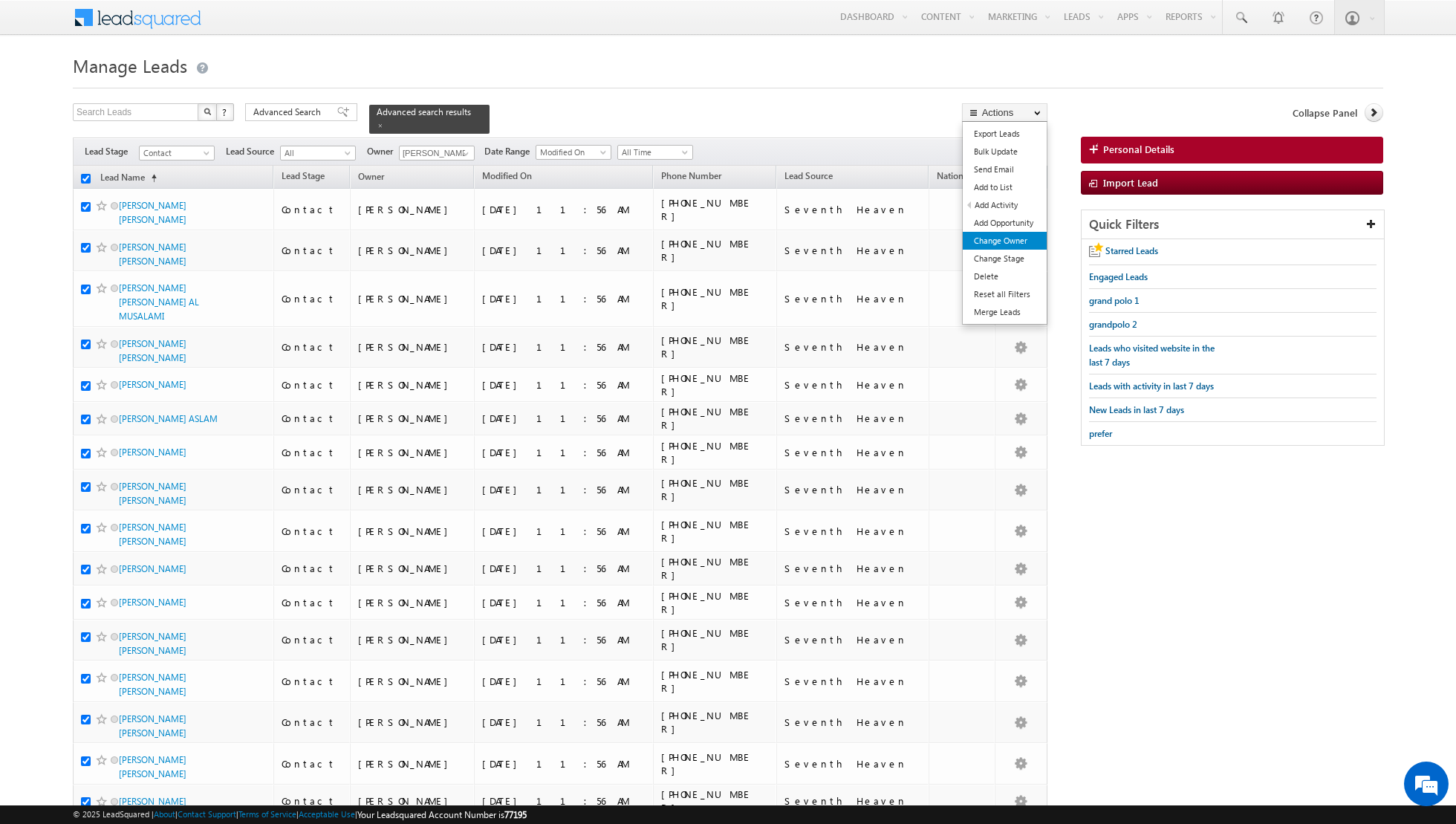
click at [988, 236] on link "Change Owner" at bounding box center [1005, 240] width 84 height 18
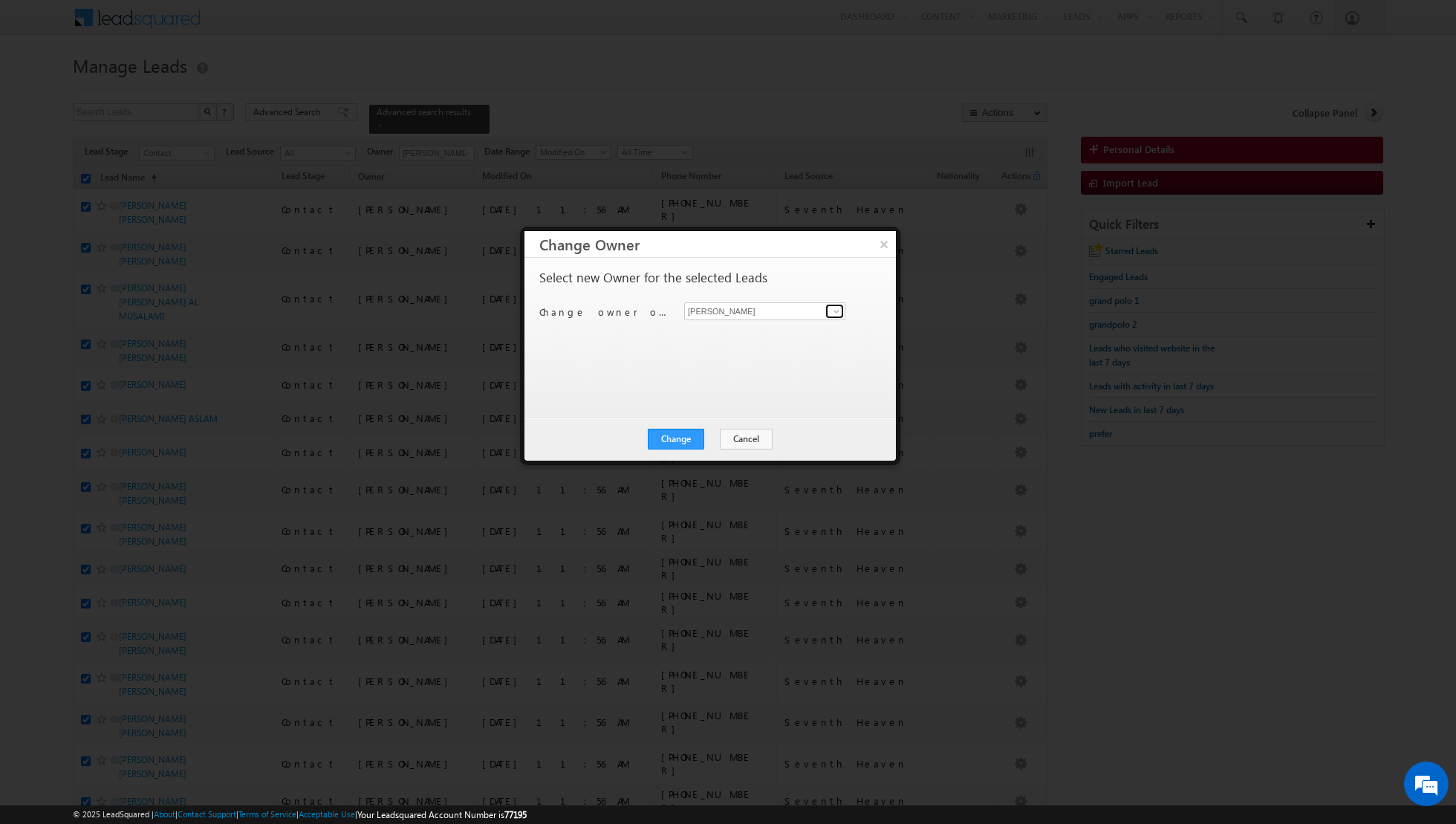
click at [834, 310] on span at bounding box center [836, 311] width 12 height 12
click at [739, 351] on link "Isha Mehndiratta isha.mehndiratta@indglobal.ae" at bounding box center [765, 360] width 161 height 28
click at [680, 432] on button "Change" at bounding box center [676, 439] width 57 height 20
click at [703, 438] on button "Close" at bounding box center [713, 439] width 47 height 20
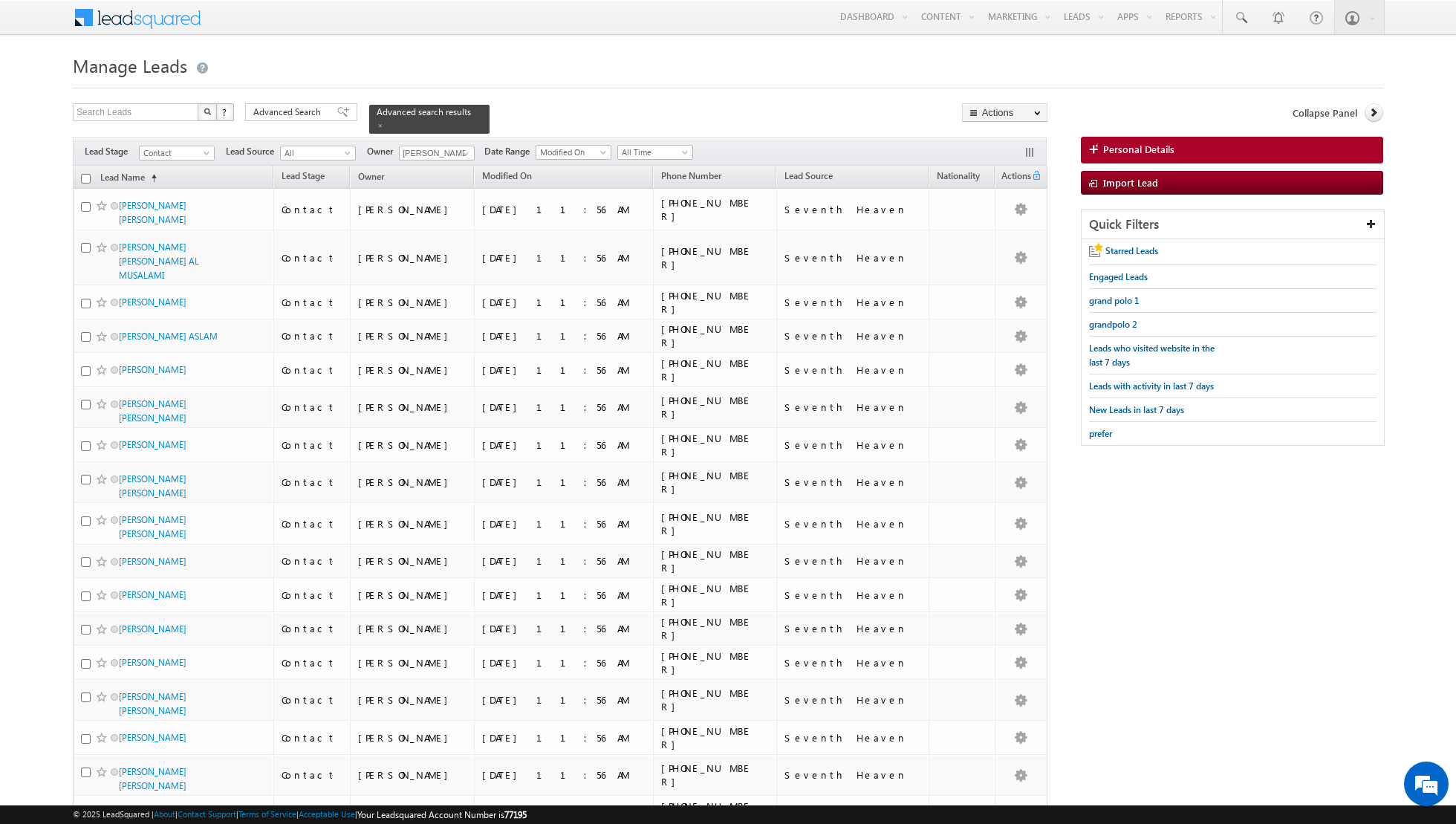
click at [85, 176] on input "checkbox" at bounding box center [86, 179] width 9 height 9
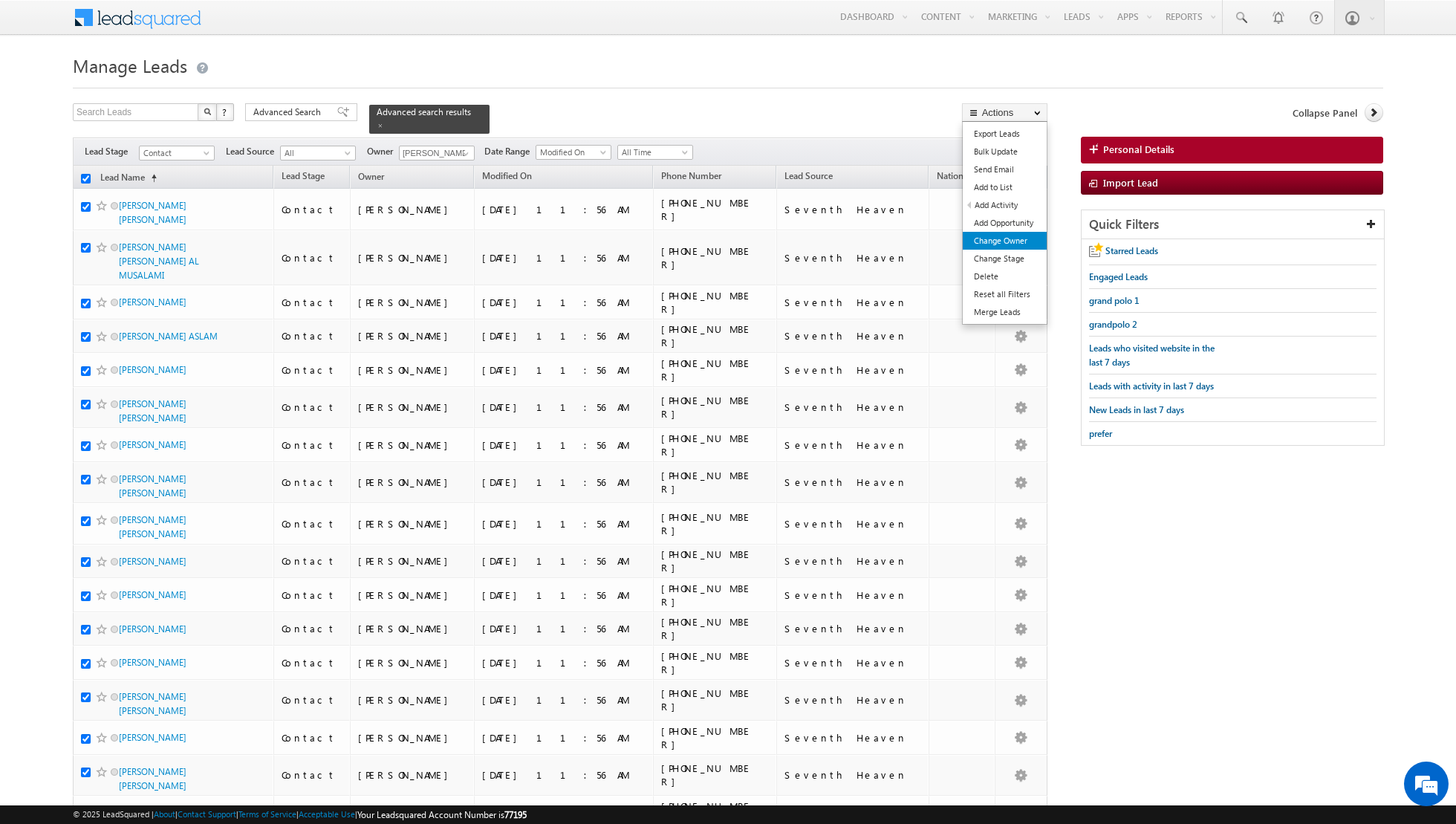
click at [986, 234] on link "Change Owner" at bounding box center [1005, 240] width 84 height 18
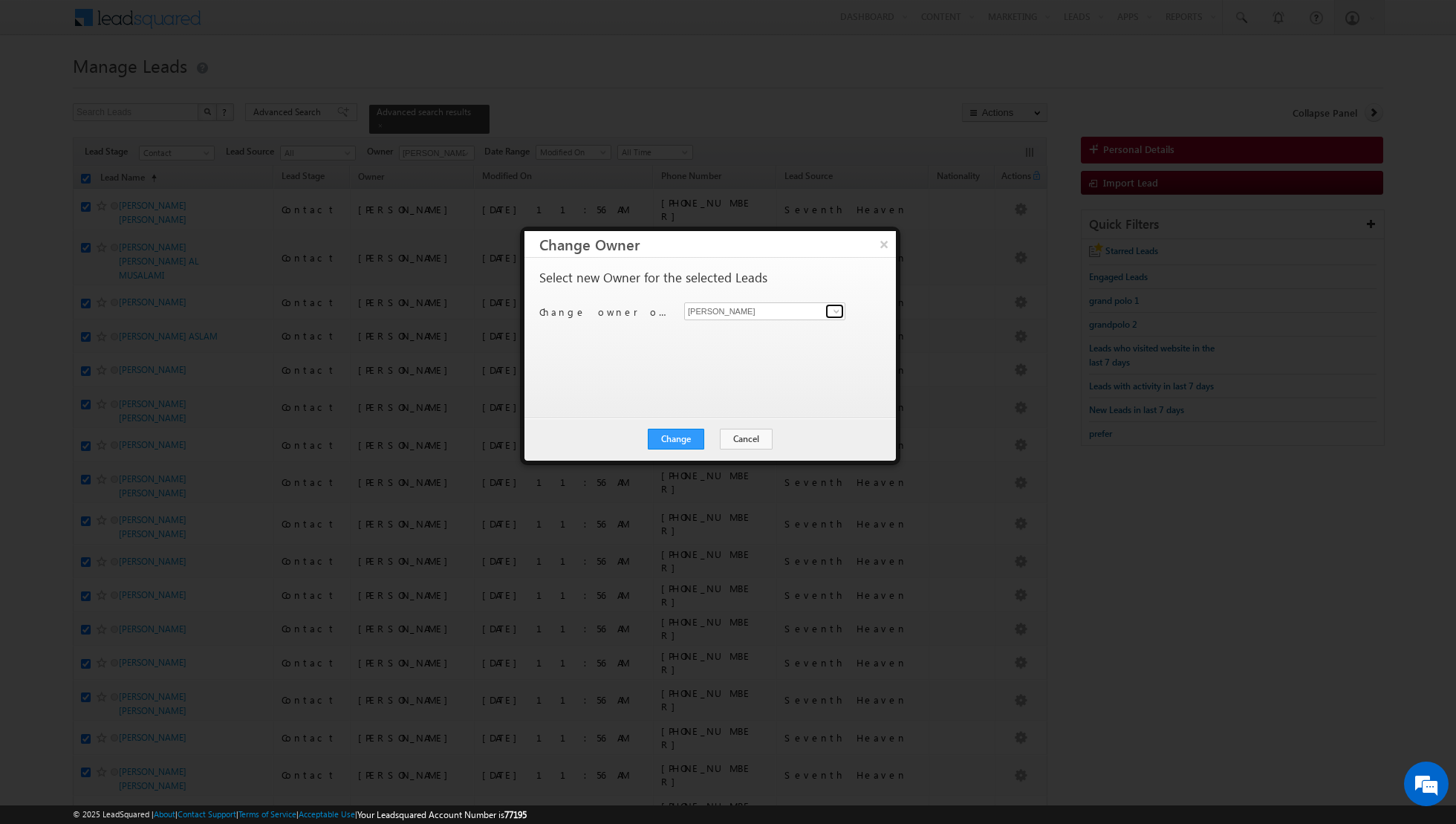
click at [839, 313] on span at bounding box center [836, 311] width 12 height 12
click at [736, 409] on link "Nandhana Anil nandhana.anil@indglobal.ae" at bounding box center [765, 413] width 161 height 28
click at [709, 436] on button "Close" at bounding box center [713, 439] width 47 height 20
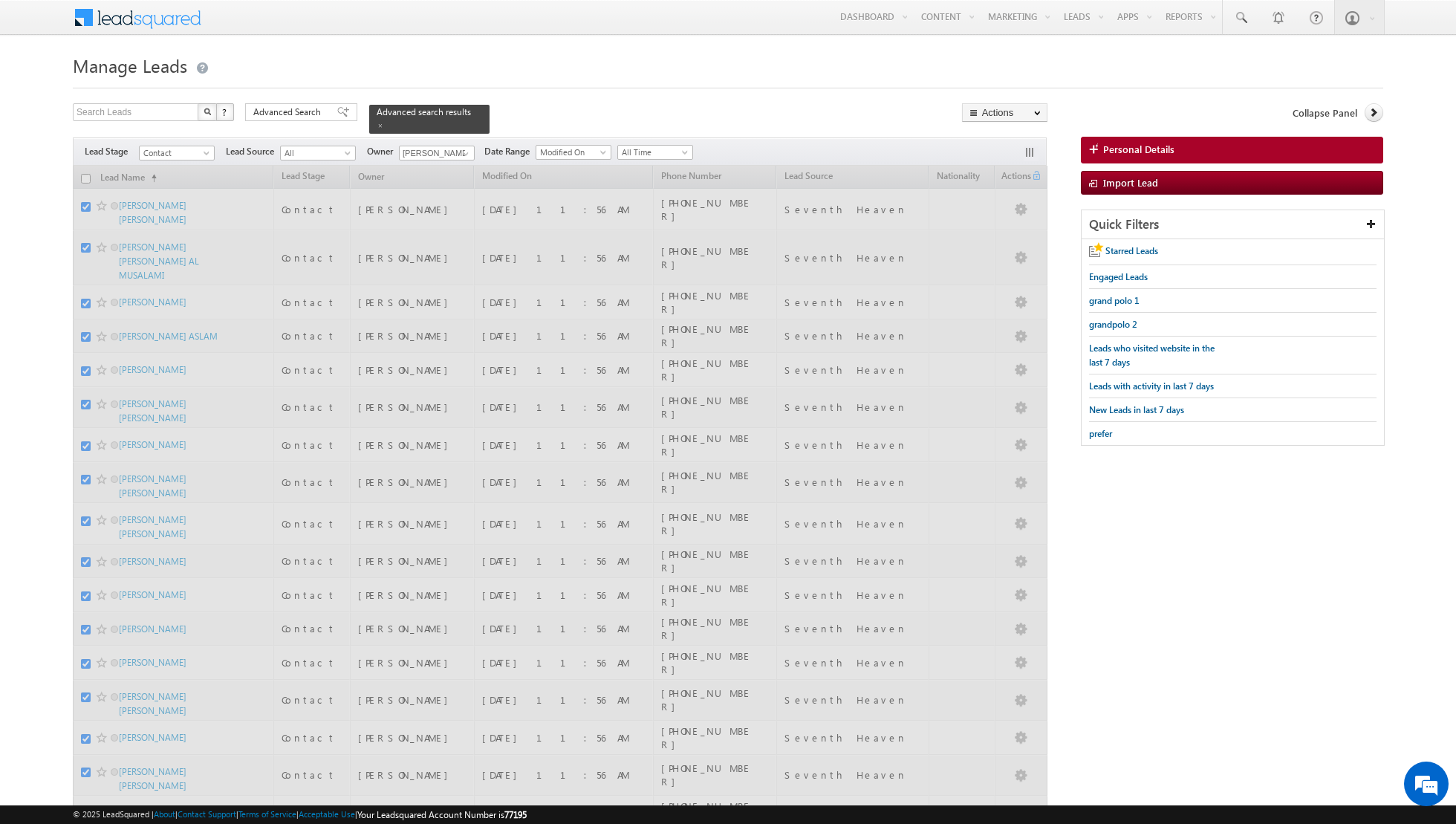
checkbox input "false"
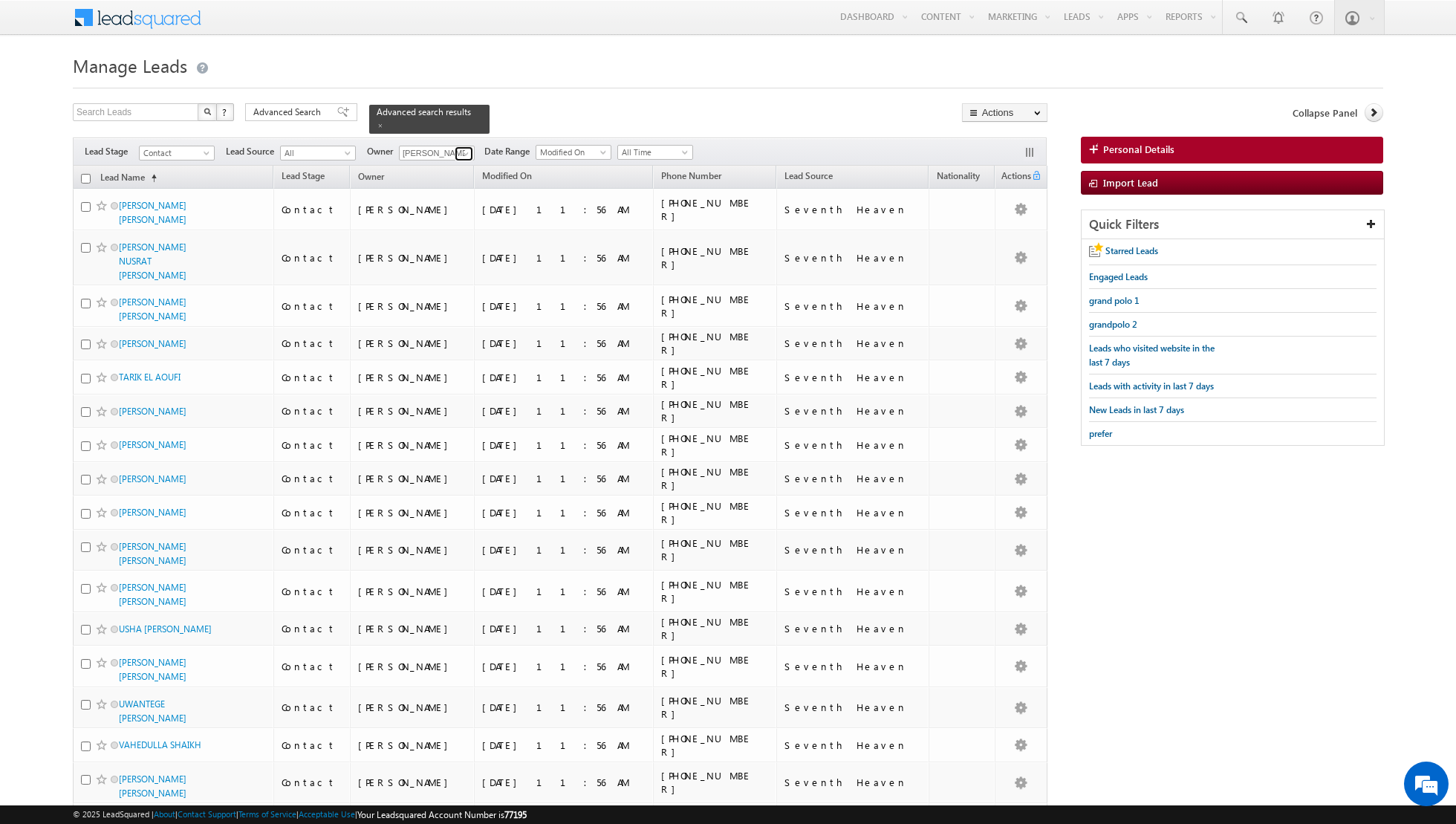
click at [460, 151] on span at bounding box center [465, 154] width 12 height 12
click at [446, 184] on link "[PERSON_NAME] [EMAIL_ADDRESS][PERSON_NAME][DOMAIN_NAME]" at bounding box center [473, 189] width 149 height 28
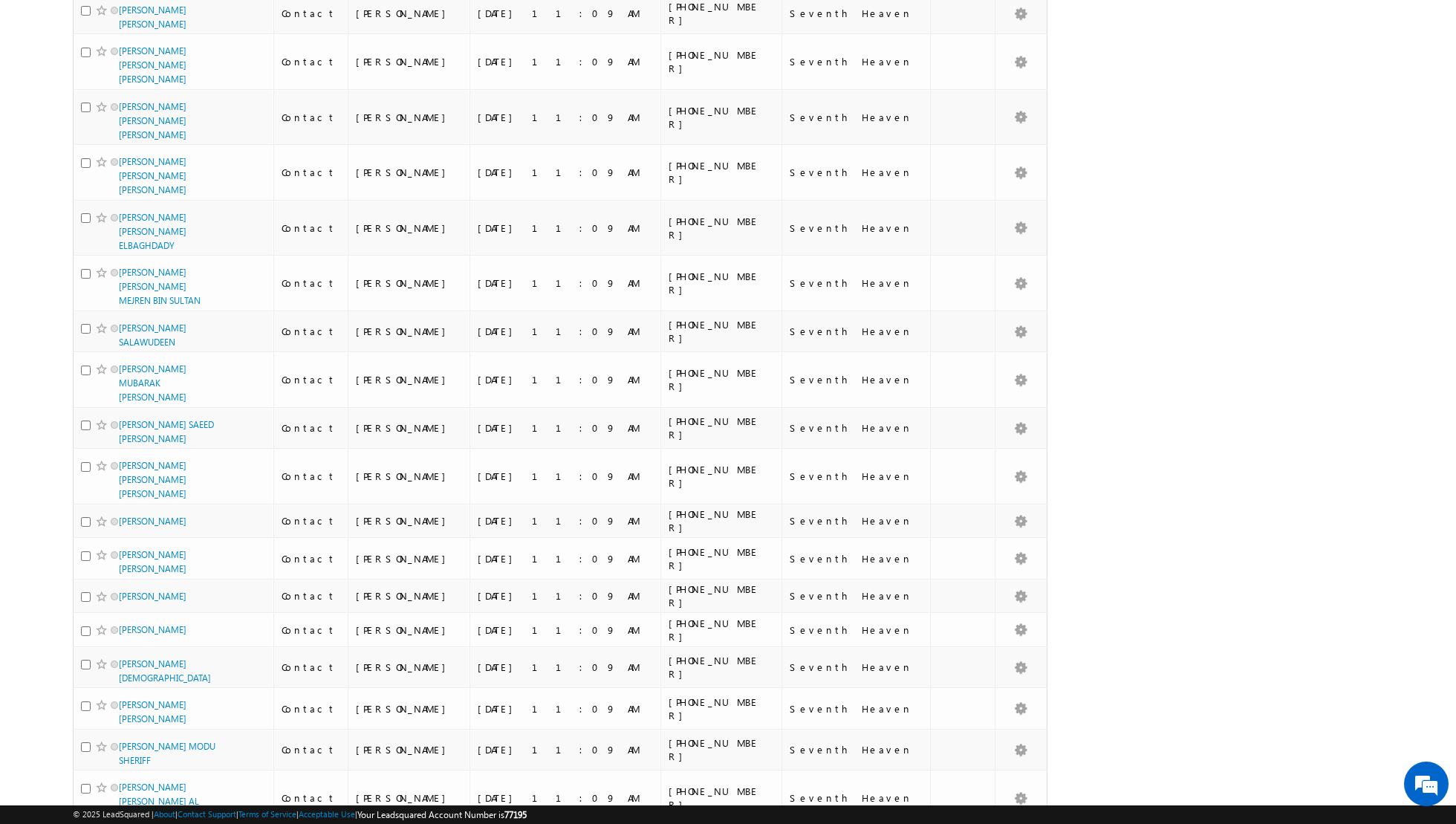
scroll to position [0, 0]
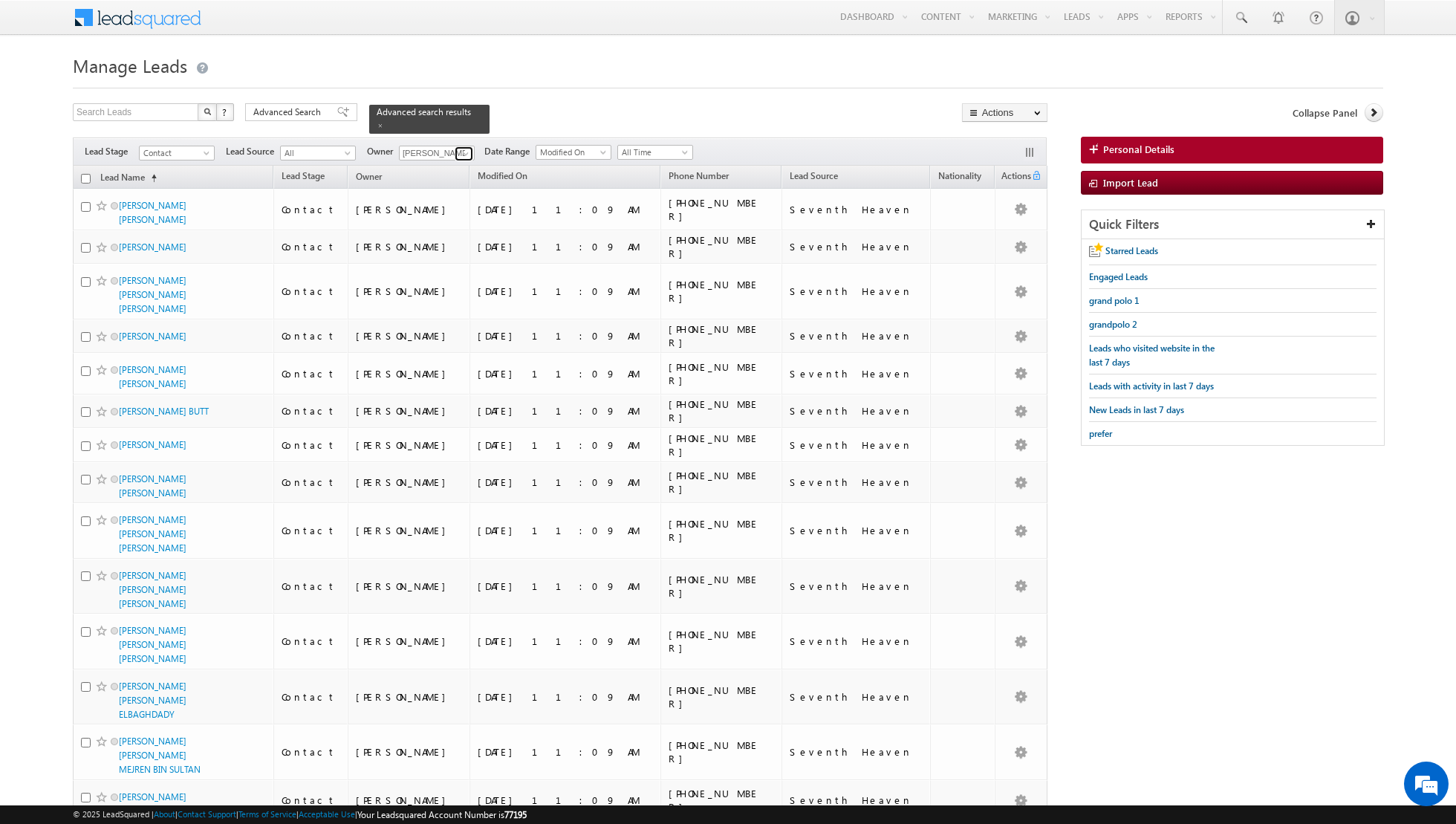
click at [465, 154] on span at bounding box center [465, 154] width 12 height 12
click at [446, 220] on link "[PERSON_NAME] [PERSON_NAME][EMAIL_ADDRESS][DOMAIN_NAME]" at bounding box center [473, 227] width 149 height 28
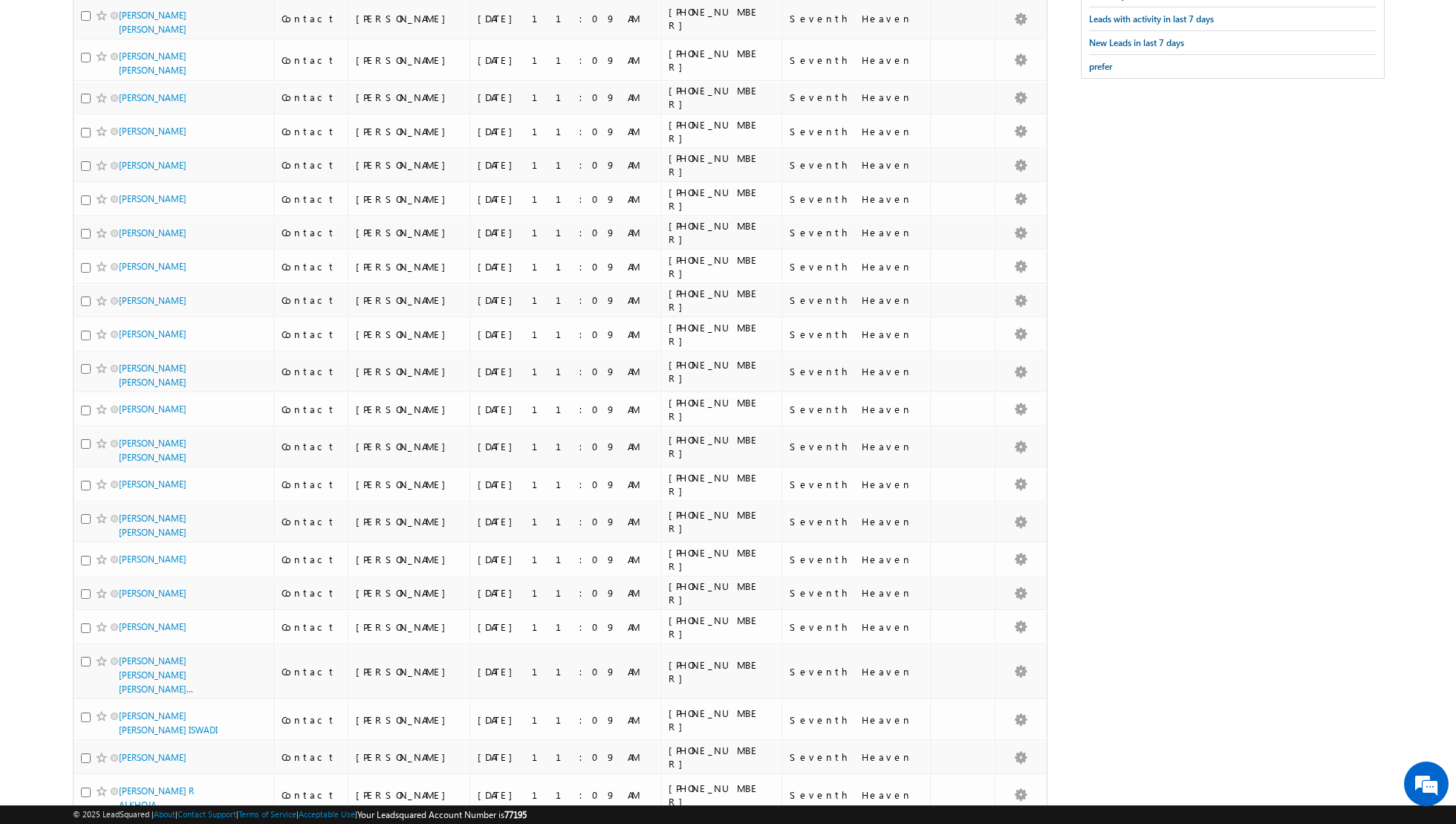
scroll to position [0, 0]
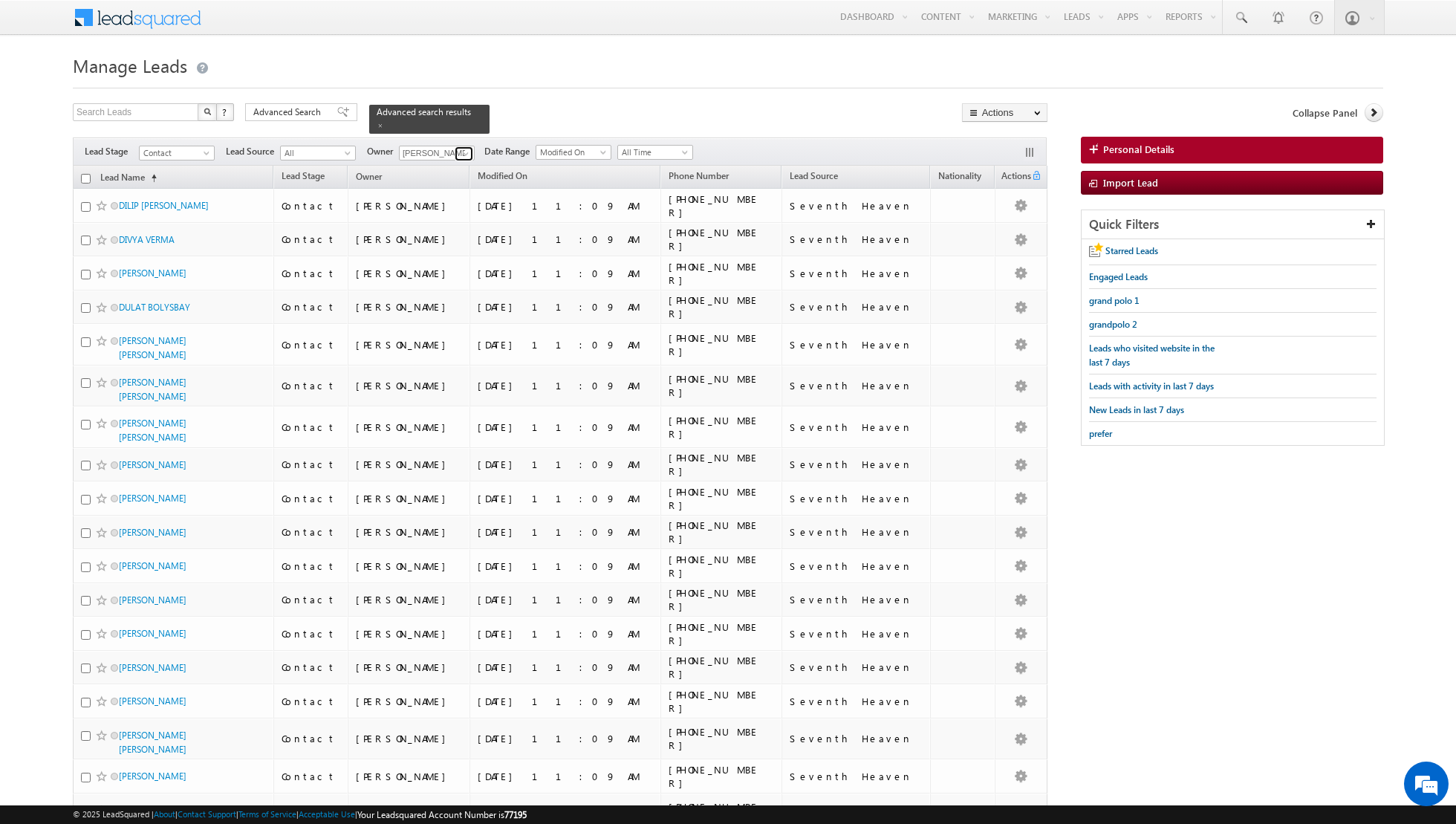
click at [465, 153] on span at bounding box center [465, 154] width 12 height 12
click at [443, 250] on link "Nandhana Anil nandhana.anil@indglobal.ae" at bounding box center [473, 254] width 149 height 28
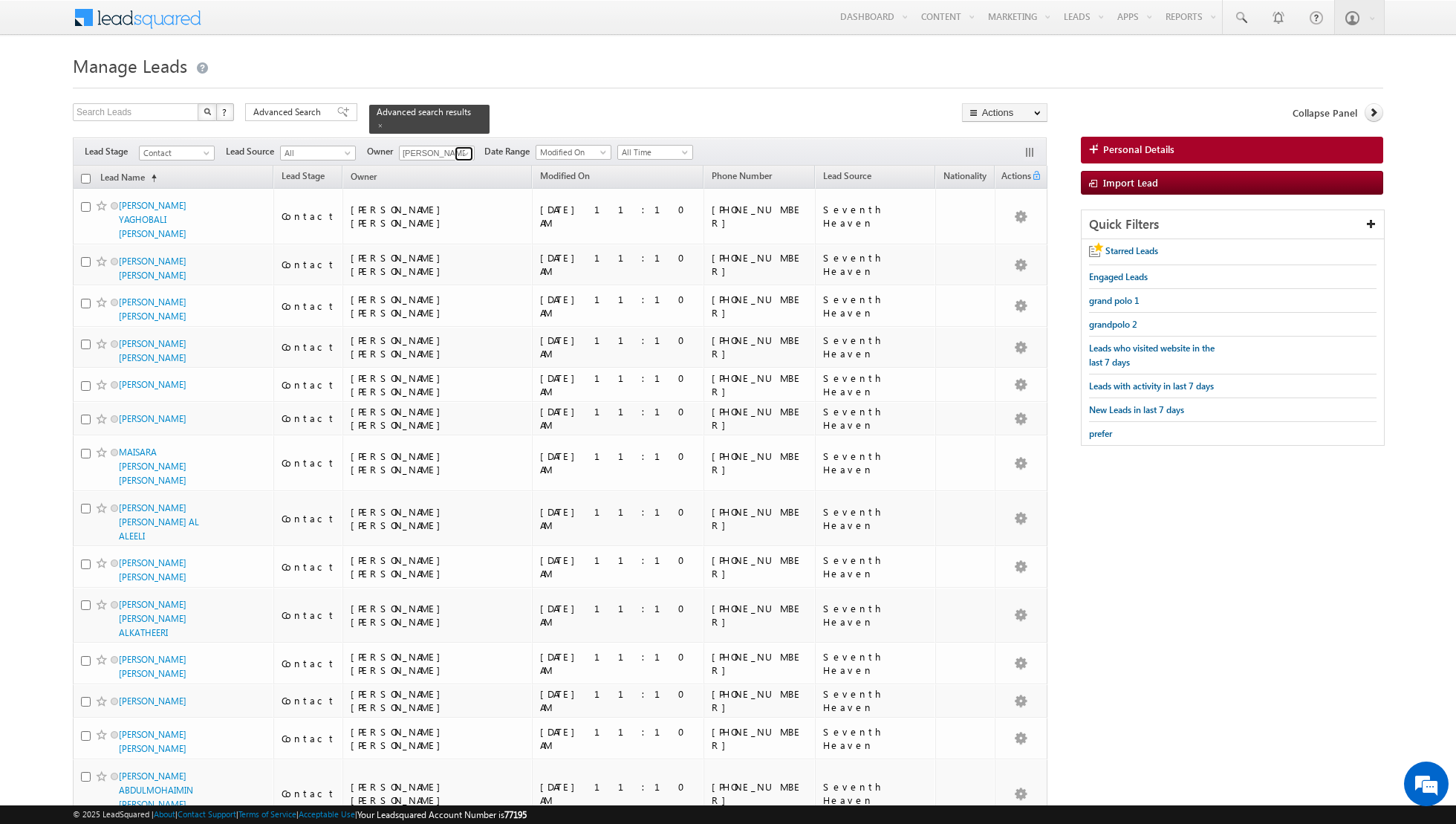
click at [460, 154] on span at bounding box center [465, 154] width 12 height 12
click at [449, 269] on link "Riya Raj riya.raj@indglobal.ae" at bounding box center [473, 280] width 149 height 28
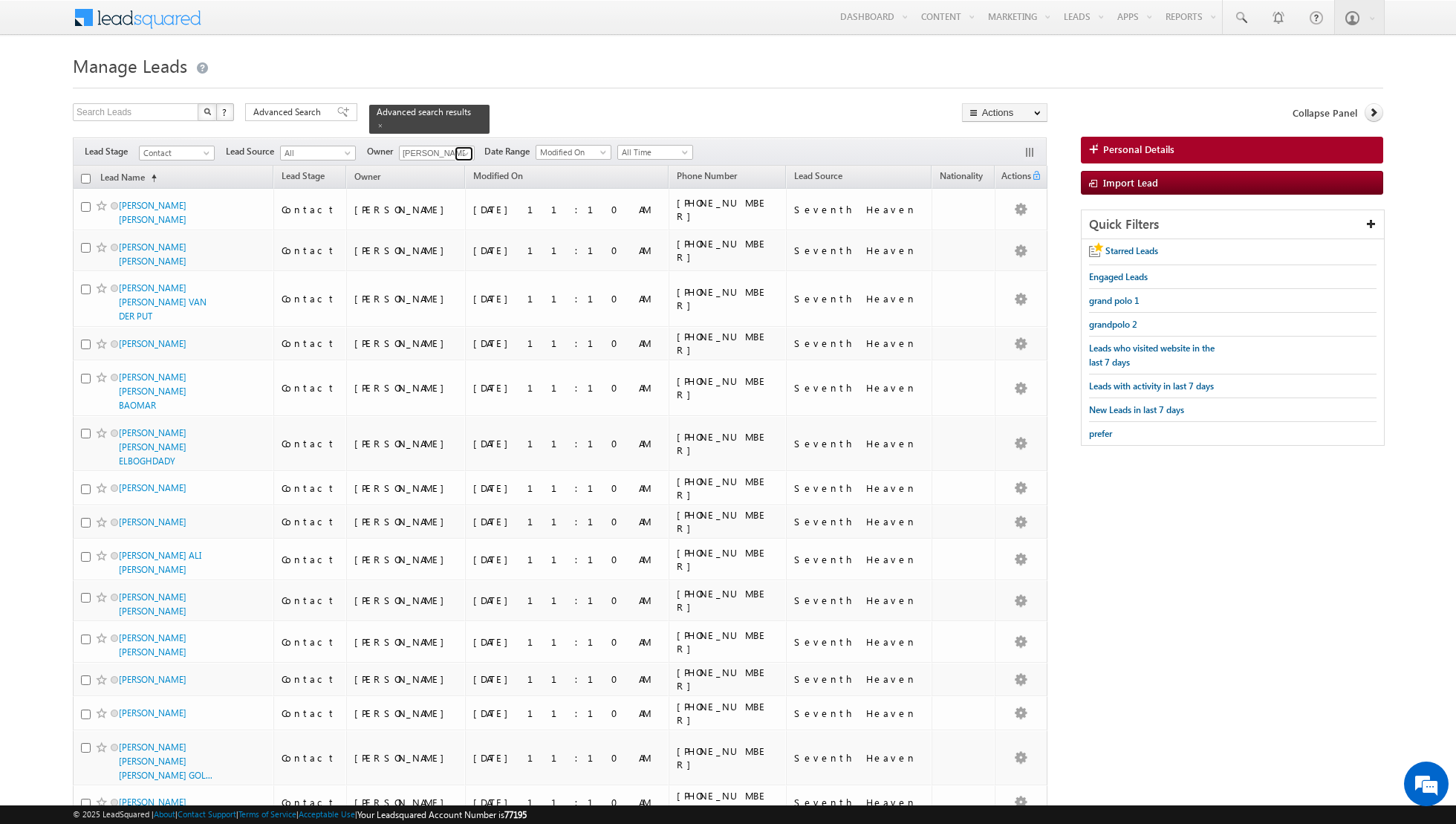
click at [463, 147] on link at bounding box center [464, 154] width 19 height 15
click at [442, 241] on link "Nandhana Anil nandhana.anil@indglobal.ae" at bounding box center [473, 254] width 149 height 28
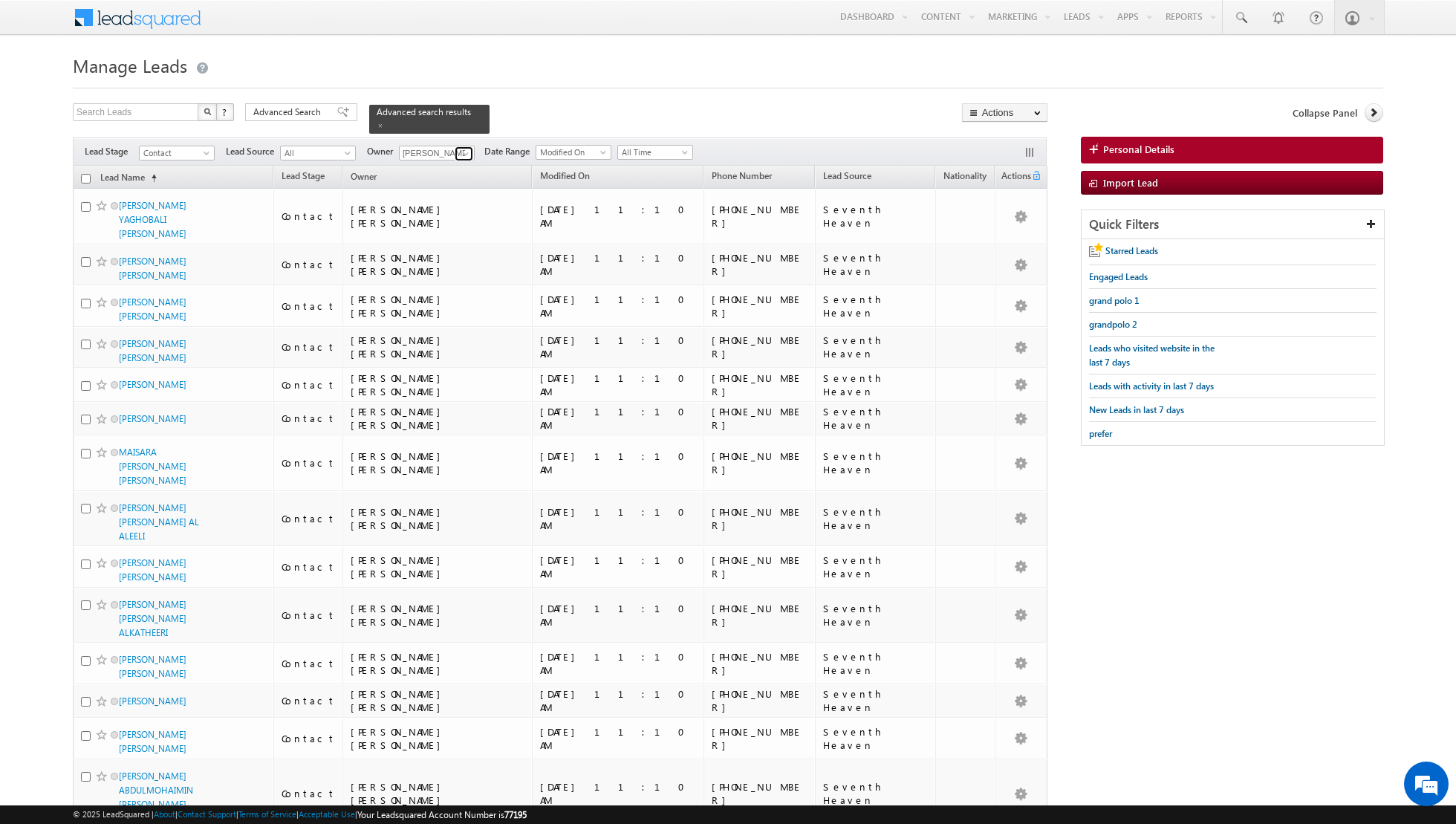
click at [463, 153] on span at bounding box center [465, 154] width 12 height 12
click at [456, 190] on link "Isha Mehndiratta isha.mehndiratta@indglobal.ae" at bounding box center [473, 201] width 149 height 28
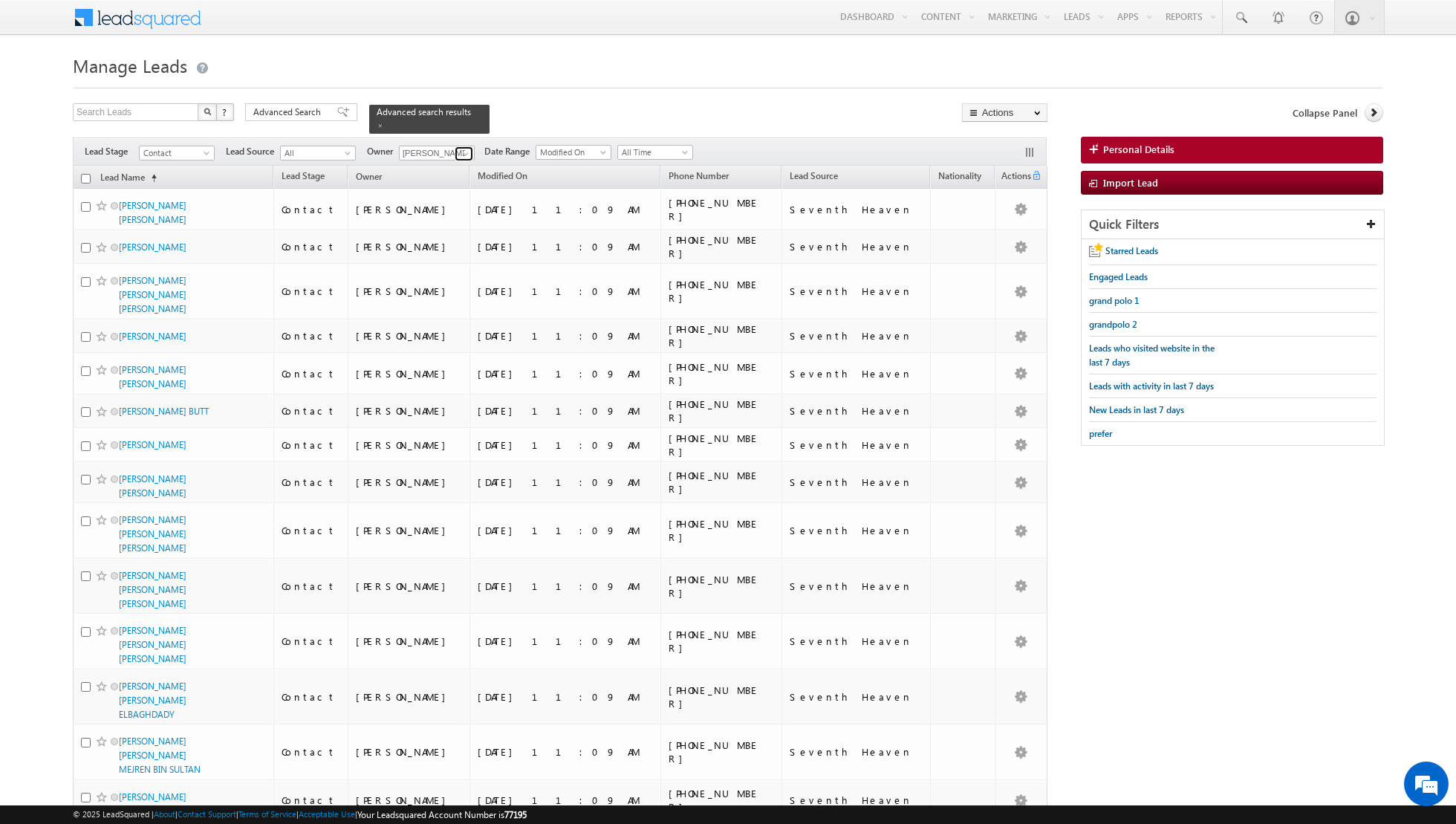
click at [460, 150] on span at bounding box center [465, 154] width 12 height 12
click at [433, 291] on link "Shiva Sisodia shiva.sisodia@indglobal.ae" at bounding box center [473, 294] width 149 height 28
type input "[PERSON_NAME]"
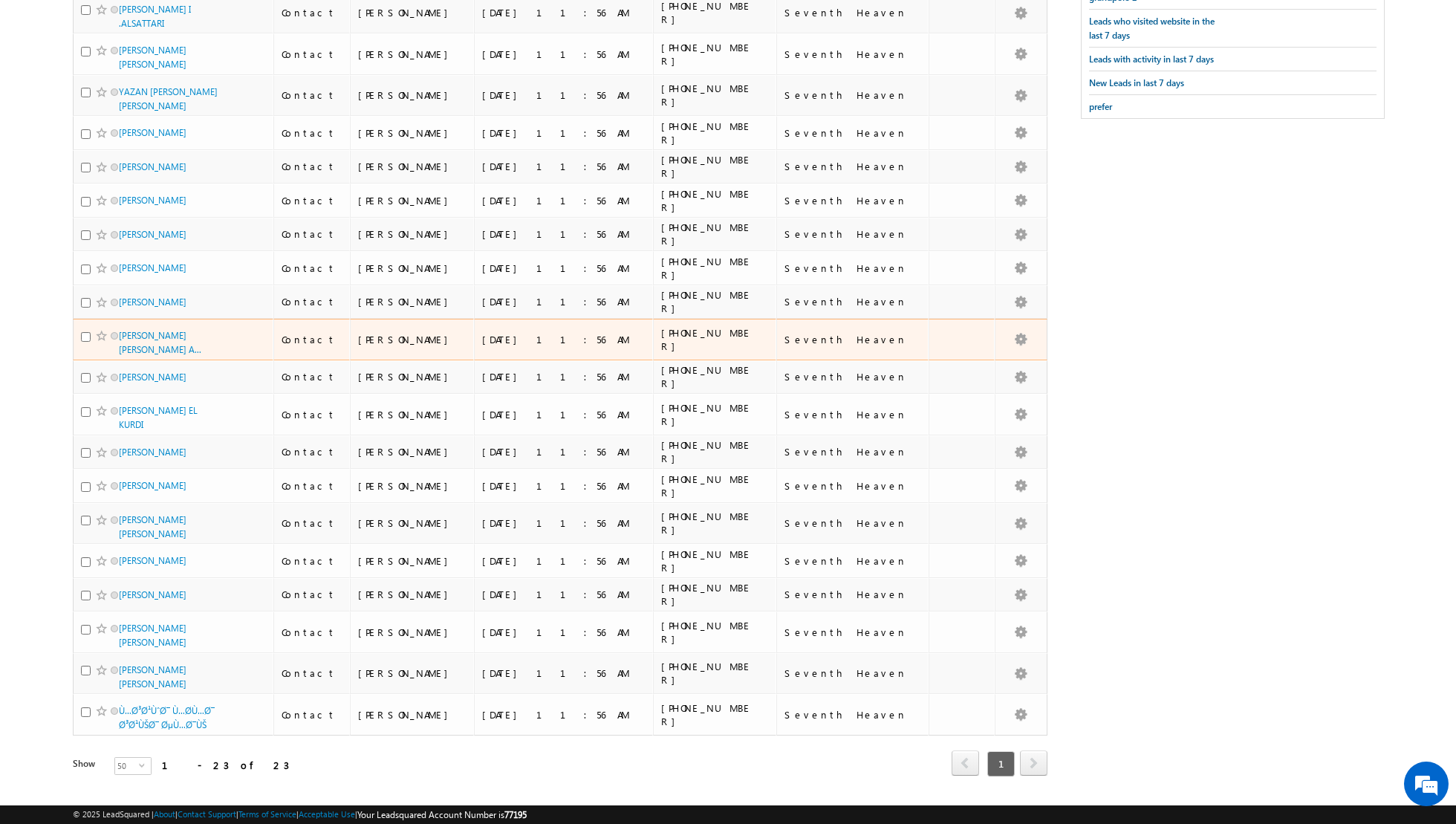
scroll to position [0, 0]
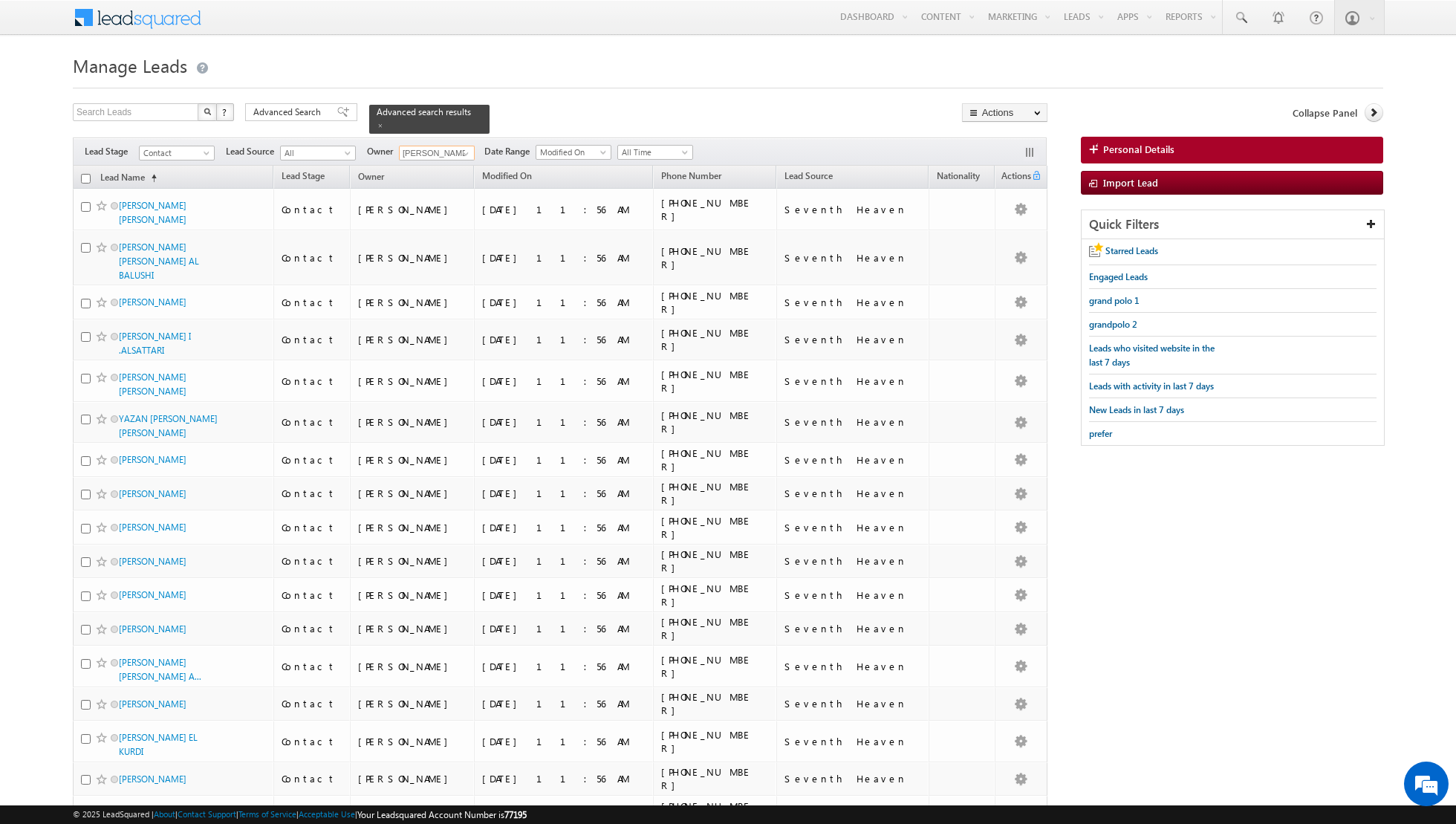
click at [87, 179] on input "checkbox" at bounding box center [86, 179] width 9 height 9
checkbox input "true"
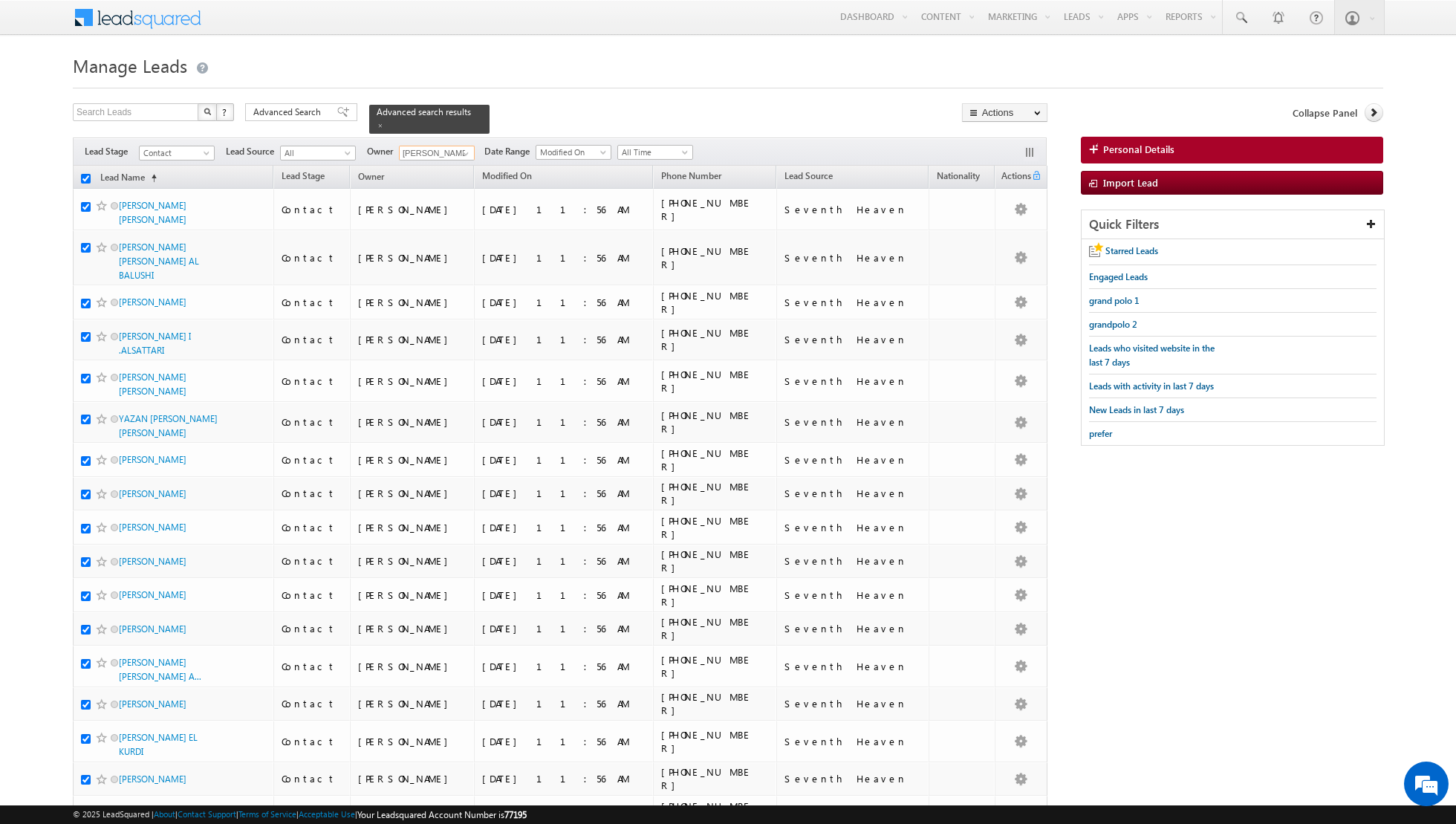
checkbox input "true"
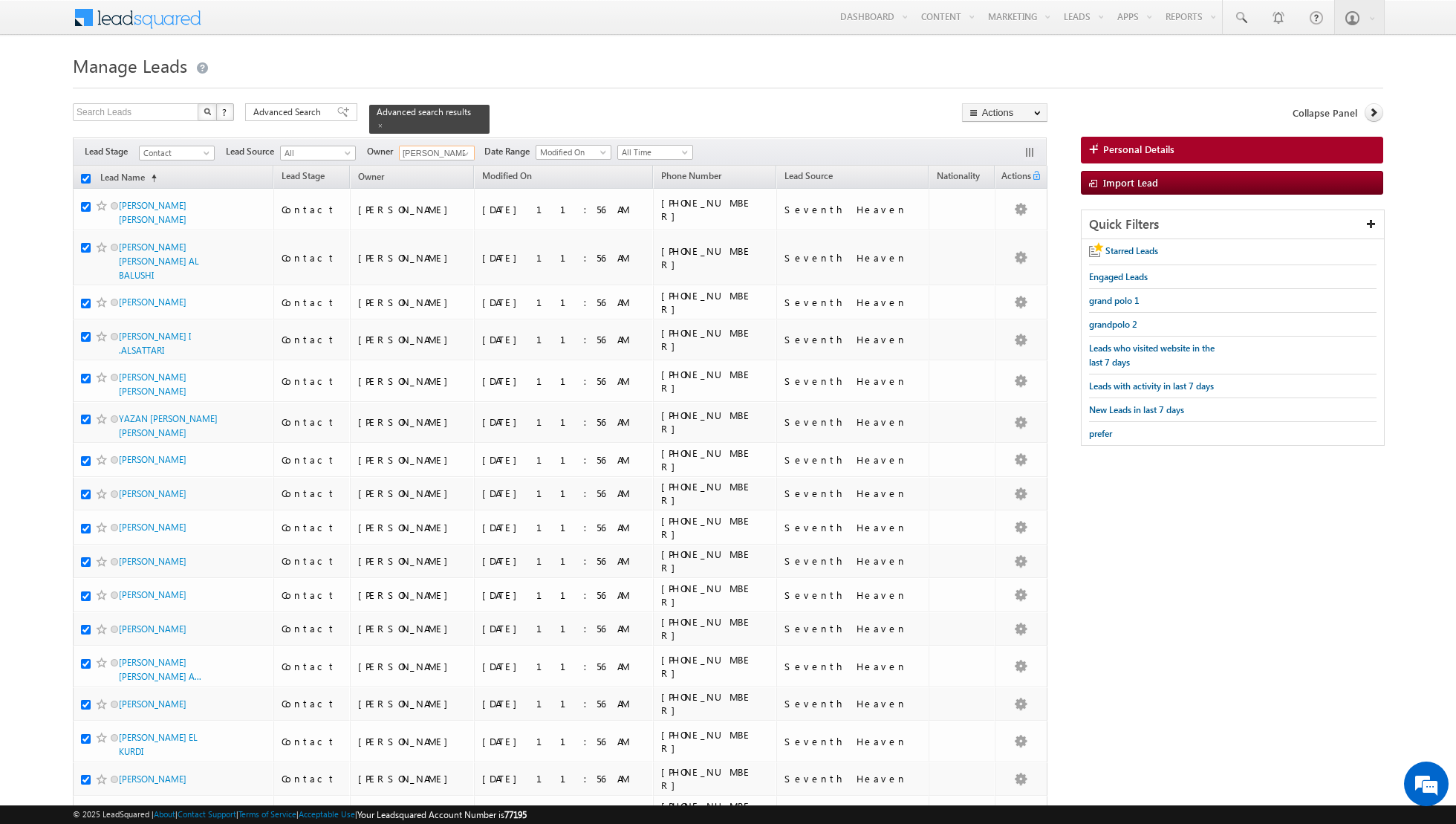
checkbox input "true"
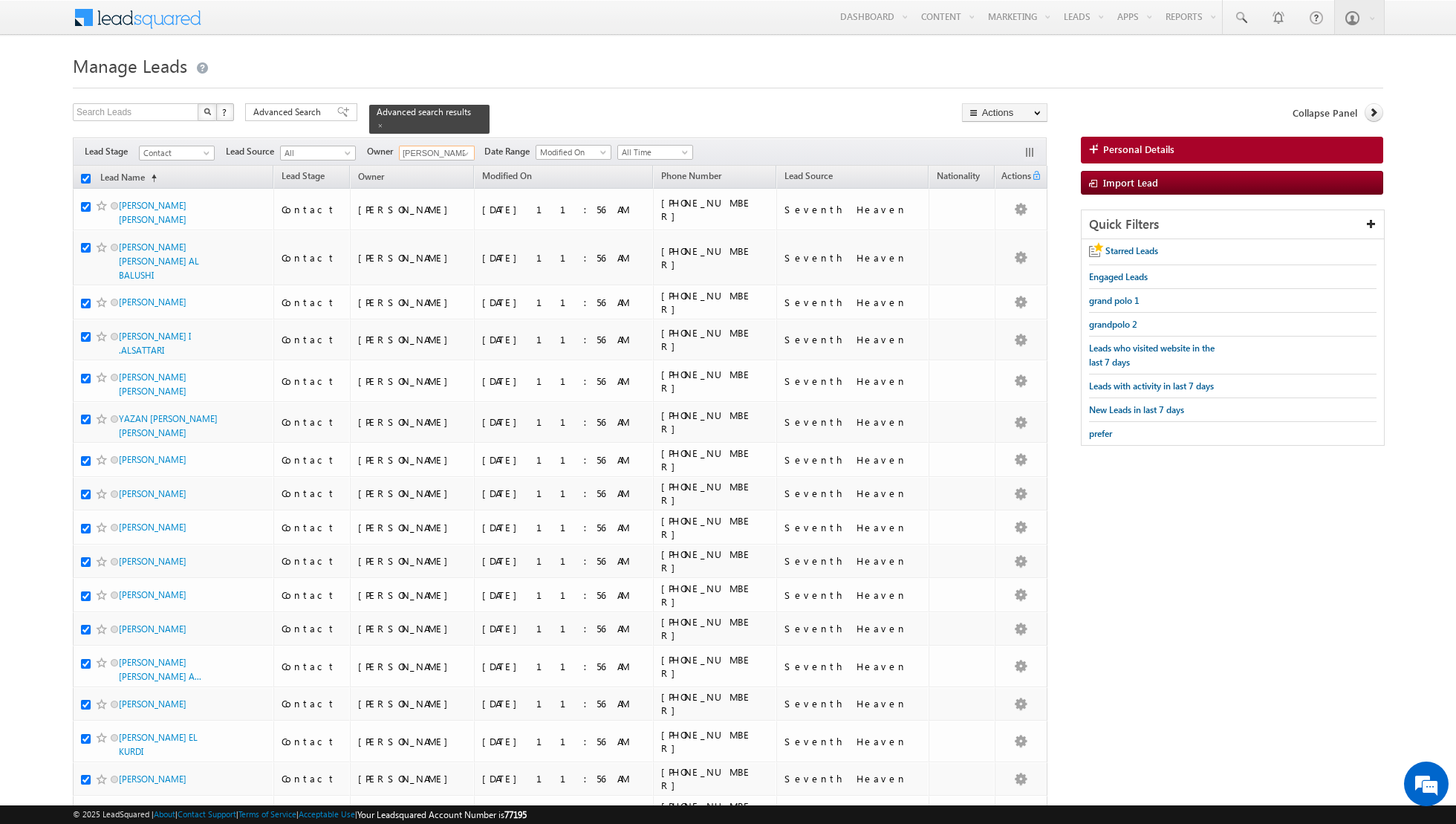
checkbox input "true"
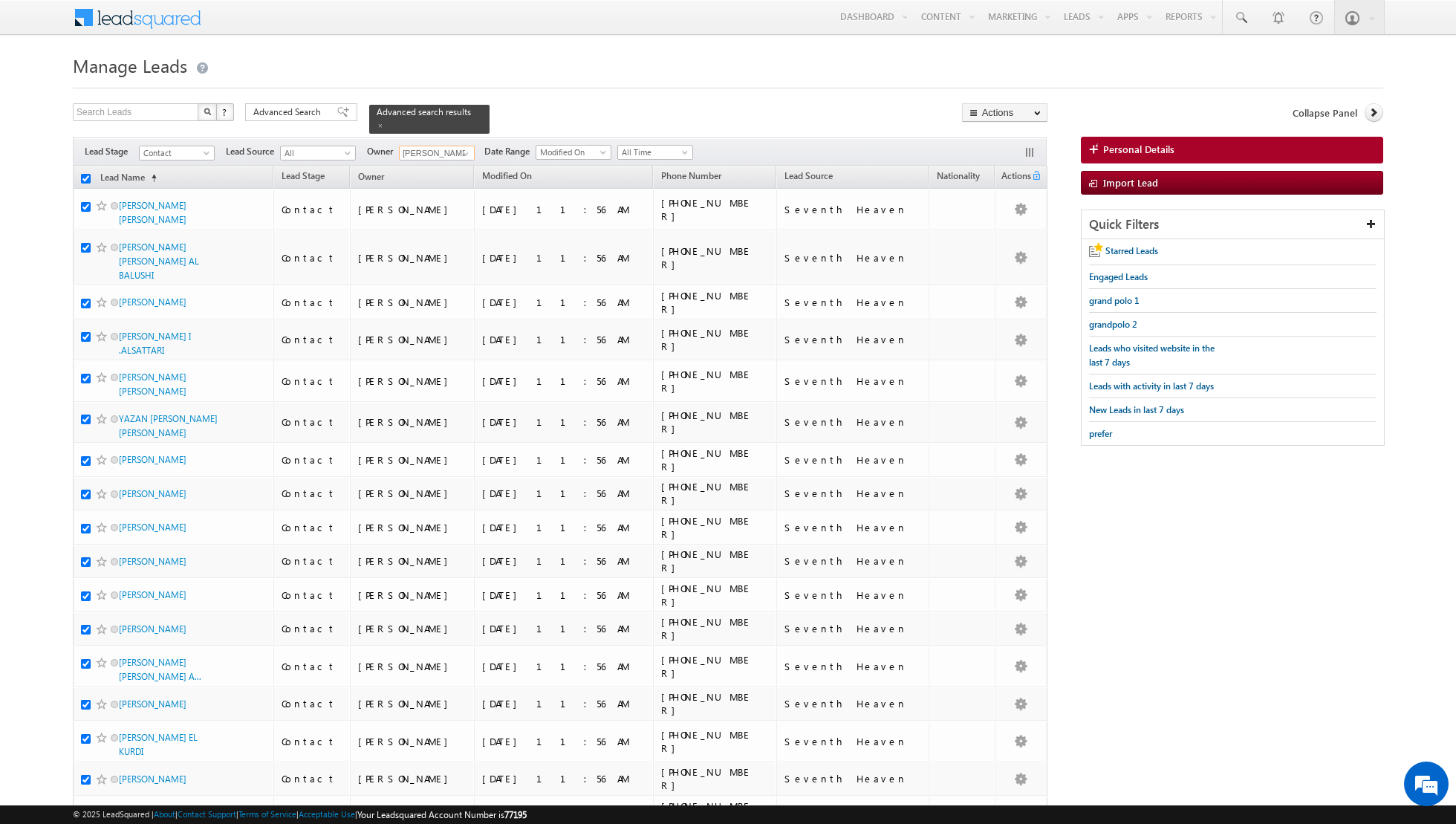
checkbox input "true"
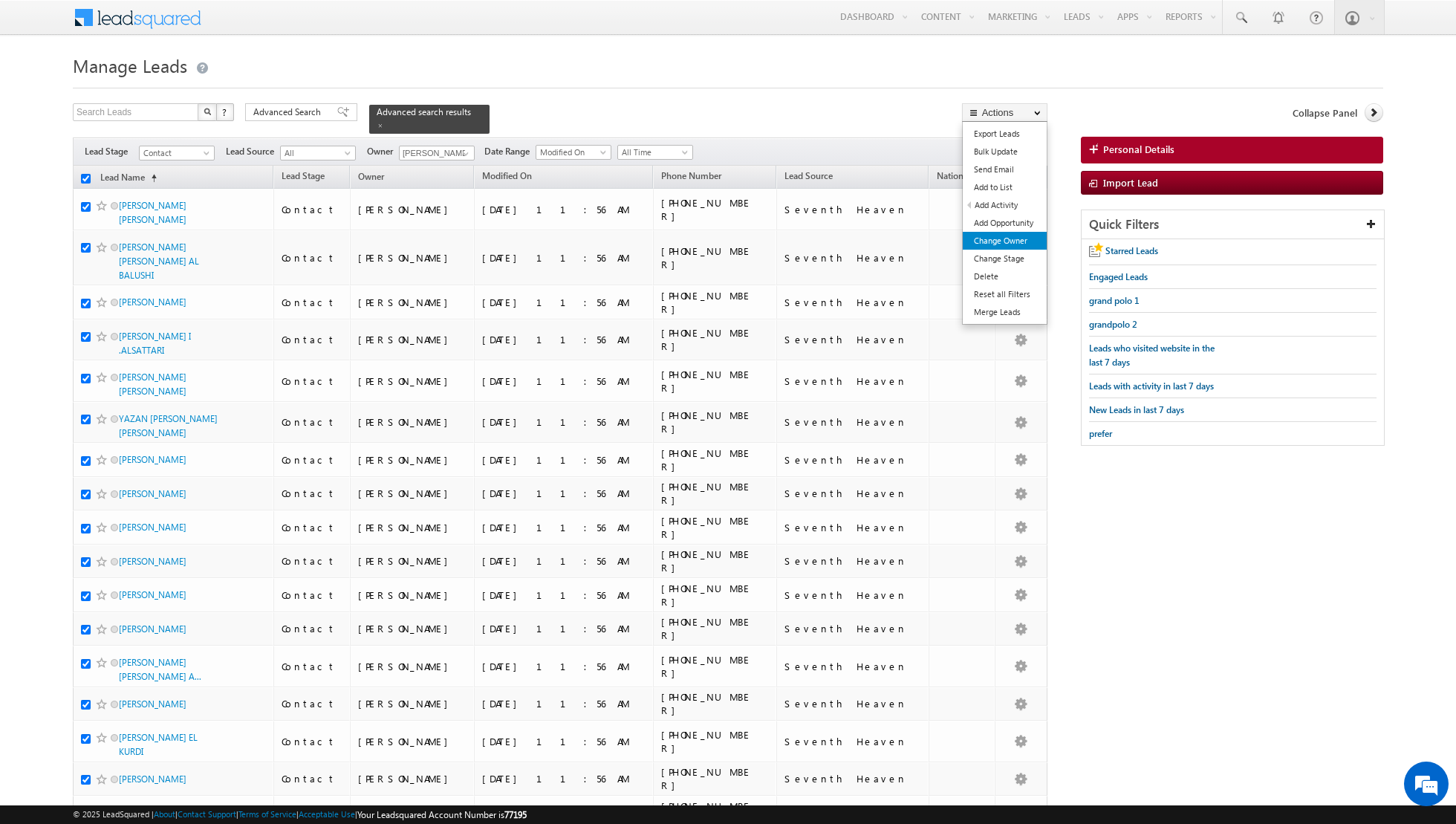
click at [986, 246] on link "Change Owner" at bounding box center [1005, 240] width 84 height 18
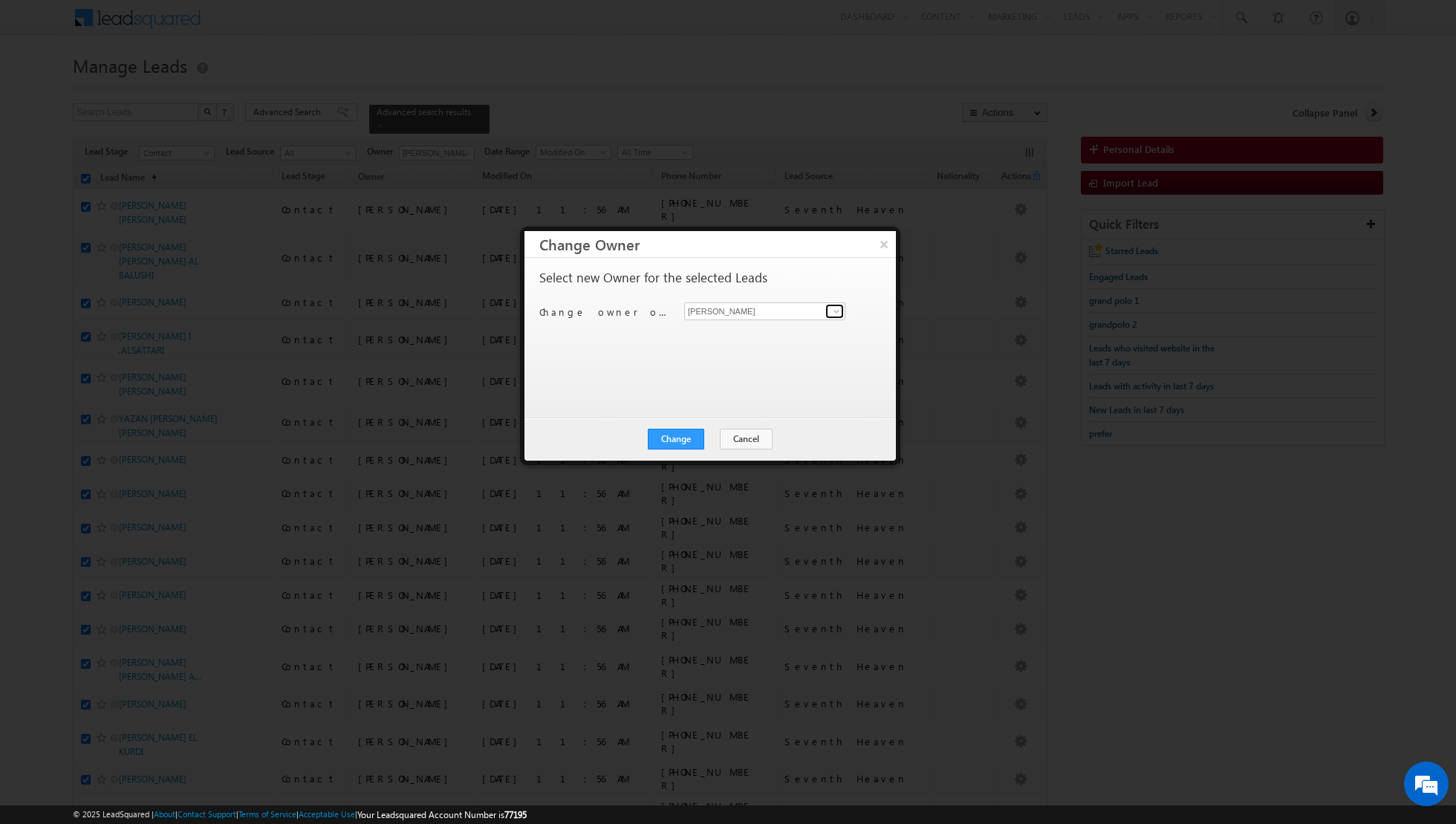
click at [832, 310] on span at bounding box center [836, 311] width 12 height 12
click at [743, 355] on link "Isha Mehndiratta isha.mehndiratta@indglobal.ae" at bounding box center [765, 360] width 161 height 28
type input "[PERSON_NAME]"
click at [677, 432] on button "Change" at bounding box center [676, 439] width 57 height 20
click at [712, 438] on button "Close" at bounding box center [713, 439] width 47 height 20
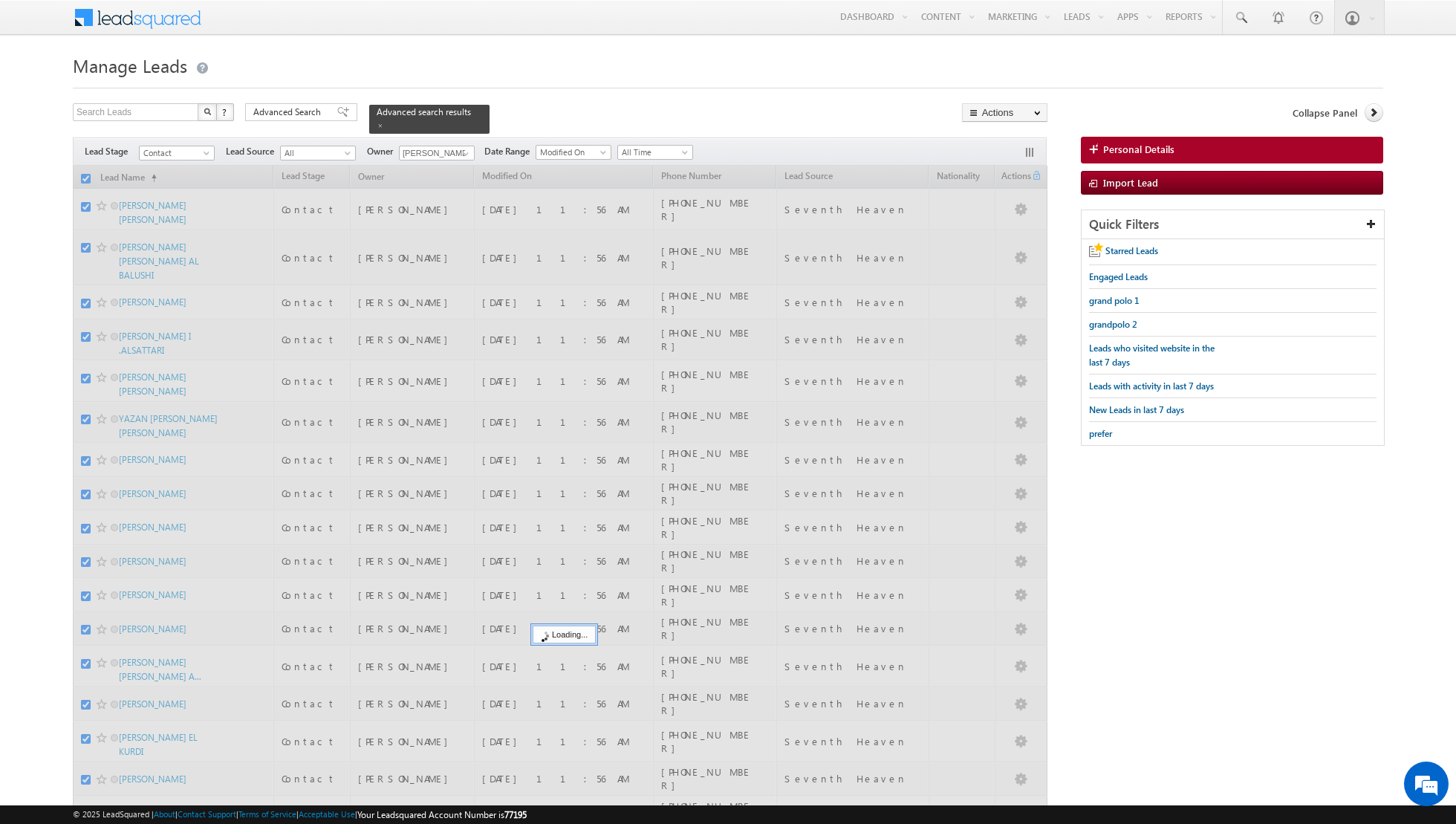
checkbox input "false"
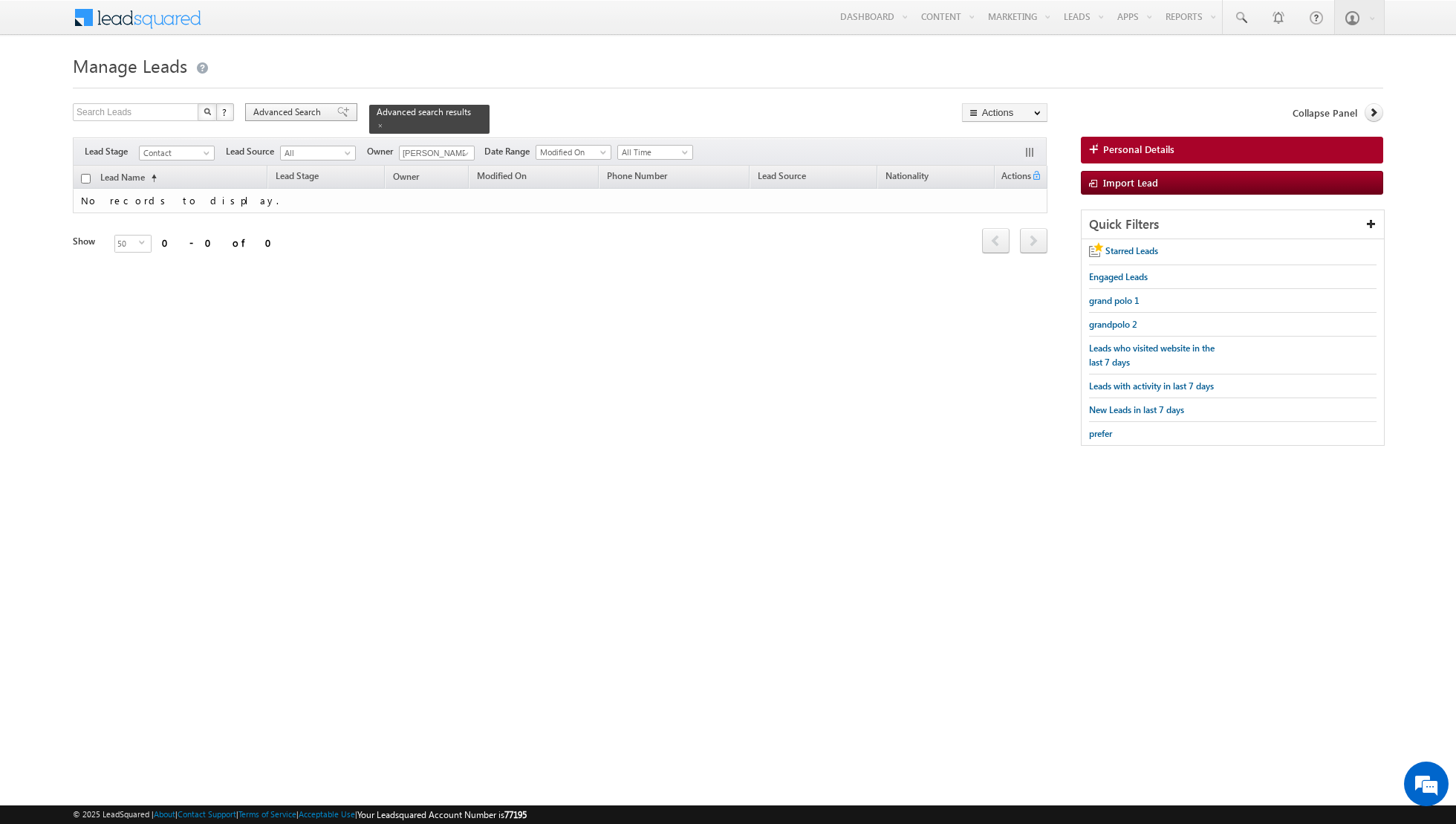
click at [304, 109] on span "Advanced Search" at bounding box center [290, 112] width 72 height 13
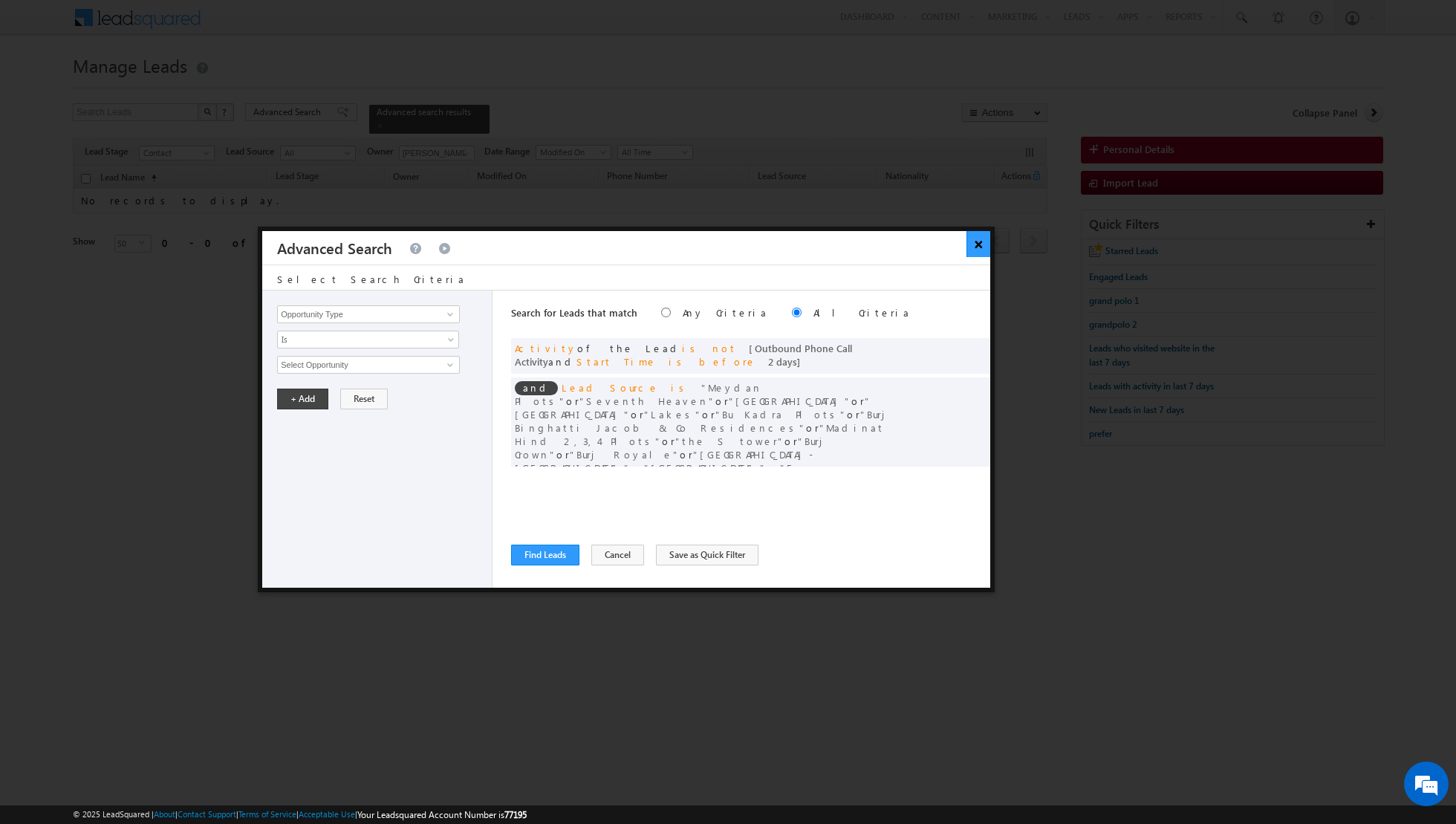
click at [976, 243] on button "×" at bounding box center [978, 243] width 24 height 26
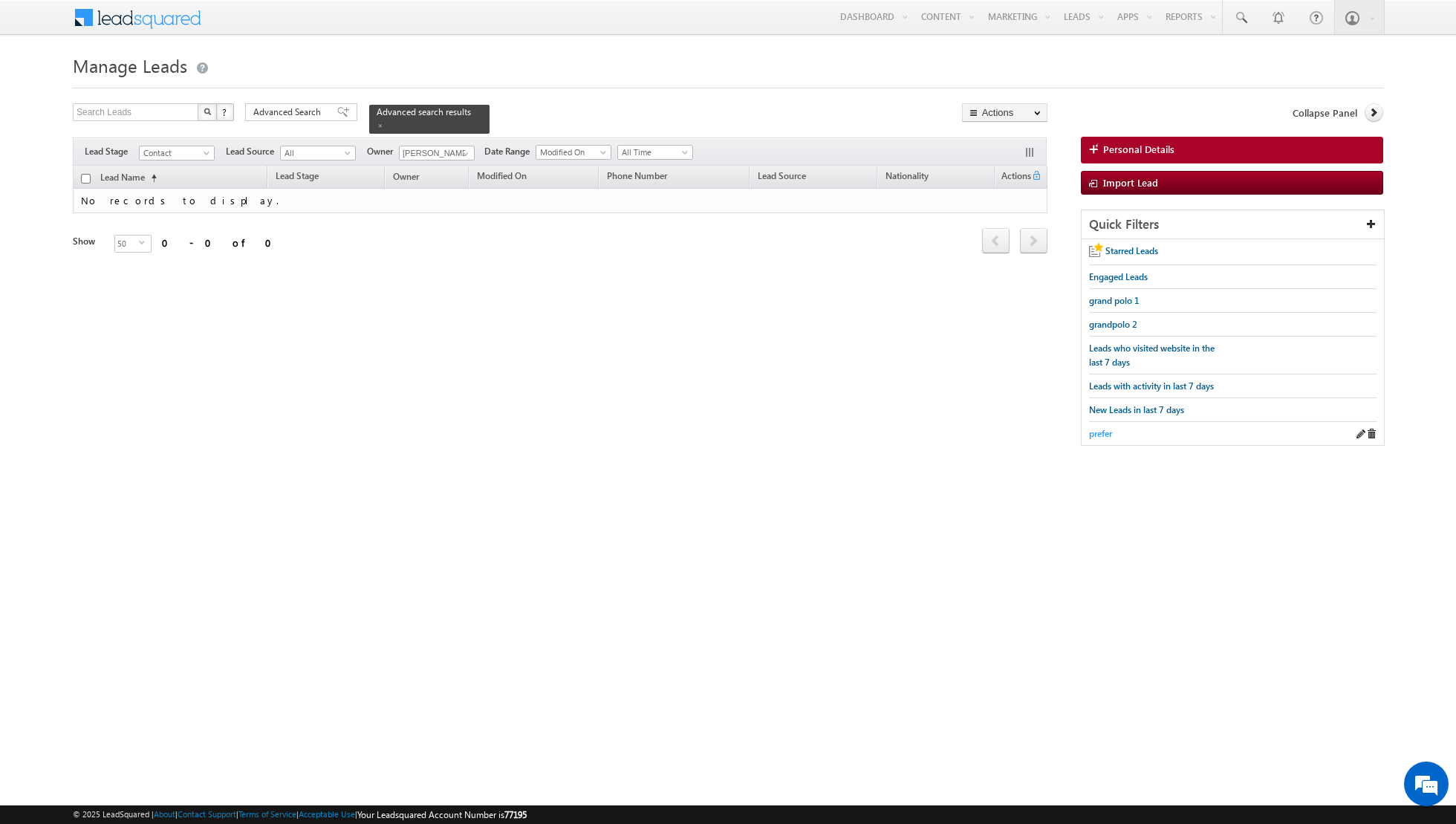
click at [1100, 429] on span "prefer" at bounding box center [1100, 433] width 23 height 11
click at [337, 112] on span at bounding box center [343, 112] width 12 height 10
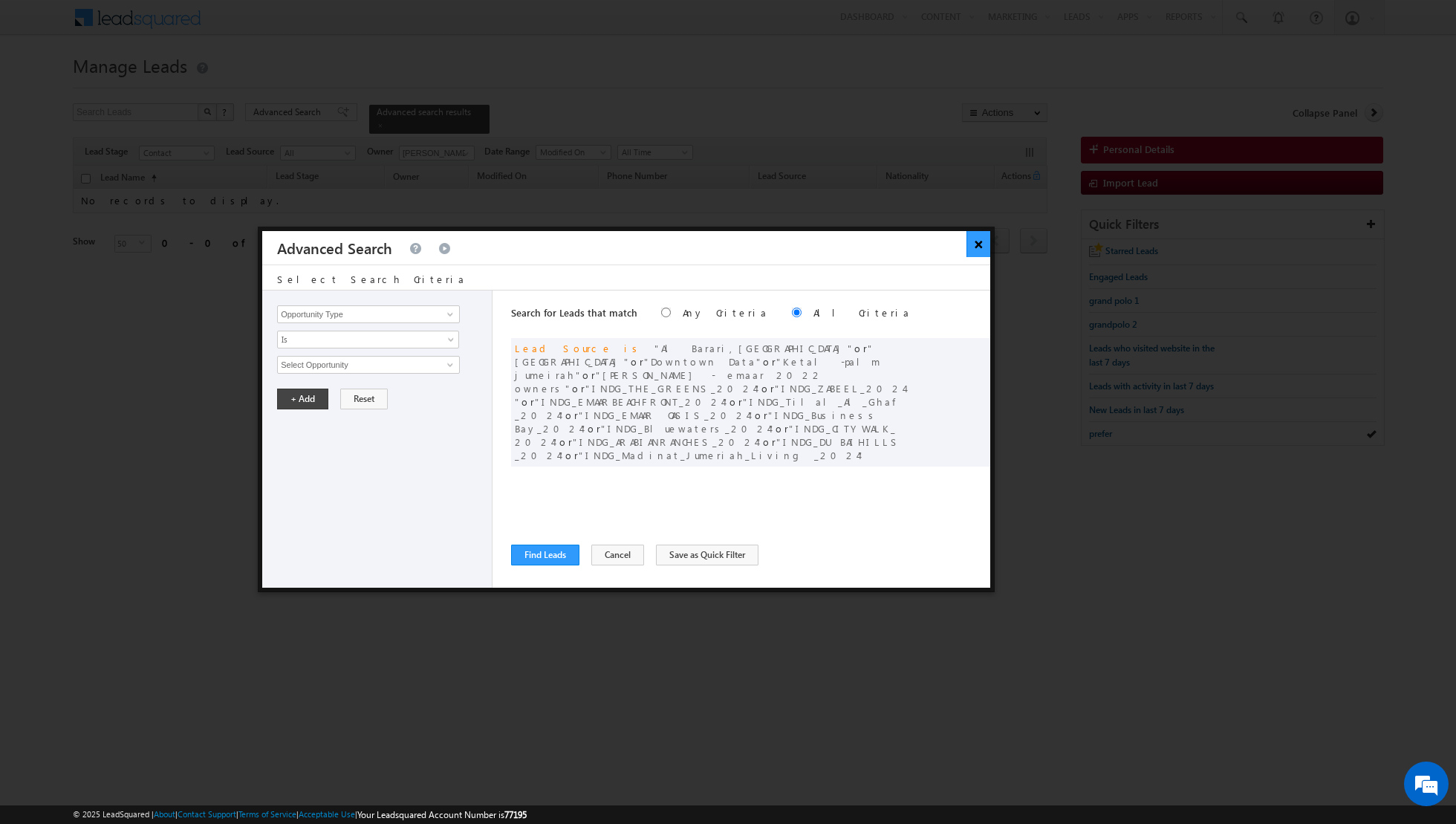
click at [980, 243] on button "×" at bounding box center [978, 243] width 24 height 26
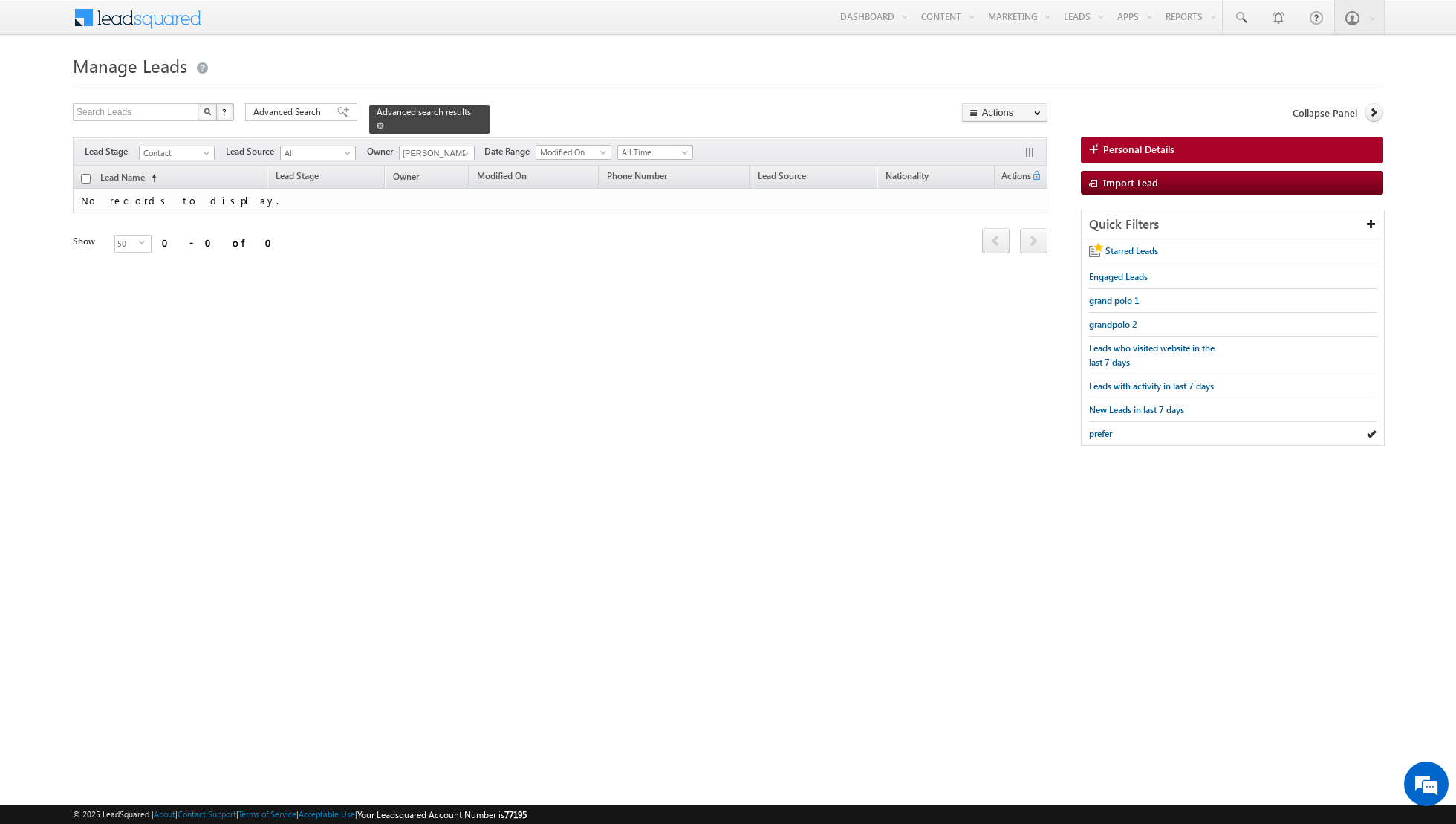
click at [376, 126] on span at bounding box center [380, 125] width 7 height 7
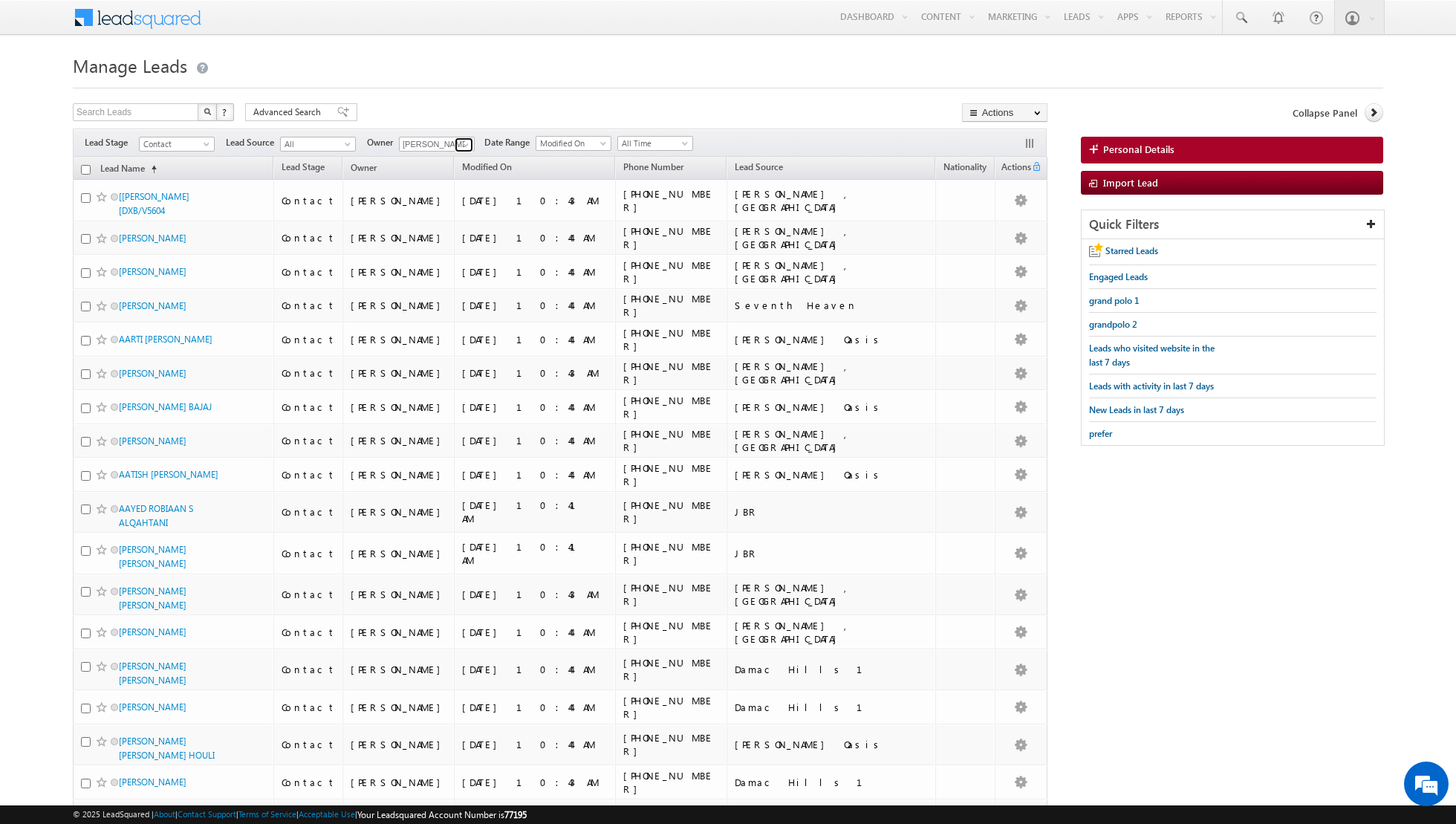
click at [460, 146] on span at bounding box center [465, 144] width 12 height 12
click at [436, 151] on link "Any" at bounding box center [473, 159] width 149 height 17
type input "Any"
click at [554, 106] on div "Search Leads X ? 7015 results found Advanced Search Advanced Search Advanced se…" at bounding box center [560, 113] width 975 height 21
click at [1097, 298] on span "grand polo 1" at bounding box center [1114, 301] width 50 height 11
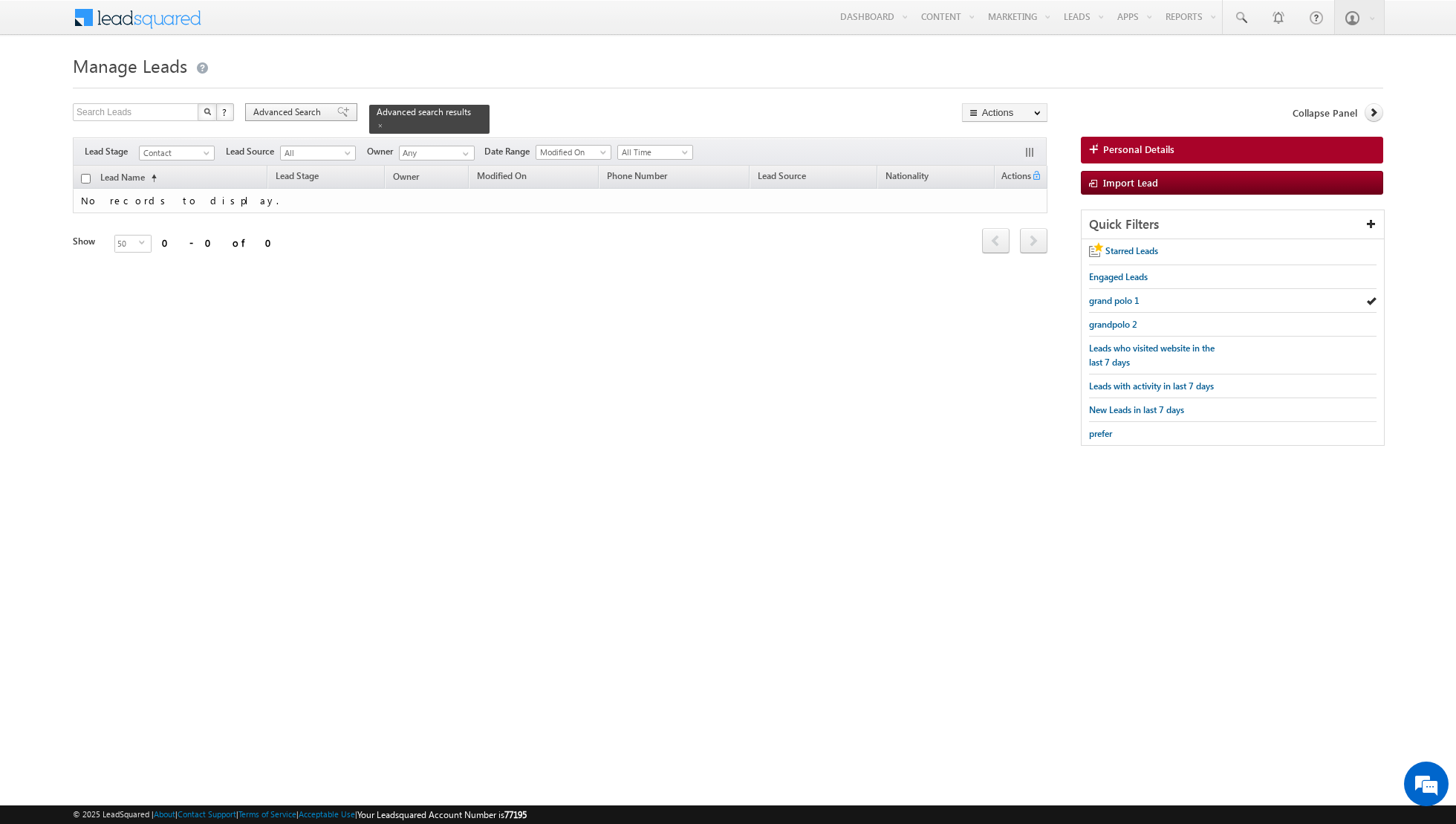
click at [337, 111] on span at bounding box center [343, 112] width 12 height 10
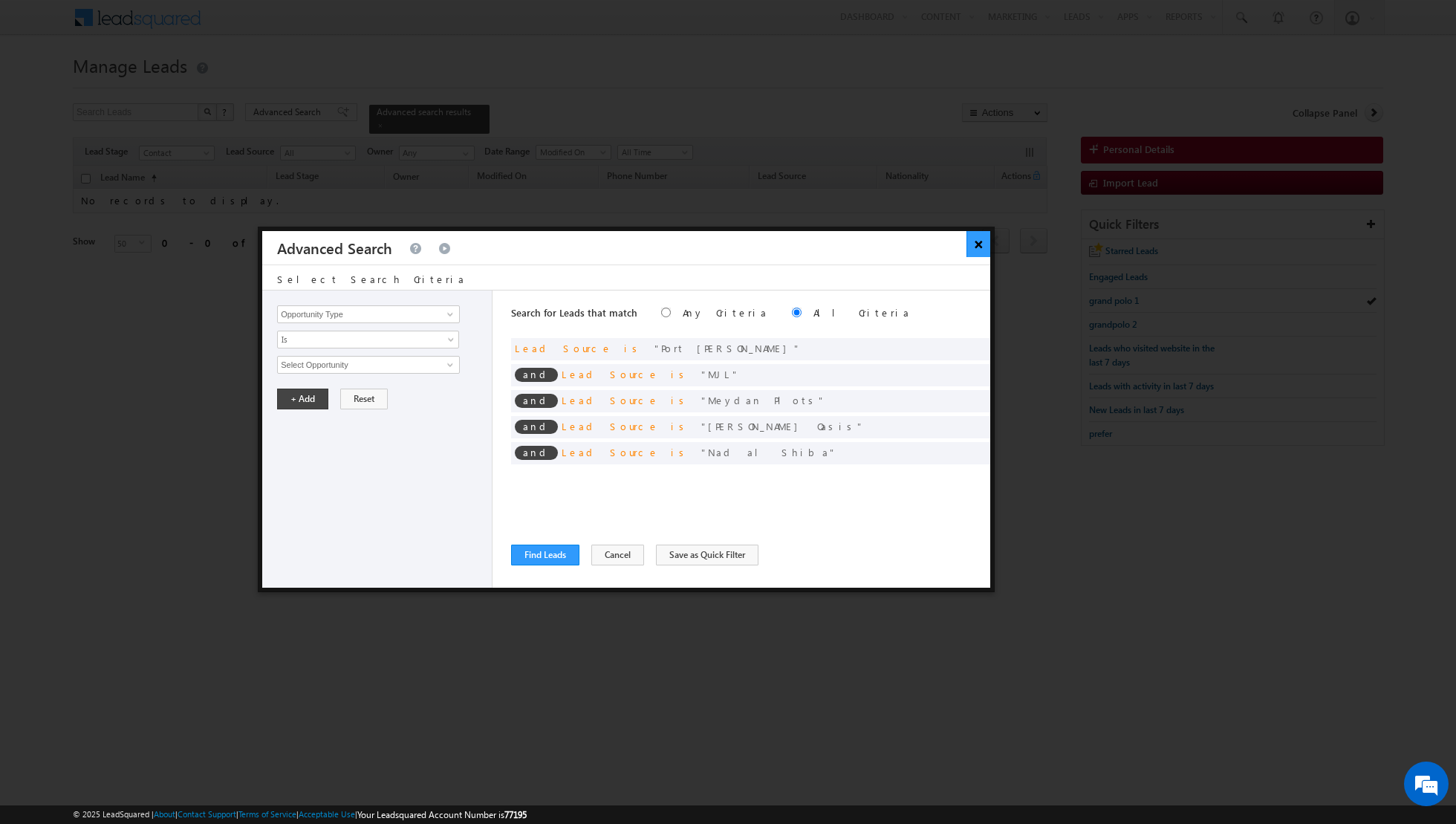
click at [973, 249] on button "×" at bounding box center [978, 243] width 24 height 26
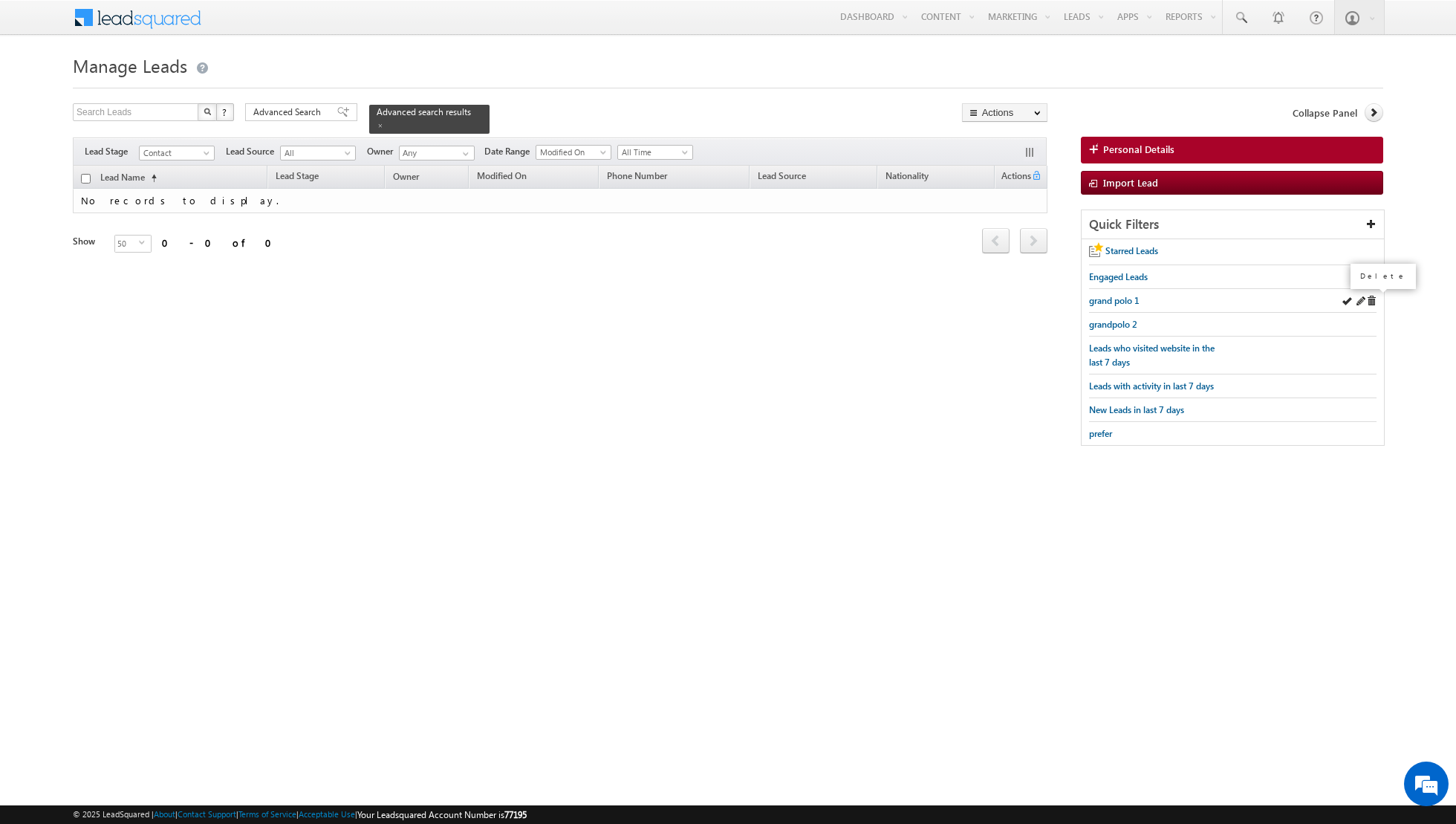
click at [1373, 299] on span at bounding box center [1371, 300] width 10 height 10
click at [1111, 298] on span "grandpolo 2" at bounding box center [1113, 301] width 48 height 11
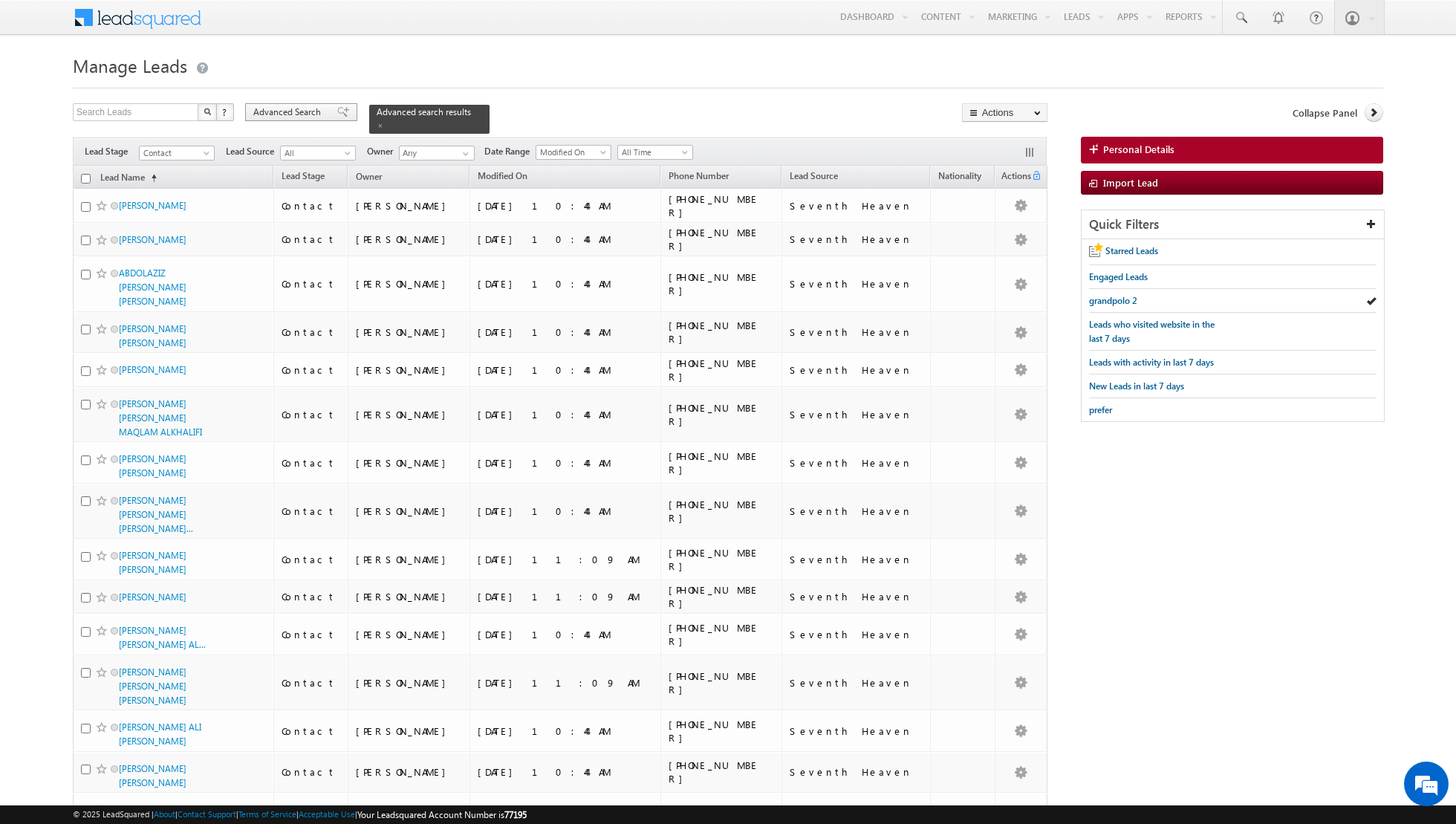
click at [325, 110] on div "Advanced Search" at bounding box center [301, 112] width 112 height 18
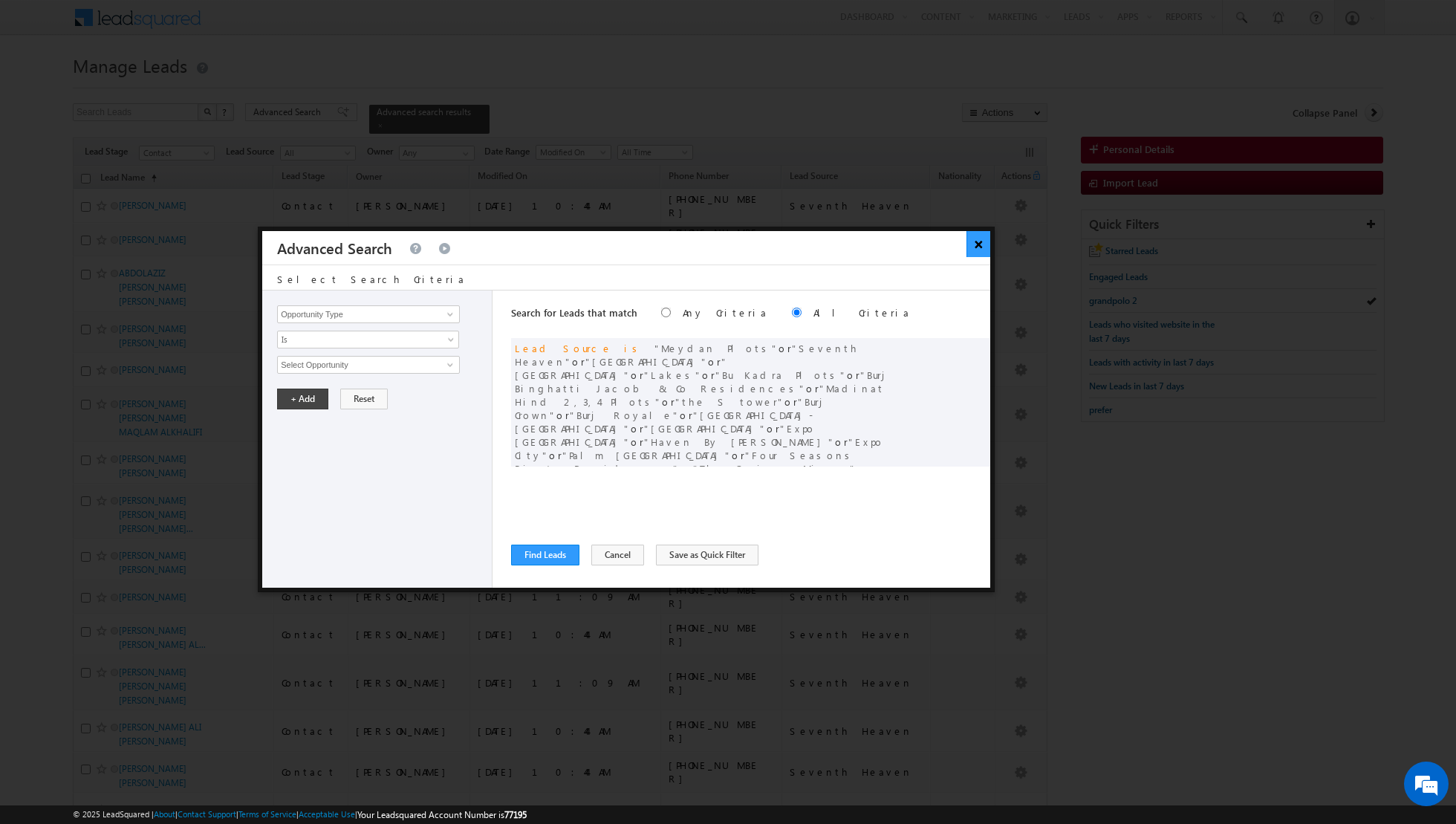
click at [980, 243] on button "×" at bounding box center [978, 243] width 24 height 26
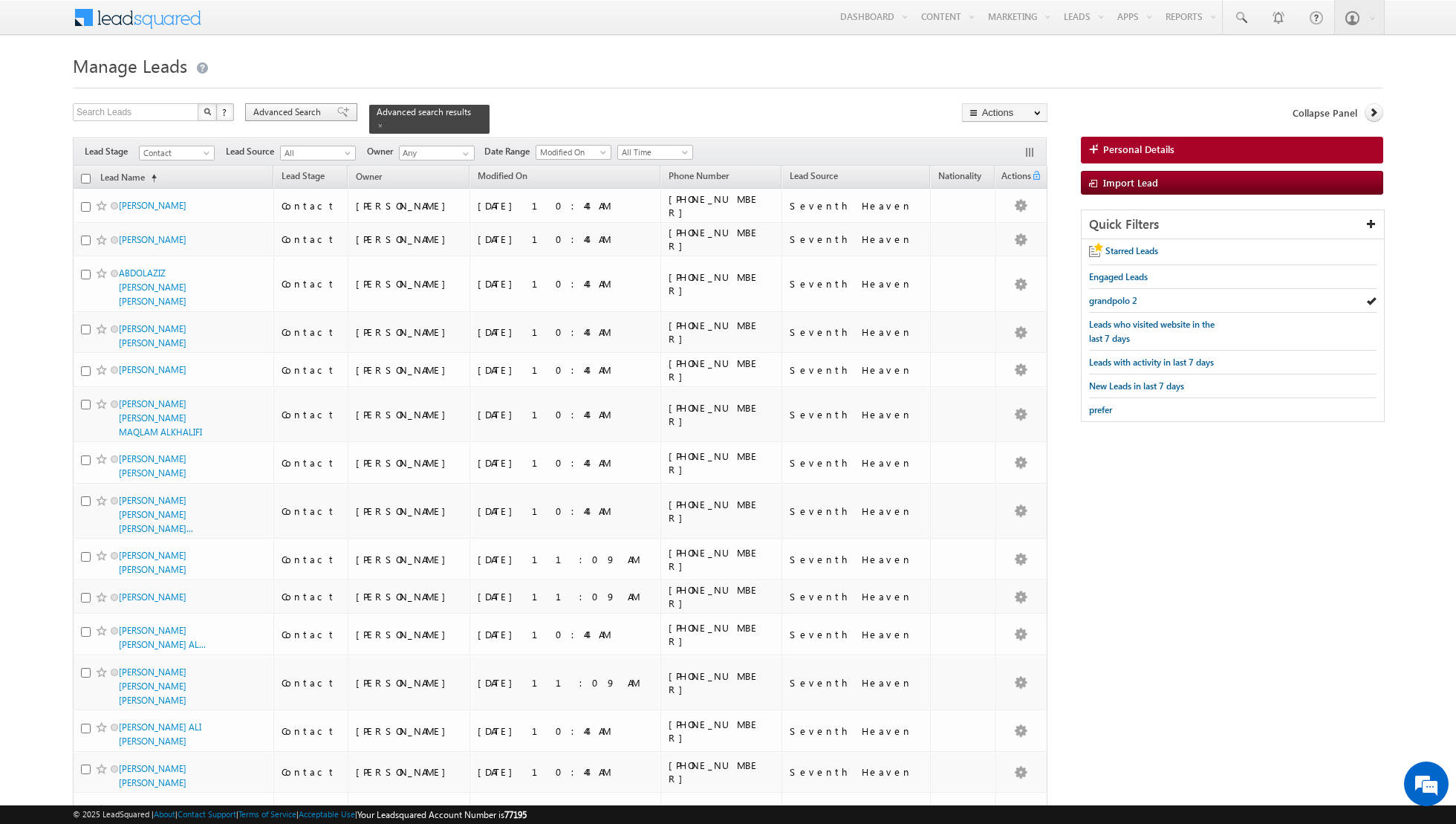
click at [313, 104] on div "Advanced Search" at bounding box center [301, 112] width 112 height 18
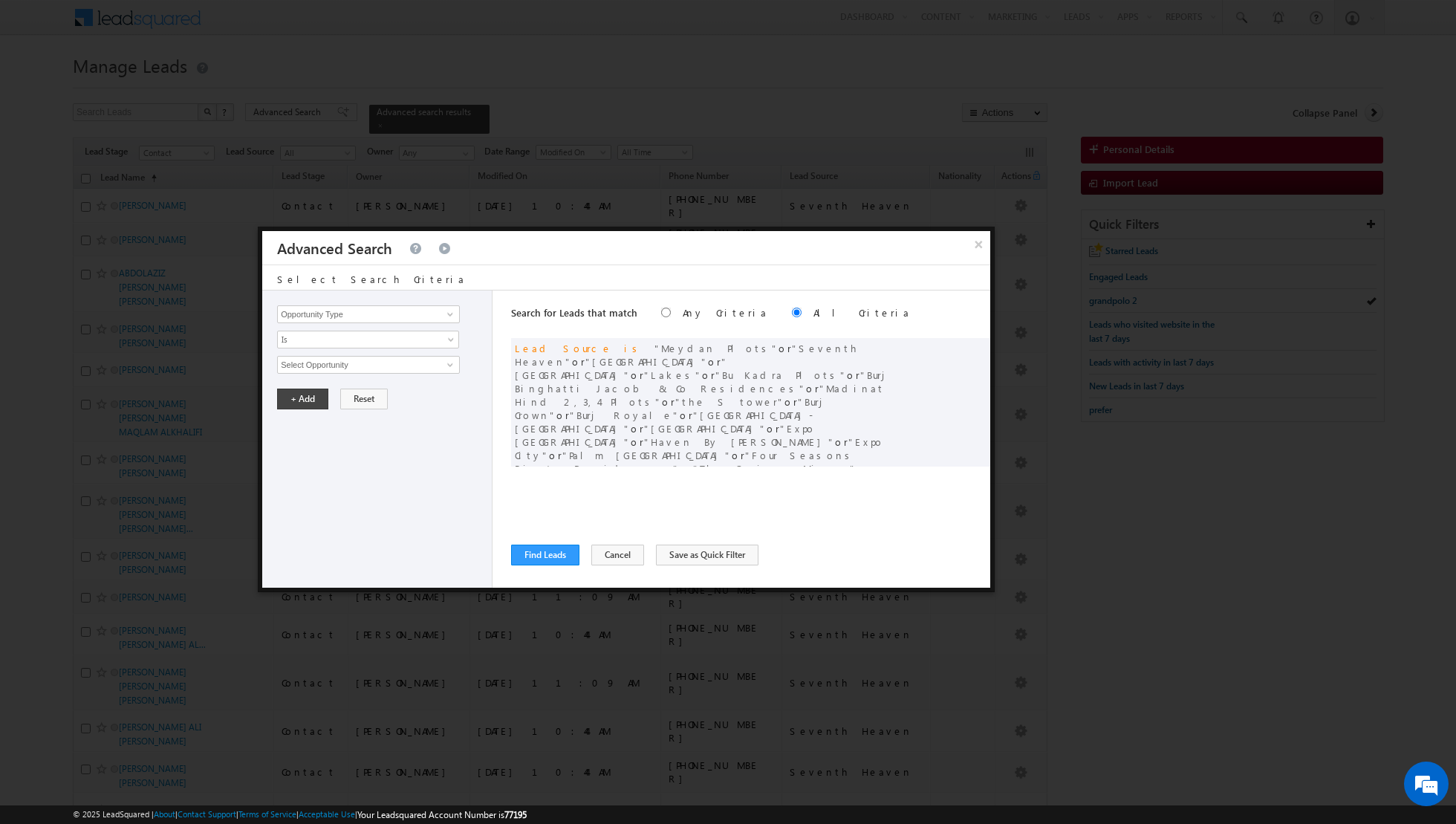
click at [310, 104] on div at bounding box center [728, 412] width 1456 height 824
click at [953, 347] on span at bounding box center [956, 347] width 10 height 10
click at [446, 362] on span "select" at bounding box center [452, 364] width 12 height 6
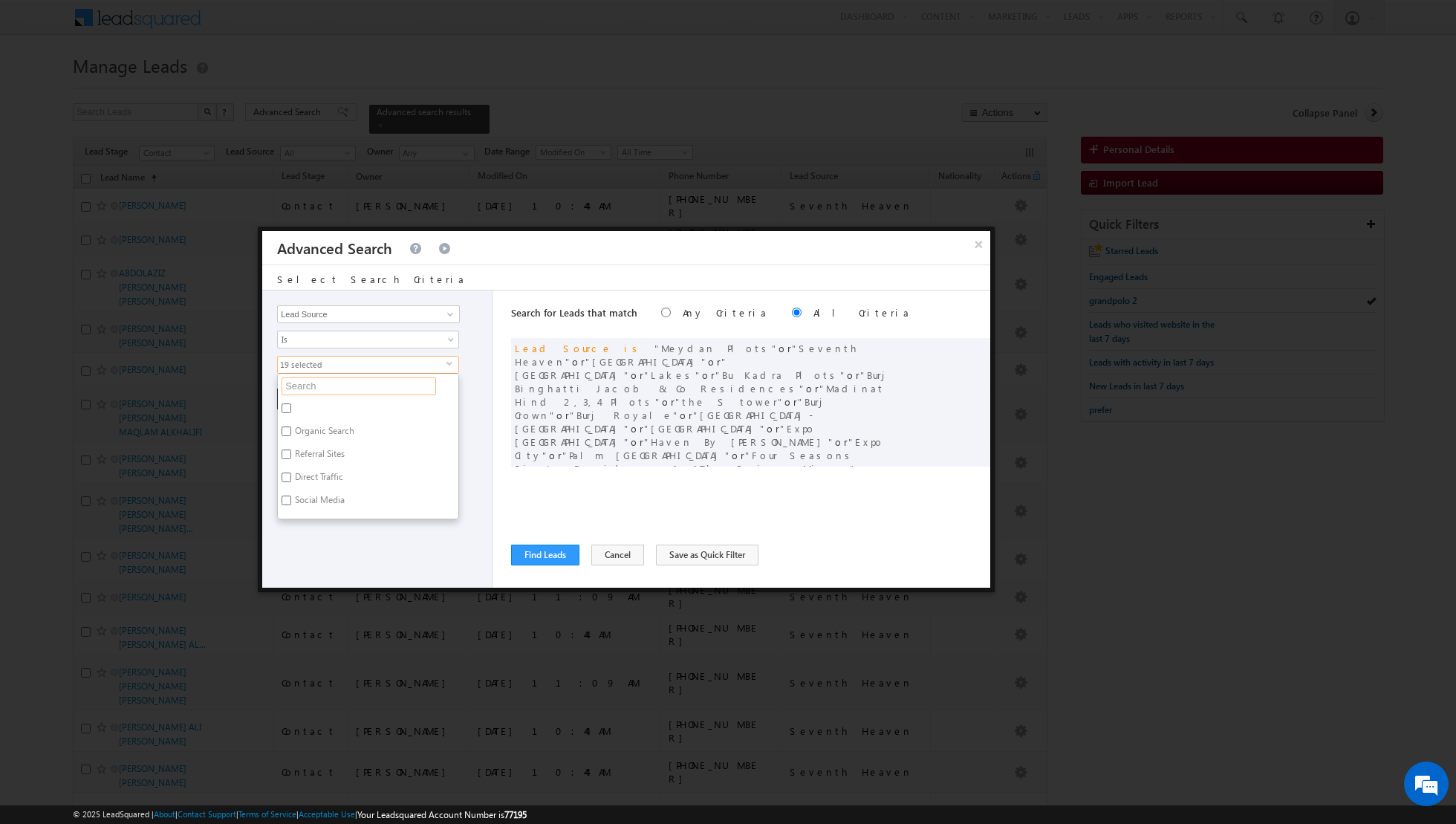
click at [384, 384] on input "text" at bounding box center [359, 386] width 154 height 18
type input "em"
type input "emaar"
click at [340, 404] on label "Emaar BeachFront" at bounding box center [329, 410] width 102 height 23
click at [291, 404] on input "Emaar BeachFront" at bounding box center [287, 408] width 9 height 9
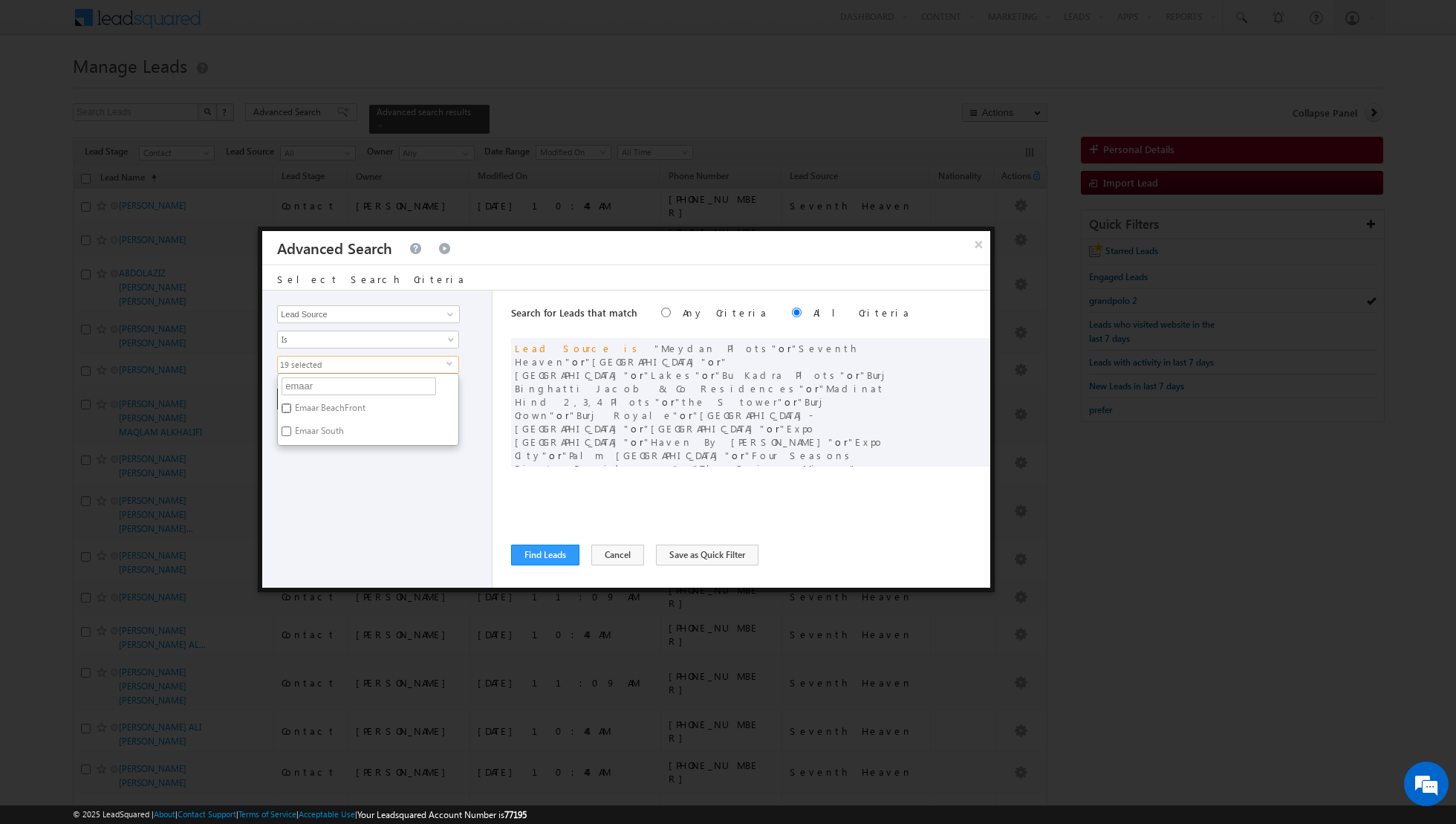
checkbox input "true"
click at [375, 494] on div "Opportunity Type Lead Activity Task Sales Group Prospect Id Address 1 Address 2…" at bounding box center [377, 439] width 230 height 297
click at [299, 393] on button "+ Add" at bounding box center [302, 399] width 51 height 20
click at [453, 314] on span at bounding box center [450, 314] width 12 height 12
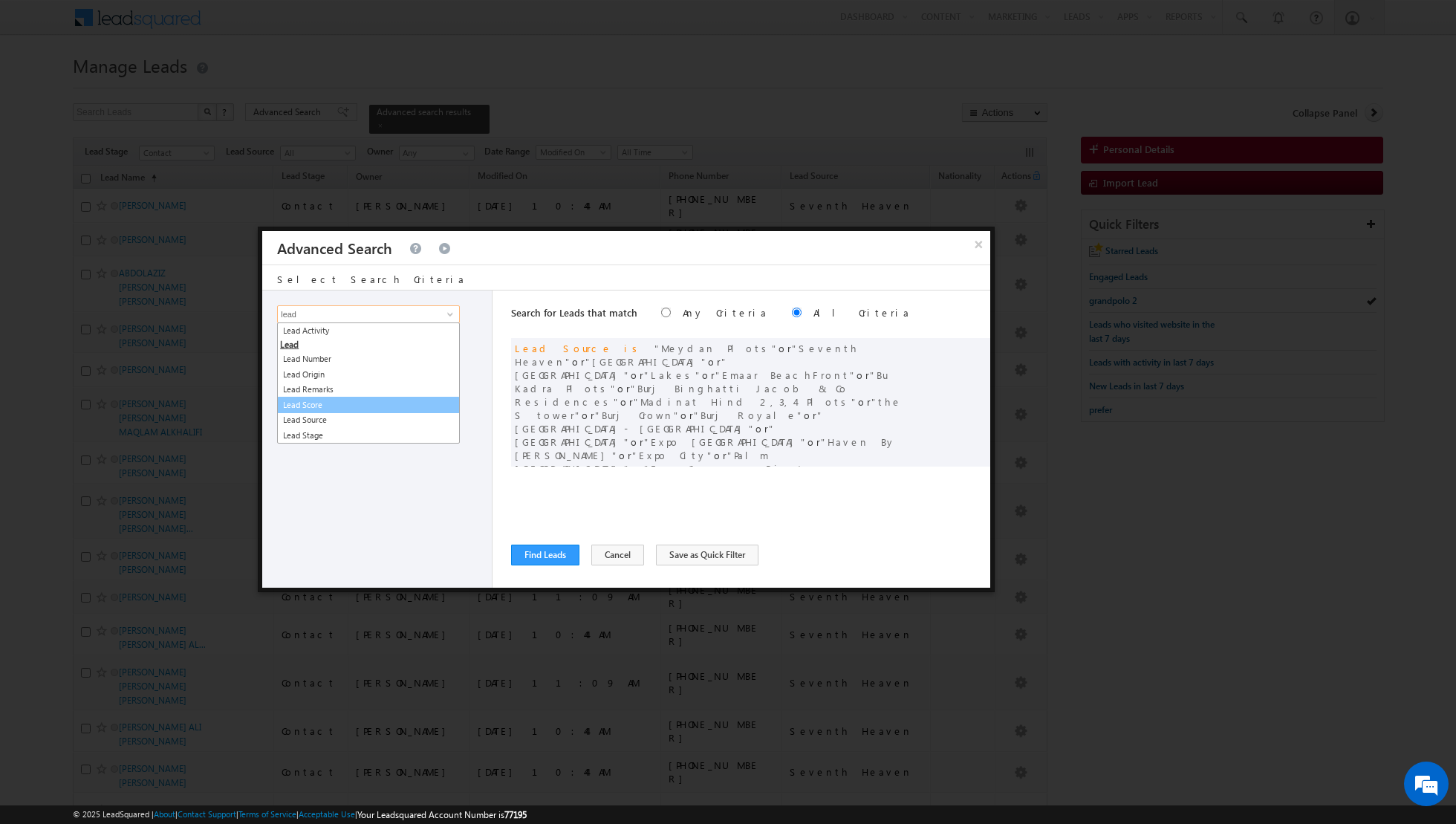
click at [307, 403] on link "Lead Score" at bounding box center [369, 406] width 183 height 17
type input "Lead Score"
click at [458, 311] on input "Lead Score" at bounding box center [369, 314] width 183 height 18
click at [384, 344] on link "Lead Source" at bounding box center [369, 344] width 183 height 17
type input "Lead Source"
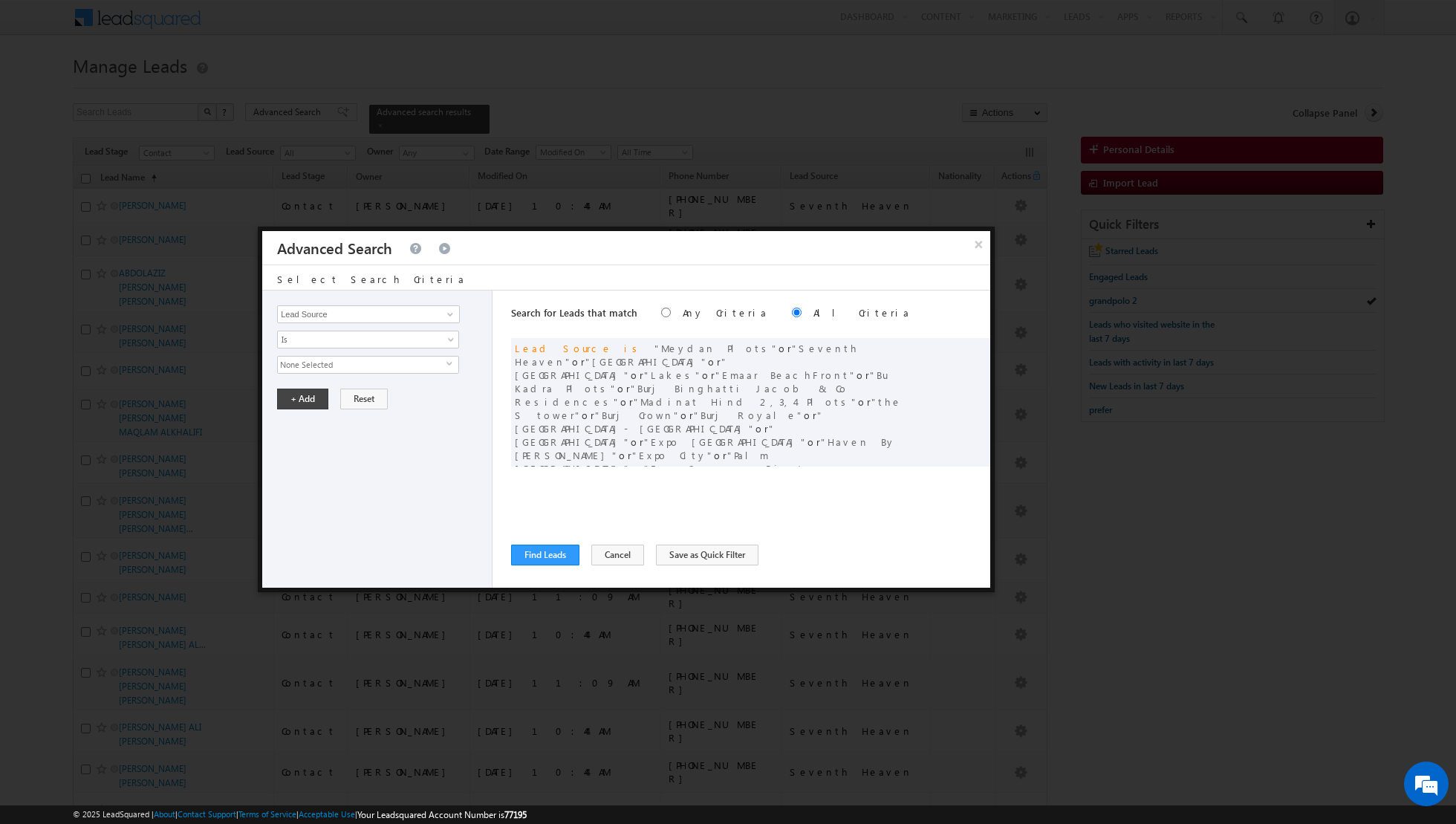
click at [454, 362] on span "select" at bounding box center [452, 364] width 12 height 6
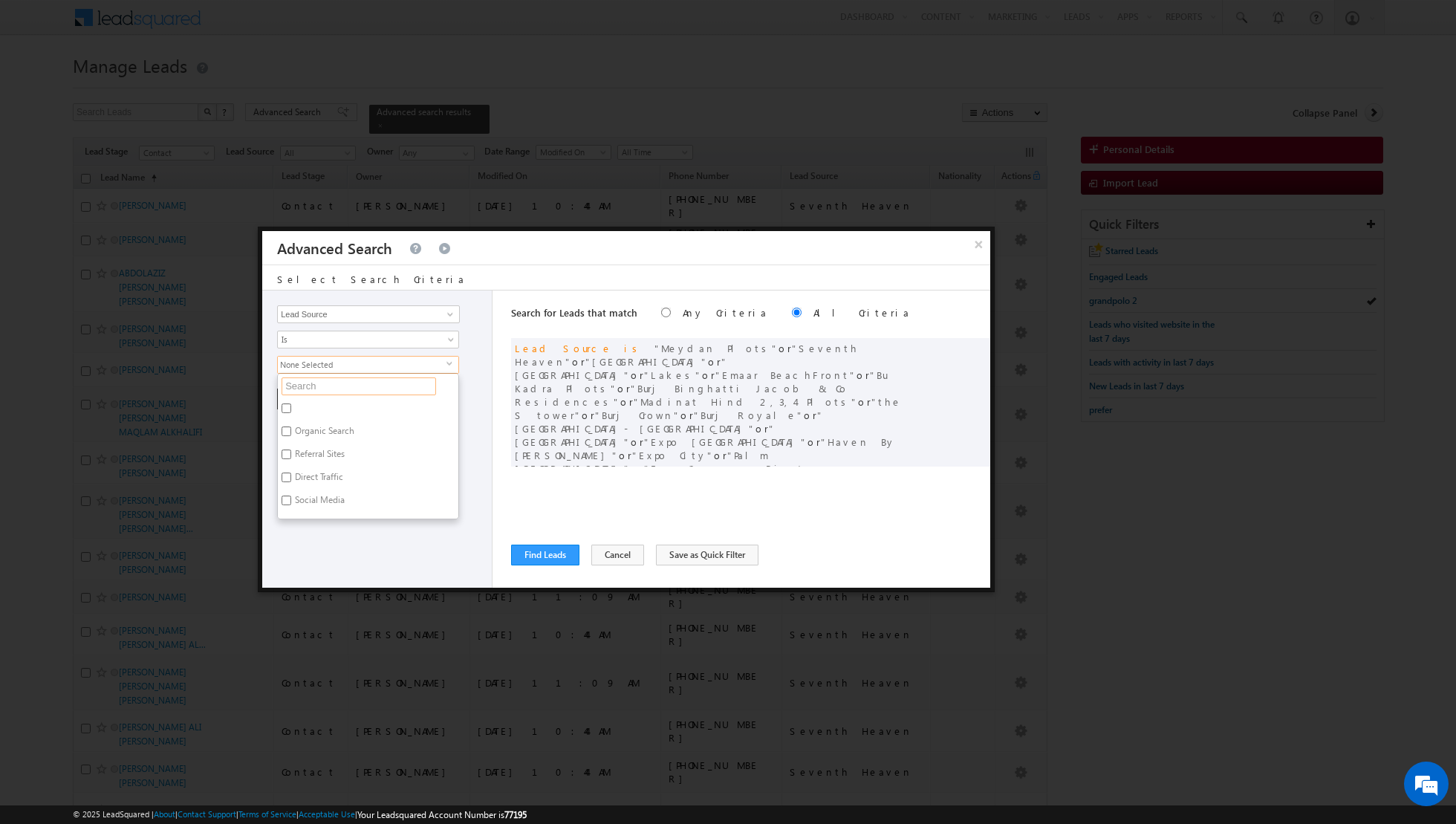
click at [397, 387] on input "text" at bounding box center [359, 386] width 154 height 18
type input "al"
type input "al ba"
click at [290, 403] on input "Al Barari" at bounding box center [287, 408] width 9 height 9
checkbox input "true"
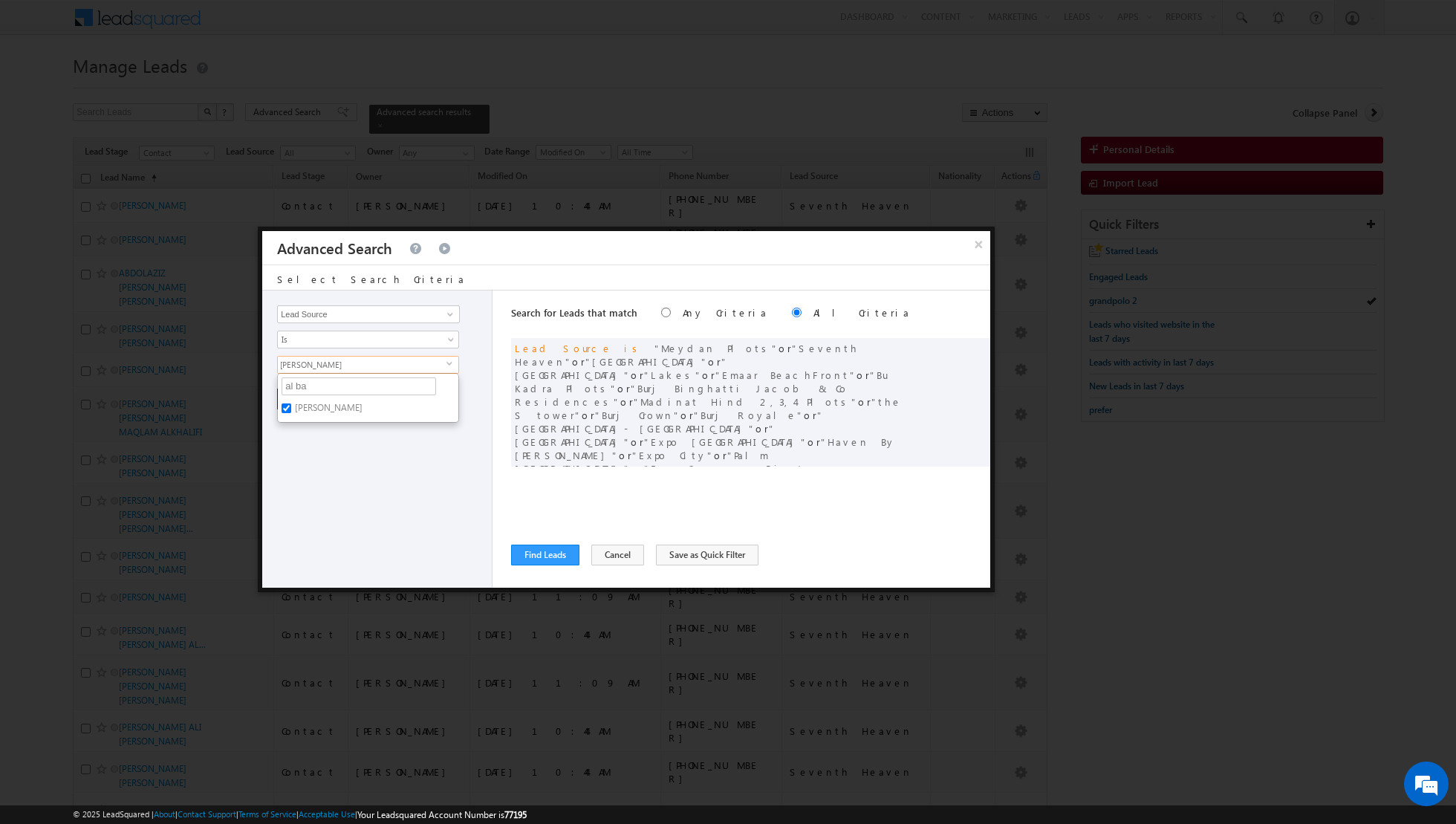
click at [311, 474] on div "Opportunity Type Lead Activity Task Sales Group Prospect Id Address 1 Address 2…" at bounding box center [377, 439] width 230 height 297
click at [299, 394] on button "+ Add" at bounding box center [302, 399] width 51 height 20
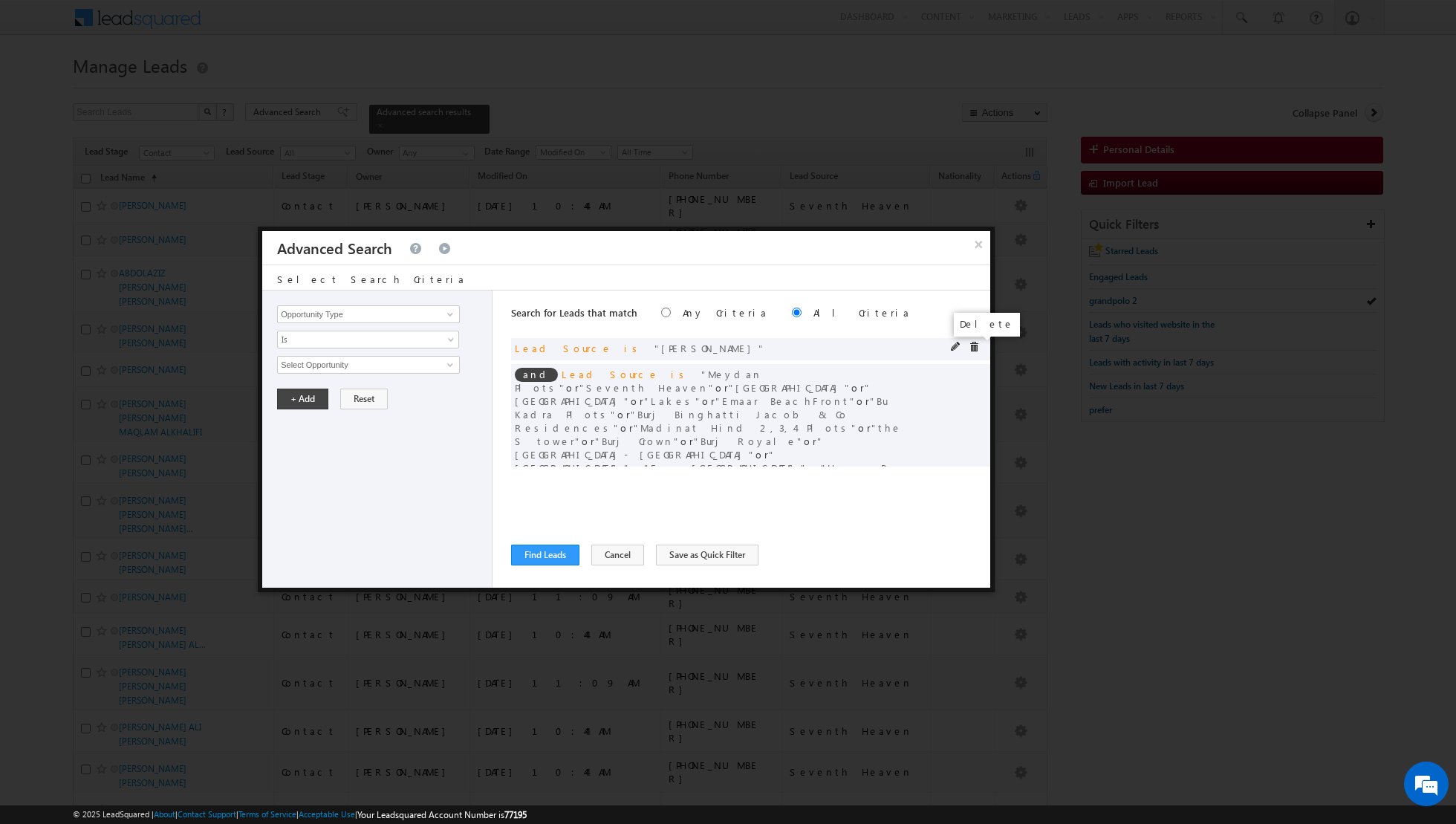
click at [975, 347] on span at bounding box center [973, 347] width 10 height 10
click at [538, 559] on button "Find Leads" at bounding box center [545, 555] width 69 height 20
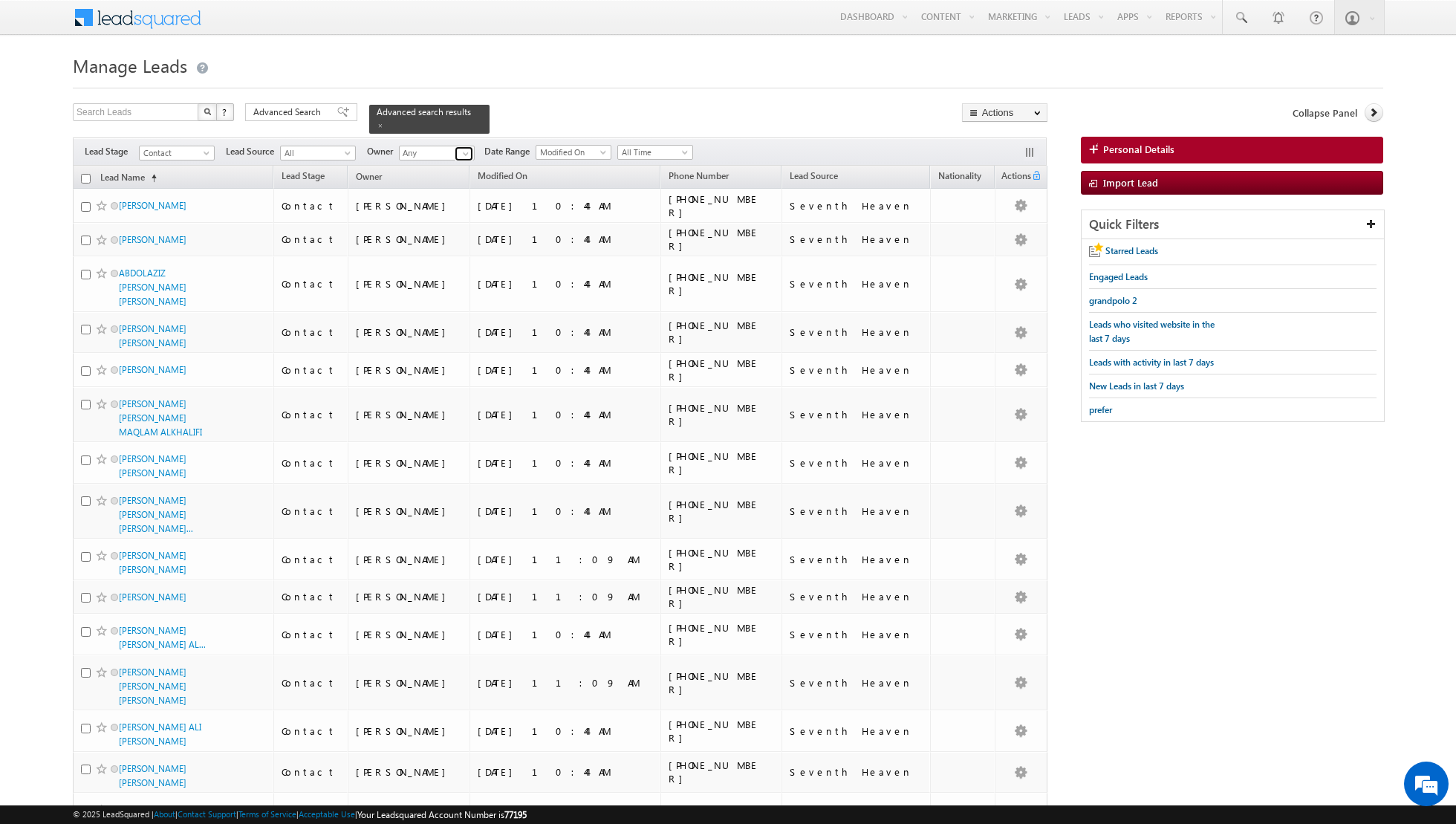
click at [463, 156] on span at bounding box center [465, 154] width 12 height 12
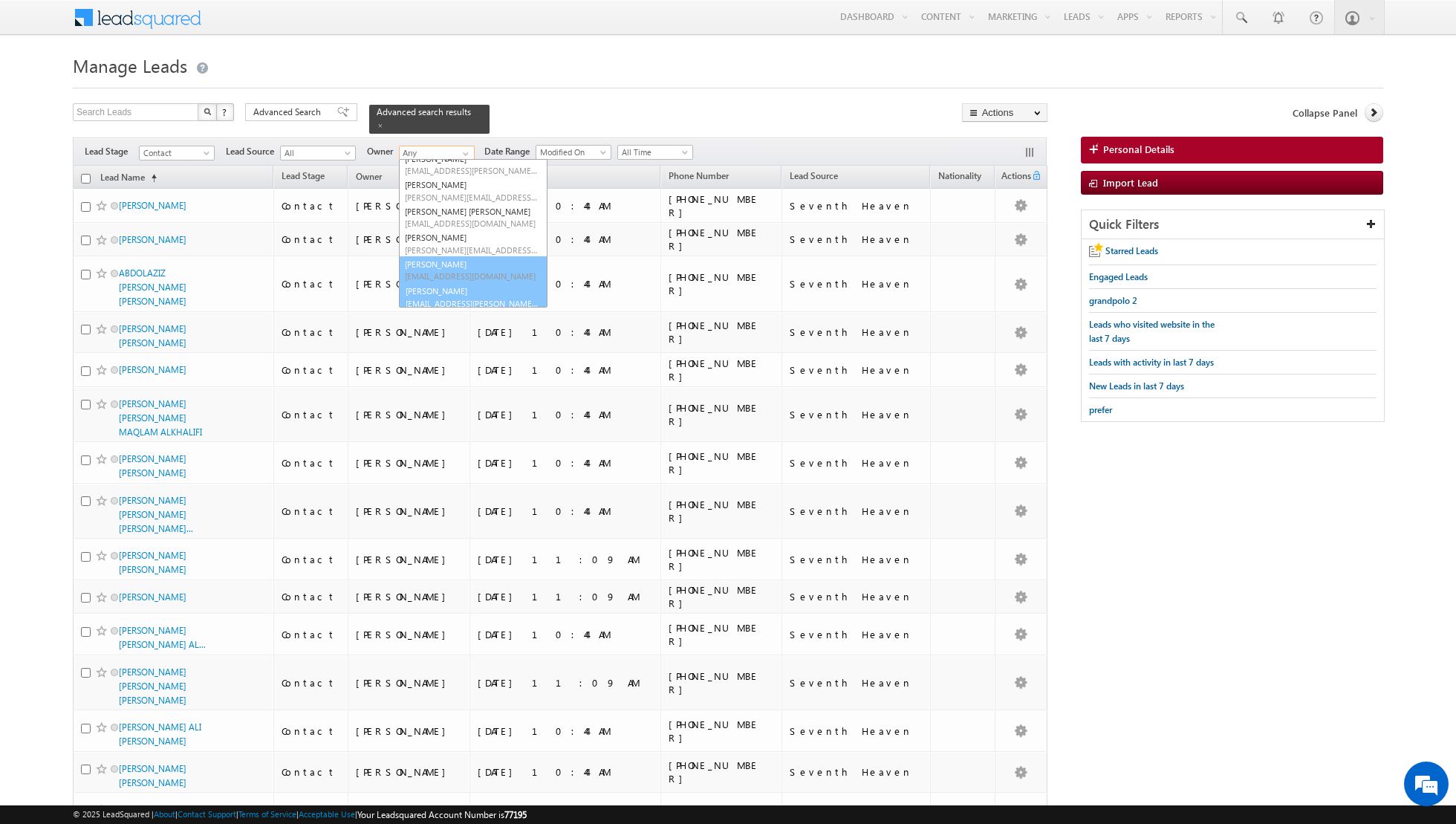
scroll to position [69, 0]
click at [435, 292] on link "Shiva Sisodia shiva.sisodia@indglobal.ae" at bounding box center [473, 294] width 149 height 28
type input "[PERSON_NAME]"
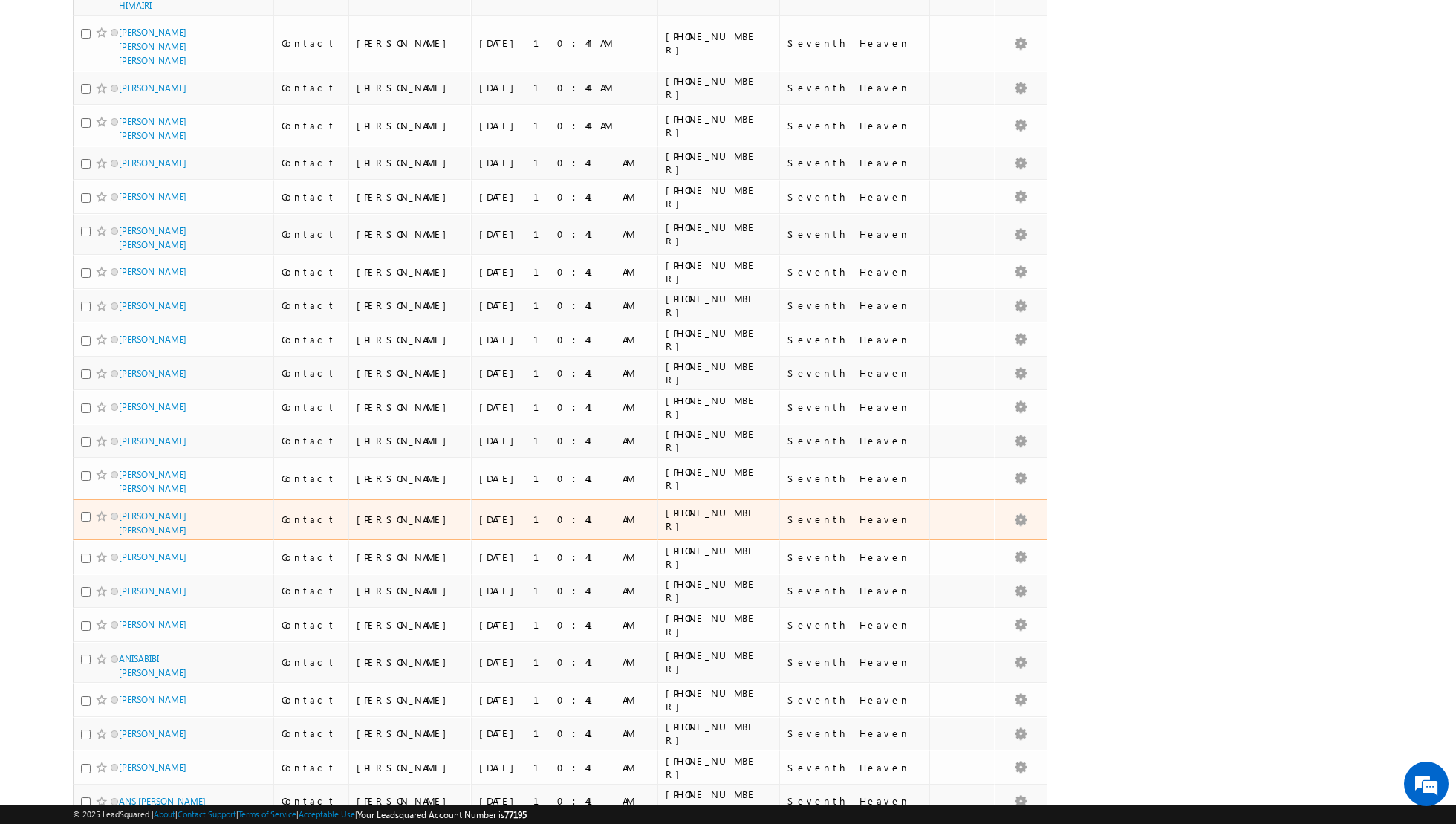
scroll to position [1403, 0]
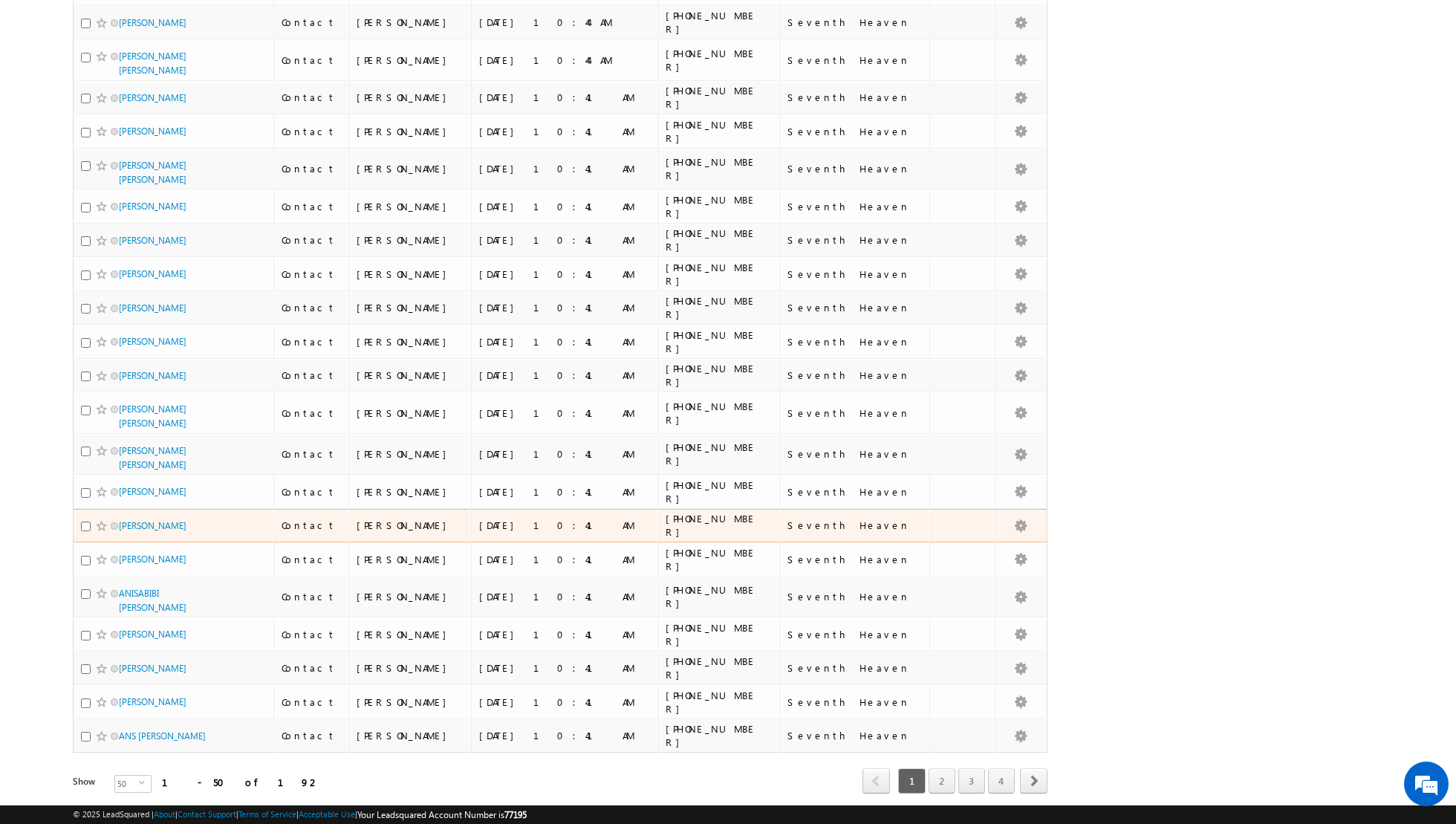
click at [486, 519] on div "[DATE] 10:41 AM" at bounding box center [565, 525] width 172 height 13
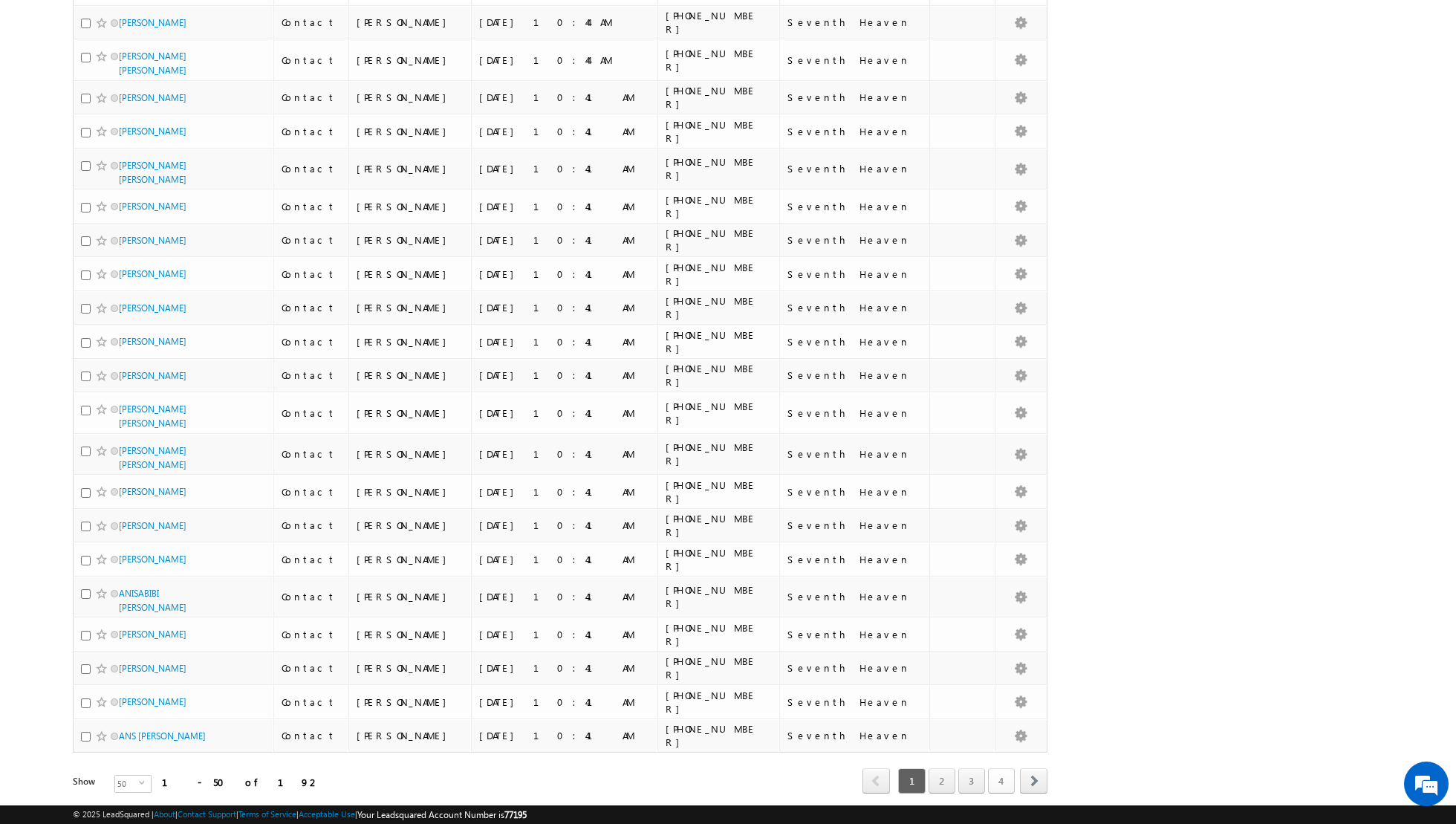
click at [1006, 769] on link "4" at bounding box center [1002, 781] width 27 height 25
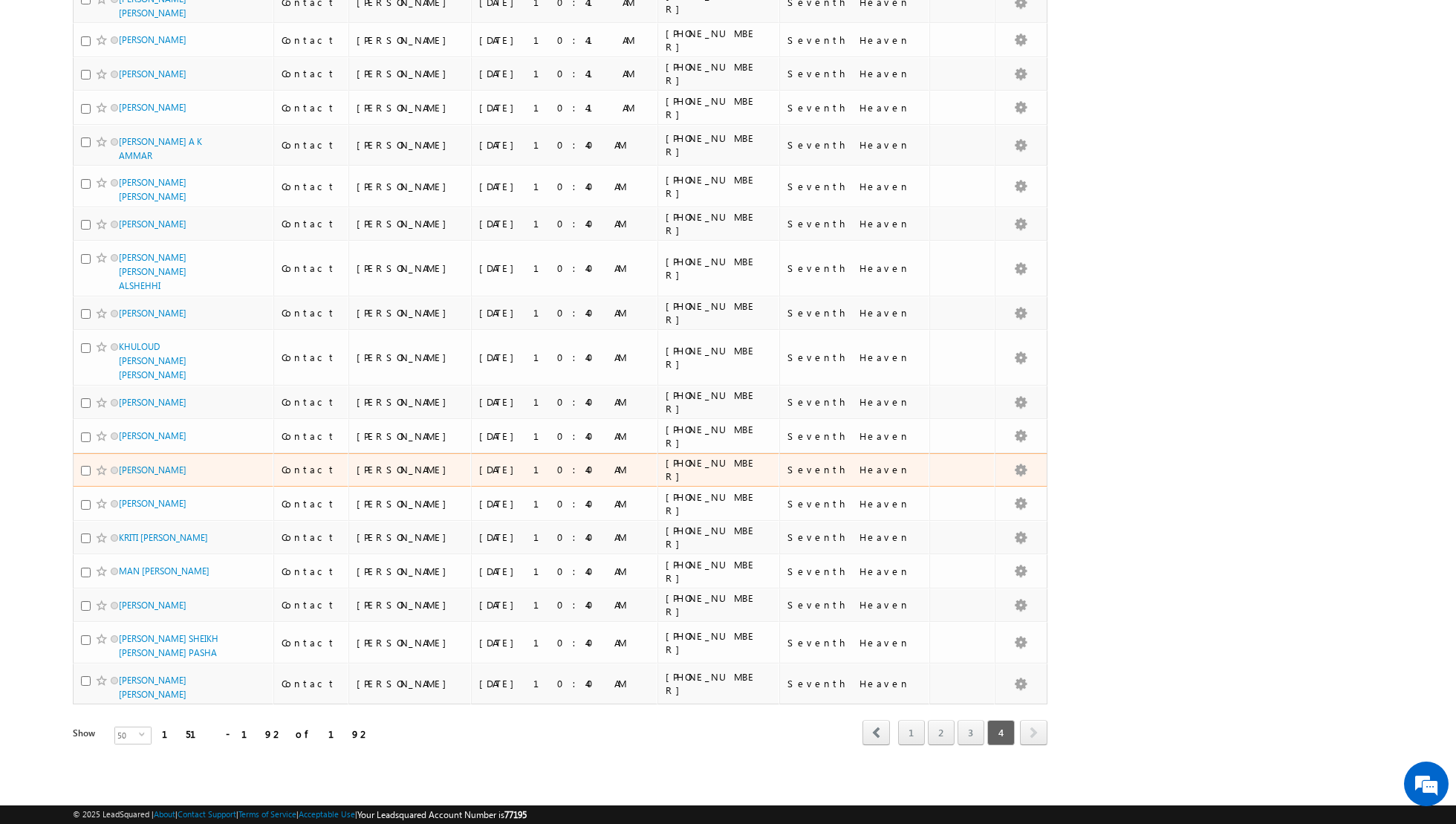
scroll to position [1008, 0]
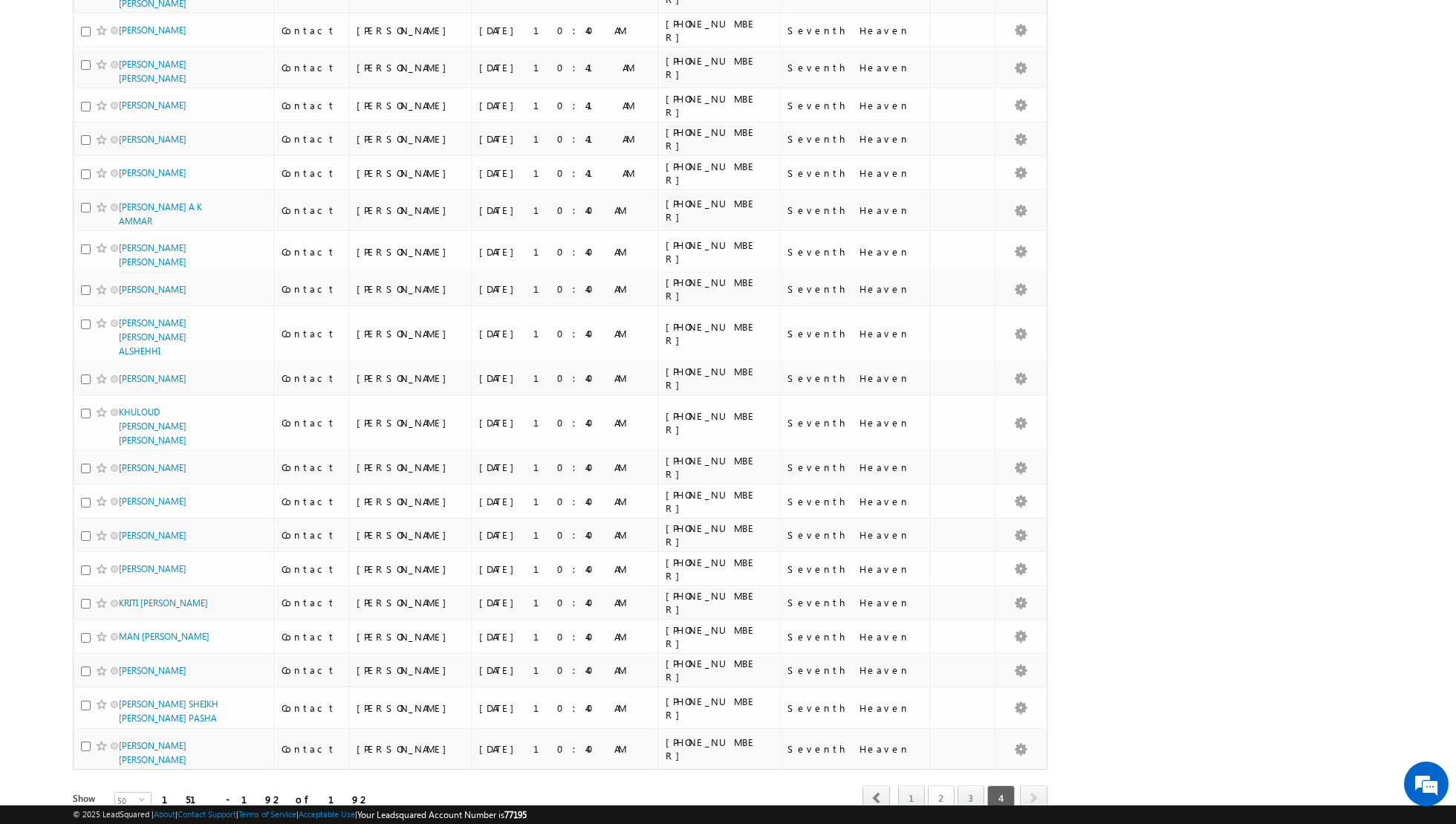
click at [942, 785] on link "2" at bounding box center [941, 798] width 27 height 25
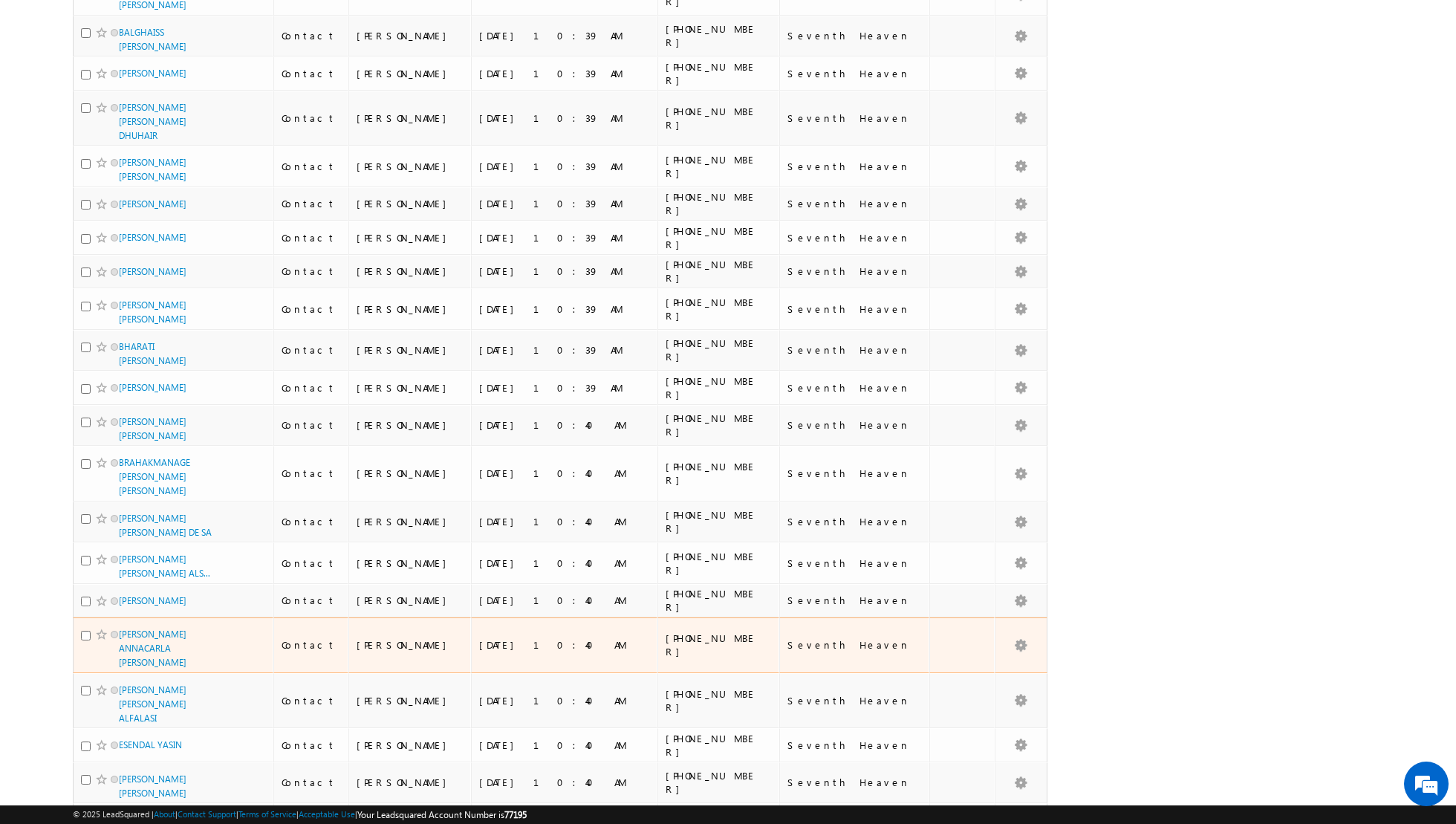
scroll to position [0, 0]
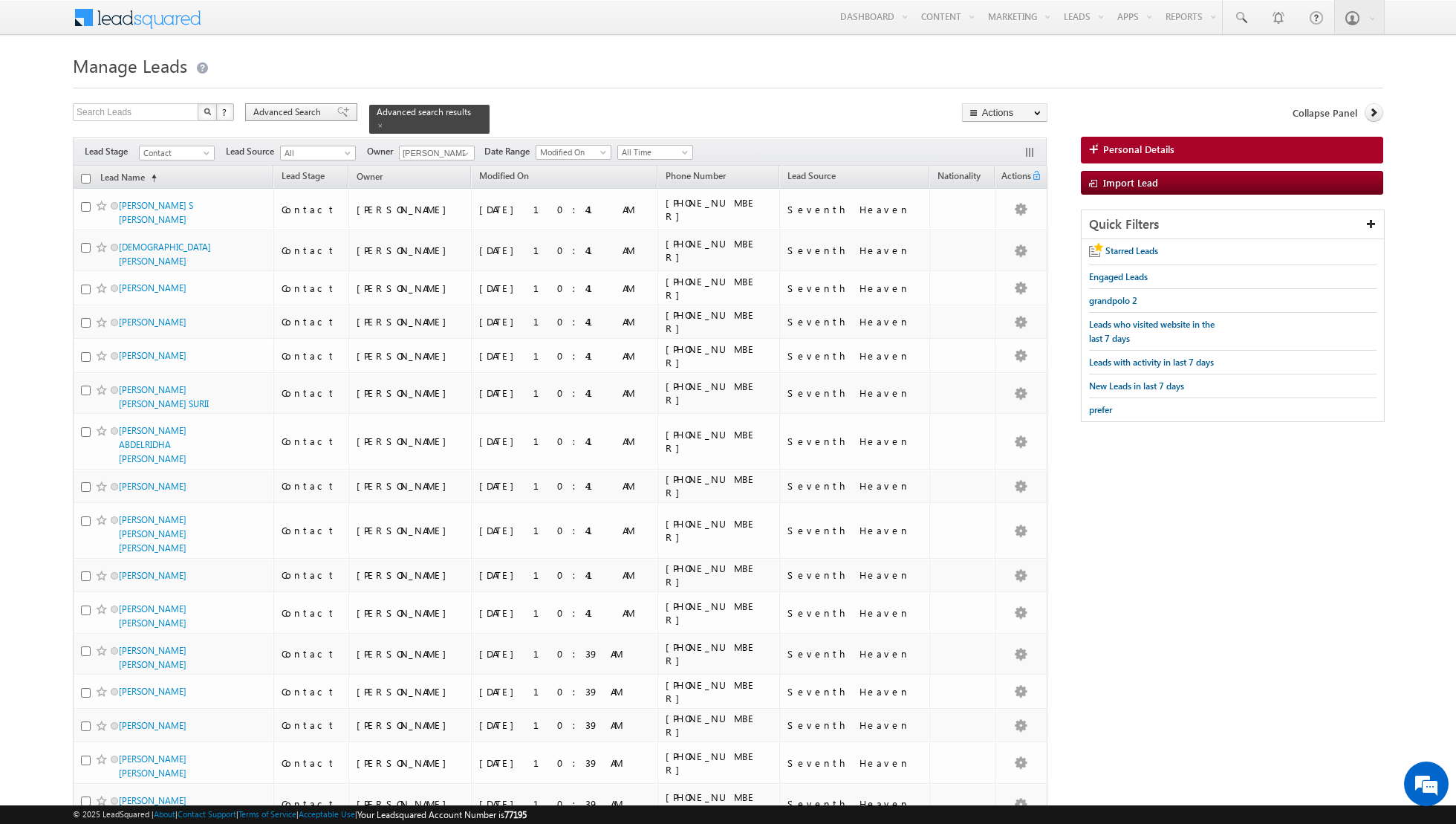
click at [337, 108] on span at bounding box center [343, 112] width 12 height 10
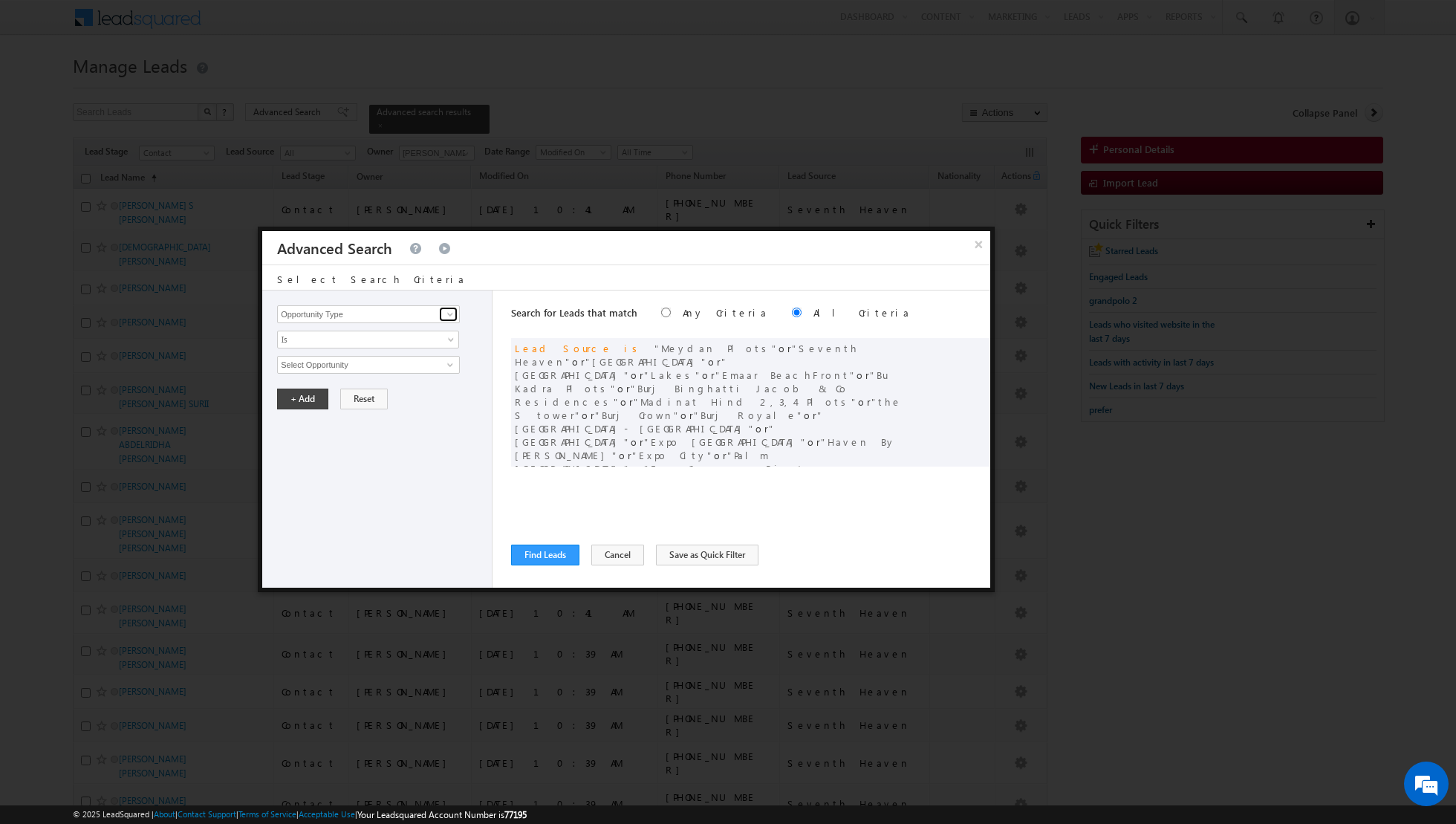
click at [454, 314] on span at bounding box center [450, 314] width 12 height 12
click at [402, 330] on link "Lead Activity" at bounding box center [369, 331] width 183 height 17
type input "Lead Activity"
click at [446, 339] on span at bounding box center [452, 342] width 12 height 12
click at [406, 363] on link "Is Not" at bounding box center [369, 369] width 181 height 13
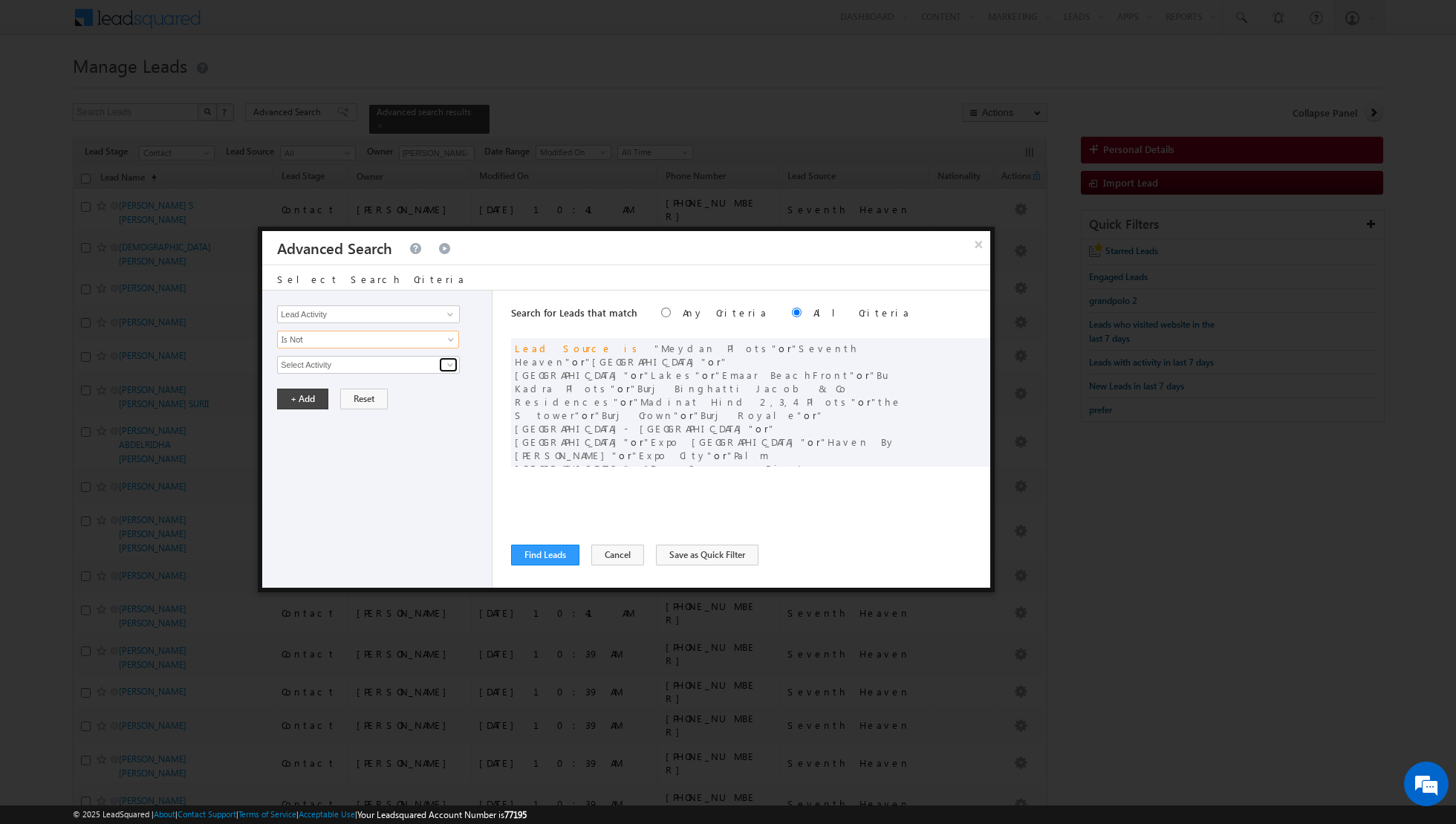
click at [454, 364] on span at bounding box center [450, 365] width 12 height 12
click at [369, 395] on link "Outbound Phone Call Activity" at bounding box center [369, 395] width 183 height 17
type input "Outbound Phone Call Activity"
click at [445, 386] on link at bounding box center [368, 390] width 182 height 18
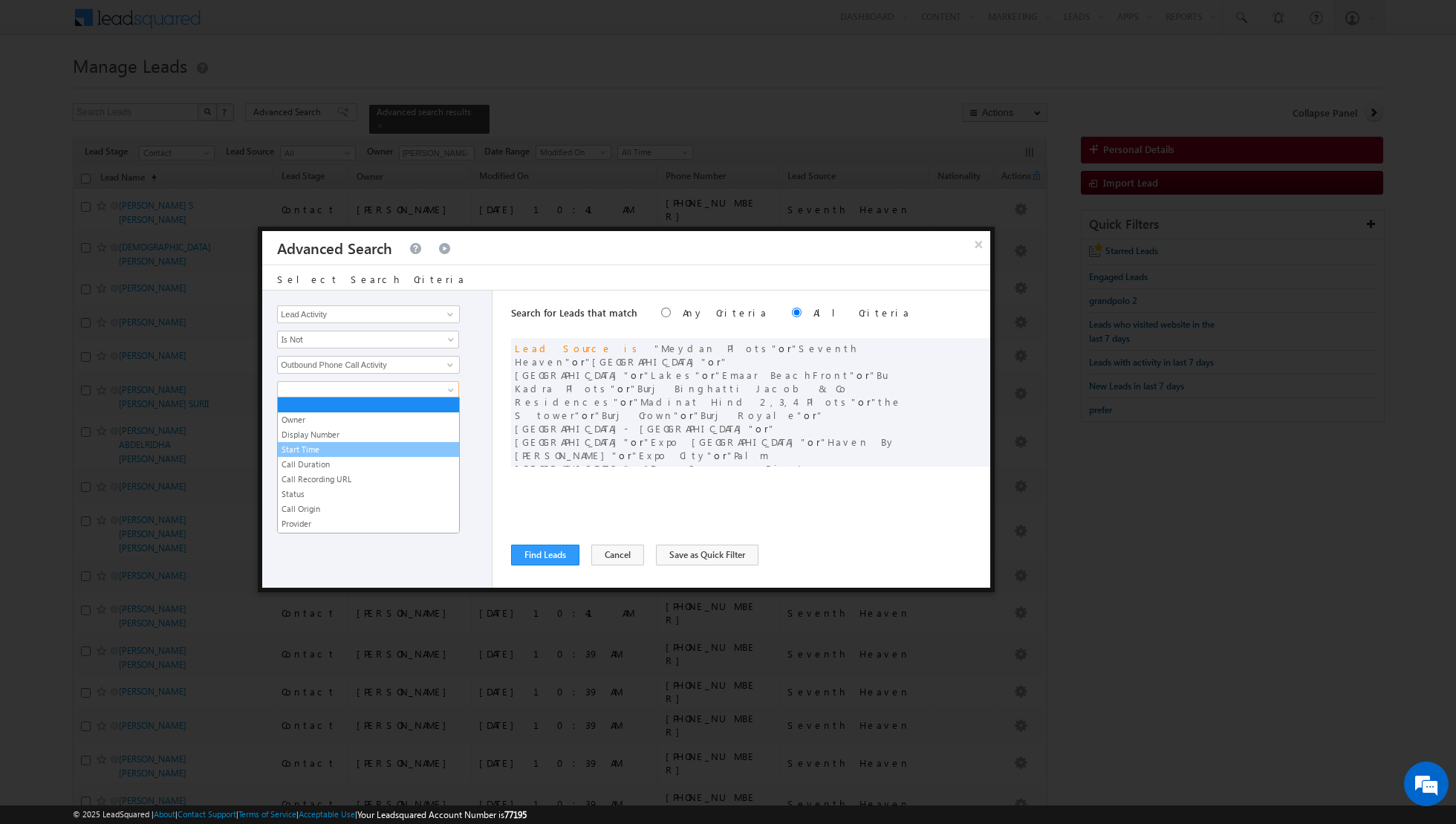
click at [329, 446] on link "Start Time" at bounding box center [369, 449] width 181 height 13
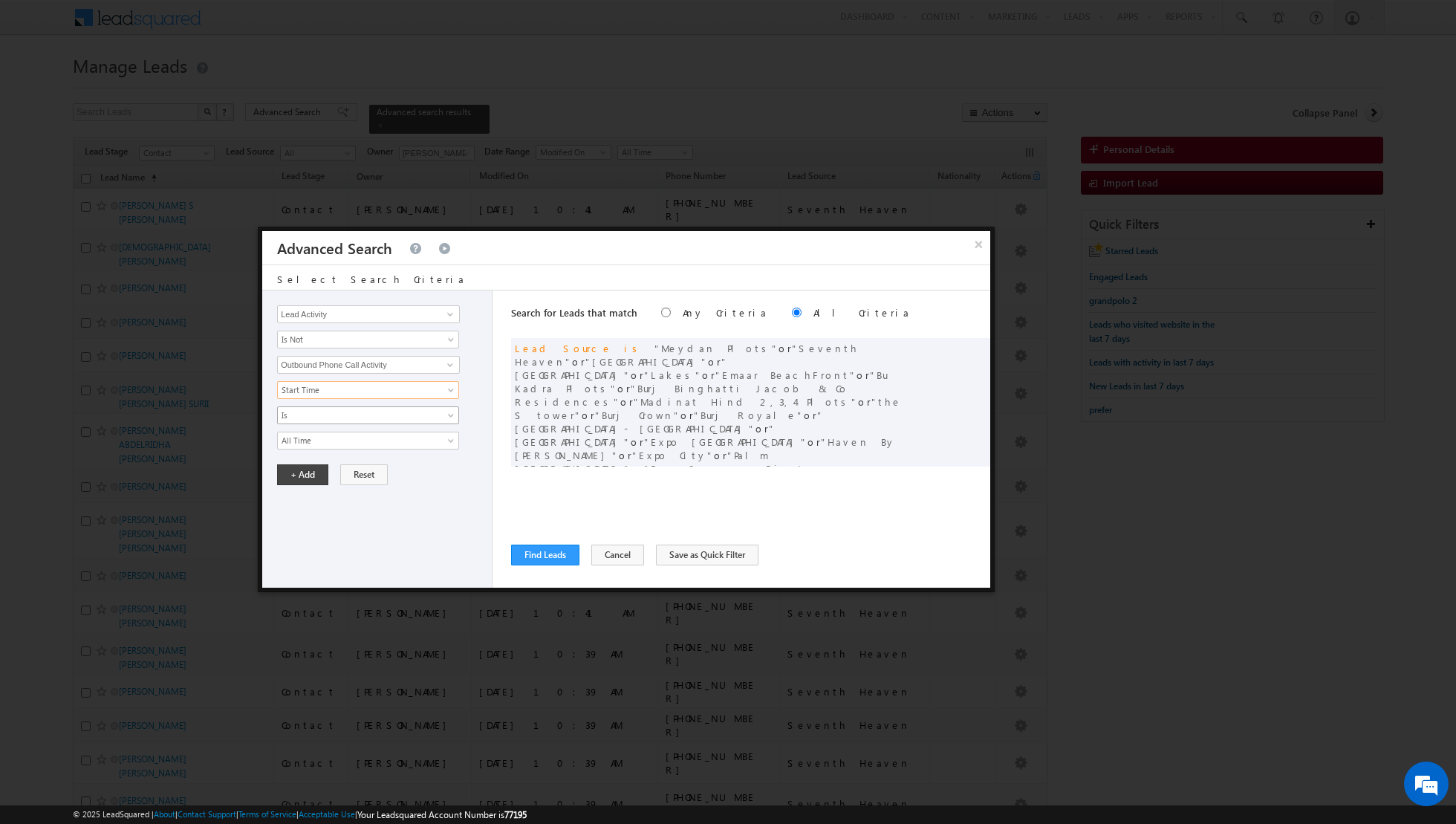
click at [401, 410] on span "Is" at bounding box center [358, 415] width 161 height 13
click at [356, 442] on link "Before" at bounding box center [369, 444] width 181 height 13
click at [369, 440] on span "[DATE]" at bounding box center [358, 440] width 161 height 13
click at [313, 499] on link "Last N" at bounding box center [369, 499] width 181 height 13
click at [383, 467] on input "text" at bounding box center [413, 466] width 93 height 18
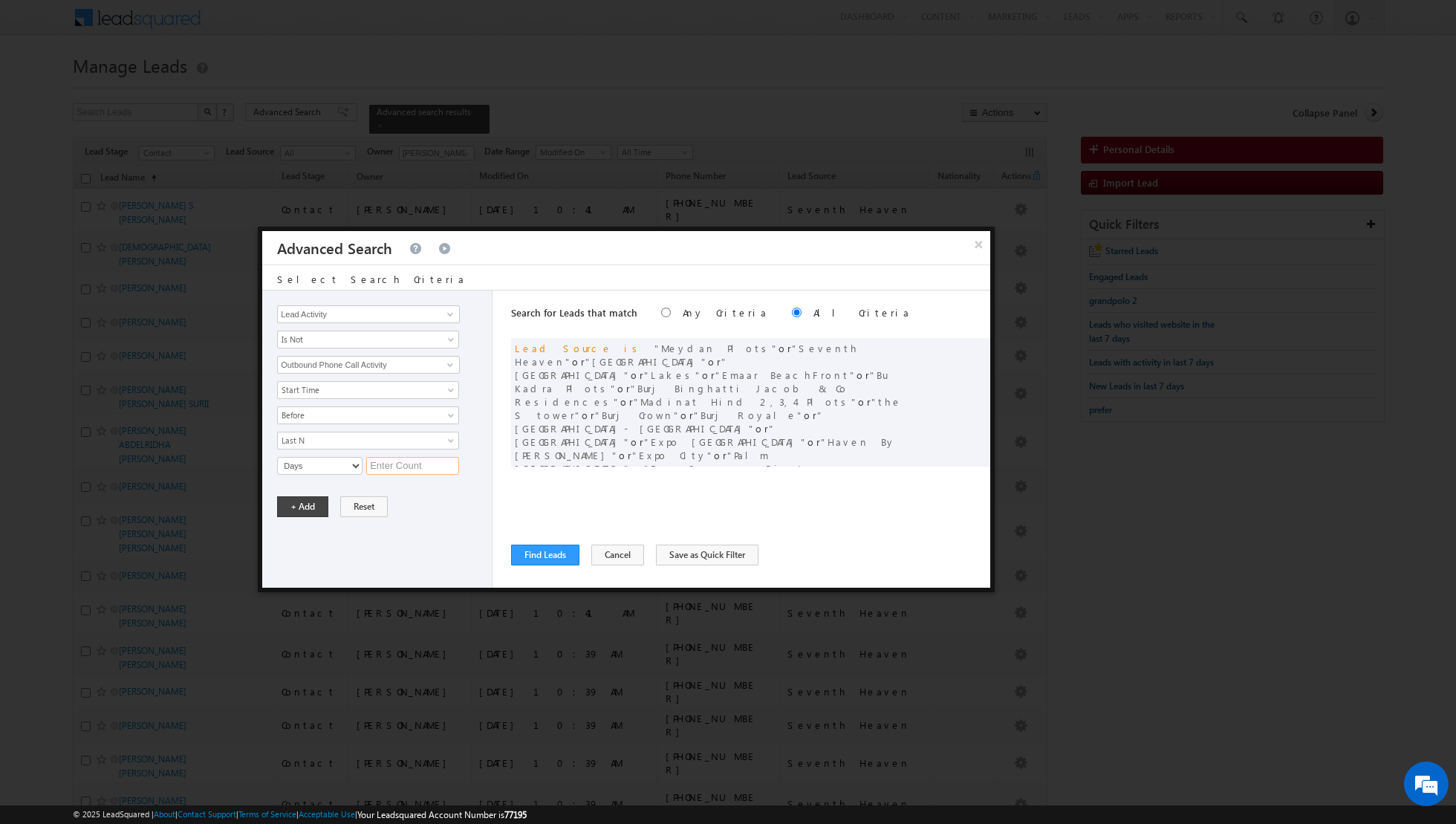
type input "2"
click at [306, 506] on button "+ Add" at bounding box center [302, 507] width 51 height 20
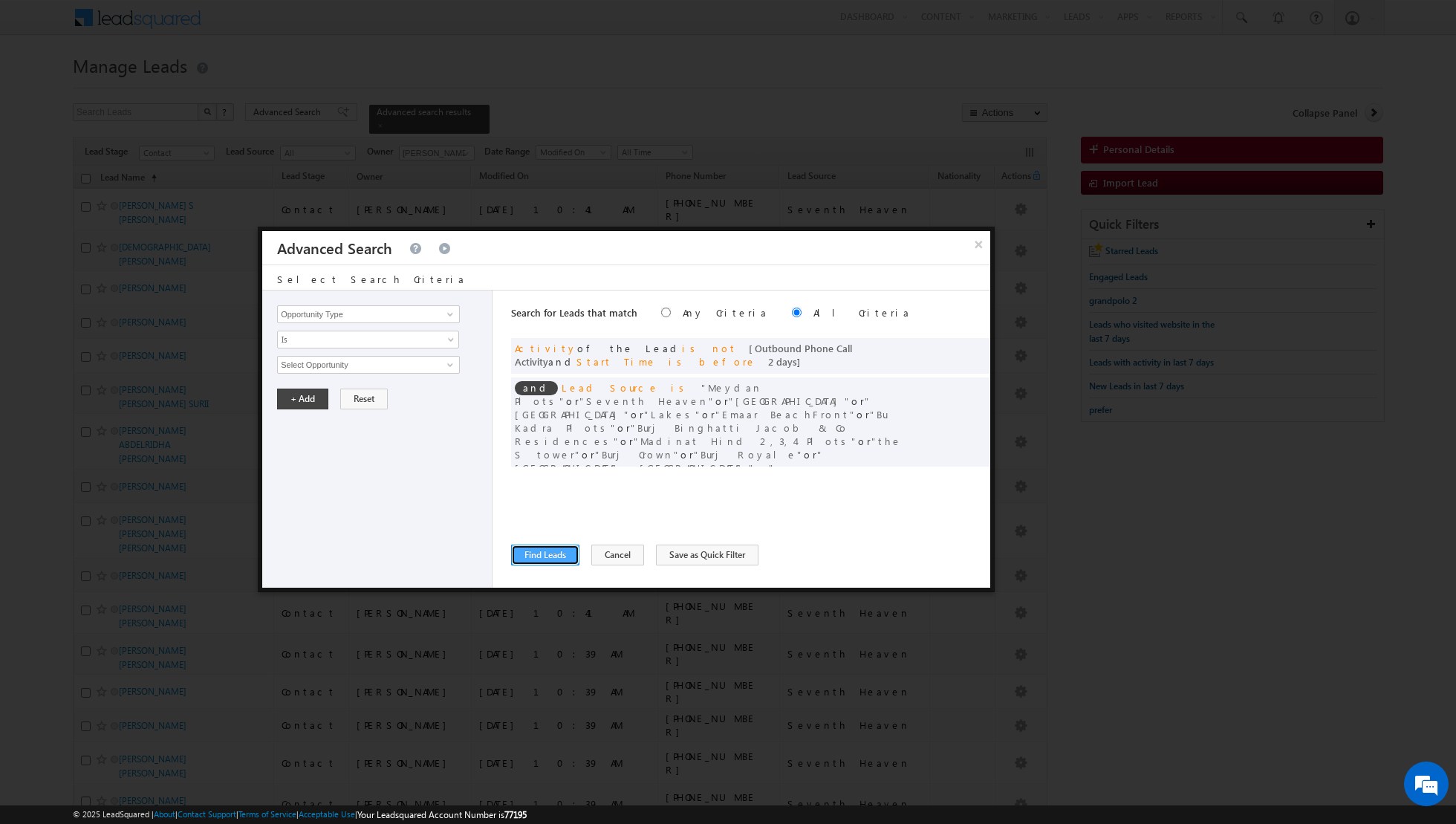
click at [543, 557] on button "Find Leads" at bounding box center [545, 555] width 69 height 20
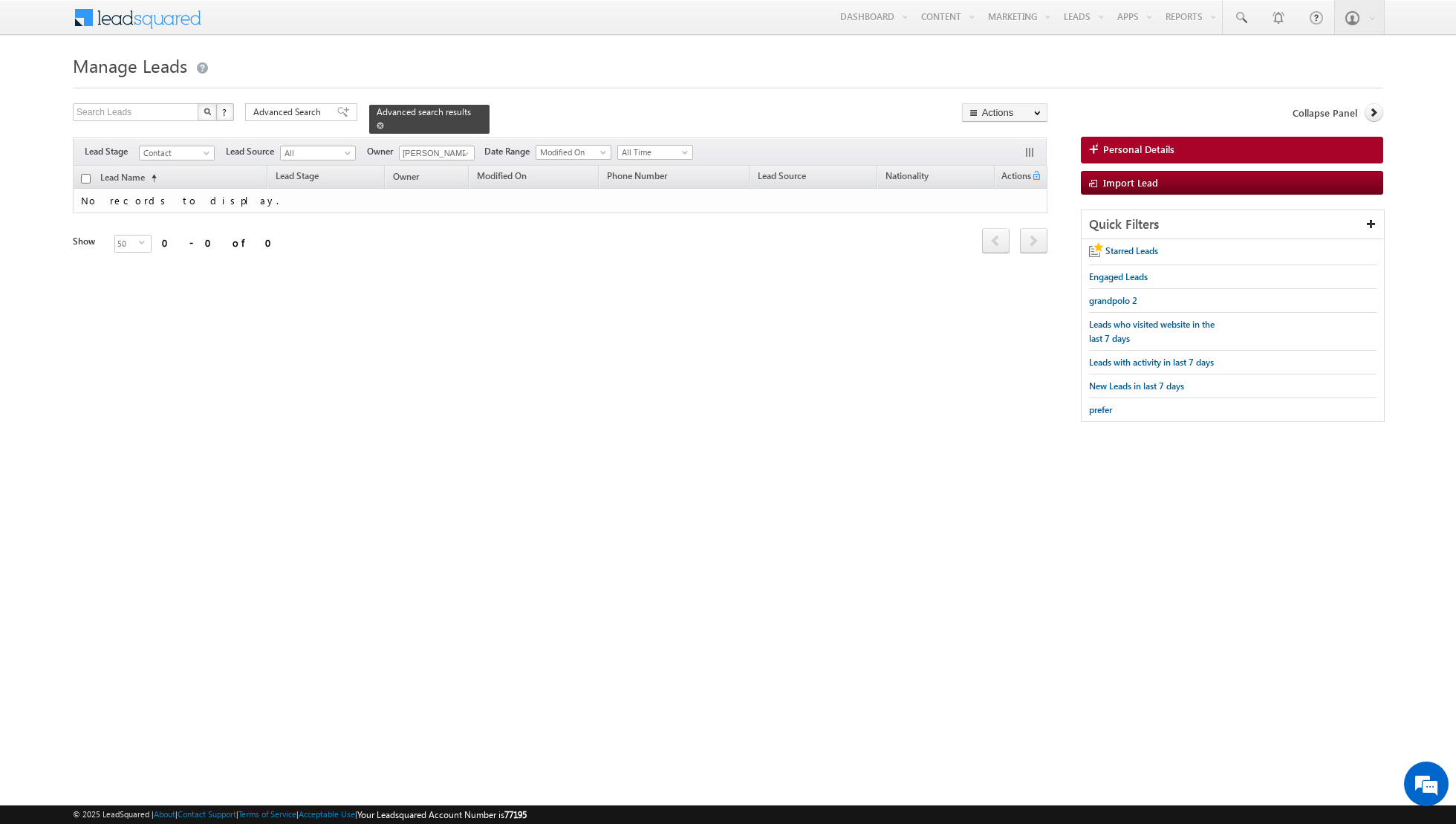
click at [376, 125] on span at bounding box center [380, 125] width 7 height 7
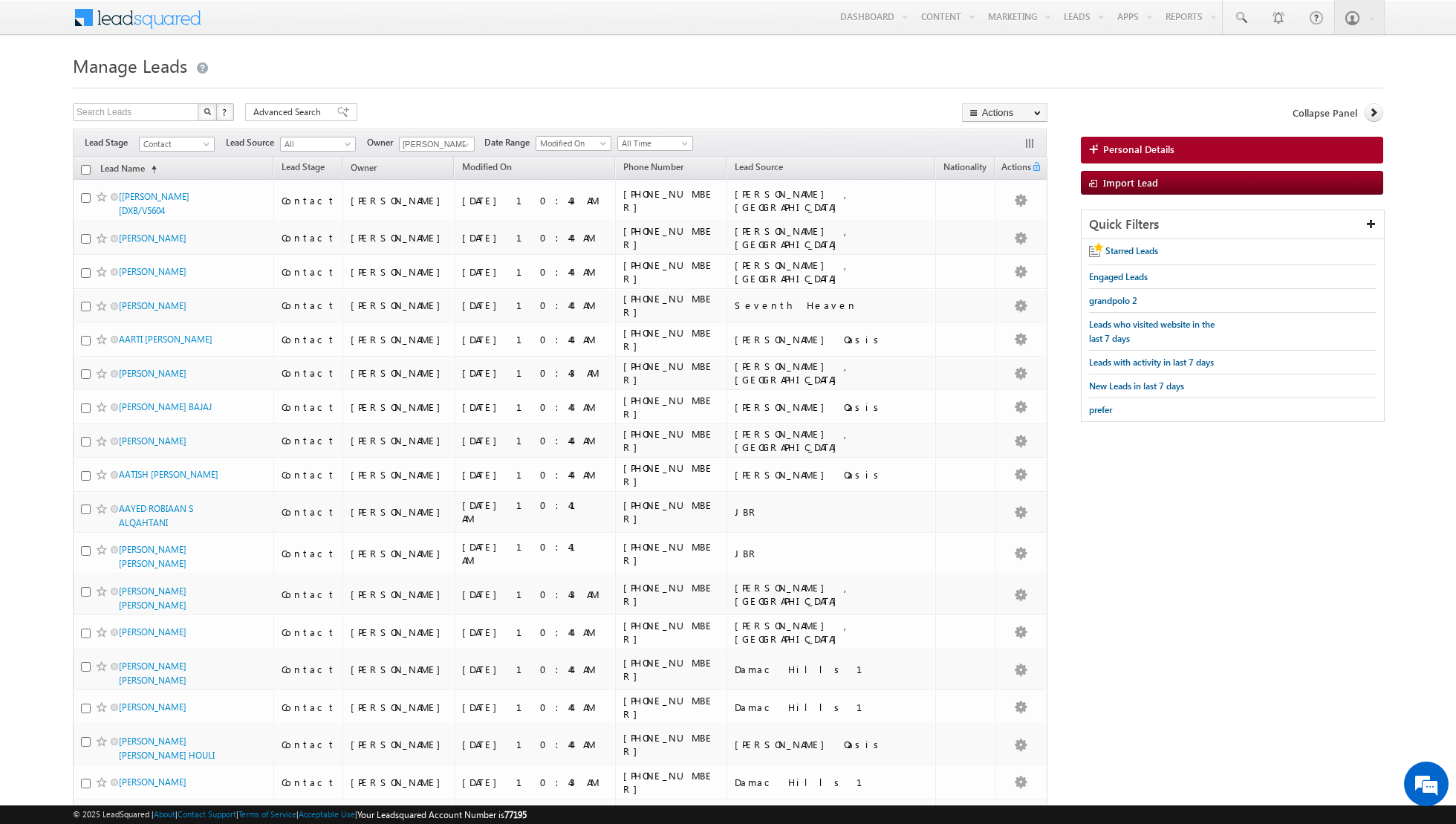
click at [443, 109] on div "Search Leads X ? 6617 results found Advanced Search Advanced Search Advanced se…" at bounding box center [560, 113] width 975 height 21
click at [1197, 56] on link "Reports Home" at bounding box center [1219, 50] width 119 height 32
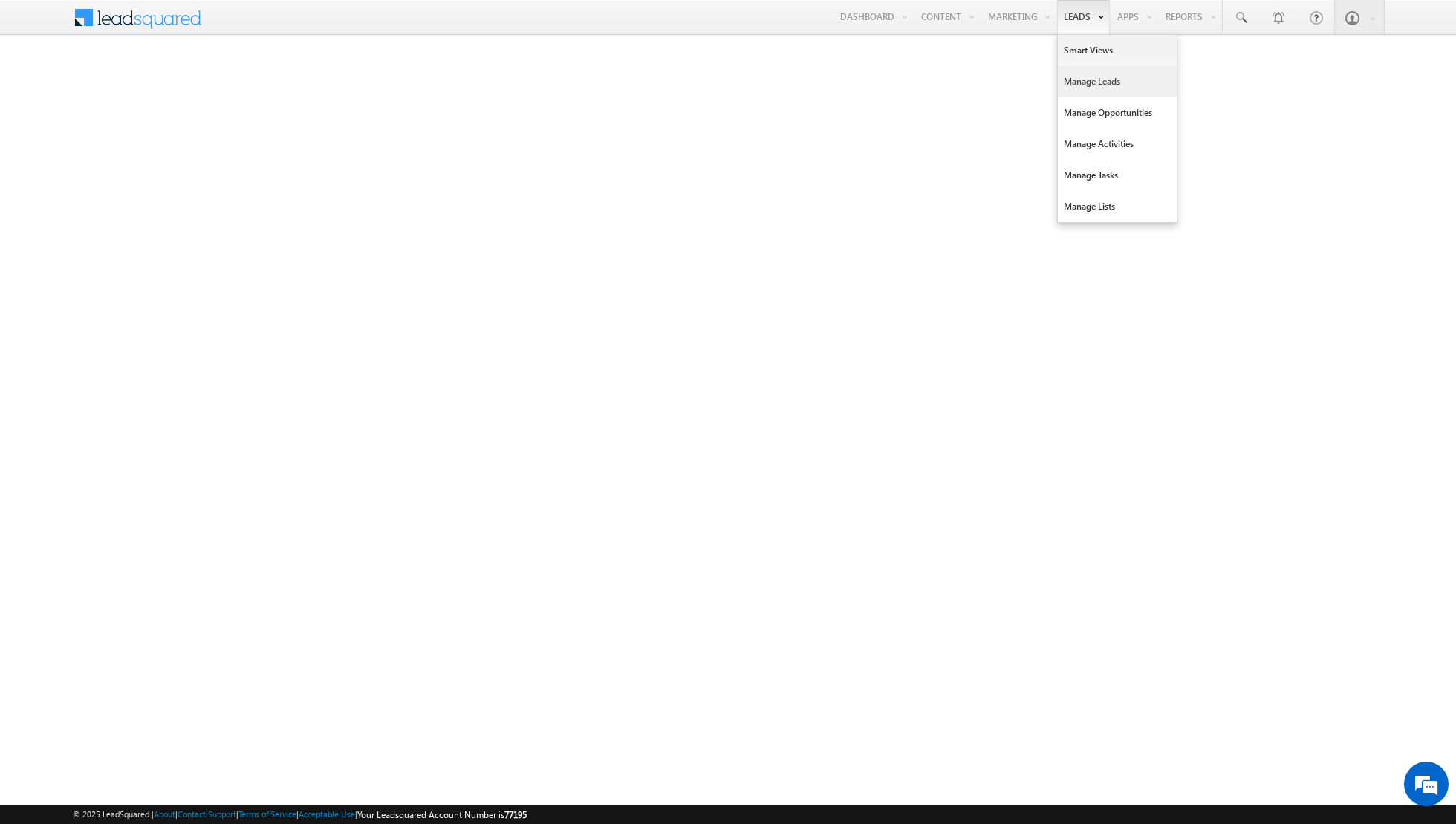
click at [1087, 84] on link "Manage Leads" at bounding box center [1117, 82] width 119 height 32
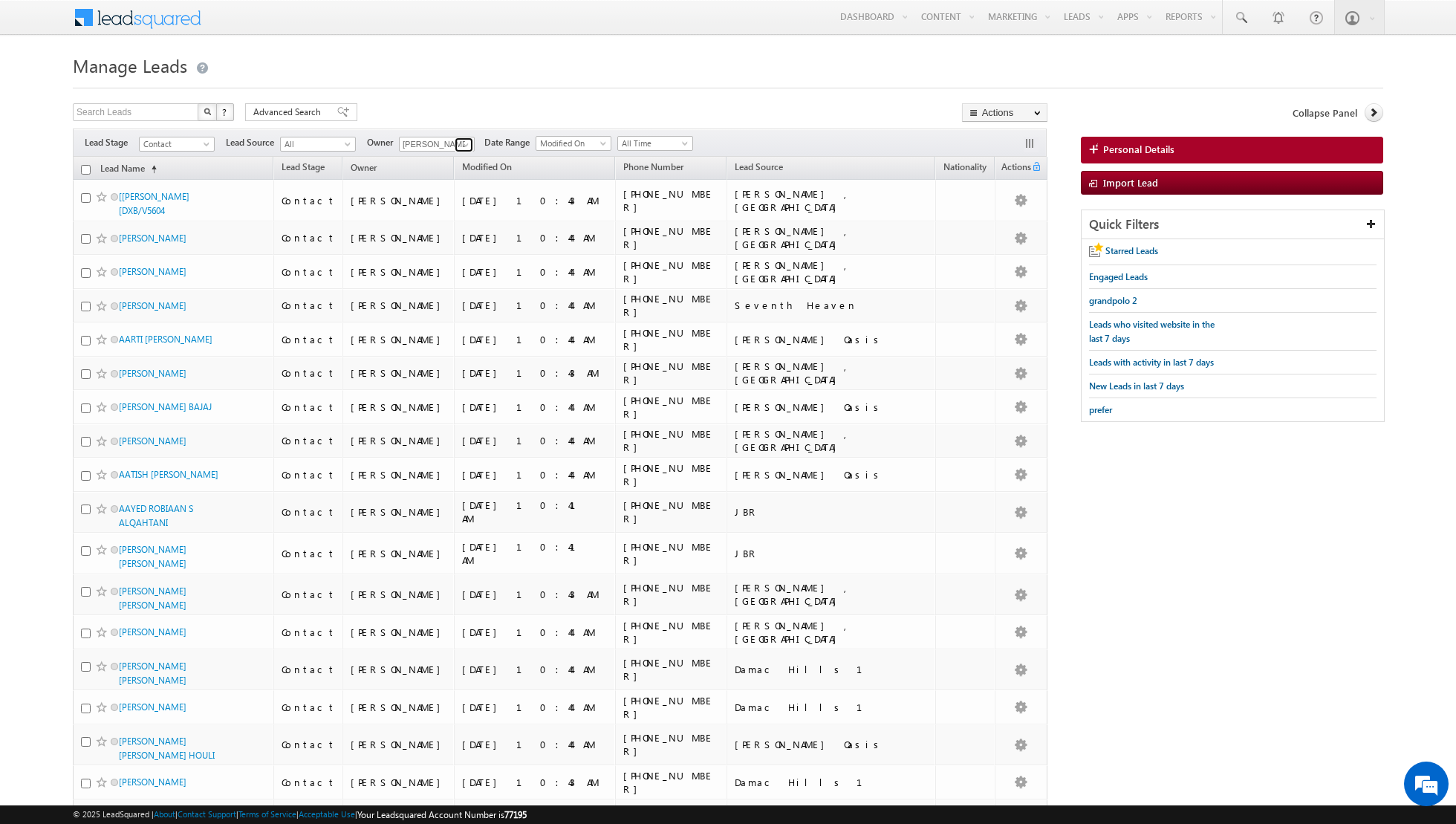
click at [462, 144] on span at bounding box center [465, 144] width 12 height 12
click at [447, 236] on span "[PERSON_NAME][EMAIL_ADDRESS][PERSON_NAME][DOMAIN_NAME]" at bounding box center [472, 241] width 134 height 11
type input "[PERSON_NAME]"
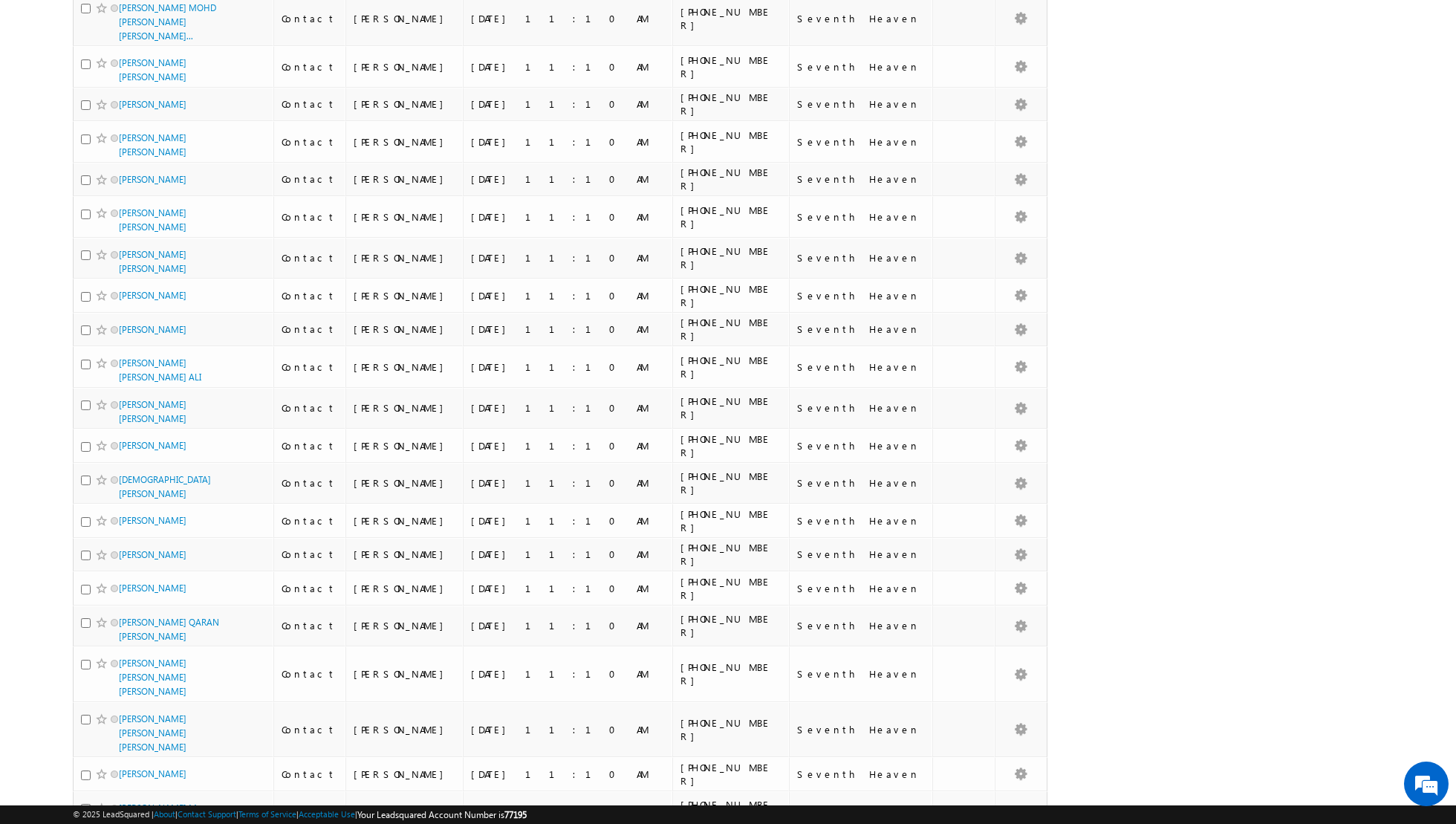
scroll to position [1401, 0]
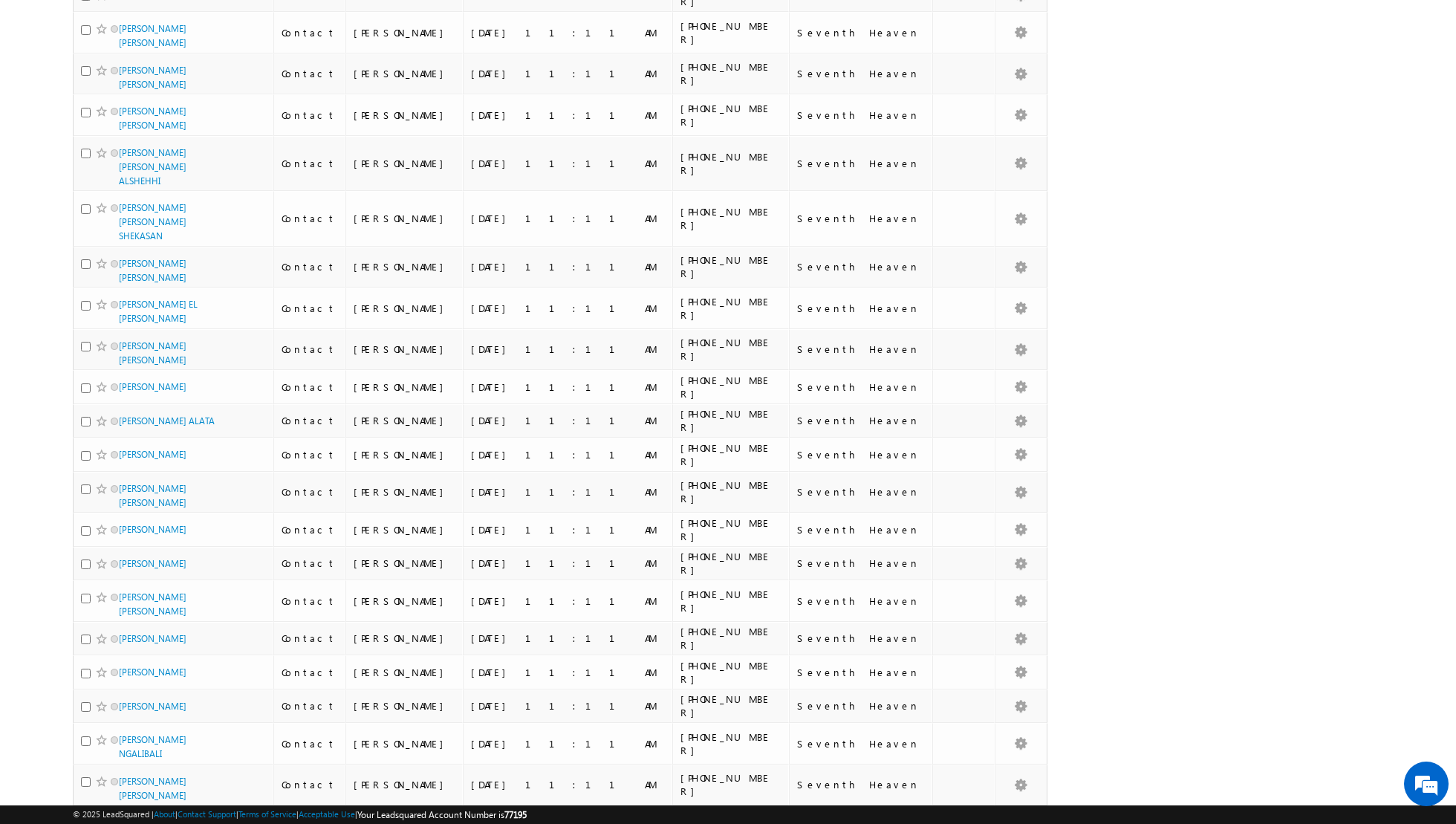
scroll to position [0, 0]
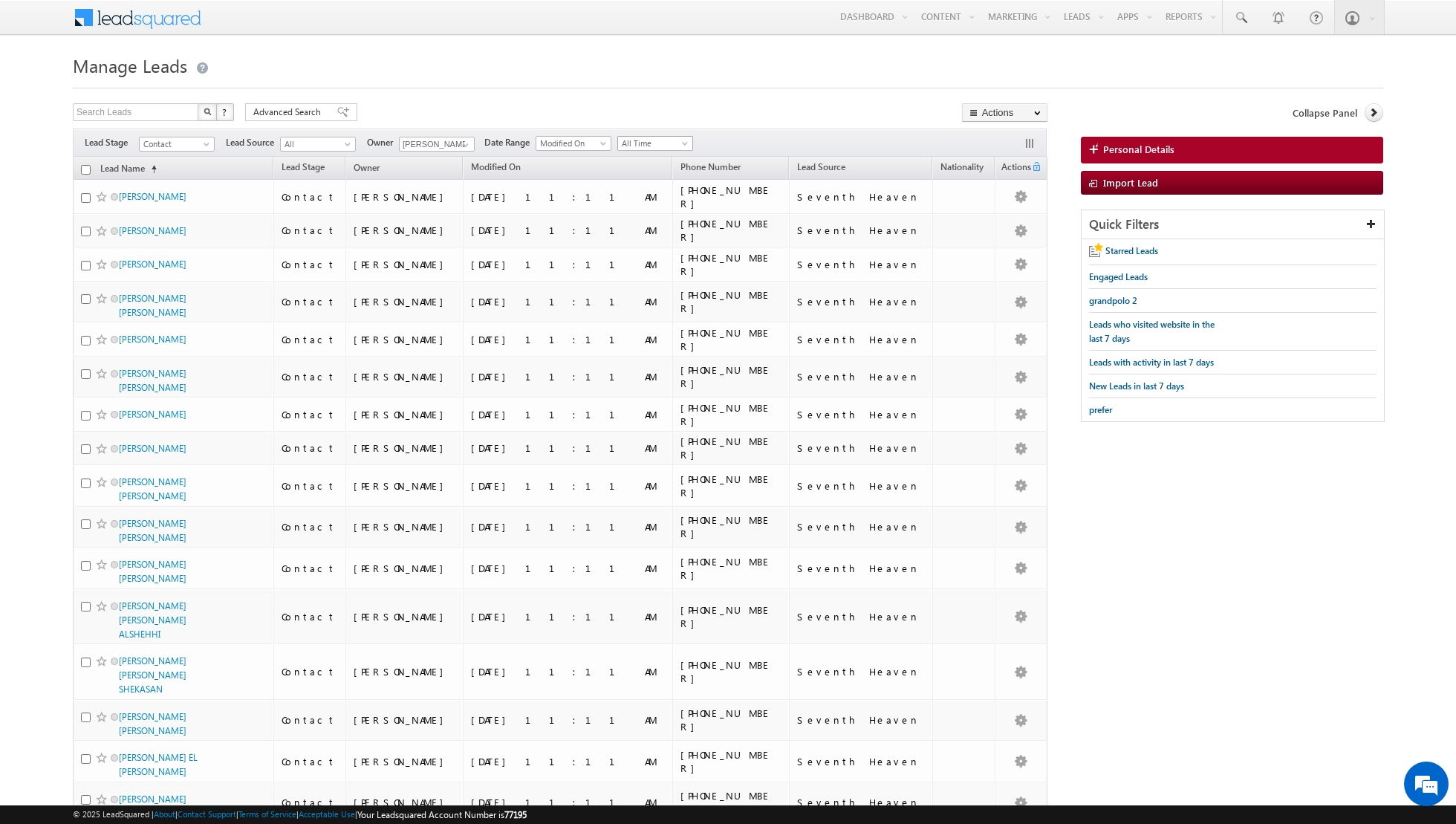
click at [655, 141] on span "All Time" at bounding box center [654, 143] width 71 height 13
click at [637, 206] on link "Today" at bounding box center [648, 206] width 75 height 13
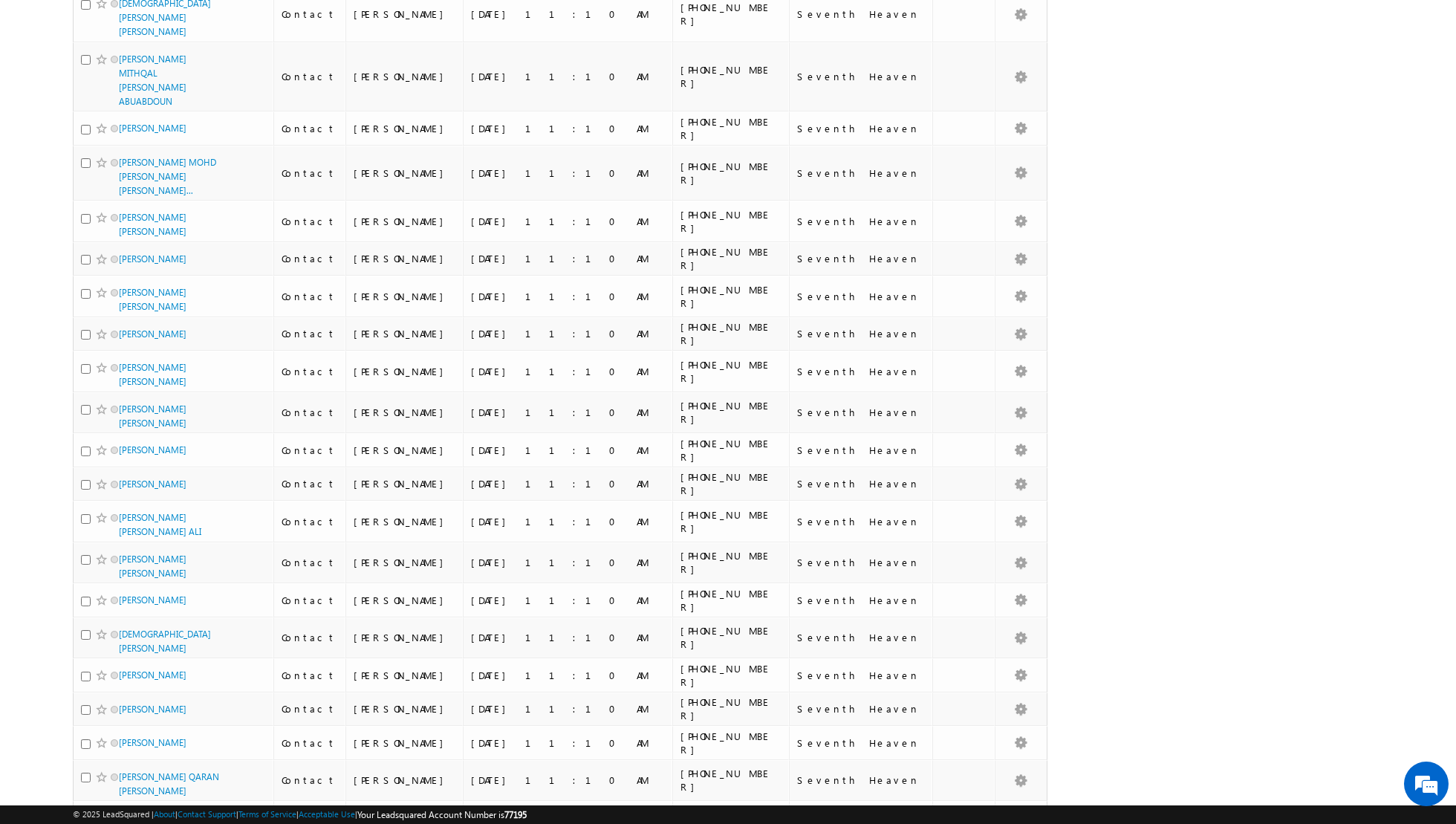
scroll to position [1401, 0]
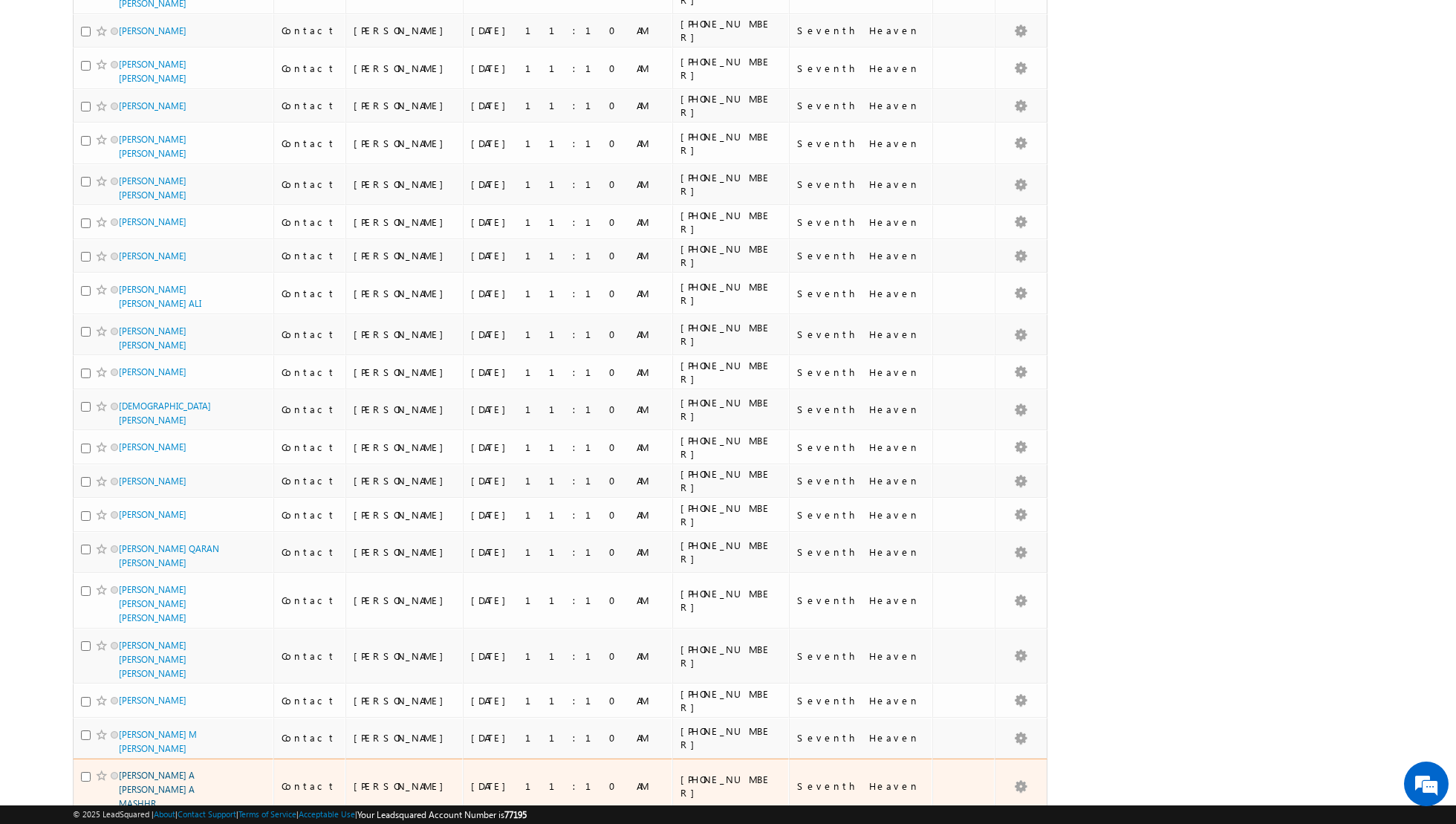
click at [163, 770] on link "NABILAH A KH MOHMED A MASHHR" at bounding box center [157, 789] width 76 height 39
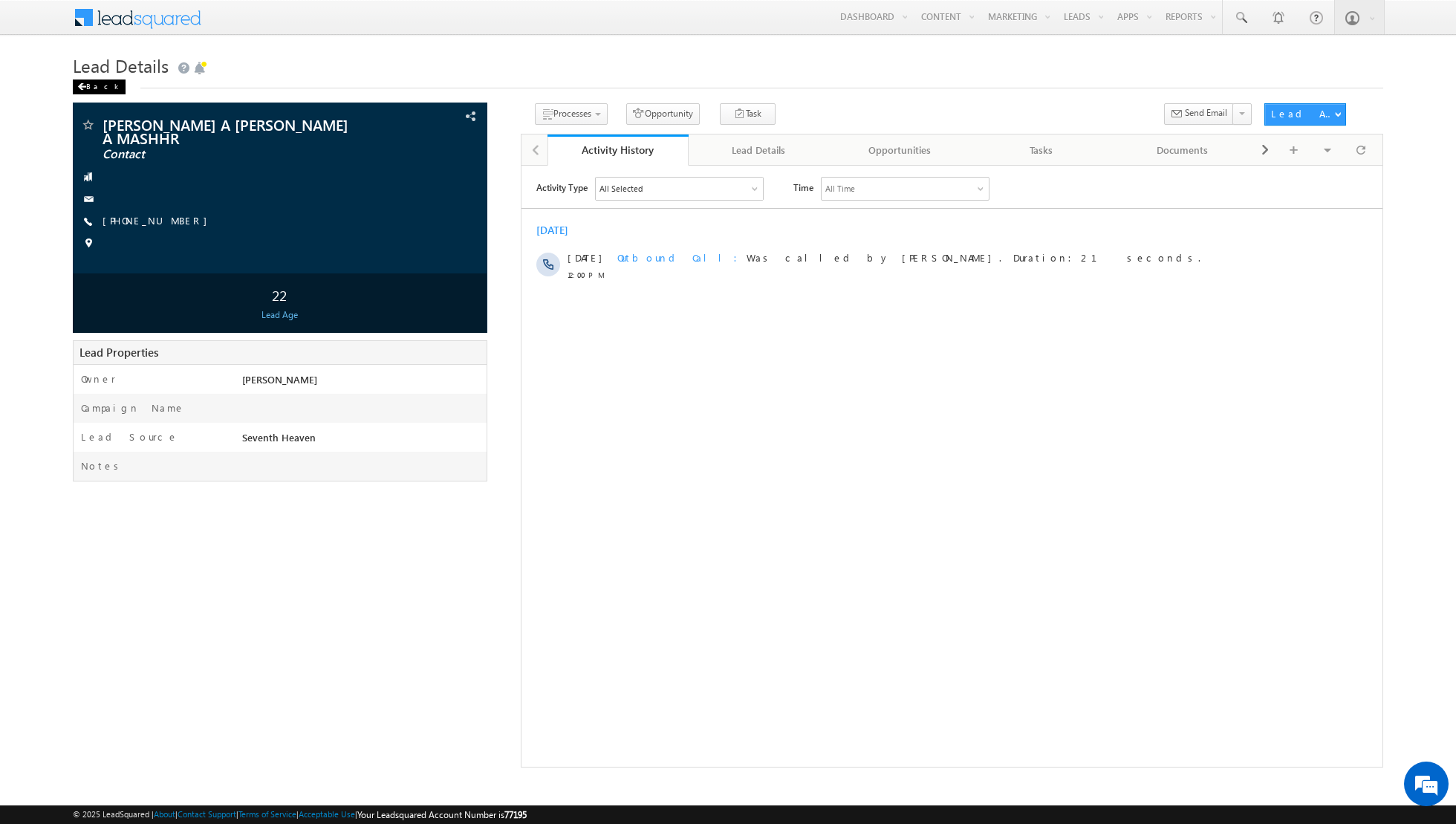
click at [86, 87] on div "Back" at bounding box center [98, 87] width 53 height 15
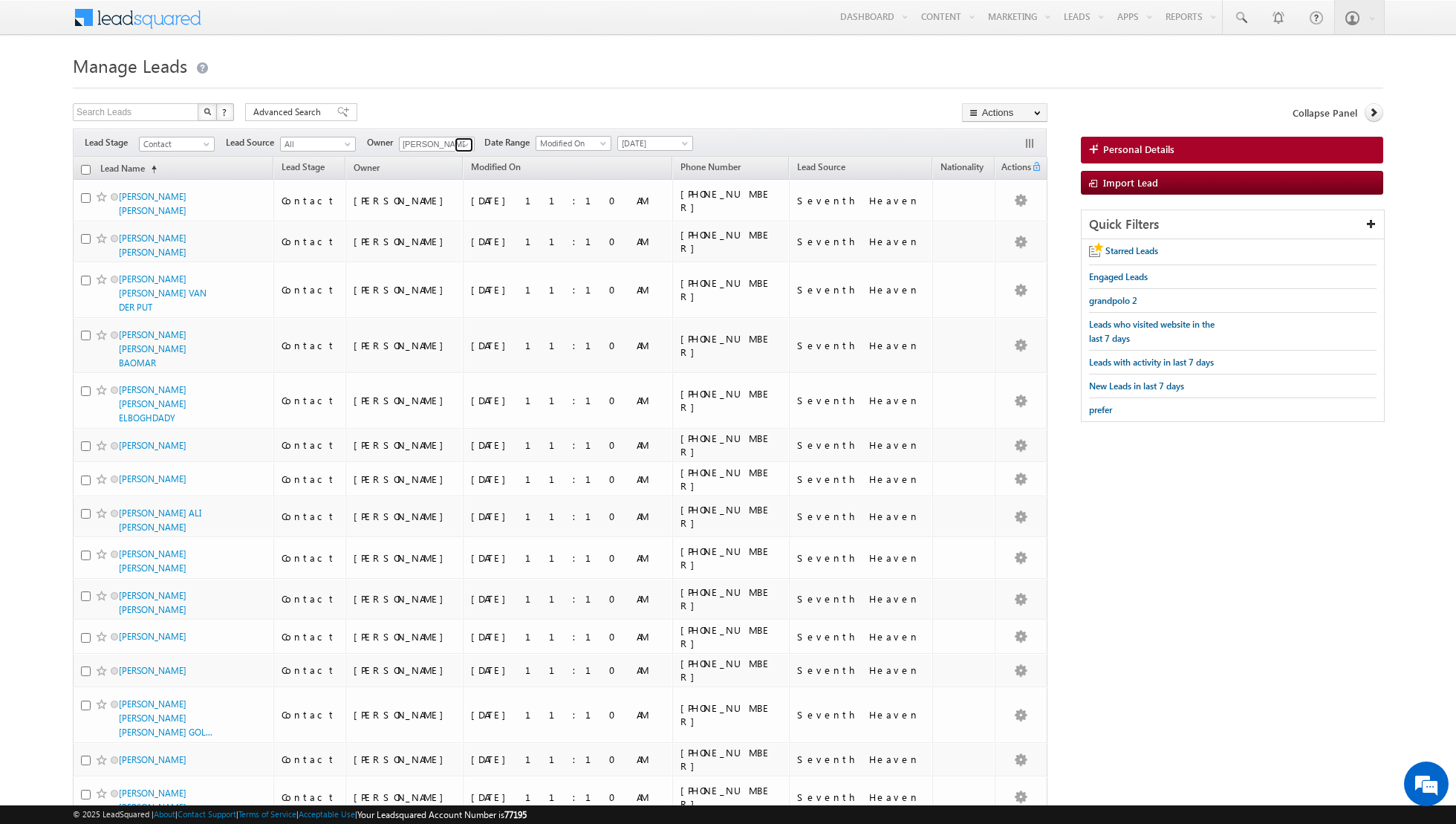
click at [460, 145] on span at bounding box center [465, 144] width 12 height 12
click at [436, 217] on link "[PERSON_NAME] [EMAIL_ADDRESS][PERSON_NAME][DOMAIN_NAME]" at bounding box center [473, 221] width 149 height 28
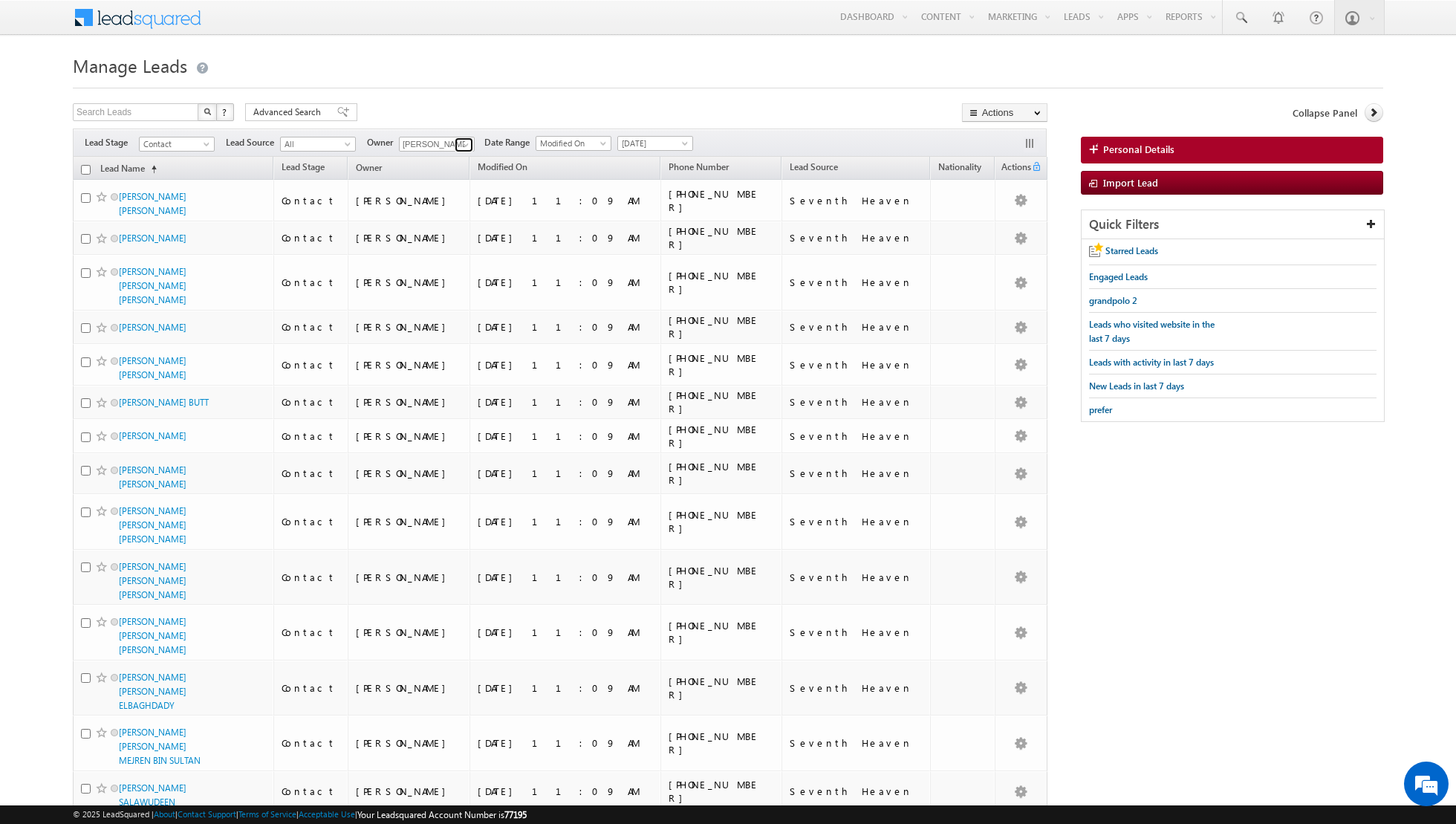
click at [464, 140] on span at bounding box center [465, 144] width 12 height 12
click at [440, 271] on link "[PERSON_NAME] [PERSON_NAME] [PERSON_NAME][EMAIL_ADDRESS][PERSON_NAME][DOMAIN_NA…" at bounding box center [473, 274] width 149 height 28
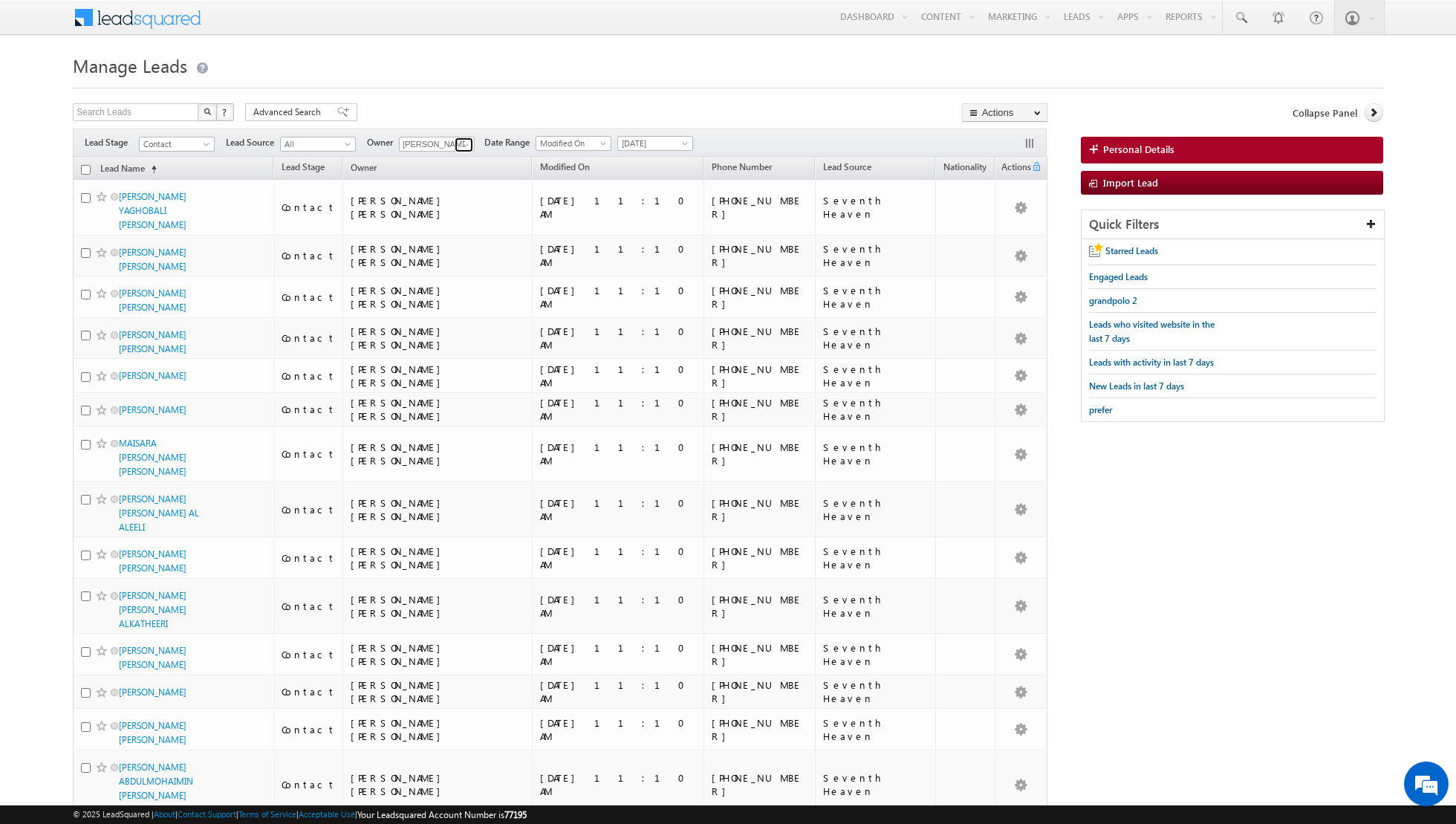
click at [467, 145] on span at bounding box center [465, 144] width 12 height 12
click at [439, 234] on span "[PERSON_NAME][EMAIL_ADDRESS][PERSON_NAME][DOMAIN_NAME]" at bounding box center [472, 239] width 134 height 11
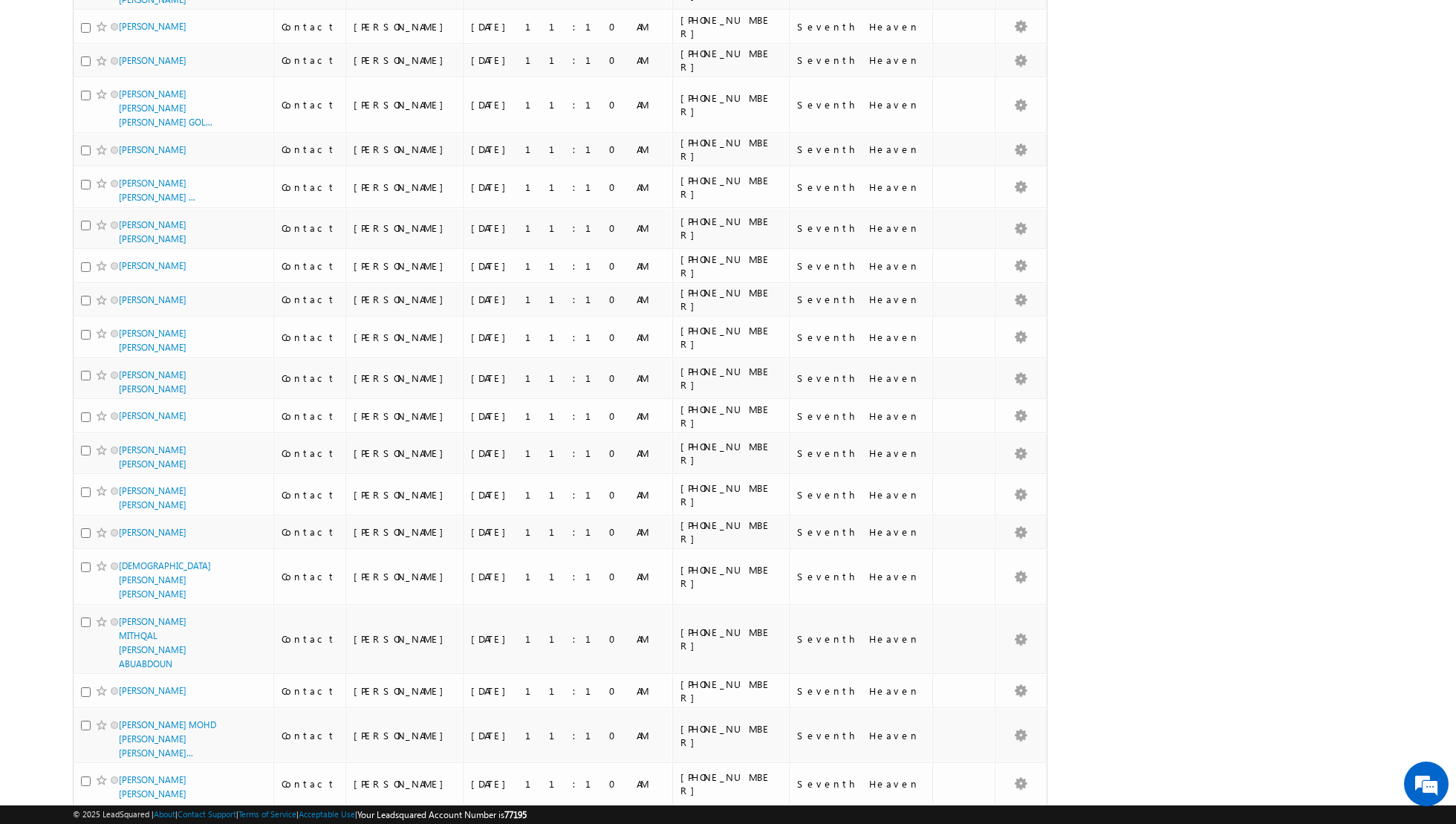
scroll to position [0, 0]
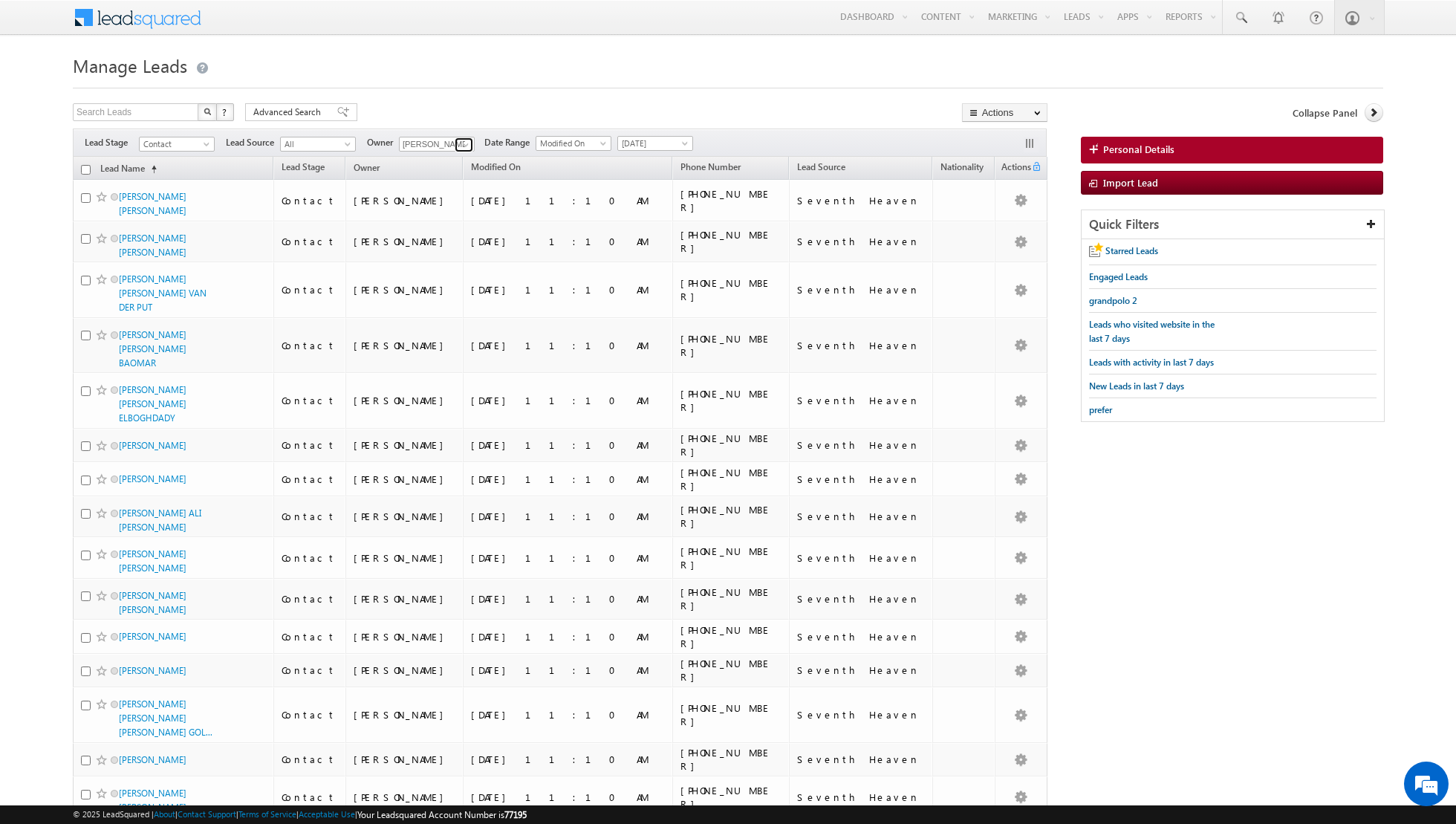
click at [461, 145] on span at bounding box center [465, 144] width 12 height 12
click at [461, 196] on span "[PERSON_NAME][EMAIL_ADDRESS][DOMAIN_NAME]" at bounding box center [472, 197] width 134 height 11
type input "[PERSON_NAME]"
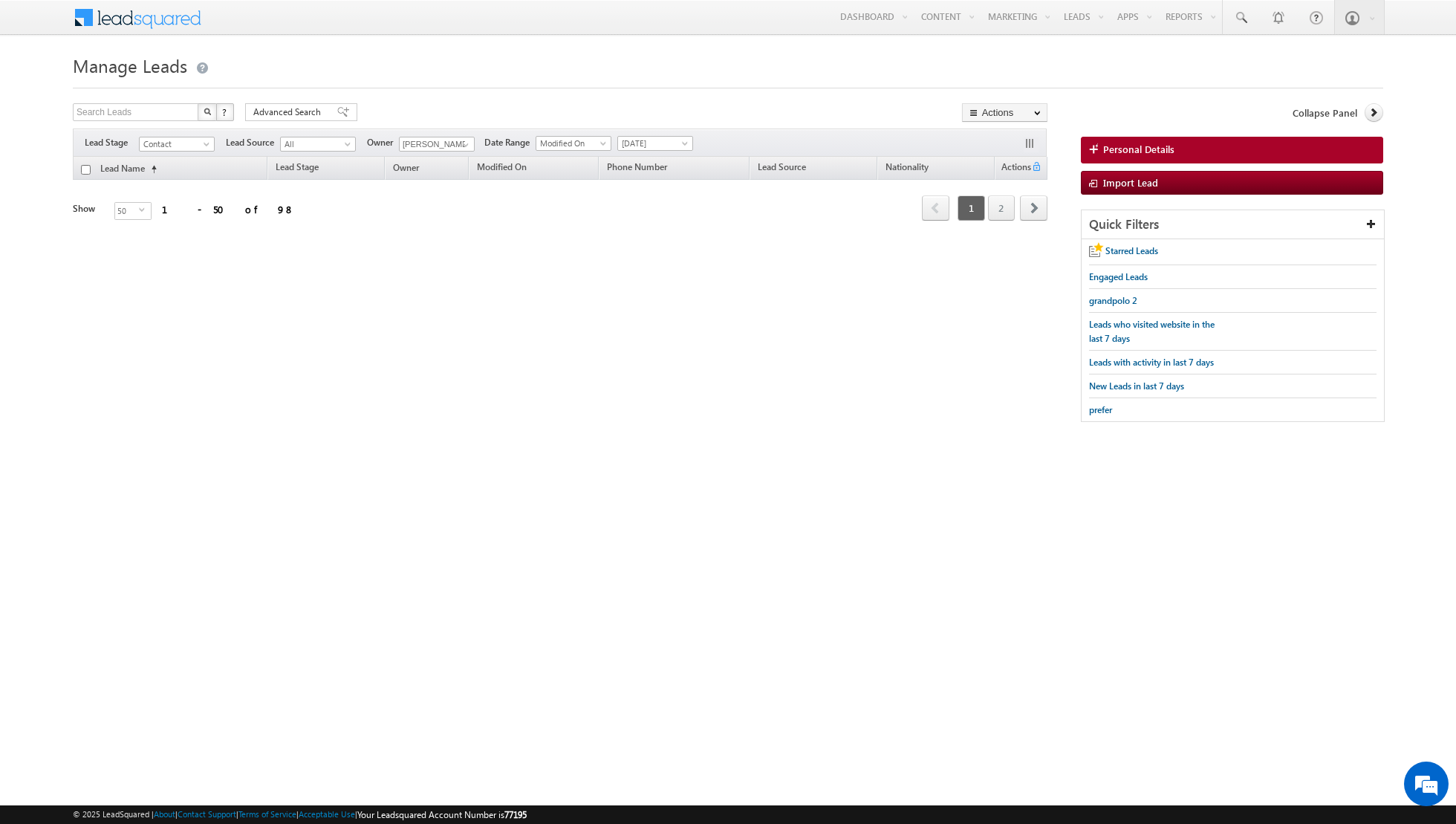
click at [449, 292] on div "Search Leads X ? 98 results found Advanced Search Advanced Search Advanced sear…" at bounding box center [728, 270] width 1310 height 334
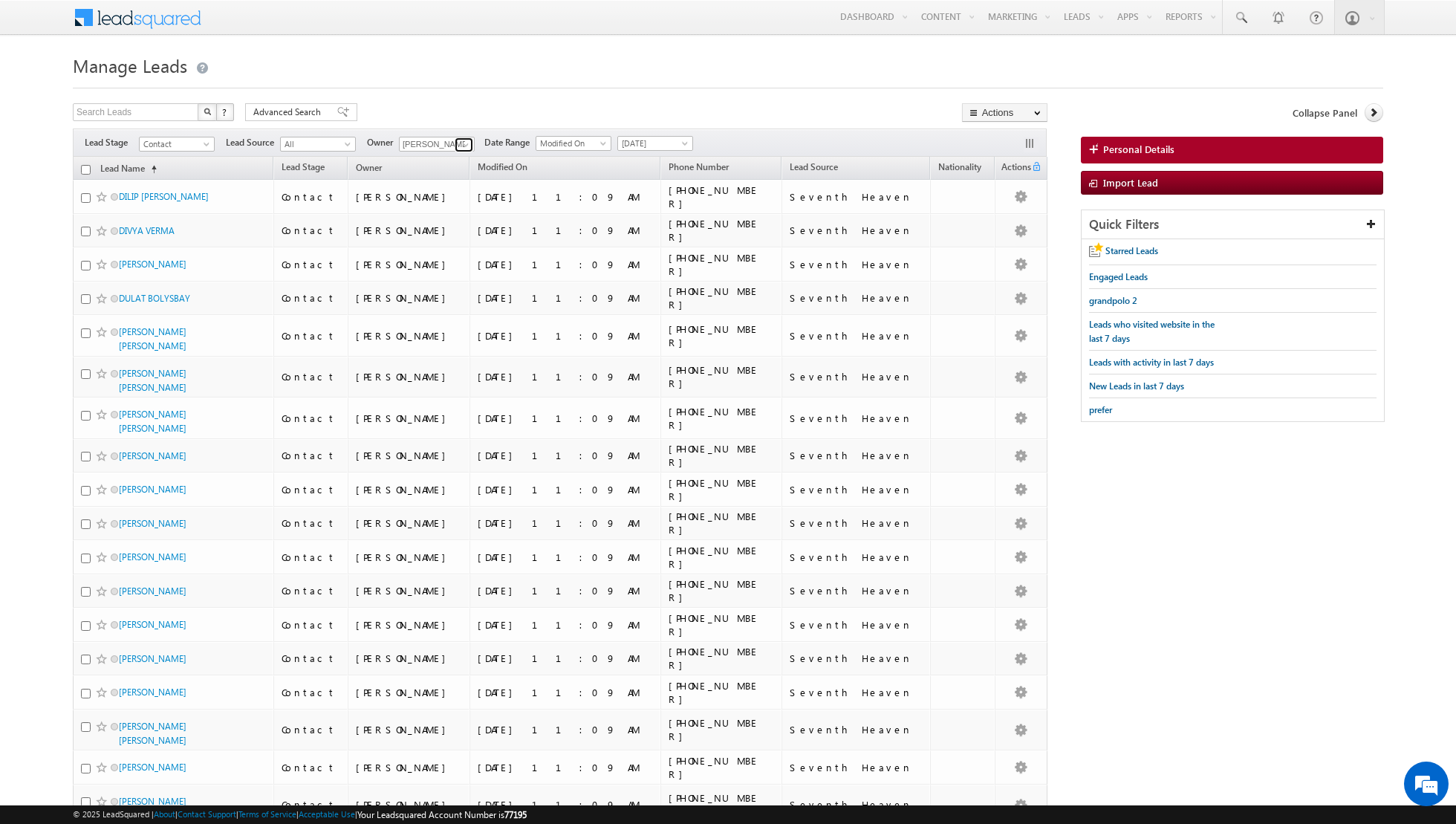
click at [465, 145] on span at bounding box center [465, 144] width 12 height 12
click at [457, 289] on span "[EMAIL_ADDRESS][PERSON_NAME][DOMAIN_NAME]" at bounding box center [472, 291] width 134 height 11
type input "[PERSON_NAME]"
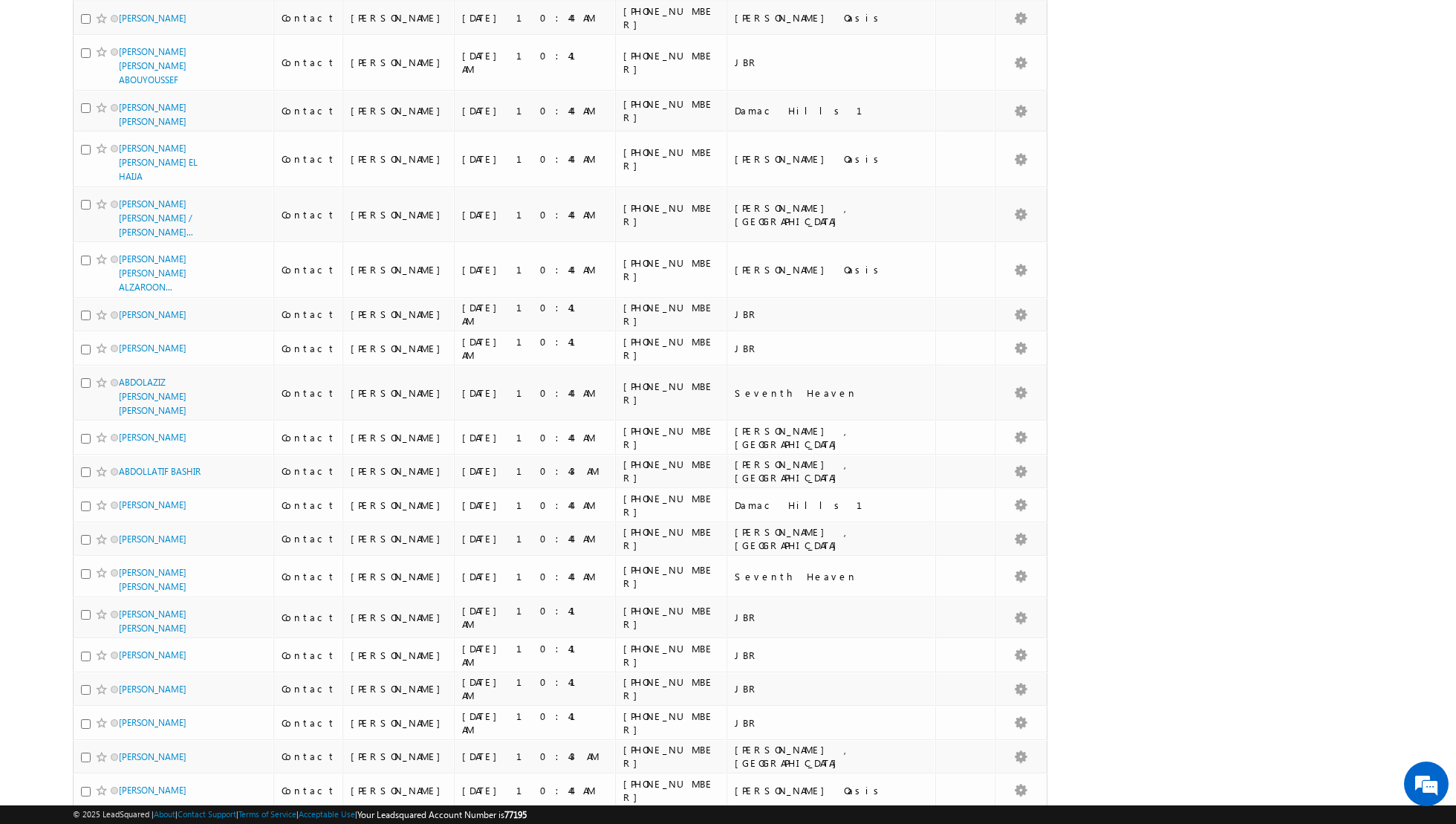
scroll to position [1431, 0]
